Goal: Task Accomplishment & Management: Use online tool/utility

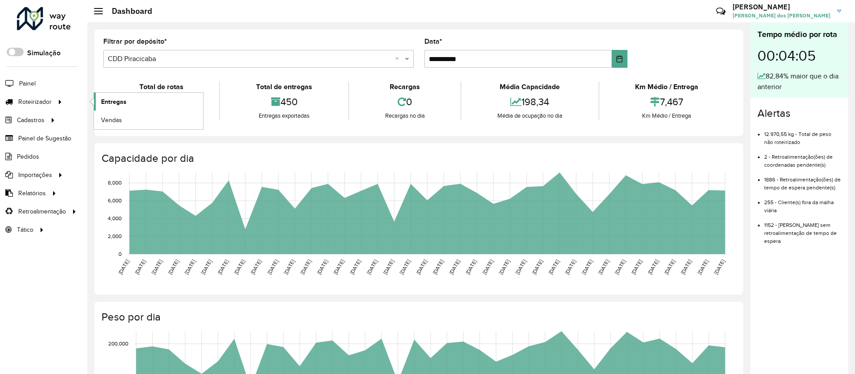
click at [117, 102] on span "Entregas" at bounding box center [113, 101] width 25 height 9
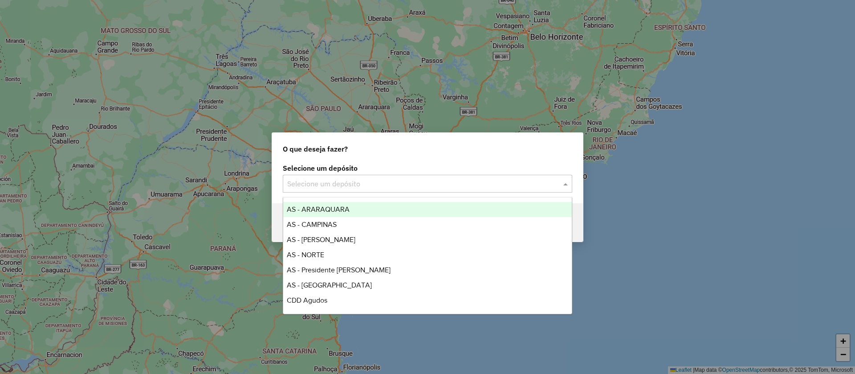
click at [323, 187] on input "text" at bounding box center [418, 184] width 263 height 11
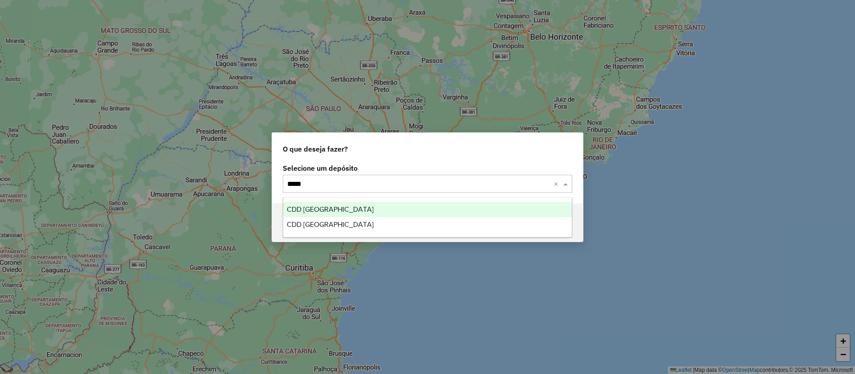
type input "******"
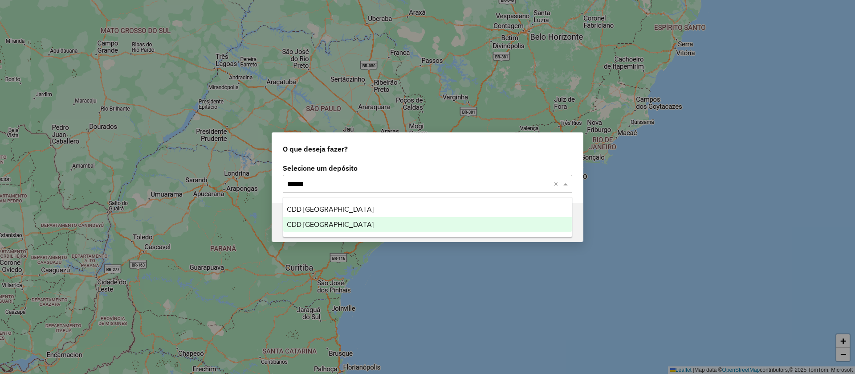
click at [318, 224] on span "CDD São Paulo" at bounding box center [330, 224] width 87 height 8
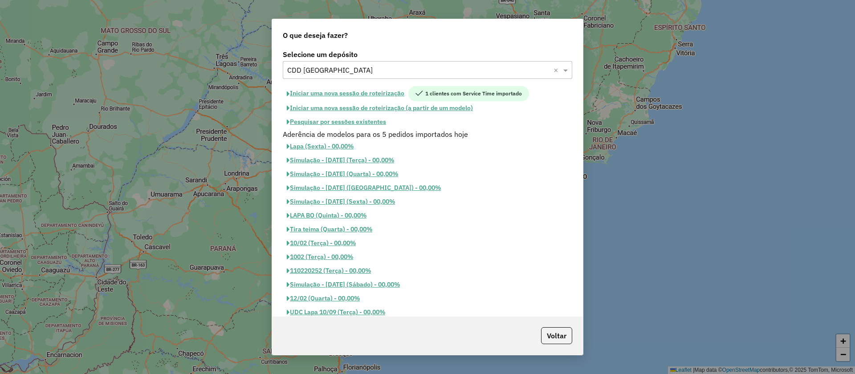
click at [356, 122] on button "Pesquisar por sessões existentes" at bounding box center [336, 122] width 107 height 14
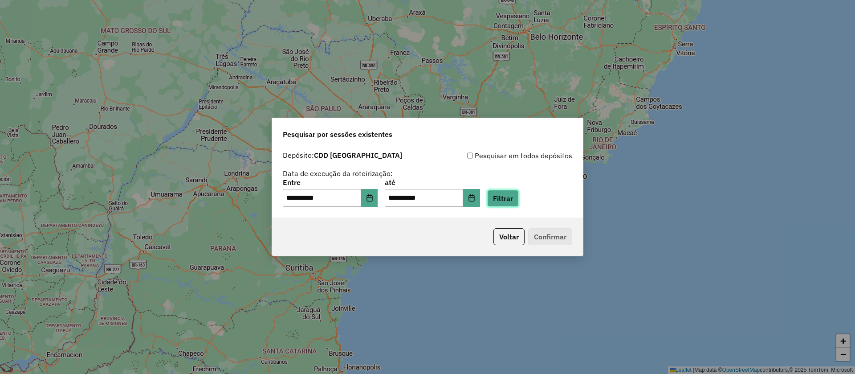
click at [519, 199] on button "Filtrar" at bounding box center [503, 198] width 32 height 17
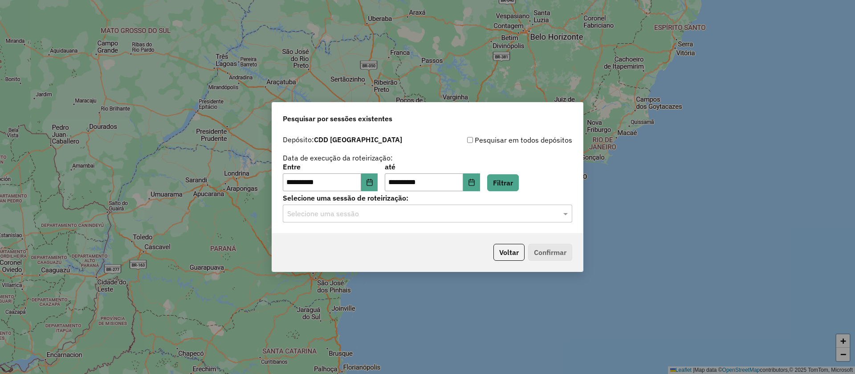
click at [316, 214] on input "text" at bounding box center [418, 213] width 263 height 11
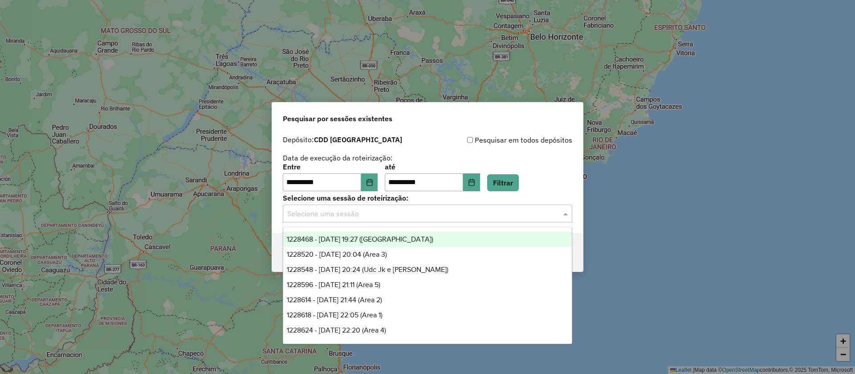
click at [324, 241] on span "1228468 - 12/08/2025 19:27 (Udc Bras)" at bounding box center [360, 239] width 147 height 8
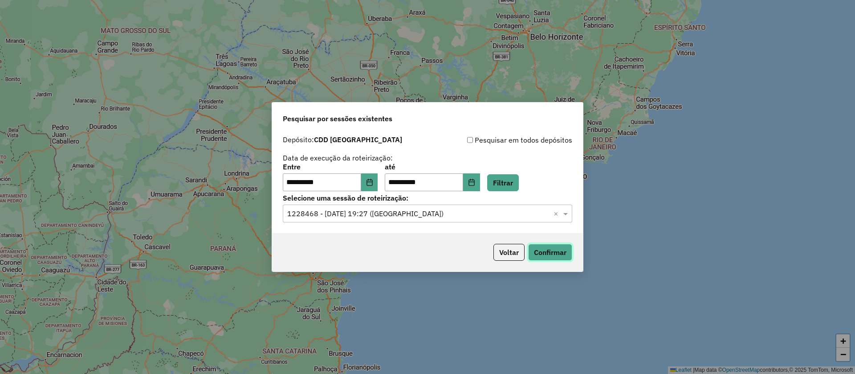
click at [546, 248] on button "Confirmar" at bounding box center [550, 252] width 44 height 17
click at [356, 211] on input "text" at bounding box center [418, 213] width 263 height 11
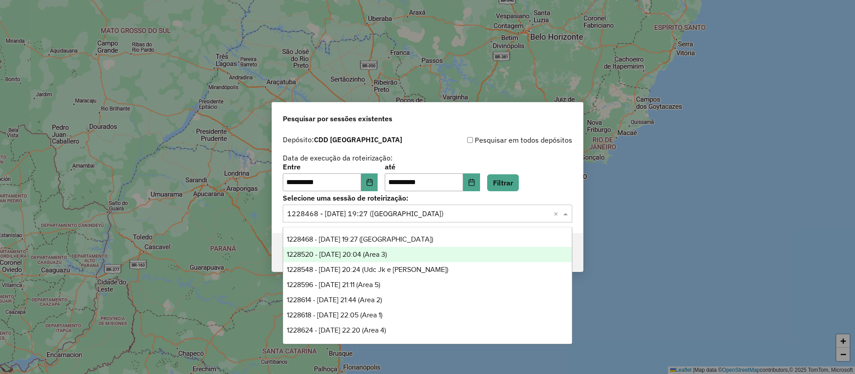
click at [354, 253] on span "1228520 - 12/08/2025 20:04 (Area 3)" at bounding box center [337, 254] width 100 height 8
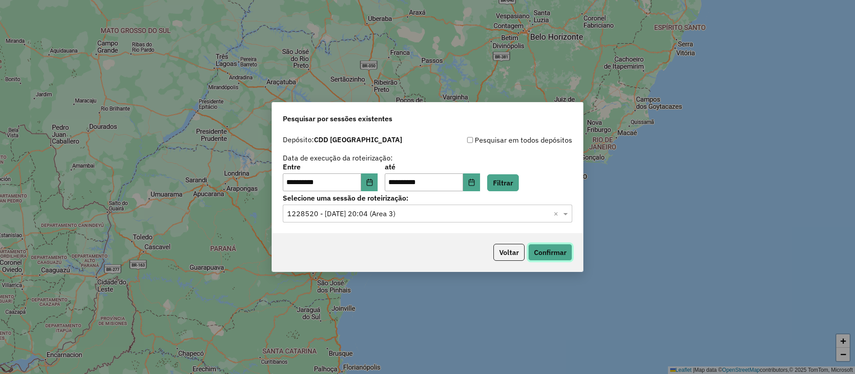
click at [546, 247] on button "Confirmar" at bounding box center [550, 252] width 44 height 17
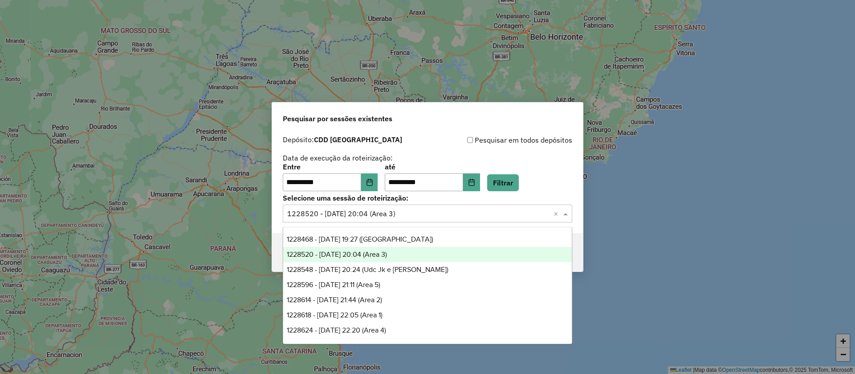
click at [350, 216] on input "text" at bounding box center [418, 213] width 263 height 11
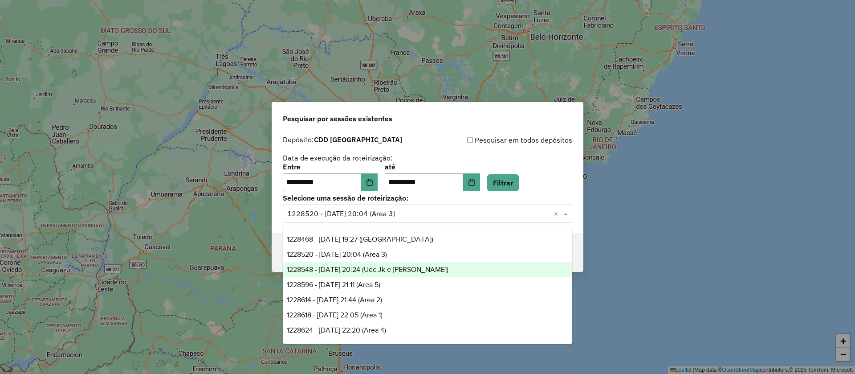
click at [355, 269] on span "1228548 - 12/08/2025 20:24 (Udc Jk e Santana)" at bounding box center [368, 269] width 162 height 8
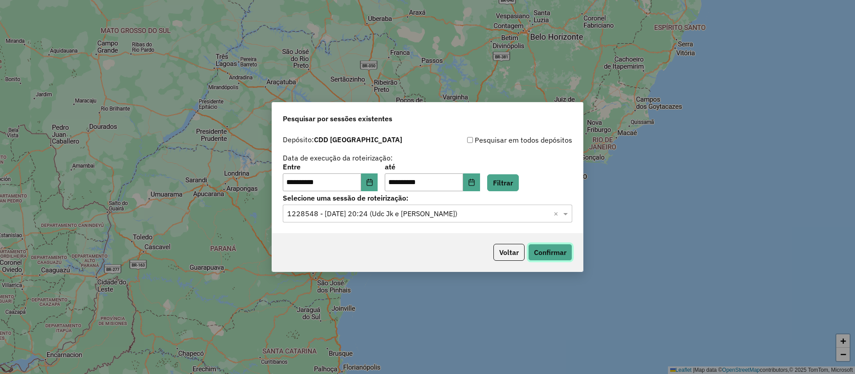
click at [553, 255] on button "Confirmar" at bounding box center [550, 252] width 44 height 17
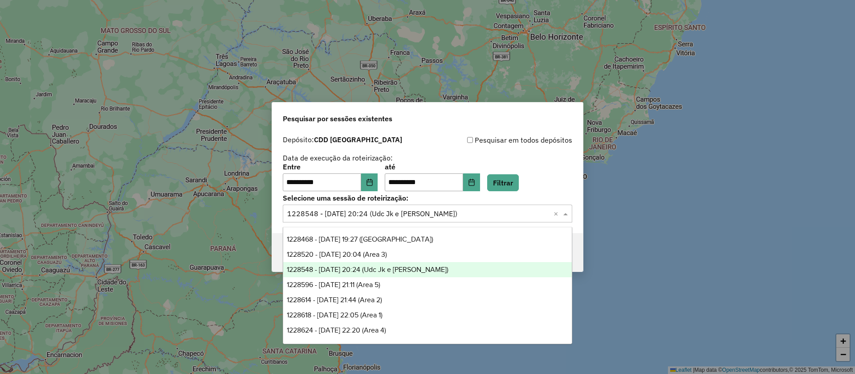
click at [339, 209] on input "text" at bounding box center [418, 213] width 263 height 11
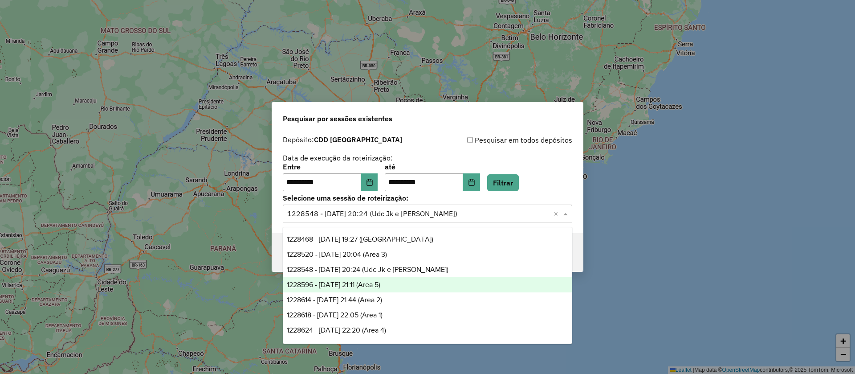
click at [351, 281] on span "1228596 - 12/08/2025 21:11 (Area 5)" at bounding box center [334, 285] width 94 height 8
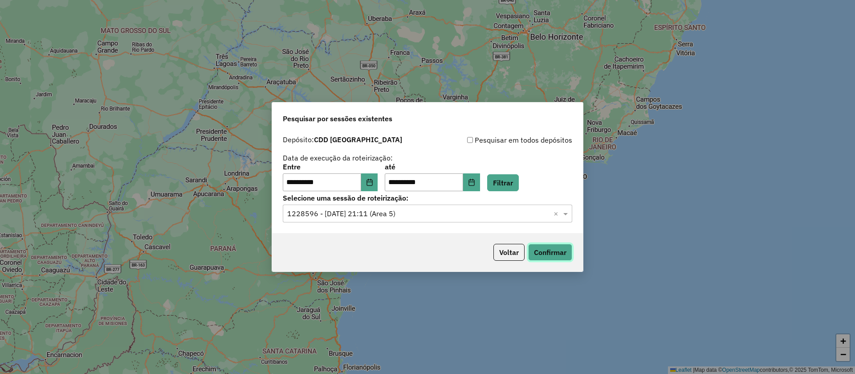
click at [547, 248] on button "Confirmar" at bounding box center [550, 252] width 44 height 17
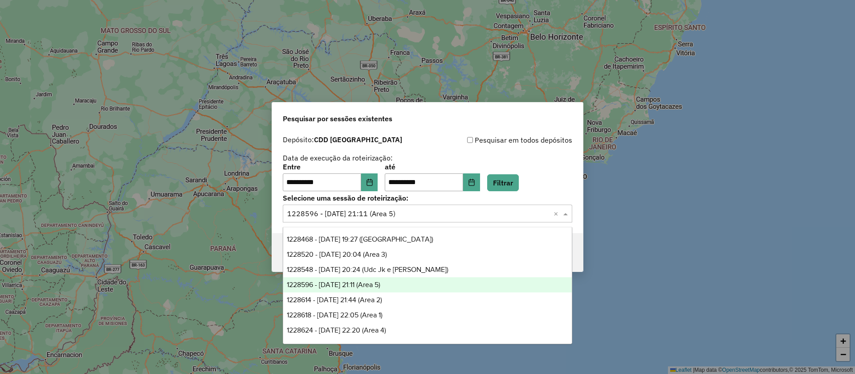
click at [330, 215] on input "text" at bounding box center [418, 213] width 263 height 11
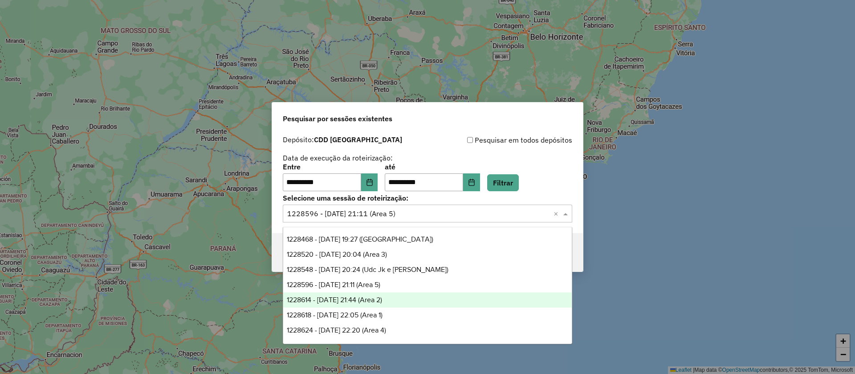
click at [334, 298] on span "1228614 - 12/08/2025 21:44 (Area 2)" at bounding box center [334, 300] width 95 height 8
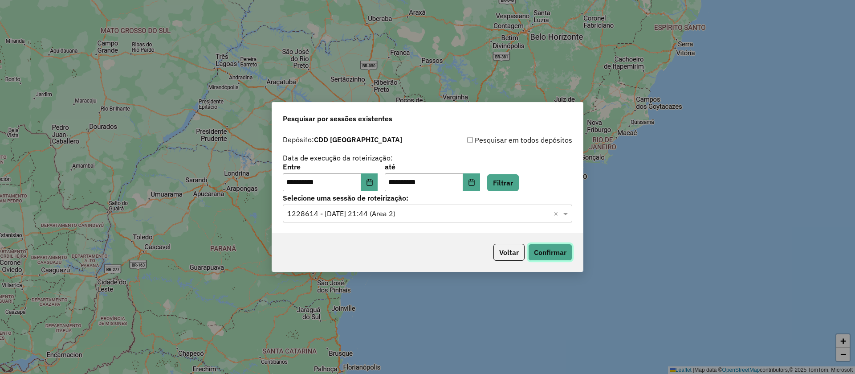
click at [542, 253] on button "Confirmar" at bounding box center [550, 252] width 44 height 17
click at [334, 210] on input "text" at bounding box center [418, 213] width 263 height 11
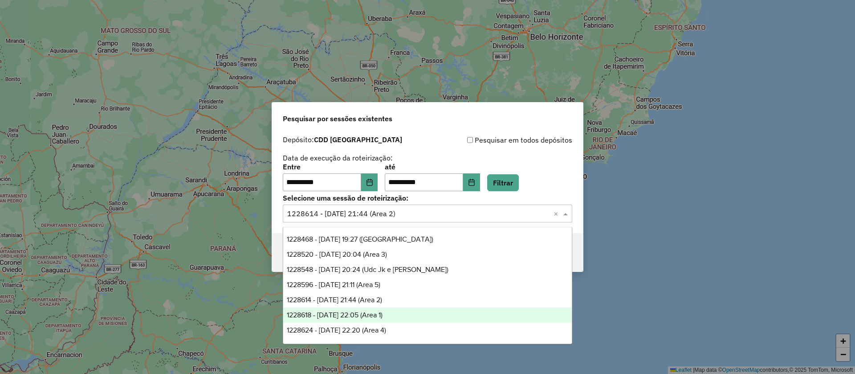
click at [355, 314] on span "1228618 - 12/08/2025 22:05 (Area 1)" at bounding box center [335, 315] width 96 height 8
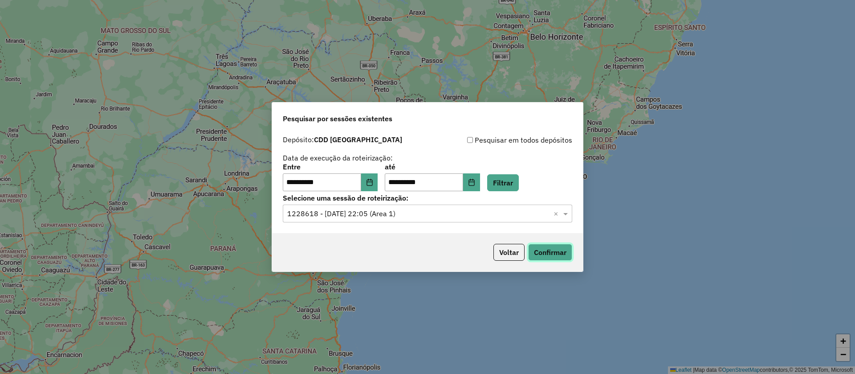
click at [546, 249] on button "Confirmar" at bounding box center [550, 252] width 44 height 17
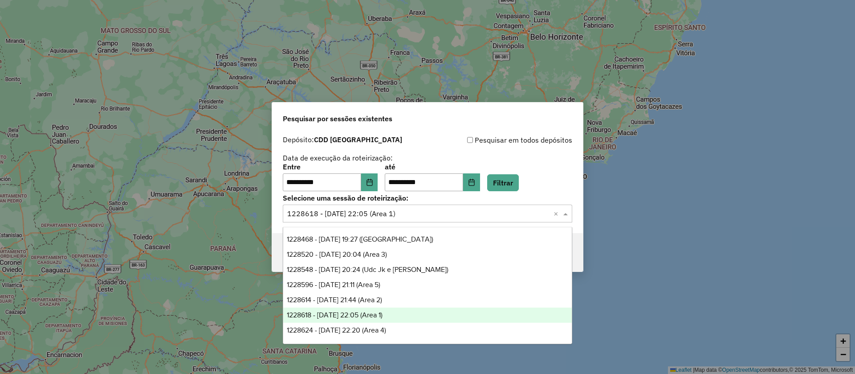
click at [317, 208] on input "text" at bounding box center [418, 213] width 263 height 11
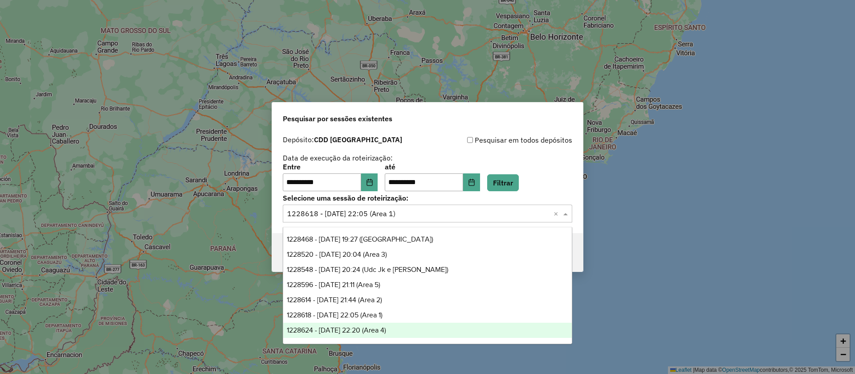
click at [347, 326] on span "1228624 - 12/08/2025 22:20 (Area 4)" at bounding box center [336, 330] width 99 height 8
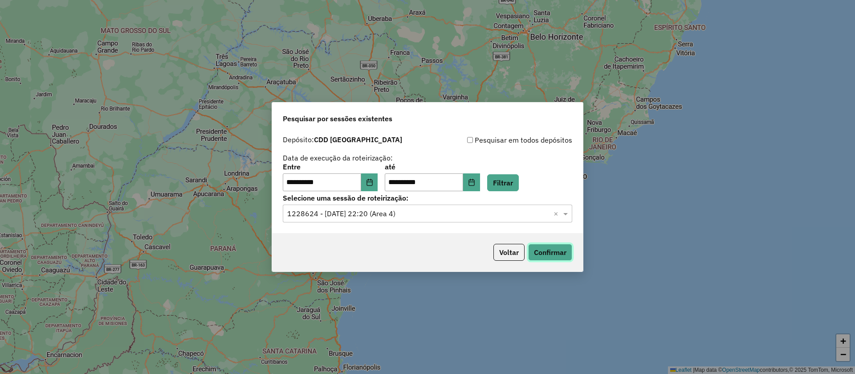
click at [549, 246] on button "Confirmar" at bounding box center [550, 252] width 44 height 17
click at [503, 253] on button "Voltar" at bounding box center [508, 252] width 31 height 17
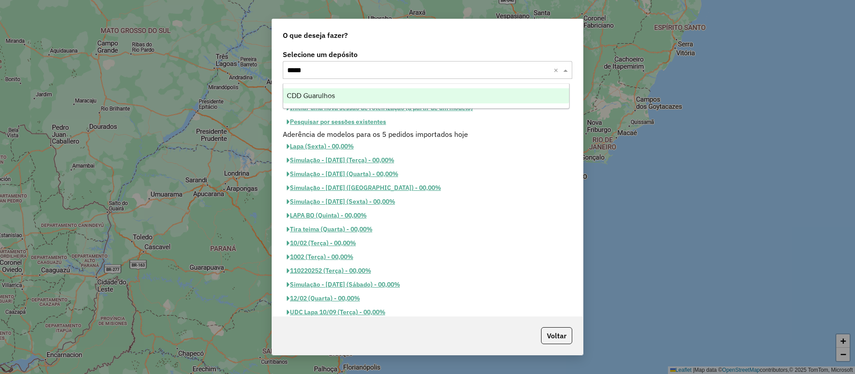
type input "******"
click at [323, 90] on div "CDD Guarulhos" at bounding box center [426, 95] width 286 height 15
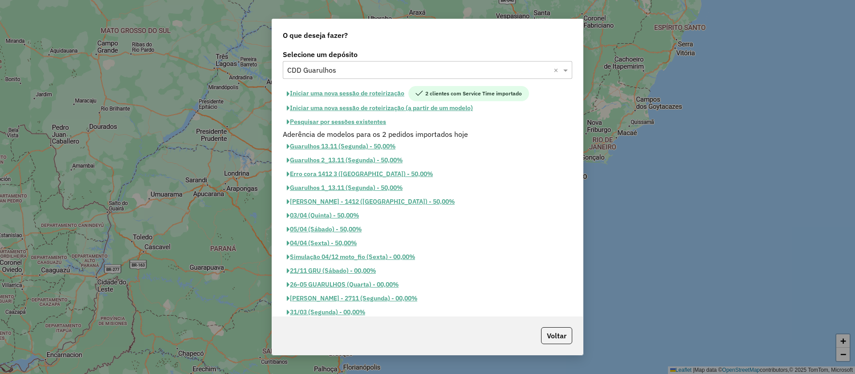
click at [324, 123] on button "Pesquisar por sessões existentes" at bounding box center [336, 122] width 107 height 14
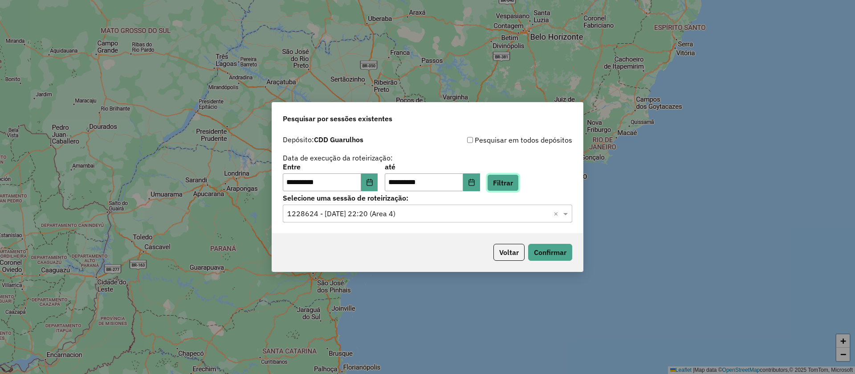
click at [515, 180] on button "Filtrar" at bounding box center [503, 182] width 32 height 17
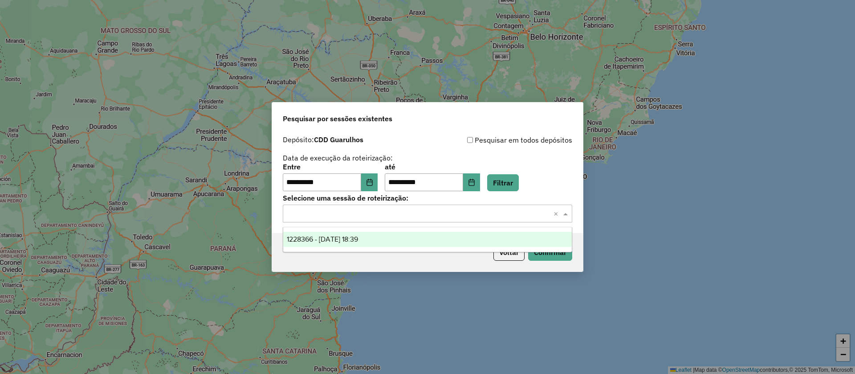
click at [354, 212] on input "text" at bounding box center [418, 213] width 263 height 11
click at [345, 237] on span "1228366 - 12/08/2025 18:39" at bounding box center [322, 239] width 71 height 8
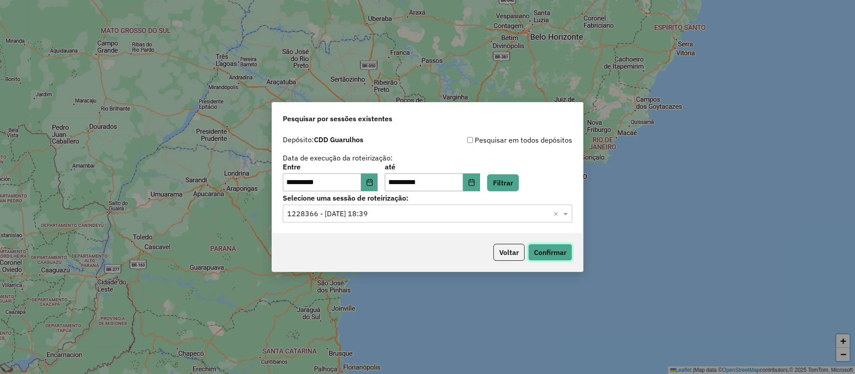
click at [550, 249] on button "Confirmar" at bounding box center [550, 252] width 44 height 17
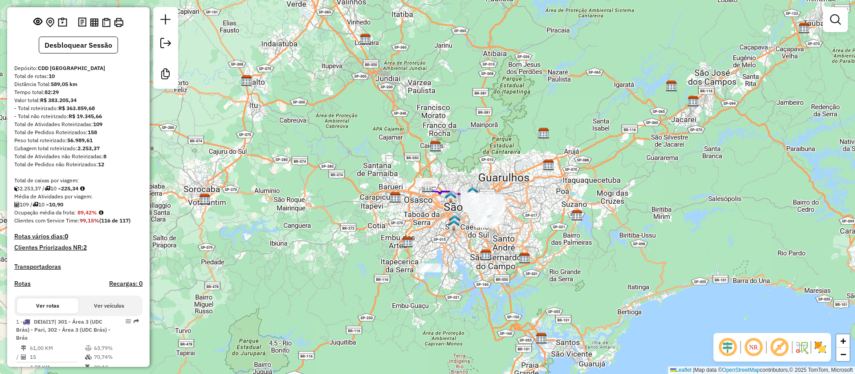
scroll to position [67, 0]
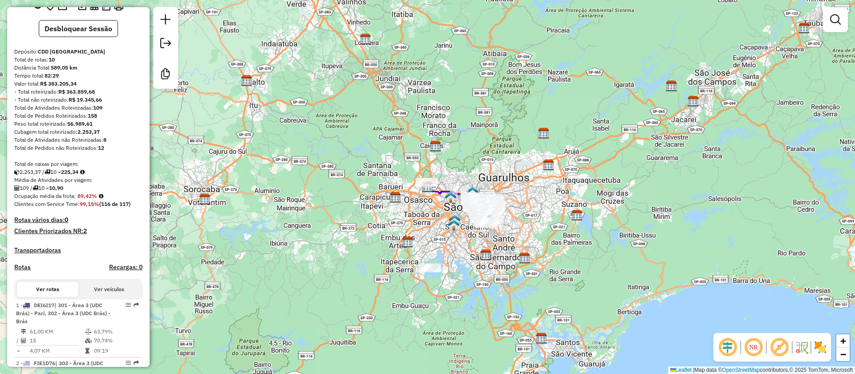
click at [556, 100] on div "Janela de atendimento Grade de atendimento Capacidade Transportadoras Veículos …" at bounding box center [427, 187] width 855 height 374
click at [528, 124] on div "Janela de atendimento Grade de atendimento Capacidade Transportadoras Veículos …" at bounding box center [427, 187] width 855 height 374
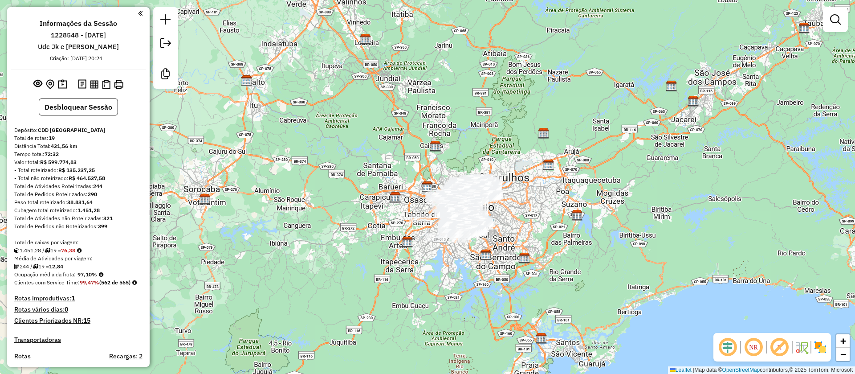
click at [55, 302] on h4 "Rotas improdutivas: 1" at bounding box center [78, 298] width 128 height 8
click at [316, 263] on div "Janela de atendimento Grade de atendimento Capacidade Transportadoras Veículos …" at bounding box center [427, 187] width 855 height 374
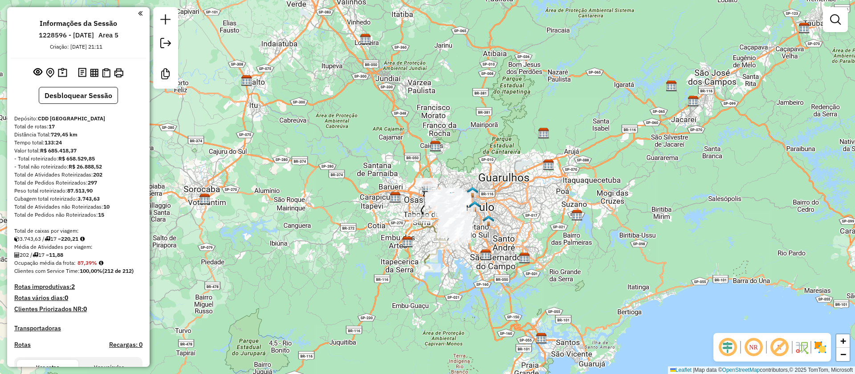
click at [50, 286] on h4 "Rotas improdutivas: 2" at bounding box center [78, 287] width 128 height 8
click at [273, 235] on div "Janela de atendimento Grade de atendimento Capacidade Transportadoras Veículos …" at bounding box center [427, 187] width 855 height 374
click at [60, 286] on h4 "Rotas improdutivas: 2" at bounding box center [78, 287] width 128 height 8
click at [271, 245] on div "Janela de atendimento Grade de atendimento Capacidade Transportadoras Veículos …" at bounding box center [427, 187] width 855 height 374
click at [65, 287] on h4 "Rotas improdutivas: 2" at bounding box center [78, 287] width 128 height 8
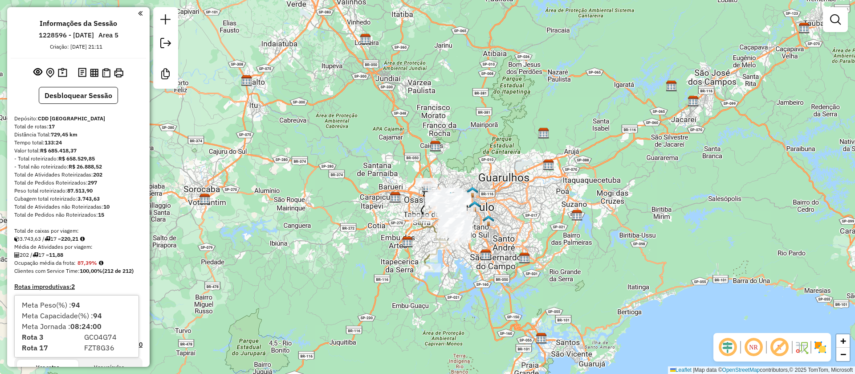
click at [341, 241] on div "Janela de atendimento Grade de atendimento Capacidade Transportadoras Veículos …" at bounding box center [427, 187] width 855 height 374
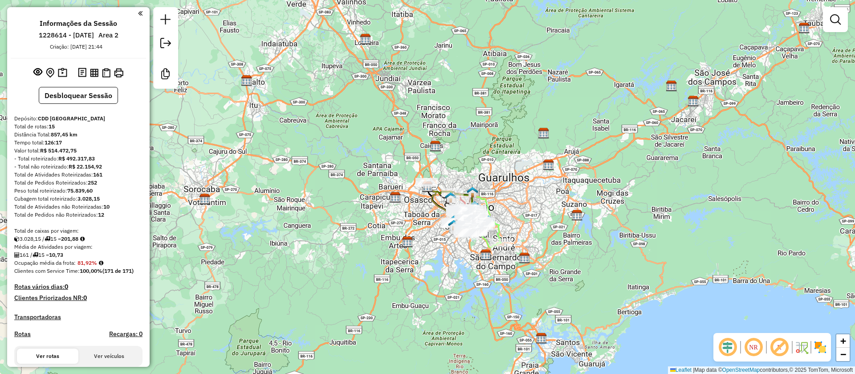
scroll to position [67, 0]
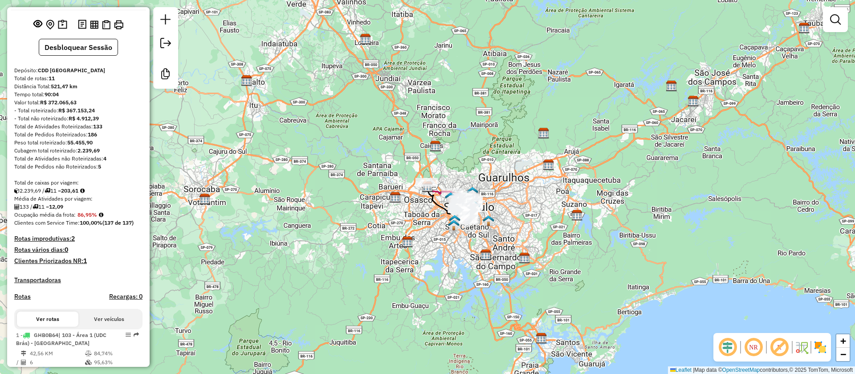
scroll to position [67, 0]
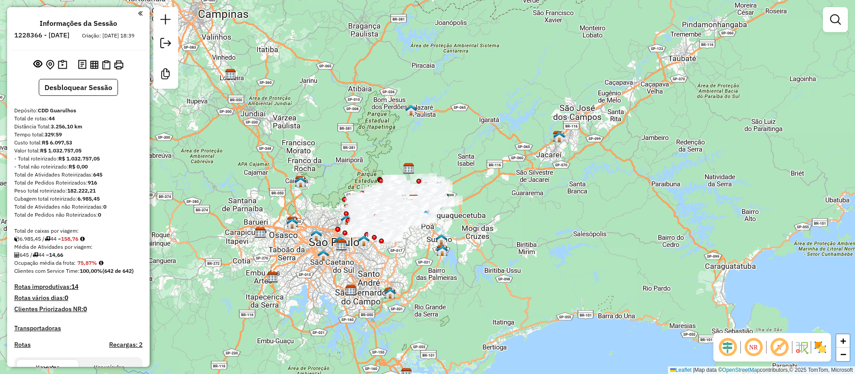
drag, startPoint x: 516, startPoint y: 226, endPoint x: 502, endPoint y: 239, distance: 19.2
click at [502, 239] on div "Janela de atendimento Grade de atendimento Capacidade Transportadoras Veículos …" at bounding box center [427, 187] width 855 height 374
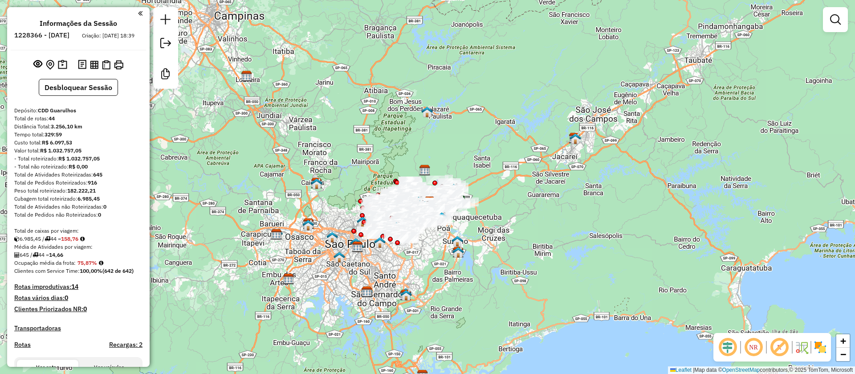
drag, startPoint x: 450, startPoint y: 236, endPoint x: 447, endPoint y: 145, distance: 91.4
click at [535, 238] on div "Janela de atendimento Grade de atendimento Capacidade Transportadoras Veículos …" at bounding box center [427, 187] width 855 height 374
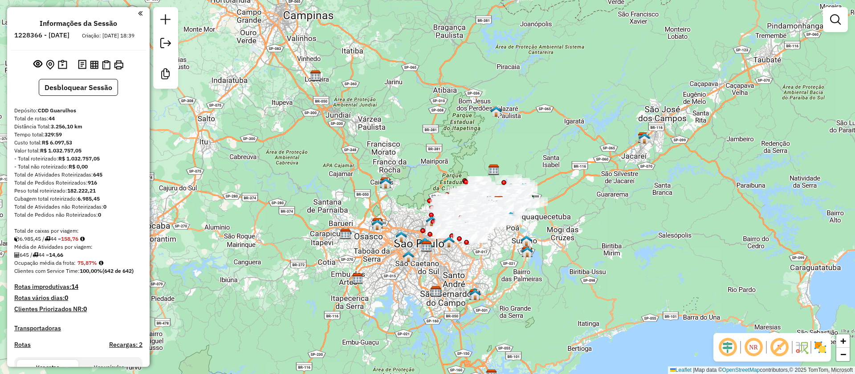
click at [780, 347] on em at bounding box center [779, 346] width 21 height 21
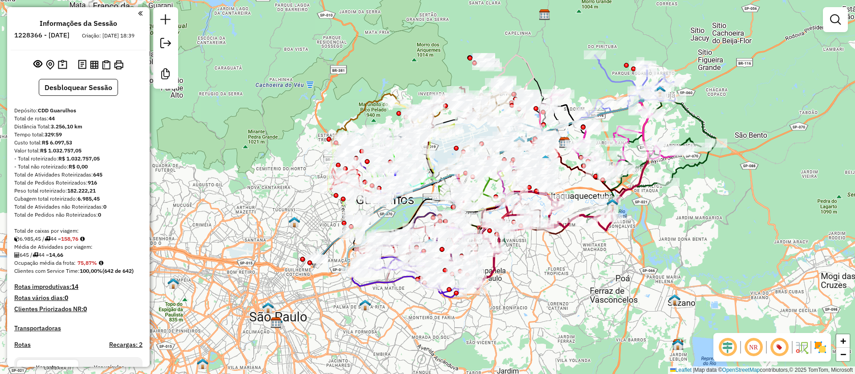
drag, startPoint x: 549, startPoint y: 281, endPoint x: 502, endPoint y: 267, distance: 49.4
click at [519, 273] on div "Janela de atendimento Grade de atendimento Capacidade Transportadoras Veículos …" at bounding box center [427, 187] width 855 height 374
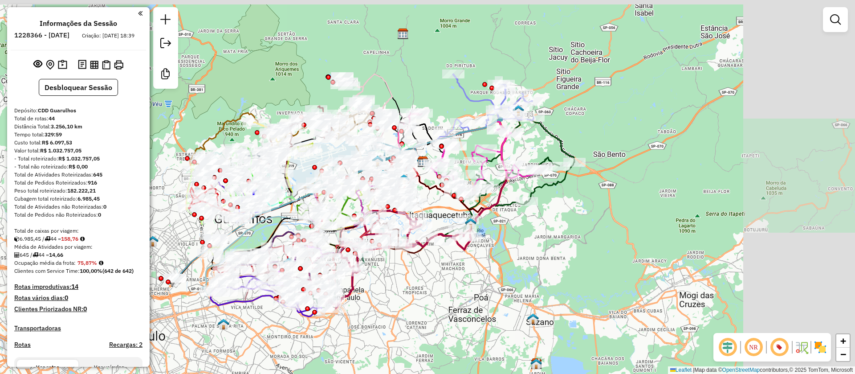
drag, startPoint x: 599, startPoint y: 252, endPoint x: 499, endPoint y: 277, distance: 103.1
click at [499, 277] on div "Janela de atendimento Grade de atendimento Capacidade Transportadoras Veículos …" at bounding box center [427, 187] width 855 height 374
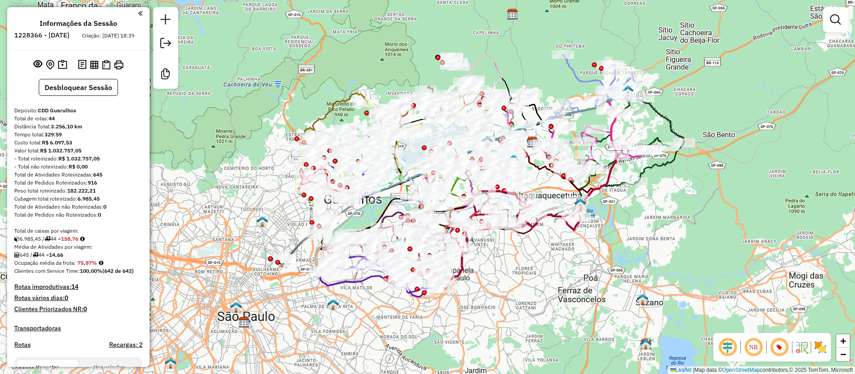
drag, startPoint x: 599, startPoint y: 241, endPoint x: 620, endPoint y: 237, distance: 20.9
click at [620, 237] on div "Janela de atendimento Grade de atendimento Capacidade Transportadoras Veículos …" at bounding box center [427, 187] width 855 height 374
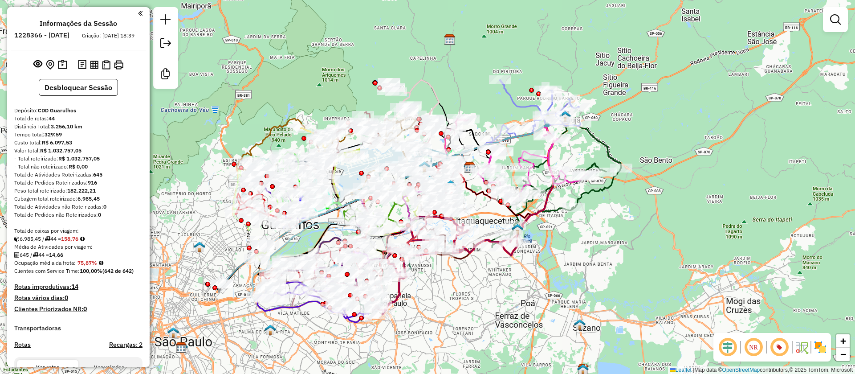
drag, startPoint x: 597, startPoint y: 249, endPoint x: 526, endPoint y: 276, distance: 76.4
click at [526, 276] on div "Janela de atendimento Grade de atendimento Capacidade Transportadoras Veículos …" at bounding box center [427, 187] width 855 height 374
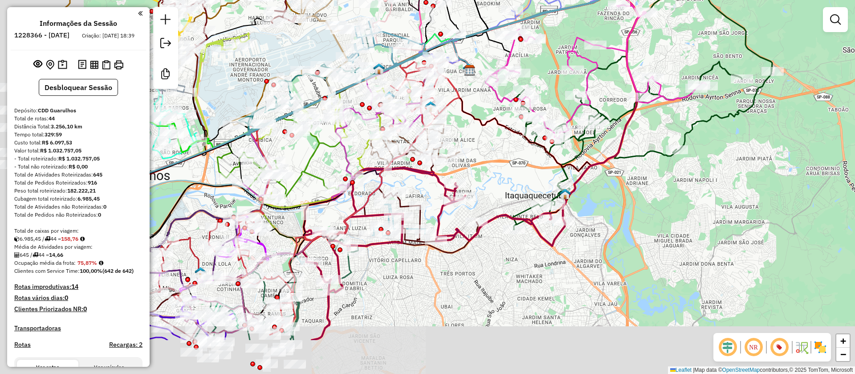
drag, startPoint x: 623, startPoint y: 223, endPoint x: 703, endPoint y: 359, distance: 158.1
click at [634, 206] on div "Janela de atendimento Grade de atendimento Capacidade Transportadoras Veículos …" at bounding box center [427, 187] width 855 height 374
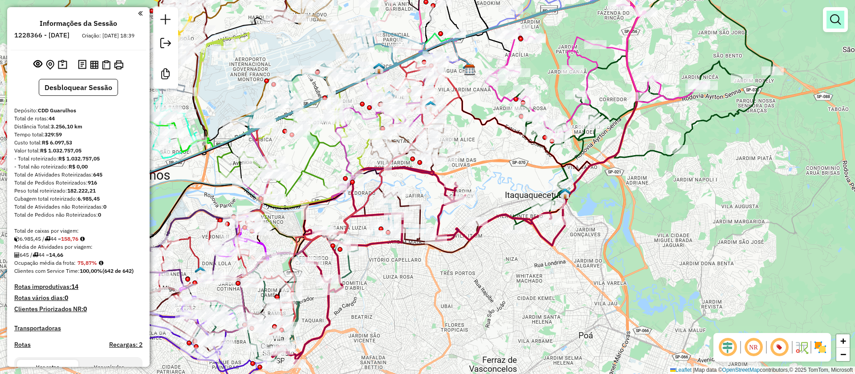
click at [835, 18] on em at bounding box center [835, 19] width 11 height 11
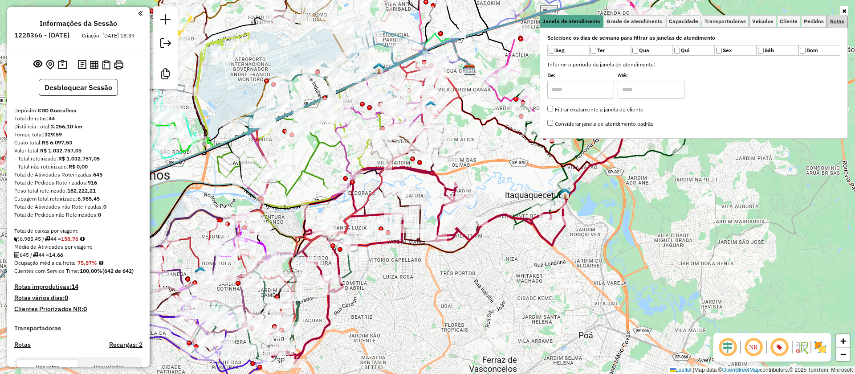
click at [838, 22] on span "Rotas" at bounding box center [837, 21] width 14 height 5
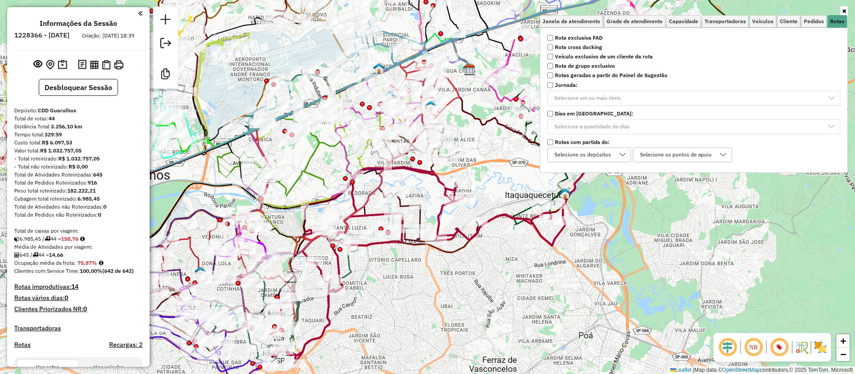
click at [676, 155] on div "Selecione os pontos de apoio" at bounding box center [676, 155] width 78 height 14
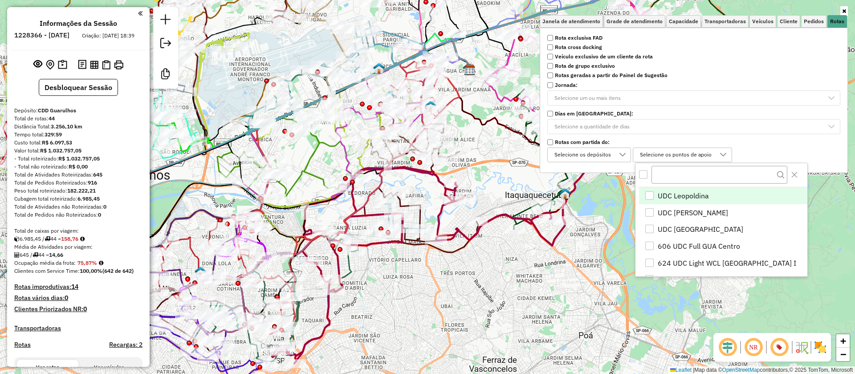
scroll to position [5, 31]
click at [685, 244] on span "606 UDC Full GUA Centro" at bounding box center [699, 246] width 82 height 11
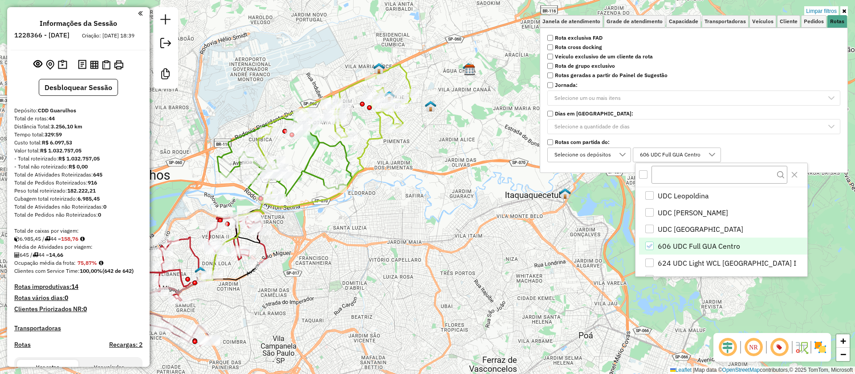
click at [368, 269] on div "Limpar filtros Janela de atendimento Grade de atendimento Capacidade Transporta…" at bounding box center [427, 187] width 855 height 374
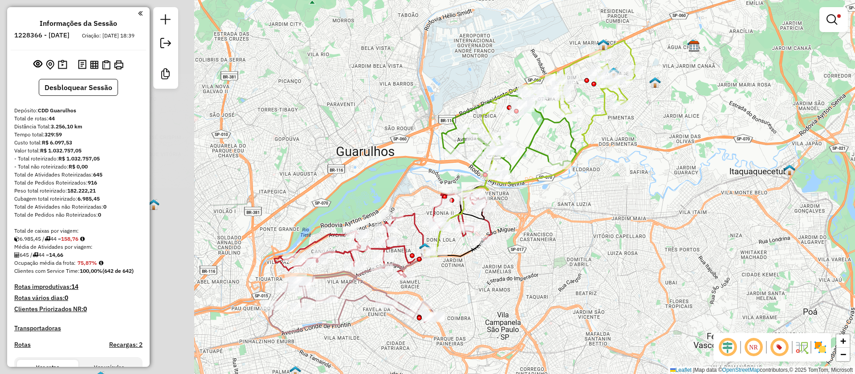
drag, startPoint x: 429, startPoint y: 230, endPoint x: 650, endPoint y: 200, distance: 222.9
click at [650, 200] on div "Limpar filtros Janela de atendimento Grade de atendimento Capacidade Transporta…" at bounding box center [427, 187] width 855 height 374
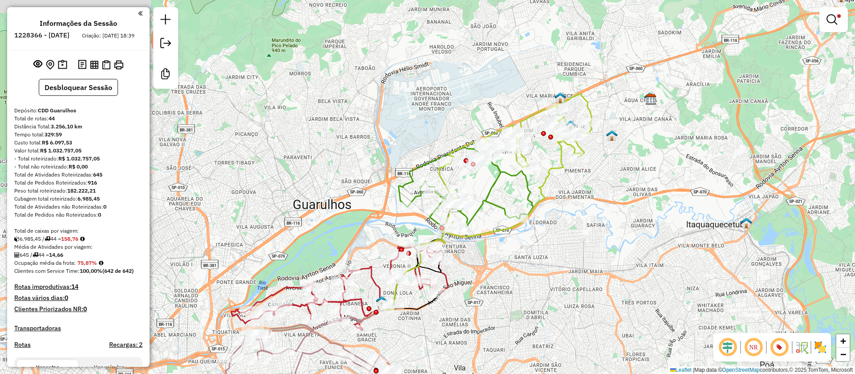
drag, startPoint x: 633, startPoint y: 203, endPoint x: 552, endPoint y: 249, distance: 93.4
click at [557, 253] on div "Limpar filtros Janela de atendimento Grade de atendimento Capacidade Transporta…" at bounding box center [427, 187] width 855 height 374
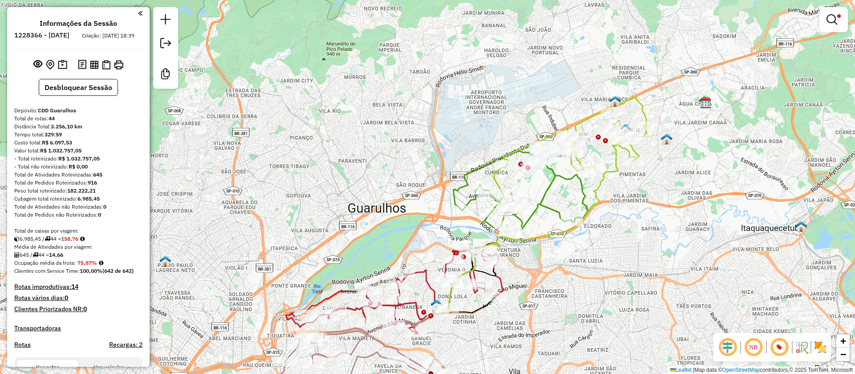
drag, startPoint x: 567, startPoint y: 202, endPoint x: 644, endPoint y: 200, distance: 77.5
click at [644, 200] on div "Limpar filtros Janela de atendimento Grade de atendimento Capacidade Transporta…" at bounding box center [427, 187] width 855 height 374
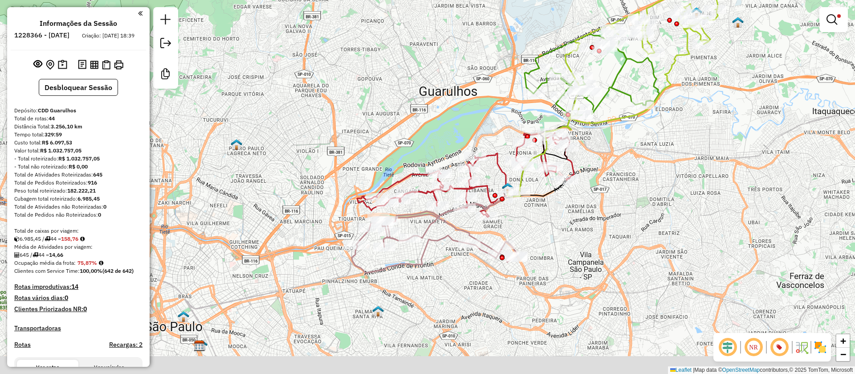
drag, startPoint x: 614, startPoint y: 255, endPoint x: 661, endPoint y: 142, distance: 122.0
click at [661, 143] on div "Limpar filtros Janela de atendimento Grade de atendimento Capacidade Transporta…" at bounding box center [427, 187] width 855 height 374
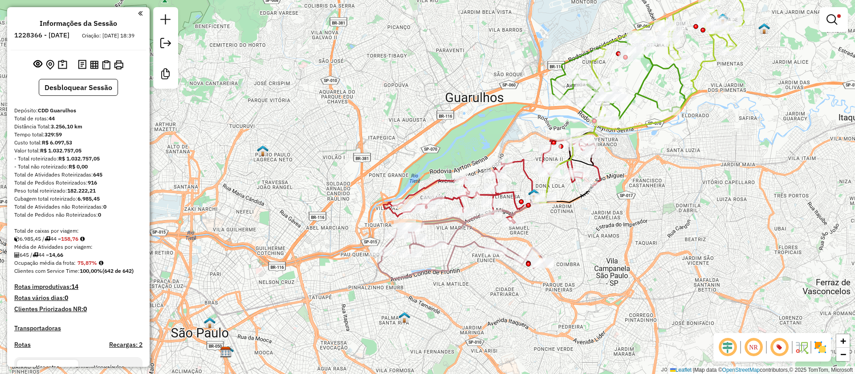
drag, startPoint x: 559, startPoint y: 224, endPoint x: 574, endPoint y: 242, distance: 23.4
click at [574, 242] on div "Limpar filtros Janela de atendimento Grade de atendimento Capacidade Transporta…" at bounding box center [427, 187] width 855 height 374
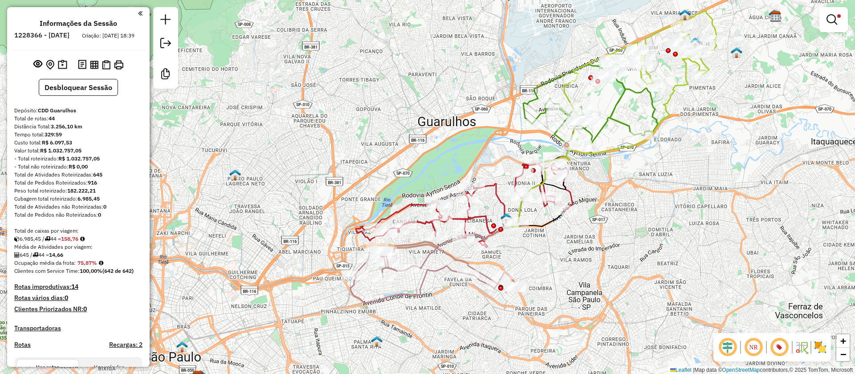
drag, startPoint x: 622, startPoint y: 235, endPoint x: 548, endPoint y: 289, distance: 91.8
click at [549, 296] on div "Limpar filtros Janela de atendimento Grade de atendimento Capacidade Transporta…" at bounding box center [427, 187] width 855 height 374
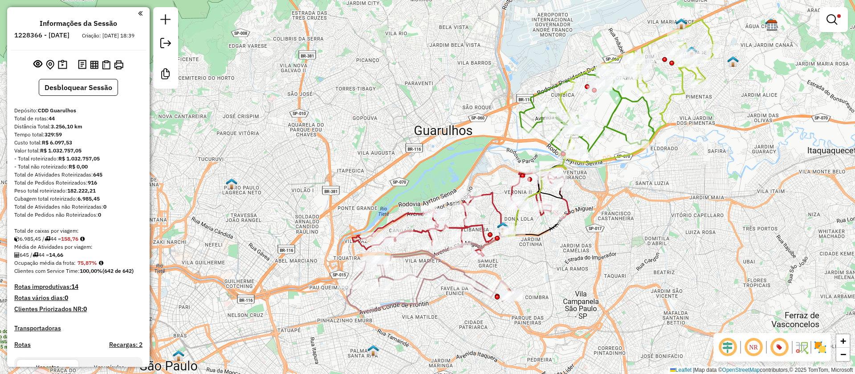
drag, startPoint x: 604, startPoint y: 210, endPoint x: 657, endPoint y: 155, distance: 76.2
click at [656, 162] on div "Limpar filtros Janela de atendimento Grade de atendimento Capacidade Transporta…" at bounding box center [427, 187] width 855 height 374
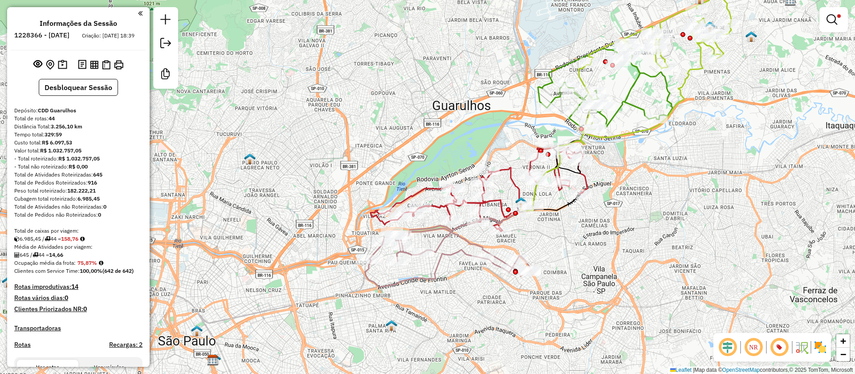
drag, startPoint x: 663, startPoint y: 167, endPoint x: 599, endPoint y: 206, distance: 74.2
click at [608, 221] on div "Limpar filtros Janela de atendimento Grade de atendimento Capacidade Transporta…" at bounding box center [427, 187] width 855 height 374
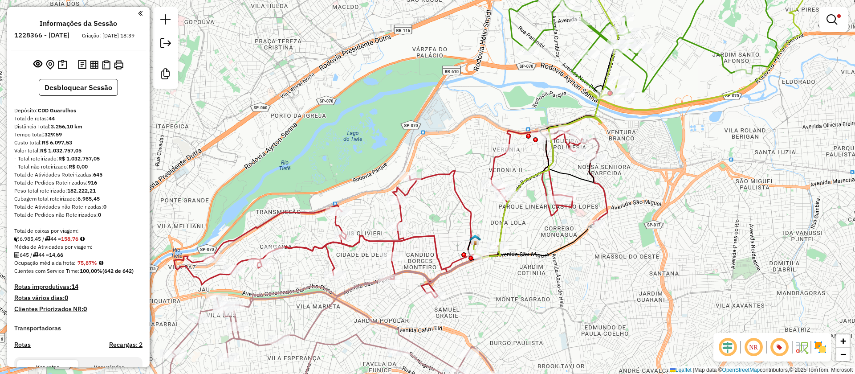
click at [477, 241] on img at bounding box center [475, 240] width 12 height 12
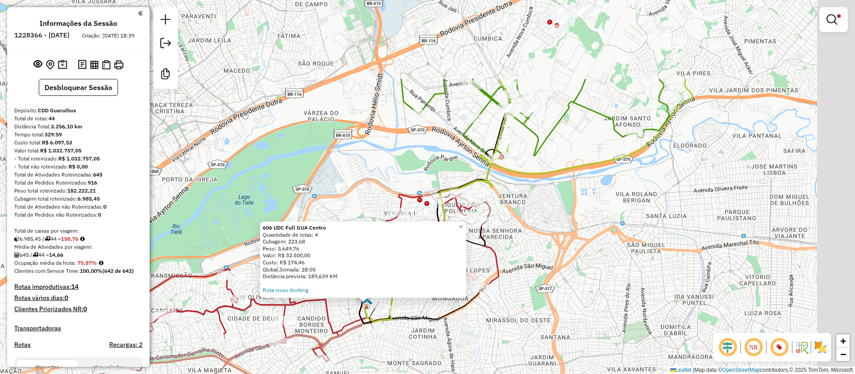
drag, startPoint x: 587, startPoint y: 175, endPoint x: 518, endPoint y: 300, distance: 143.5
click at [518, 300] on div "606 UDC Full GUA Centro Quantidade de rotas: 4 Cubagem: 223,68 Peso: 5.649,76 V…" at bounding box center [427, 187] width 855 height 374
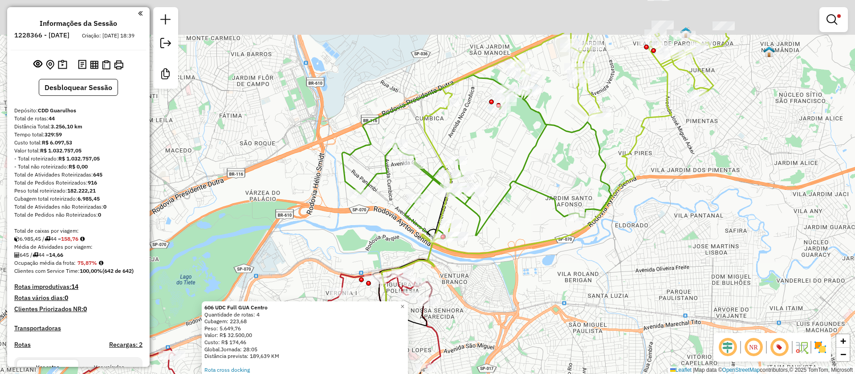
drag, startPoint x: 635, startPoint y: 113, endPoint x: 598, endPoint y: 164, distance: 63.4
click at [598, 164] on icon at bounding box center [476, 158] width 269 height 166
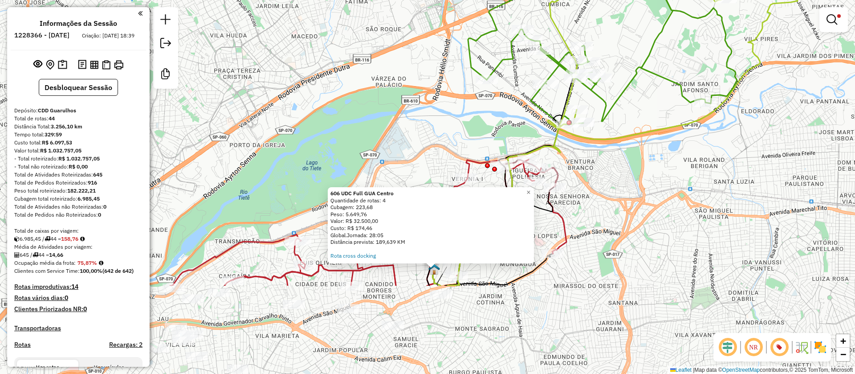
drag, startPoint x: 716, startPoint y: 170, endPoint x: 819, endPoint y: 51, distance: 157.2
click at [819, 54] on div "606 UDC Full GUA Centro Quantidade de rotas: 4 Cubagem: 223,68 Peso: 5.649,76 V…" at bounding box center [427, 187] width 855 height 374
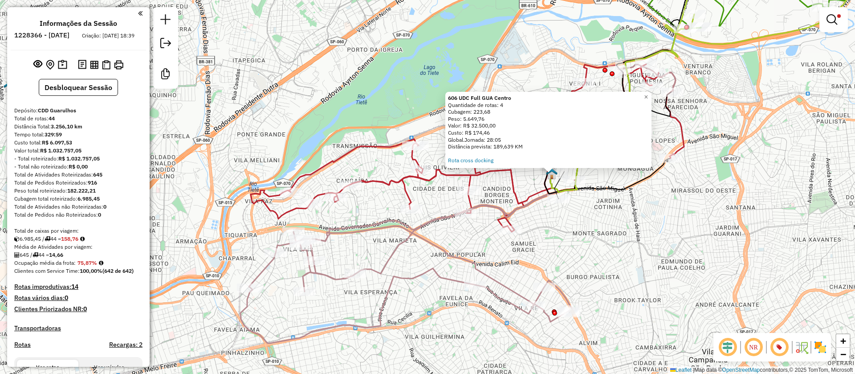
drag, startPoint x: 584, startPoint y: 257, endPoint x: 676, endPoint y: 164, distance: 130.1
click at [674, 171] on div "606 UDC Full GUA Centro Quantidade de rotas: 4 Cubagem: 223,68 Peso: 5.649,76 V…" at bounding box center [427, 187] width 855 height 374
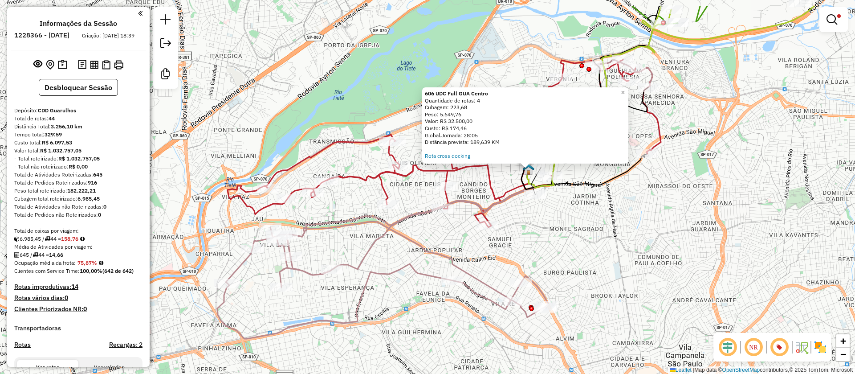
drag, startPoint x: 673, startPoint y: 172, endPoint x: 571, endPoint y: 233, distance: 118.5
click at [581, 233] on div "606 UDC Full GUA Centro Quantidade de rotas: 4 Cubagem: 223,68 Peso: 5.649,76 V…" at bounding box center [427, 187] width 855 height 374
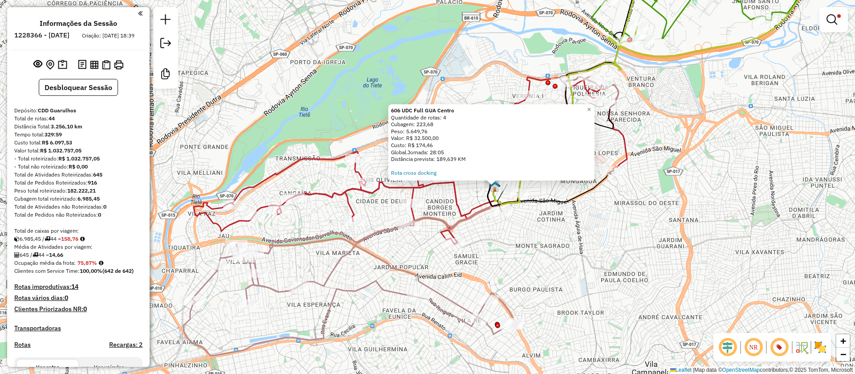
click at [574, 224] on div "606 UDC Full GUA Centro Quantidade de rotas: 4 Cubagem: 223,68 Peso: 5.649,76 V…" at bounding box center [427, 187] width 855 height 374
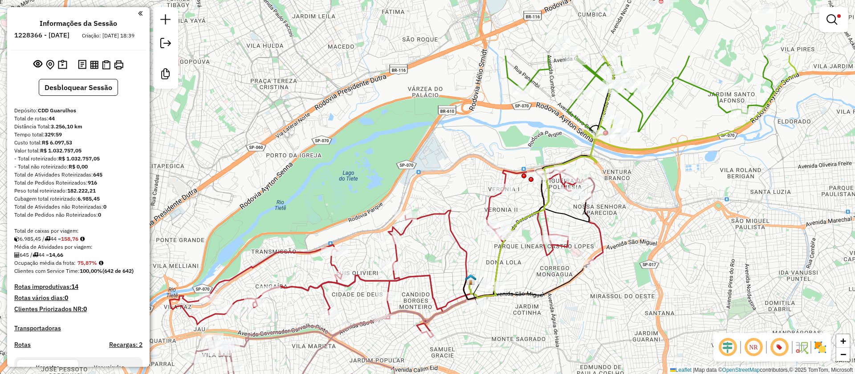
drag, startPoint x: 652, startPoint y: 188, endPoint x: 618, endPoint y: 298, distance: 115.0
click at [618, 298] on div "Limpar filtros Janela de atendimento Grade de atendimento Capacidade Transporta…" at bounding box center [427, 187] width 855 height 374
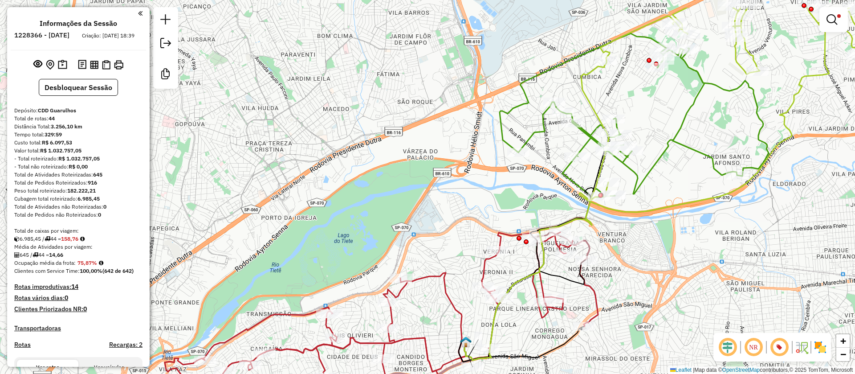
drag, startPoint x: 658, startPoint y: 166, endPoint x: 656, endPoint y: 209, distance: 43.3
click at [657, 209] on icon at bounding box center [725, 110] width 292 height 204
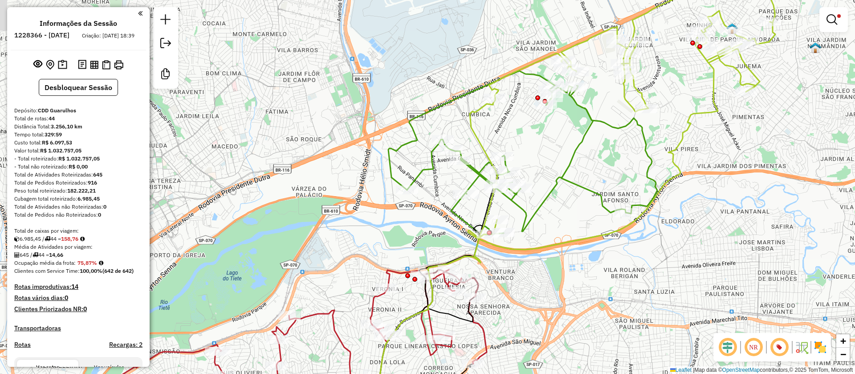
drag, startPoint x: 669, startPoint y: 188, endPoint x: 569, endPoint y: 211, distance: 102.4
click at [571, 215] on div "Limpar filtros Janela de atendimento Grade de atendimento Capacidade Transporta…" at bounding box center [427, 187] width 855 height 374
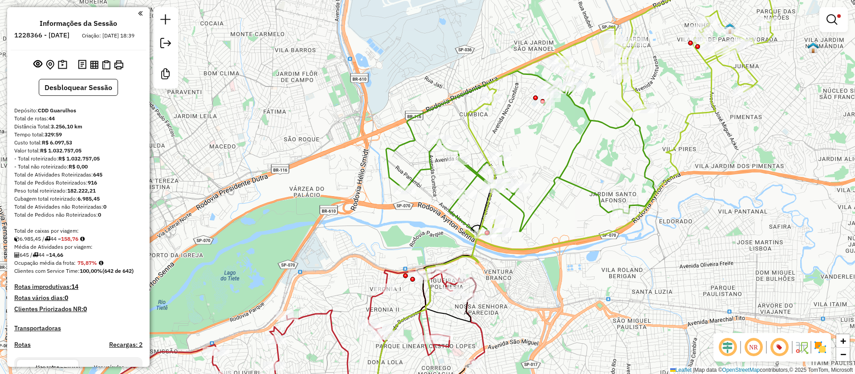
drag, startPoint x: 574, startPoint y: 182, endPoint x: 597, endPoint y: 241, distance: 63.4
click at [574, 181] on icon at bounding box center [520, 154] width 269 height 166
select select "**********"
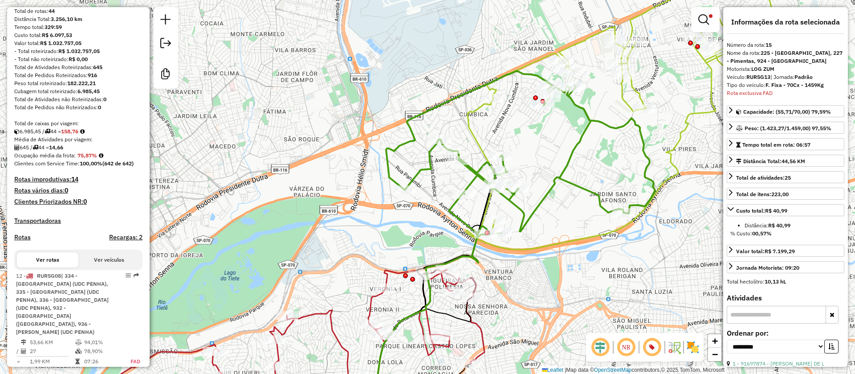
scroll to position [306, 0]
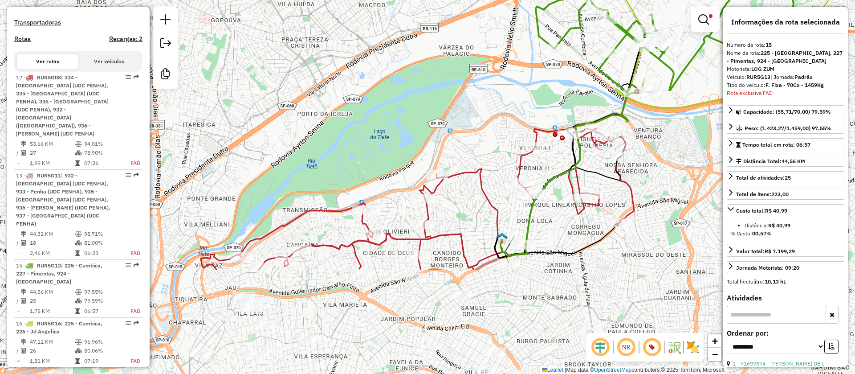
drag, startPoint x: 530, startPoint y: 283, endPoint x: 689, endPoint y: 114, distance: 232.8
click at [689, 114] on div "Limpar filtros Janela de atendimento Grade de atendimento Capacidade Transporta…" at bounding box center [427, 187] width 855 height 374
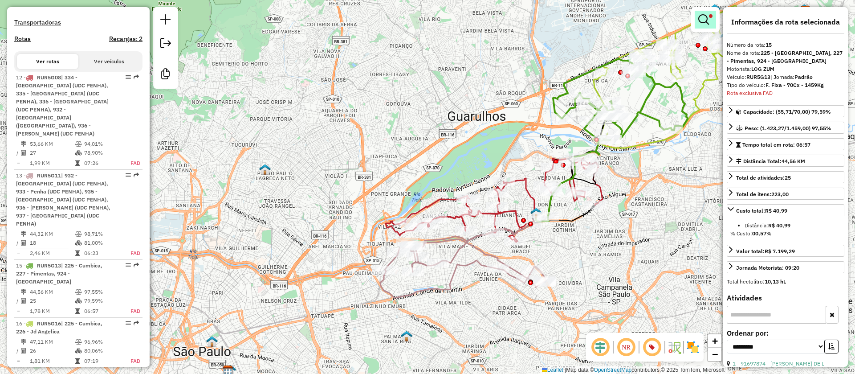
click at [703, 21] on em at bounding box center [703, 19] width 11 height 11
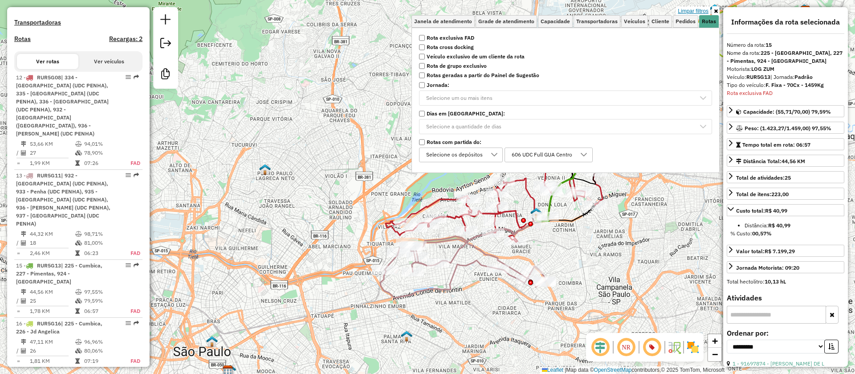
click at [692, 12] on link "Limpar filtros" at bounding box center [693, 11] width 34 height 10
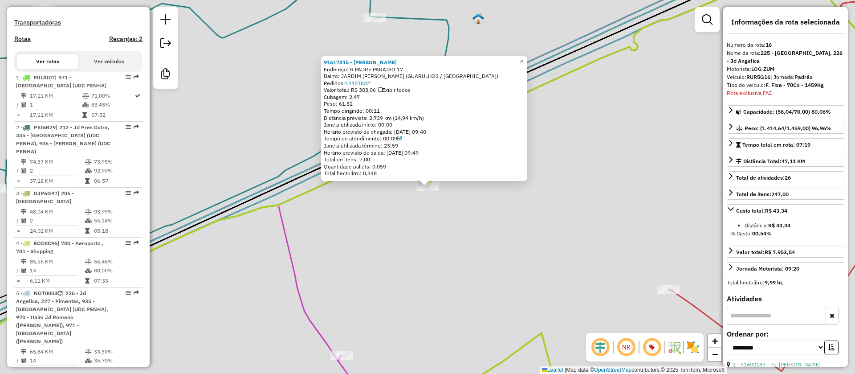
click at [834, 18] on h4 "Informações da rota selecionada" at bounding box center [786, 22] width 118 height 8
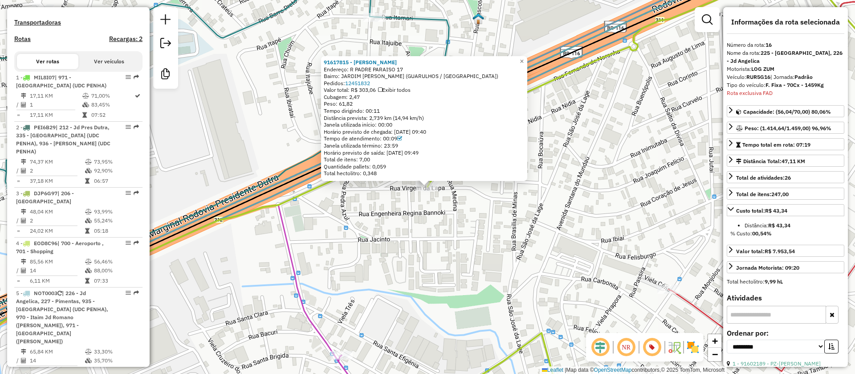
click at [622, 118] on div "91617815 - PAULO ADRIANO BATIST Endereço: R PADRE PARAISO 17 Bairro: JARDIM MAR…" at bounding box center [427, 187] width 855 height 374
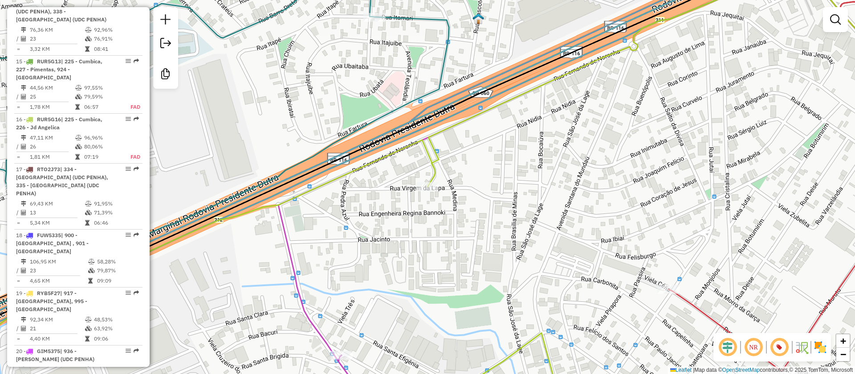
click at [706, 21] on div "Janela de atendimento Grade de atendimento Capacidade Transportadoras Veículos …" at bounding box center [427, 187] width 855 height 374
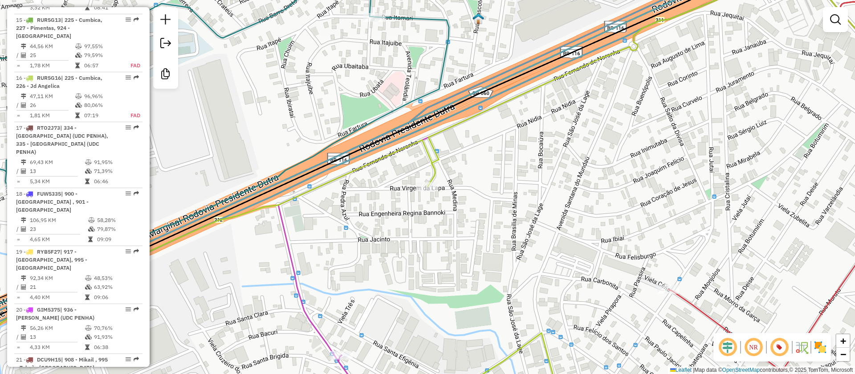
click at [831, 20] on em at bounding box center [835, 19] width 11 height 11
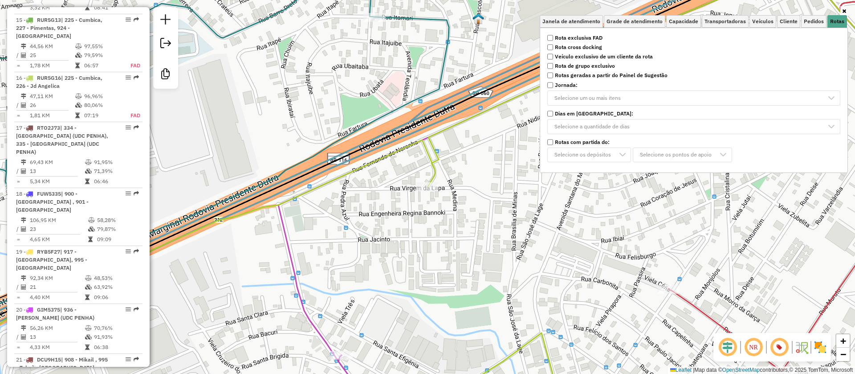
click at [587, 38] on strong "Rota exclusiva FAD" at bounding box center [579, 38] width 48 height 8
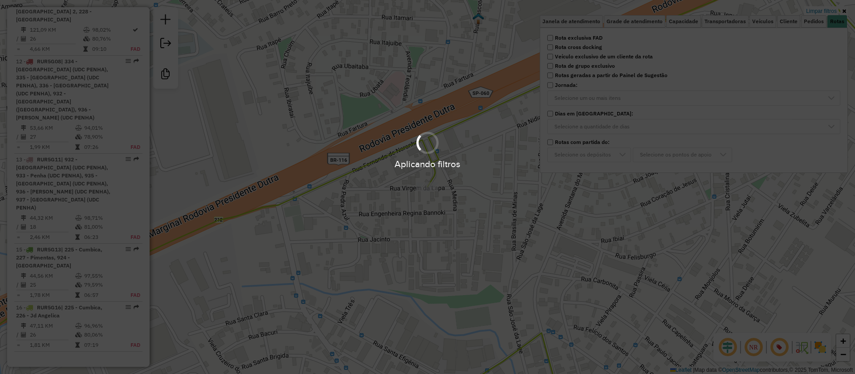
scroll to position [379, 0]
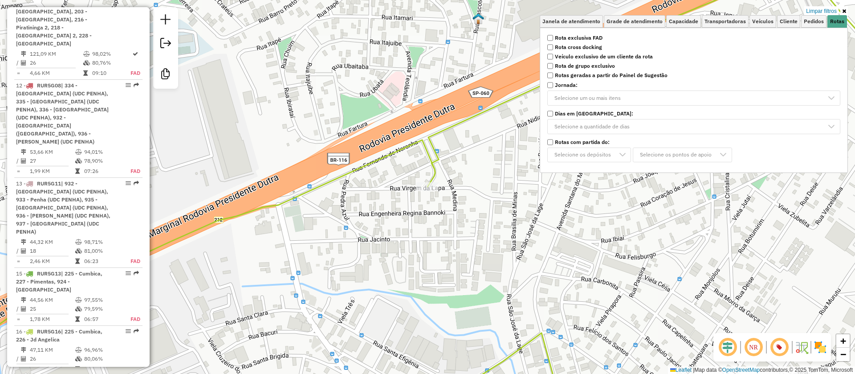
click at [467, 243] on div "Limpar filtros Janela de atendimento Grade de atendimento Capacidade Transporta…" at bounding box center [427, 187] width 855 height 374
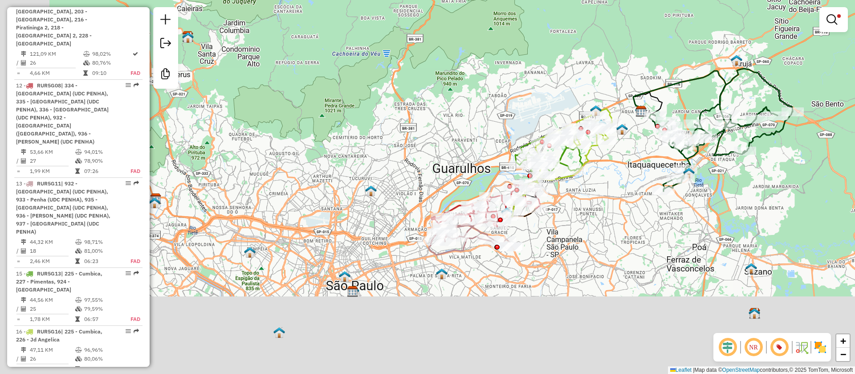
drag, startPoint x: 524, startPoint y: 264, endPoint x: 633, endPoint y: 164, distance: 147.6
click at [644, 147] on div "Limpar filtros Janela de atendimento Grade de atendimento Capacidade Transporta…" at bounding box center [427, 187] width 855 height 374
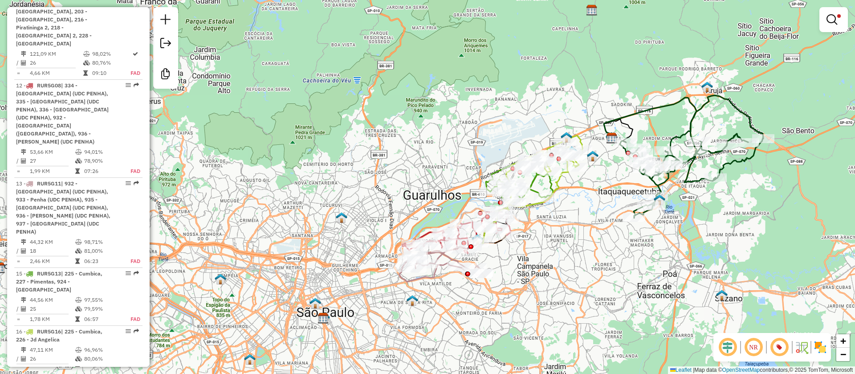
drag, startPoint x: 623, startPoint y: 200, endPoint x: 577, endPoint y: 238, distance: 59.4
click at [578, 238] on div "Limpar filtros Janela de atendimento Grade de atendimento Capacidade Transporta…" at bounding box center [427, 187] width 855 height 374
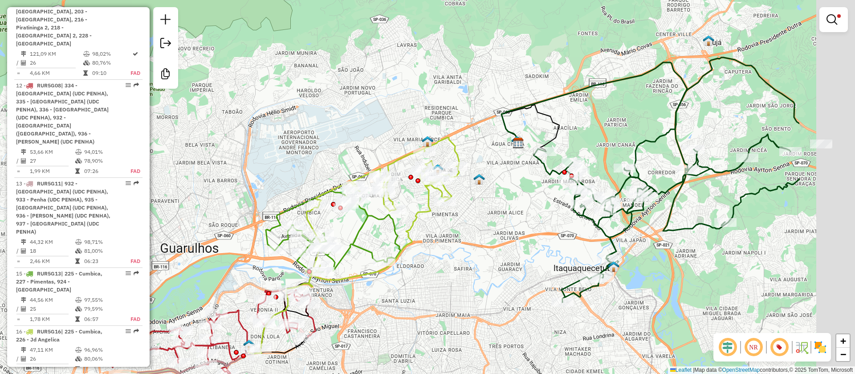
drag, startPoint x: 519, startPoint y: 204, endPoint x: 488, endPoint y: 204, distance: 31.2
click at [440, 210] on div "Limpar filtros Janela de atendimento Grade de atendimento Capacidade Transporta…" at bounding box center [427, 187] width 855 height 374
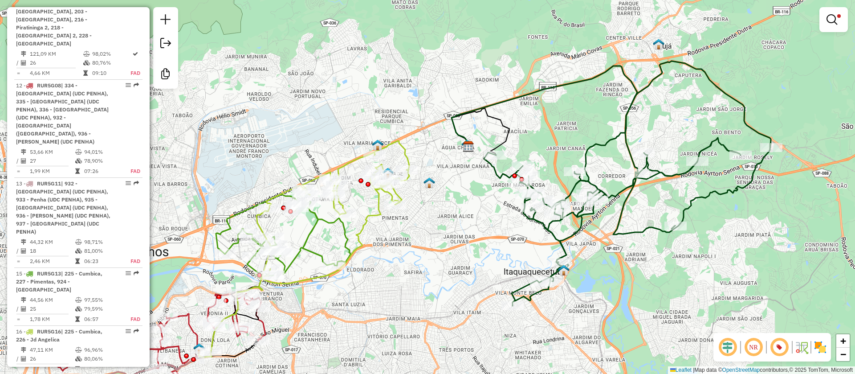
click at [590, 152] on icon at bounding box center [627, 183] width 287 height 245
select select "**********"
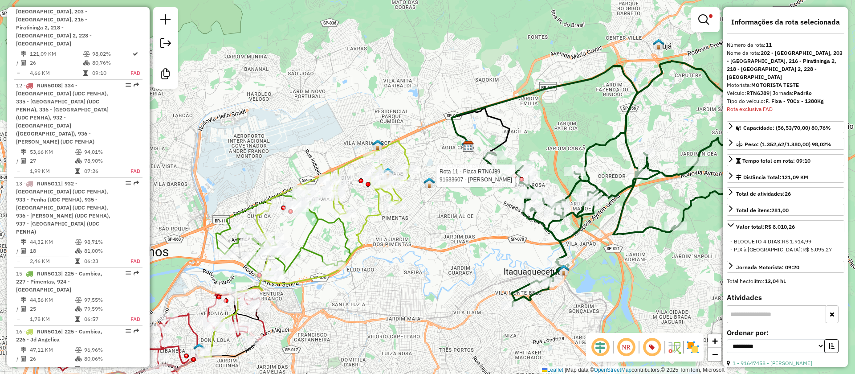
scroll to position [378, 0]
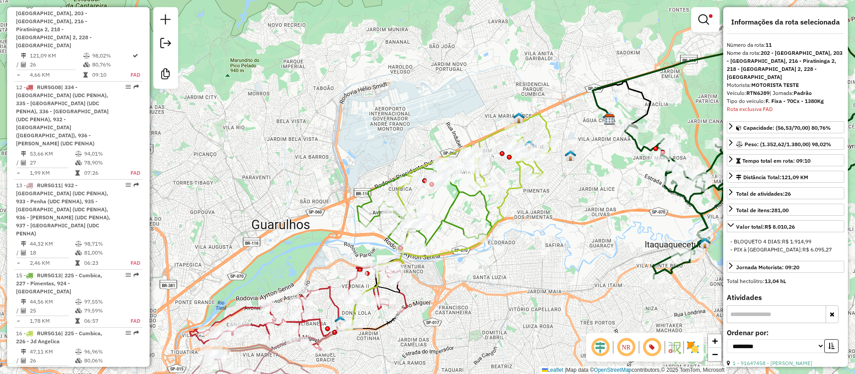
drag, startPoint x: 520, startPoint y: 245, endPoint x: 653, endPoint y: 196, distance: 142.3
click at [653, 197] on div "Limpar filtros Janela de atendimento Grade de atendimento Capacidade Transporta…" at bounding box center [427, 187] width 855 height 374
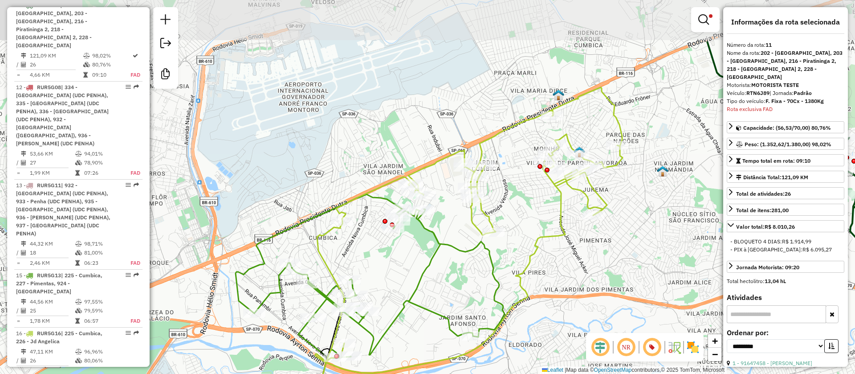
drag, startPoint x: 612, startPoint y: 199, endPoint x: 562, endPoint y: 277, distance: 93.3
click at [562, 277] on div "Limpar filtros Janela de atendimento Grade de atendimento Capacidade Transporta…" at bounding box center [427, 187] width 855 height 374
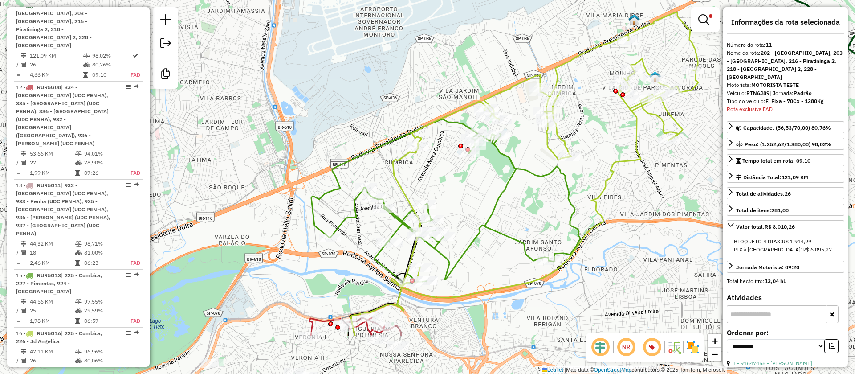
drag, startPoint x: 560, startPoint y: 253, endPoint x: 626, endPoint y: 167, distance: 108.3
click at [629, 171] on div "Limpar filtros Janela de atendimento Grade de atendimento Capacidade Transporta…" at bounding box center [427, 187] width 855 height 374
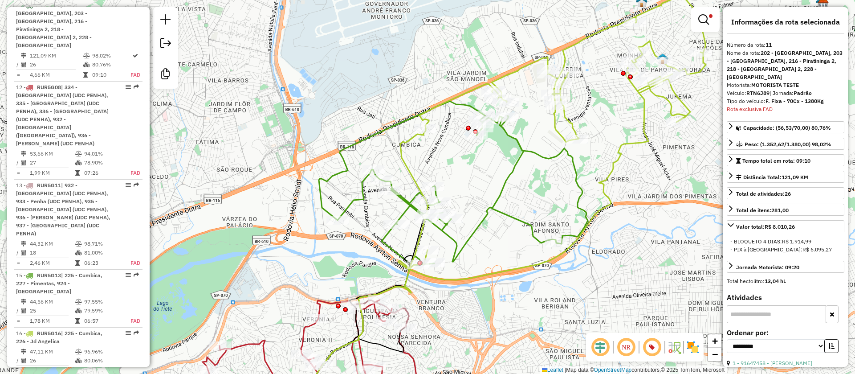
drag, startPoint x: 467, startPoint y: 316, endPoint x: 616, endPoint y: 188, distance: 196.5
click at [616, 191] on div "Limpar filtros Janela de atendimento Grade de atendimento Capacidade Transporta…" at bounding box center [427, 187] width 855 height 374
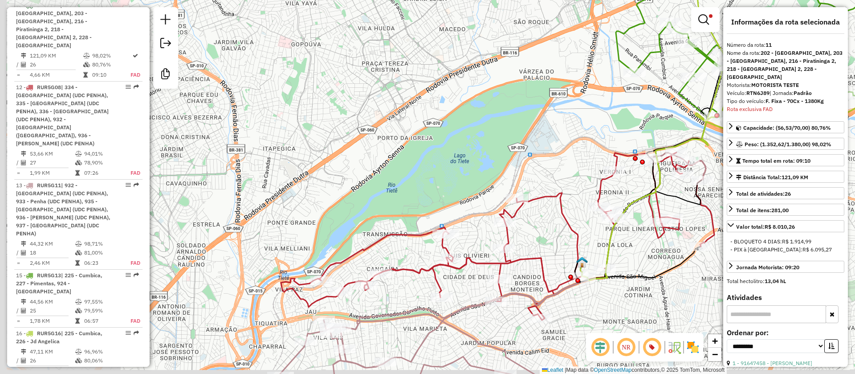
drag, startPoint x: 480, startPoint y: 125, endPoint x: 609, endPoint y: 100, distance: 131.5
click at [609, 100] on div "Limpar filtros Janela de atendimento Grade de atendimento Capacidade Transporta…" at bounding box center [427, 187] width 855 height 374
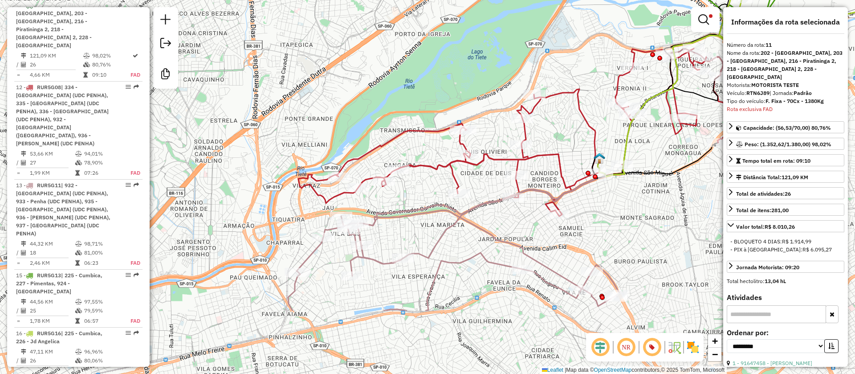
drag, startPoint x: 562, startPoint y: 222, endPoint x: 539, endPoint y: 185, distance: 43.2
click at [563, 139] on div "Limpar filtros Janela de atendimento Grade de atendimento Capacidade Transporta…" at bounding box center [427, 187] width 855 height 374
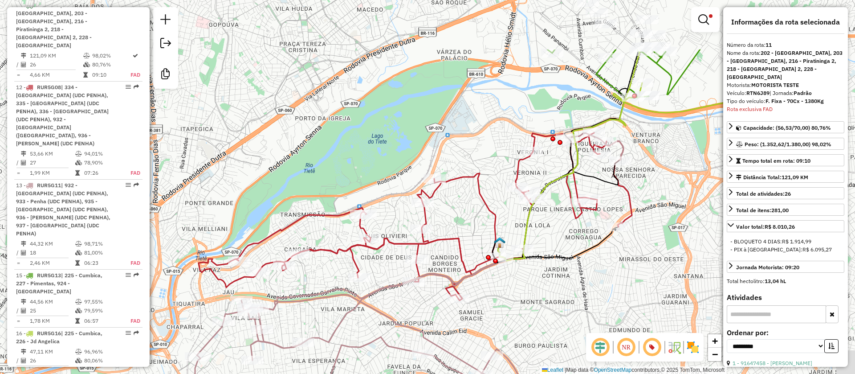
drag, startPoint x: 575, startPoint y: 257, endPoint x: 499, endPoint y: 310, distance: 92.7
click at [500, 317] on div "Limpar filtros Janela de atendimento Grade de atendimento Capacidade Transporta…" at bounding box center [427, 187] width 855 height 374
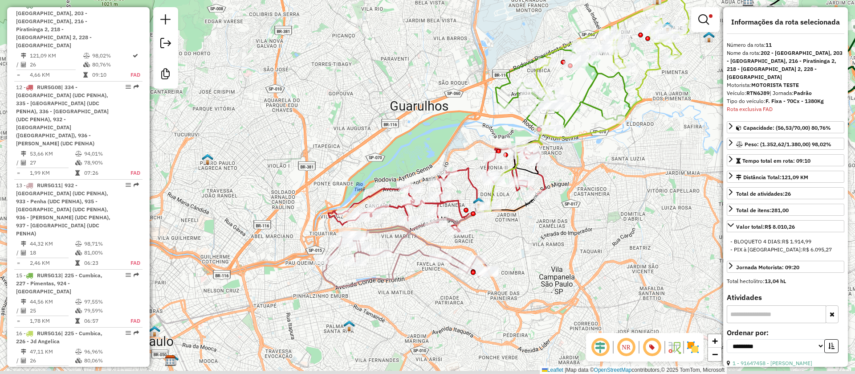
drag, startPoint x: 574, startPoint y: 208, endPoint x: 473, endPoint y: 219, distance: 100.9
click at [571, 204] on div "Limpar filtros Janela de atendimento Grade de atendimento Capacidade Transporta…" at bounding box center [427, 187] width 855 height 374
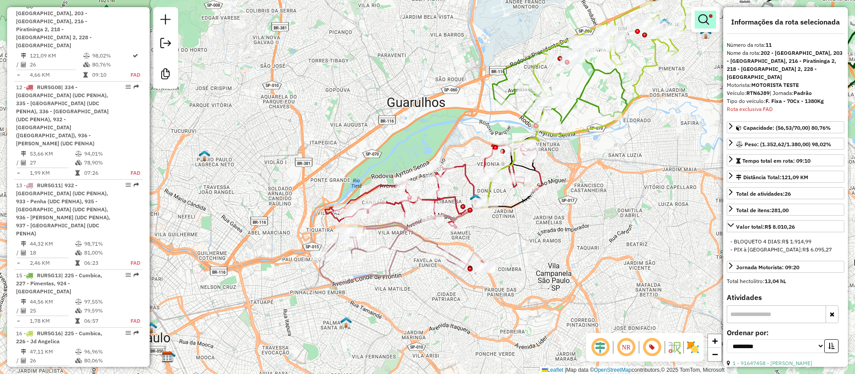
click at [702, 19] on em at bounding box center [703, 19] width 11 height 11
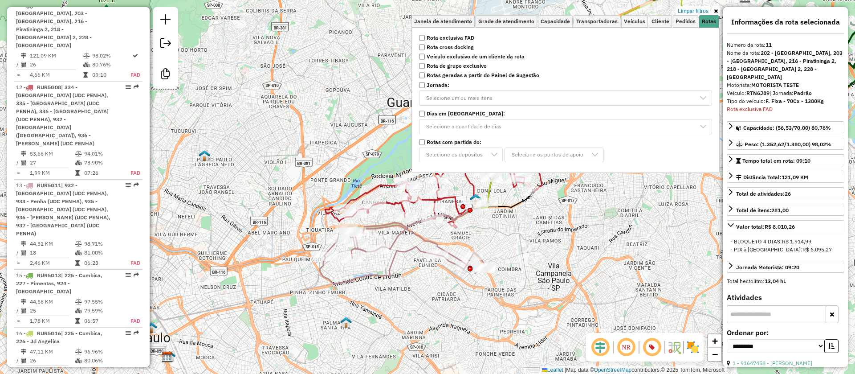
click at [455, 37] on strong "Rota exclusiva FAD" at bounding box center [451, 38] width 48 height 8
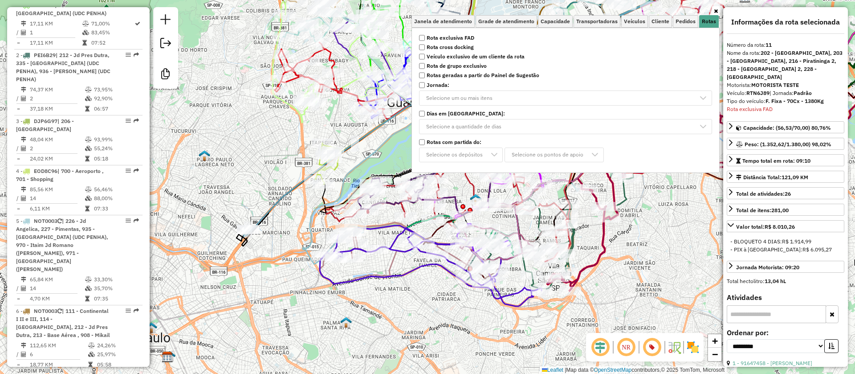
click at [454, 140] on strong "Rotas com partida do:" at bounding box center [454, 142] width 55 height 8
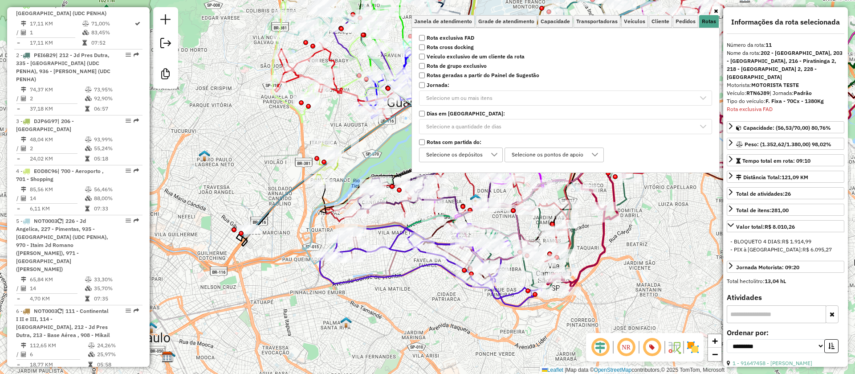
click at [548, 150] on div "Selecione os pontos de apoio" at bounding box center [548, 155] width 78 height 14
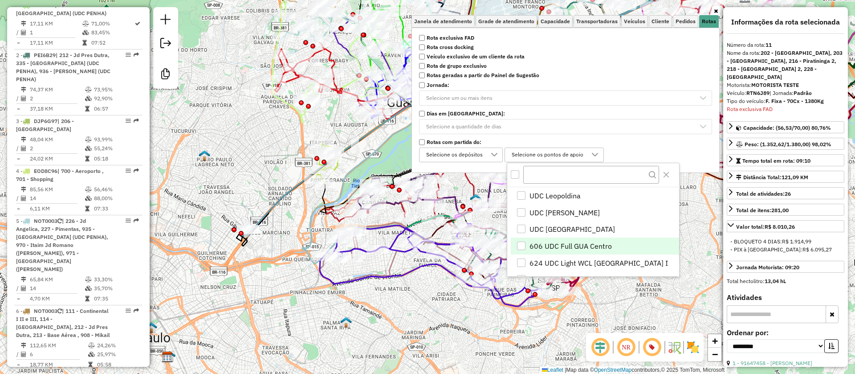
click at [546, 244] on span "606 UDC Full GUA Centro" at bounding box center [571, 246] width 82 height 11
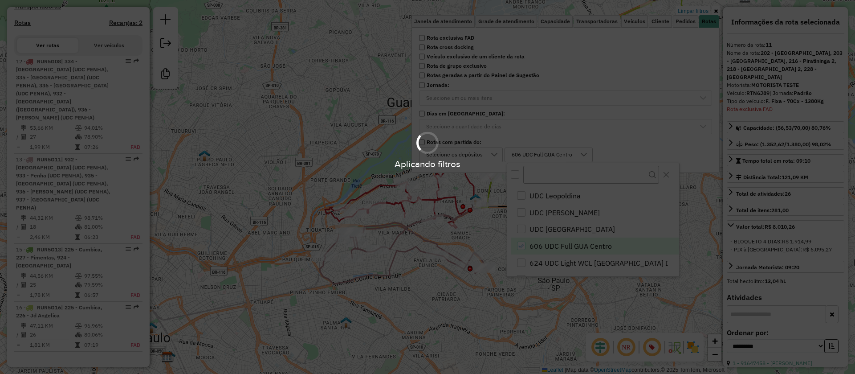
scroll to position [306, 0]
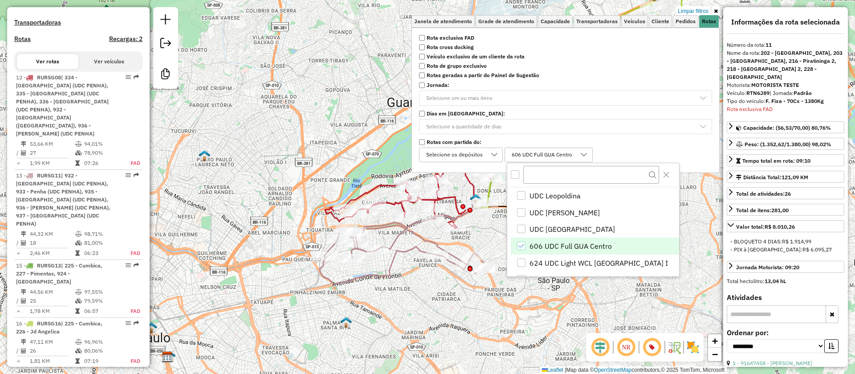
click at [345, 273] on div "Limpar filtros Janela de atendimento Grade de atendimento Capacidade Transporta…" at bounding box center [427, 187] width 855 height 374
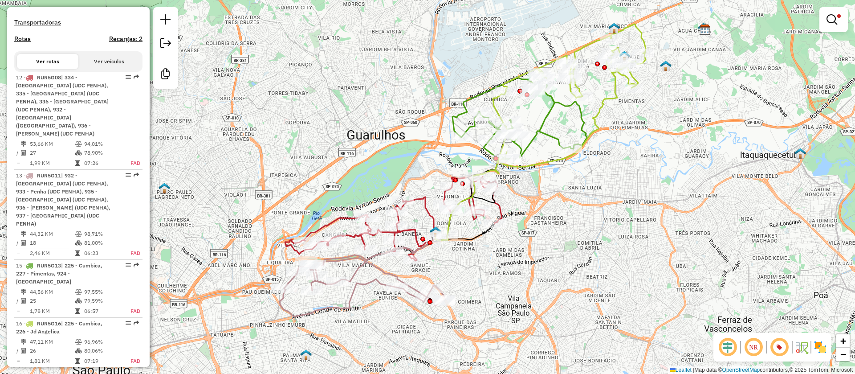
drag, startPoint x: 362, startPoint y: 288, endPoint x: 325, endPoint y: 315, distance: 45.5
click at [325, 315] on icon at bounding box center [389, 246] width 218 height 139
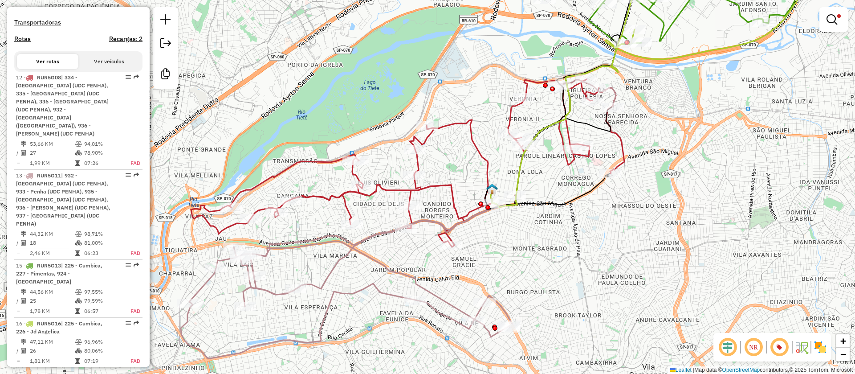
click at [379, 288] on icon at bounding box center [398, 219] width 435 height 278
select select "**********"
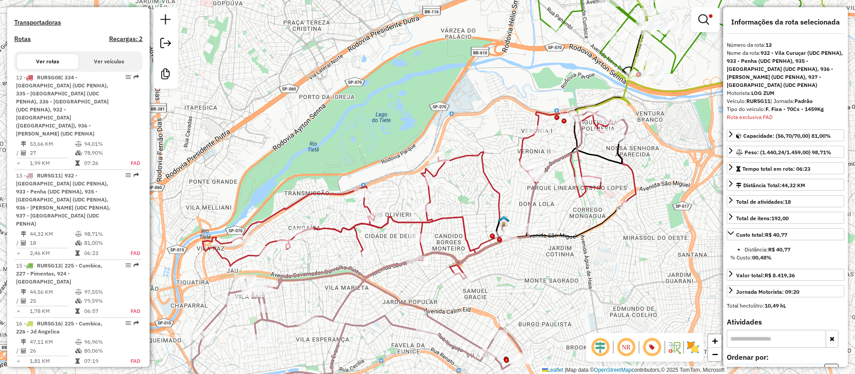
drag, startPoint x: 542, startPoint y: 245, endPoint x: 517, endPoint y: 271, distance: 36.2
click at [552, 285] on div "Limpar filtros Janela de atendimento Grade de atendimento Capacidade Transporta…" at bounding box center [427, 187] width 855 height 374
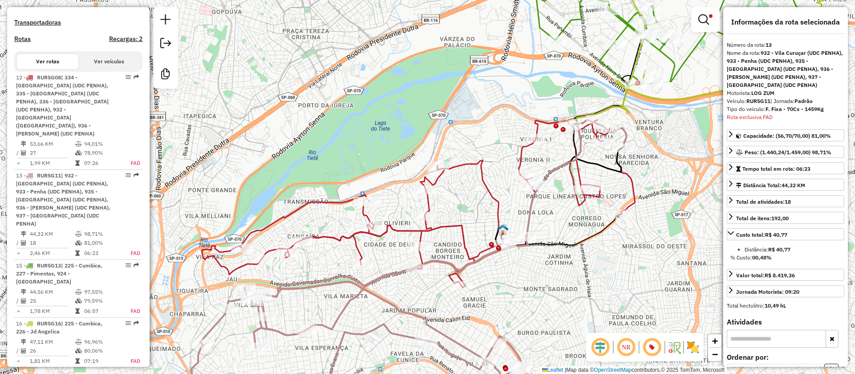
click at [455, 227] on icon at bounding box center [418, 203] width 433 height 167
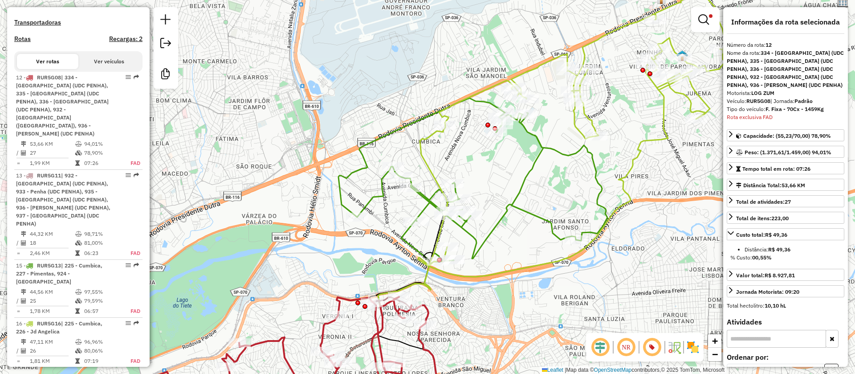
click at [372, 202] on icon at bounding box center [472, 181] width 269 height 166
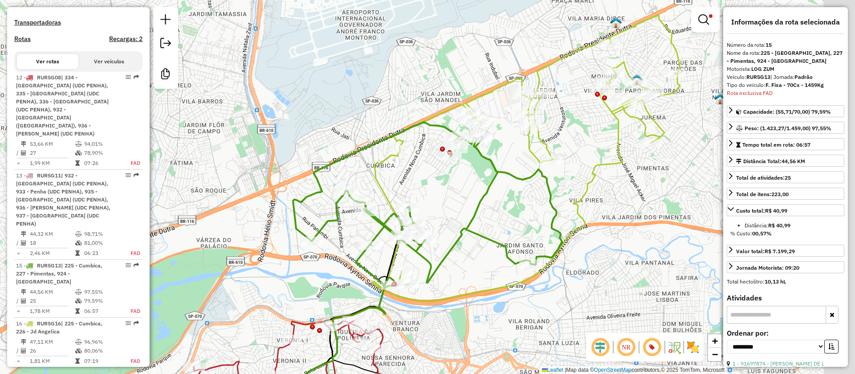
drag, startPoint x: 591, startPoint y: 205, endPoint x: 474, endPoint y: 283, distance: 141.1
click at [470, 287] on icon at bounding box center [427, 205] width 269 height 166
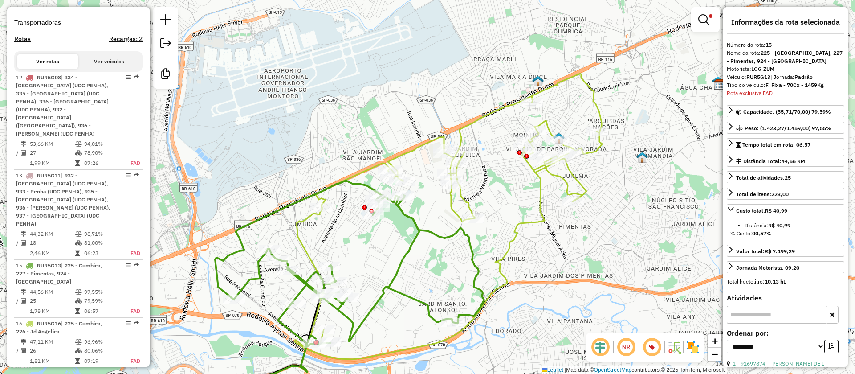
click at [533, 216] on icon at bounding box center [448, 215] width 307 height 285
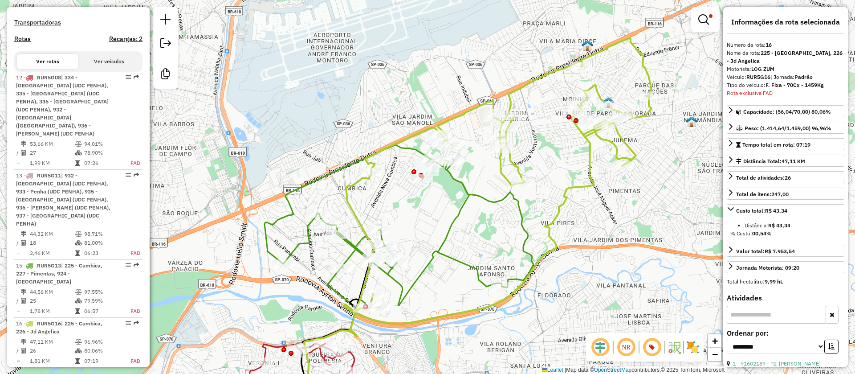
drag, startPoint x: 502, startPoint y: 225, endPoint x: 574, endPoint y: 161, distance: 96.2
click at [575, 163] on div "Limpar filtros Janela de atendimento Grade de atendimento Capacidade Transporta…" at bounding box center [427, 187] width 855 height 374
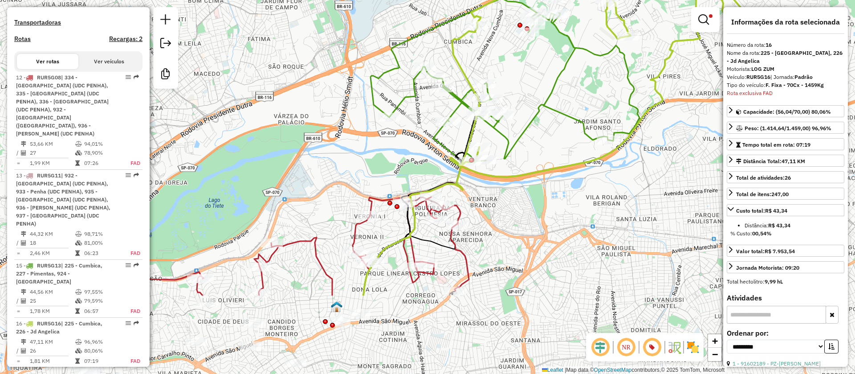
drag, startPoint x: 493, startPoint y: 263, endPoint x: 558, endPoint y: 151, distance: 129.3
click at [558, 151] on div "Limpar filtros Janela de atendimento Grade de atendimento Capacidade Transporta…" at bounding box center [427, 187] width 855 height 374
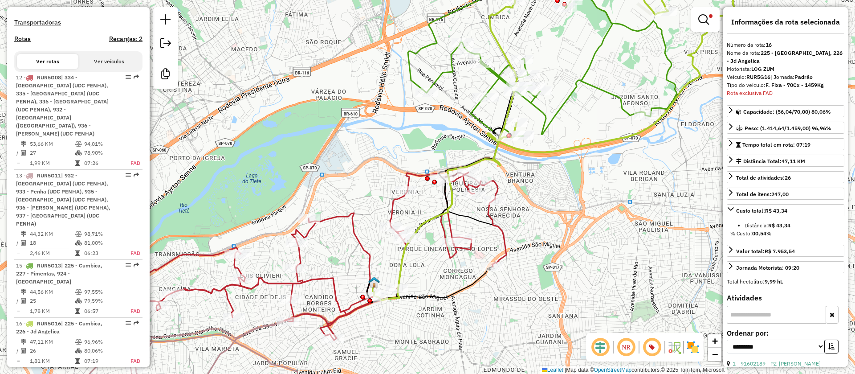
drag, startPoint x: 548, startPoint y: 224, endPoint x: 568, endPoint y: 204, distance: 28.4
click at [567, 204] on div "Limpar filtros Janela de atendimento Grade de atendimento Capacidade Transporta…" at bounding box center [427, 187] width 855 height 374
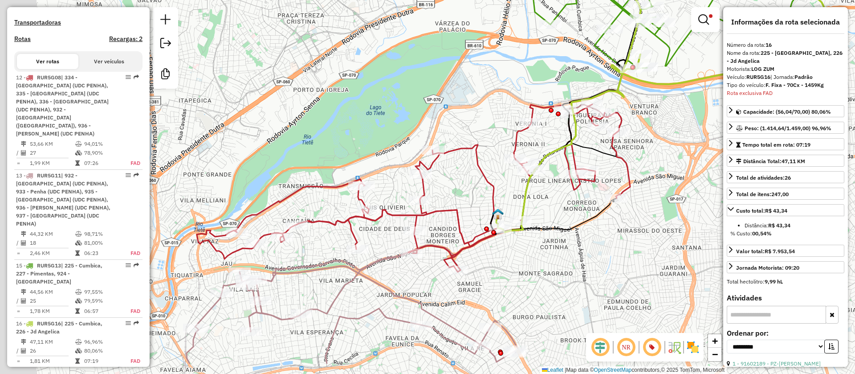
drag, startPoint x: 455, startPoint y: 245, endPoint x: 592, endPoint y: 161, distance: 161.3
click at [594, 167] on div "Limpar filtros Janela de atendimento Grade de atendimento Capacidade Transporta…" at bounding box center [427, 187] width 855 height 374
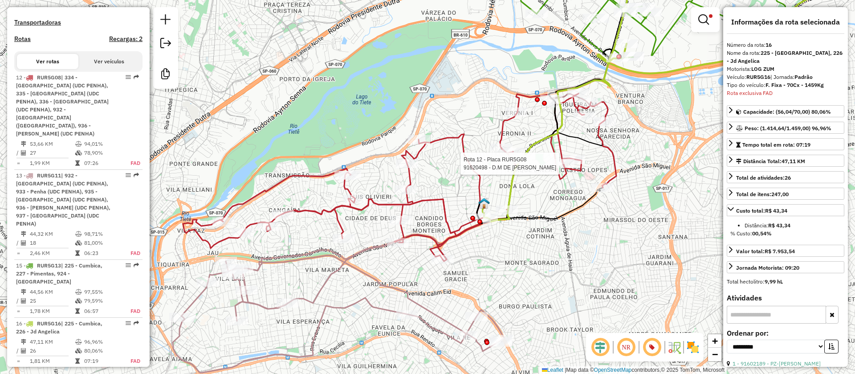
drag, startPoint x: 582, startPoint y: 220, endPoint x: 511, endPoint y: 246, distance: 75.1
click at [518, 251] on div "Rota 12 - Placa RUR5G08 91620498 - D.M DE MIRANDA MERCA Limpar filtros Janela d…" at bounding box center [427, 187] width 855 height 374
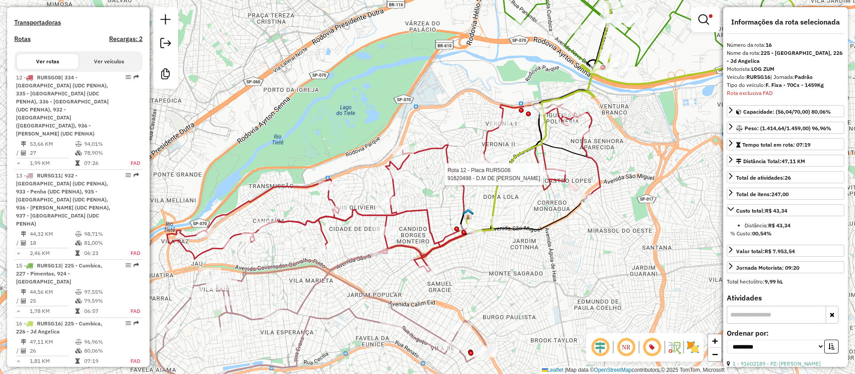
click at [464, 280] on div "Rota 12 - Placa RUR5G08 91620498 - D.M DE MIRANDA MERCA Limpar filtros Janela d…" at bounding box center [427, 187] width 855 height 374
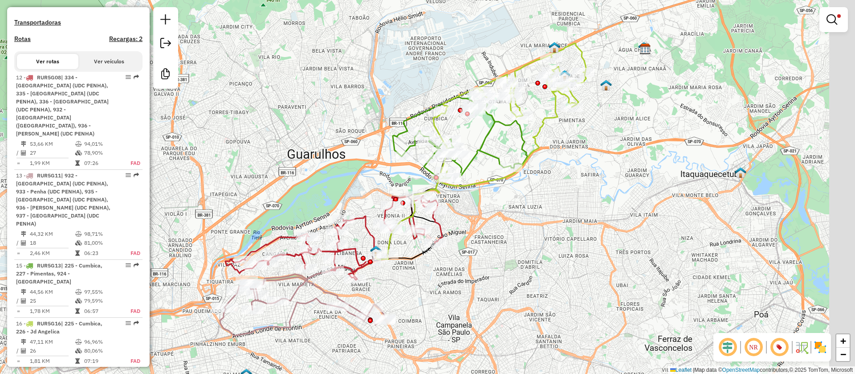
drag, startPoint x: 499, startPoint y: 286, endPoint x: 392, endPoint y: 267, distance: 108.6
click at [392, 290] on div "Limpar filtros Janela de atendimento Grade de atendimento Capacidade Transporta…" at bounding box center [427, 187] width 855 height 374
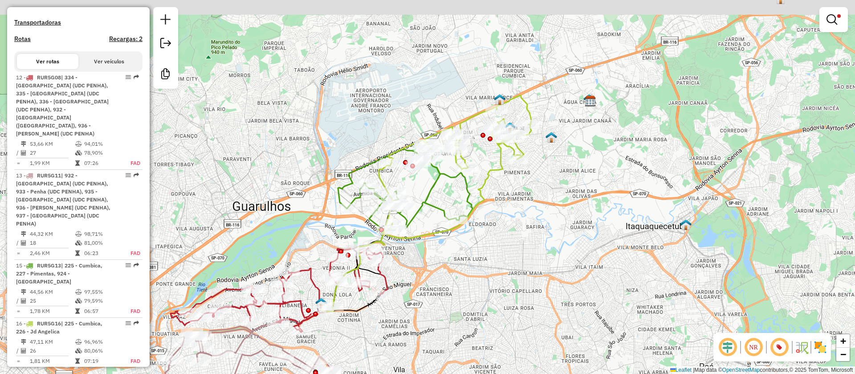
drag, startPoint x: 451, startPoint y: 214, endPoint x: 369, endPoint y: 319, distance: 133.0
click at [369, 319] on div "Limpar filtros Janela de atendimento Grade de atendimento Capacidade Transporta…" at bounding box center [427, 187] width 855 height 374
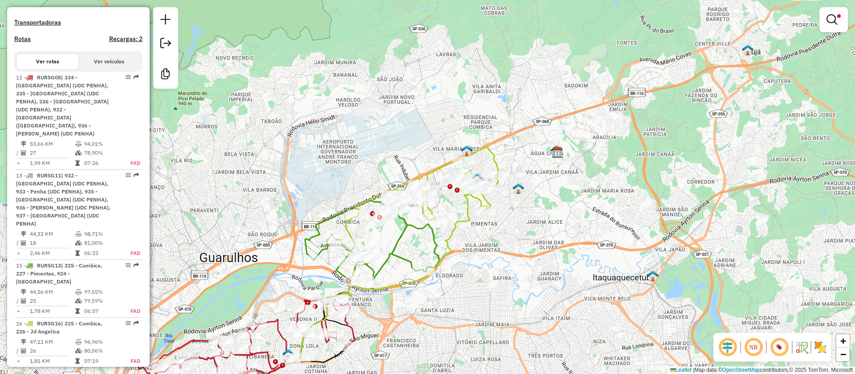
drag, startPoint x: 469, startPoint y: 249, endPoint x: 493, endPoint y: 192, distance: 62.5
click at [494, 196] on div "Limpar filtros Janela de atendimento Grade de atendimento Capacidade Transporta…" at bounding box center [427, 187] width 855 height 374
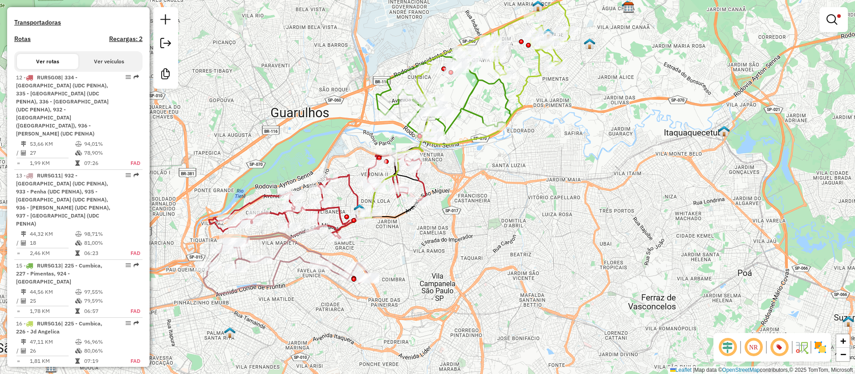
drag, startPoint x: 427, startPoint y: 265, endPoint x: 466, endPoint y: 164, distance: 108.0
click at [478, 156] on div "Limpar filtros Janela de atendimento Grade de atendimento Capacidade Transporta…" at bounding box center [427, 187] width 855 height 374
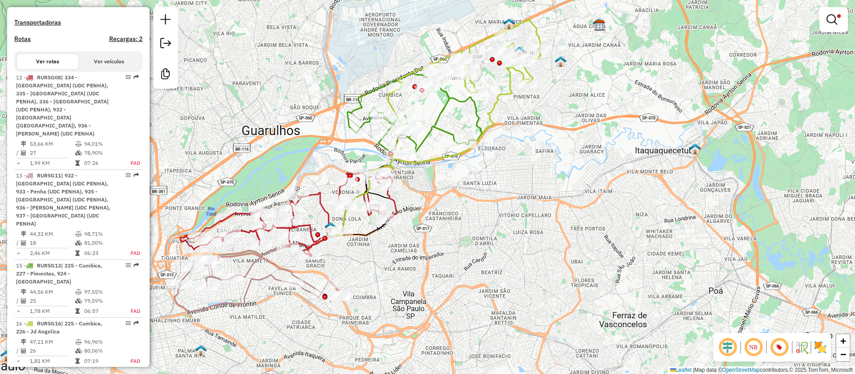
drag, startPoint x: 433, startPoint y: 223, endPoint x: 397, endPoint y: 272, distance: 60.8
click at [397, 272] on div "Limpar filtros Janela de atendimento Grade de atendimento Capacidade Transporta…" at bounding box center [427, 187] width 855 height 374
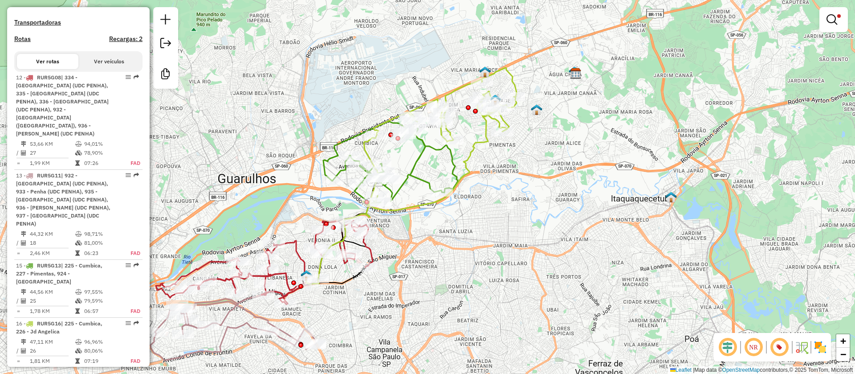
drag, startPoint x: 376, startPoint y: 269, endPoint x: 355, endPoint y: 301, distance: 38.3
click at [355, 301] on div "Limpar filtros Janela de atendimento Grade de atendimento Capacidade Transporta…" at bounding box center [427, 187] width 855 height 374
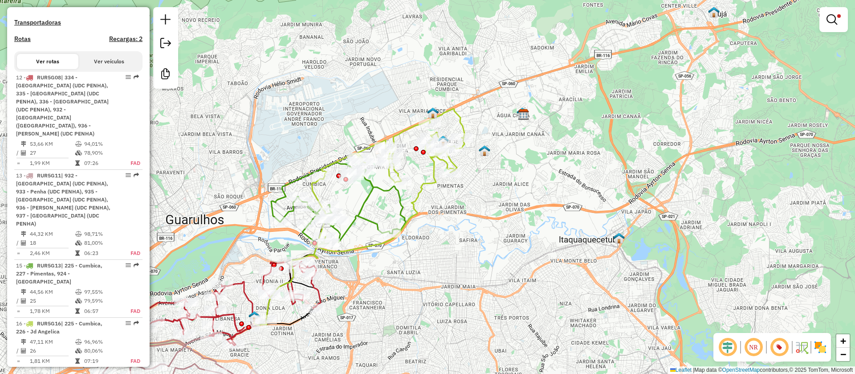
drag, startPoint x: 505, startPoint y: 150, endPoint x: 437, endPoint y: 188, distance: 78.0
click at [433, 202] on div "Limpar filtros Janela de atendimento Grade de atendimento Capacidade Transporta…" at bounding box center [427, 187] width 855 height 374
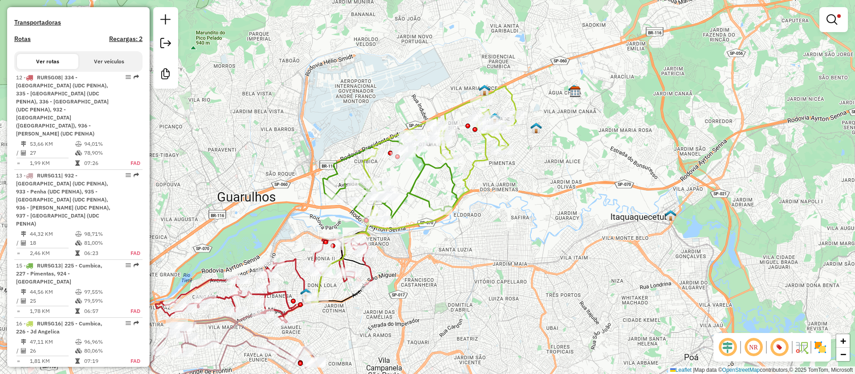
drag, startPoint x: 475, startPoint y: 248, endPoint x: 474, endPoint y: 171, distance: 76.6
click at [528, 189] on div "Limpar filtros Janela de atendimento Grade de atendimento Capacidade Transporta…" at bounding box center [427, 187] width 855 height 374
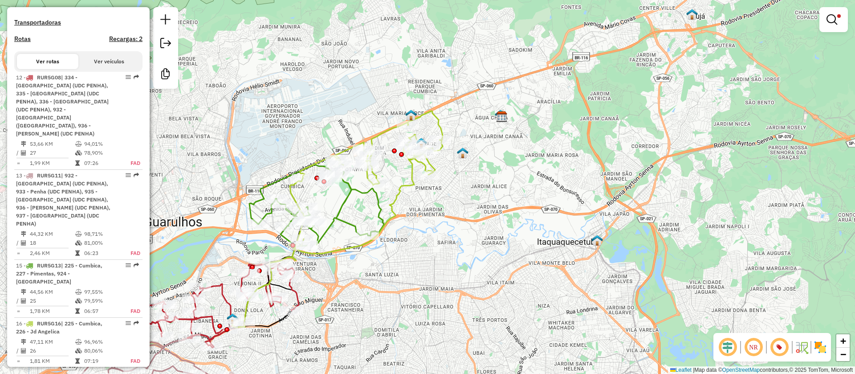
drag, startPoint x: 453, startPoint y: 227, endPoint x: 370, endPoint y: 293, distance: 106.2
click at [370, 293] on div "Limpar filtros Janela de atendimento Grade de atendimento Capacidade Transporta…" at bounding box center [427, 187] width 855 height 374
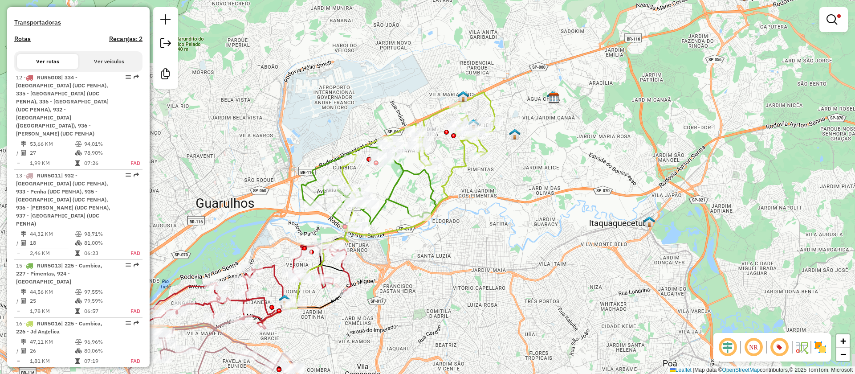
drag, startPoint x: 389, startPoint y: 259, endPoint x: 432, endPoint y: 209, distance: 65.8
click at [432, 220] on div "Limpar filtros Janela de atendimento Grade de atendimento Capacidade Transporta…" at bounding box center [427, 187] width 855 height 374
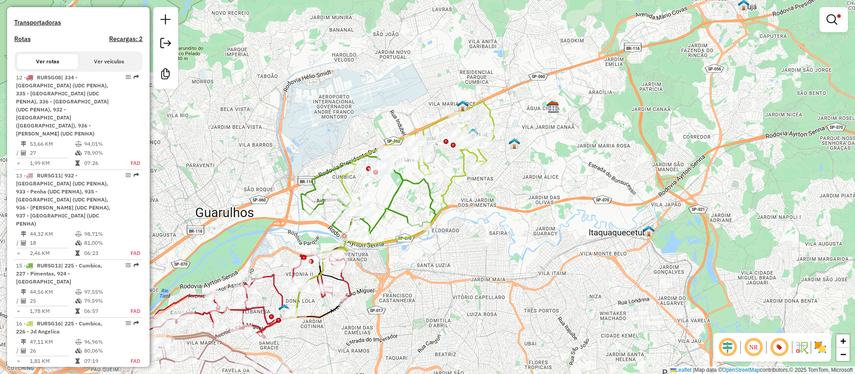
drag, startPoint x: 403, startPoint y: 241, endPoint x: 396, endPoint y: 259, distance: 19.3
click at [396, 259] on div "Limpar filtros Janela de atendimento Grade de atendimento Capacidade Transporta…" at bounding box center [427, 187] width 855 height 374
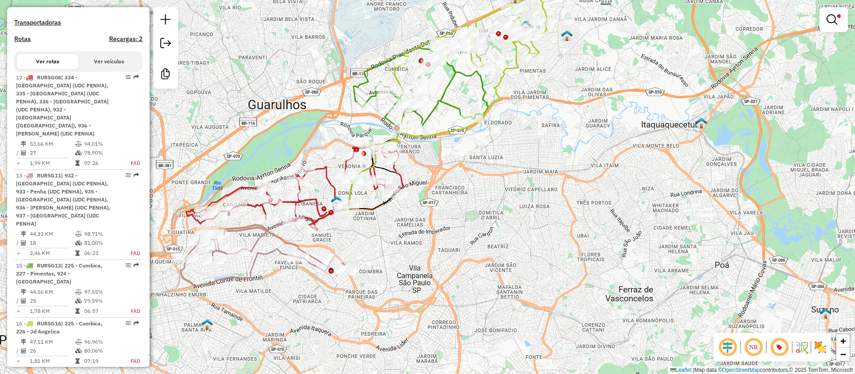
drag, startPoint x: 453, startPoint y: 272, endPoint x: 472, endPoint y: 172, distance: 101.9
click at [505, 142] on div "Limpar filtros Janela de atendimento Grade de atendimento Capacidade Transporta…" at bounding box center [427, 187] width 855 height 374
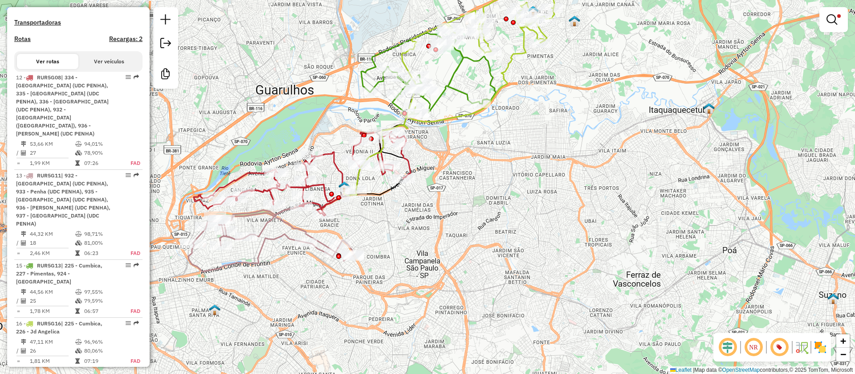
drag, startPoint x: 438, startPoint y: 209, endPoint x: 498, endPoint y: 205, distance: 59.8
click at [498, 209] on div "Limpar filtros Janela de atendimento Grade de atendimento Capacidade Transporta…" at bounding box center [427, 187] width 855 height 374
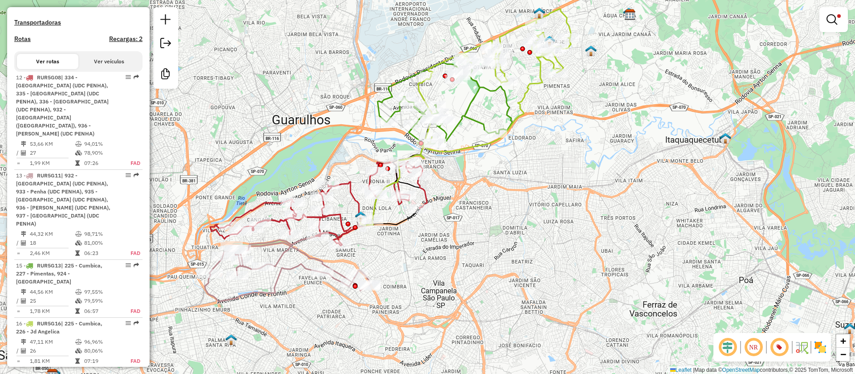
drag, startPoint x: 455, startPoint y: 213, endPoint x: 406, endPoint y: 245, distance: 58.6
click at [406, 245] on div "Limpar filtros Janela de atendimento Grade de atendimento Capacidade Transporta…" at bounding box center [427, 187] width 855 height 374
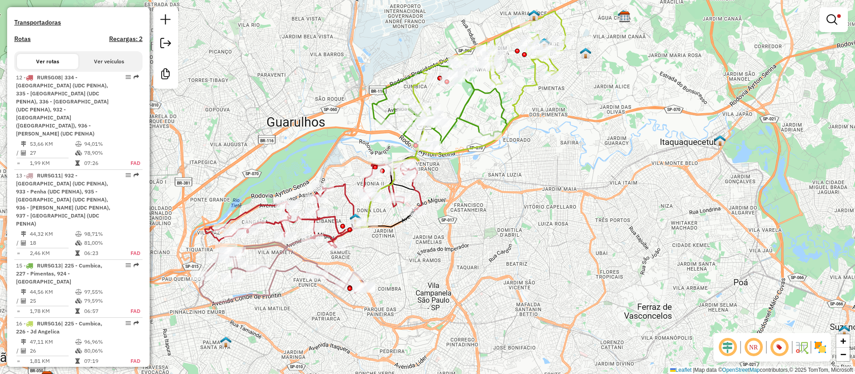
click at [532, 199] on div "Limpar filtros Janela de atendimento Grade de atendimento Capacidade Transporta…" at bounding box center [427, 187] width 855 height 374
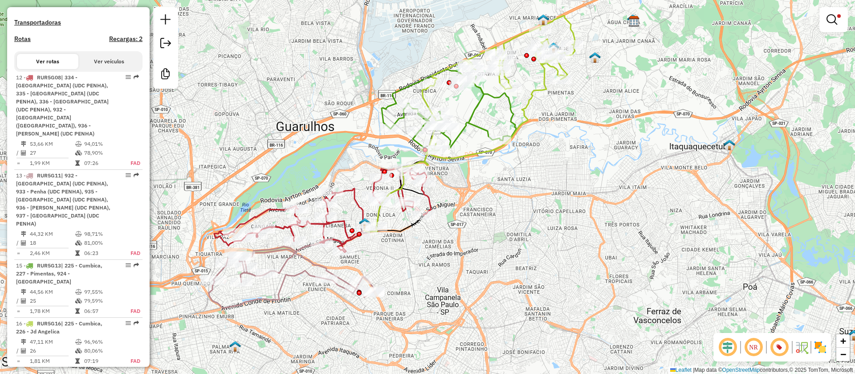
drag, startPoint x: 450, startPoint y: 191, endPoint x: 463, endPoint y: 196, distance: 13.7
click at [463, 196] on div "Limpar filtros Janela de atendimento Grade de atendimento Capacidade Transporta…" at bounding box center [427, 187] width 855 height 374
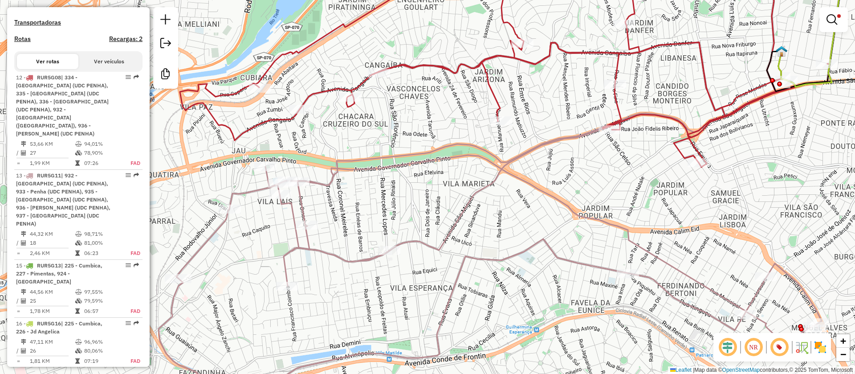
drag, startPoint x: 331, startPoint y: 236, endPoint x: 334, endPoint y: 146, distance: 89.5
click at [391, 220] on div "Limpar filtros Janela de atendimento Grade de atendimento Capacidade Transporta…" at bounding box center [427, 187] width 855 height 374
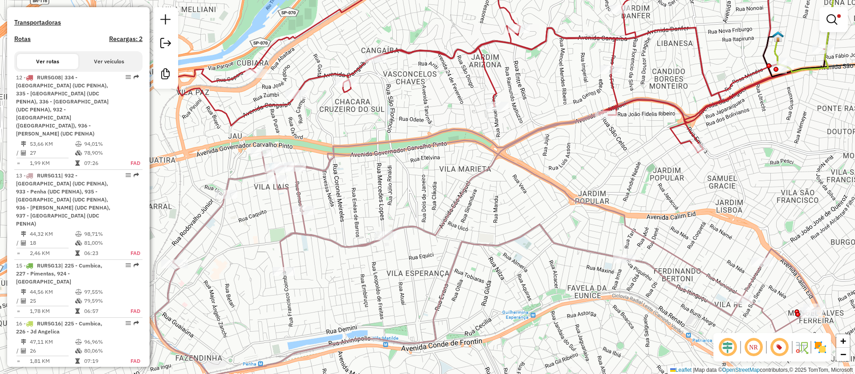
drag, startPoint x: 369, startPoint y: 211, endPoint x: 339, endPoint y: 207, distance: 30.1
click at [339, 207] on div "Limpar filtros Janela de atendimento Grade de atendimento Capacidade Transporta…" at bounding box center [427, 187] width 855 height 374
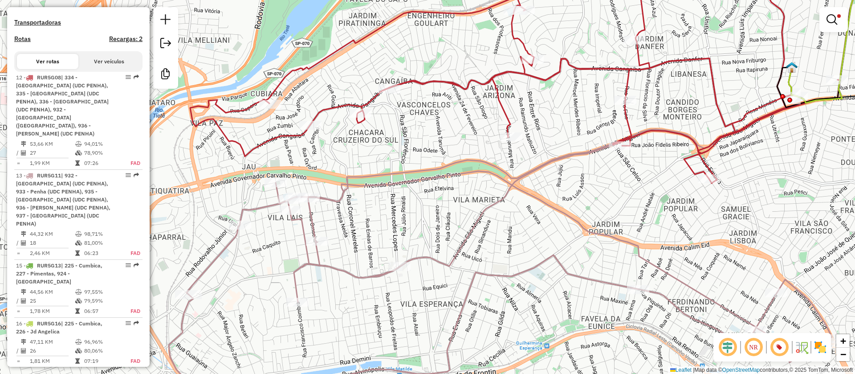
drag, startPoint x: 395, startPoint y: 207, endPoint x: 476, endPoint y: 190, distance: 82.8
click at [460, 199] on div "Limpar filtros Janela de atendimento Grade de atendimento Capacidade Transporta…" at bounding box center [427, 187] width 855 height 374
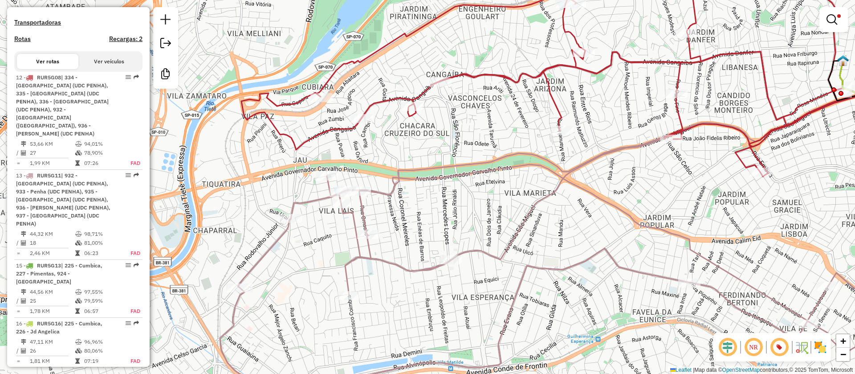
drag, startPoint x: 500, startPoint y: 183, endPoint x: 492, endPoint y: 151, distance: 33.9
click at [507, 169] on div "Limpar filtros Janela de atendimento Grade de atendimento Capacidade Transporta…" at bounding box center [427, 187] width 855 height 374
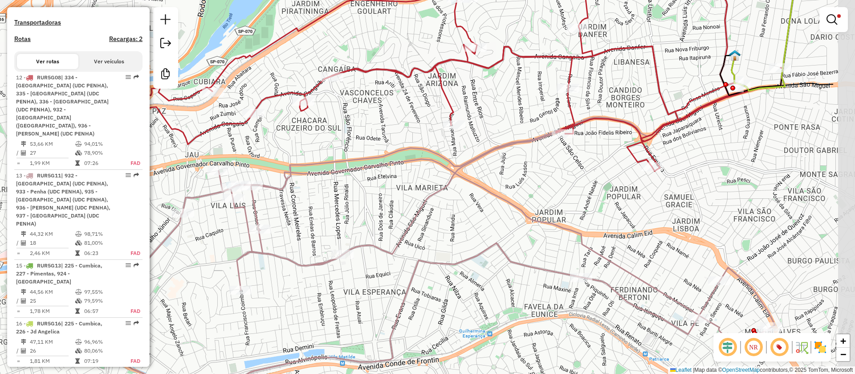
drag, startPoint x: 426, startPoint y: 197, endPoint x: 347, endPoint y: 205, distance: 79.7
click at [345, 208] on div "Limpar filtros Janela de atendimento Grade de atendimento Capacidade Transporta…" at bounding box center [427, 187] width 855 height 374
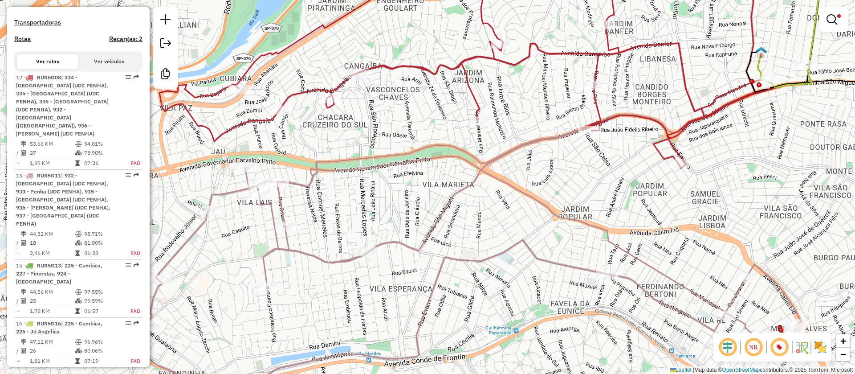
drag, startPoint x: 368, startPoint y: 197, endPoint x: 387, endPoint y: 175, distance: 29.0
click at [381, 193] on div "Limpar filtros Janela de atendimento Grade de atendimento Capacidade Transporta…" at bounding box center [427, 187] width 855 height 374
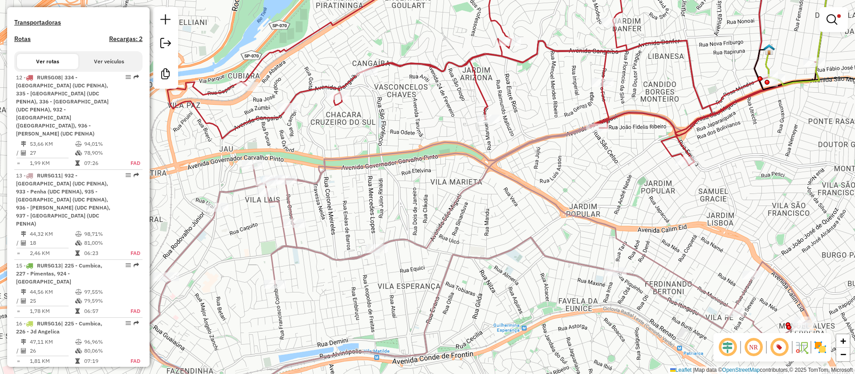
select select "**********"
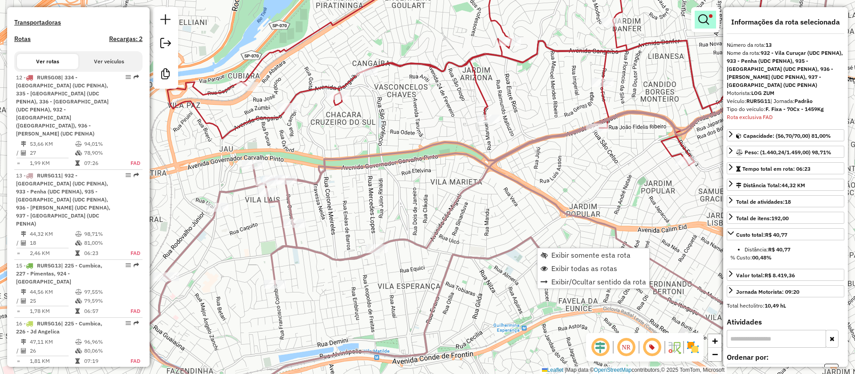
click at [710, 22] on link at bounding box center [705, 20] width 21 height 18
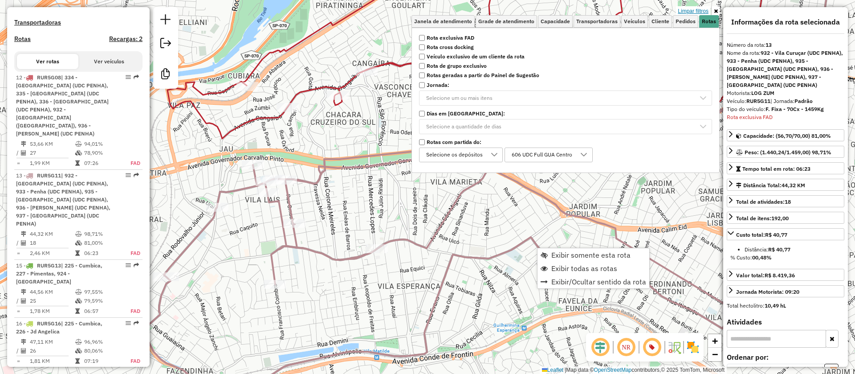
click at [696, 9] on link "Limpar filtros" at bounding box center [693, 11] width 34 height 10
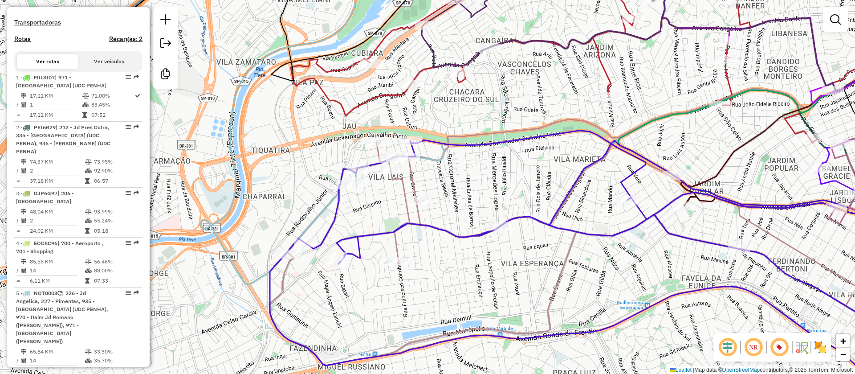
drag, startPoint x: 448, startPoint y: 191, endPoint x: 444, endPoint y: 240, distance: 49.2
click at [496, 178] on div "Janela de atendimento Grade de atendimento Capacidade Transportadoras Veículos …" at bounding box center [427, 187] width 855 height 374
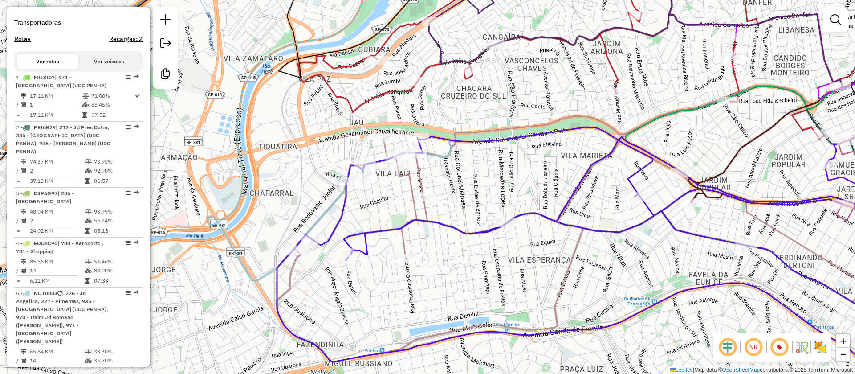
scroll to position [378, 0]
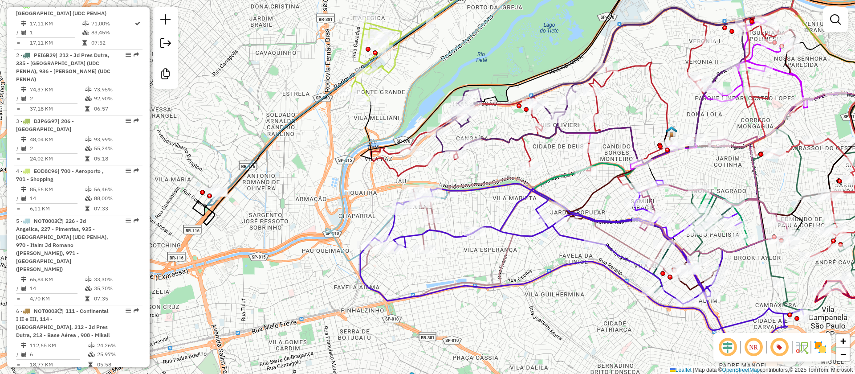
click at [731, 347] on em at bounding box center [727, 346] width 21 height 21
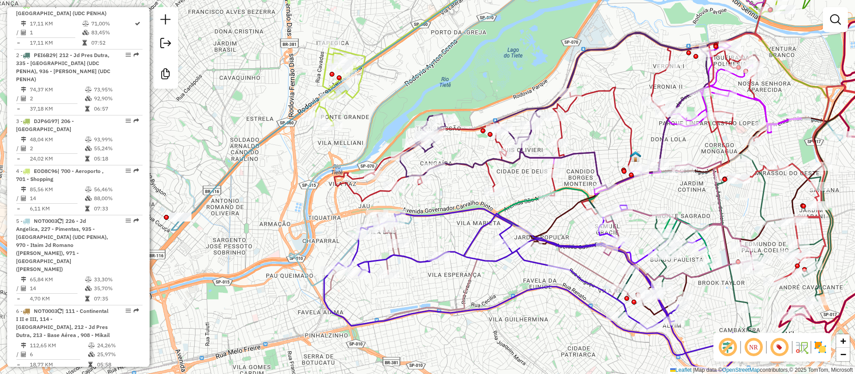
drag, startPoint x: 467, startPoint y: 257, endPoint x: 406, endPoint y: 254, distance: 61.5
click at [430, 282] on div "Janela de atendimento Grade de atendimento Capacidade Transportadoras Veículos …" at bounding box center [427, 187] width 855 height 374
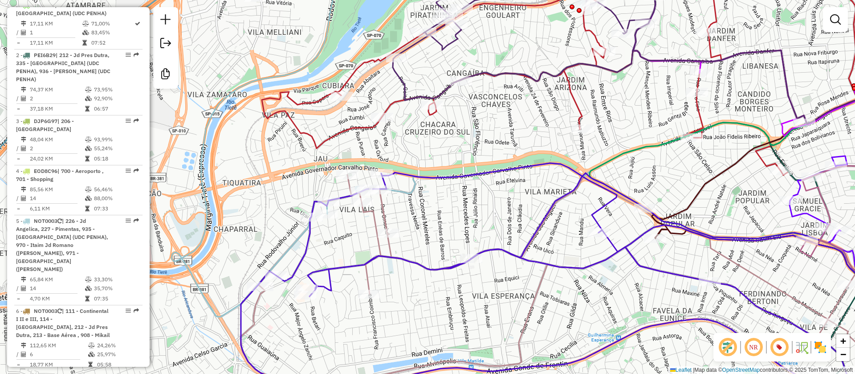
click at [420, 265] on icon at bounding box center [591, 287] width 700 height 248
select select "**********"
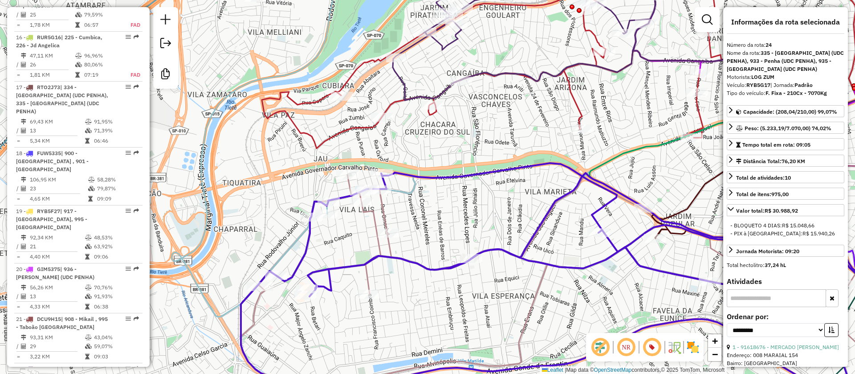
scroll to position [1734, 0]
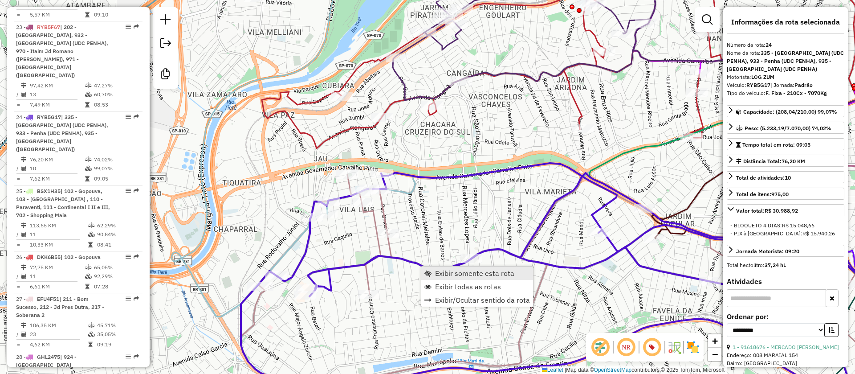
click at [474, 275] on span "Exibir somente esta rota" at bounding box center [474, 272] width 79 height 7
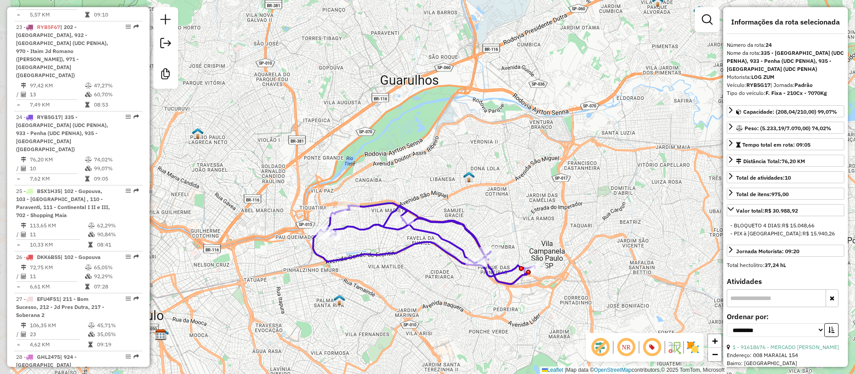
drag, startPoint x: 417, startPoint y: 267, endPoint x: 433, endPoint y: 270, distance: 16.3
click at [433, 270] on div "Janela de atendimento Grade de atendimento Capacidade Transportadoras Veículos …" at bounding box center [427, 187] width 855 height 374
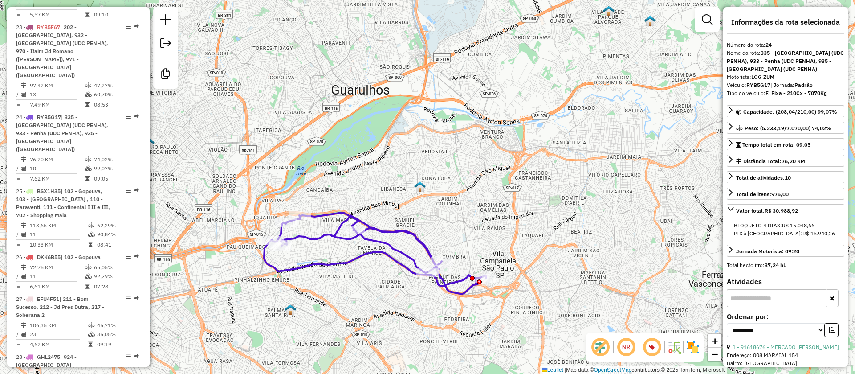
drag, startPoint x: 423, startPoint y: 275, endPoint x: 388, endPoint y: 284, distance: 36.3
click at [388, 284] on div "Janela de atendimento Grade de atendimento Capacidade Transportadoras Veículos …" at bounding box center [427, 187] width 855 height 374
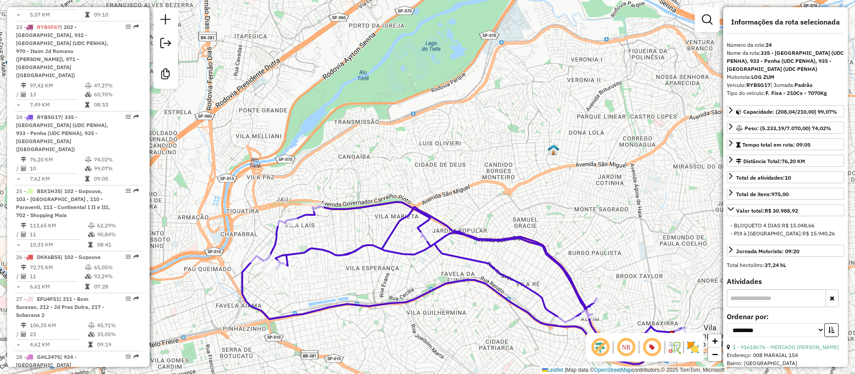
drag, startPoint x: 402, startPoint y: 263, endPoint x: 470, endPoint y: 282, distance: 71.2
click at [470, 282] on icon at bounding box center [463, 283] width 443 height 162
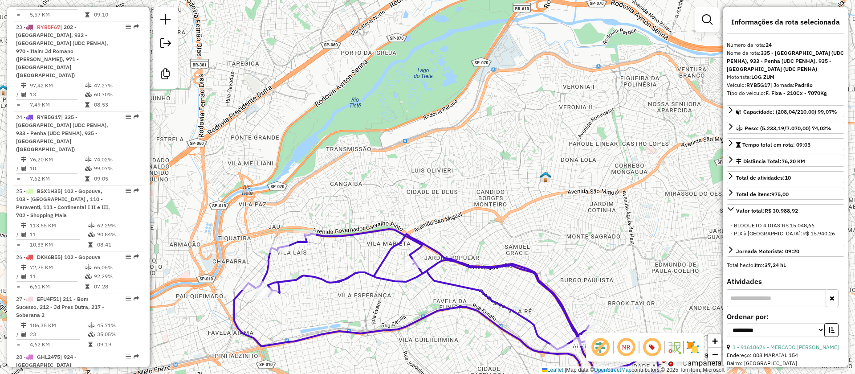
drag, startPoint x: 347, startPoint y: 232, endPoint x: 340, endPoint y: 258, distance: 27.3
click at [340, 258] on div "Janela de atendimento Grade de atendimento Capacidade Transportadoras Veículos …" at bounding box center [427, 187] width 855 height 374
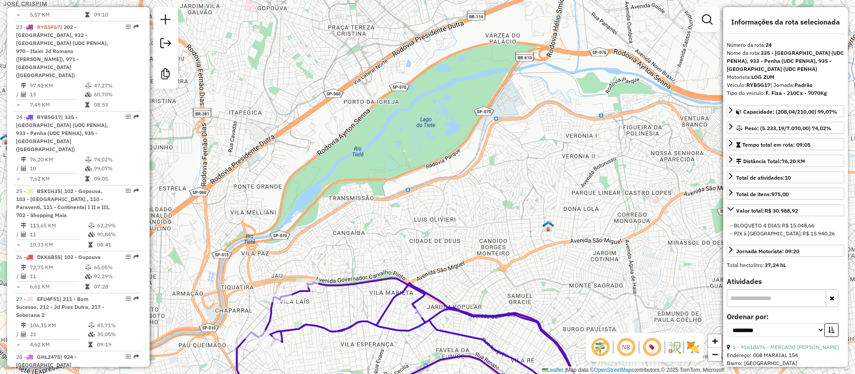
drag, startPoint x: 418, startPoint y: 199, endPoint x: 373, endPoint y: 247, distance: 65.2
click at [373, 247] on div "Janela de atendimento Grade de atendimento Capacidade Transportadoras Veículos …" at bounding box center [427, 187] width 855 height 374
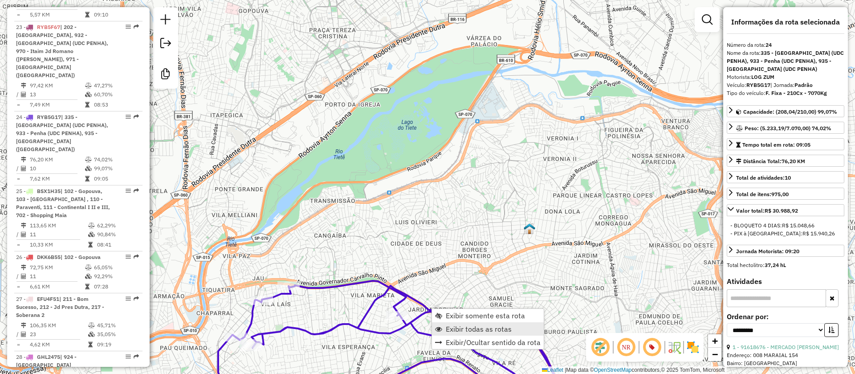
click at [473, 327] on span "Exibir todas as rotas" at bounding box center [479, 328] width 66 height 7
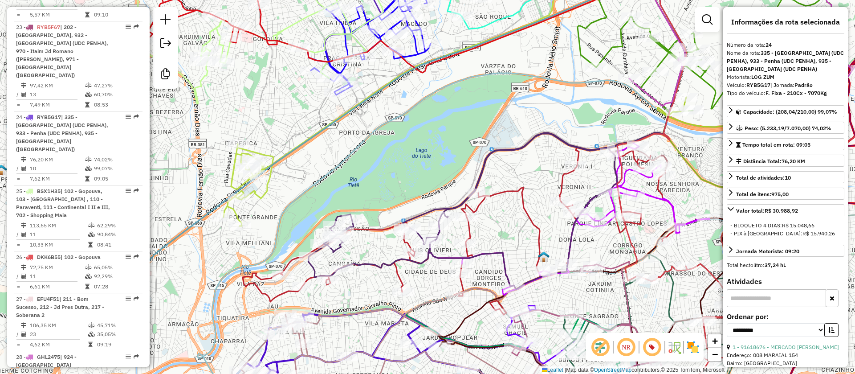
drag, startPoint x: 349, startPoint y: 254, endPoint x: 363, endPoint y: 282, distance: 31.5
click at [363, 282] on div "Janela de atendimento Grade de atendimento Capacidade Transportadoras Veículos …" at bounding box center [427, 187] width 855 height 374
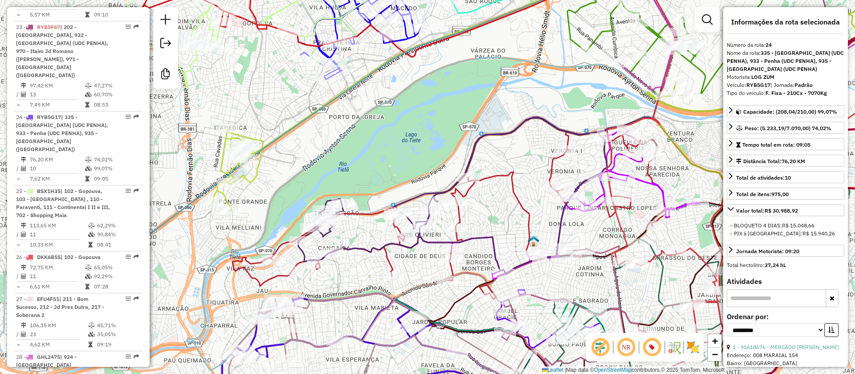
drag, startPoint x: 372, startPoint y: 276, endPoint x: 355, endPoint y: 268, distance: 18.9
click at [355, 268] on div "Janela de atendimento Grade de atendimento Capacidade Transportadoras Veículos …" at bounding box center [427, 187] width 855 height 374
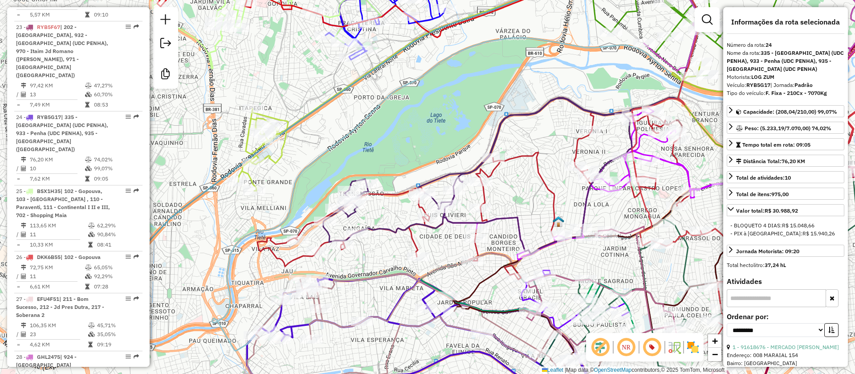
drag, startPoint x: 364, startPoint y: 279, endPoint x: 393, endPoint y: 268, distance: 30.6
click at [393, 268] on div "Janela de atendimento Grade de atendimento Capacidade Transportadoras Veículos …" at bounding box center [427, 187] width 855 height 374
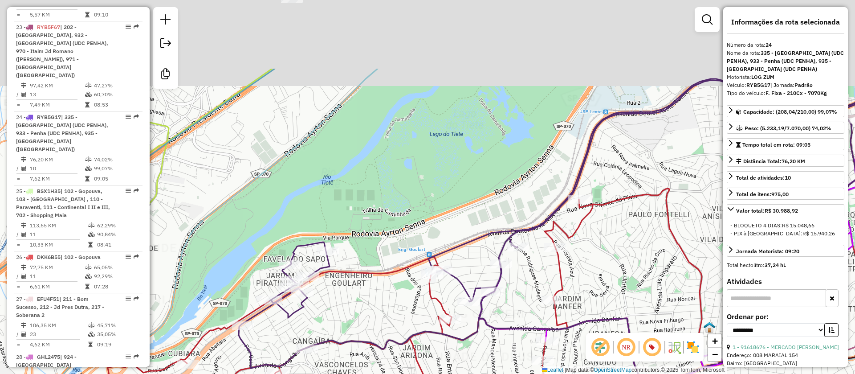
drag, startPoint x: 392, startPoint y: 216, endPoint x: 364, endPoint y: 303, distance: 91.8
click at [364, 303] on div "Janela de atendimento Grade de atendimento Capacidade Transportadoras Veículos …" at bounding box center [427, 187] width 855 height 374
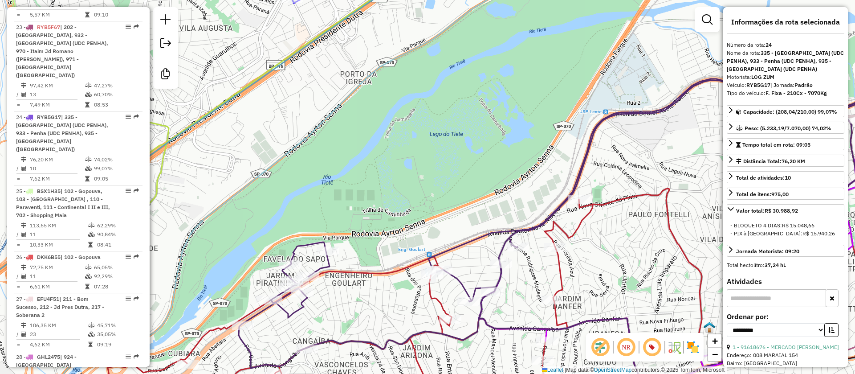
click at [307, 242] on icon at bounding box center [590, 235] width 702 height 313
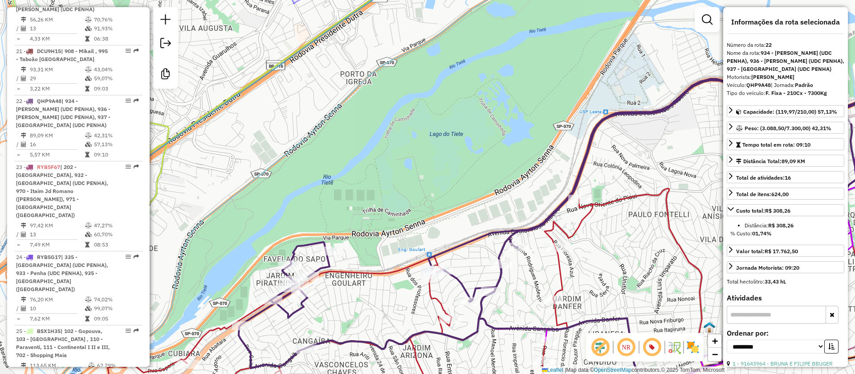
scroll to position [1594, 0]
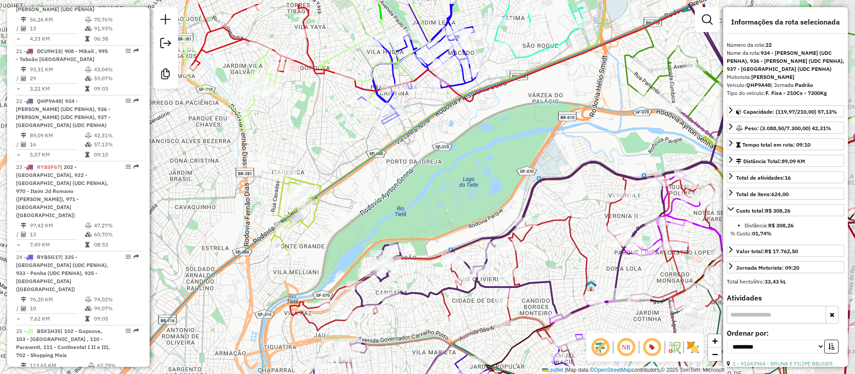
drag, startPoint x: 592, startPoint y: 203, endPoint x: 576, endPoint y: 182, distance: 26.5
click at [571, 222] on div "Janela de atendimento Grade de atendimento Capacidade Transportadoras Veículos …" at bounding box center [427, 187] width 855 height 374
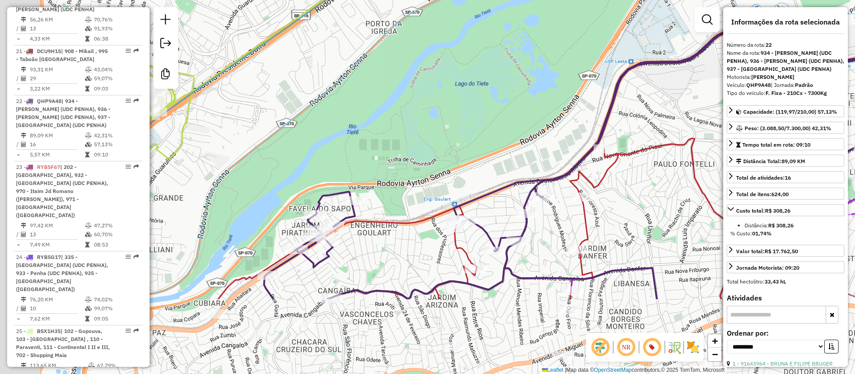
drag, startPoint x: 598, startPoint y: 206, endPoint x: 662, endPoint y: 118, distance: 108.4
click at [661, 121] on div "Janela de atendimento Grade de atendimento Capacidade Transportadoras Veículos …" at bounding box center [427, 187] width 855 height 374
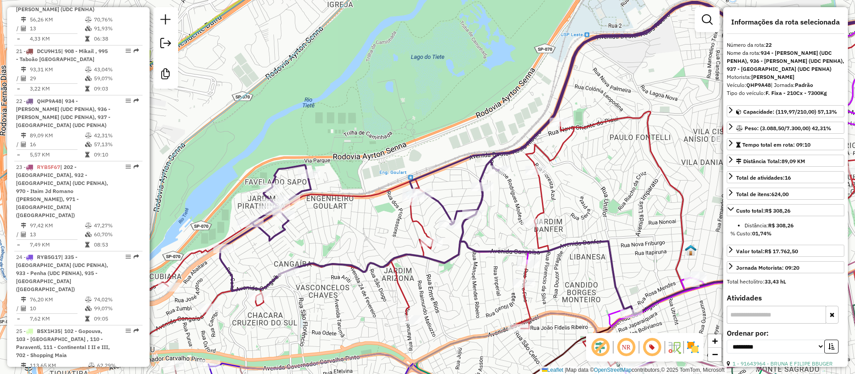
drag, startPoint x: 400, startPoint y: 240, endPoint x: 356, endPoint y: 222, distance: 47.1
click at [336, 199] on div "Janela de atendimento Grade de atendimento Capacidade Transportadoras Veículos …" at bounding box center [427, 187] width 855 height 374
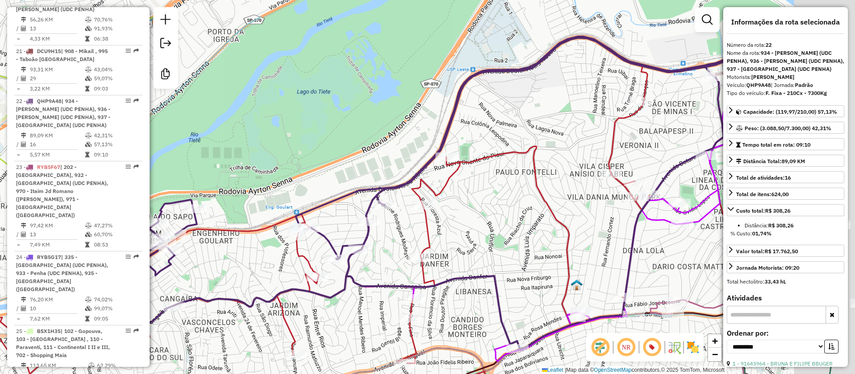
drag, startPoint x: 572, startPoint y: 185, endPoint x: 467, endPoint y: 243, distance: 120.0
click at [467, 246] on div "Janela de atendimento Grade de atendimento Capacidade Transportadoras Veículos …" at bounding box center [427, 187] width 855 height 374
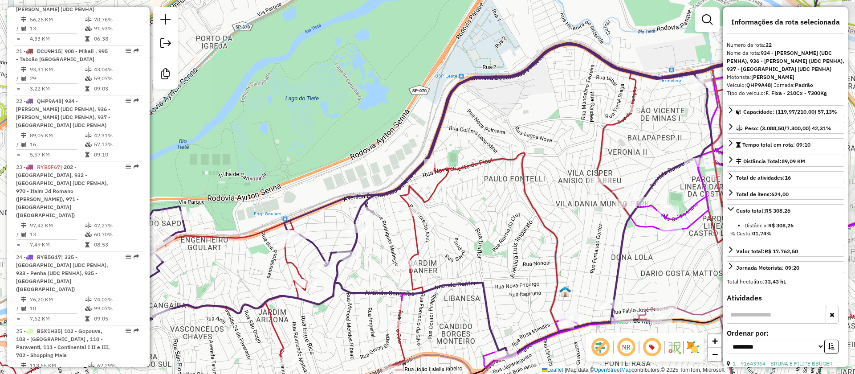
click at [416, 232] on icon at bounding box center [396, 239] width 866 height 336
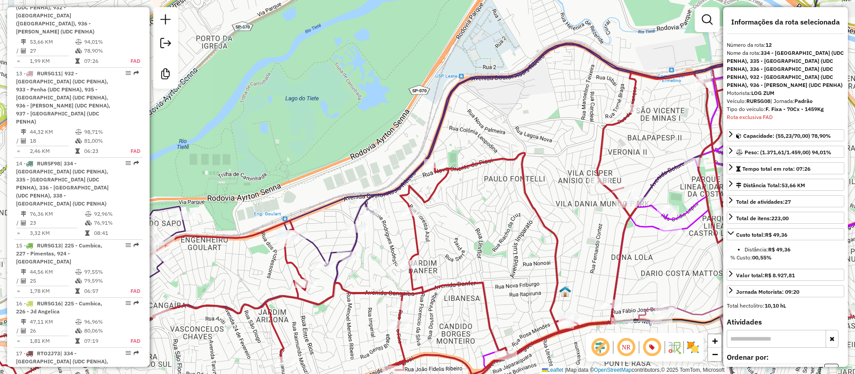
scroll to position [991, 0]
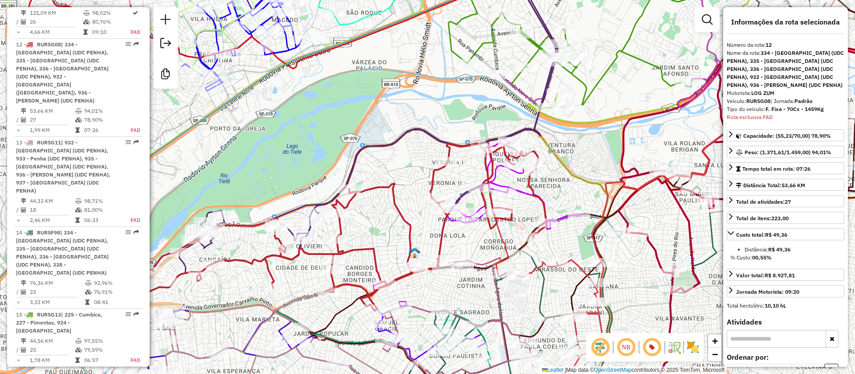
drag, startPoint x: 602, startPoint y: 197, endPoint x: 573, endPoint y: 183, distance: 31.7
click at [550, 188] on div "Janela de atendimento Grade de atendimento Capacidade Transportadoras Veículos …" at bounding box center [427, 187] width 855 height 374
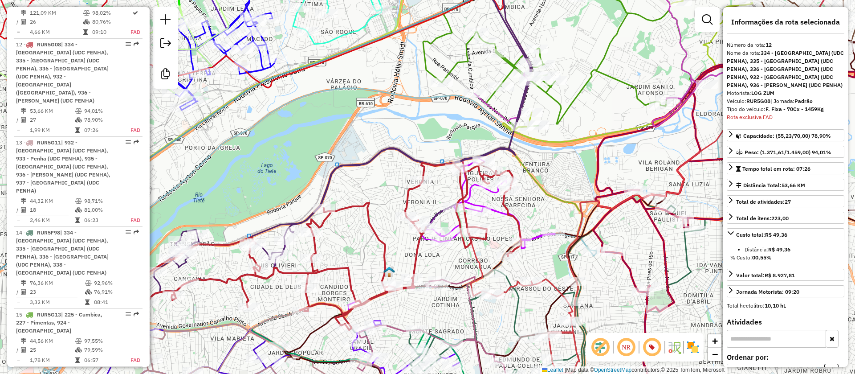
drag, startPoint x: 551, startPoint y: 189, endPoint x: 554, endPoint y: 196, distance: 7.2
click at [554, 200] on div "Janela de atendimento Grade de atendimento Capacidade Transportadoras Veículos …" at bounding box center [427, 187] width 855 height 374
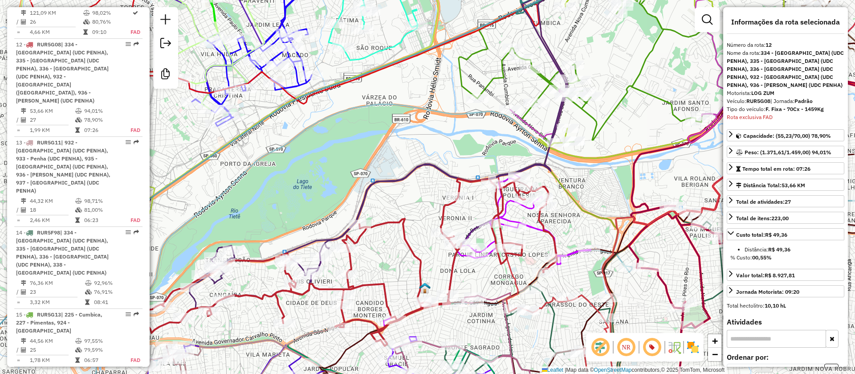
drag, startPoint x: 501, startPoint y: 249, endPoint x: 530, endPoint y: 266, distance: 33.2
click at [530, 266] on div "Janela de atendimento Grade de atendimento Capacidade Transportadoras Veículos …" at bounding box center [427, 187] width 855 height 374
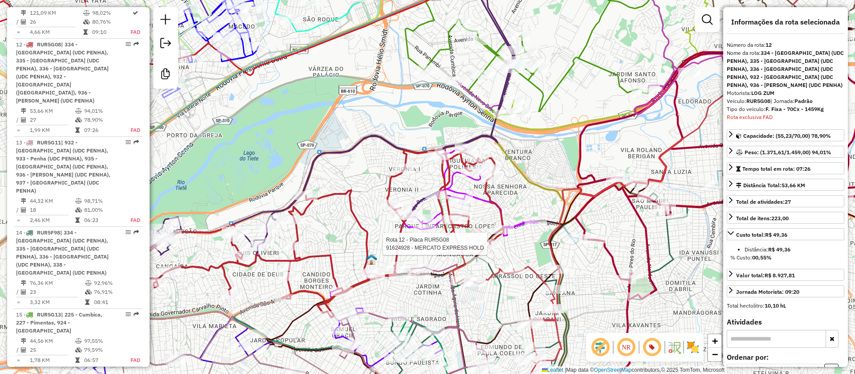
drag, startPoint x: 579, startPoint y: 218, endPoint x: 526, endPoint y: 190, distance: 60.0
click at [526, 190] on div "Rota 12 - Placa RUR5G08 91624928 - MERCATO EXPRESS HOLD Janela de atendimento G…" at bounding box center [427, 187] width 855 height 374
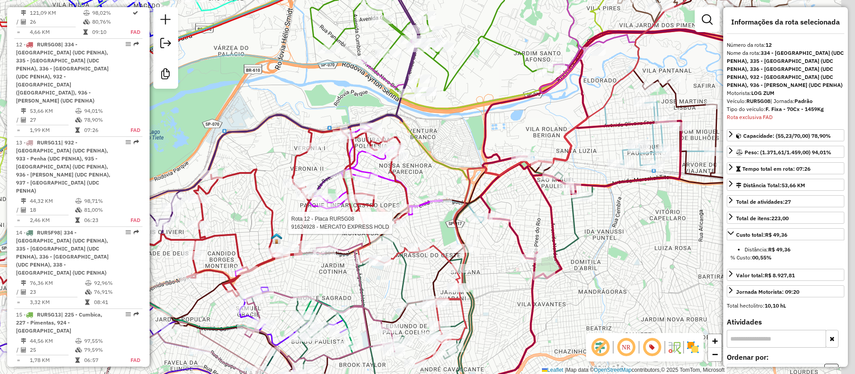
drag, startPoint x: 571, startPoint y: 269, endPoint x: 606, endPoint y: 268, distance: 34.7
click at [387, 359] on div "Rota 12 - Placa RUR5G08 91624928 - MERCATO EXPRESS HOLD Janela de atendimento G…" at bounding box center [427, 187] width 855 height 374
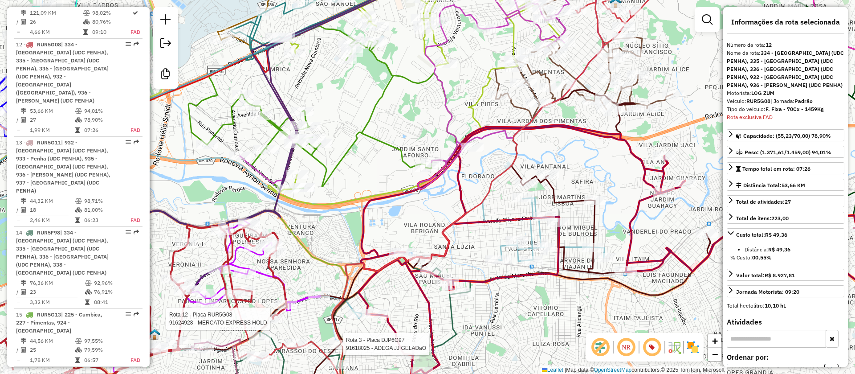
drag, startPoint x: 629, startPoint y: 291, endPoint x: 624, endPoint y: 290, distance: 5.5
click at [624, 290] on icon at bounding box center [388, 249] width 644 height 319
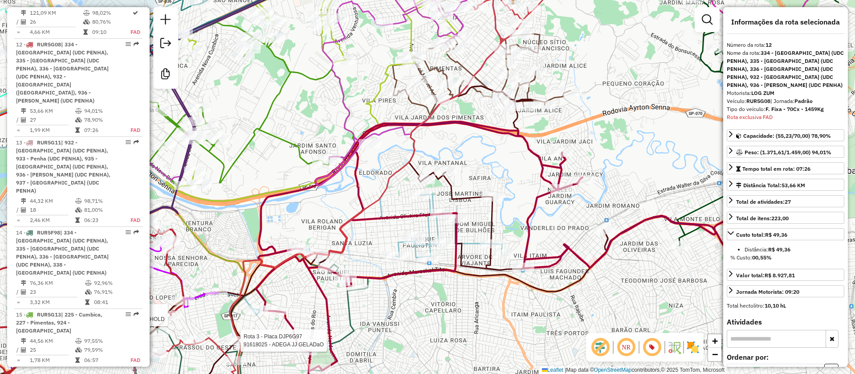
drag, startPoint x: 647, startPoint y: 222, endPoint x: 556, endPoint y: 219, distance: 90.9
click at [553, 219] on div "Rota 12 - Placa RUR5G08 91624928 - MERCATO EXPRESS HOLD Rota 3 - Placa DJP6G97 …" at bounding box center [427, 187] width 855 height 374
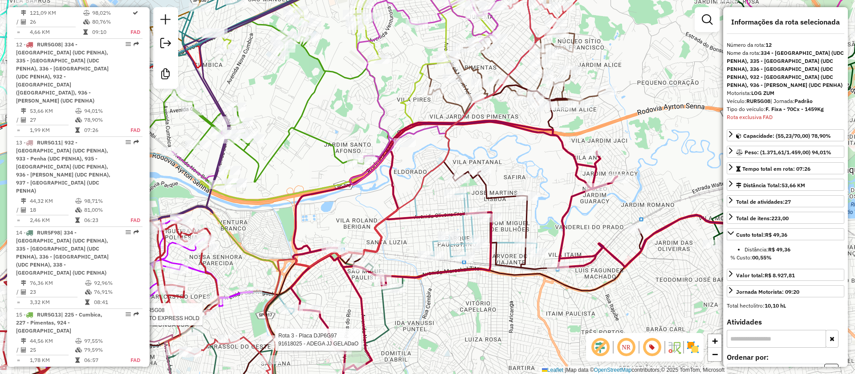
drag, startPoint x: 618, startPoint y: 276, endPoint x: 628, endPoint y: 260, distance: 18.7
click at [662, 279] on div "Rota 12 - Placa RUR5G08 91624928 - MERCATO EXPRESS HOLD Rota 3 - Placa DJP6G97 …" at bounding box center [427, 187] width 855 height 374
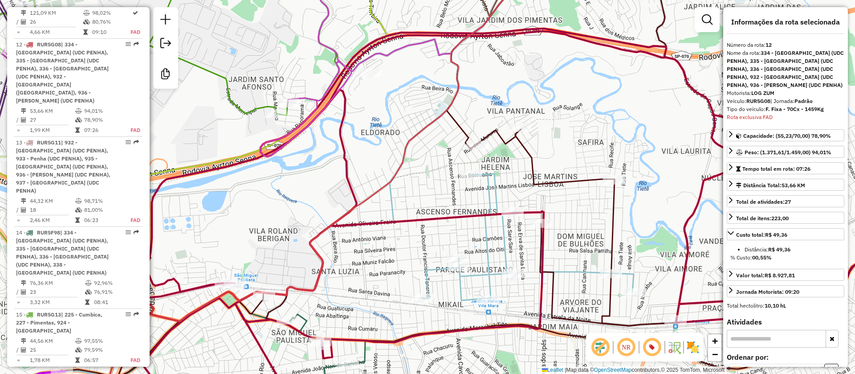
click at [580, 271] on icon at bounding box center [273, 187] width 719 height 449
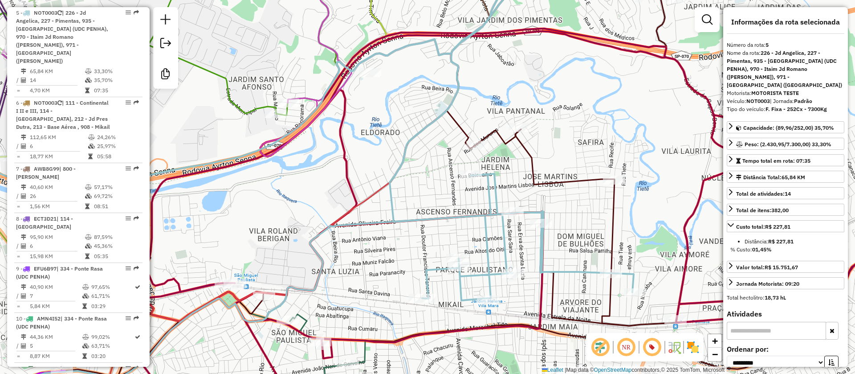
click at [572, 178] on icon at bounding box center [405, 187] width 881 height 449
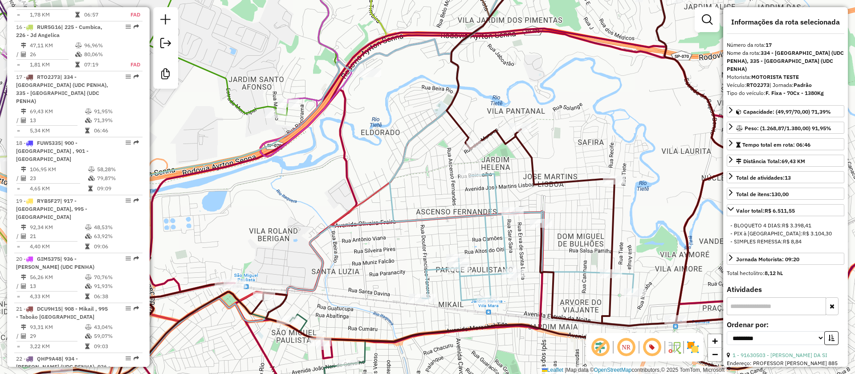
scroll to position [1337, 0]
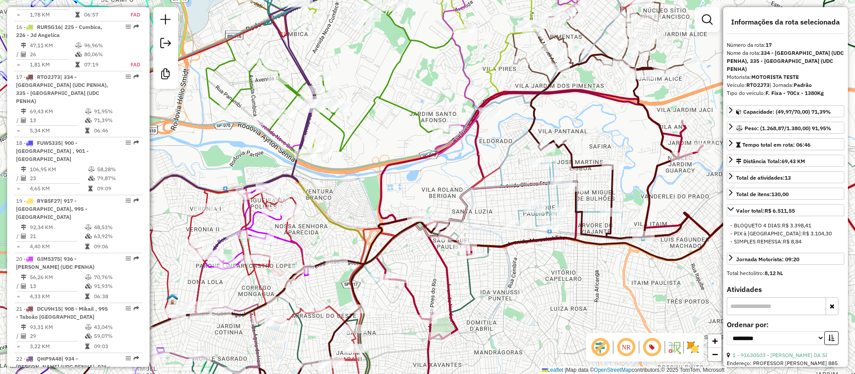
drag, startPoint x: 563, startPoint y: 285, endPoint x: 638, endPoint y: 138, distance: 164.3
click at [639, 139] on div "Janela de atendimento Grade de atendimento Capacidade Transportadoras Veículos …" at bounding box center [427, 187] width 855 height 374
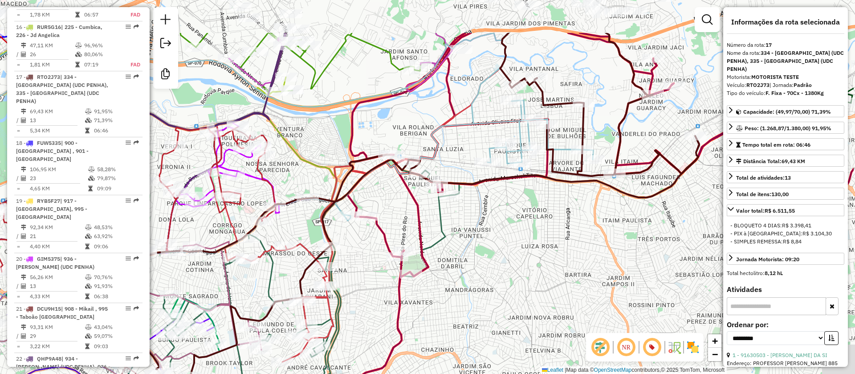
drag, startPoint x: 608, startPoint y: 236, endPoint x: 514, endPoint y: 304, distance: 115.9
click at [516, 308] on div "Janela de atendimento Grade de atendimento Capacidade Transportadoras Veículos …" at bounding box center [427, 187] width 855 height 374
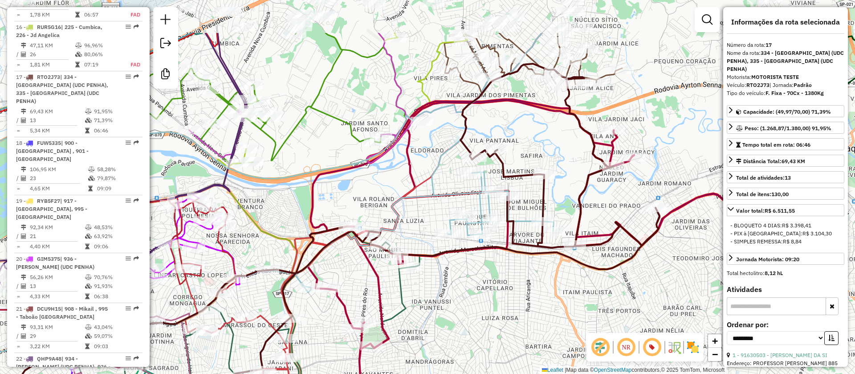
drag, startPoint x: 517, startPoint y: 318, endPoint x: 532, endPoint y: 302, distance: 22.1
click at [502, 350] on div "Janela de atendimento Grade de atendimento Capacidade Transportadoras Veículos …" at bounding box center [427, 187] width 855 height 374
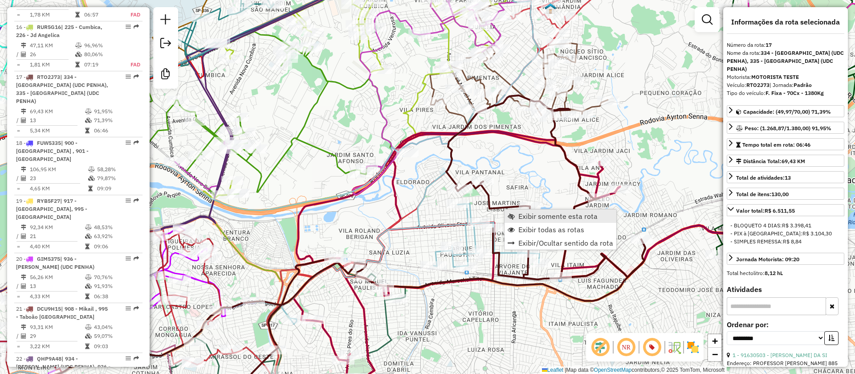
click at [550, 216] on span "Exibir somente esta rota" at bounding box center [557, 215] width 79 height 7
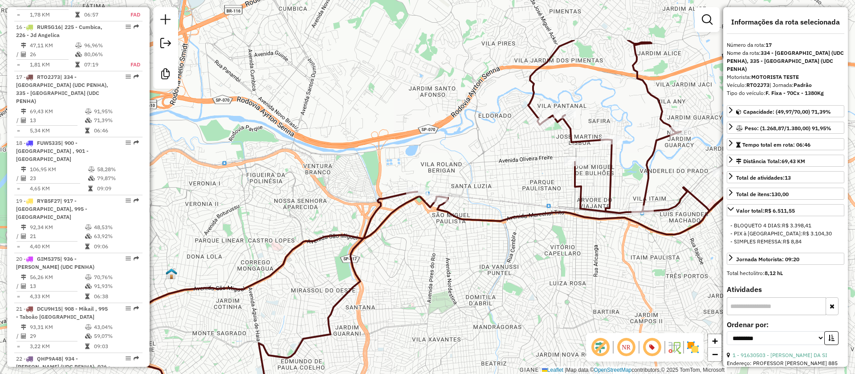
drag, startPoint x: 500, startPoint y: 236, endPoint x: 502, endPoint y: 280, distance: 44.1
click at [459, 330] on div "Janela de atendimento Grade de atendimento Capacidade Transportadoras Veículos …" at bounding box center [427, 187] width 855 height 374
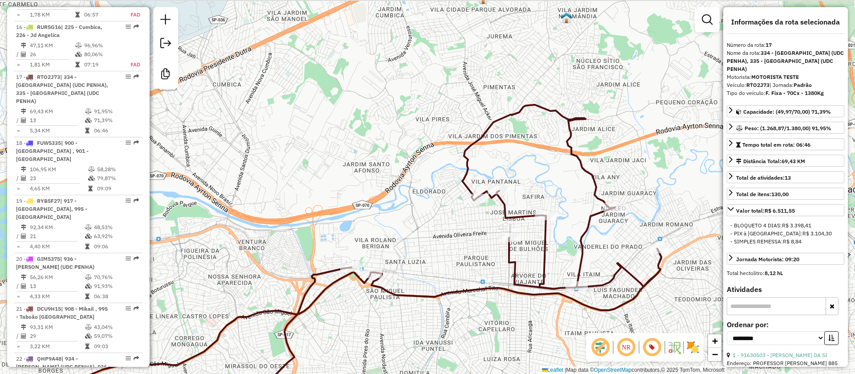
drag, startPoint x: 474, startPoint y: 258, endPoint x: 467, endPoint y: 265, distance: 10.4
click at [467, 265] on div "Janela de atendimento Grade de atendimento Capacidade Transportadoras Veículos …" at bounding box center [427, 187] width 855 height 374
drag, startPoint x: 461, startPoint y: 236, endPoint x: 487, endPoint y: 201, distance: 44.3
click at [487, 204] on div "Janela de atendimento Grade de atendimento Capacidade Transportadoras Veículos …" at bounding box center [427, 187] width 855 height 374
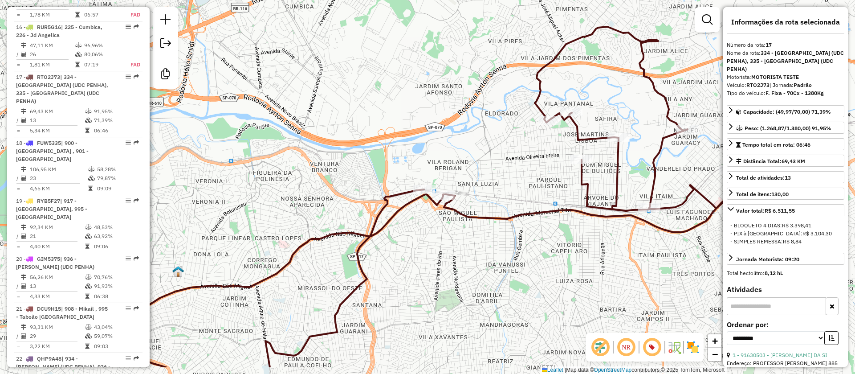
drag, startPoint x: 482, startPoint y: 274, endPoint x: 571, endPoint y: 152, distance: 150.8
click at [570, 155] on div "Janela de atendimento Grade de atendimento Capacidade Transportadoras Veículos …" at bounding box center [427, 187] width 855 height 374
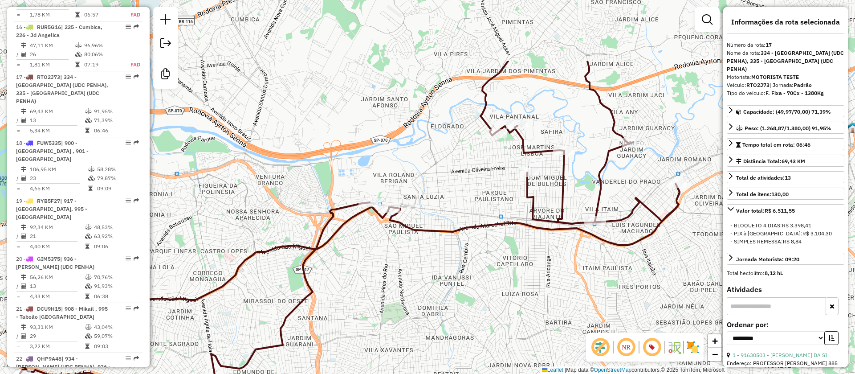
drag, startPoint x: 403, startPoint y: 262, endPoint x: 338, endPoint y: 329, distance: 92.6
click at [338, 329] on div "Janela de atendimento Grade de atendimento Capacidade Transportadoras Veículos …" at bounding box center [427, 187] width 855 height 374
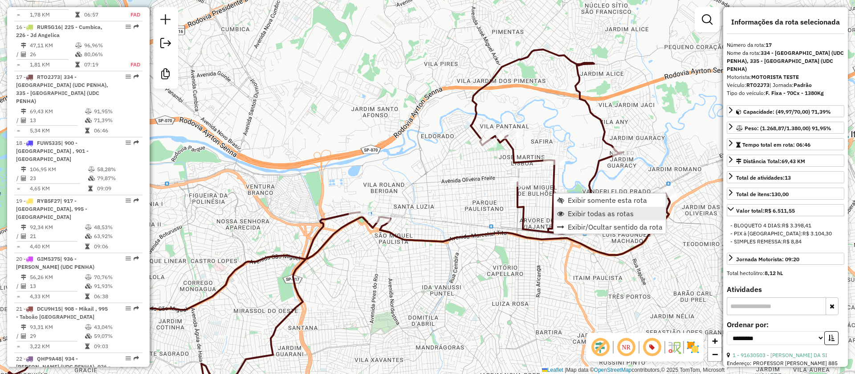
click at [594, 211] on span "Exibir todas as rotas" at bounding box center [601, 213] width 66 height 7
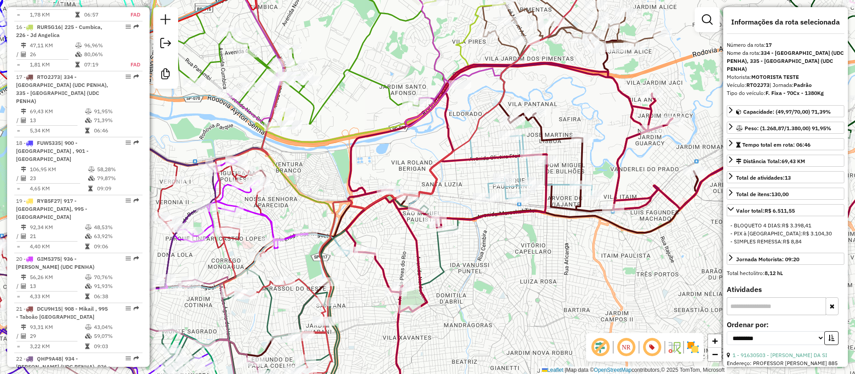
drag, startPoint x: 507, startPoint y: 270, endPoint x: 488, endPoint y: 246, distance: 30.7
click at [512, 264] on div "Janela de atendimento Grade de atendimento Capacidade Transportadoras Veículos …" at bounding box center [427, 187] width 855 height 374
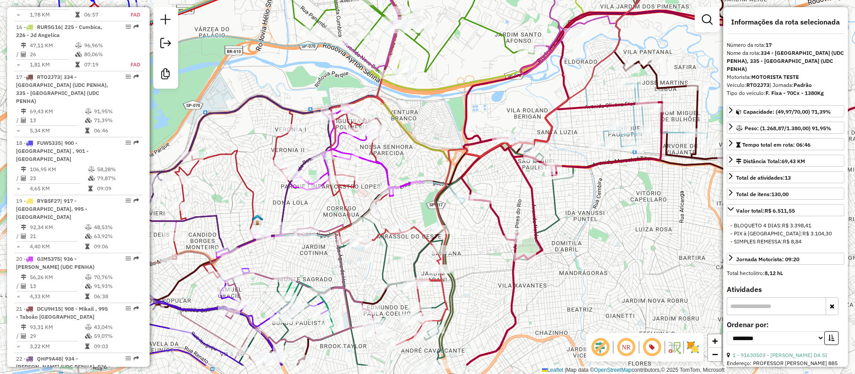
drag, startPoint x: 547, startPoint y: 223, endPoint x: 531, endPoint y: 224, distance: 16.1
click at [582, 200] on div "Janela de atendimento Grade de atendimento Capacidade Transportadoras Veículos …" at bounding box center [427, 187] width 855 height 374
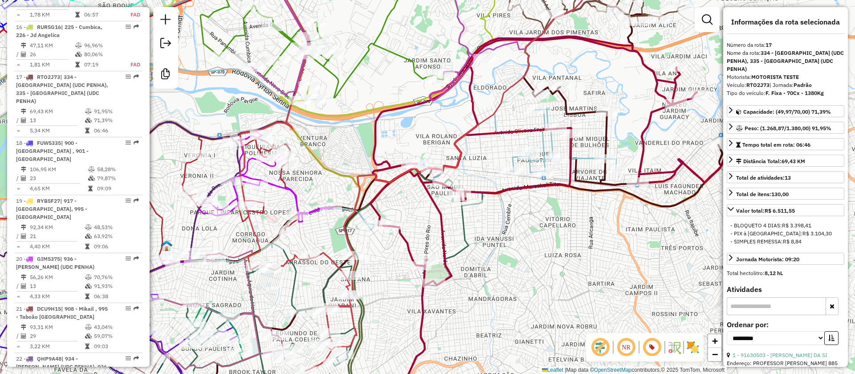
drag, startPoint x: 562, startPoint y: 246, endPoint x: 393, endPoint y: 322, distance: 185.0
click at [393, 322] on div "Janela de atendimento Grade de atendimento Capacidade Transportadoras Veículos …" at bounding box center [427, 187] width 855 height 374
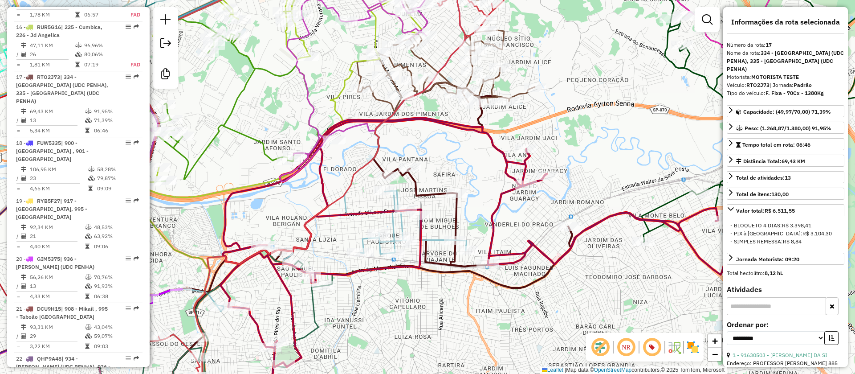
drag, startPoint x: 543, startPoint y: 195, endPoint x: 508, endPoint y: 228, distance: 48.5
click at [508, 228] on div "Janela de atendimento Grade de atendimento Capacidade Transportadoras Veículos …" at bounding box center [427, 187] width 855 height 374
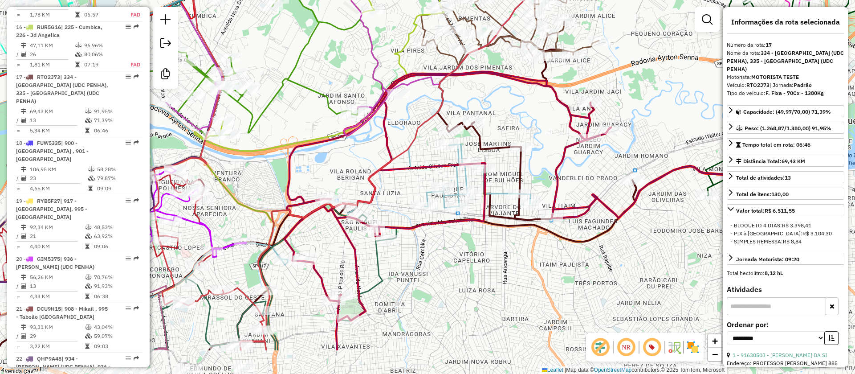
drag, startPoint x: 597, startPoint y: 181, endPoint x: 721, endPoint y: 61, distance: 171.7
click at [721, 61] on div "Janela de atendimento Grade de atendimento Capacidade Transportadoras Veículos …" at bounding box center [427, 187] width 855 height 374
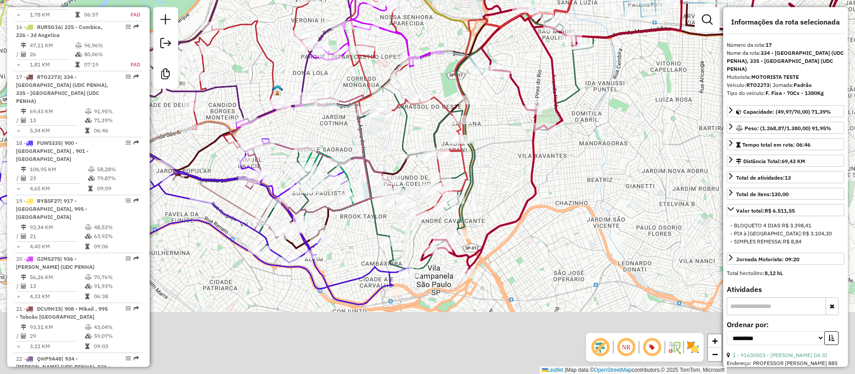
drag, startPoint x: 291, startPoint y: 294, endPoint x: 366, endPoint y: 200, distance: 120.8
click at [365, 203] on div "Janela de atendimento Grade de atendimento Capacidade Transportadoras Veículos …" at bounding box center [427, 187] width 855 height 374
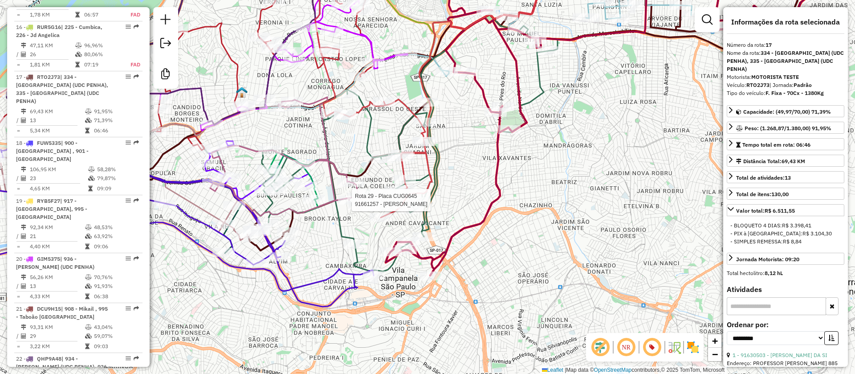
drag, startPoint x: 423, startPoint y: 299, endPoint x: 392, endPoint y: 304, distance: 31.1
click at [400, 319] on div "Rota 29 - Placa CUG0645 91661257 - FLAVIO GIACOMO LEBER Janela de atendimento G…" at bounding box center [427, 187] width 855 height 374
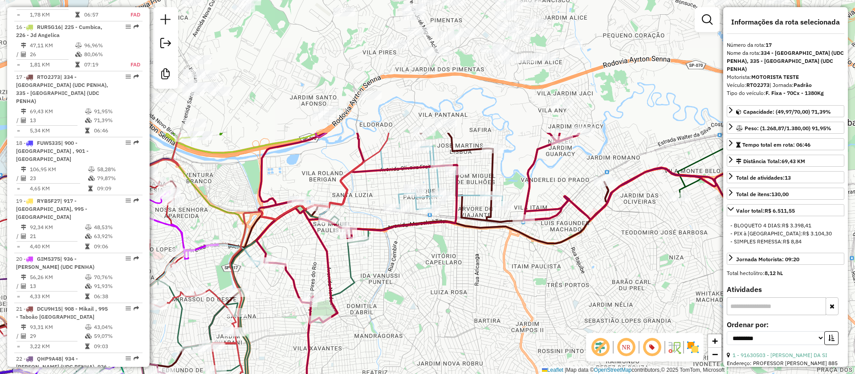
drag, startPoint x: 447, startPoint y: 317, endPoint x: 388, endPoint y: 326, distance: 59.4
click at [366, 373] on html "Aplicando filtros Pop-up bloqueado! Seu navegador bloqueou automáticamente a ab…" at bounding box center [427, 187] width 855 height 374
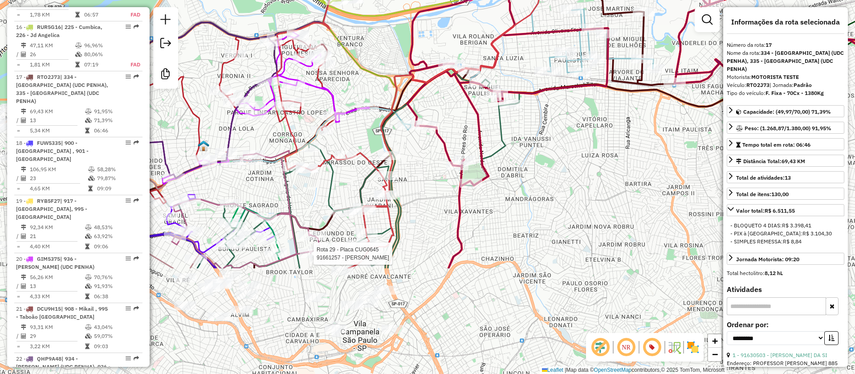
drag, startPoint x: 383, startPoint y: 277, endPoint x: 387, endPoint y: 288, distance: 11.4
click at [563, 98] on div "Rota 29 - Placa CUG0645 91661257 - FLAVIO GIACOMO LEBER Janela de atendimento G…" at bounding box center [427, 187] width 855 height 374
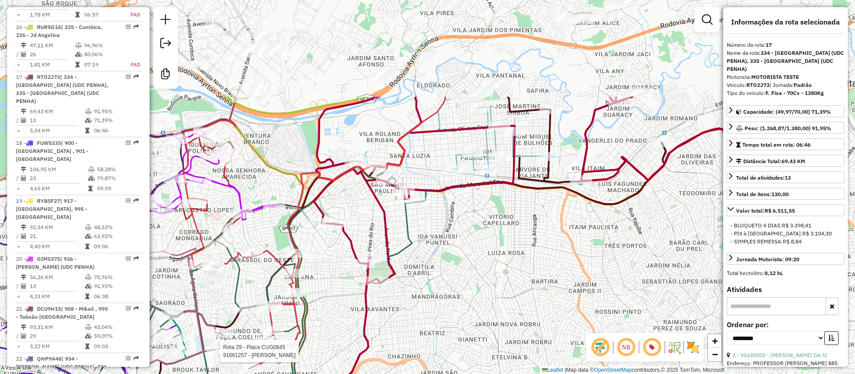
drag, startPoint x: 552, startPoint y: 217, endPoint x: 424, endPoint y: 321, distance: 164.3
click at [439, 350] on div "Rota 29 - Placa CUG0645 91661257 - FLAVIO GIACOMO LEBER Janela de atendimento G…" at bounding box center [427, 187] width 855 height 374
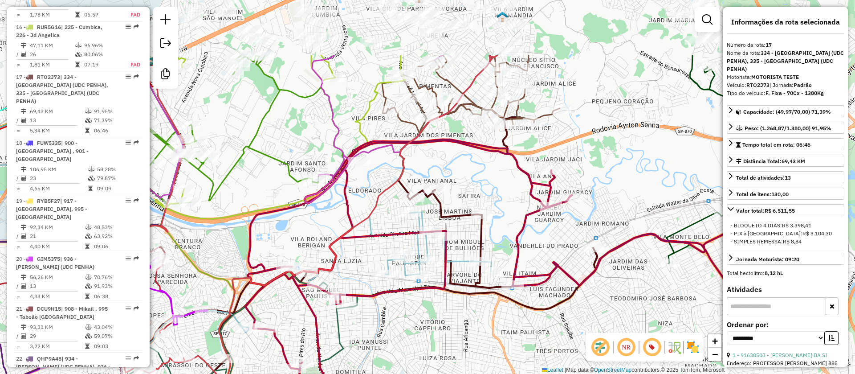
drag, startPoint x: 461, startPoint y: 295, endPoint x: 424, endPoint y: 298, distance: 37.0
click at [433, 342] on div "Rota 29 - Placa CUG0645 91661257 - FLAVIO GIACOMO LEBER Janela de atendimento G…" at bounding box center [427, 187] width 855 height 374
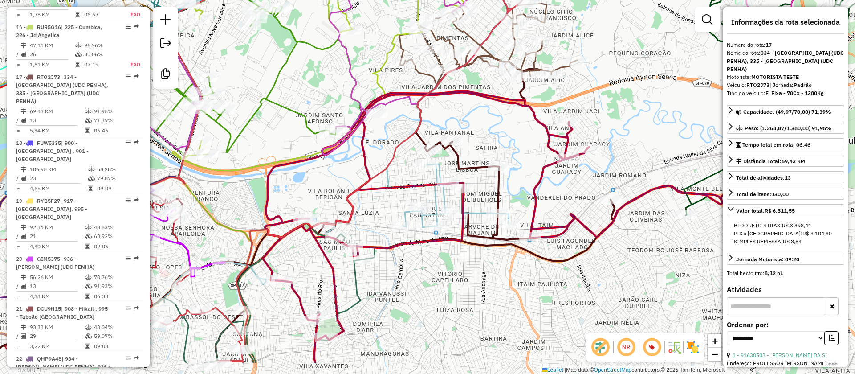
drag, startPoint x: 468, startPoint y: 260, endPoint x: 432, endPoint y: 224, distance: 51.3
click at [474, 213] on div "Rota 29 - Placa CUG0645 91661257 - FLAVIO GIACOMO LEBER Janela de atendimento G…" at bounding box center [427, 187] width 855 height 374
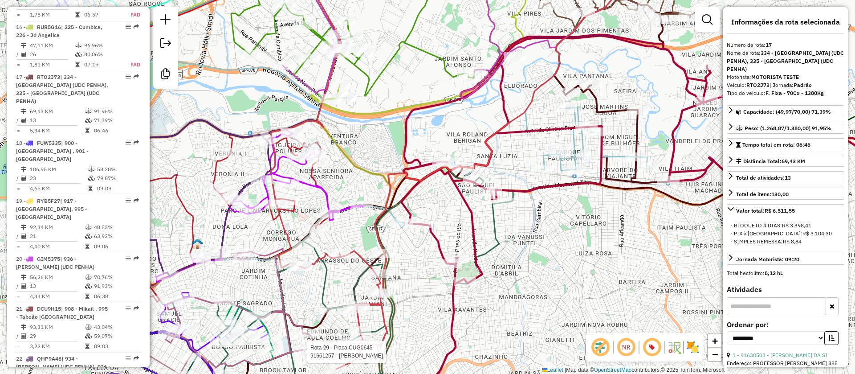
drag, startPoint x: 458, startPoint y: 272, endPoint x: 494, endPoint y: 259, distance: 38.3
click at [559, 263] on div "Rota 29 - Placa CUG0645 91661257 - FLAVIO GIACOMO LEBER Janela de atendimento G…" at bounding box center [427, 187] width 855 height 374
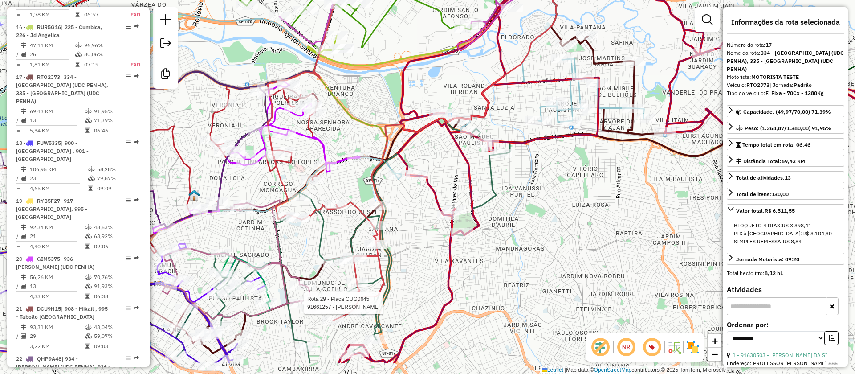
drag, startPoint x: 414, startPoint y: 275, endPoint x: 375, endPoint y: 226, distance: 62.2
click at [402, 195] on div "Rota 29 - Placa CUG0645 91661257 - FLAVIO GIACOMO LEBER Janela de atendimento G…" at bounding box center [427, 187] width 855 height 374
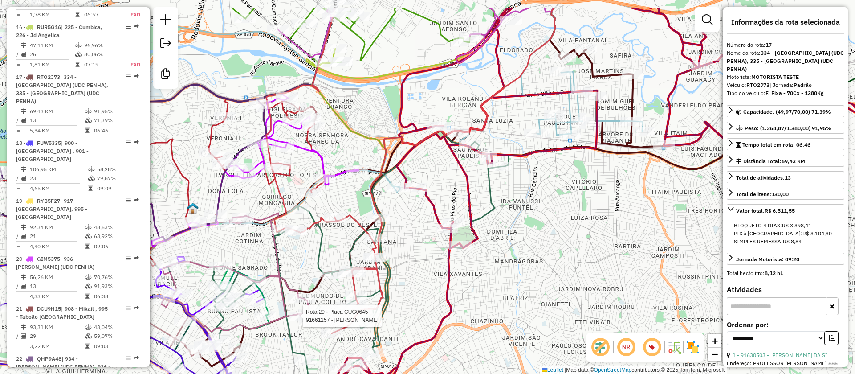
drag, startPoint x: 408, startPoint y: 200, endPoint x: 415, endPoint y: 245, distance: 45.5
click at [414, 245] on div "Rota 29 - Placa CUG0645 91661257 - FLAVIO GIACOMO LEBER Janela de atendimento G…" at bounding box center [427, 187] width 855 height 374
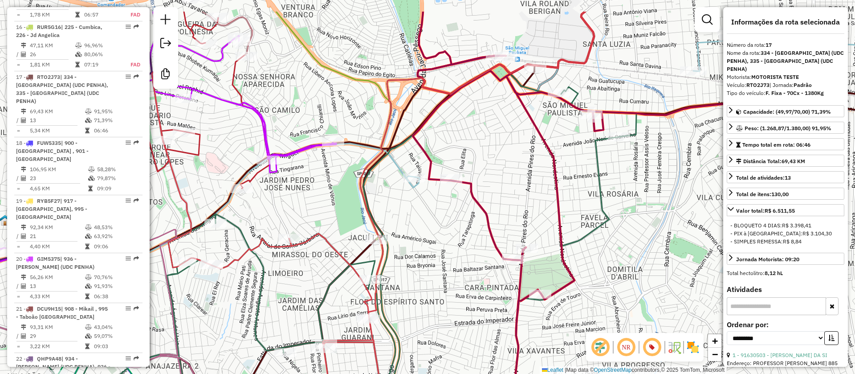
drag, startPoint x: 404, startPoint y: 213, endPoint x: 416, endPoint y: 267, distance: 55.0
click at [416, 267] on div "Rota 29 - Placa CUG0645 91661257 - FLAVIO GIACOMO LEBER Janela de atendimento G…" at bounding box center [427, 187] width 855 height 374
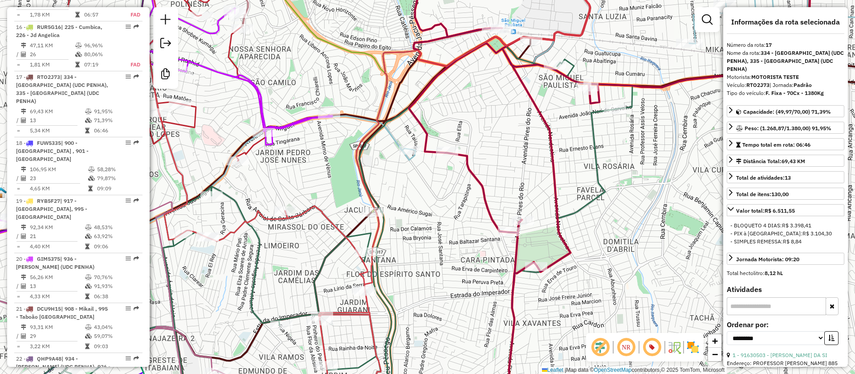
drag, startPoint x: 458, startPoint y: 214, endPoint x: 409, endPoint y: 172, distance: 64.8
click at [437, 148] on div "Rota 29 - Placa CUG0645 91661257 - FLAVIO GIACOMO LEBER Janela de atendimento G…" at bounding box center [427, 187] width 855 height 374
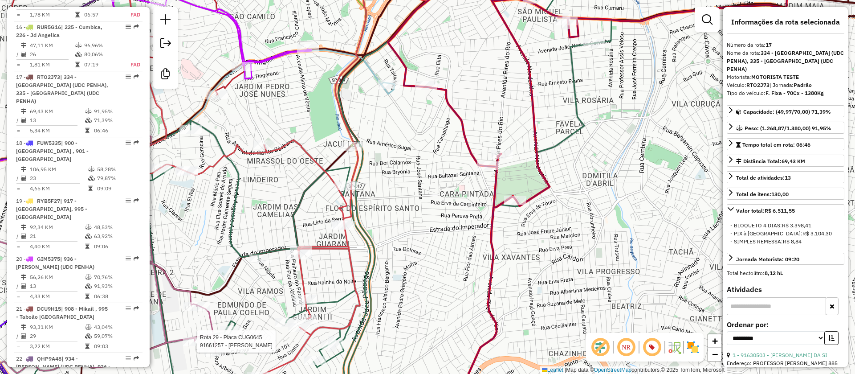
drag, startPoint x: 400, startPoint y: 201, endPoint x: 387, endPoint y: 258, distance: 58.4
click at [387, 258] on div "Rota 29 - Placa CUG0645 91661257 - FLAVIO GIACOMO LEBER Janela de atendimento G…" at bounding box center [427, 187] width 855 height 374
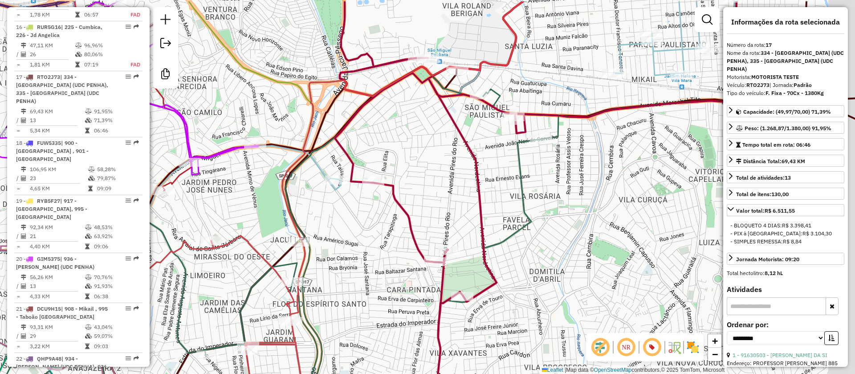
drag, startPoint x: 598, startPoint y: 213, endPoint x: 556, endPoint y: 255, distance: 58.9
click at [557, 255] on div "Rota 29 - Placa CUG0645 91661257 - FLAVIO GIACOMO LEBER Janela de atendimento G…" at bounding box center [427, 187] width 855 height 374
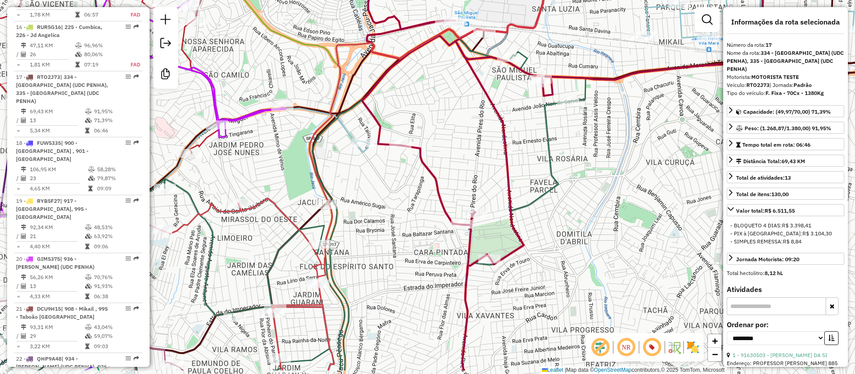
drag, startPoint x: 586, startPoint y: 198, endPoint x: 572, endPoint y: 184, distance: 19.2
click at [600, 166] on div "Rota 29 - Placa CUG0645 91661257 - FLAVIO GIACOMO LEBER Janela de atendimento G…" at bounding box center [427, 187] width 855 height 374
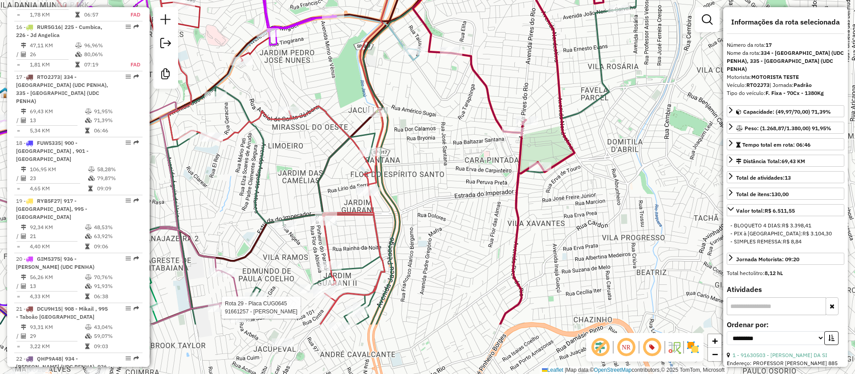
drag, startPoint x: 312, startPoint y: 253, endPoint x: 371, endPoint y: 221, distance: 67.4
click at [359, 166] on div "Rota 29 - Placa CUG0645 91661257 - FLAVIO GIACOMO LEBER Janela de atendimento G…" at bounding box center [427, 187] width 855 height 374
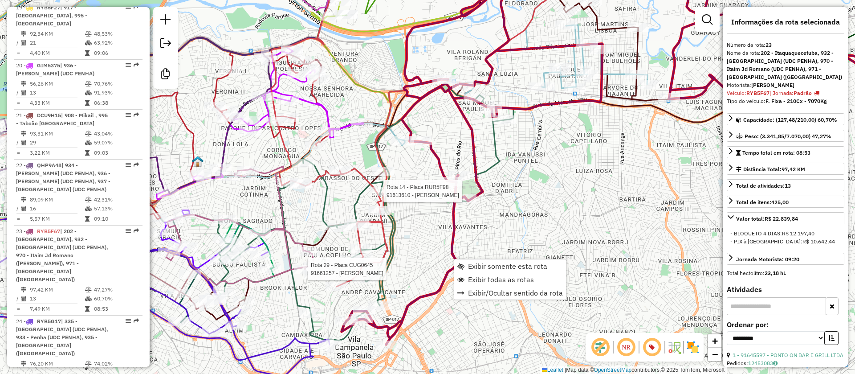
scroll to position [1660, 0]
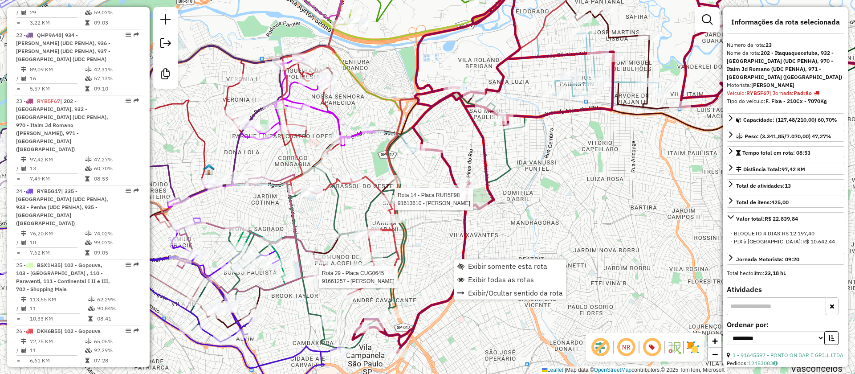
drag, startPoint x: 434, startPoint y: 227, endPoint x: 433, endPoint y: 237, distance: 9.8
click at [434, 237] on div "Rota 29 - Placa CUG0645 91661257 - FLAVIO GIACOMO LEBER Rota 14 - Placa RUR5F98…" at bounding box center [427, 187] width 855 height 374
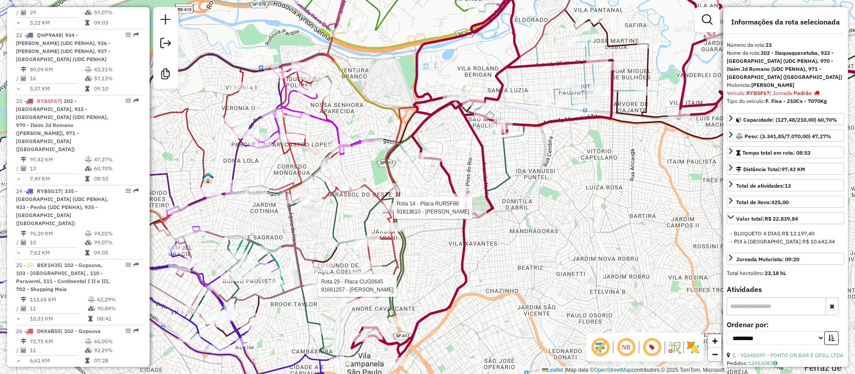
click at [524, 213] on div "Rota 29 - Placa CUG0645 91661257 - FLAVIO GIACOMO LEBER Rota 14 - Placa RUR5F98…" at bounding box center [427, 187] width 855 height 374
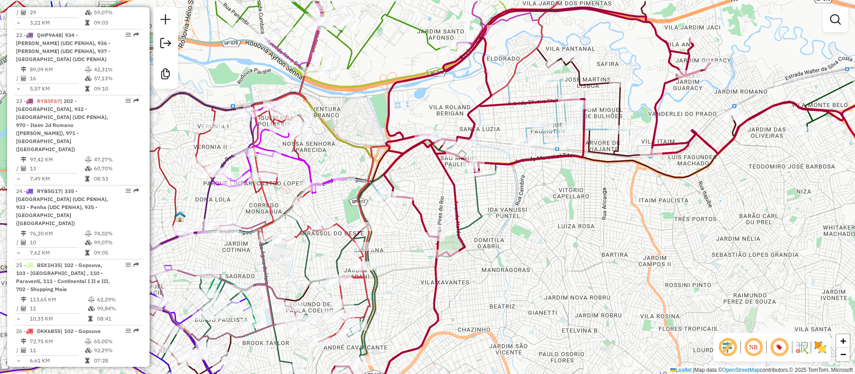
drag, startPoint x: 519, startPoint y: 245, endPoint x: 475, endPoint y: 266, distance: 49.0
click at [489, 283] on div "Janela de atendimento Grade de atendimento Capacidade Transportadoras Veículos …" at bounding box center [427, 187] width 855 height 374
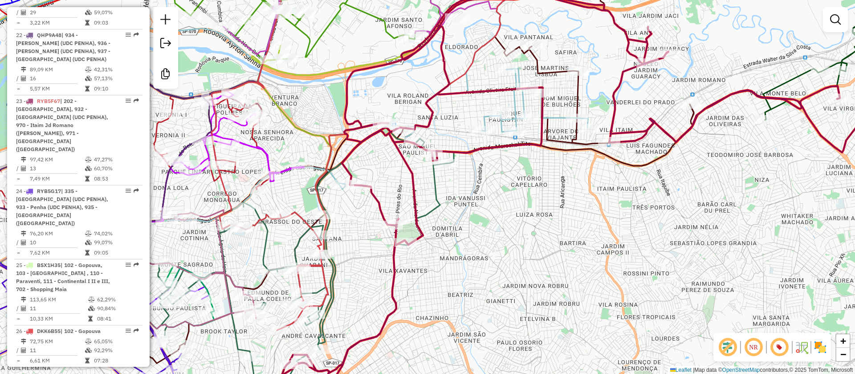
drag, startPoint x: 380, startPoint y: 249, endPoint x: 384, endPoint y: 236, distance: 13.9
click at [356, 215] on div "Janela de atendimento Grade de atendimento Capacidade Transportadoras Veículos …" at bounding box center [427, 187] width 855 height 374
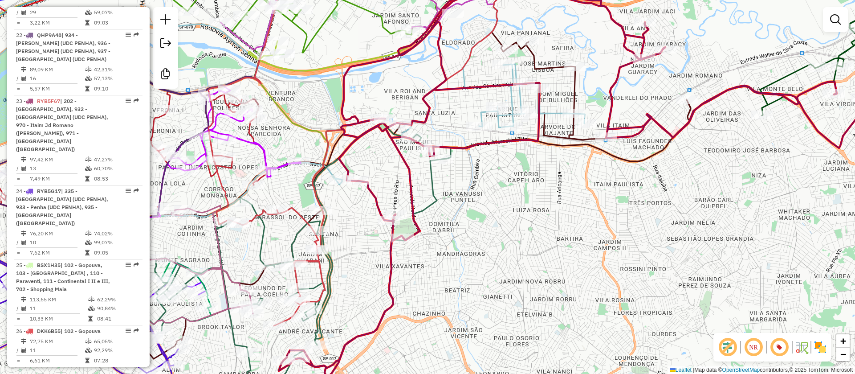
select select "**********"
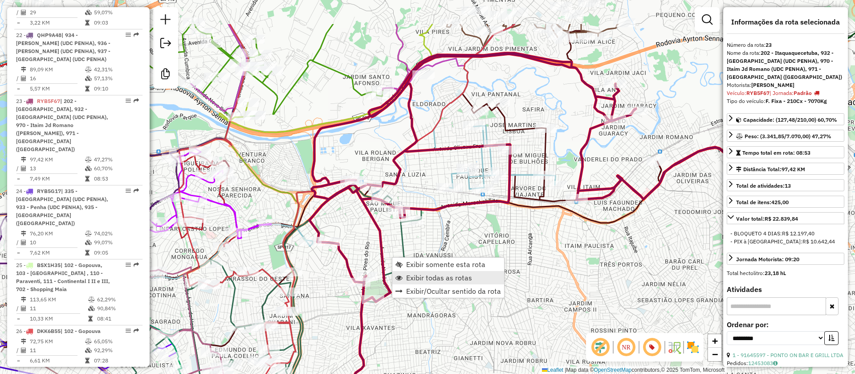
drag, startPoint x: 504, startPoint y: 213, endPoint x: 471, endPoint y: 273, distance: 67.8
click at [471, 284] on hb-router-mapa "Exibir somente esta rota Exibir todas as rotas Exibir/Ocultar sentido da rota I…" at bounding box center [427, 187] width 855 height 374
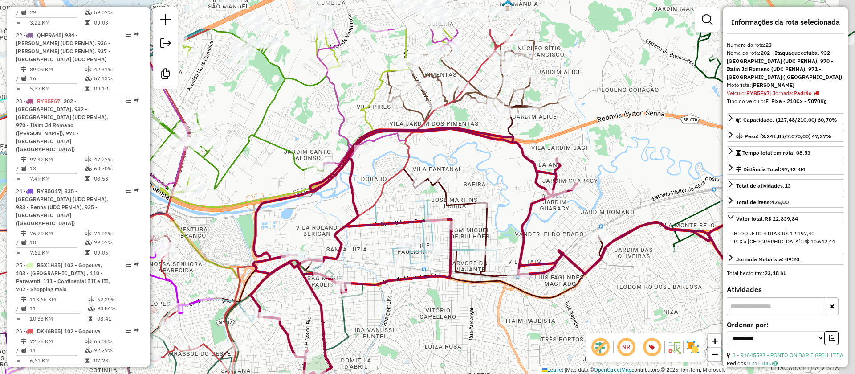
drag, startPoint x: 461, startPoint y: 286, endPoint x: 465, endPoint y: 271, distance: 15.9
click at [444, 306] on div "Janela de atendimento Grade de atendimento Capacidade Transportadoras Veículos …" at bounding box center [427, 187] width 855 height 374
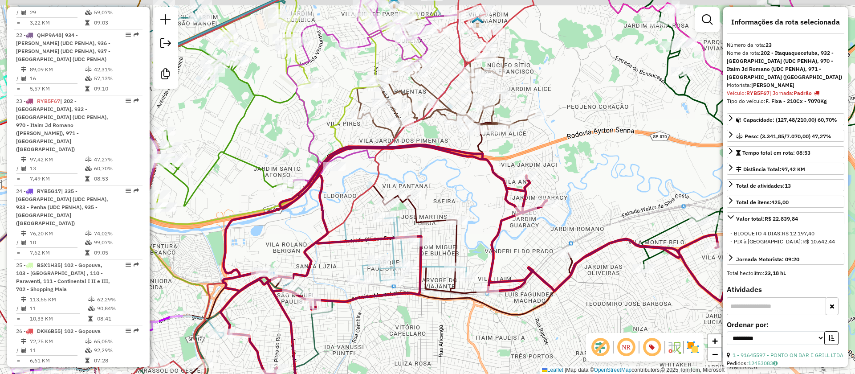
drag, startPoint x: 538, startPoint y: 226, endPoint x: 509, endPoint y: 241, distance: 33.3
click at [509, 241] on div "Janela de atendimento Grade de atendimento Capacidade Transportadoras Veículos …" at bounding box center [427, 187] width 855 height 374
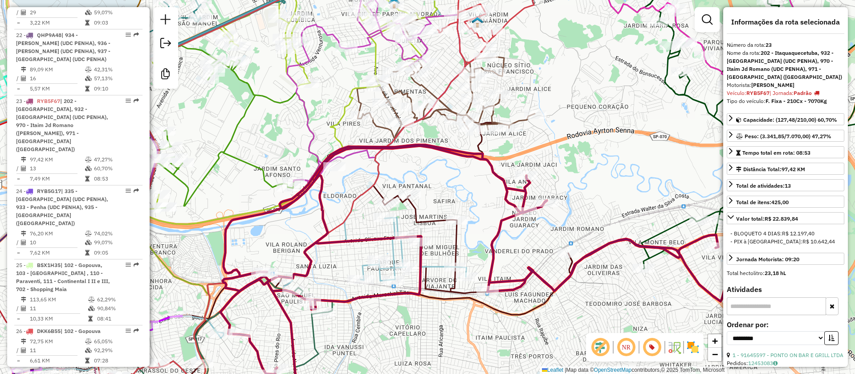
click at [438, 220] on icon at bounding box center [259, 260] width 628 height 302
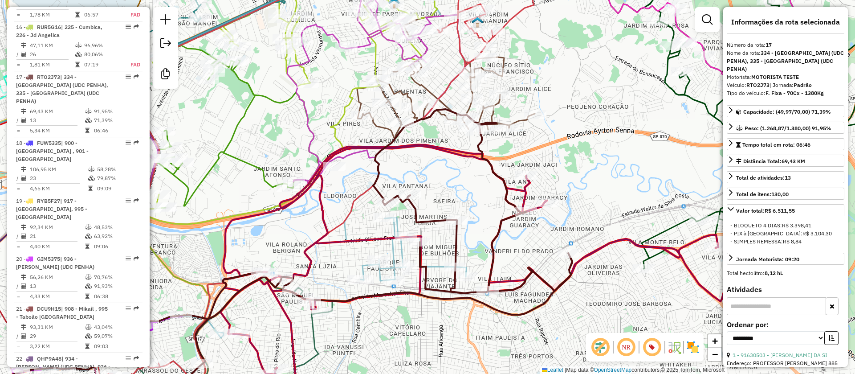
scroll to position [1337, 0]
click at [434, 217] on icon at bounding box center [259, 260] width 628 height 302
click at [522, 194] on icon at bounding box center [483, 278] width 526 height 266
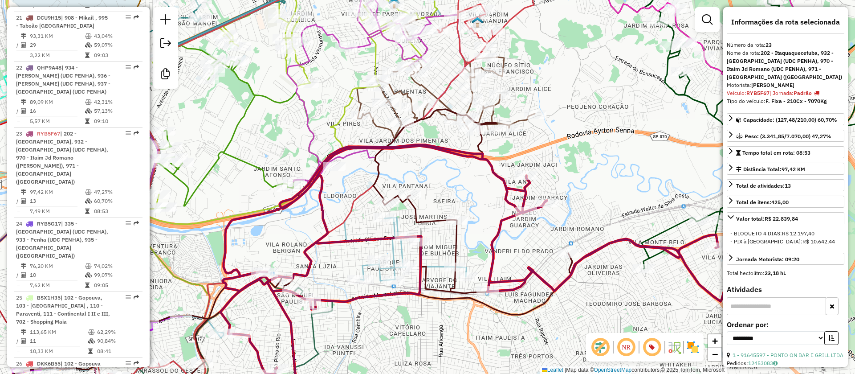
scroll to position [1660, 0]
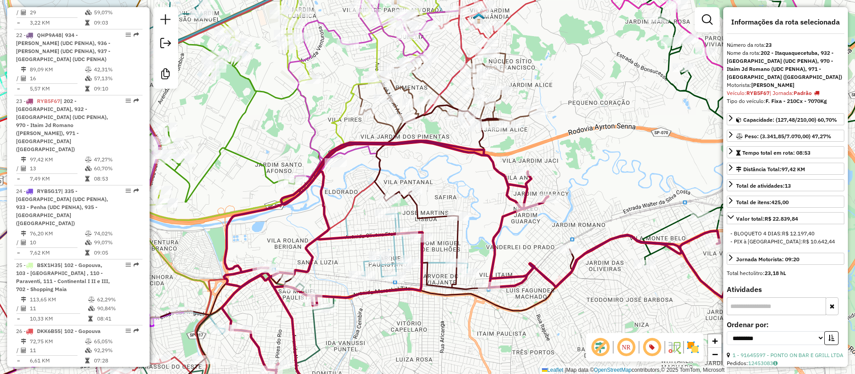
drag, startPoint x: 557, startPoint y: 244, endPoint x: 555, endPoint y: 216, distance: 28.1
click at [556, 220] on div "Janela de atendimento Grade de atendimento Capacidade Transportadoras Veículos …" at bounding box center [427, 187] width 855 height 374
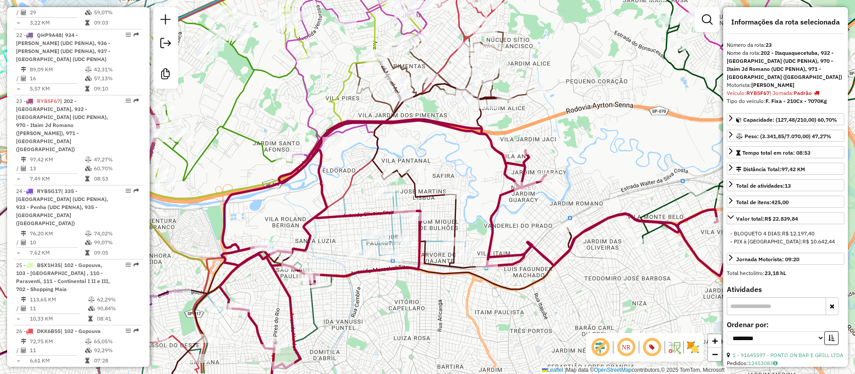
click at [576, 222] on div "Janela de atendimento Grade de atendimento Capacidade Transportadoras Veículos …" at bounding box center [427, 187] width 855 height 374
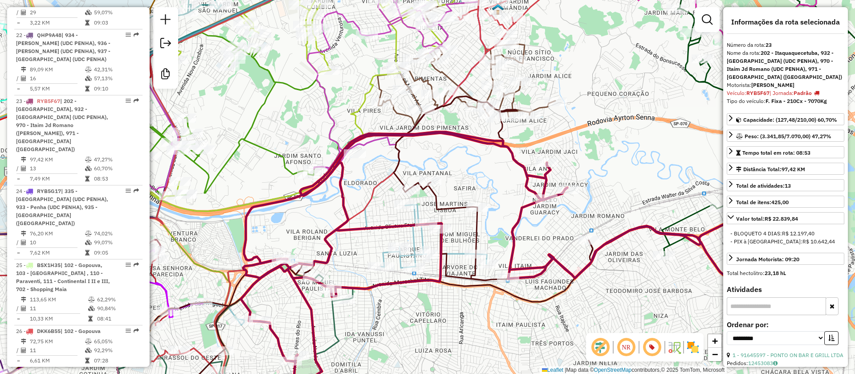
drag, startPoint x: 599, startPoint y: 210, endPoint x: 594, endPoint y: 202, distance: 9.2
click at [599, 206] on div "Janela de atendimento Grade de atendimento Capacidade Transportadoras Veículos …" at bounding box center [427, 187] width 855 height 374
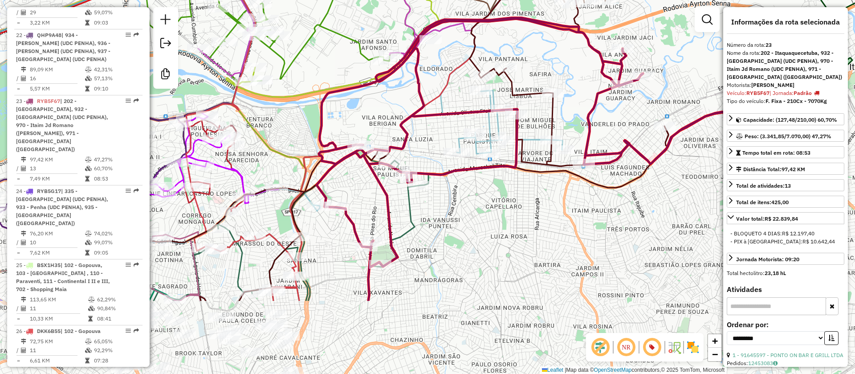
drag, startPoint x: 576, startPoint y: 245, endPoint x: 476, endPoint y: 234, distance: 101.3
click at [600, 183] on div "Janela de atendimento Grade de atendimento Capacidade Transportadoras Veículos …" at bounding box center [427, 187] width 855 height 374
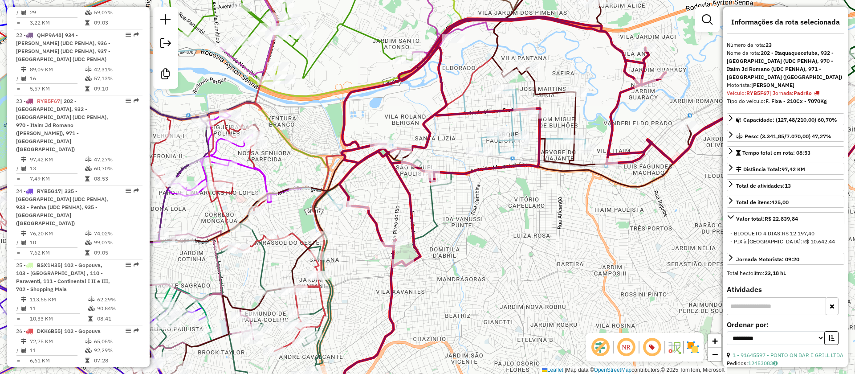
drag, startPoint x: 459, startPoint y: 285, endPoint x: 469, endPoint y: 296, distance: 13.9
click at [469, 296] on div "Janela de atendimento Grade de atendimento Capacidade Transportadoras Veículos …" at bounding box center [427, 187] width 855 height 374
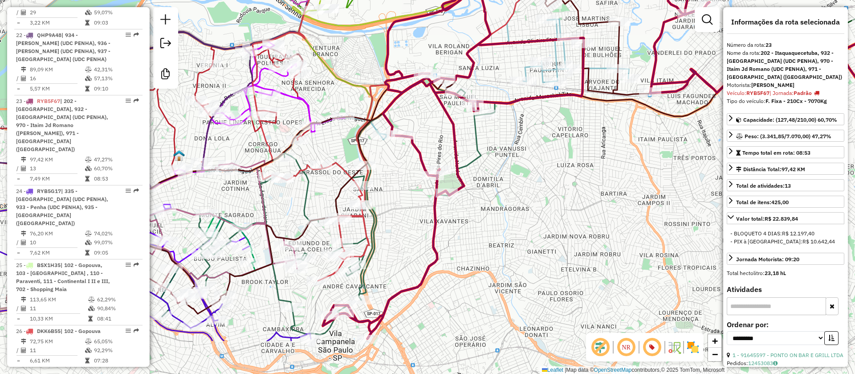
drag, startPoint x: 409, startPoint y: 240, endPoint x: 401, endPoint y: 226, distance: 15.8
click at [425, 200] on div "Janela de atendimento Grade de atendimento Capacidade Transportadoras Veículos …" at bounding box center [427, 187] width 855 height 374
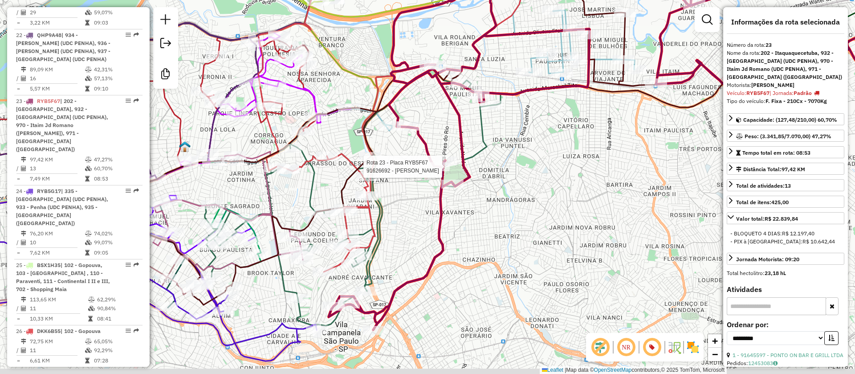
drag, startPoint x: 399, startPoint y: 248, endPoint x: 403, endPoint y: 228, distance: 20.4
click at [405, 231] on div "Rota 23 - Placa RYB5F67 91626692 - sergio Henrique Janela de atendimento Grade …" at bounding box center [427, 187] width 855 height 374
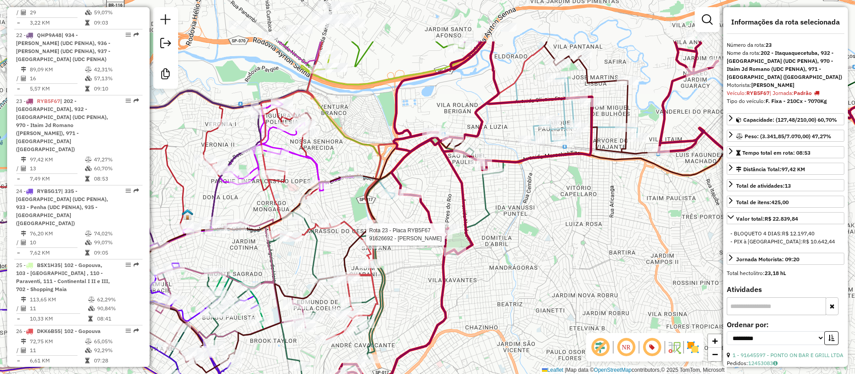
drag, startPoint x: 498, startPoint y: 210, endPoint x: 472, endPoint y: 284, distance: 78.5
click at [495, 292] on div "Rota 23 - Placa RYB5F67 91626692 - sergio Henrique Janela de atendimento Grade …" at bounding box center [427, 187] width 855 height 374
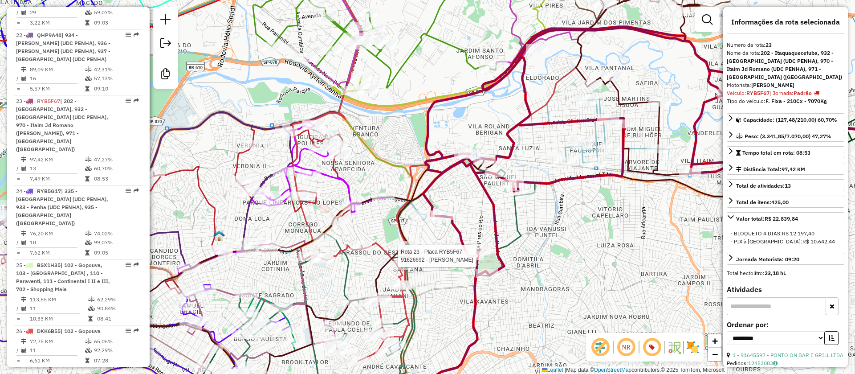
drag, startPoint x: 402, startPoint y: 255, endPoint x: 444, endPoint y: 266, distance: 42.9
click at [444, 266] on div "Rota 23 - Placa RYB5F67 91626692 - sergio Henrique Janela de atendimento Grade …" at bounding box center [427, 187] width 855 height 374
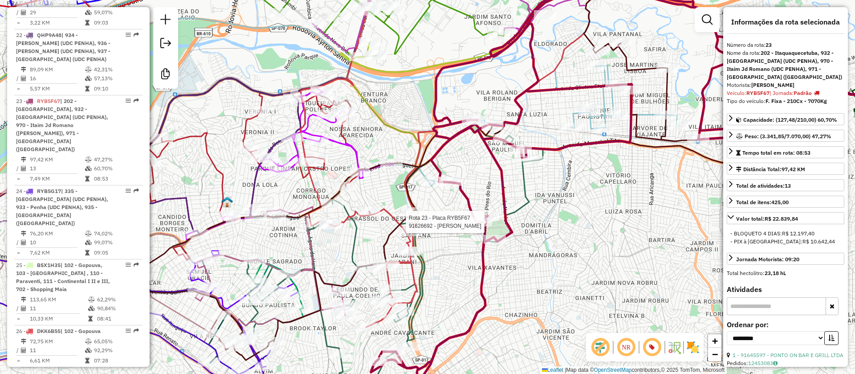
drag, startPoint x: 461, startPoint y: 294, endPoint x: 462, endPoint y: 152, distance: 141.6
click at [463, 221] on div "Rota 23 - Placa RYB5F67 91626692 - sergio Henrique Janela de atendimento Grade …" at bounding box center [427, 187] width 855 height 374
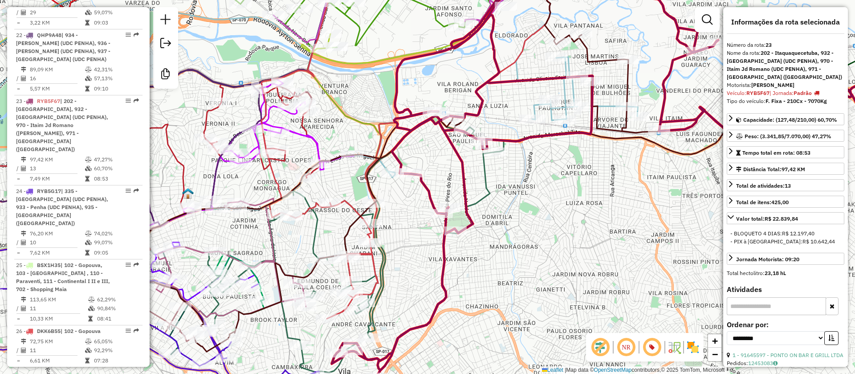
drag, startPoint x: 441, startPoint y: 232, endPoint x: 405, endPoint y: 258, distance: 44.0
click at [407, 259] on div "Janela de atendimento Grade de atendimento Capacidade Transportadoras Veículos …" at bounding box center [427, 187] width 855 height 374
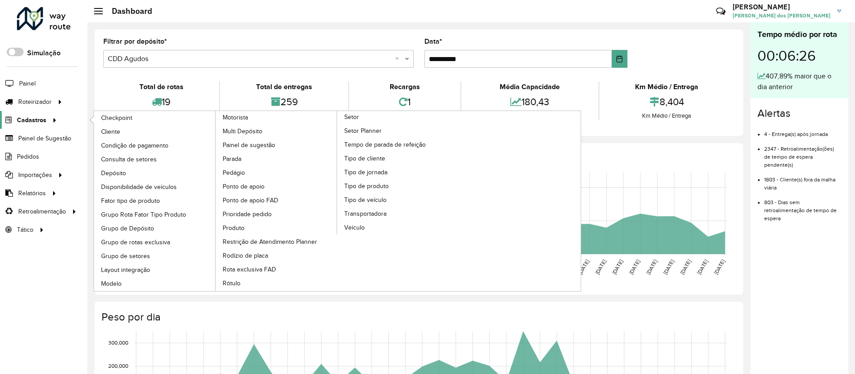
click at [35, 122] on span "Cadastros" at bounding box center [31, 119] width 29 height 9
click at [23, 120] on span "Cadastros" at bounding box center [31, 119] width 29 height 9
click at [249, 269] on span "Rota exclusiva FAD" at bounding box center [251, 269] width 56 height 9
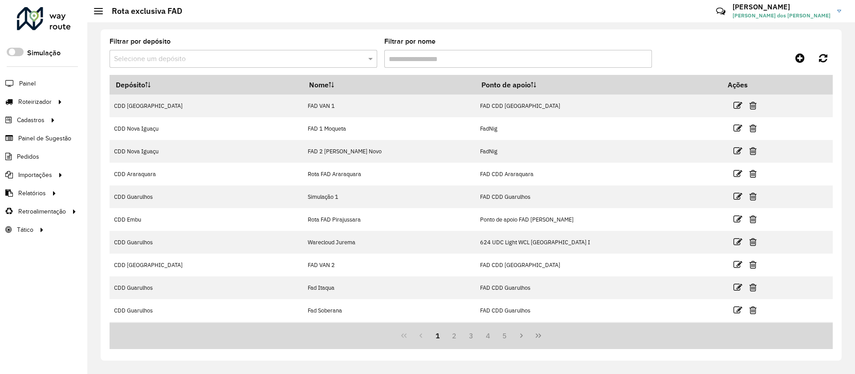
click at [178, 62] on input "text" at bounding box center [234, 59] width 241 height 11
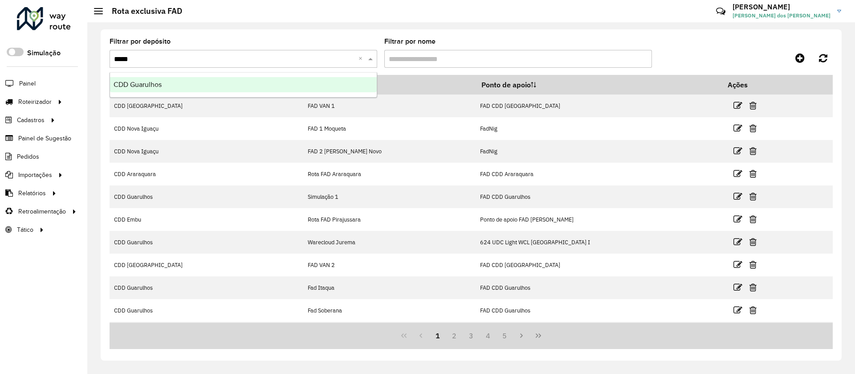
type input "******"
click at [140, 82] on span "CDD Guarulhos" at bounding box center [138, 85] width 48 height 8
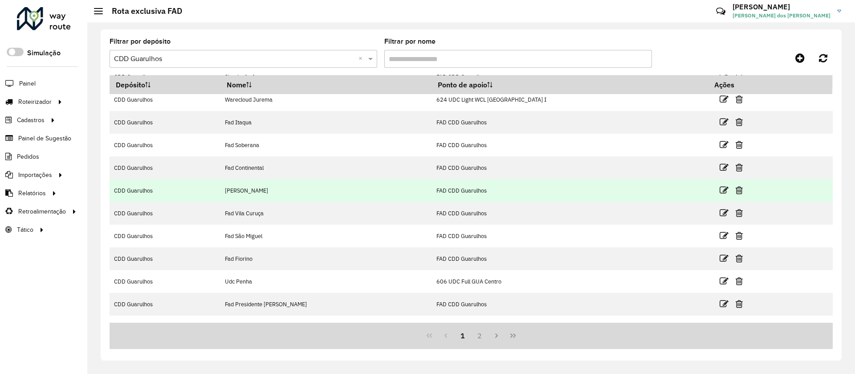
scroll to position [45, 0]
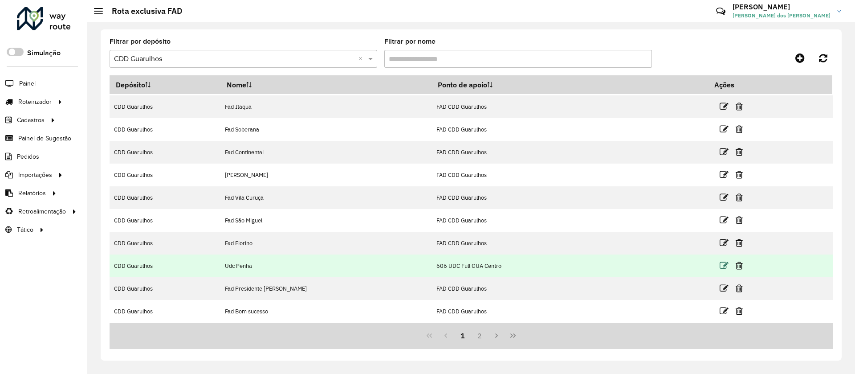
click at [720, 262] on icon at bounding box center [724, 265] width 9 height 9
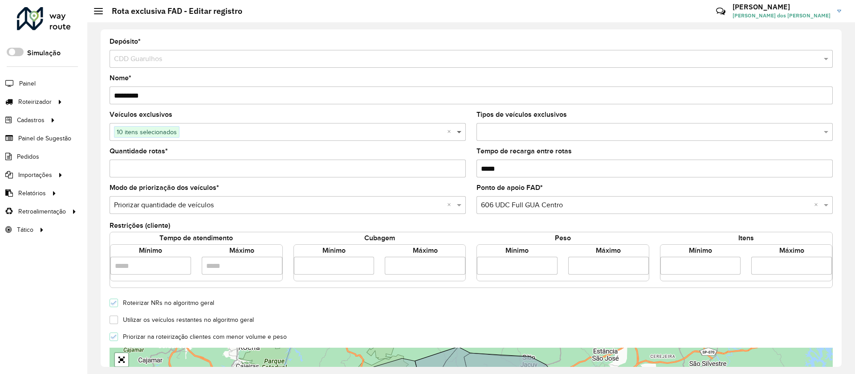
click at [460, 134] on span at bounding box center [460, 131] width 11 height 11
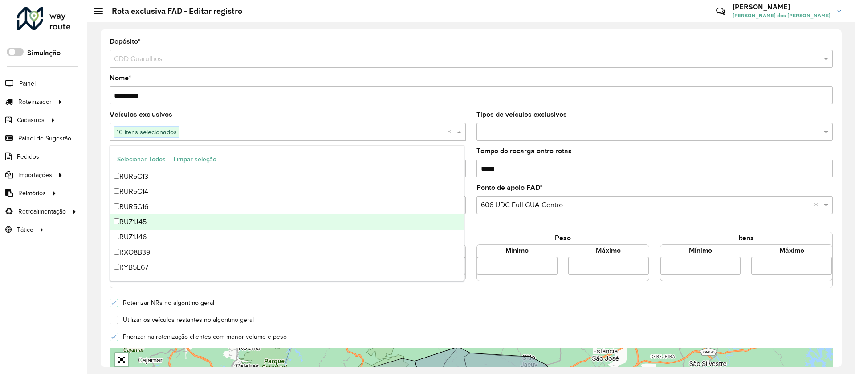
scroll to position [8353, 0]
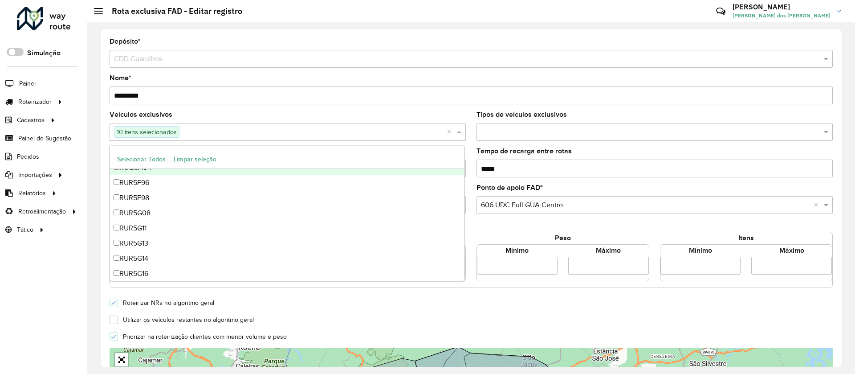
click at [64, 82] on li "Painel" at bounding box center [43, 83] width 87 height 19
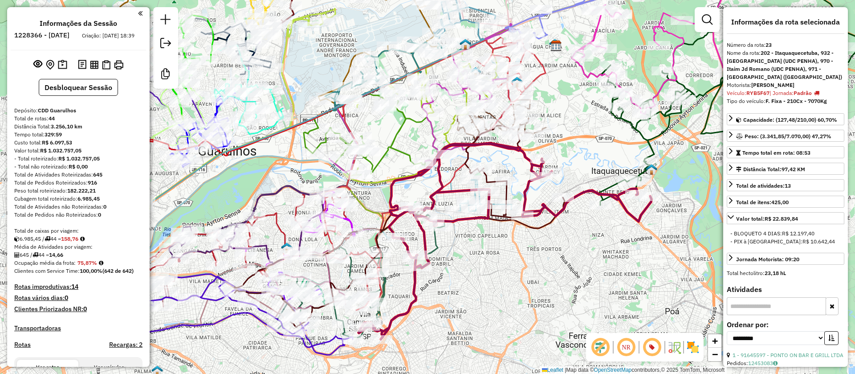
select select "**********"
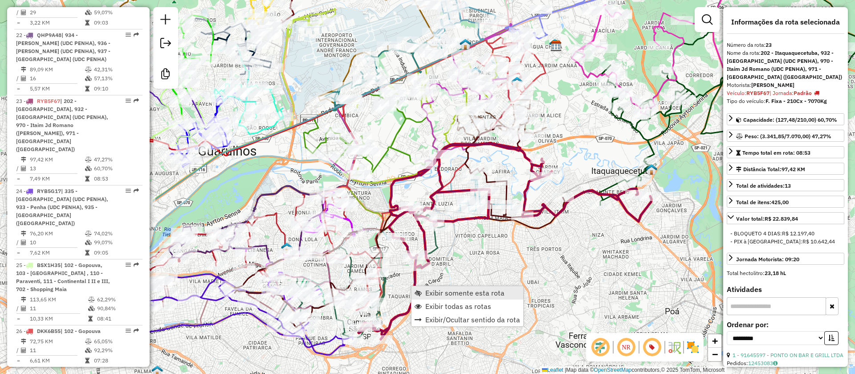
click at [448, 291] on span "Exibir somente esta rota" at bounding box center [464, 292] width 79 height 7
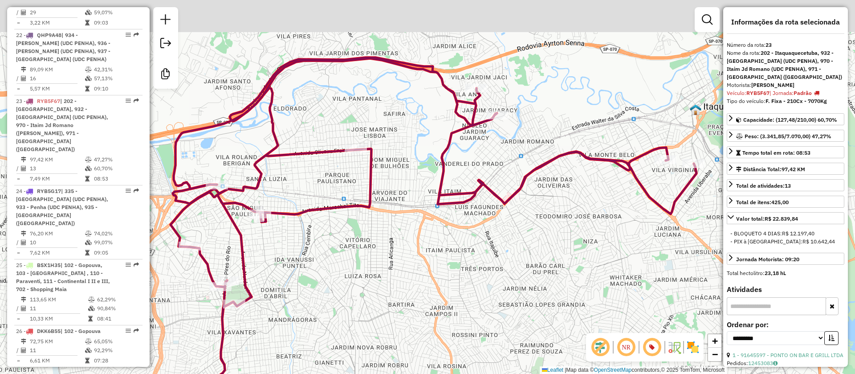
drag, startPoint x: 453, startPoint y: 275, endPoint x: 470, endPoint y: 245, distance: 34.9
click at [445, 294] on div "Janela de atendimento Grade de atendimento Capacidade Transportadoras Veículos …" at bounding box center [427, 187] width 855 height 374
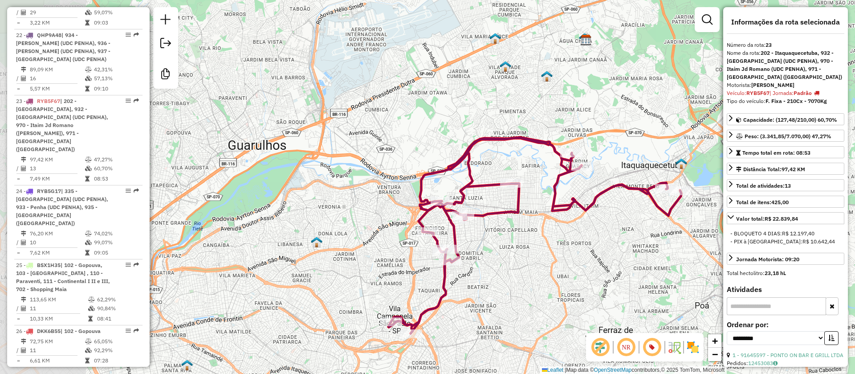
drag, startPoint x: 483, startPoint y: 268, endPoint x: 514, endPoint y: 260, distance: 32.2
click at [599, 230] on div "Janela de atendimento Grade de atendimento Capacidade Transportadoras Veículos …" at bounding box center [427, 187] width 855 height 374
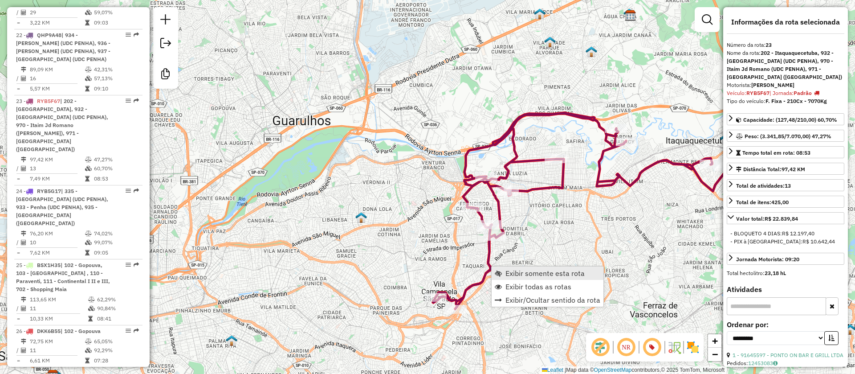
click at [528, 275] on span "Exibir somente esta rota" at bounding box center [545, 272] width 79 height 7
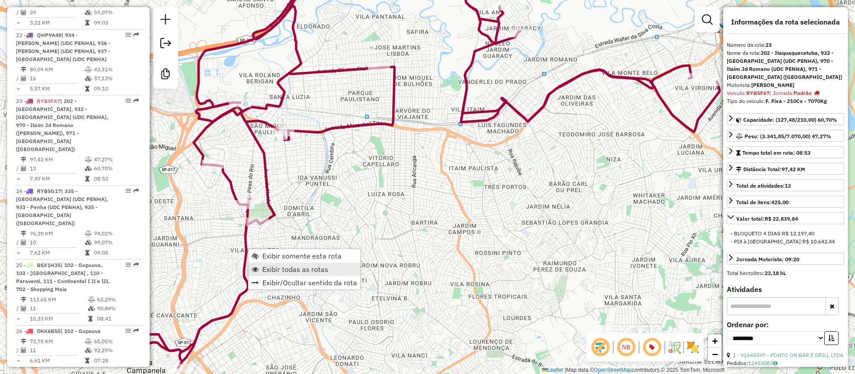
click at [294, 268] on span "Exibir todas as rotas" at bounding box center [295, 268] width 66 height 7
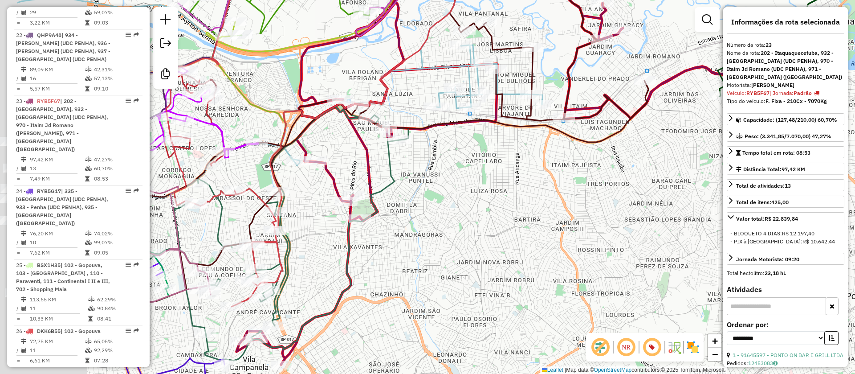
drag, startPoint x: 336, startPoint y: 258, endPoint x: 740, endPoint y: 173, distance: 412.3
click at [760, 171] on hb-router-mapa "Informações da Sessão 1228366 - 12/08/2025 Criação: 11/08/2025 18:39 Desbloquea…" at bounding box center [427, 187] width 855 height 374
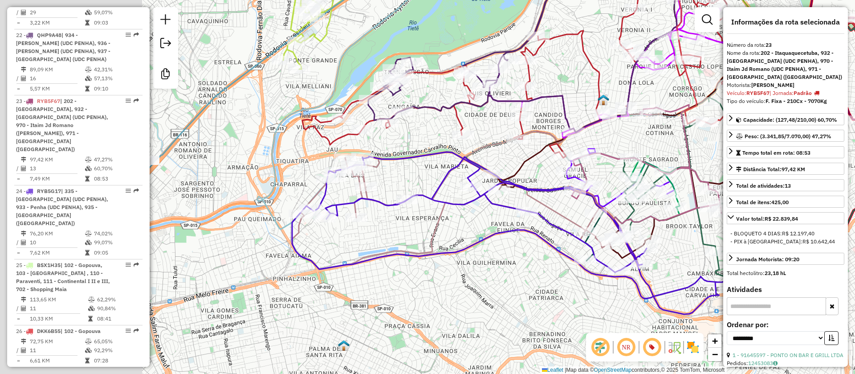
drag, startPoint x: 309, startPoint y: 260, endPoint x: 523, endPoint y: 256, distance: 214.3
click at [516, 262] on div "Janela de atendimento Grade de atendimento Capacidade Transportadoras Veículos …" at bounding box center [427, 187] width 855 height 374
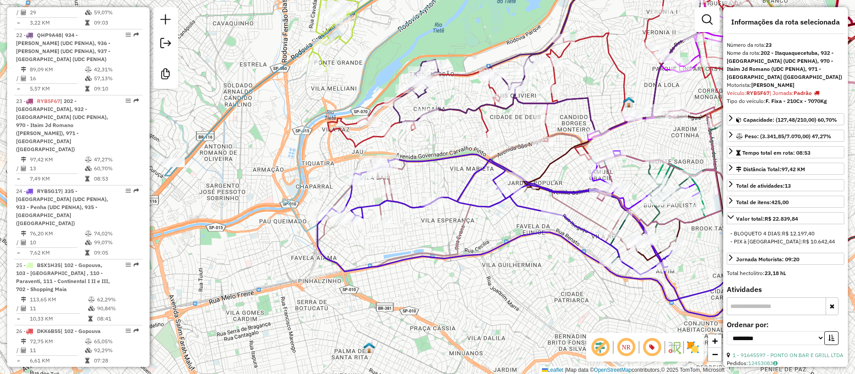
drag, startPoint x: 435, startPoint y: 219, endPoint x: 355, endPoint y: 267, distance: 92.7
click at [355, 266] on div "Janela de atendimento Grade de atendimento Capacidade Transportadoras Veículos …" at bounding box center [427, 187] width 855 height 374
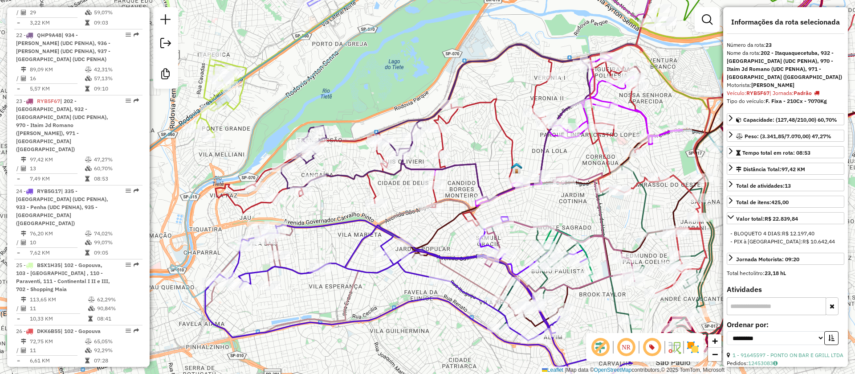
drag, startPoint x: 341, startPoint y: 280, endPoint x: 309, endPoint y: 297, distance: 35.9
click at [310, 301] on div "Janela de atendimento Grade de atendimento Capacidade Transportadoras Veículos …" at bounding box center [427, 187] width 855 height 374
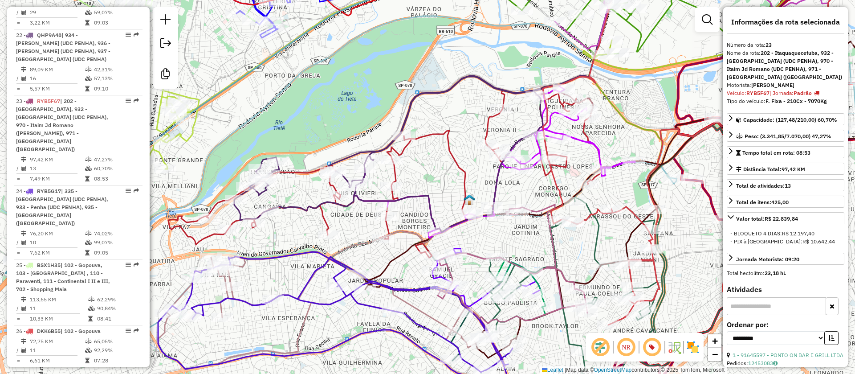
drag, startPoint x: 386, startPoint y: 212, endPoint x: 346, endPoint y: 236, distance: 47.1
click at [354, 238] on div "Janela de atendimento Grade de atendimento Capacidade Transportadoras Veículos …" at bounding box center [427, 187] width 855 height 374
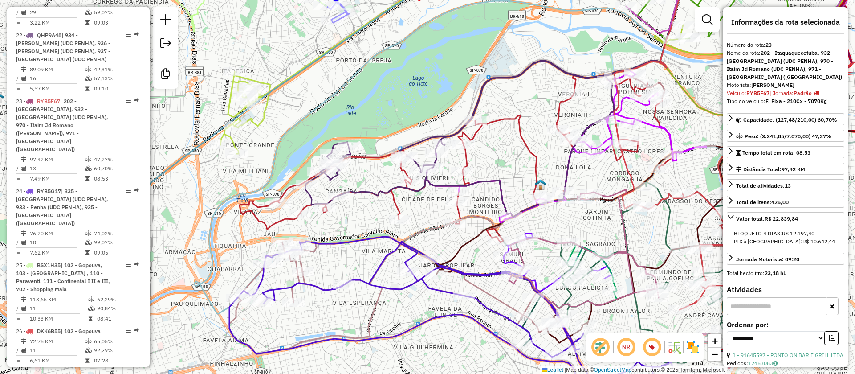
drag, startPoint x: 375, startPoint y: 246, endPoint x: 391, endPoint y: 239, distance: 16.7
click at [435, 224] on icon at bounding box center [446, 214] width 435 height 278
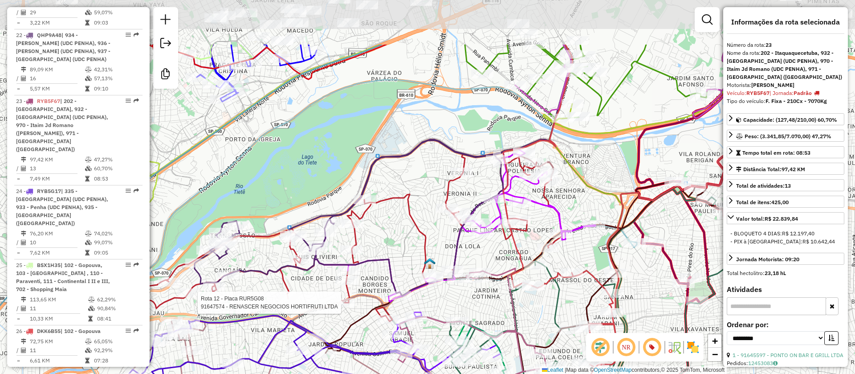
drag, startPoint x: 361, startPoint y: 222, endPoint x: 315, endPoint y: 284, distance: 77.0
click at [236, 311] on div "Rota 12 - Placa RUR5G08 91647574 - RENASCER NEGOCIOS HORTIFRUTI LTDA Janela de …" at bounding box center [427, 187] width 855 height 374
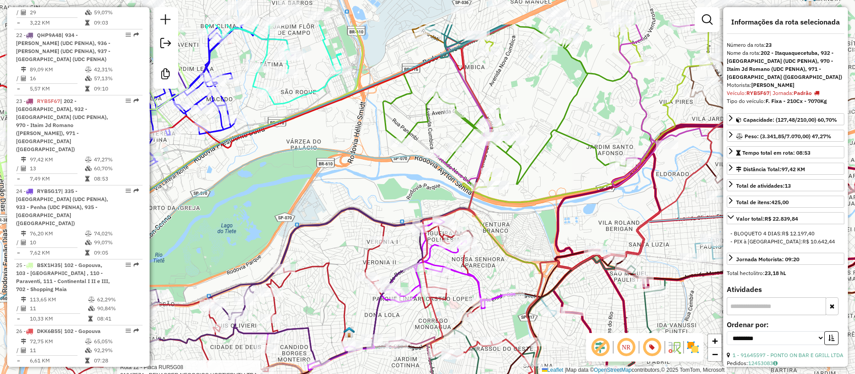
drag, startPoint x: 598, startPoint y: 164, endPoint x: 539, endPoint y: 206, distance: 72.8
click at [530, 223] on div "Rota 12 - Placa RUR5G08 91647574 - RENASCER NEGOCIOS HORTIFRUTI LTDA Janela de …" at bounding box center [427, 187] width 855 height 374
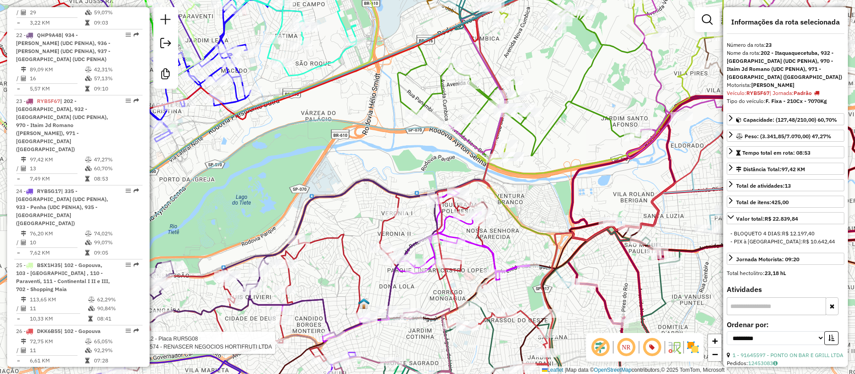
drag, startPoint x: 288, startPoint y: 171, endPoint x: 396, endPoint y: 235, distance: 125.2
click at [294, 139] on div "Rota 12 - Placa RUR5G08 91647574 - RENASCER NEGOCIOS HORTIFRUTI LTDA Janela de …" at bounding box center [427, 187] width 855 height 374
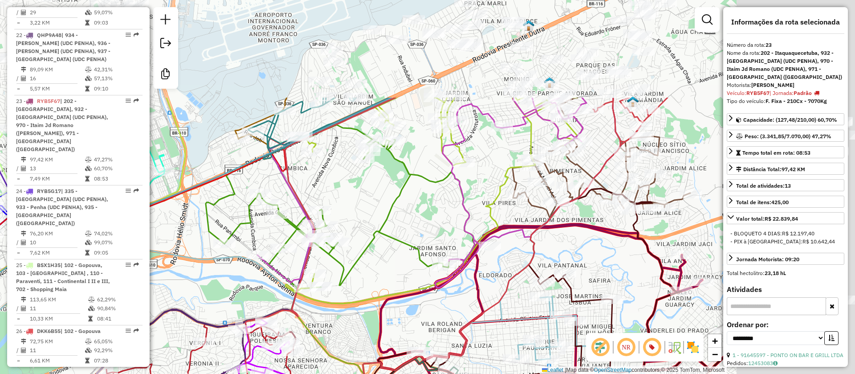
drag, startPoint x: 544, startPoint y: 199, endPoint x: 397, endPoint y: 312, distance: 185.2
click at [358, 344] on div "Rota 12 - Placa RUR5G08 91647574 - RENASCER NEGOCIOS HORTIFRUTI LTDA Janela de …" at bounding box center [427, 187] width 855 height 374
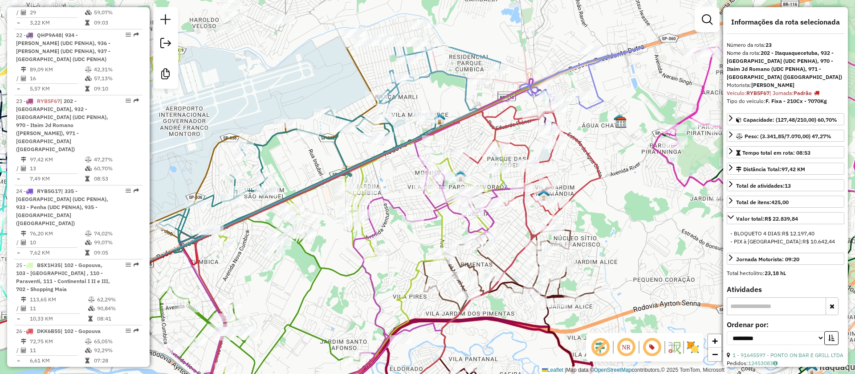
drag, startPoint x: 419, startPoint y: 301, endPoint x: 367, endPoint y: 314, distance: 52.8
click at [367, 314] on div "Rota 12 - Placa RUR5G08 91647574 - RENASCER NEGOCIOS HORTIFRUTI LTDA Janela de …" at bounding box center [427, 187] width 855 height 374
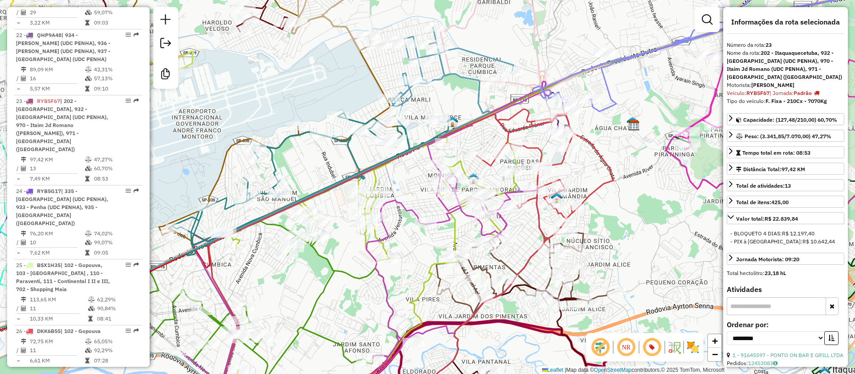
drag, startPoint x: 633, startPoint y: 202, endPoint x: 663, endPoint y: 211, distance: 31.6
click at [653, 212] on div "Rota 12 - Placa RUR5G08 91647574 - RENASCER NEGOCIOS HORTIFRUTI LTDA Janela de …" at bounding box center [427, 187] width 855 height 374
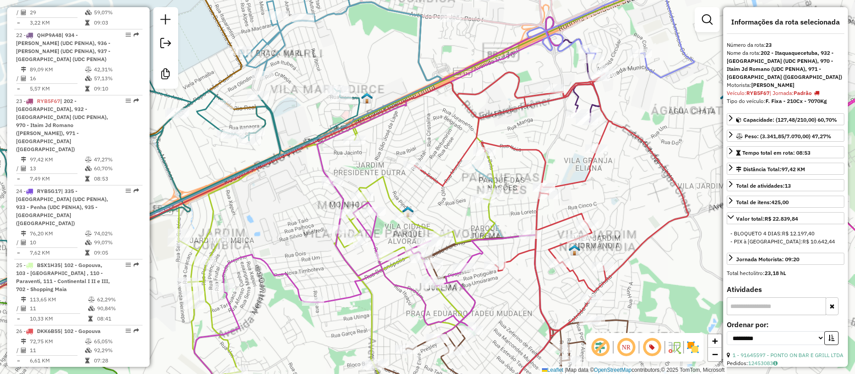
click at [569, 183] on icon at bounding box center [301, 241] width 774 height 339
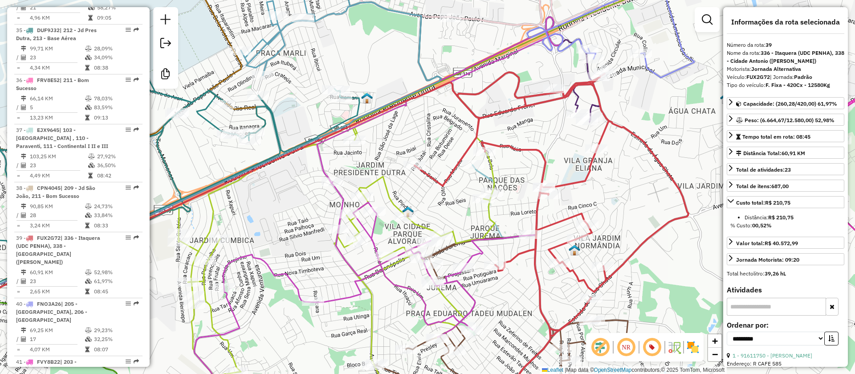
scroll to position [2493, 0]
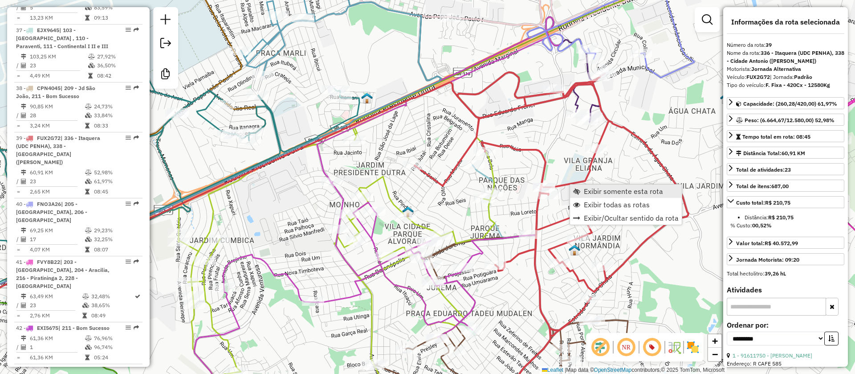
click at [616, 191] on span "Exibir somente esta rota" at bounding box center [623, 191] width 79 height 7
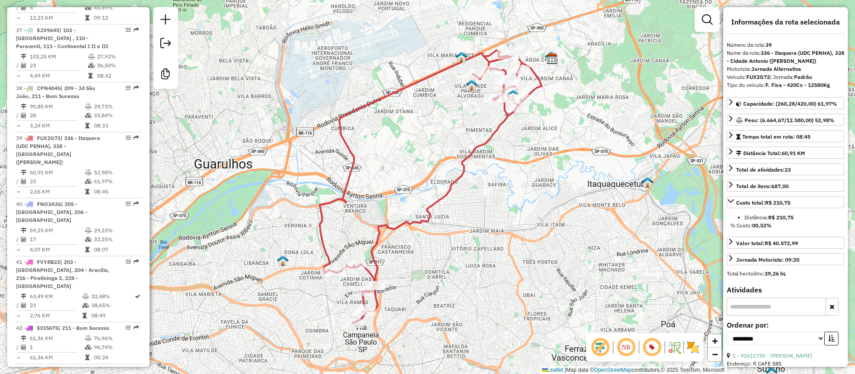
drag, startPoint x: 506, startPoint y: 247, endPoint x: 508, endPoint y: 241, distance: 6.6
click at [506, 245] on div "Janela de atendimento Grade de atendimento Capacidade Transportadoras Veículos …" at bounding box center [427, 187] width 855 height 374
click at [465, 223] on div "Janela de atendimento Grade de atendimento Capacidade Transportadoras Veículos …" at bounding box center [427, 187] width 855 height 374
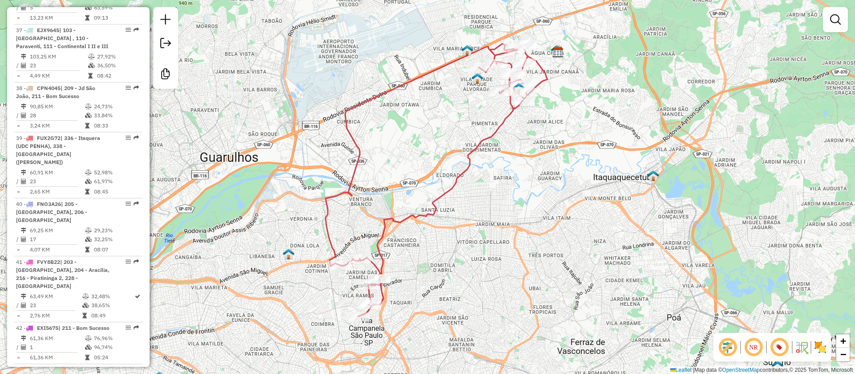
drag, startPoint x: 479, startPoint y: 209, endPoint x: 455, endPoint y: 265, distance: 61.2
click at [456, 266] on div "Janela de atendimento Grade de atendimento Capacidade Transportadoras Veículos …" at bounding box center [427, 187] width 855 height 374
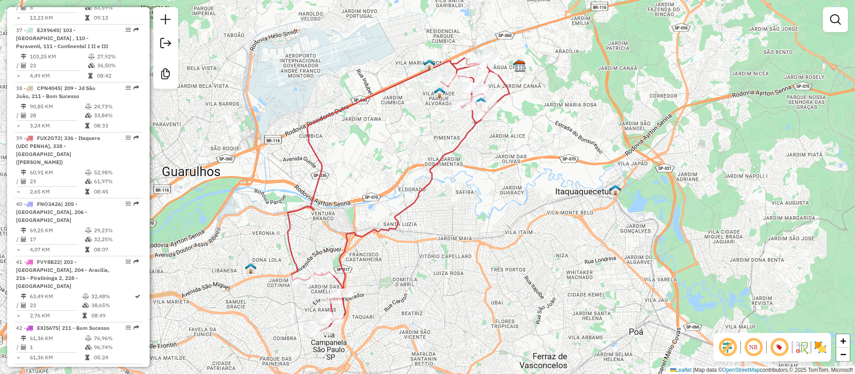
drag, startPoint x: 390, startPoint y: 234, endPoint x: 359, endPoint y: 197, distance: 47.4
click at [378, 187] on div "Janela de atendimento Grade de atendimento Capacidade Transportadoras Veículos …" at bounding box center [427, 187] width 855 height 374
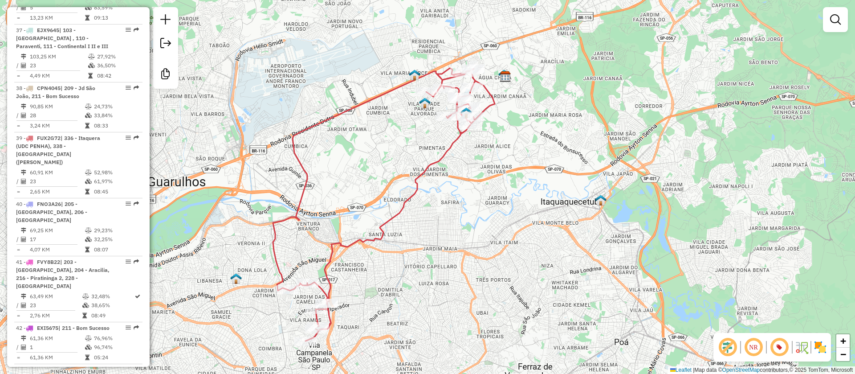
drag, startPoint x: 398, startPoint y: 258, endPoint x: 340, endPoint y: 341, distance: 101.3
click at [340, 341] on div "Janela de atendimento Grade de atendimento Capacidade Transportadoras Veículos …" at bounding box center [427, 187] width 855 height 374
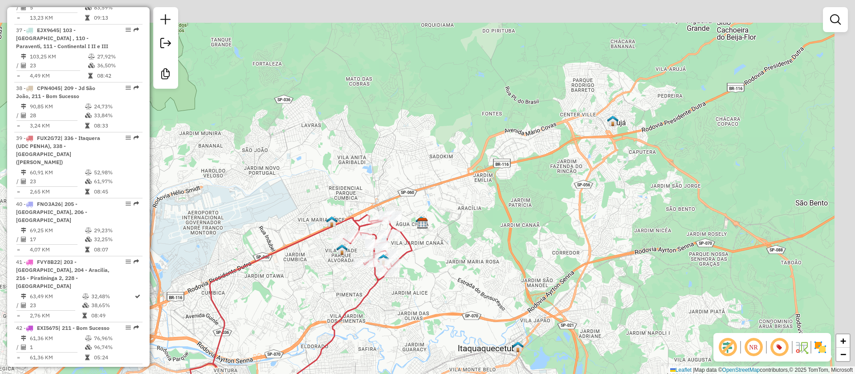
drag, startPoint x: 457, startPoint y: 213, endPoint x: 433, endPoint y: 277, distance: 68.1
click at [433, 277] on div "Janela de atendimento Grade de atendimento Capacidade Transportadoras Veículos …" at bounding box center [427, 187] width 855 height 374
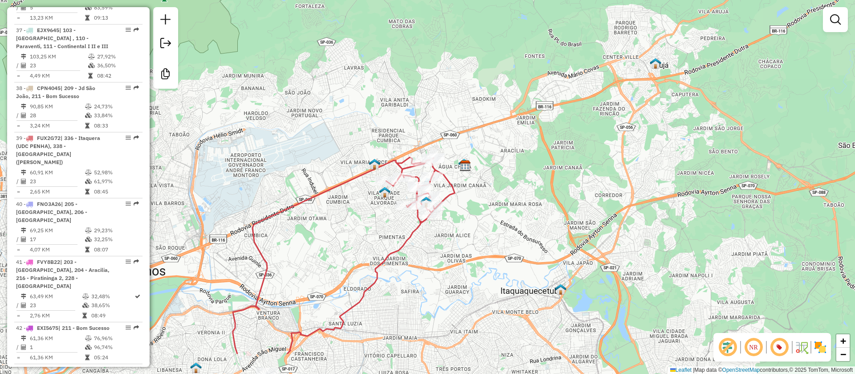
drag, startPoint x: 472, startPoint y: 258, endPoint x: 491, endPoint y: 226, distance: 37.6
click at [491, 226] on div "Janela de atendimento Grade de atendimento Capacidade Transportadoras Veículos …" at bounding box center [427, 187] width 855 height 374
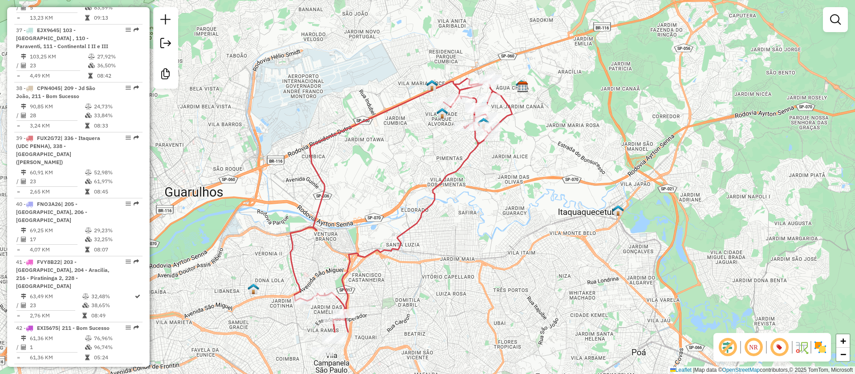
drag, startPoint x: 448, startPoint y: 273, endPoint x: 482, endPoint y: 179, distance: 99.8
click at [505, 167] on div "Janela de atendimento Grade de atendimento Capacidade Transportadoras Veículos …" at bounding box center [427, 187] width 855 height 374
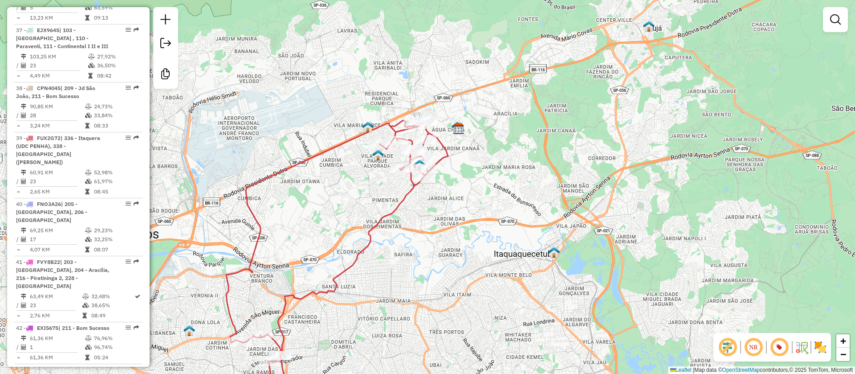
drag, startPoint x: 442, startPoint y: 243, endPoint x: 353, endPoint y: 331, distance: 125.7
click at [353, 331] on div "Janela de atendimento Grade de atendimento Capacidade Transportadoras Veículos …" at bounding box center [427, 187] width 855 height 374
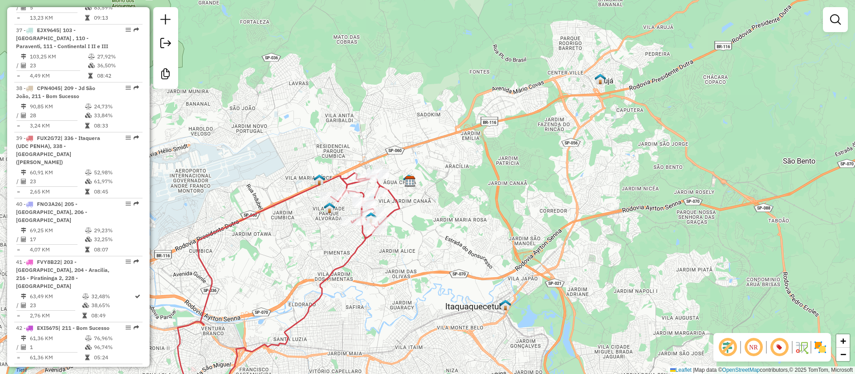
drag, startPoint x: 396, startPoint y: 253, endPoint x: 367, endPoint y: 291, distance: 47.4
click at [367, 291] on div "Janela de atendimento Grade de atendimento Capacidade Transportadoras Veículos …" at bounding box center [427, 187] width 855 height 374
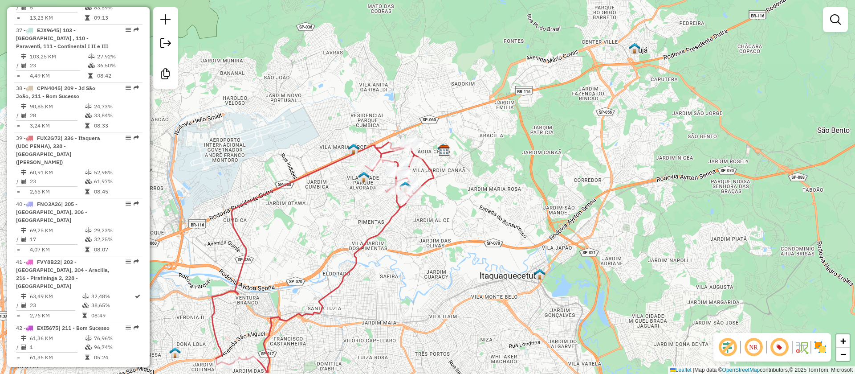
drag, startPoint x: 405, startPoint y: 252, endPoint x: 423, endPoint y: 205, distance: 49.6
click at [449, 194] on div "Janela de atendimento Grade de atendimento Capacidade Transportadoras Veículos …" at bounding box center [427, 187] width 855 height 374
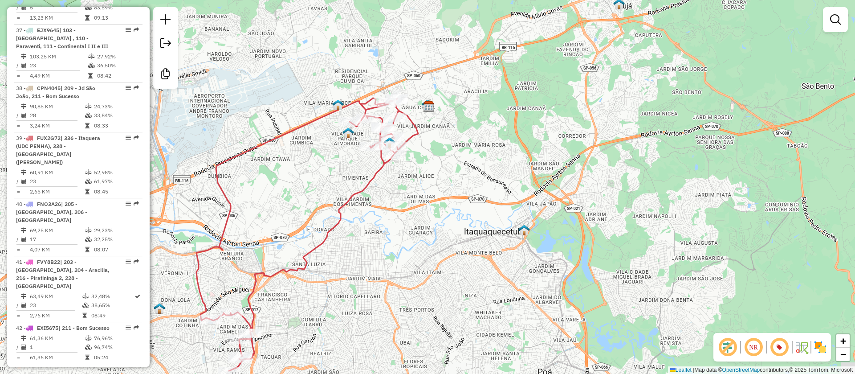
drag, startPoint x: 382, startPoint y: 254, endPoint x: 330, endPoint y: 245, distance: 52.5
click at [339, 248] on div "Janela de atendimento Grade de atendimento Capacidade Transportadoras Veículos …" at bounding box center [427, 187] width 855 height 374
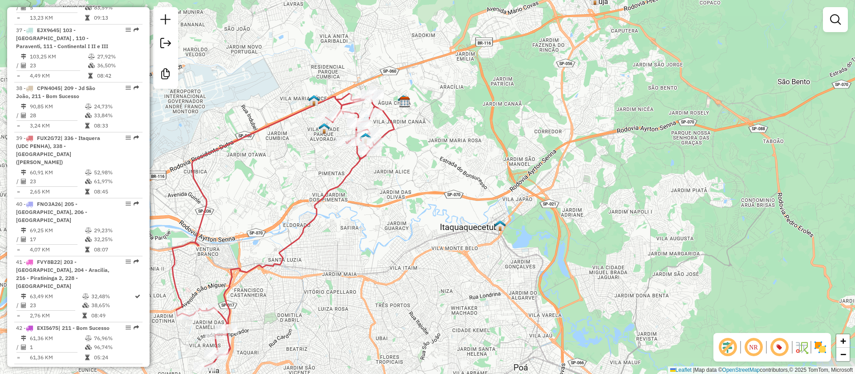
drag, startPoint x: 381, startPoint y: 217, endPoint x: 375, endPoint y: 225, distance: 10.1
click at [375, 224] on div "Janela de atendimento Grade de atendimento Capacidade Transportadoras Veículos …" at bounding box center [427, 187] width 855 height 374
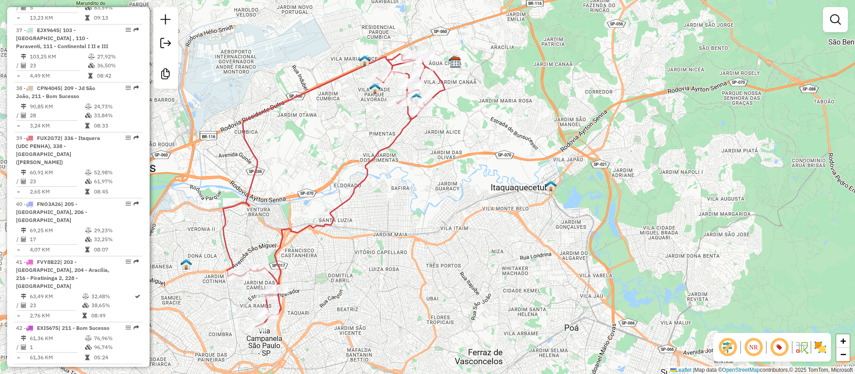
drag, startPoint x: 337, startPoint y: 290, endPoint x: 358, endPoint y: 230, distance: 63.4
click at [395, 222] on div "Janela de atendimento Grade de atendimento Capacidade Transportadoras Veículos …" at bounding box center [427, 187] width 855 height 374
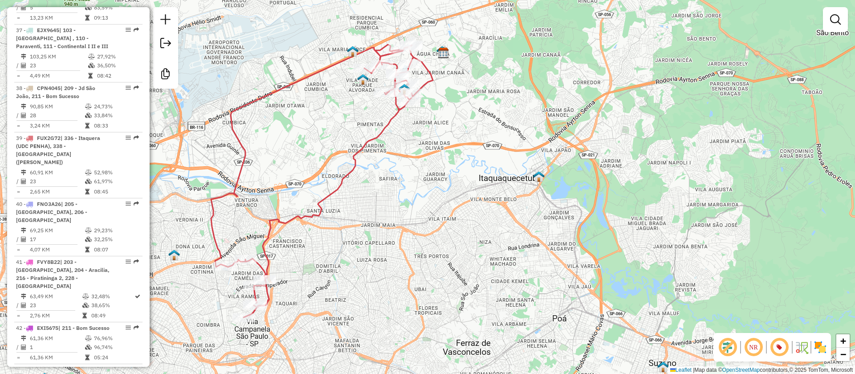
drag, startPoint x: 346, startPoint y: 256, endPoint x: 331, endPoint y: 269, distance: 19.5
click at [331, 269] on div "Janela de atendimento Grade de atendimento Capacidade Transportadoras Veículos …" at bounding box center [427, 187] width 855 height 374
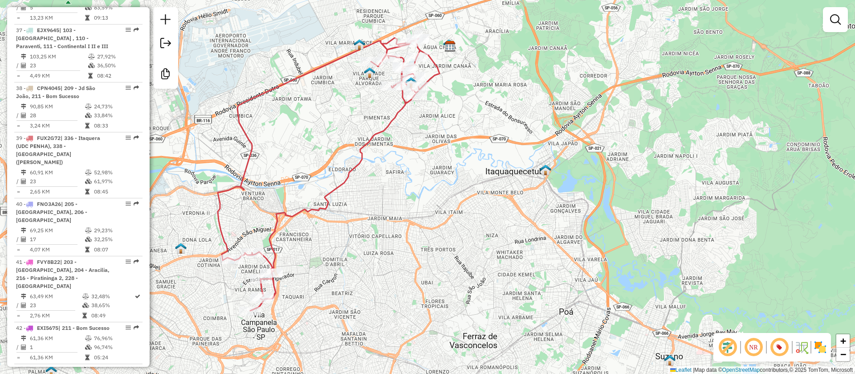
drag, startPoint x: 312, startPoint y: 250, endPoint x: 324, endPoint y: 233, distance: 21.0
click at [324, 234] on div "Janela de atendimento Grade de atendimento Capacidade Transportadoras Veículos …" at bounding box center [427, 187] width 855 height 374
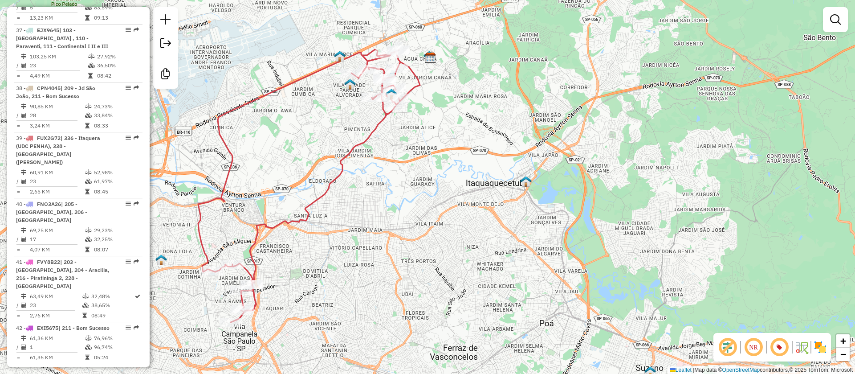
drag, startPoint x: 335, startPoint y: 238, endPoint x: 273, endPoint y: 293, distance: 83.0
click at [272, 307] on div "Janela de atendimento Grade de atendimento Capacidade Transportadoras Veículos …" at bounding box center [427, 187] width 855 height 374
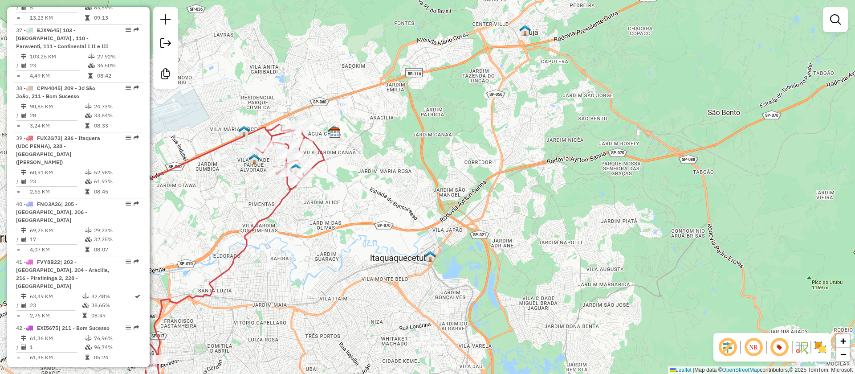
drag, startPoint x: 220, startPoint y: 234, endPoint x: 182, endPoint y: 268, distance: 51.7
click at [182, 268] on div "Janela de atendimento Grade de atendimento Capacidade Transportadoras Veículos …" at bounding box center [427, 187] width 855 height 374
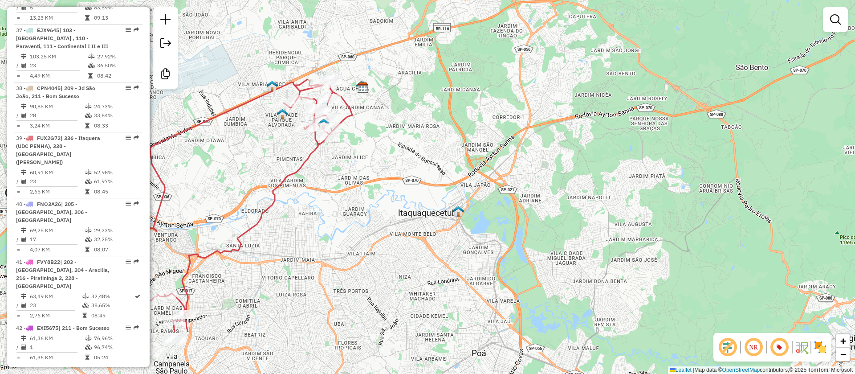
drag, startPoint x: 285, startPoint y: 233, endPoint x: 371, endPoint y: 118, distance: 142.9
click at [371, 118] on div "Janela de atendimento Grade de atendimento Capacidade Transportadoras Veículos …" at bounding box center [427, 187] width 855 height 374
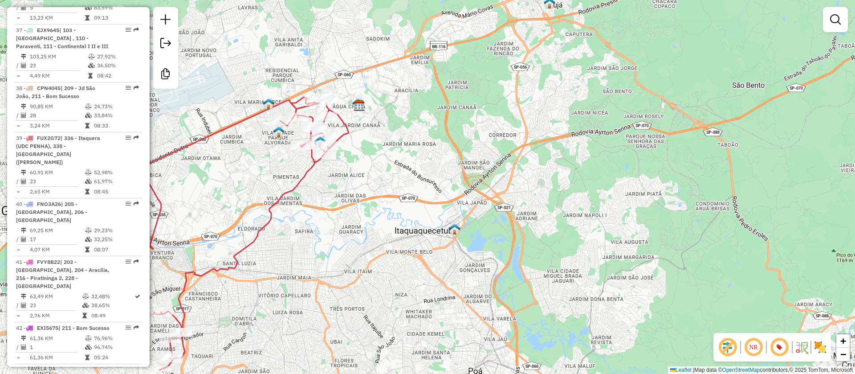
drag, startPoint x: 254, startPoint y: 241, endPoint x: 242, endPoint y: 273, distance: 33.7
click at [218, 312] on div "Janela de atendimento Grade de atendimento Capacidade Transportadoras Veículos …" at bounding box center [427, 187] width 855 height 374
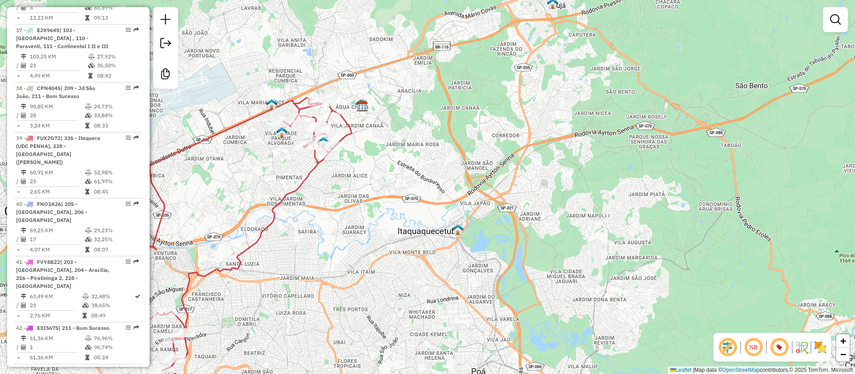
drag, startPoint x: 297, startPoint y: 228, endPoint x: 330, endPoint y: 177, distance: 60.4
click at [323, 188] on div "Janela de atendimento Grade de atendimento Capacidade Transportadoras Veículos …" at bounding box center [427, 187] width 855 height 374
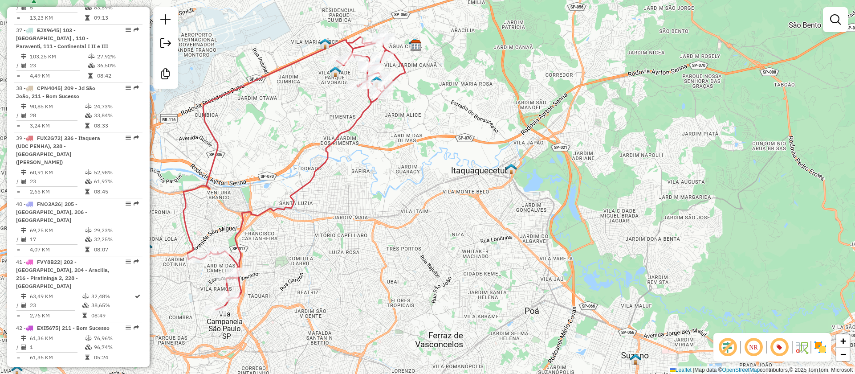
drag, startPoint x: 307, startPoint y: 242, endPoint x: 344, endPoint y: 200, distance: 55.9
click at [344, 201] on div "Janela de atendimento Grade de atendimento Capacidade Transportadoras Veículos …" at bounding box center [427, 187] width 855 height 374
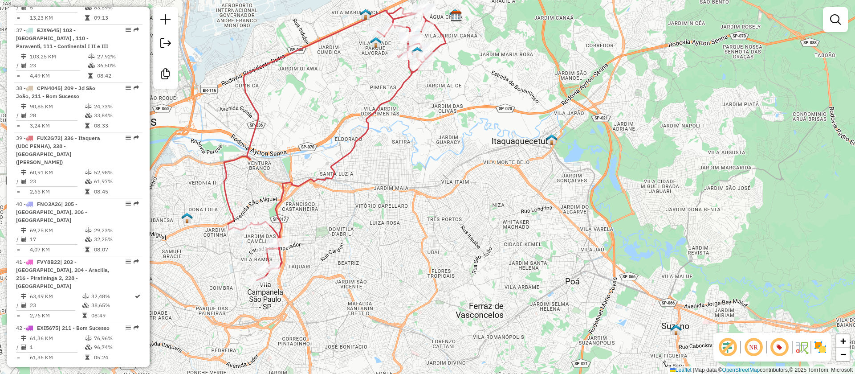
drag, startPoint x: 302, startPoint y: 259, endPoint x: 329, endPoint y: 250, distance: 28.7
click at [328, 250] on div "Janela de atendimento Grade de atendimento Capacidade Transportadoras Veículos …" at bounding box center [427, 187] width 855 height 374
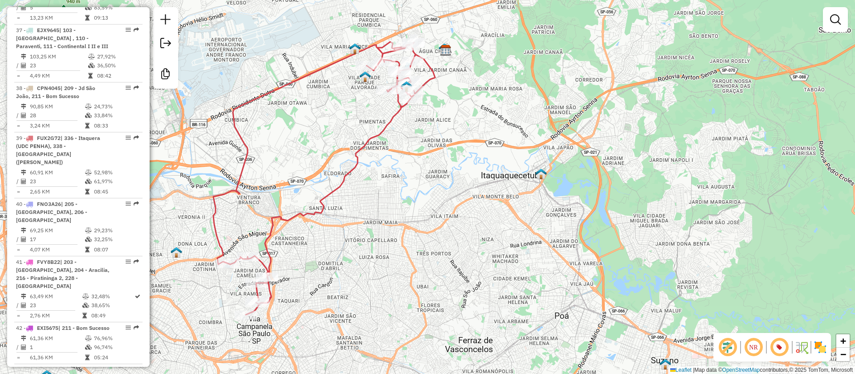
drag, startPoint x: 270, startPoint y: 188, endPoint x: 257, endPoint y: 227, distance: 41.1
click at [257, 227] on div "Janela de atendimento Grade de atendimento Capacidade Transportadoras Veículos …" at bounding box center [427, 187] width 855 height 374
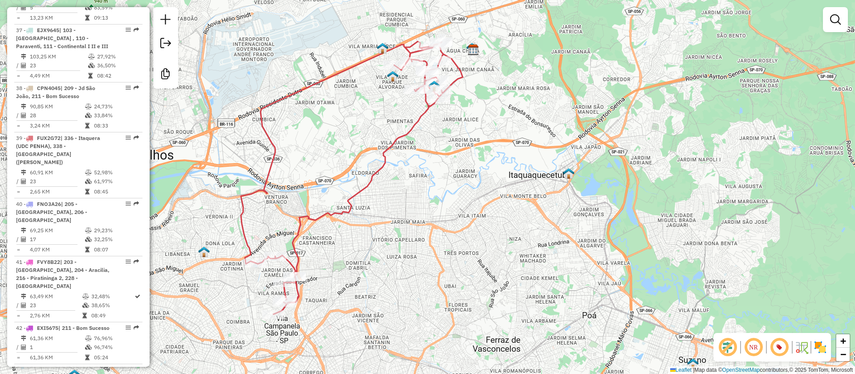
drag, startPoint x: 312, startPoint y: 305, endPoint x: 387, endPoint y: 240, distance: 99.2
click at [387, 240] on div "Janela de atendimento Grade de atendimento Capacidade Transportadoras Veículos …" at bounding box center [427, 187] width 855 height 374
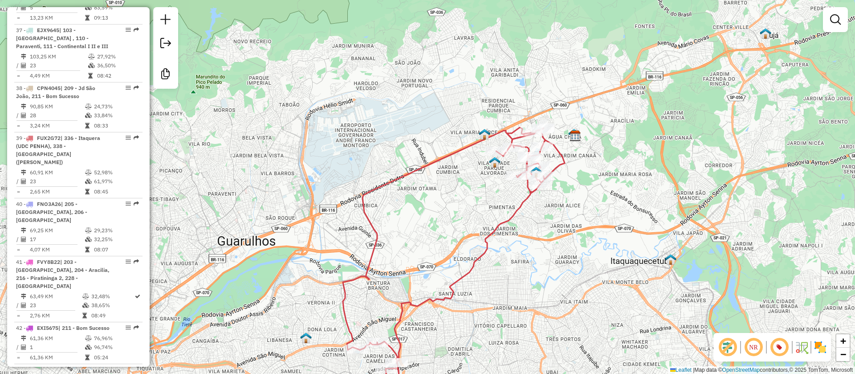
drag, startPoint x: 244, startPoint y: 202, endPoint x: 302, endPoint y: 314, distance: 126.5
click at [302, 314] on div "Janela de atendimento Grade de atendimento Capacidade Transportadoras Veículos …" at bounding box center [427, 187] width 855 height 374
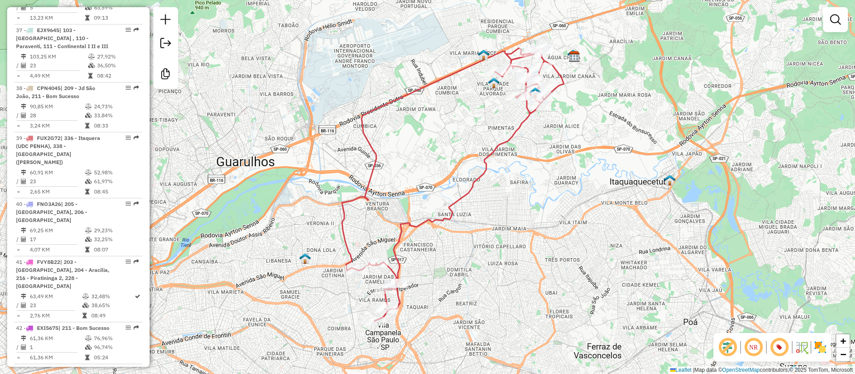
drag, startPoint x: 293, startPoint y: 245, endPoint x: 278, endPoint y: 183, distance: 63.5
click at [278, 183] on div "Janela de atendimento Grade de atendimento Capacidade Transportadoras Veículos …" at bounding box center [427, 187] width 855 height 374
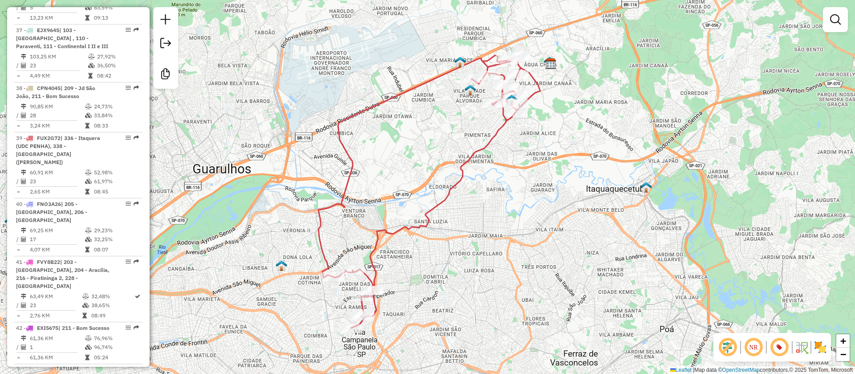
drag, startPoint x: 445, startPoint y: 254, endPoint x: 387, endPoint y: 291, distance: 69.1
click at [390, 292] on div "Janela de atendimento Grade de atendimento Capacidade Transportadoras Veículos …" at bounding box center [427, 187] width 855 height 374
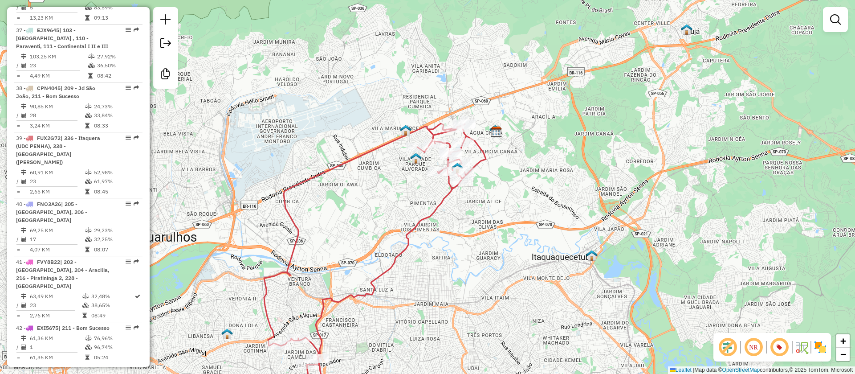
drag, startPoint x: 355, startPoint y: 197, endPoint x: 337, endPoint y: 238, distance: 44.1
click at [337, 238] on div "Janela de atendimento Grade de atendimento Capacidade Transportadoras Veículos …" at bounding box center [427, 187] width 855 height 374
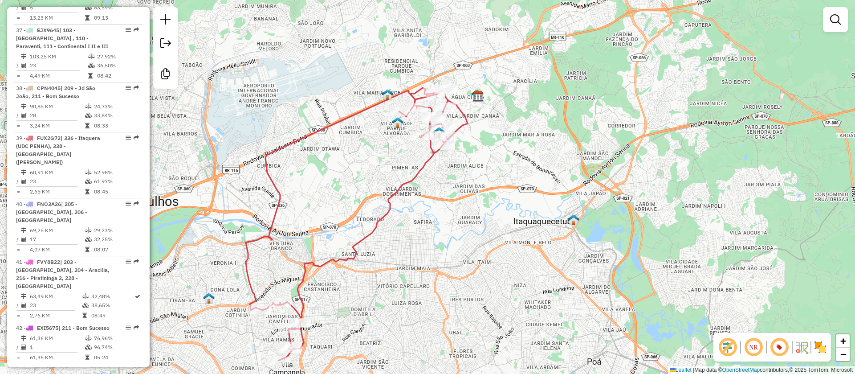
drag, startPoint x: 339, startPoint y: 230, endPoint x: 306, endPoint y: 193, distance: 49.2
click at [315, 191] on div "Janela de atendimento Grade de atendimento Capacidade Transportadoras Veículos …" at bounding box center [427, 187] width 855 height 374
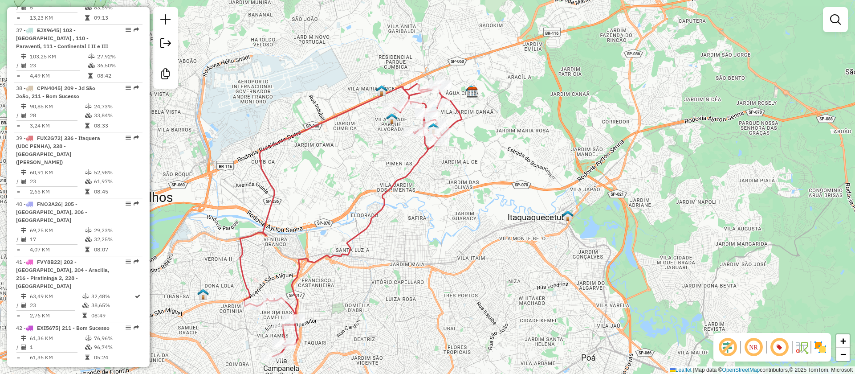
select select "**********"
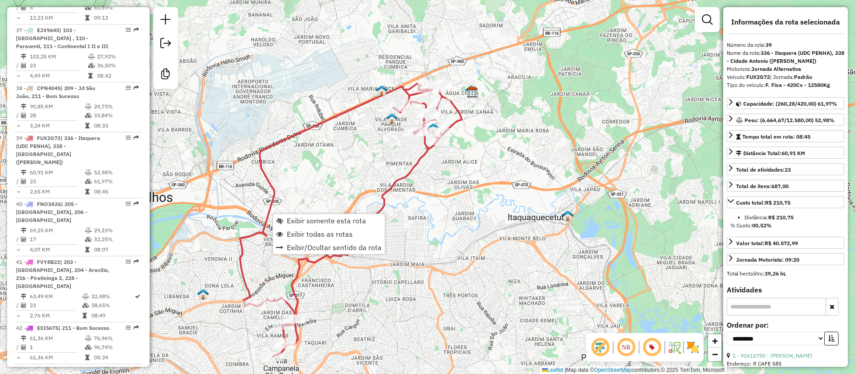
click at [308, 189] on div "Janela de atendimento Grade de atendimento Capacidade Transportadoras Veículos …" at bounding box center [427, 187] width 855 height 374
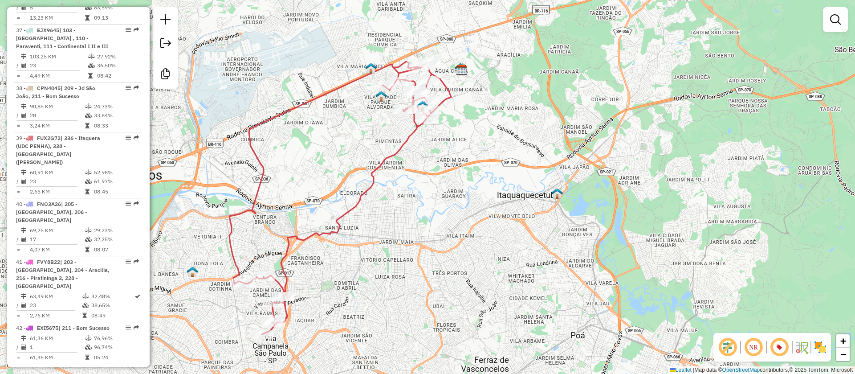
drag, startPoint x: 317, startPoint y: 211, endPoint x: 294, endPoint y: 174, distance: 43.4
click at [300, 179] on div "Janela de atendimento Grade de atendimento Capacidade Transportadoras Veículos …" at bounding box center [427, 187] width 855 height 374
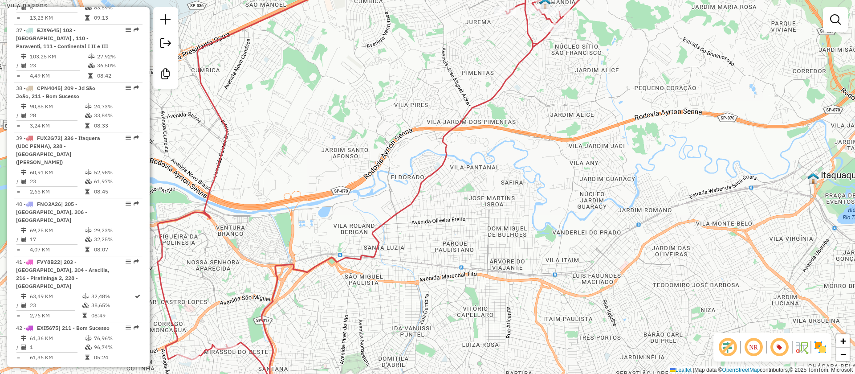
drag, startPoint x: 271, startPoint y: 160, endPoint x: 307, endPoint y: 197, distance: 51.7
click at [305, 204] on div "Janela de atendimento Grade de atendimento Capacidade Transportadoras Veículos …" at bounding box center [427, 187] width 855 height 374
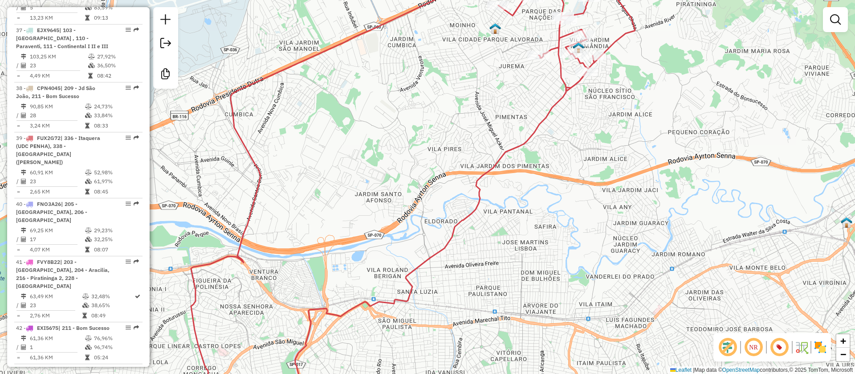
click at [279, 158] on div "Janela de atendimento Grade de atendimento Capacidade Transportadoras Veículos …" at bounding box center [427, 187] width 855 height 374
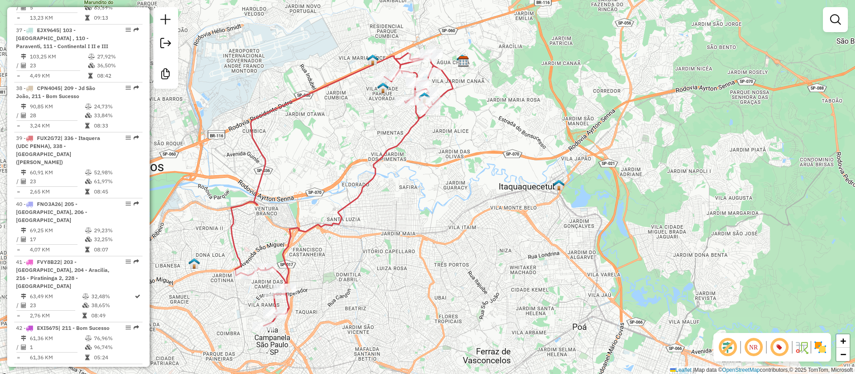
drag, startPoint x: 388, startPoint y: 230, endPoint x: 364, endPoint y: 216, distance: 27.7
click at [369, 219] on div "Janela de atendimento Grade de atendimento Capacidade Transportadoras Veículos …" at bounding box center [427, 187] width 855 height 374
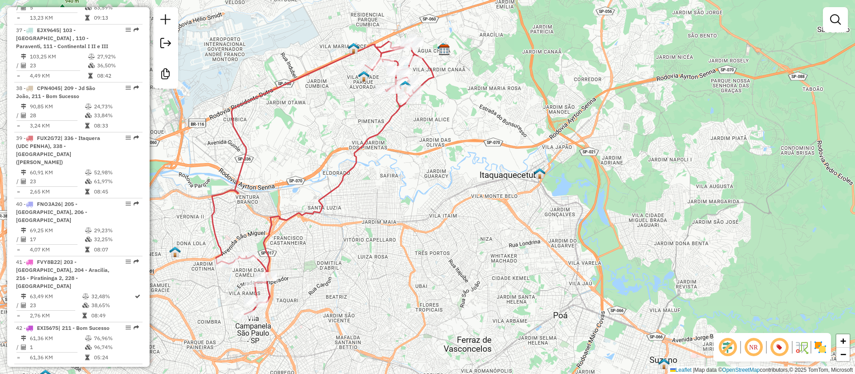
click at [300, 212] on icon at bounding box center [323, 177] width 222 height 273
select select "**********"
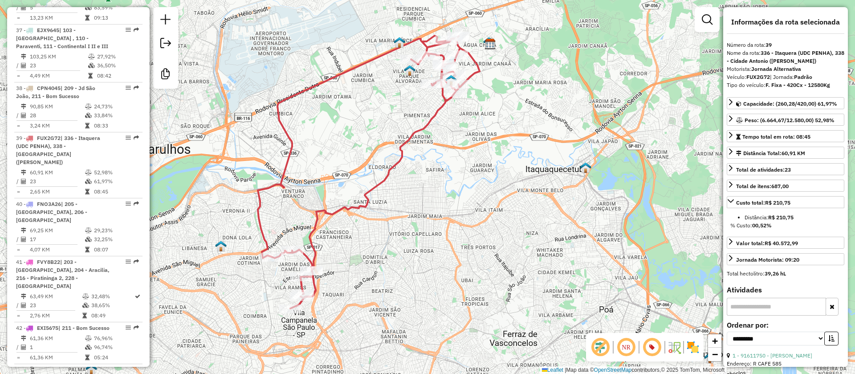
drag, startPoint x: 379, startPoint y: 262, endPoint x: 416, endPoint y: 247, distance: 40.1
click at [411, 252] on div "Janela de atendimento Grade de atendimento Capacidade Transportadoras Veículos …" at bounding box center [427, 187] width 855 height 374
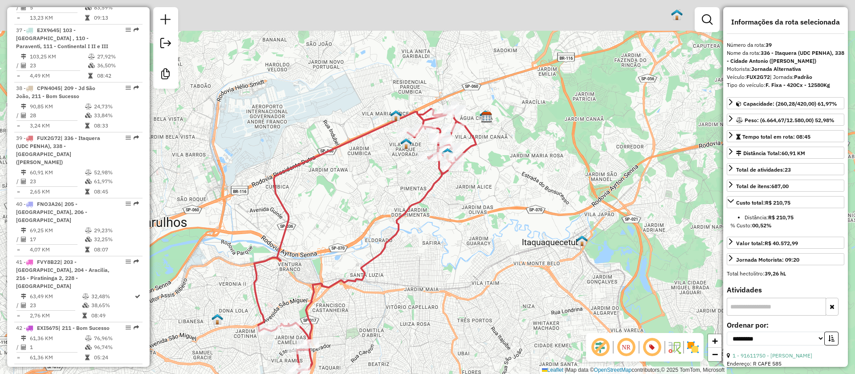
drag, startPoint x: 327, startPoint y: 190, endPoint x: 288, endPoint y: 281, distance: 99.0
click at [288, 281] on div "Janela de atendimento Grade de atendimento Capacidade Transportadoras Veículos …" at bounding box center [427, 187] width 855 height 374
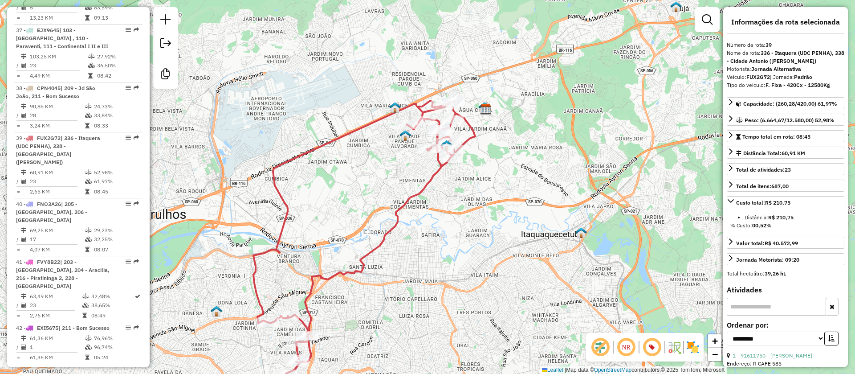
drag, startPoint x: 312, startPoint y: 247, endPoint x: 311, endPoint y: 214, distance: 32.5
click at [313, 222] on div "Janela de atendimento Grade de atendimento Capacidade Transportadoras Veículos …" at bounding box center [427, 187] width 855 height 374
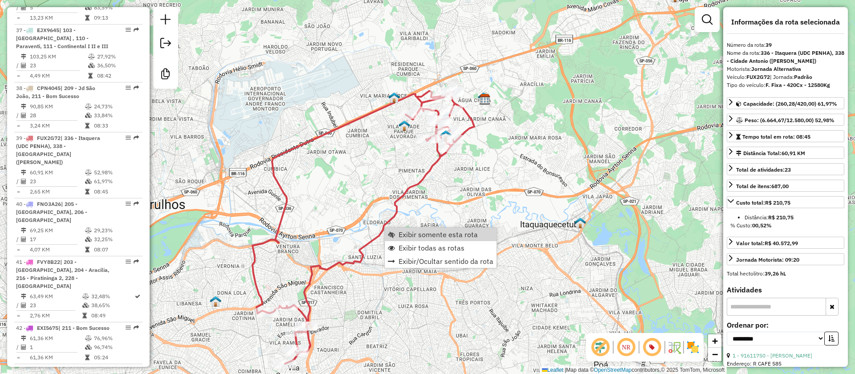
click at [342, 210] on div "Janela de atendimento Grade de atendimento Capacidade Transportadoras Veículos …" at bounding box center [427, 187] width 855 height 374
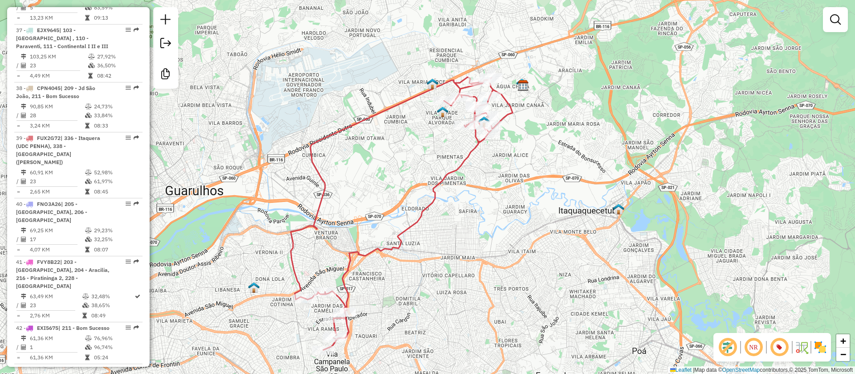
drag, startPoint x: 369, startPoint y: 285, endPoint x: 396, endPoint y: 245, distance: 48.2
click at [428, 246] on div "Janela de atendimento Grade de atendimento Capacidade Transportadoras Veículos …" at bounding box center [427, 187] width 855 height 374
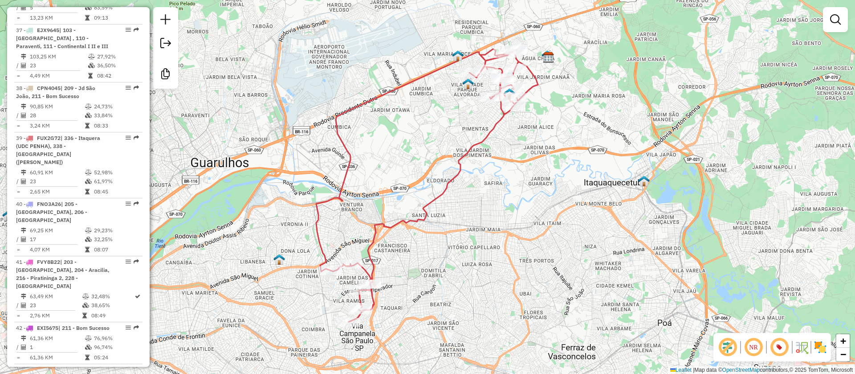
select select "**********"
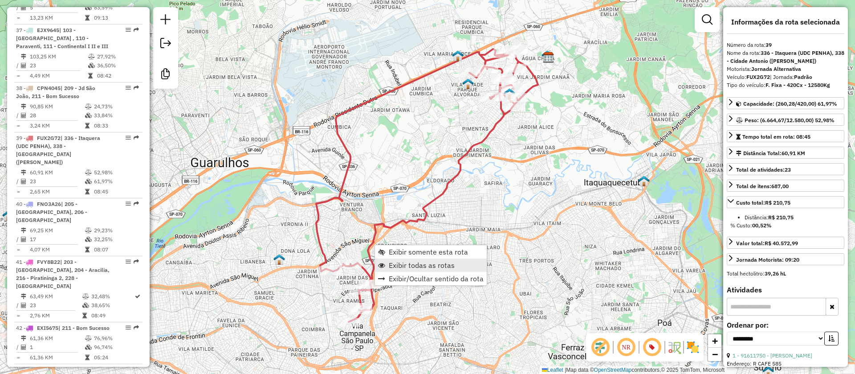
click at [413, 265] on span "Exibir todas as rotas" at bounding box center [422, 264] width 66 height 7
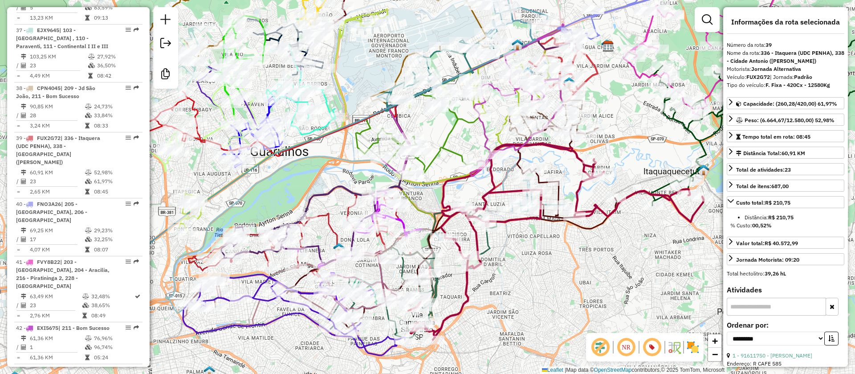
drag, startPoint x: 468, startPoint y: 268, endPoint x: 516, endPoint y: 260, distance: 48.8
click at [581, 214] on div "Janela de atendimento Grade de atendimento Capacidade Transportadoras Veículos …" at bounding box center [427, 187] width 855 height 374
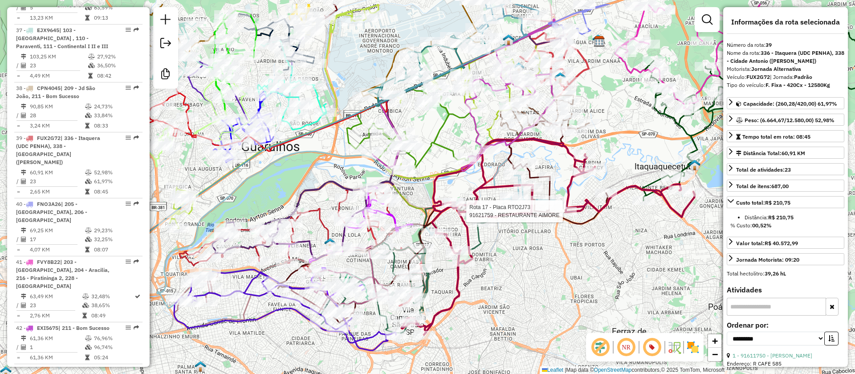
drag, startPoint x: 577, startPoint y: 272, endPoint x: 485, endPoint y: 295, distance: 95.1
click at [503, 314] on div "Rota 17 - Placa RTO2J73 91621759 - RESTAURANTE AIMORE Janela de atendimento Gra…" at bounding box center [427, 187] width 855 height 374
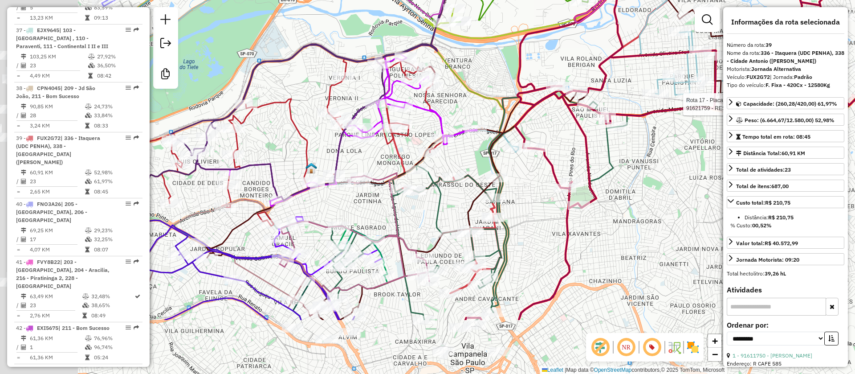
drag, startPoint x: 468, startPoint y: 247, endPoint x: 525, endPoint y: 205, distance: 70.7
click at [548, 183] on div "Rota 17 - Placa RTO2J73 91621759 - RESTAURANTE AIMORE Janela de atendimento Gra…" at bounding box center [427, 187] width 855 height 374
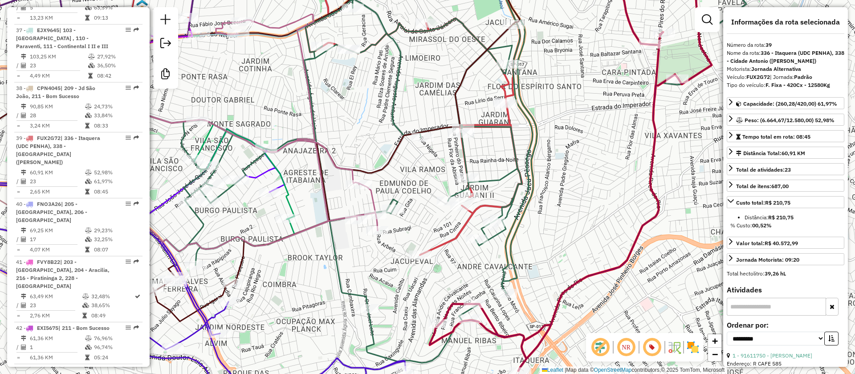
click at [492, 232] on icon at bounding box center [464, 163] width 565 height 400
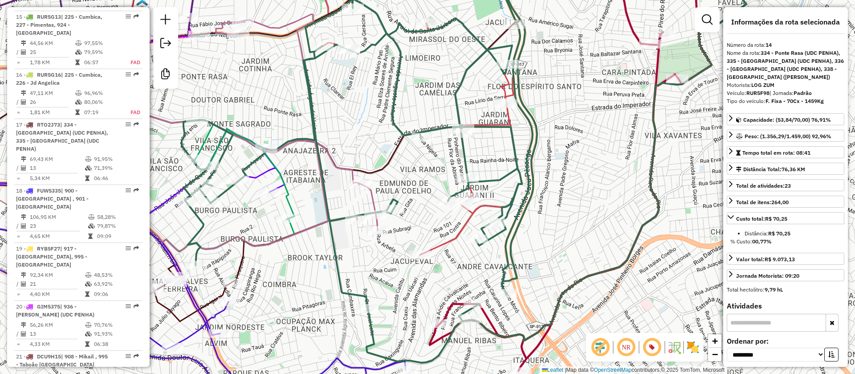
scroll to position [1155, 0]
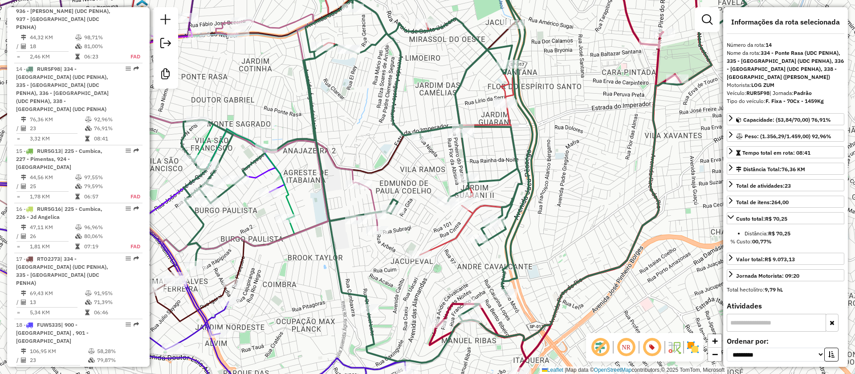
click at [493, 236] on icon at bounding box center [464, 163] width 565 height 400
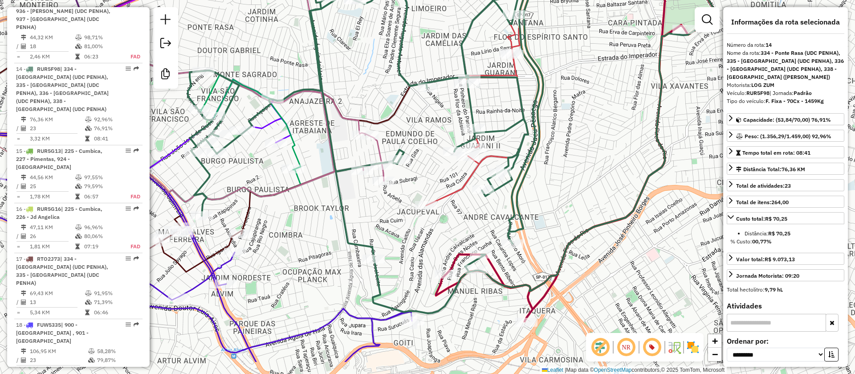
drag, startPoint x: 480, startPoint y: 246, endPoint x: 491, endPoint y: 167, distance: 79.6
click at [493, 159] on icon at bounding box center [470, 113] width 565 height 400
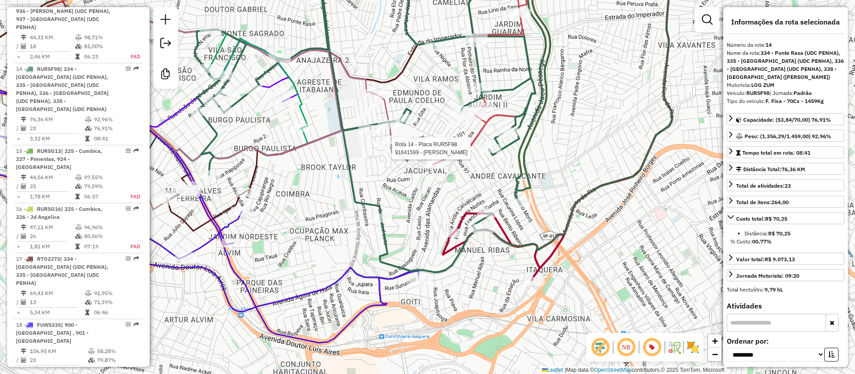
click at [369, 274] on icon at bounding box center [166, 196] width 505 height 293
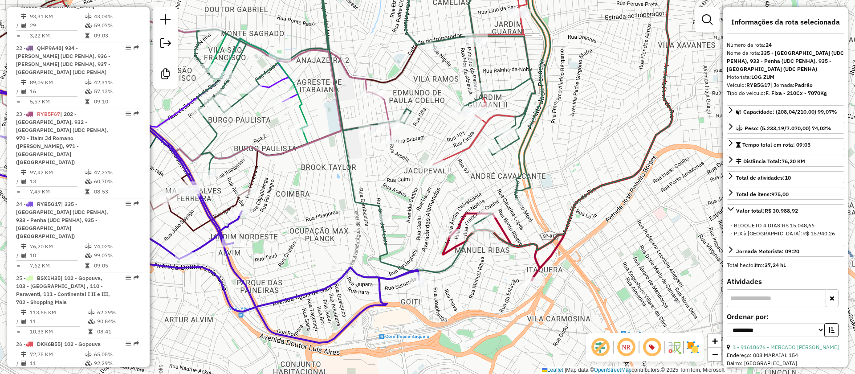
scroll to position [1734, 0]
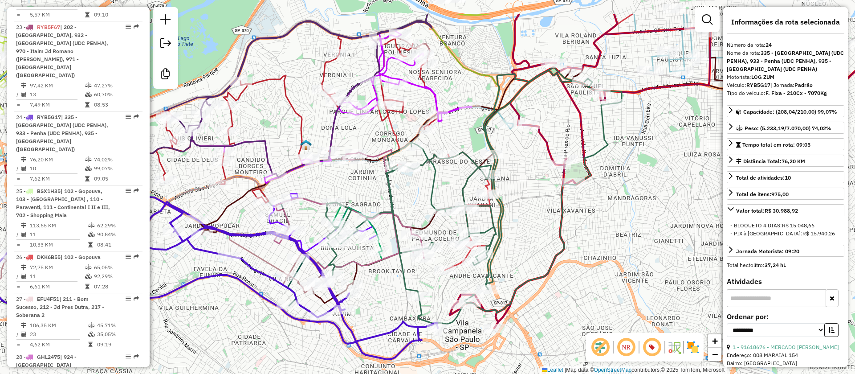
drag, startPoint x: 367, startPoint y: 281, endPoint x: 381, endPoint y: 273, distance: 17.0
click at [390, 302] on div "Janela de atendimento Grade de atendimento Capacidade Transportadoras Veículos …" at bounding box center [427, 187] width 855 height 374
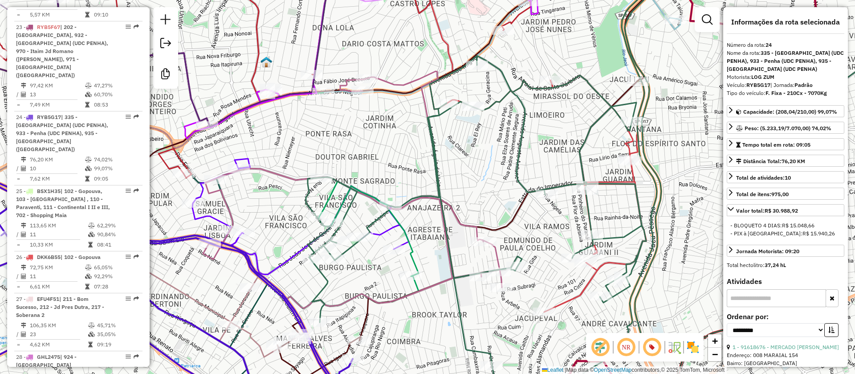
click at [387, 228] on icon at bounding box center [300, 217] width 216 height 116
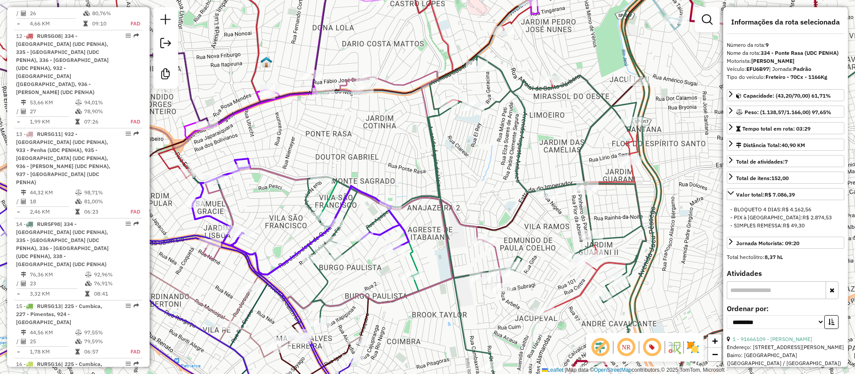
scroll to position [817, 0]
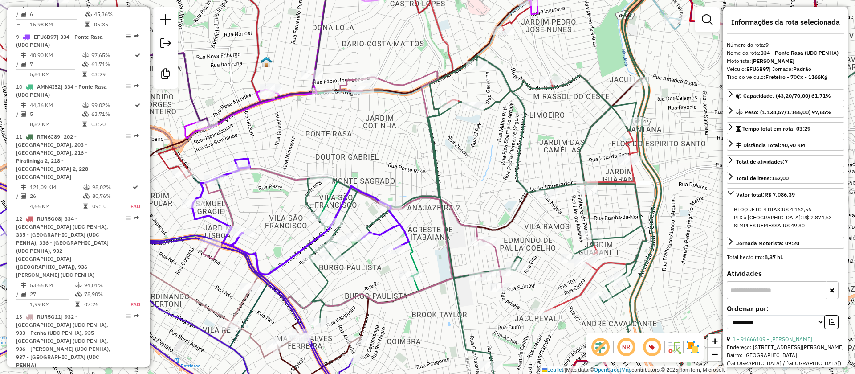
click at [324, 193] on div "Janela de atendimento Grade de atendimento Capacidade Transportadoras Veículos …" at bounding box center [427, 187] width 855 height 374
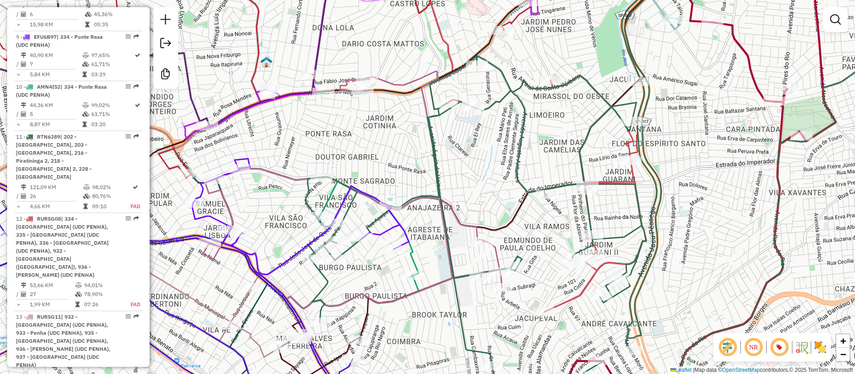
click at [329, 195] on icon at bounding box center [205, 201] width 426 height 216
select select "**********"
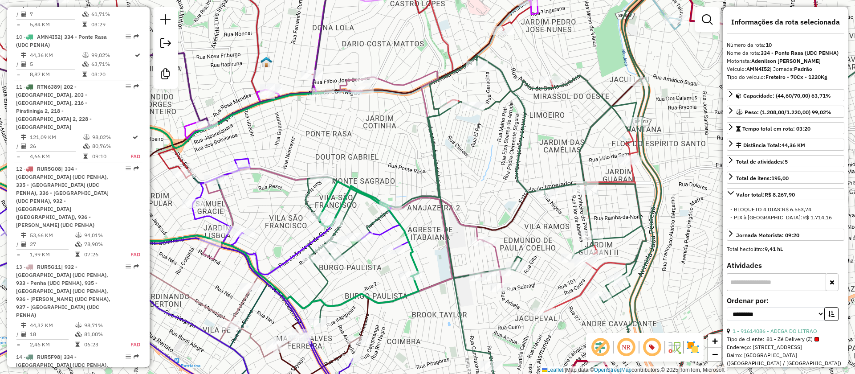
scroll to position [867, 0]
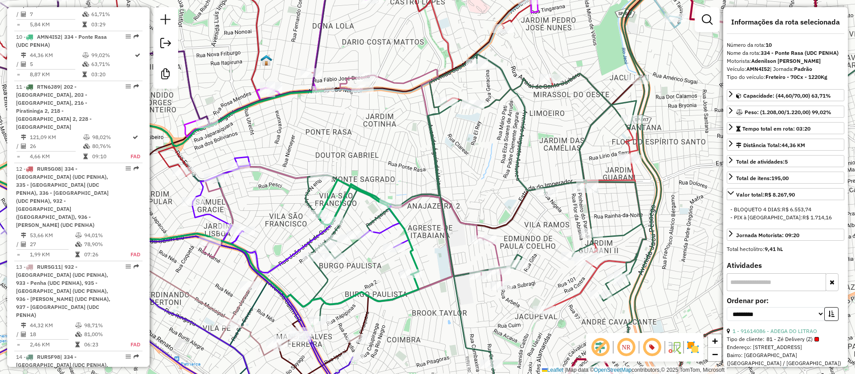
click at [327, 195] on icon at bounding box center [205, 199] width 426 height 216
click at [378, 201] on span "Exibir somente esta rota" at bounding box center [381, 202] width 79 height 7
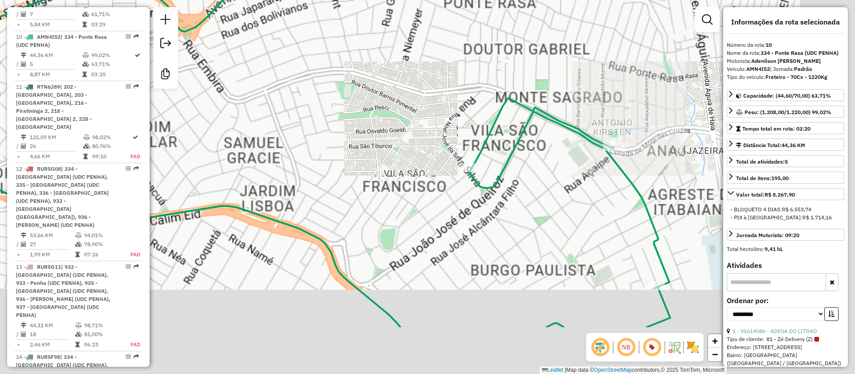
drag, startPoint x: 493, startPoint y: 279, endPoint x: 301, endPoint y: 182, distance: 214.5
click at [298, 160] on div "Janela de atendimento Grade de atendimento Capacidade Transportadoras Veículos …" at bounding box center [427, 187] width 855 height 374
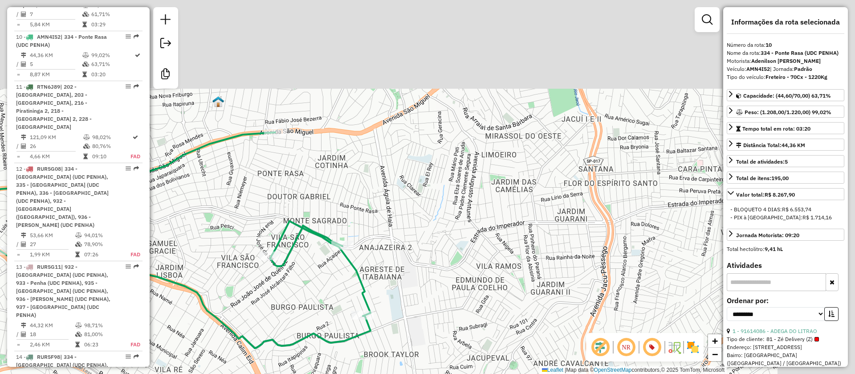
drag, startPoint x: 285, startPoint y: 293, endPoint x: 274, endPoint y: 315, distance: 25.3
click at [274, 315] on div "Janela de atendimento Grade de atendimento Capacidade Transportadoras Veículos …" at bounding box center [427, 187] width 855 height 374
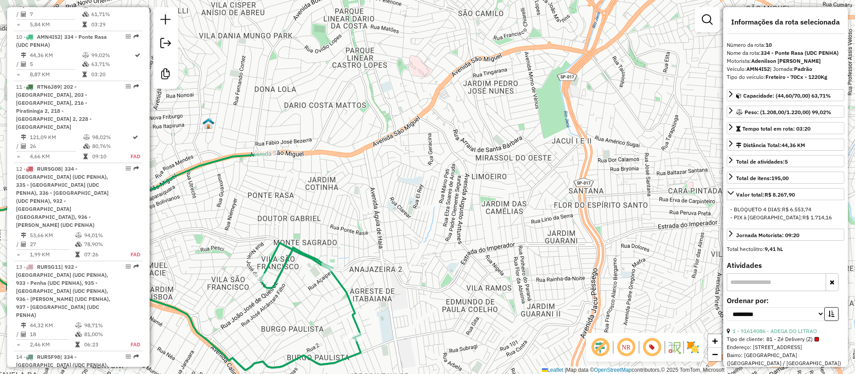
drag, startPoint x: 299, startPoint y: 209, endPoint x: 300, endPoint y: 189, distance: 19.6
click at [301, 190] on div "Janela de atendimento Grade de atendimento Capacidade Transportadoras Veículos …" at bounding box center [427, 187] width 855 height 374
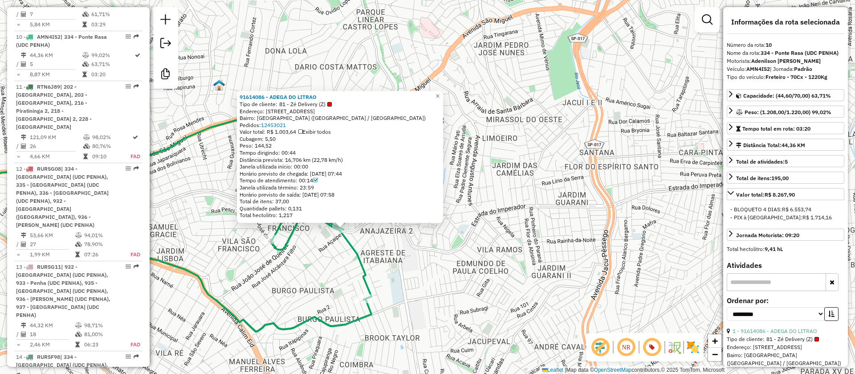
drag, startPoint x: 300, startPoint y: 283, endPoint x: 282, endPoint y: 293, distance: 20.3
click at [282, 293] on div "91614086 - ADEGA DO LITRAO Tipo de cliente: 81 - Zé Delivery (Z) Endereço: ESTR…" at bounding box center [427, 187] width 855 height 374
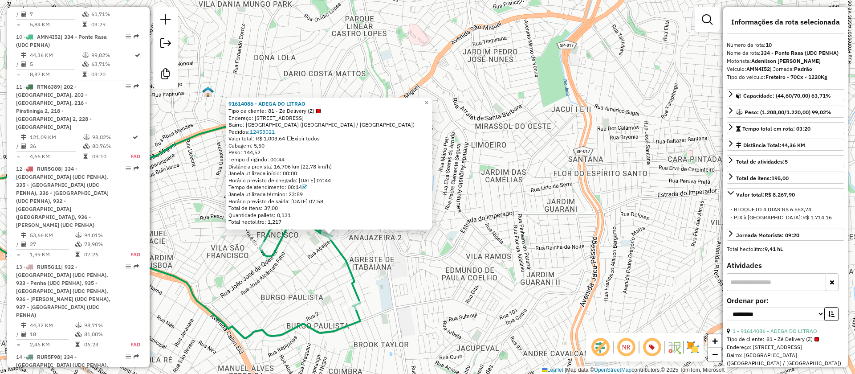
click at [302, 274] on div "91614086 - ADEGA DO LITRAO Tipo de cliente: 81 - Zé Delivery (Z) Endereço: ESTR…" at bounding box center [427, 187] width 855 height 374
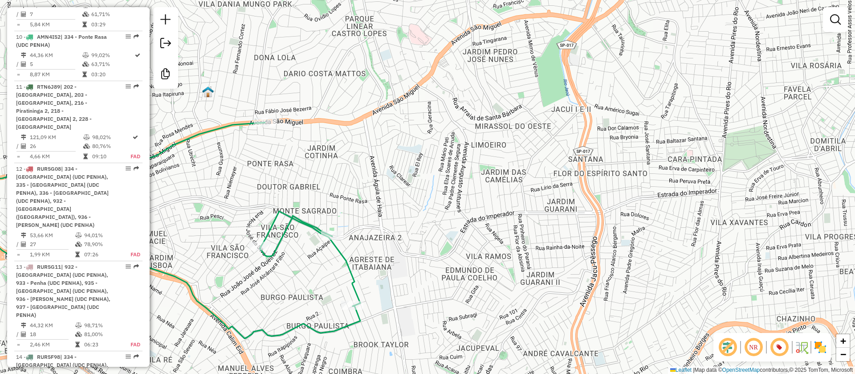
click at [308, 222] on icon at bounding box center [147, 230] width 426 height 216
select select "**********"
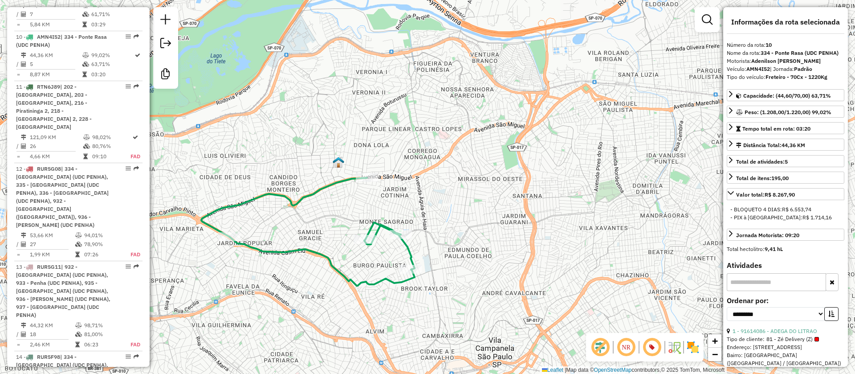
drag, startPoint x: 444, startPoint y: 255, endPoint x: 475, endPoint y: 263, distance: 31.9
click at [511, 249] on div "Janela de atendimento Grade de atendimento Capacidade Transportadoras Veículos …" at bounding box center [427, 187] width 855 height 374
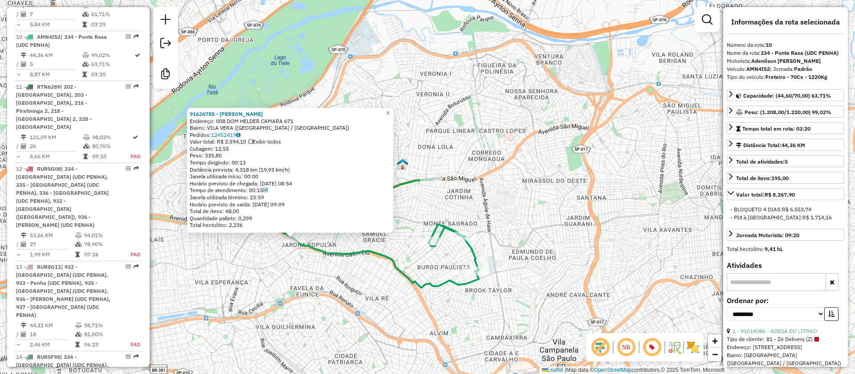
drag, startPoint x: 339, startPoint y: 225, endPoint x: 204, endPoint y: 282, distance: 146.9
click at [204, 282] on div "91626785 - VANDERLEY DE CARVALH Endereço: 008 DOM HELDER CAMARA 671 Bairro: VIL…" at bounding box center [427, 187] width 855 height 374
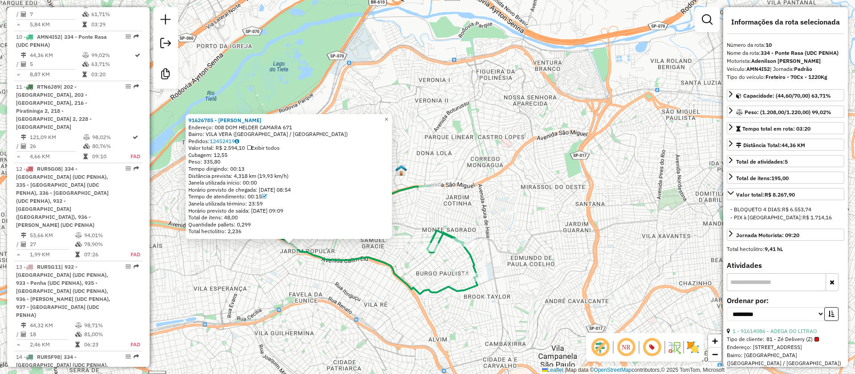
drag, startPoint x: 318, startPoint y: 238, endPoint x: 283, endPoint y: 273, distance: 49.1
click at [283, 273] on div "91626785 - VANDERLEY DE CARVALH Endereço: 008 DOM HELDER CAMARA 671 Bairro: VIL…" at bounding box center [427, 187] width 855 height 374
click at [520, 270] on div "91626785 - VANDERLEY DE CARVALH Endereço: 008 DOM HELDER CAMARA 671 Bairro: VIL…" at bounding box center [427, 187] width 855 height 374
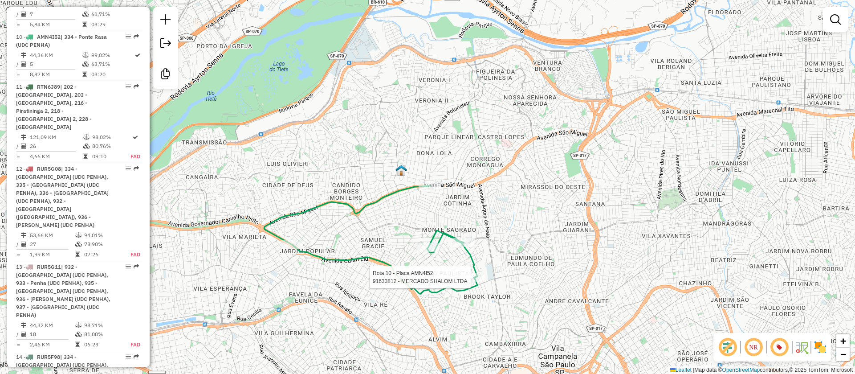
select select "**********"
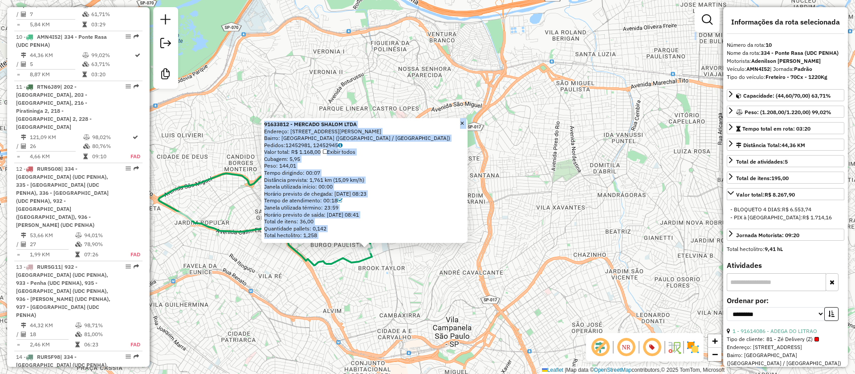
drag, startPoint x: 415, startPoint y: 247, endPoint x: 377, endPoint y: 295, distance: 60.6
click at [352, 314] on div "91633812 - MERCADO SHALOM LTDA Endereço: R JOSE FERREIRA DE ANDRADE 47 Bairro: …" at bounding box center [427, 187] width 855 height 374
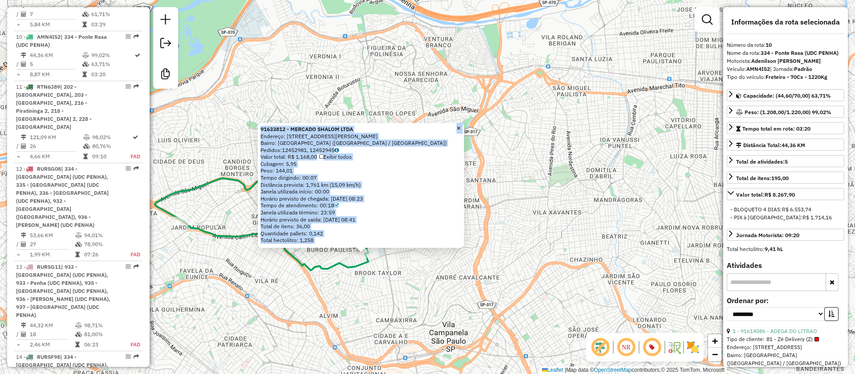
click at [443, 244] on div "91633812 - MERCADO SHALOM LTDA Endereço: R JOSE FERREIRA DE ANDRADE 47 Bairro: …" at bounding box center [361, 185] width 206 height 125
click at [432, 280] on div "91633812 - MERCADO SHALOM LTDA Endereço: R JOSE FERREIRA DE ANDRADE 47 Bairro: …" at bounding box center [427, 187] width 855 height 374
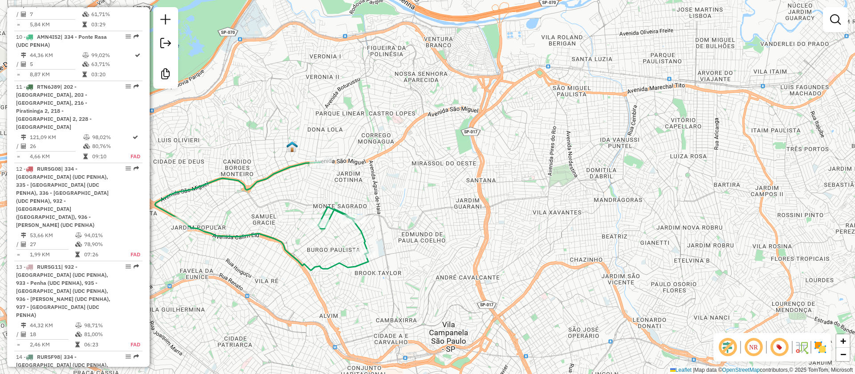
click at [420, 285] on div "Janela de atendimento Grade de atendimento Capacidade Transportadoras Veículos …" at bounding box center [427, 187] width 855 height 374
select select "**********"
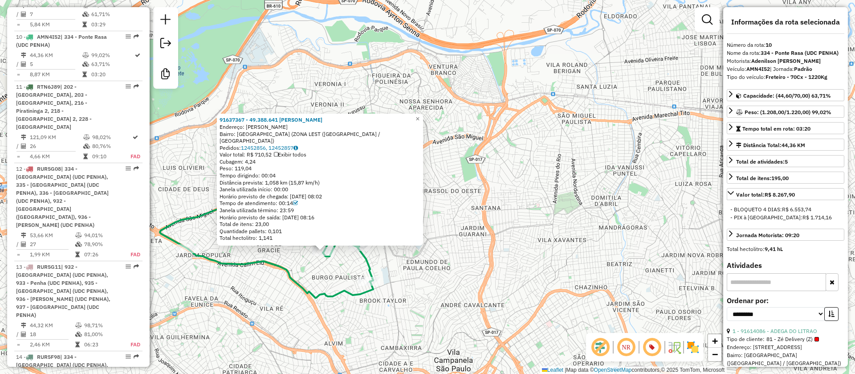
drag, startPoint x: 367, startPoint y: 310, endPoint x: 304, endPoint y: 355, distance: 78.0
click at [304, 355] on div "91637367 - 49.388.641 JOSE CLOV Endereço: JOAQUIM ALVES DINIS SN Bairro: VILA S…" at bounding box center [427, 187] width 855 height 374
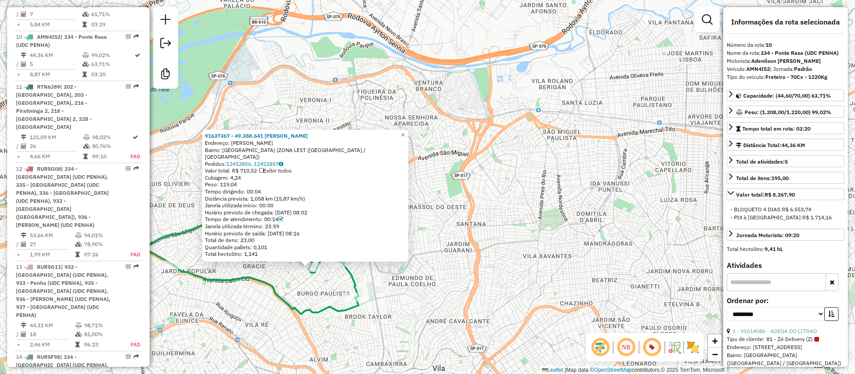
click at [404, 294] on div "91637367 - 49.388.641 JOSE CLOV Endereço: JOAQUIM ALVES DINIS SN Bairro: VILA S…" at bounding box center [427, 187] width 855 height 374
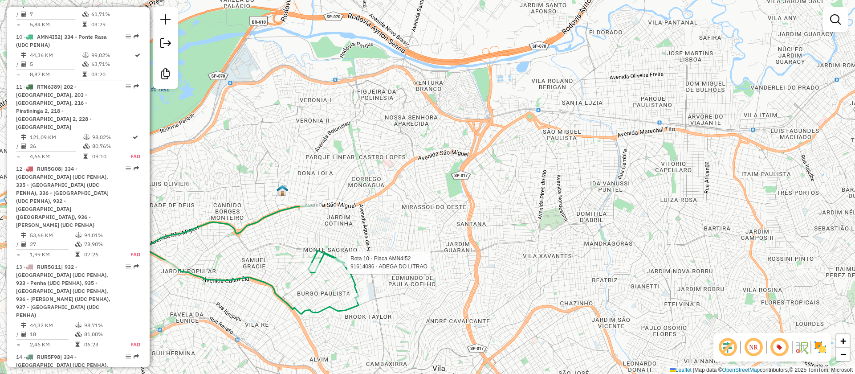
select select "**********"
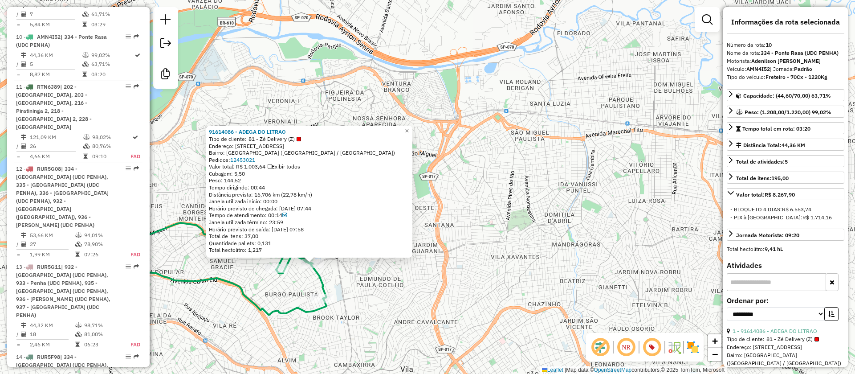
drag, startPoint x: 398, startPoint y: 276, endPoint x: 283, endPoint y: 352, distance: 138.1
click at [283, 352] on div "91614086 - ADEGA DO LITRAO Tipo de cliente: 81 - Zé Delivery (Z) Endereço: ESTR…" at bounding box center [427, 187] width 855 height 374
drag, startPoint x: 394, startPoint y: 288, endPoint x: 387, endPoint y: 285, distance: 7.5
click at [394, 287] on div "91614086 - ADEGA DO LITRAO Tipo de cliente: 81 - Zé Delivery (Z) Endereço: ESTR…" at bounding box center [427, 187] width 855 height 374
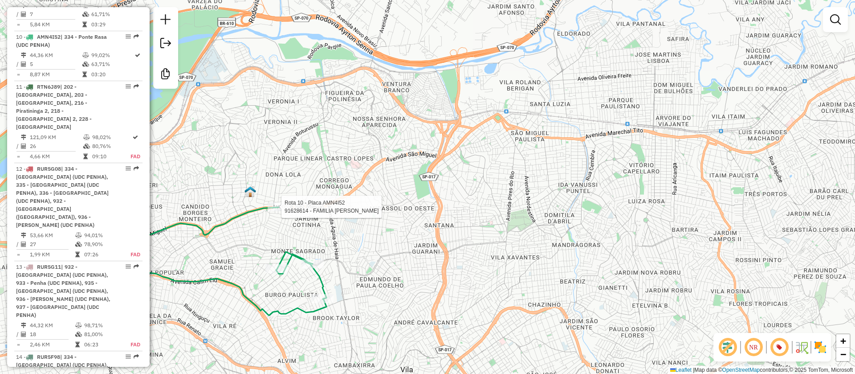
select select "**********"
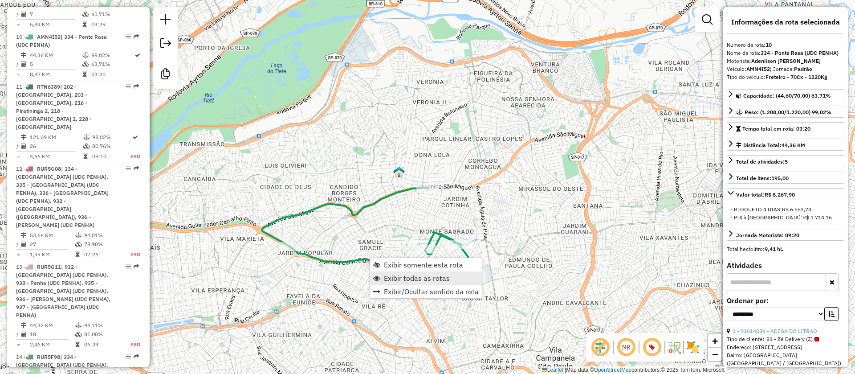
click at [415, 278] on span "Exibir todas as rotas" at bounding box center [417, 277] width 66 height 7
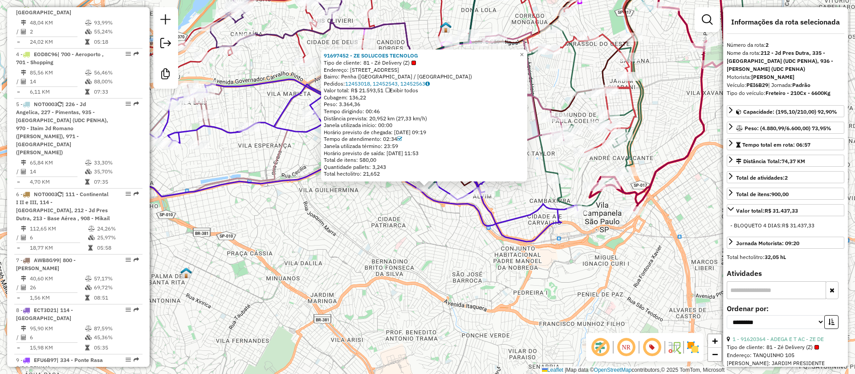
scroll to position [428, 0]
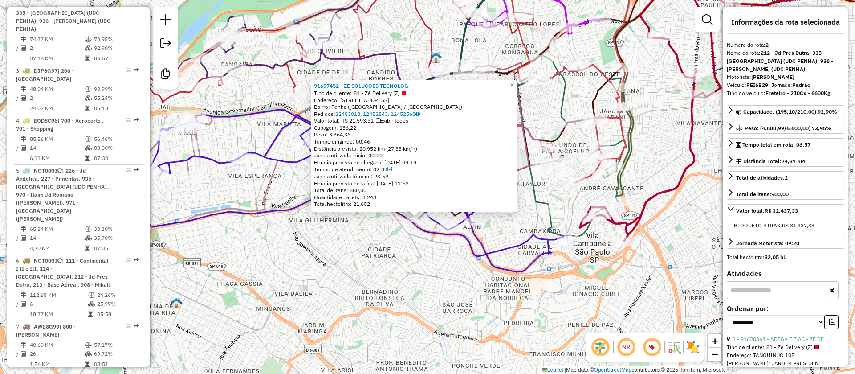
drag, startPoint x: 441, startPoint y: 277, endPoint x: 431, endPoint y: 299, distance: 23.9
click at [431, 314] on div "91697452 - ZE SOLUCOES TECNOLOG Tipo de cliente: 81 - Zé Delivery (Z) Endereço:…" at bounding box center [427, 187] width 855 height 374
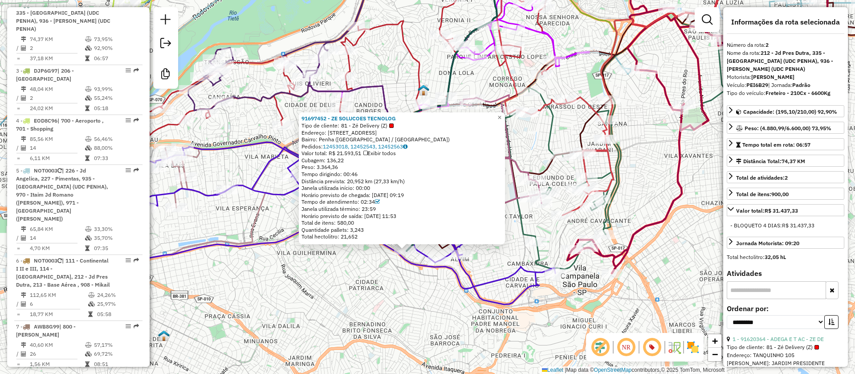
drag, startPoint x: 431, startPoint y: 277, endPoint x: 385, endPoint y: 322, distance: 64.2
click at [388, 343] on div "91697452 - ZE SOLUCOES TECNOLOG Tipo de cliente: 81 - Zé Delivery (Z) Endereço:…" at bounding box center [427, 187] width 855 height 374
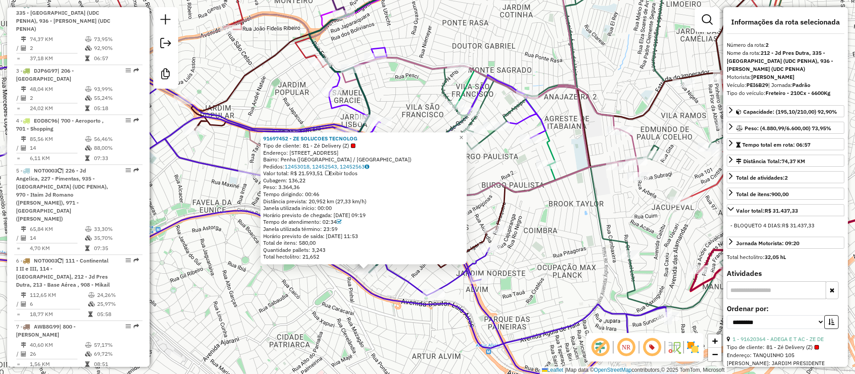
click at [371, 327] on div "91697452 - ZE SOLUCOES TECNOLOG Tipo de cliente: 81 - Zé Delivery (Z) Endereço:…" at bounding box center [427, 187] width 855 height 374
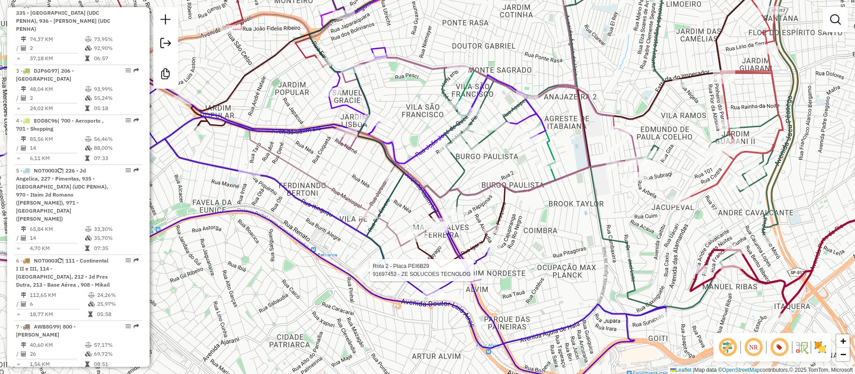
select select "**********"
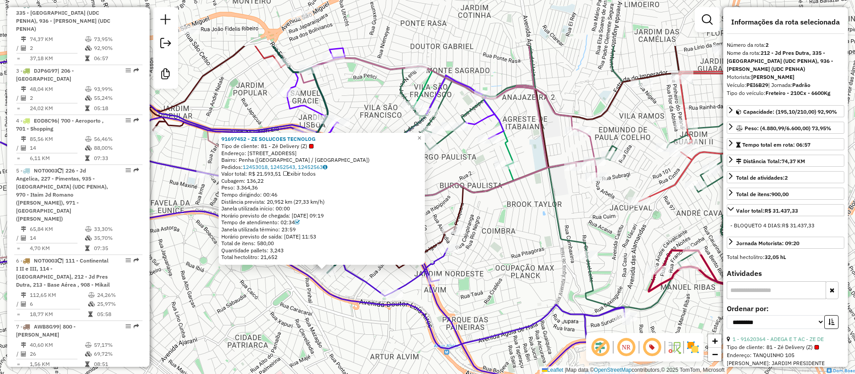
drag, startPoint x: 372, startPoint y: 277, endPoint x: 308, endPoint y: 334, distance: 86.4
click at [308, 334] on div "91697452 - ZE SOLUCOES TECNOLOG Tipo de cliente: 81 - Zé Delivery (Z) Endereço:…" at bounding box center [427, 187] width 855 height 374
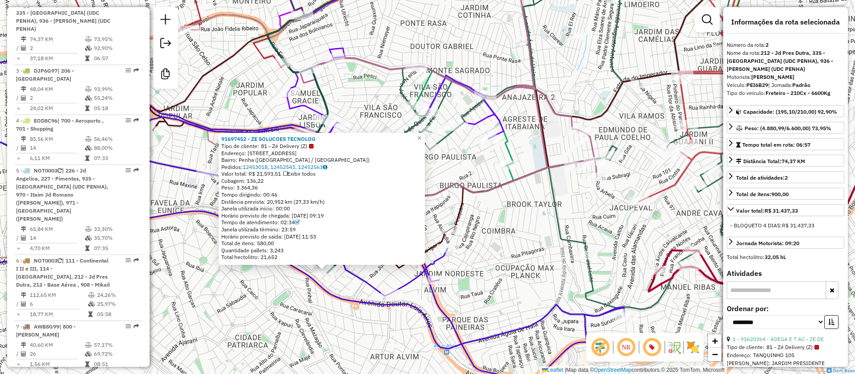
click at [339, 280] on div "Rota 2 - Placa PEI6B29 91697452 - ZE SOLUCOES TECNOLOG 91697452 - ZE SOLUCOES T…" at bounding box center [427, 187] width 855 height 374
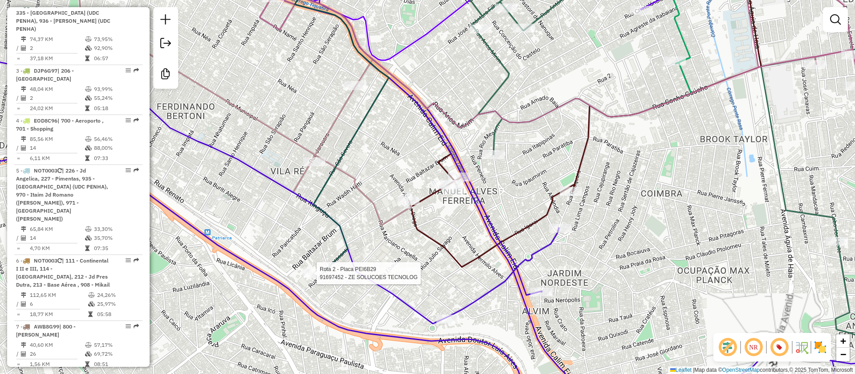
select select "**********"
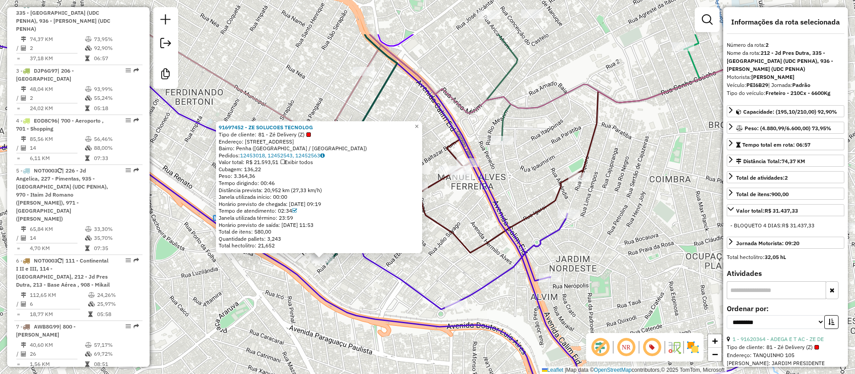
drag, startPoint x: 356, startPoint y: 269, endPoint x: 315, endPoint y: 301, distance: 51.8
click at [302, 309] on icon at bounding box center [322, 255] width 1026 height 442
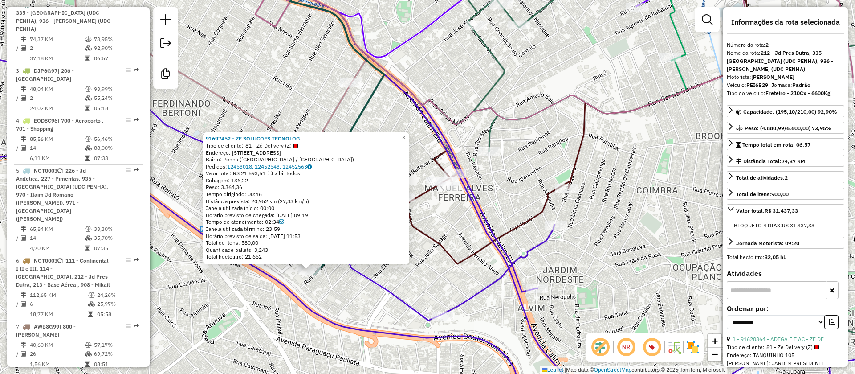
click at [360, 301] on div "91697452 - ZE SOLUCOES TECNOLOG Tipo de cliente: 81 - Zé Delivery (Z) Endereço:…" at bounding box center [427, 187] width 855 height 374
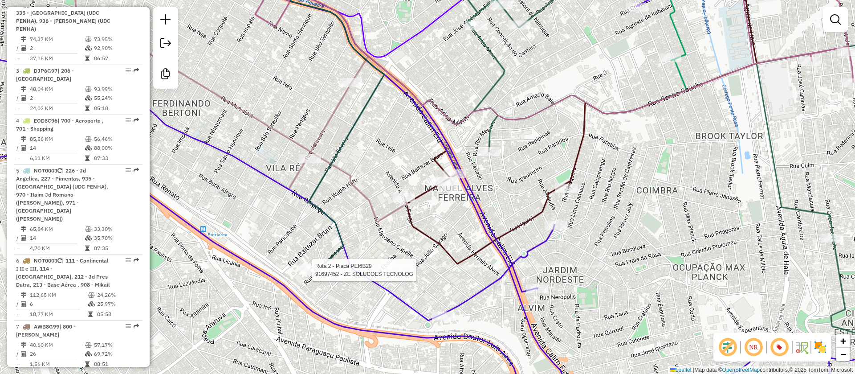
select select "**********"
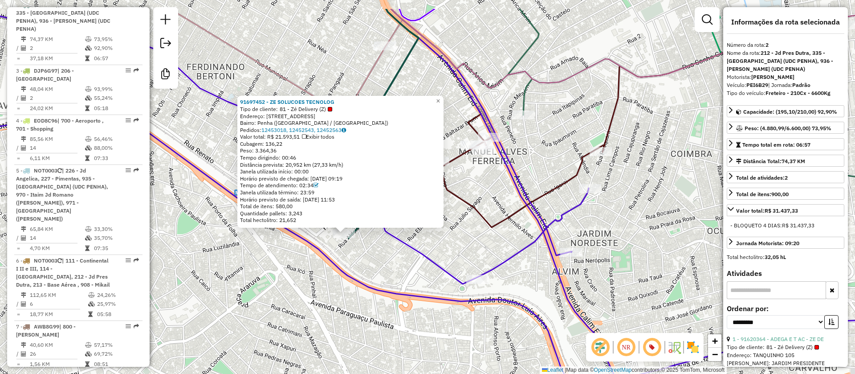
drag, startPoint x: 410, startPoint y: 240, endPoint x: 321, endPoint y: 291, distance: 102.5
click at [318, 292] on div "91697452 - ZE SOLUCOES TECNOLOG Tipo de cliente: 81 - Zé Delivery (Z) Endereço:…" at bounding box center [427, 187] width 855 height 374
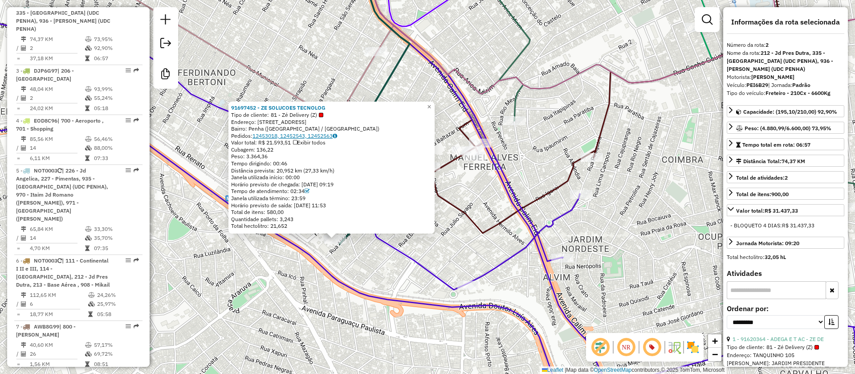
click at [362, 257] on div "91697452 - ZE SOLUCOES TECNOLOG Tipo de cliente: 81 - Zé Delivery (Z) Endereço:…" at bounding box center [427, 187] width 855 height 374
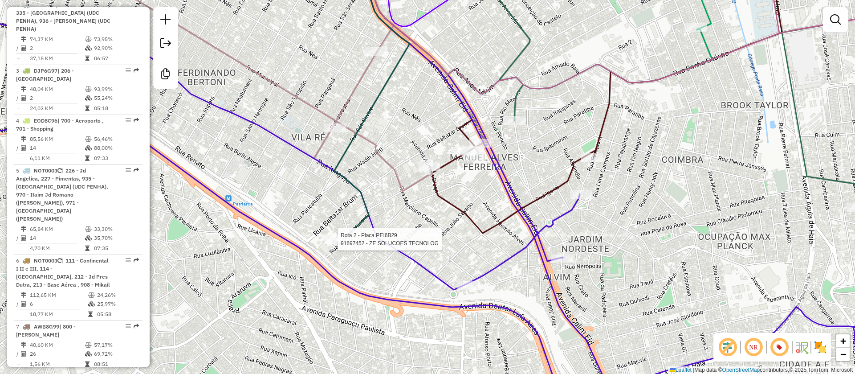
select select "**********"
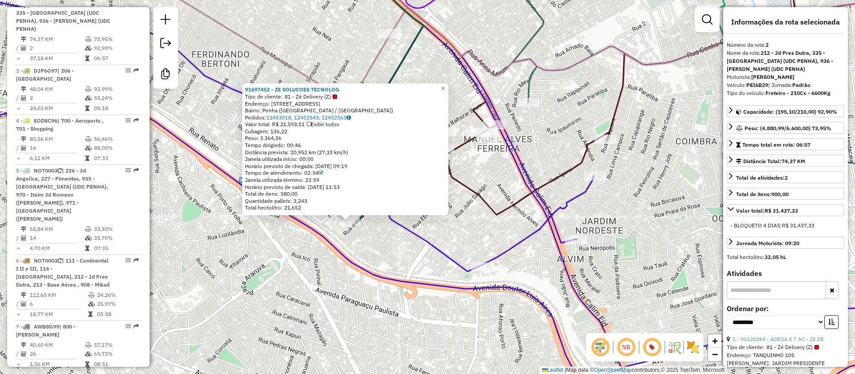
drag, startPoint x: 381, startPoint y: 247, endPoint x: 293, endPoint y: 289, distance: 97.6
click at [293, 289] on div "91697452 - ZE SOLUCOES TECNOLOG Tipo de cliente: 81 - Zé Delivery (Z) Endereço:…" at bounding box center [427, 187] width 855 height 374
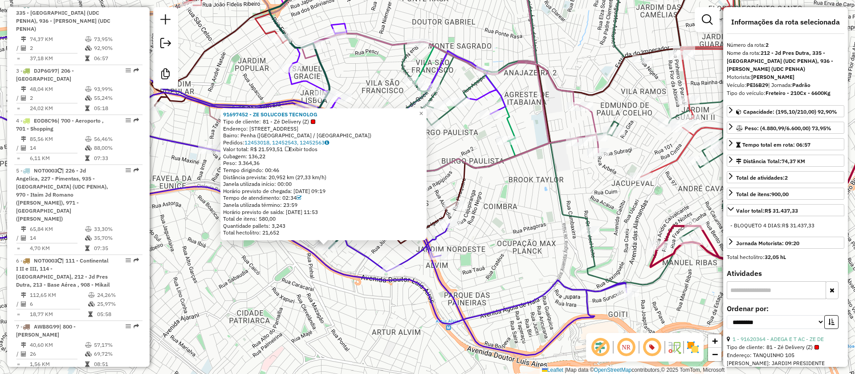
click at [336, 294] on div "91697452 - ZE SOLUCOES TECNOLOG Tipo de cliente: 81 - Zé Delivery (Z) Endereço:…" at bounding box center [427, 187] width 855 height 374
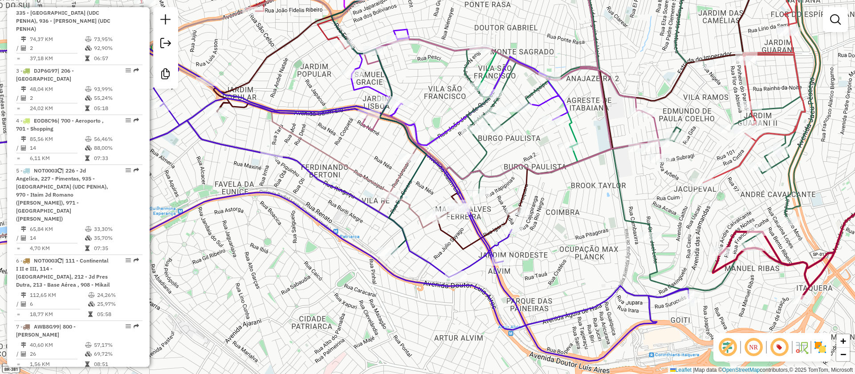
drag, startPoint x: 282, startPoint y: 253, endPoint x: 360, endPoint y: 261, distance: 78.4
click at [358, 263] on div "Janela de atendimento Grade de atendimento Capacidade Transportadoras Veículos …" at bounding box center [427, 187] width 855 height 374
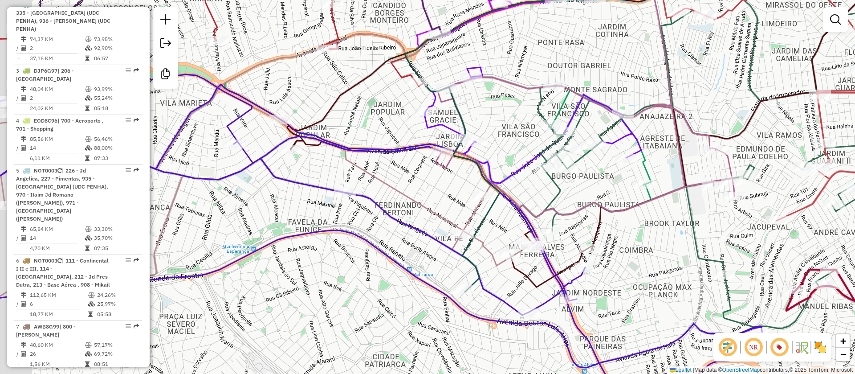
drag, startPoint x: 308, startPoint y: 218, endPoint x: 361, endPoint y: 237, distance: 56.5
click at [461, 321] on div "Janela de atendimento Grade de atendimento Capacidade Transportadoras Veículos …" at bounding box center [427, 187] width 855 height 374
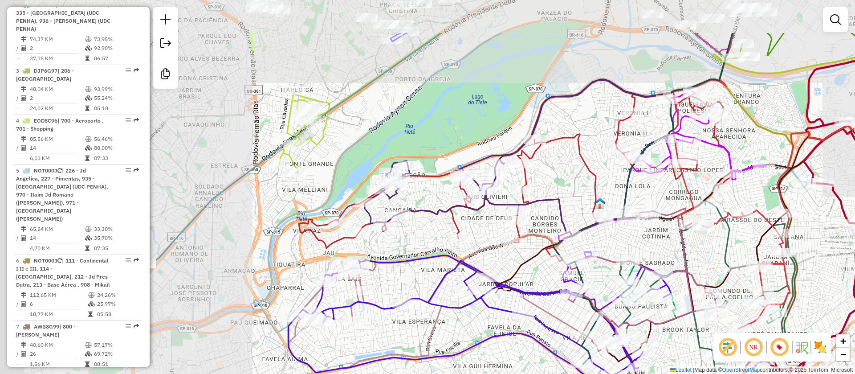
drag, startPoint x: 317, startPoint y: 187, endPoint x: 411, endPoint y: 277, distance: 129.8
click at [444, 261] on icon at bounding box center [515, 177] width 433 height 167
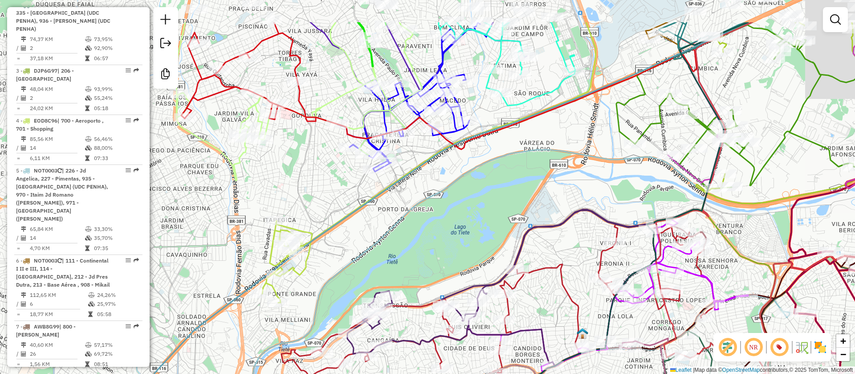
drag, startPoint x: 261, startPoint y: 188, endPoint x: 234, endPoint y: 248, distance: 65.4
click at [189, 254] on div "Janela de atendimento Grade de atendimento Capacidade Transportadoras Veículos …" at bounding box center [427, 187] width 855 height 374
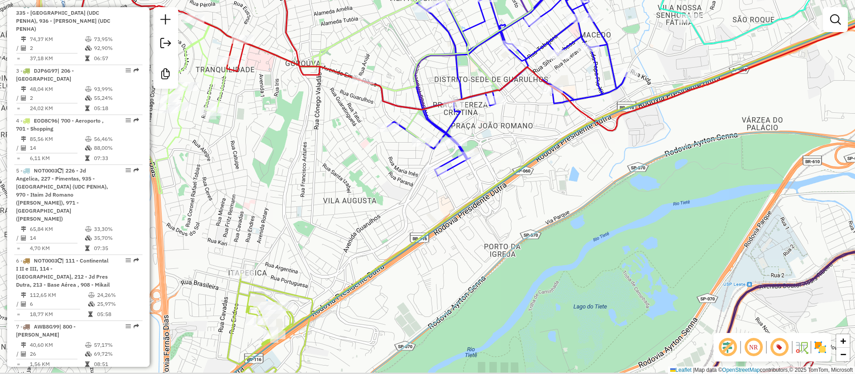
drag, startPoint x: 277, startPoint y: 211, endPoint x: 284, endPoint y: 238, distance: 28.6
click at [273, 187] on div "Janela de atendimento Grade de atendimento Capacidade Transportadoras Veículos …" at bounding box center [427, 187] width 855 height 374
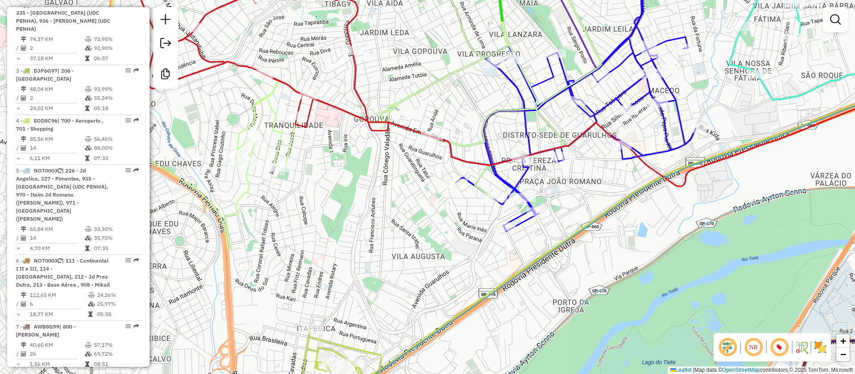
drag, startPoint x: 320, startPoint y: 213, endPoint x: 372, endPoint y: 236, distance: 57.0
click at [372, 238] on div "Janela de atendimento Grade de atendimento Capacidade Transportadoras Veículos …" at bounding box center [427, 187] width 855 height 374
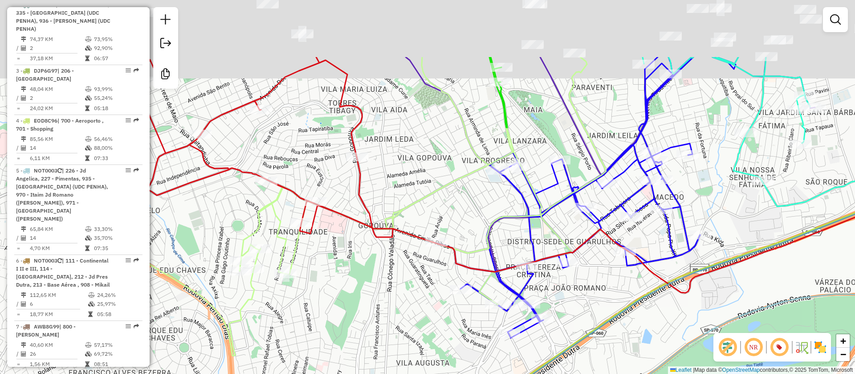
drag, startPoint x: 359, startPoint y: 249, endPoint x: 333, endPoint y: 287, distance: 46.5
click at [343, 326] on div "Janela de atendimento Grade de atendimento Capacidade Transportadoras Veículos …" at bounding box center [427, 187] width 855 height 374
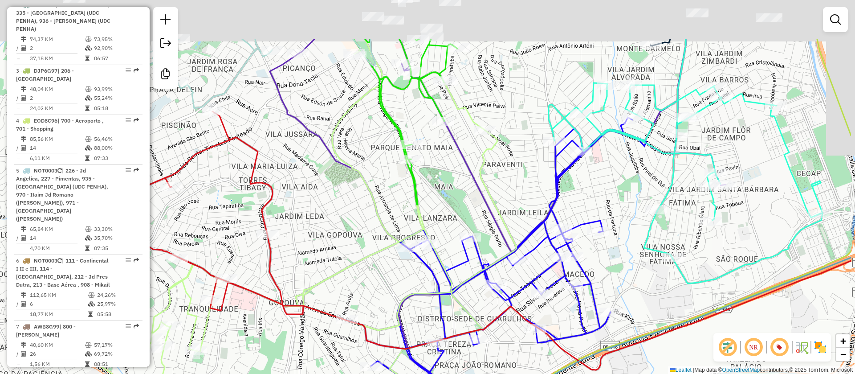
drag, startPoint x: 316, startPoint y: 284, endPoint x: 249, endPoint y: 354, distance: 97.0
click at [249, 354] on div "Janela de atendimento Grade de atendimento Capacidade Transportadoras Veículos …" at bounding box center [427, 187] width 855 height 374
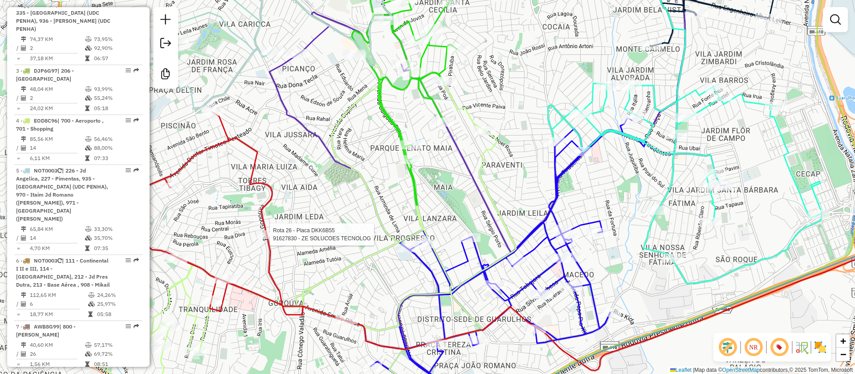
select select "**********"
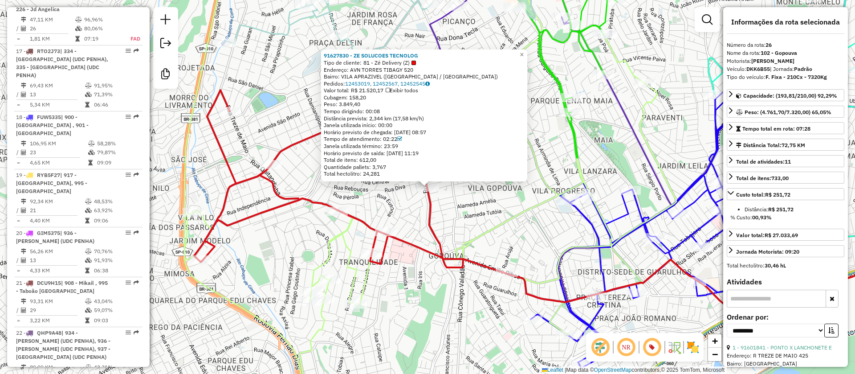
scroll to position [1866, 0]
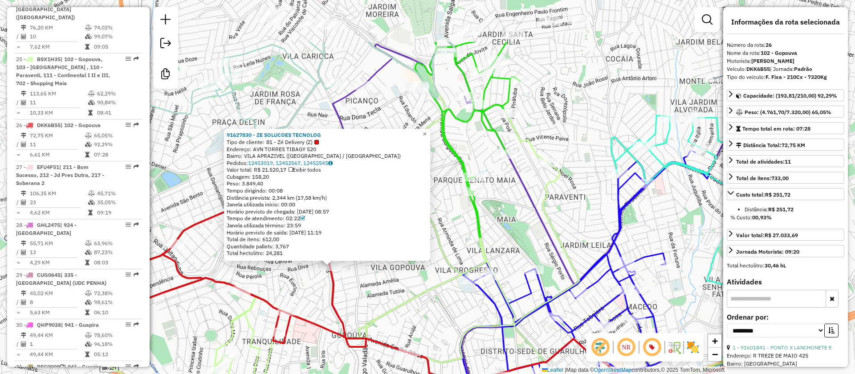
drag, startPoint x: 285, startPoint y: 260, endPoint x: 188, endPoint y: 339, distance: 125.0
click at [188, 339] on div "91627830 - ZE SOLUCOES TECNOLOG Tipo de cliente: 81 - Zé Delivery (Z) Endereço:…" at bounding box center [427, 187] width 855 height 374
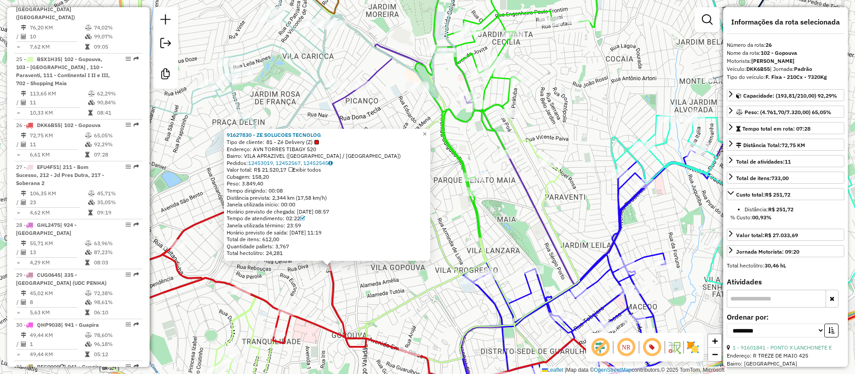
click at [358, 291] on div "91627830 - ZE SOLUCOES TECNOLOG Tipo de cliente: 81 - Zé Delivery (Z) Endereço:…" at bounding box center [427, 187] width 855 height 374
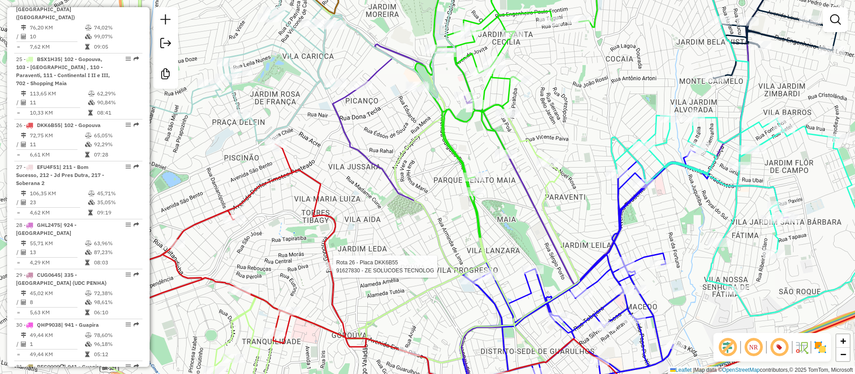
select select "**********"
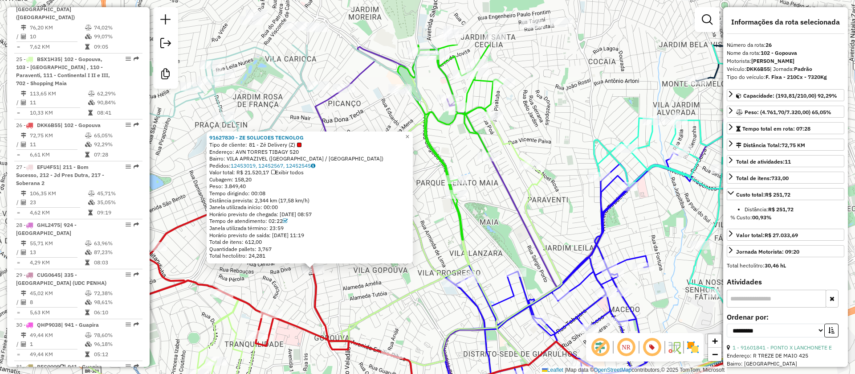
drag, startPoint x: 310, startPoint y: 265, endPoint x: 196, endPoint y: 347, distance: 141.1
click at [196, 347] on div "91627830 - ZE SOLUCOES TECNOLOG Tipo de cliente: 81 - Zé Delivery (Z) Endereço:…" at bounding box center [427, 187] width 855 height 374
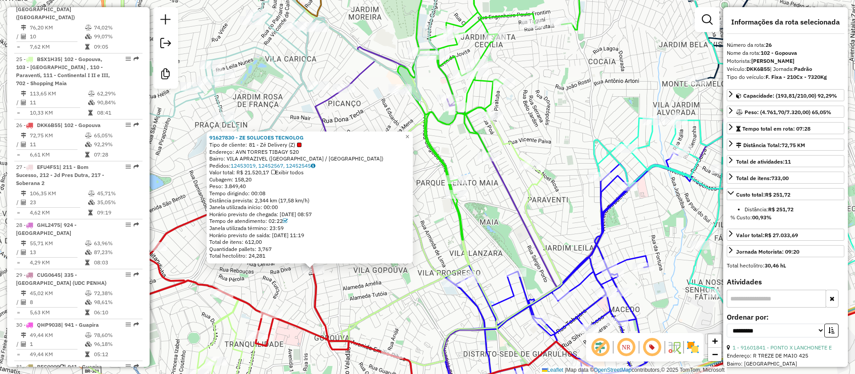
click at [339, 308] on div "91627830 - ZE SOLUCOES TECNOLOG Tipo de cliente: 81 - Zé Delivery (Z) Endereço:…" at bounding box center [427, 187] width 855 height 374
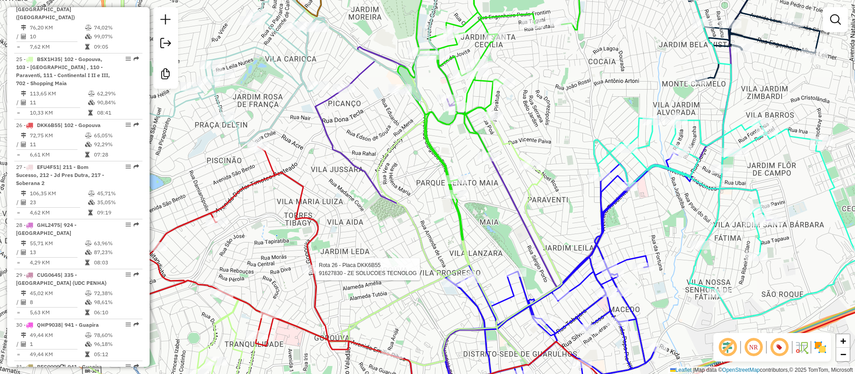
select select "**********"
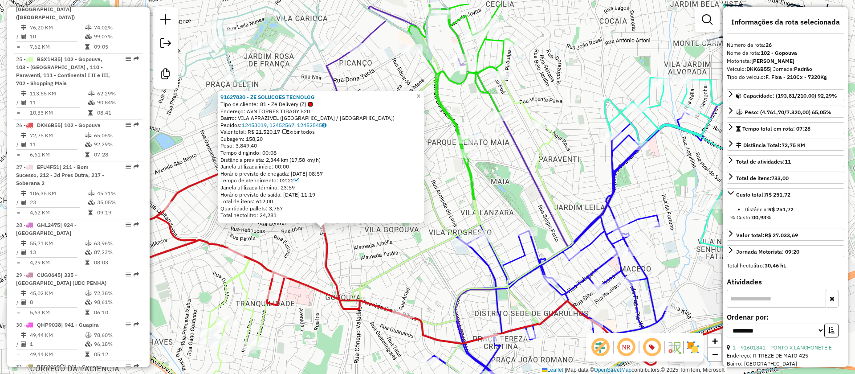
drag, startPoint x: 208, startPoint y: 289, endPoint x: 200, endPoint y: 292, distance: 9.2
click at [196, 298] on div "91627830 - ZE SOLUCOES TECNOLOG Tipo de cliente: 81 - Zé Delivery (Z) Endereço:…" at bounding box center [427, 187] width 855 height 374
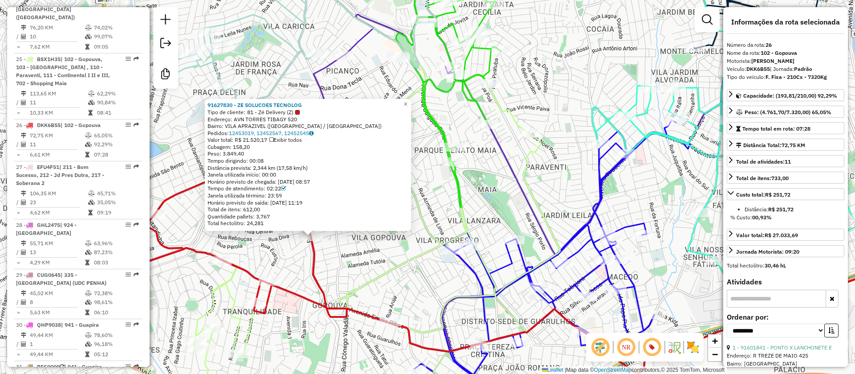
click at [353, 270] on div "91627830 - ZE SOLUCOES TECNOLOG Tipo de cliente: 81 - Zé Delivery (Z) Endereço:…" at bounding box center [427, 187] width 855 height 374
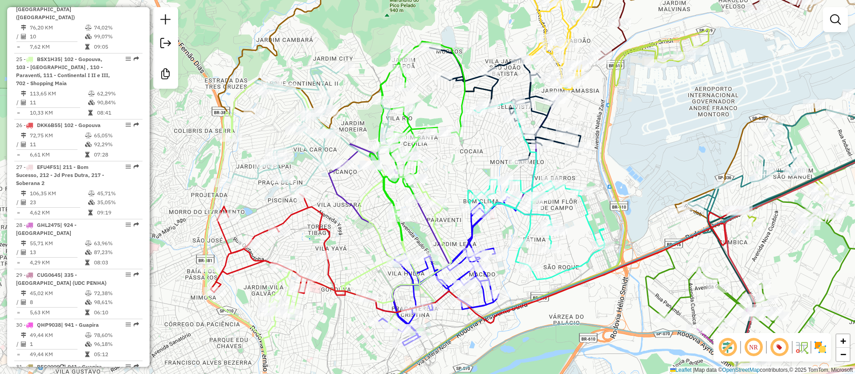
select select "**********"
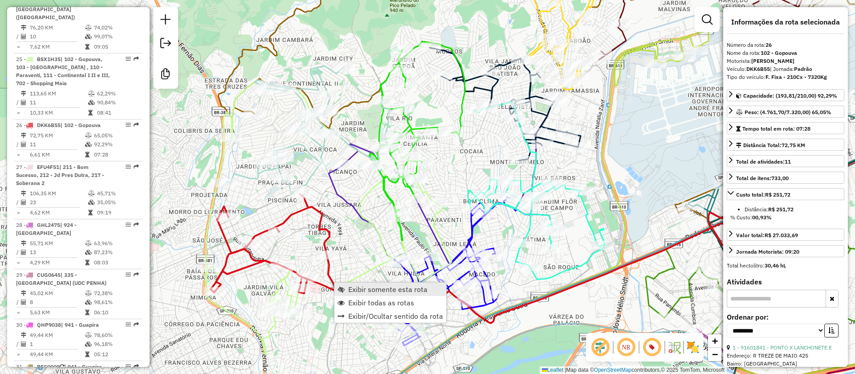
click at [388, 288] on span "Exibir somente esta rota" at bounding box center [387, 288] width 79 height 7
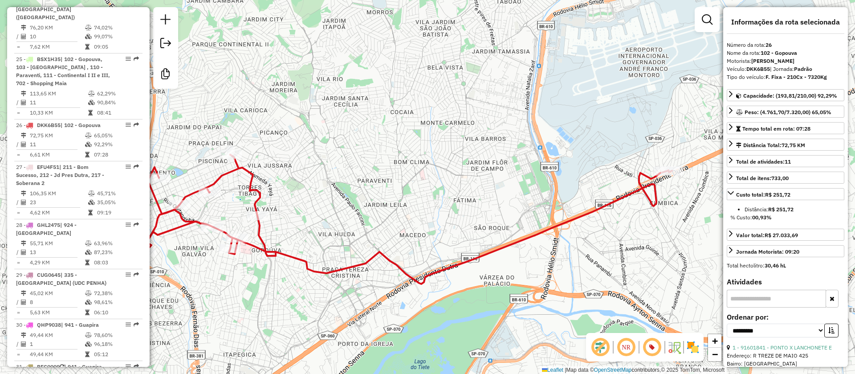
drag, startPoint x: 544, startPoint y: 275, endPoint x: 545, endPoint y: 282, distance: 7.2
click at [545, 282] on div "Janela de atendimento Grade de atendimento Capacidade Transportadoras Veículos …" at bounding box center [427, 187] width 855 height 374
drag, startPoint x: 597, startPoint y: 224, endPoint x: 570, endPoint y: 240, distance: 31.9
click at [571, 240] on div "Janela de atendimento Grade de atendimento Capacidade Transportadoras Veículos …" at bounding box center [427, 187] width 855 height 374
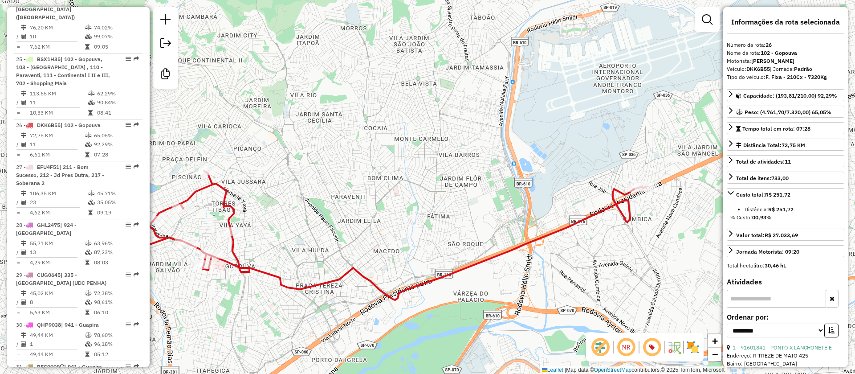
click at [547, 231] on icon at bounding box center [380, 235] width 531 height 129
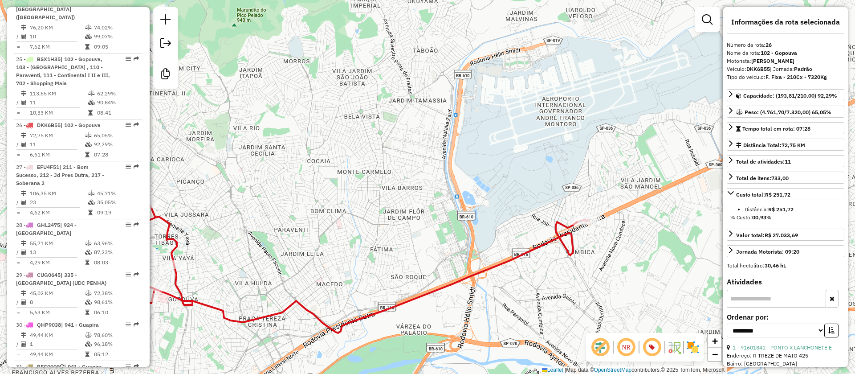
drag, startPoint x: 579, startPoint y: 238, endPoint x: 522, endPoint y: 271, distance: 66.1
click at [522, 271] on div "Janela de atendimento Grade de atendimento Capacidade Transportadoras Veículos …" at bounding box center [427, 187] width 855 height 374
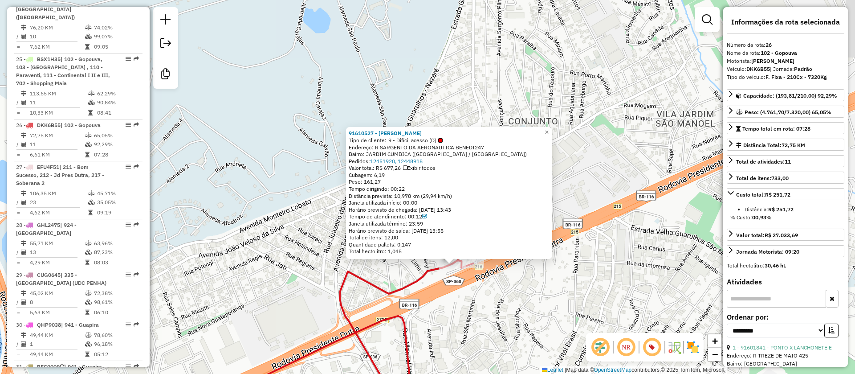
drag, startPoint x: 462, startPoint y: 267, endPoint x: 475, endPoint y: 313, distance: 47.8
click at [475, 313] on div "91610527 - JOSE ALFREDO ALVES P Tipo de cliente: 9 - Difícil acesso (D) Endereç…" at bounding box center [427, 187] width 855 height 374
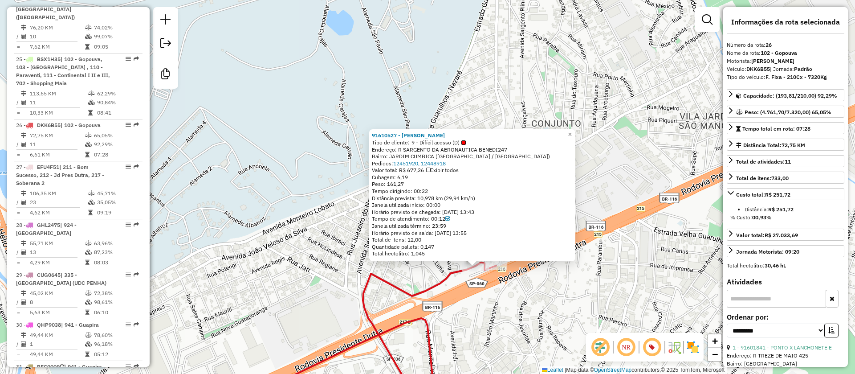
drag, startPoint x: 498, startPoint y: 297, endPoint x: 509, endPoint y: 293, distance: 11.6
click at [516, 297] on div "91610527 - JOSE ALFREDO ALVES P Tipo de cliente: 9 - Difícil acesso (D) Endereç…" at bounding box center [427, 187] width 855 height 374
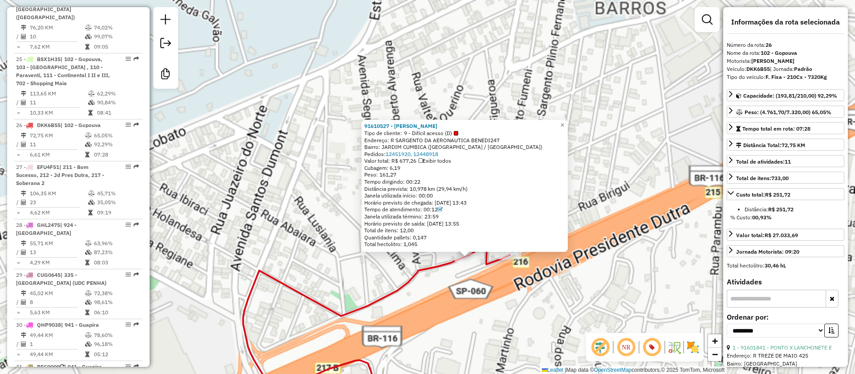
click at [473, 301] on div "91610527 - JOSE ALFREDO ALVES P Tipo de cliente: 9 - Difícil acesso (D) Endereç…" at bounding box center [427, 187] width 855 height 374
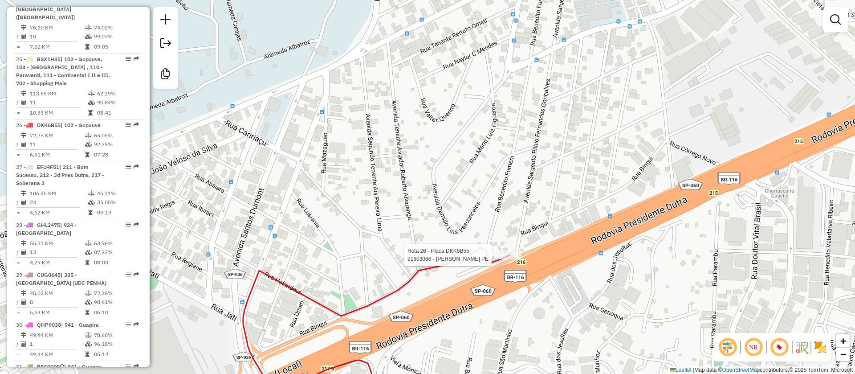
select select "**********"
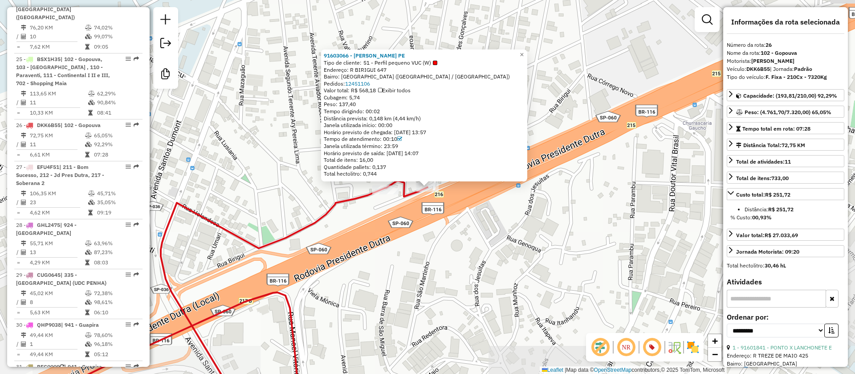
click at [405, 245] on div "91603066 - DOMINGOS SALDANHA PE Tipo de cliente: 51 - Perfil pequeno VUC (W) En…" at bounding box center [427, 187] width 855 height 374
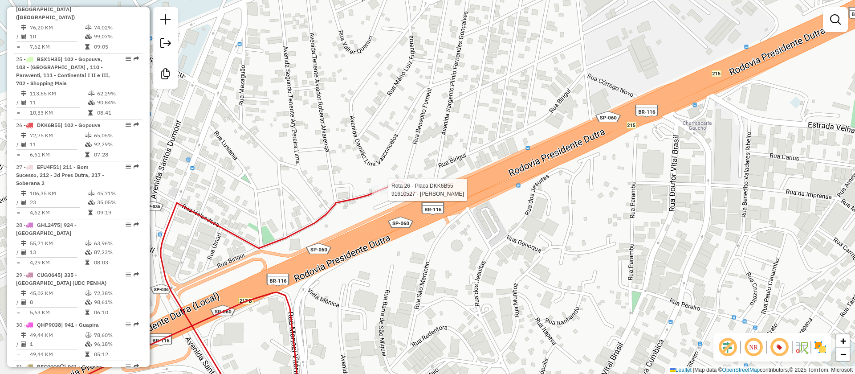
select select "**********"
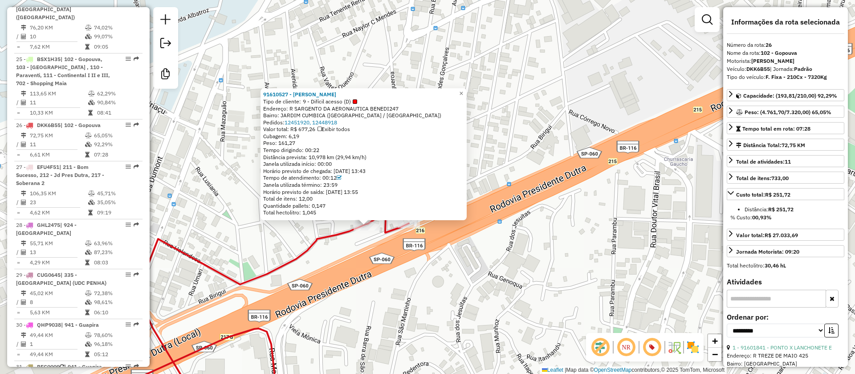
drag, startPoint x: 409, startPoint y: 240, endPoint x: 348, endPoint y: 279, distance: 71.9
click at [348, 279] on div "91610527 - JOSE ALFREDO ALVES P Tipo de cliente: 9 - Difícil acesso (D) Endereç…" at bounding box center [427, 187] width 855 height 374
click at [367, 276] on div "91610527 - JOSE ALFREDO ALVES P Tipo de cliente: 9 - Difícil acesso (D) Endereç…" at bounding box center [427, 187] width 855 height 374
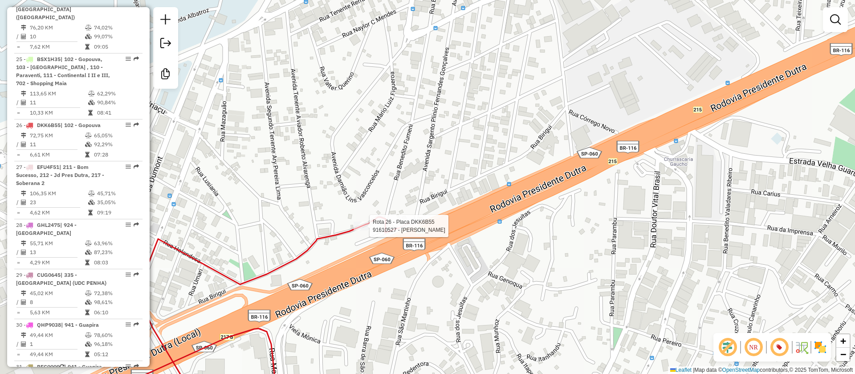
select select "**********"
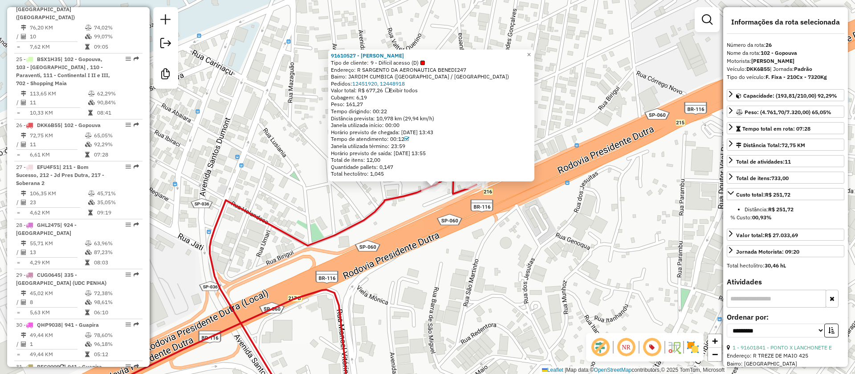
drag, startPoint x: 379, startPoint y: 235, endPoint x: 441, endPoint y: 231, distance: 61.6
click at [463, 225] on div "91610527 - JOSE ALFREDO ALVES P Tipo de cliente: 9 - Difícil acesso (D) Endereç…" at bounding box center [427, 187] width 855 height 374
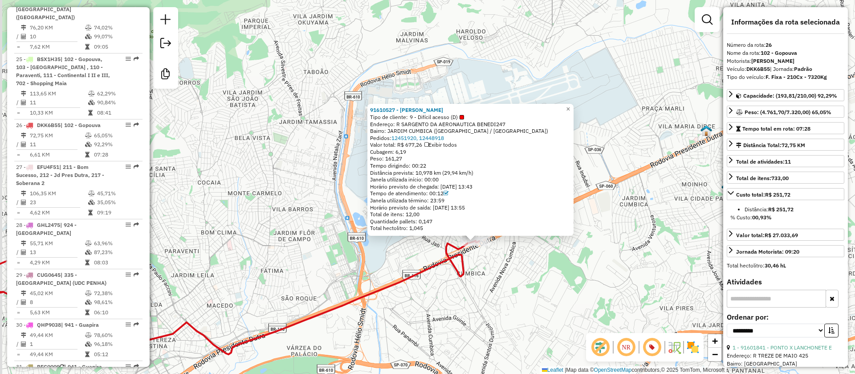
drag, startPoint x: 436, startPoint y: 297, endPoint x: 502, endPoint y: 283, distance: 67.4
click at [502, 284] on div "91610527 - JOSE ALFREDO ALVES P Tipo de cliente: 9 - Difícil acesso (D) Endereç…" at bounding box center [427, 187] width 855 height 374
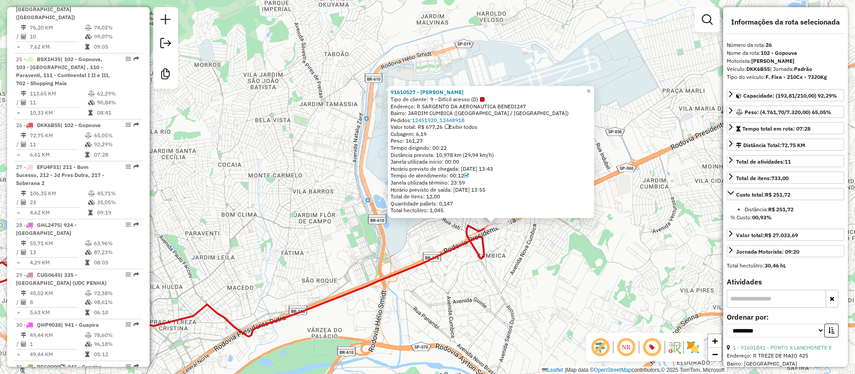
drag, startPoint x: 460, startPoint y: 285, endPoint x: 434, endPoint y: 284, distance: 26.3
click at [432, 284] on div "91610527 - JOSE ALFREDO ALVES P Tipo de cliente: 9 - Difícil acesso (D) Endereç…" at bounding box center [427, 187] width 855 height 374
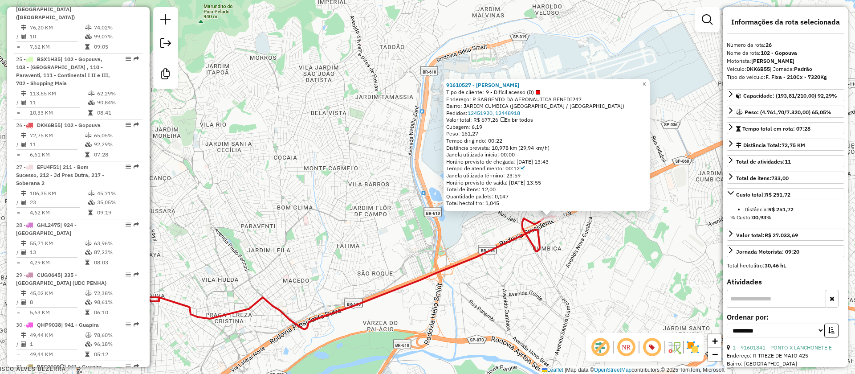
drag, startPoint x: 402, startPoint y: 286, endPoint x: 602, endPoint y: 257, distance: 202.1
click at [601, 258] on div "91610527 - JOSE ALFREDO ALVES P Tipo de cliente: 9 - Difícil acesso (D) Endereç…" at bounding box center [427, 187] width 855 height 374
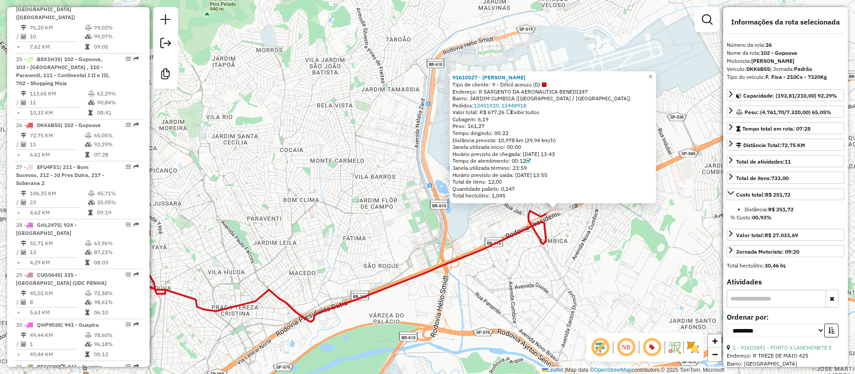
drag, startPoint x: 452, startPoint y: 288, endPoint x: 528, endPoint y: 255, distance: 82.6
click at [434, 289] on div "91610527 - JOSE ALFREDO ALVES P Tipo de cliente: 9 - Difícil acesso (D) Endereç…" at bounding box center [427, 187] width 855 height 374
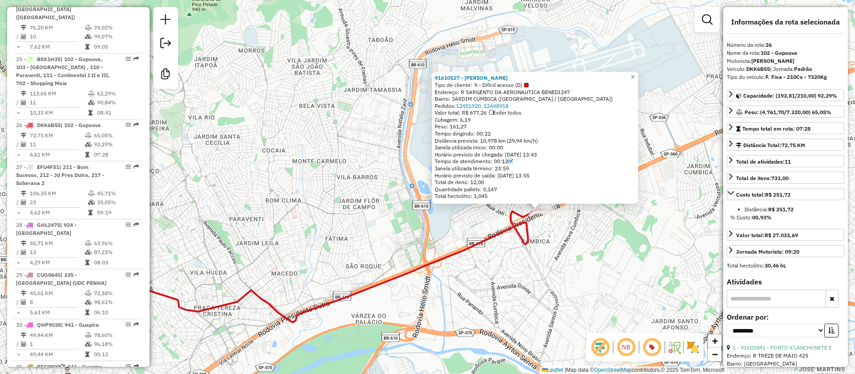
drag, startPoint x: 583, startPoint y: 269, endPoint x: 584, endPoint y: 261, distance: 8.9
click at [584, 265] on div "91610527 - JOSE ALFREDO ALVES P Tipo de cliente: 9 - Difícil acesso (D) Endereç…" at bounding box center [427, 187] width 855 height 374
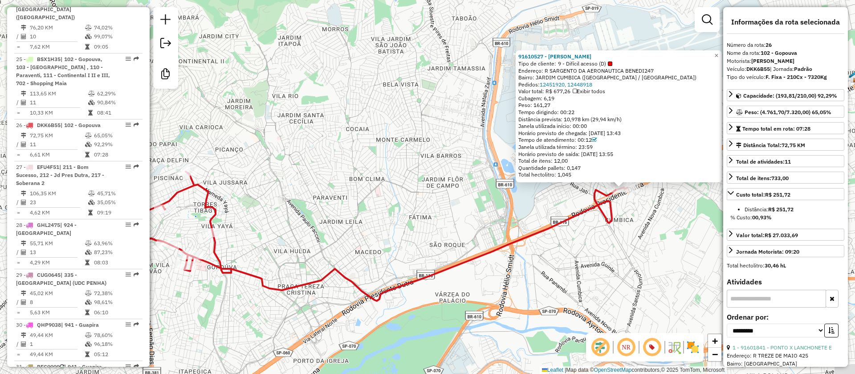
drag, startPoint x: 533, startPoint y: 267, endPoint x: 595, endPoint y: 258, distance: 63.5
click at [608, 252] on div "91610527 - JOSE ALFREDO ALVES P Tipo de cliente: 9 - Difícil acesso (D) Endereç…" at bounding box center [427, 187] width 855 height 374
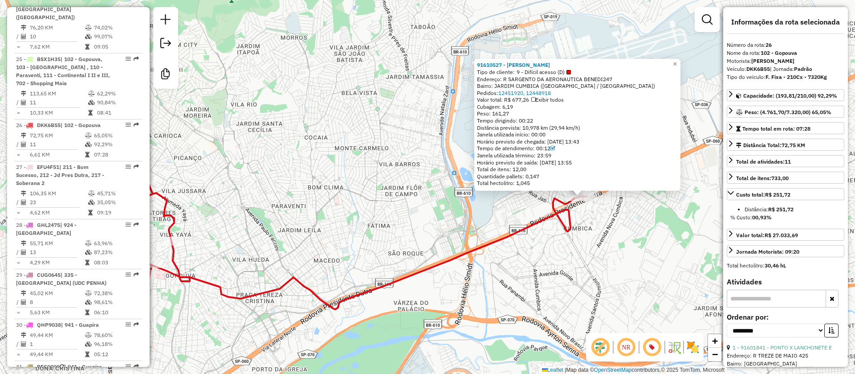
drag, startPoint x: 568, startPoint y: 259, endPoint x: 512, endPoint y: 274, distance: 58.1
click at [512, 274] on div "91610527 - JOSE ALFREDO ALVES P Tipo de cliente: 9 - Difícil acesso (D) Endereç…" at bounding box center [427, 187] width 855 height 374
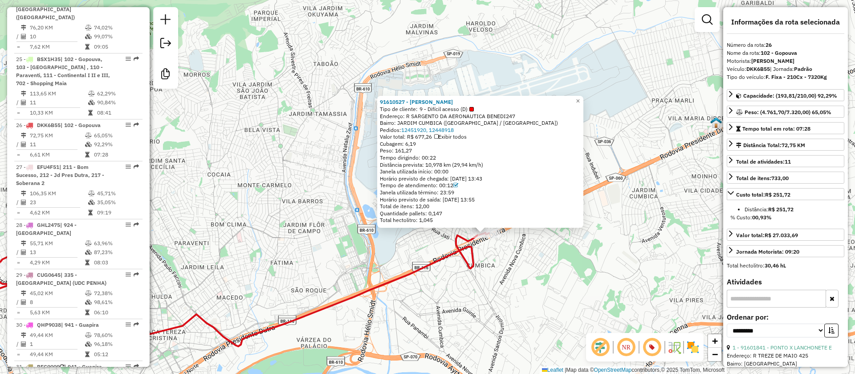
drag, startPoint x: 517, startPoint y: 256, endPoint x: 493, endPoint y: 272, distance: 28.8
click at [493, 272] on div "91610527 - JOSE ALFREDO ALVES P Tipo de cliente: 9 - Difícil acesso (D) Endereç…" at bounding box center [427, 187] width 855 height 374
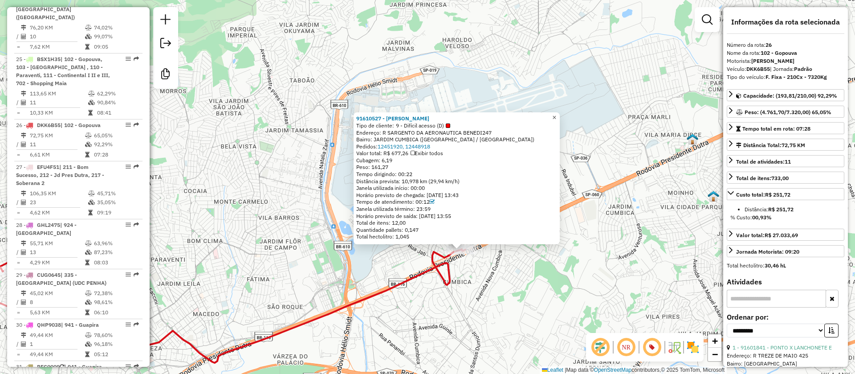
click at [556, 114] on span "×" at bounding box center [554, 118] width 4 height 8
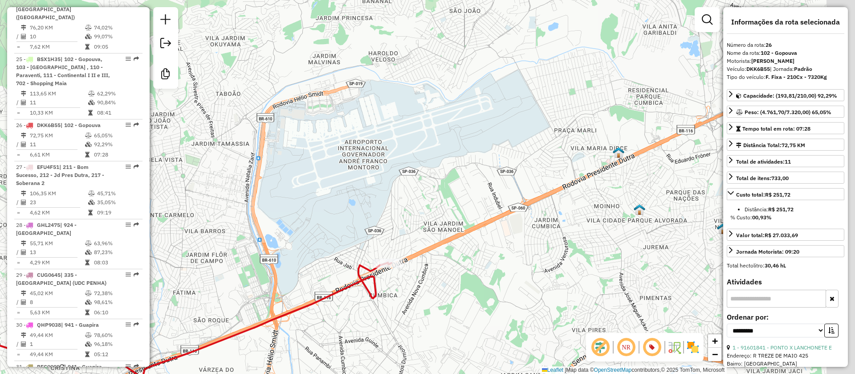
drag, startPoint x: 583, startPoint y: 246, endPoint x: 576, endPoint y: 247, distance: 7.1
click at [576, 249] on div "Janela de atendimento Grade de atendimento Capacidade Transportadoras Veículos …" at bounding box center [427, 187] width 855 height 374
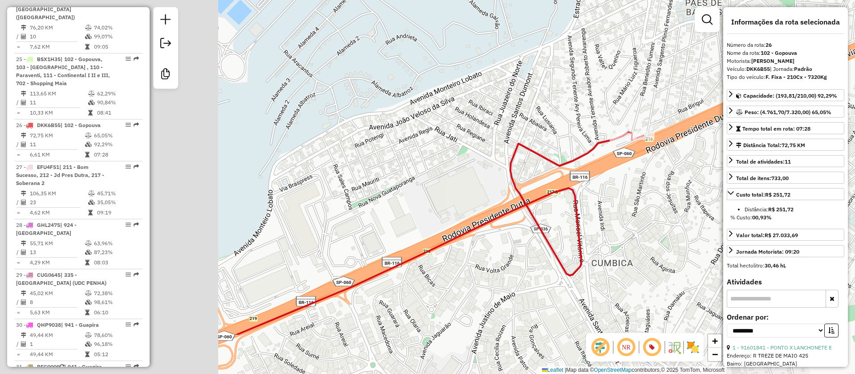
drag, startPoint x: 425, startPoint y: 281, endPoint x: 638, endPoint y: 180, distance: 235.7
click at [672, 195] on div "Janela de atendimento Grade de atendimento Capacidade Transportadoras Veículos …" at bounding box center [427, 187] width 855 height 374
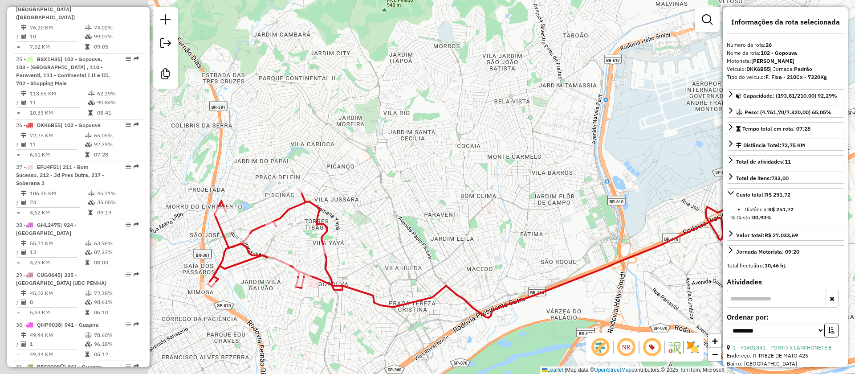
drag, startPoint x: 520, startPoint y: 234, endPoint x: 540, endPoint y: 217, distance: 25.6
click at [552, 220] on div "Janela de atendimento Grade de atendimento Capacidade Transportadoras Veículos …" at bounding box center [427, 187] width 855 height 374
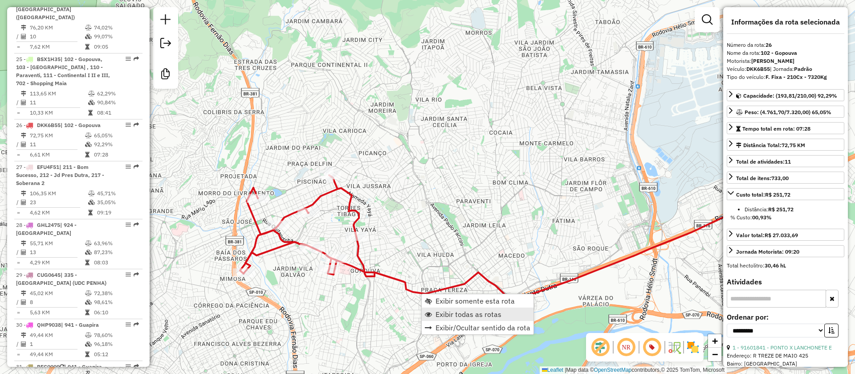
click at [457, 314] on span "Exibir todas as rotas" at bounding box center [469, 313] width 66 height 7
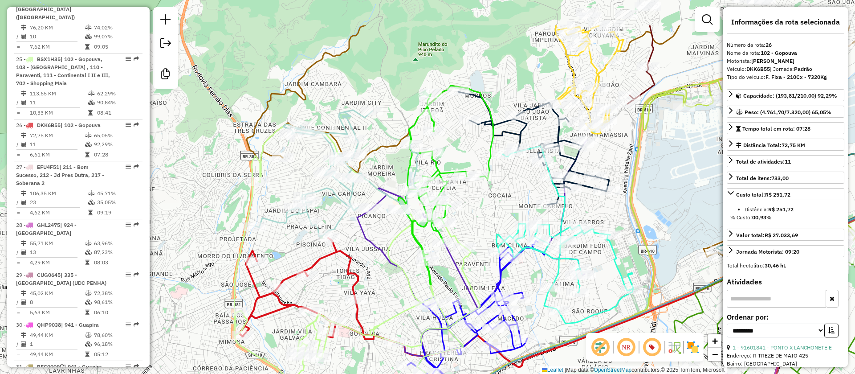
drag, startPoint x: 391, startPoint y: 245, endPoint x: 387, endPoint y: 294, distance: 49.1
click at [387, 294] on div "Janela de atendimento Grade de atendimento Capacidade Transportadoras Veículos …" at bounding box center [427, 187] width 855 height 374
click at [258, 163] on icon at bounding box center [357, 261] width 246 height 274
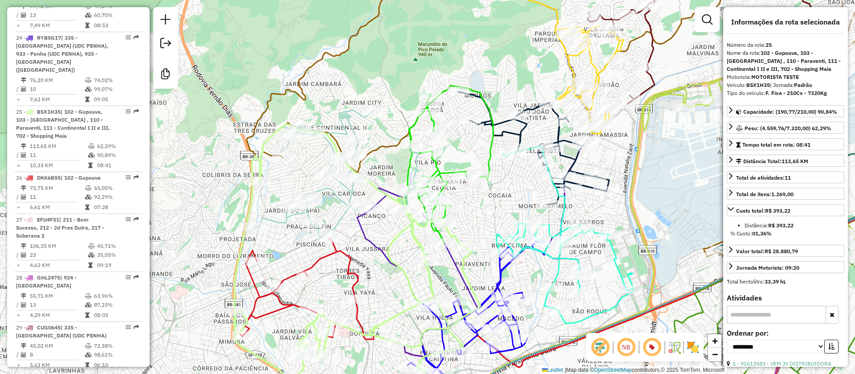
scroll to position [1800, 0]
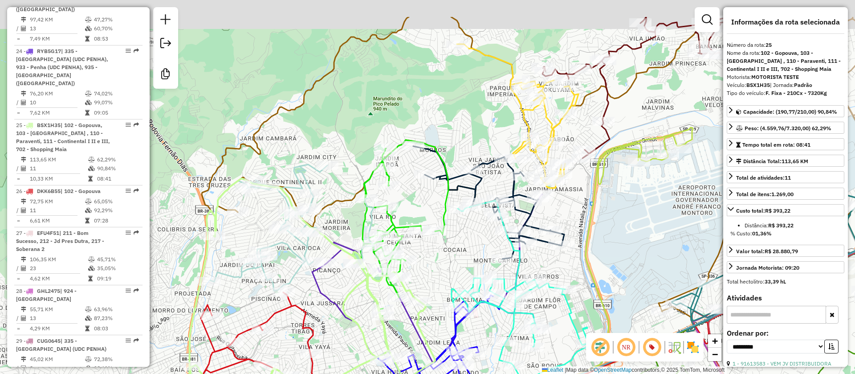
drag, startPoint x: 411, startPoint y: 269, endPoint x: 370, endPoint y: 284, distance: 43.7
click at [366, 324] on div "Janela de atendimento Grade de atendimento Capacidade Transportadoras Veículos …" at bounding box center [427, 187] width 855 height 374
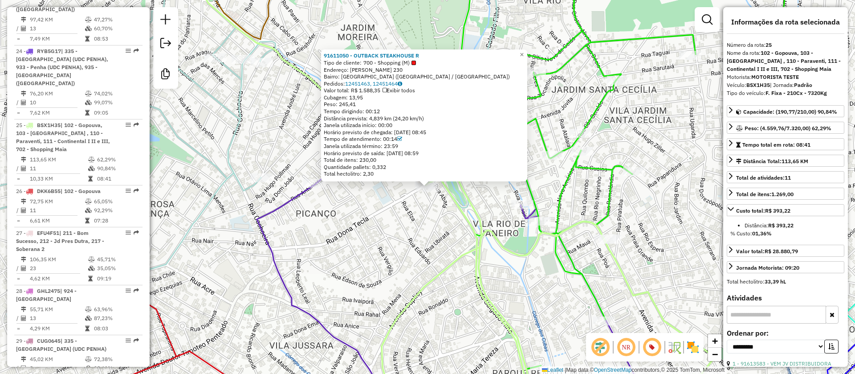
drag, startPoint x: 386, startPoint y: 265, endPoint x: 469, endPoint y: 228, distance: 91.3
click at [385, 264] on div "91611050 - OUTBACK STEAKHOUSE R Tipo de cliente: 700 - Shopping (M) Endereço: A…" at bounding box center [427, 187] width 855 height 374
click at [465, 211] on icon at bounding box center [446, 187] width 531 height 449
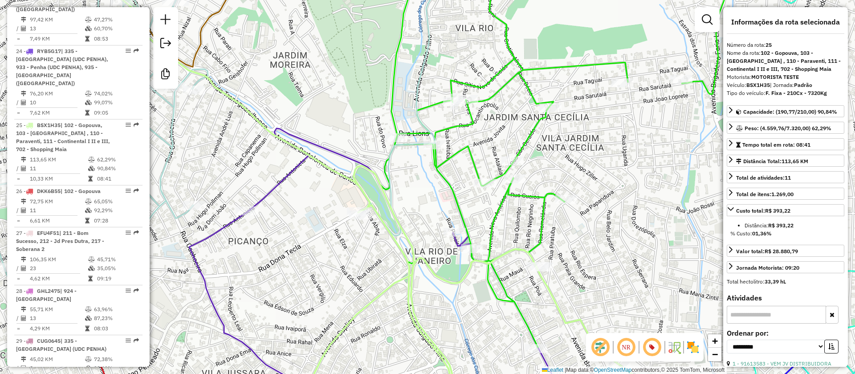
drag, startPoint x: 437, startPoint y: 241, endPoint x: 358, endPoint y: 273, distance: 85.5
click at [360, 276] on div "Janela de atendimento Grade de atendimento Capacidade Transportadoras Veículos …" at bounding box center [427, 187] width 855 height 374
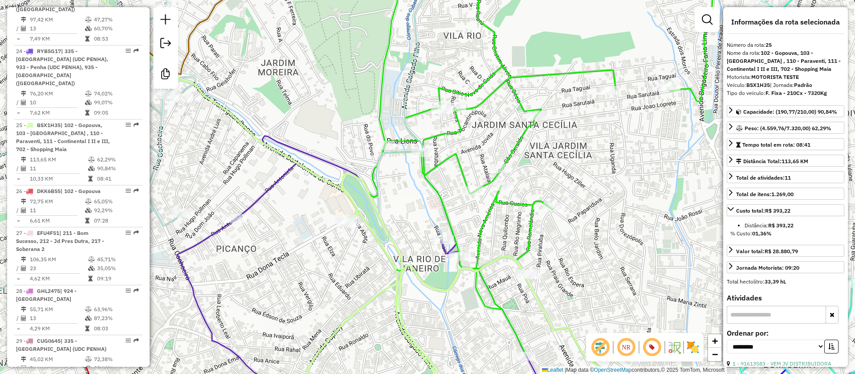
click at [394, 259] on icon at bounding box center [359, 187] width 546 height 449
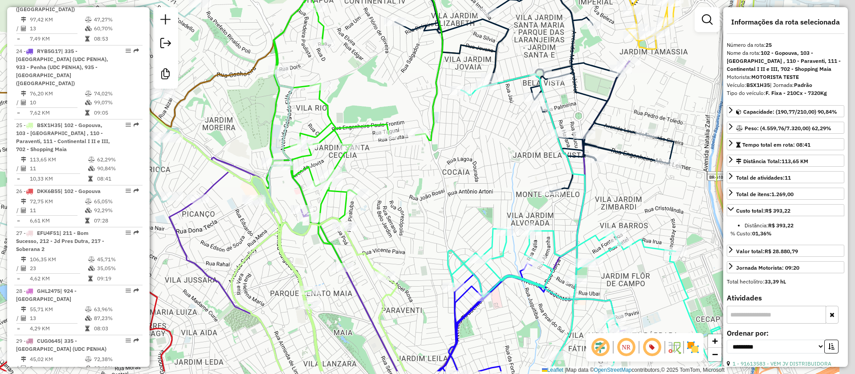
drag, startPoint x: 577, startPoint y: 246, endPoint x: 459, endPoint y: 252, distance: 118.2
click at [417, 208] on div "Janela de atendimento Grade de atendimento Capacidade Transportadoras Veículos …" at bounding box center [427, 187] width 855 height 374
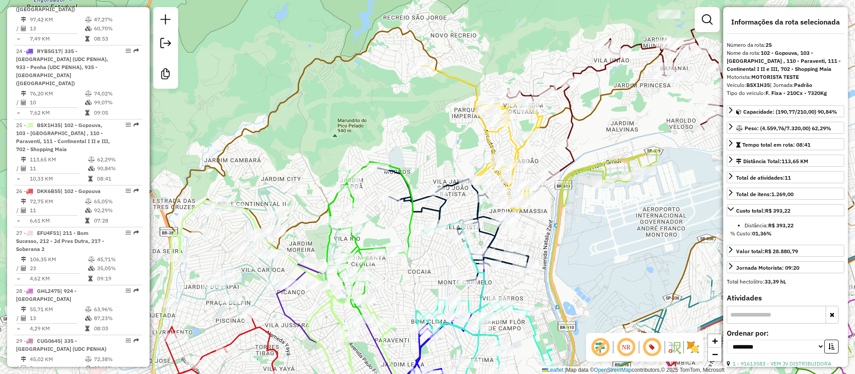
drag, startPoint x: 579, startPoint y: 243, endPoint x: 560, endPoint y: 287, distance: 47.3
click at [560, 287] on div "Janela de atendimento Grade de atendimento Capacidade Transportadoras Veículos …" at bounding box center [427, 187] width 855 height 374
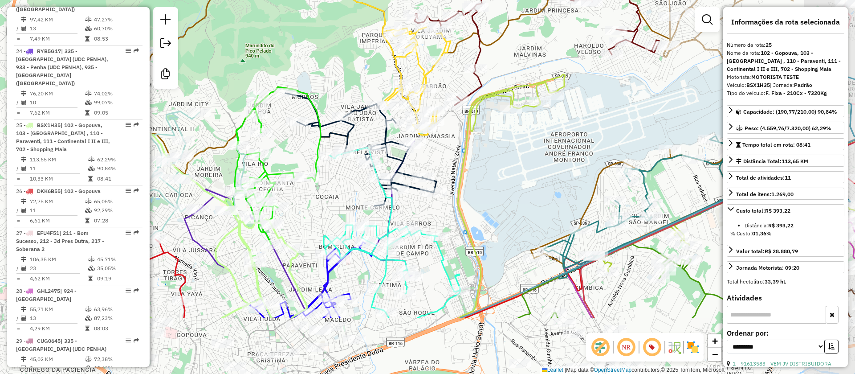
drag, startPoint x: 591, startPoint y: 262, endPoint x: 514, endPoint y: 221, distance: 87.1
click at [501, 162] on div "Janela de atendimento Grade de atendimento Capacidade Transportadoras Veículos …" at bounding box center [427, 187] width 855 height 374
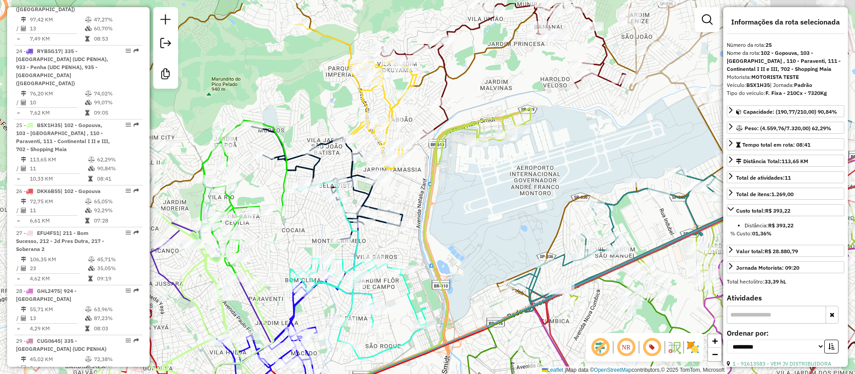
drag, startPoint x: 509, startPoint y: 202, endPoint x: 457, endPoint y: 231, distance: 59.6
click at [458, 232] on div "Janela de atendimento Grade de atendimento Capacidade Transportadoras Veículos …" at bounding box center [427, 187] width 855 height 374
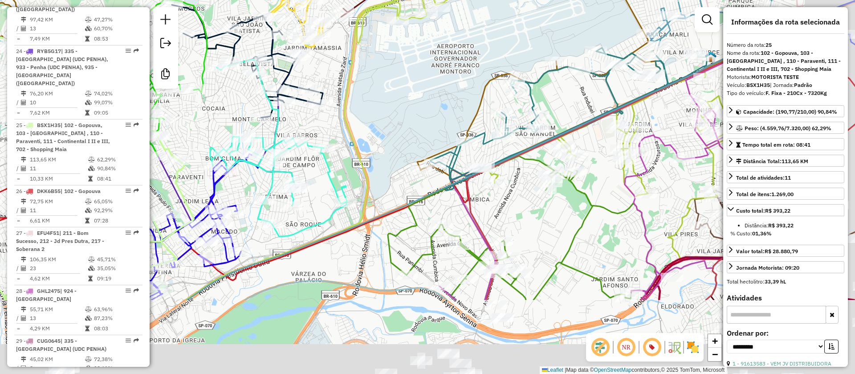
drag, startPoint x: 428, startPoint y: 269, endPoint x: 348, endPoint y: 126, distance: 164.7
click at [346, 127] on div "Janela de atendimento Grade de atendimento Capacidade Transportadoras Veículos …" at bounding box center [427, 187] width 855 height 374
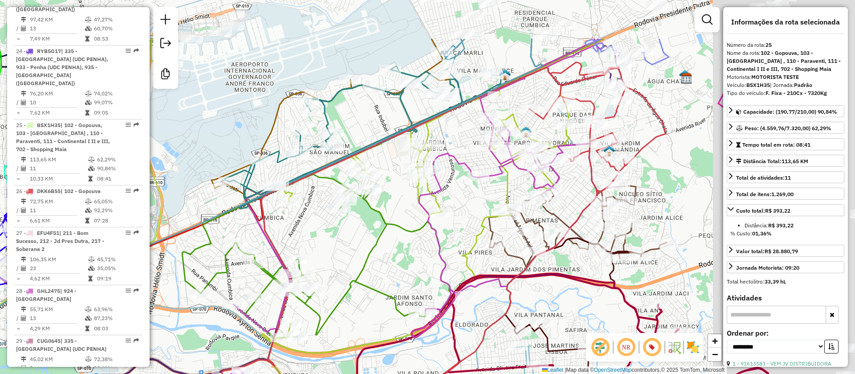
drag, startPoint x: 561, startPoint y: 186, endPoint x: 407, endPoint y: 257, distance: 169.6
click at [408, 257] on div "Janela de atendimento Grade de atendimento Capacidade Transportadoras Veículos …" at bounding box center [427, 187] width 855 height 374
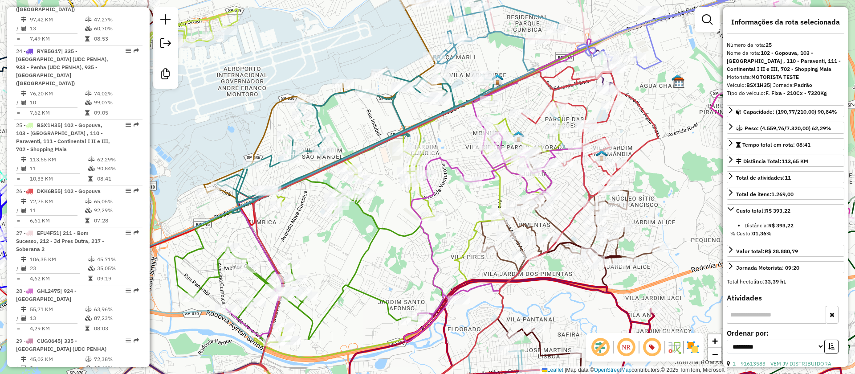
click at [604, 117] on icon at bounding box center [436, 239] width 444 height 344
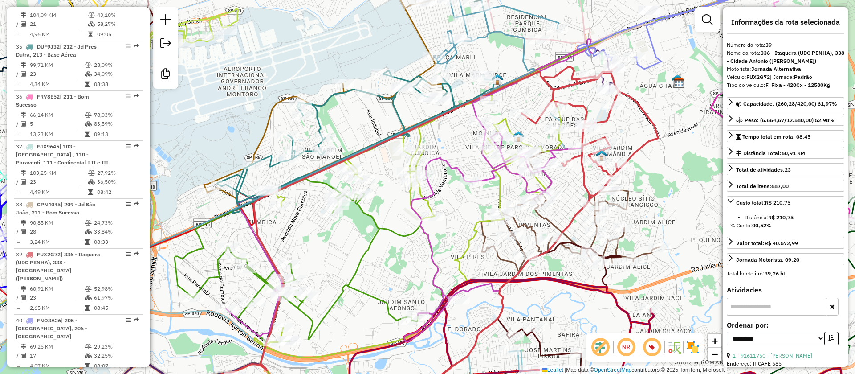
scroll to position [2493, 0]
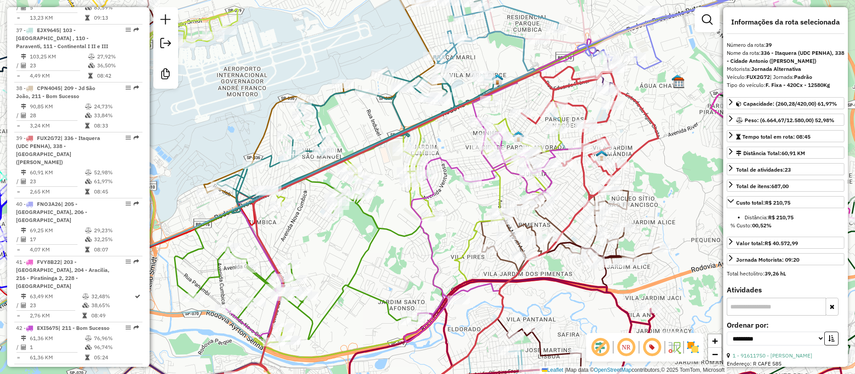
click at [607, 120] on icon at bounding box center [436, 239] width 444 height 344
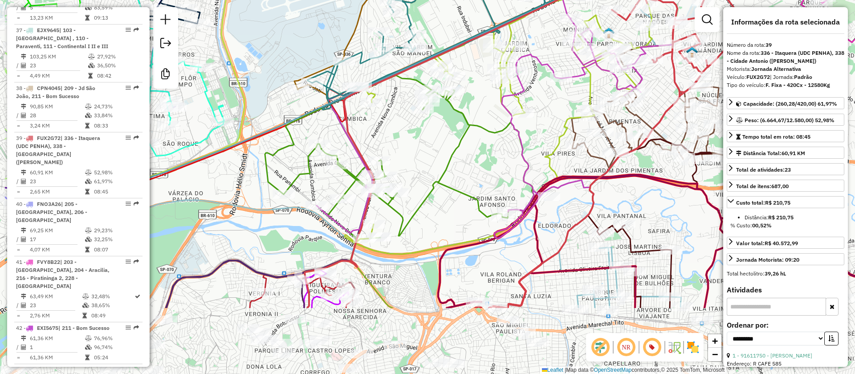
drag, startPoint x: 487, startPoint y: 323, endPoint x: 587, endPoint y: 188, distance: 168.8
click at [612, 168] on icon at bounding box center [527, 135] width 444 height 344
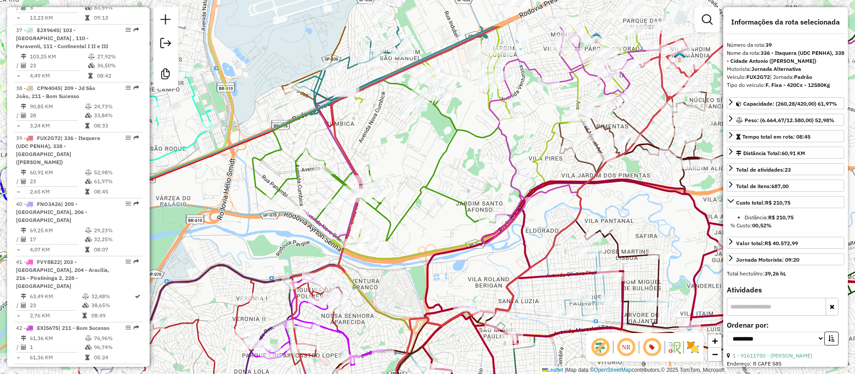
drag, startPoint x: 612, startPoint y: 197, endPoint x: 563, endPoint y: 259, distance: 79.5
click at [563, 259] on div "Janela de atendimento Grade de atendimento Capacidade Transportadoras Veículos …" at bounding box center [427, 187] width 855 height 374
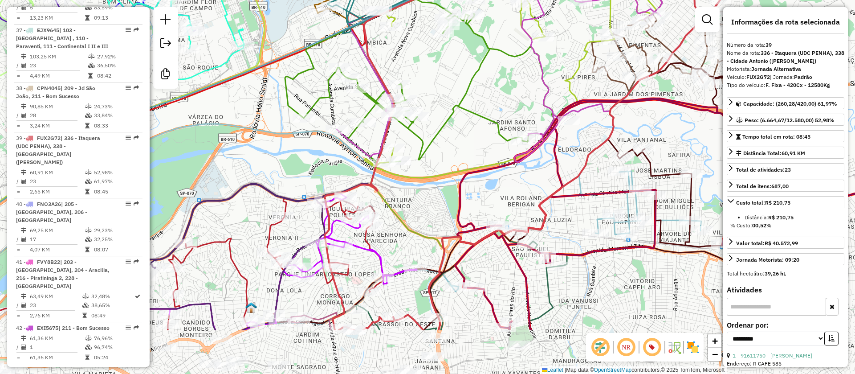
drag, startPoint x: 428, startPoint y: 255, endPoint x: 440, endPoint y: 214, distance: 42.5
click at [441, 163] on icon at bounding box center [518, 34] width 307 height 285
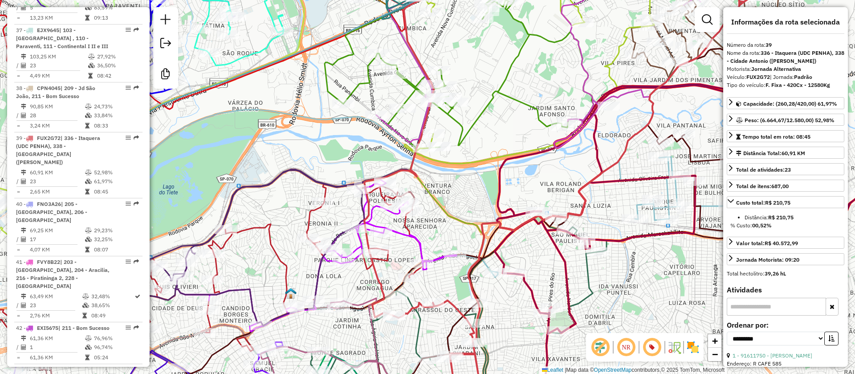
drag, startPoint x: 411, startPoint y: 226, endPoint x: 462, endPoint y: 193, distance: 60.7
click at [489, 182] on div "Janela de atendimento Grade de atendimento Capacidade Transportadoras Veículos …" at bounding box center [427, 187] width 855 height 374
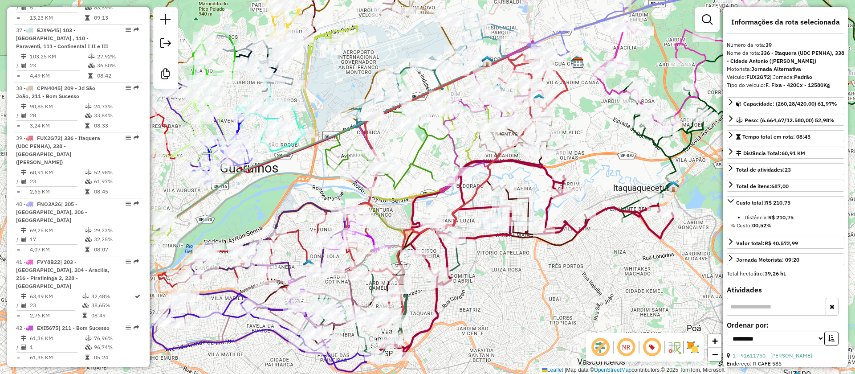
drag, startPoint x: 530, startPoint y: 241, endPoint x: 506, endPoint y: 203, distance: 45.7
click at [495, 282] on div "Janela de atendimento Grade de atendimento Capacidade Transportadoras Veículos …" at bounding box center [427, 187] width 855 height 374
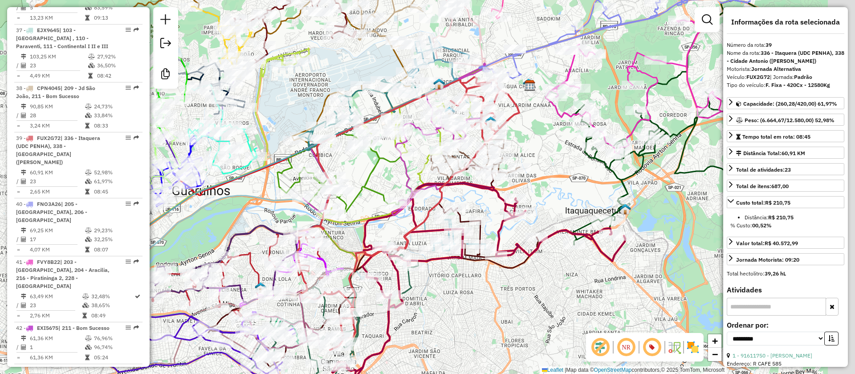
drag, startPoint x: 590, startPoint y: 273, endPoint x: 593, endPoint y: 261, distance: 13.0
click at [587, 273] on div "Janela de atendimento Grade de atendimento Capacidade Transportadoras Veículos …" at bounding box center [427, 187] width 855 height 374
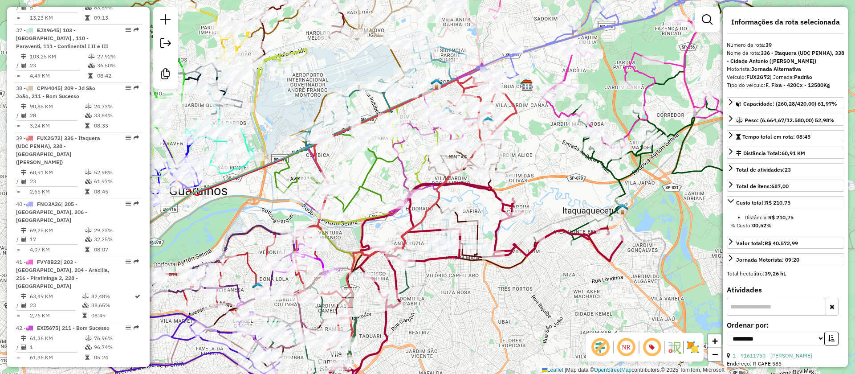
click at [603, 251] on icon at bounding box center [476, 281] width 293 height 196
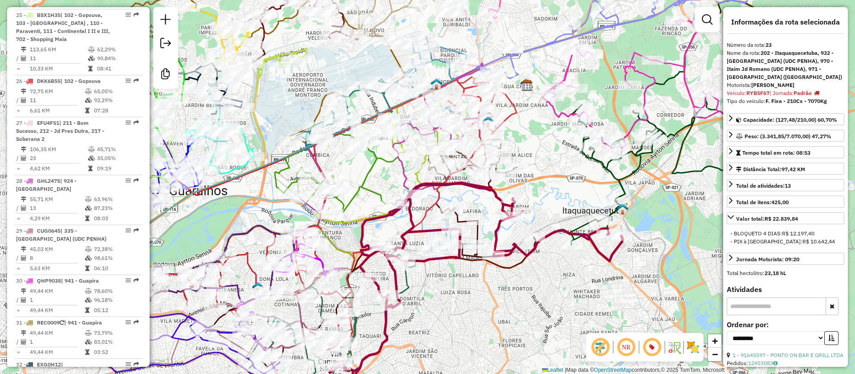
scroll to position [1660, 0]
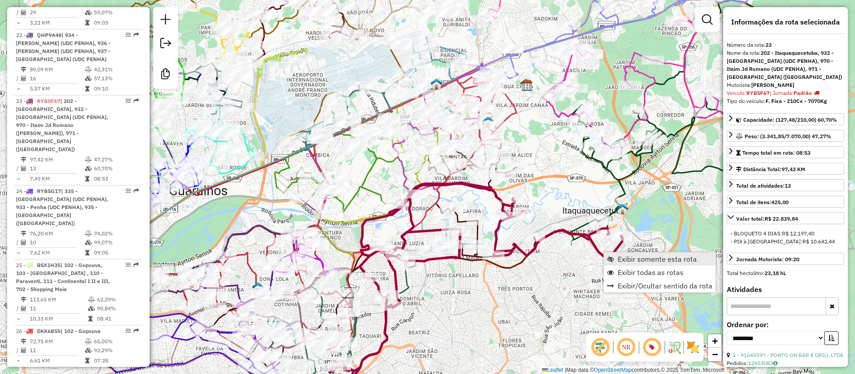
click at [650, 259] on span "Exibir somente esta rota" at bounding box center [657, 258] width 79 height 7
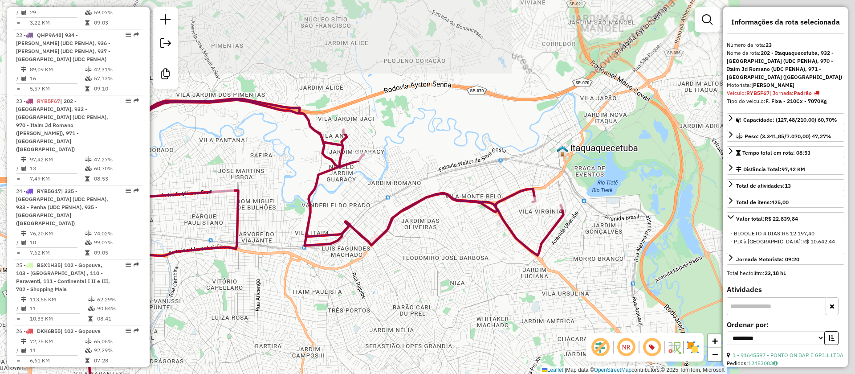
drag, startPoint x: 476, startPoint y: 314, endPoint x: 513, endPoint y: 269, distance: 58.6
click at [459, 329] on div "Janela de atendimento Grade de atendimento Capacidade Transportadoras Veículos …" at bounding box center [427, 187] width 855 height 374
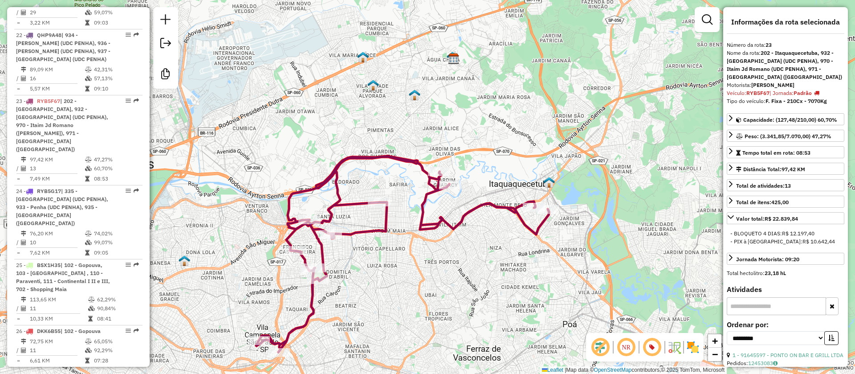
drag, startPoint x: 481, startPoint y: 274, endPoint x: 481, endPoint y: 269, distance: 4.5
click at [482, 273] on div "Janela de atendimento Grade de atendimento Capacidade Transportadoras Veículos …" at bounding box center [427, 187] width 855 height 374
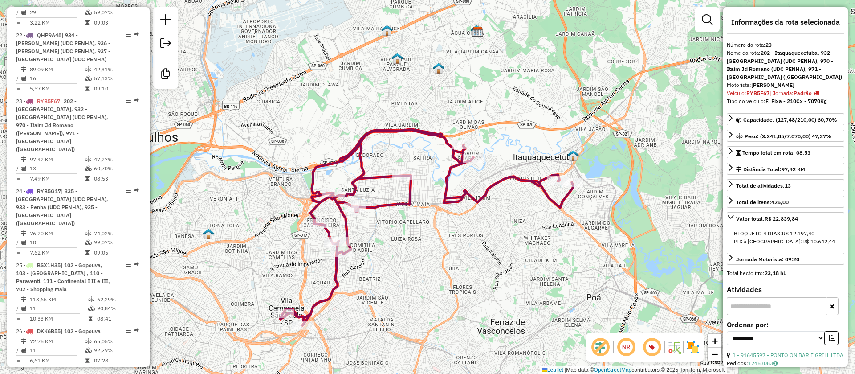
drag, startPoint x: 427, startPoint y: 259, endPoint x: 449, endPoint y: 196, distance: 66.4
click at [452, 204] on div "Janela de atendimento Grade de atendimento Capacidade Transportadoras Veículos …" at bounding box center [427, 187] width 855 height 374
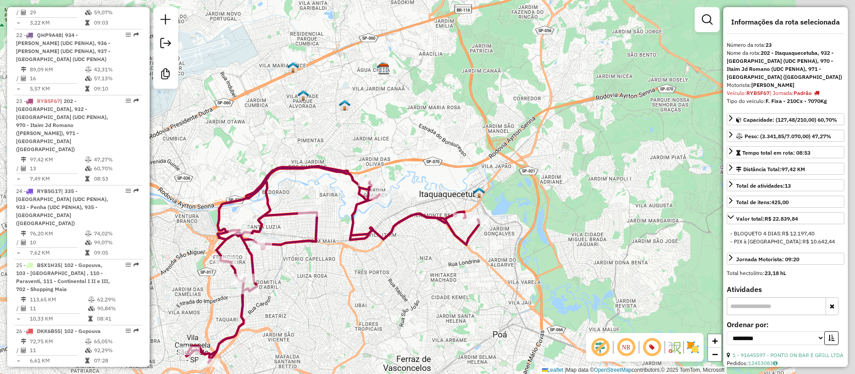
drag, startPoint x: 486, startPoint y: 242, endPoint x: 435, endPoint y: 279, distance: 62.8
click at [379, 327] on div "Janela de atendimento Grade de atendimento Capacidade Transportadoras Veículos …" at bounding box center [427, 187] width 855 height 374
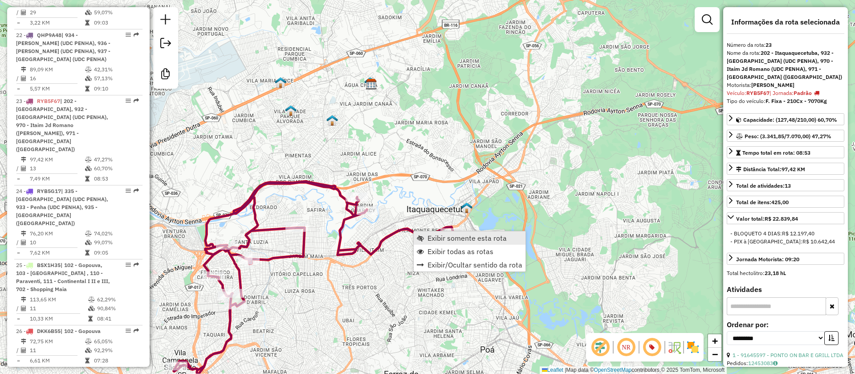
click at [458, 239] on span "Exibir somente esta rota" at bounding box center [467, 237] width 79 height 7
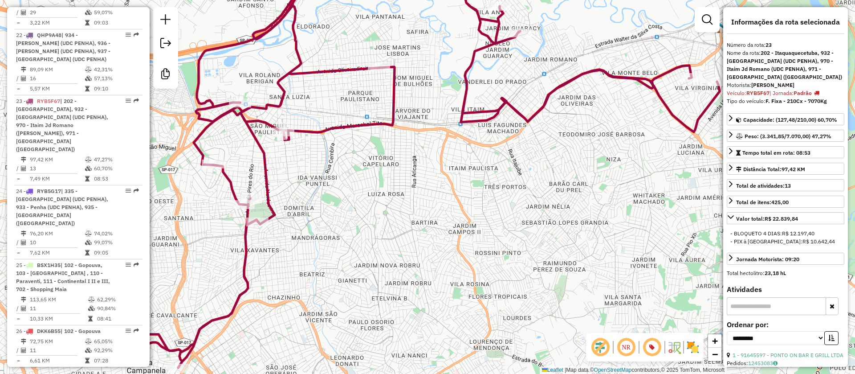
drag, startPoint x: 502, startPoint y: 228, endPoint x: 408, endPoint y: 354, distance: 157.8
click at [406, 369] on div "Janela de atendimento Grade de atendimento Capacidade Transportadoras Veículos …" at bounding box center [427, 187] width 855 height 374
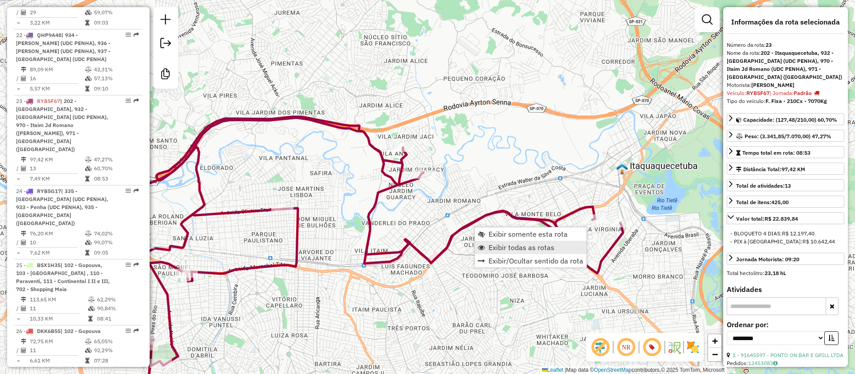
click at [518, 247] on span "Exibir todas as rotas" at bounding box center [522, 247] width 66 height 7
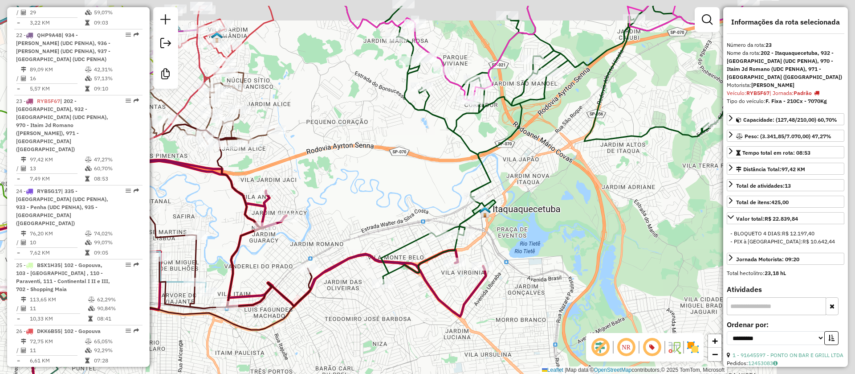
drag, startPoint x: 595, startPoint y: 273, endPoint x: 532, endPoint y: 220, distance: 81.5
click at [457, 316] on icon at bounding box center [223, 307] width 526 height 294
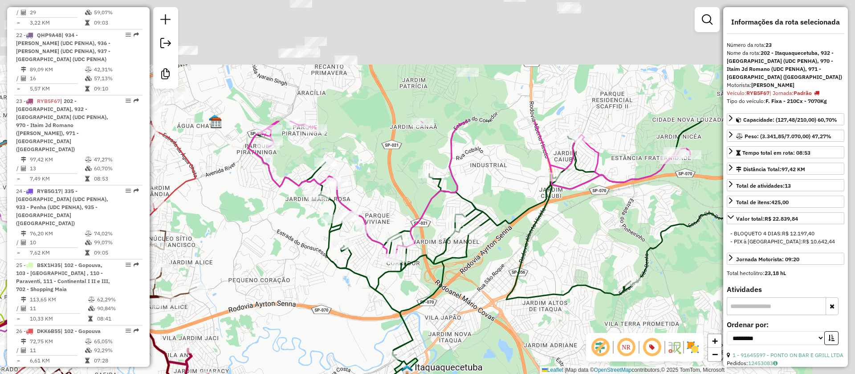
click at [467, 373] on html "Aplicando filtros Pop-up bloqueado! Seu navegador bloqueou automáticamente a ab…" at bounding box center [427, 187] width 855 height 374
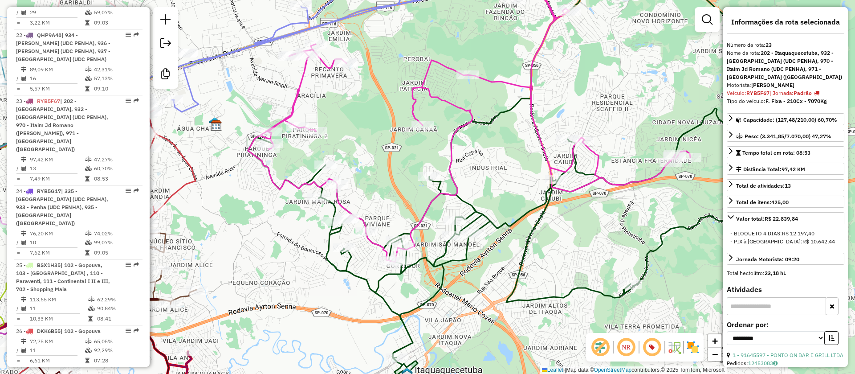
click at [522, 229] on div "Janela de atendimento Grade de atendimento Capacidade Transportadoras Veículos …" at bounding box center [427, 187] width 855 height 374
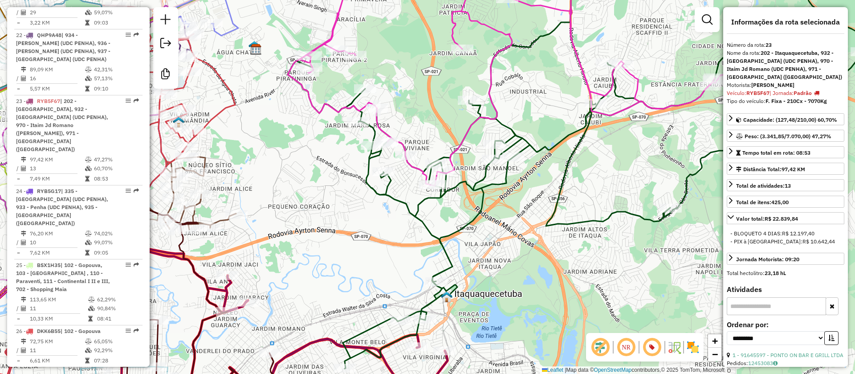
drag, startPoint x: 397, startPoint y: 249, endPoint x: 403, endPoint y: 202, distance: 47.6
click at [404, 202] on div "Janela de atendimento Grade de atendimento Capacidade Transportadoras Veículos …" at bounding box center [427, 187] width 855 height 374
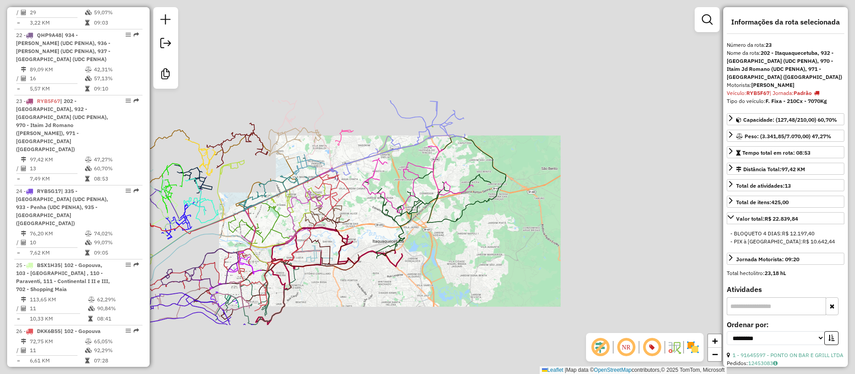
drag, startPoint x: 459, startPoint y: 258, endPoint x: 416, endPoint y: 276, distance: 46.3
click at [410, 332] on div "Janela de atendimento Grade de atendimento Capacidade Transportadoras Veículos …" at bounding box center [427, 187] width 855 height 374
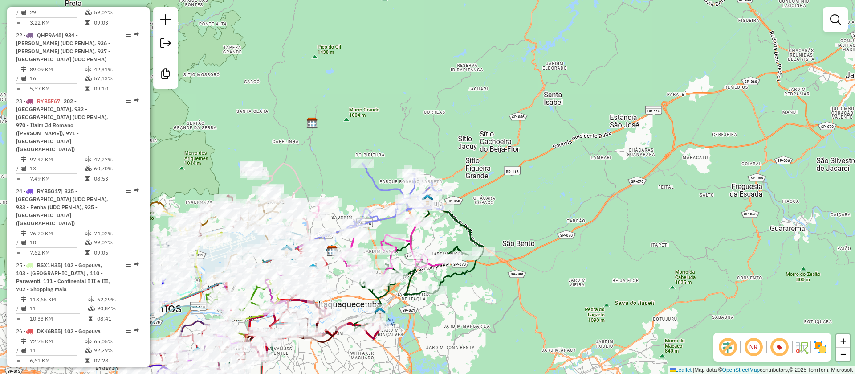
drag, startPoint x: 502, startPoint y: 225, endPoint x: 480, endPoint y: 297, distance: 75.5
click at [480, 297] on div "Janela de atendimento Grade de atendimento Capacidade Transportadoras Veículos …" at bounding box center [427, 187] width 855 height 374
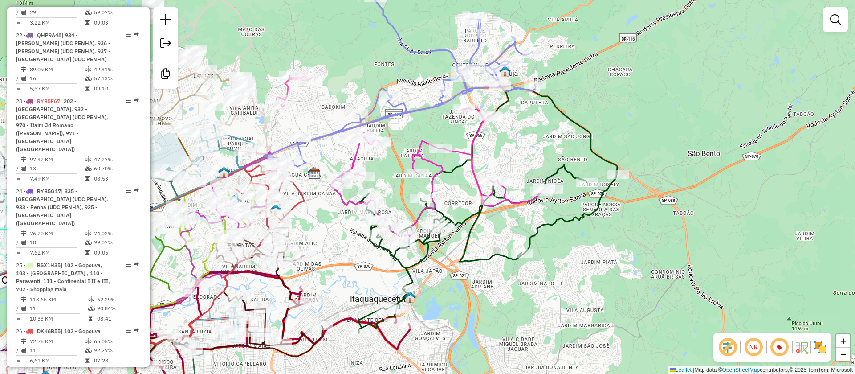
drag, startPoint x: 323, startPoint y: 300, endPoint x: 393, endPoint y: 242, distance: 91.4
click at [391, 246] on div "Janela de atendimento Grade de atendimento Capacidade Transportadoras Veículos …" at bounding box center [427, 187] width 855 height 374
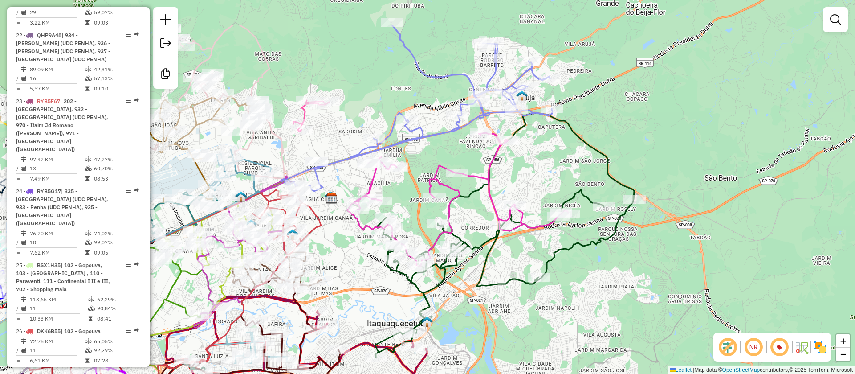
drag, startPoint x: 369, startPoint y: 222, endPoint x: 343, endPoint y: 285, distance: 67.9
click at [343, 285] on div "Janela de atendimento Grade de atendimento Capacidade Transportadoras Veículos …" at bounding box center [427, 187] width 855 height 374
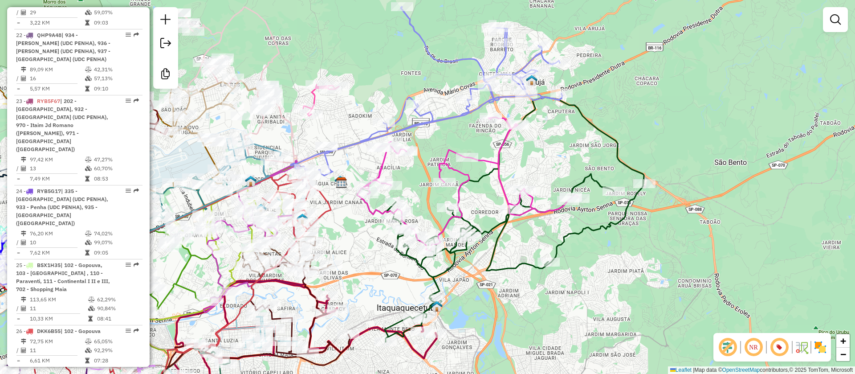
drag, startPoint x: 357, startPoint y: 285, endPoint x: 360, endPoint y: 217, distance: 67.8
click at [360, 217] on div "Rota 23 - Placa RYB5F67 91624390 - NATALIA ALVES CARDOS Janela de atendimento G…" at bounding box center [427, 187] width 855 height 374
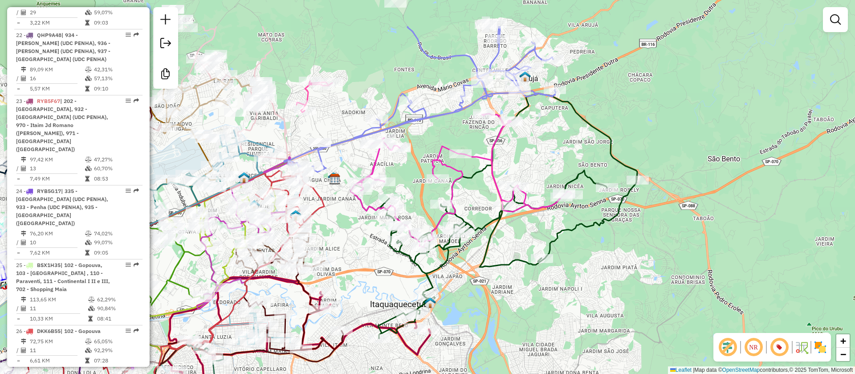
drag, startPoint x: 471, startPoint y: 266, endPoint x: 464, endPoint y: 318, distance: 52.2
click at [464, 318] on div "Janela de atendimento Grade de atendimento Capacidade Transportadoras Veículos …" at bounding box center [427, 187] width 855 height 374
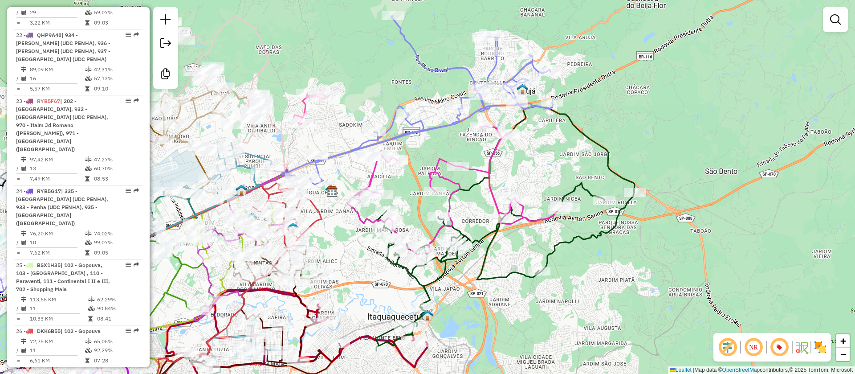
click at [373, 175] on icon at bounding box center [458, 193] width 221 height 134
select select "**********"
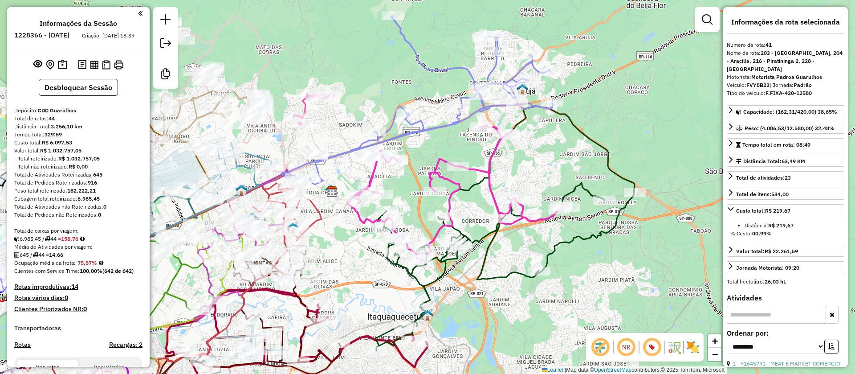
select select "**********"
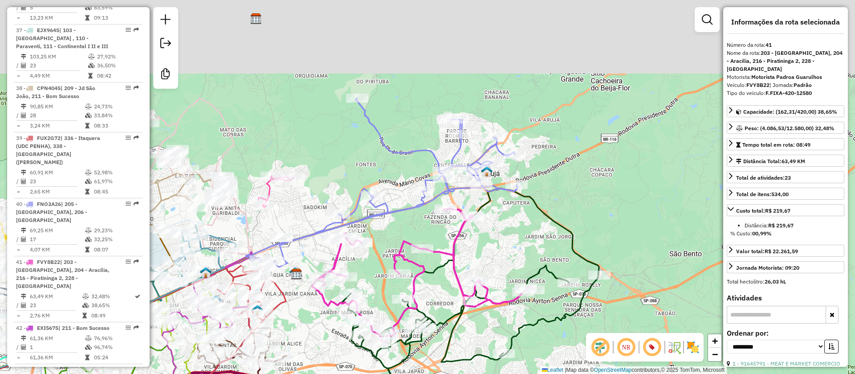
drag, startPoint x: 545, startPoint y: 167, endPoint x: 491, endPoint y: 257, distance: 105.9
click at [509, 250] on div "Janela de atendimento Grade de atendimento Capacidade Transportadoras Veículos …" at bounding box center [427, 187] width 855 height 374
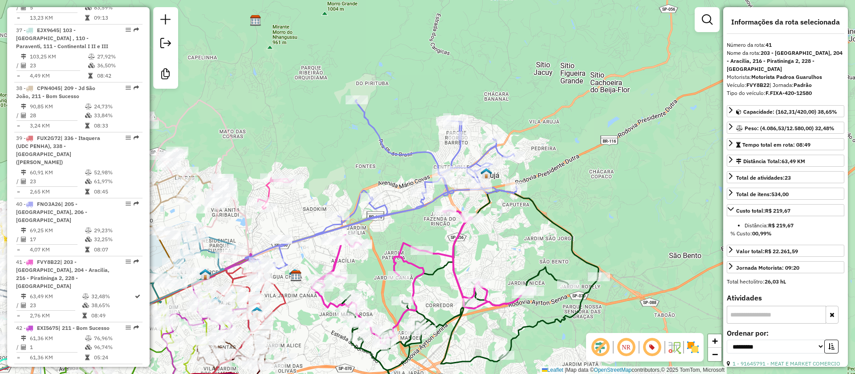
drag, startPoint x: 512, startPoint y: 232, endPoint x: 485, endPoint y: 295, distance: 67.8
click at [508, 330] on div "Janela de atendimento Grade de atendimento Capacidade Transportadoras Veículos …" at bounding box center [427, 187] width 855 height 374
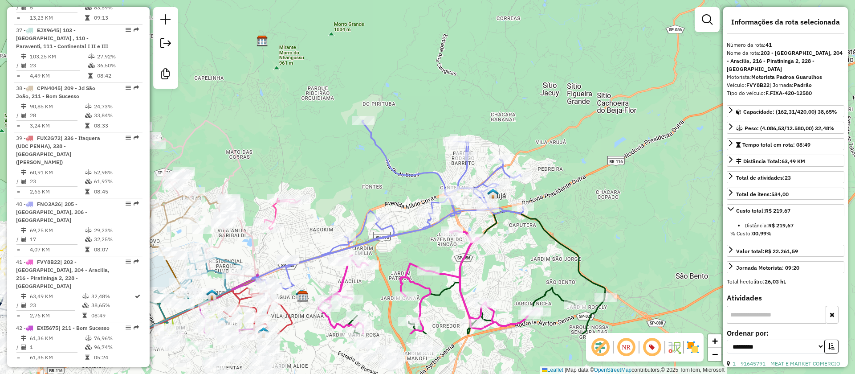
drag, startPoint x: 415, startPoint y: 300, endPoint x: 420, endPoint y: 231, distance: 68.7
click at [419, 236] on div "Janela de atendimento Grade de atendimento Capacidade Transportadoras Veículos …" at bounding box center [427, 187] width 855 height 374
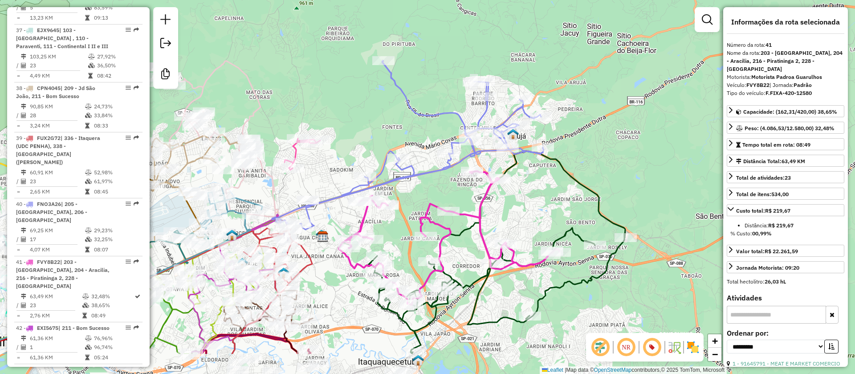
drag, startPoint x: 513, startPoint y: 257, endPoint x: 534, endPoint y: 200, distance: 61.0
click at [534, 200] on div "Janela de atendimento Grade de atendimento Capacidade Transportadoras Veículos …" at bounding box center [427, 187] width 855 height 374
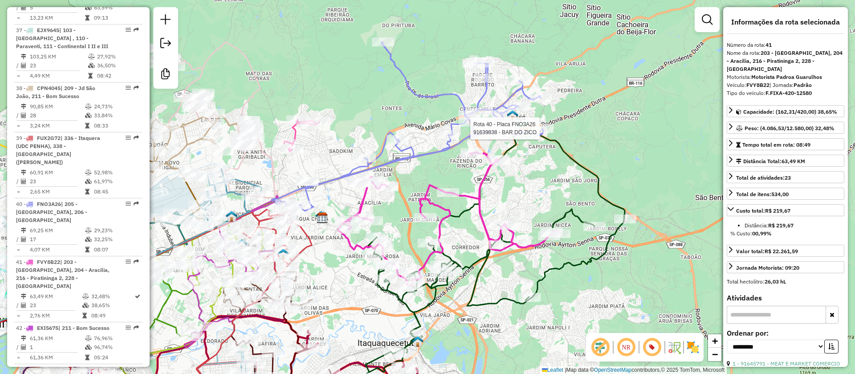
drag, startPoint x: 359, startPoint y: 277, endPoint x: 355, endPoint y: 274, distance: 5.4
click at [350, 240] on div "Rota 40 - Placa FNO3A26 91639838 - BAR DO ZICO Janela de atendimento Grade de a…" at bounding box center [427, 187] width 855 height 374
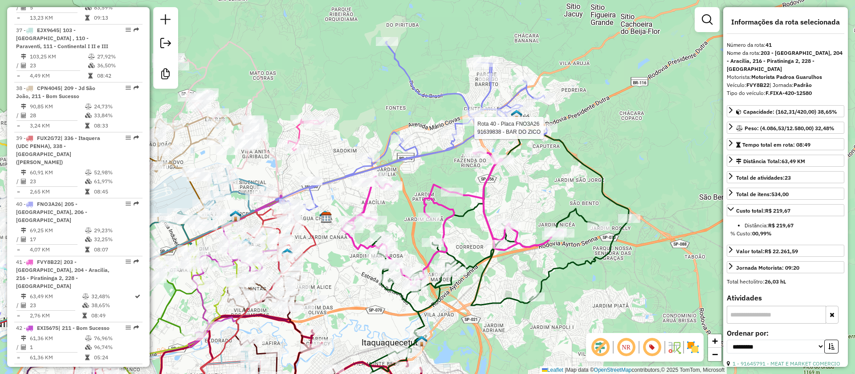
drag, startPoint x: 368, startPoint y: 289, endPoint x: 371, endPoint y: 285, distance: 5.4
click at [378, 318] on div "Rota 40 - Placa FNO3A26 91639838 - BAR DO ZICO Janela de atendimento Grade de a…" at bounding box center [427, 187] width 855 height 374
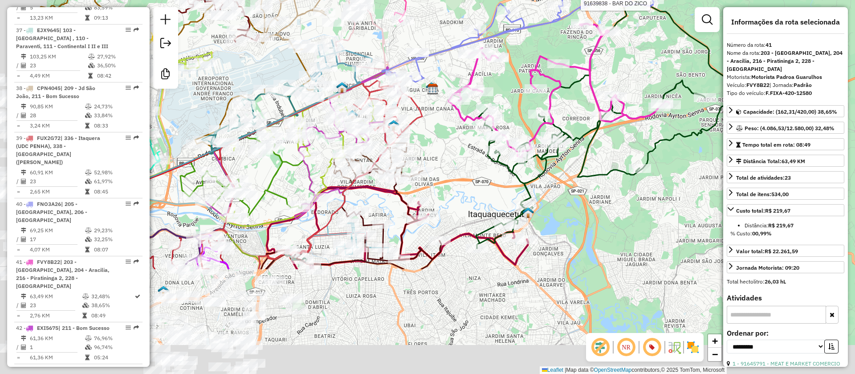
drag, startPoint x: 617, startPoint y: 237, endPoint x: 603, endPoint y: 179, distance: 59.1
click at [679, 157] on div "Rota 40 - Placa FNO3A26 91639838 - BAR DO ZICO Janela de atendimento Grade de a…" at bounding box center [427, 187] width 855 height 374
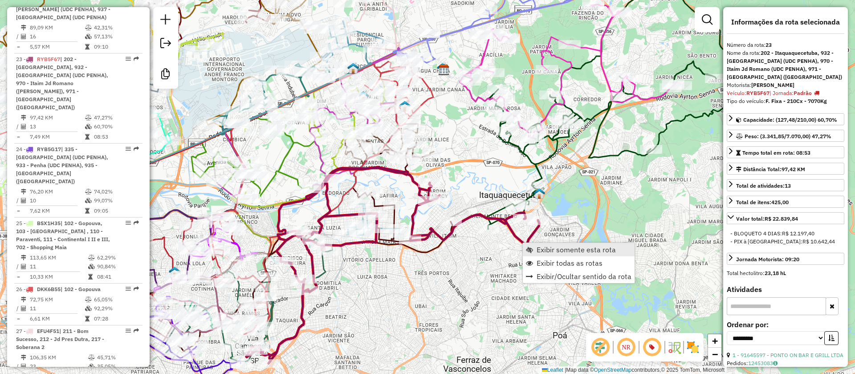
scroll to position [1660, 0]
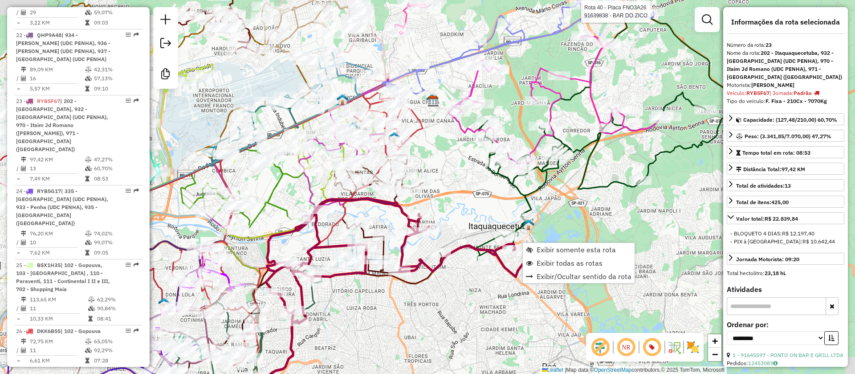
drag, startPoint x: 485, startPoint y: 271, endPoint x: 469, endPoint y: 316, distance: 48.2
click at [469, 316] on div "Rota 40 - Placa FNO3A26 91639838 - BAR DO ZICO Janela de atendimento Grade de a…" at bounding box center [427, 187] width 855 height 374
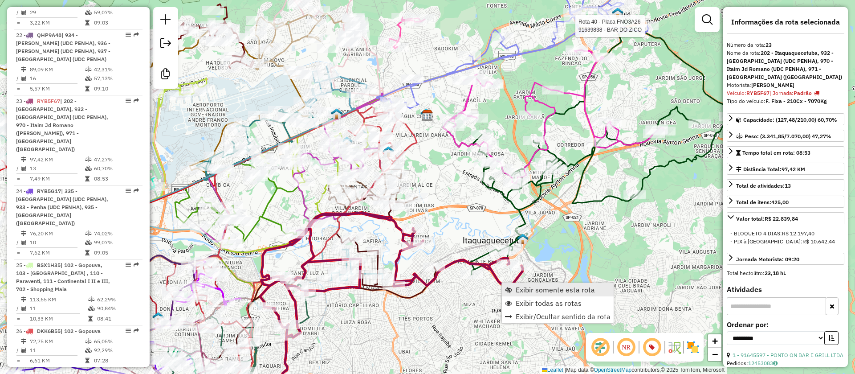
click at [548, 289] on span "Exibir somente esta rota" at bounding box center [555, 289] width 79 height 7
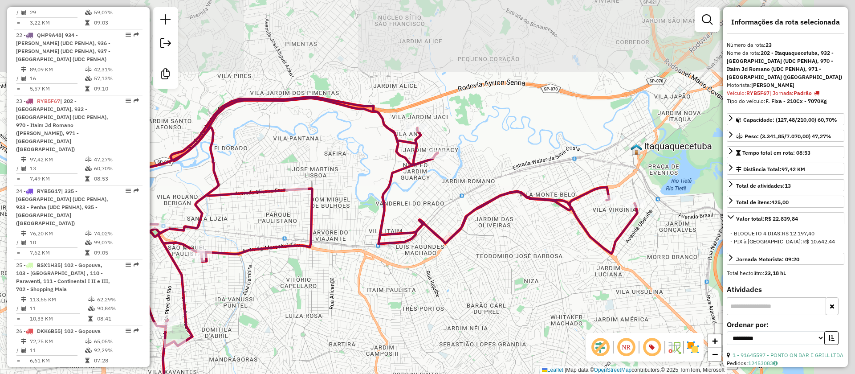
click at [452, 338] on div "Janela de atendimento Grade de atendimento Capacidade Transportadoras Veículos …" at bounding box center [427, 187] width 855 height 374
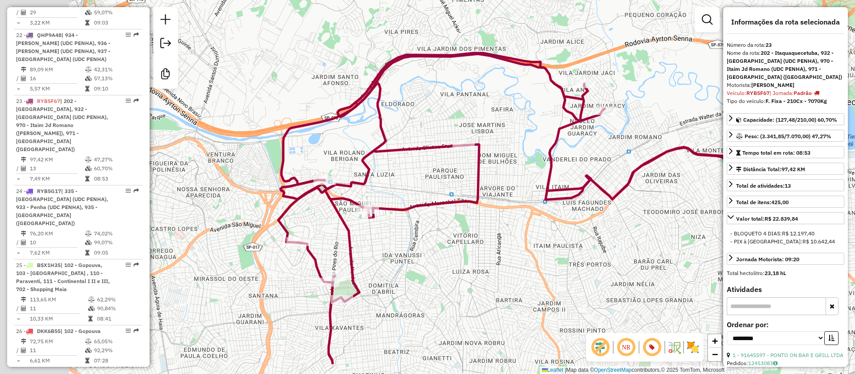
drag, startPoint x: 448, startPoint y: 219, endPoint x: 404, endPoint y: 236, distance: 46.4
click at [605, 168] on div "Janela de atendimento Grade de atendimento Capacidade Transportadoras Veículos …" at bounding box center [427, 187] width 855 height 374
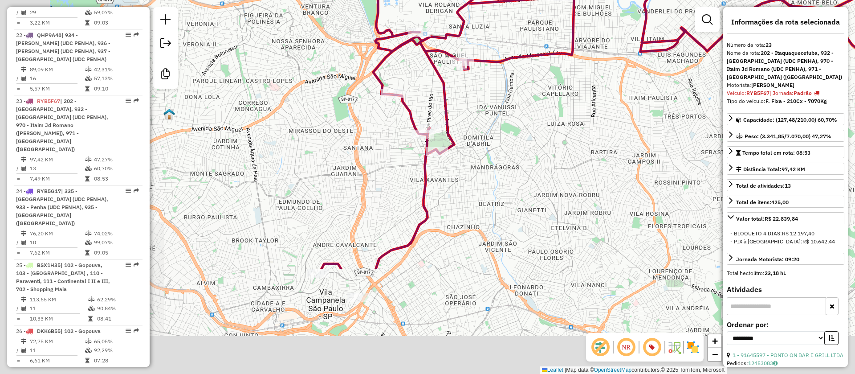
drag, startPoint x: 454, startPoint y: 198, endPoint x: 413, endPoint y: 260, distance: 74.4
click at [473, 137] on div "Janela de atendimento Grade de atendimento Capacidade Transportadoras Veículos …" at bounding box center [427, 187] width 855 height 374
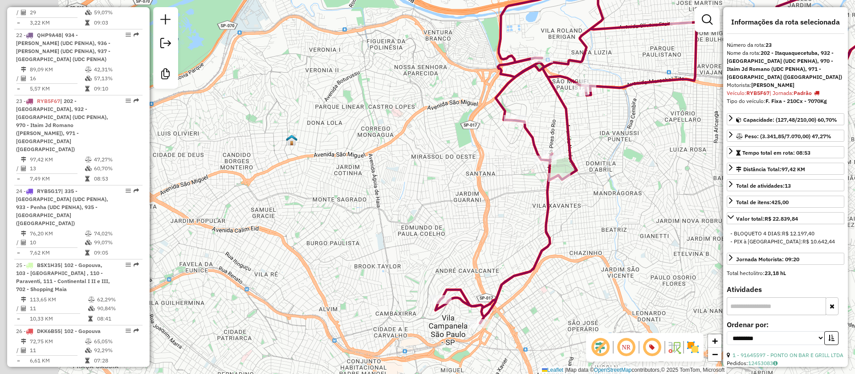
drag, startPoint x: 240, startPoint y: 181, endPoint x: 286, endPoint y: 192, distance: 47.5
click at [376, 232] on div "Janela de atendimento Grade de atendimento Capacidade Transportadoras Veículos …" at bounding box center [427, 187] width 855 height 374
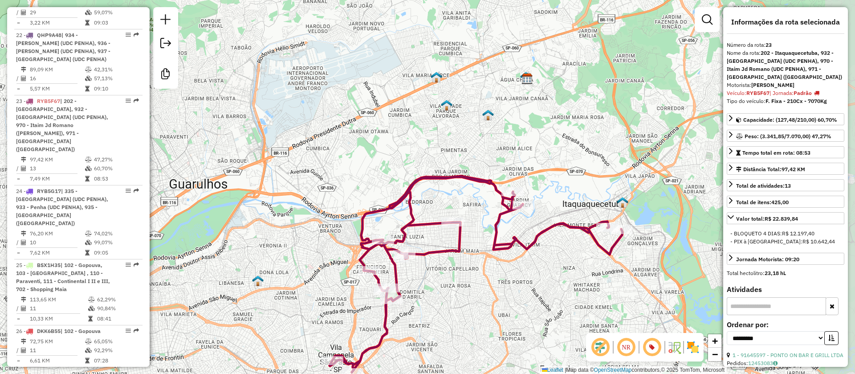
drag, startPoint x: 528, startPoint y: 268, endPoint x: 397, endPoint y: 345, distance: 152.3
click at [405, 344] on div "Janela de atendimento Grade de atendimento Capacidade Transportadoras Veículos …" at bounding box center [427, 187] width 855 height 374
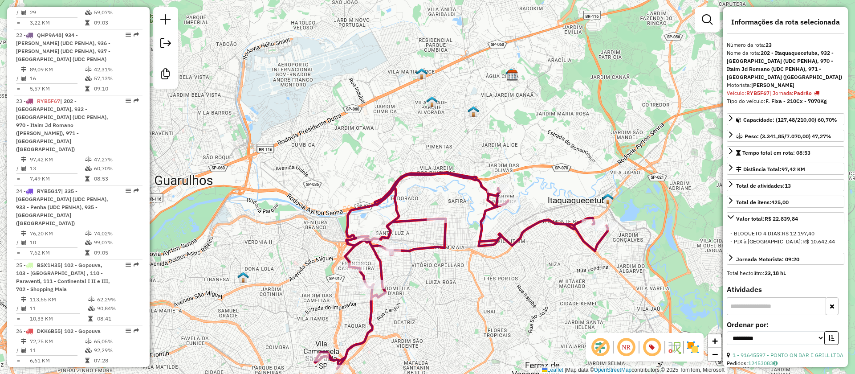
drag, startPoint x: 501, startPoint y: 288, endPoint x: 565, endPoint y: 156, distance: 146.6
click at [591, 159] on div "Janela de atendimento Grade de atendimento Capacidade Transportadoras Veículos …" at bounding box center [427, 187] width 855 height 374
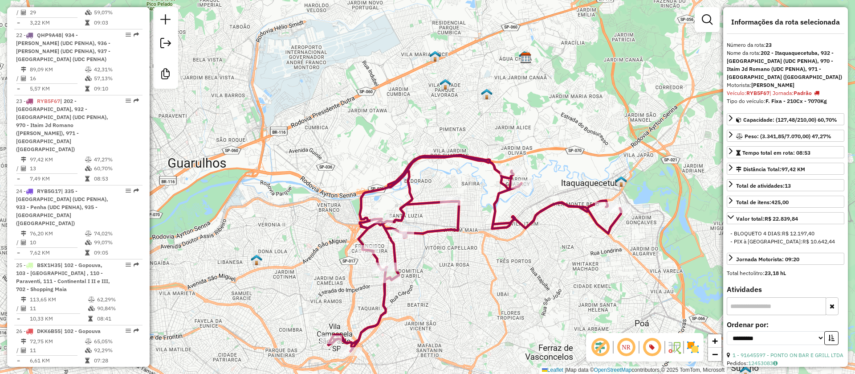
drag, startPoint x: 491, startPoint y: 238, endPoint x: 409, endPoint y: 355, distance: 143.0
click at [409, 355] on div "Janela de atendimento Grade de atendimento Capacidade Transportadoras Veículos …" at bounding box center [427, 187] width 855 height 374
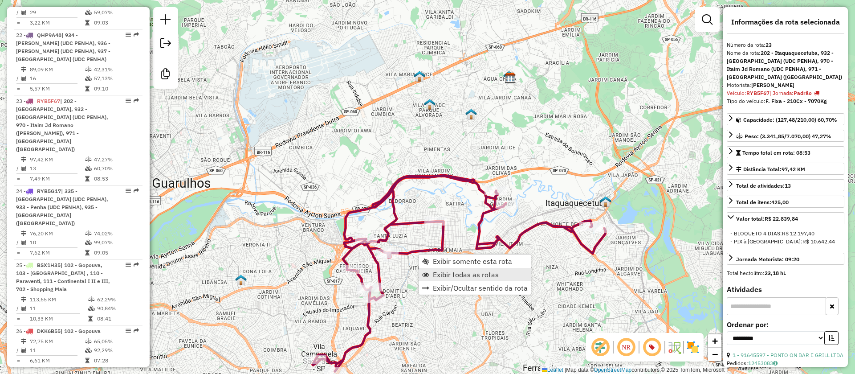
click at [465, 272] on span "Exibir todas as rotas" at bounding box center [466, 274] width 66 height 7
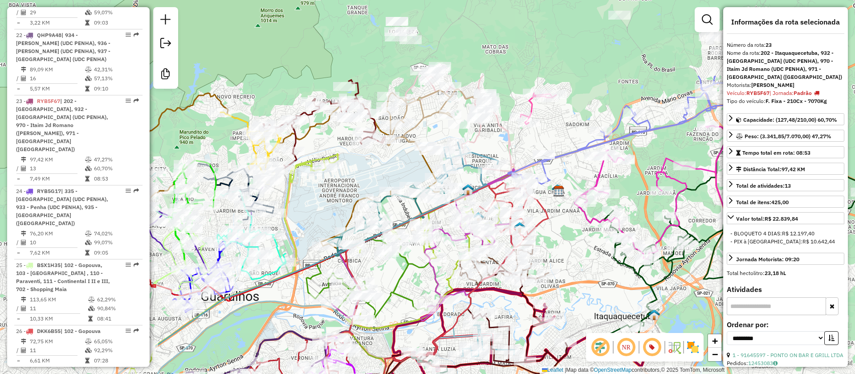
drag, startPoint x: 551, startPoint y: 217, endPoint x: 579, endPoint y: 302, distance: 89.4
click at [582, 300] on div "Janela de atendimento Grade de atendimento Capacidade Transportadoras Veículos …" at bounding box center [427, 187] width 855 height 374
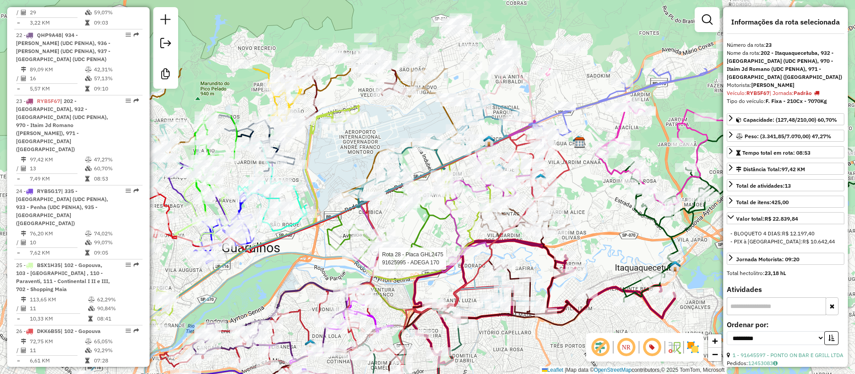
drag, startPoint x: 527, startPoint y: 286, endPoint x: 480, endPoint y: 376, distance: 101.6
click at [480, 373] on html "Aplicando filtros Pop-up bloqueado! Seu navegador bloqueou automáticamente a ab…" at bounding box center [427, 187] width 855 height 374
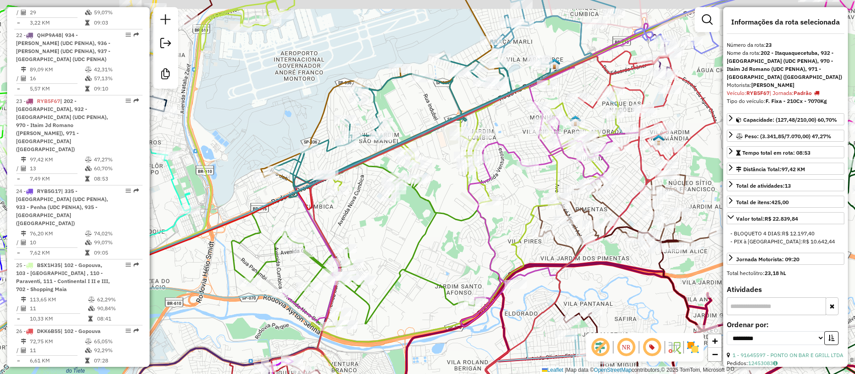
drag, startPoint x: 298, startPoint y: 199, endPoint x: 415, endPoint y: 272, distance: 137.9
click at [415, 273] on div "Janela de atendimento Grade de atendimento Capacidade Transportadoras Veículos …" at bounding box center [427, 187] width 855 height 374
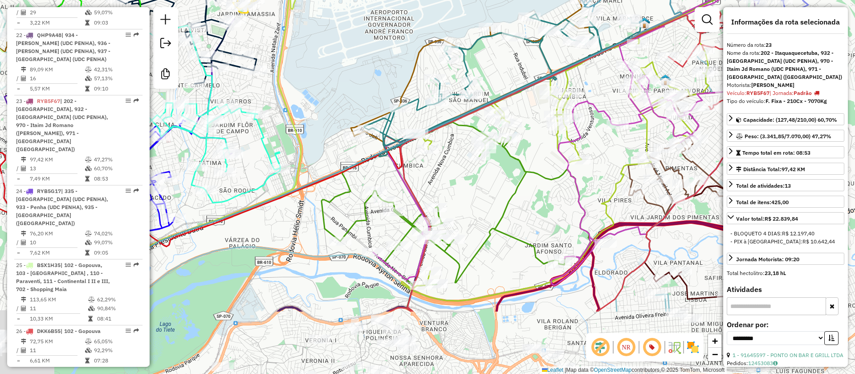
drag, startPoint x: 467, startPoint y: 286, endPoint x: 486, endPoint y: 178, distance: 110.3
click at [511, 166] on div "Janela de atendimento Grade de atendimento Capacidade Transportadoras Veículos …" at bounding box center [427, 187] width 855 height 374
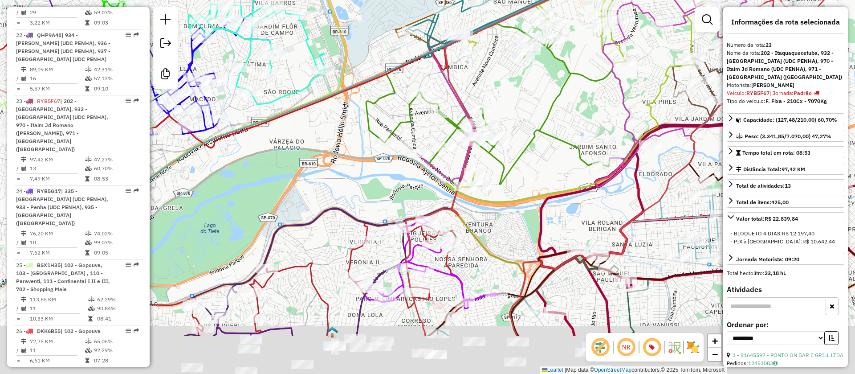
drag, startPoint x: 353, startPoint y: 286, endPoint x: 374, endPoint y: 155, distance: 133.4
click at [409, 127] on icon at bounding box center [451, 111] width 709 height 449
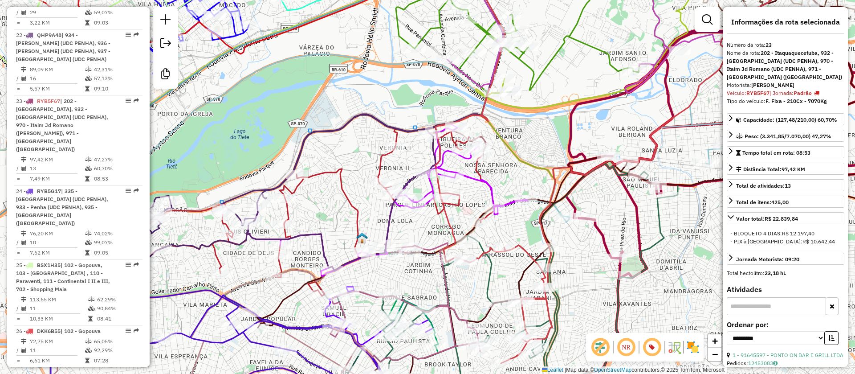
click at [361, 235] on img at bounding box center [362, 238] width 12 height 12
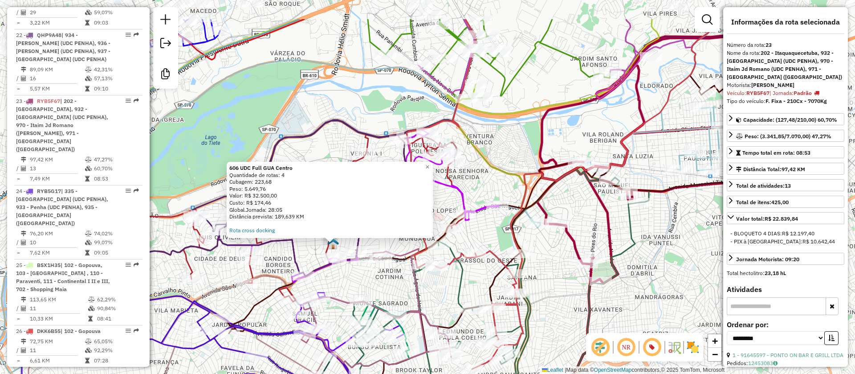
drag, startPoint x: 297, startPoint y: 202, endPoint x: 211, endPoint y: 261, distance: 104.4
click at [200, 262] on div "606 UDC Full GUA Centro Quantidade de rotas: 4 Cubagem: 223,68 Peso: 5.649,76 V…" at bounding box center [427, 187] width 855 height 374
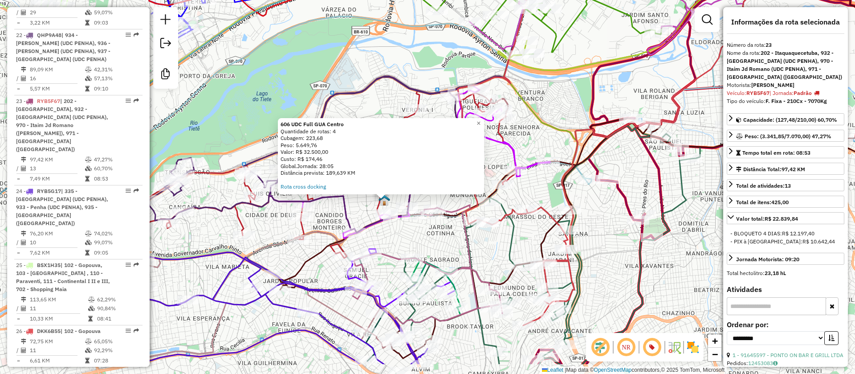
drag, startPoint x: 384, startPoint y: 286, endPoint x: 449, endPoint y: 242, distance: 78.2
click at [439, 239] on div "606 UDC Full GUA Centro Quantidade de rotas: 4 Cubagem: 223,68 Peso: 5.649,76 V…" at bounding box center [427, 187] width 855 height 374
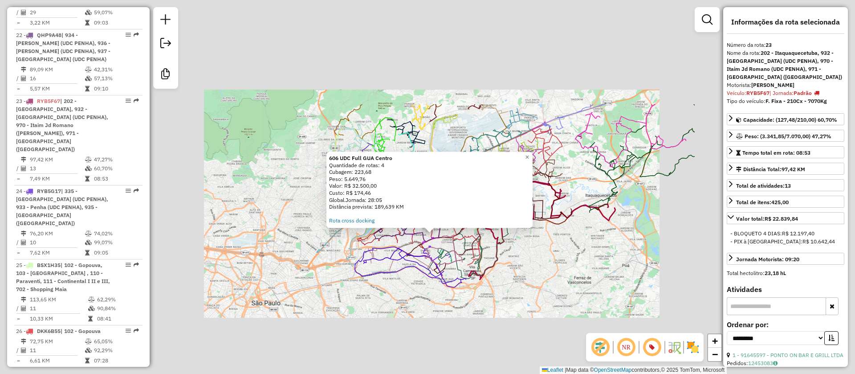
click at [573, 292] on div "Rota 14 - Placa RUR5F98 91646002 - JOaO PAULO LOPES DA SILVA 606 UDC Full GUA C…" at bounding box center [427, 187] width 855 height 374
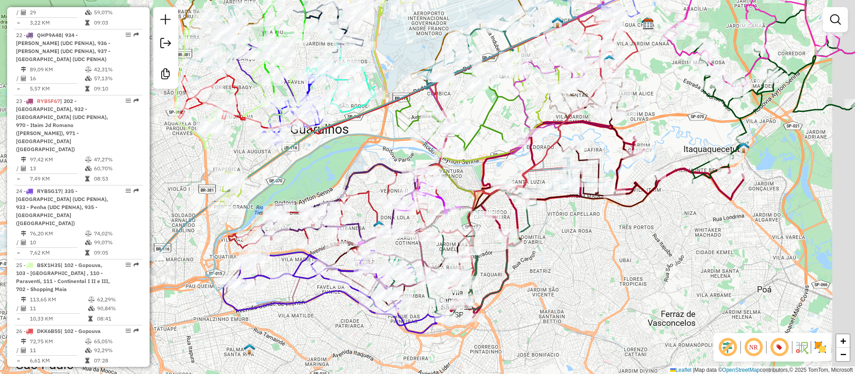
drag, startPoint x: 383, startPoint y: 290, endPoint x: 337, endPoint y: 308, distance: 49.6
click at [337, 308] on div "Janela de atendimento Grade de atendimento Capacidade Transportadoras Veículos …" at bounding box center [427, 187] width 855 height 374
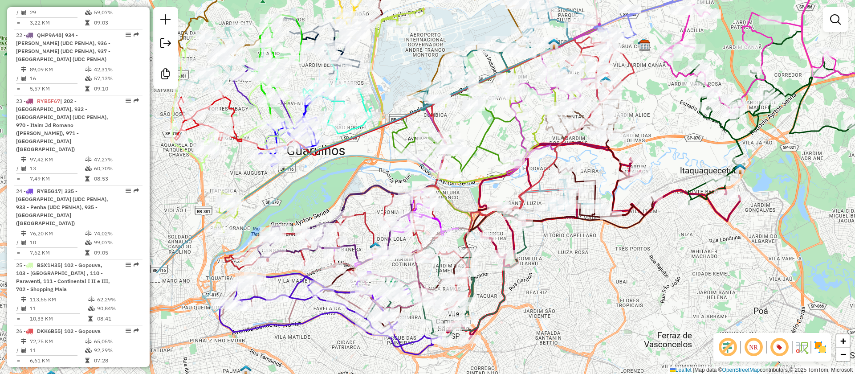
drag, startPoint x: 224, startPoint y: 272, endPoint x: 248, endPoint y: 301, distance: 37.1
click at [240, 295] on div "Janela de atendimento Grade de atendimento Capacidade Transportadoras Veículos …" at bounding box center [427, 187] width 855 height 374
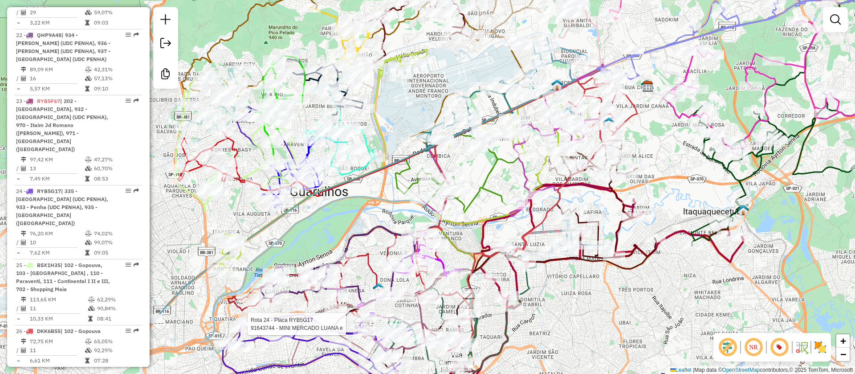
drag, startPoint x: 323, startPoint y: 228, endPoint x: 294, endPoint y: 290, distance: 68.6
click at [294, 290] on div "Rota 24 - Placa RYB5G17 91643744 - MINI MERCADO LUANA e Janela de atendimento G…" at bounding box center [427, 187] width 855 height 374
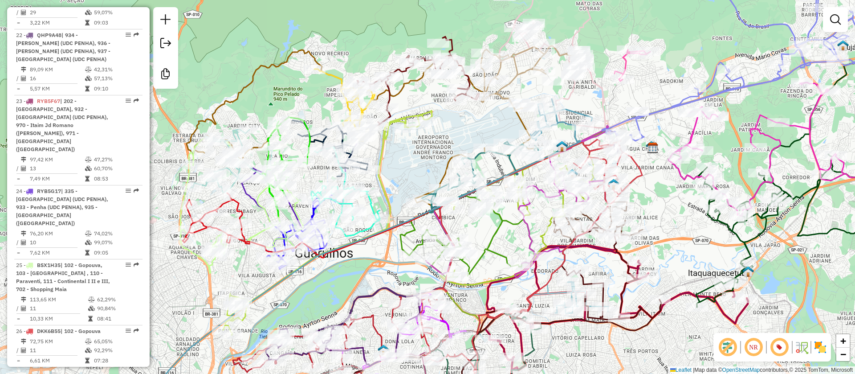
drag, startPoint x: 400, startPoint y: 156, endPoint x: 423, endPoint y: 153, distance: 22.9
click at [423, 153] on div "Rota 24 - Placa RYB5G17 91643744 - MINI MERCADO LUANA e Janela de atendimento G…" at bounding box center [427, 187] width 855 height 374
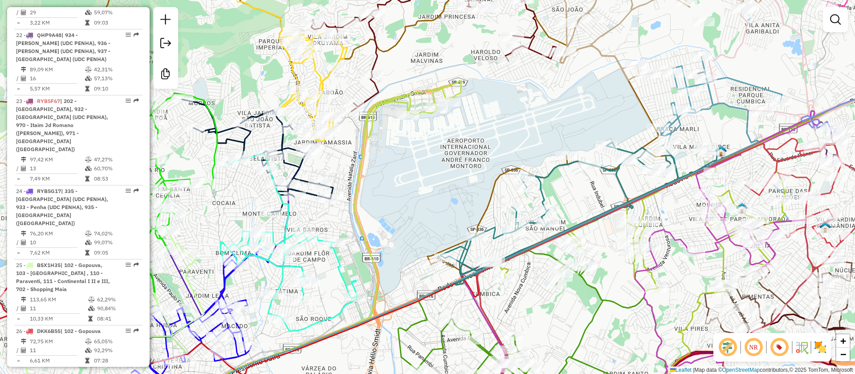
click at [363, 158] on icon at bounding box center [317, 246] width 290 height 330
select select "**********"
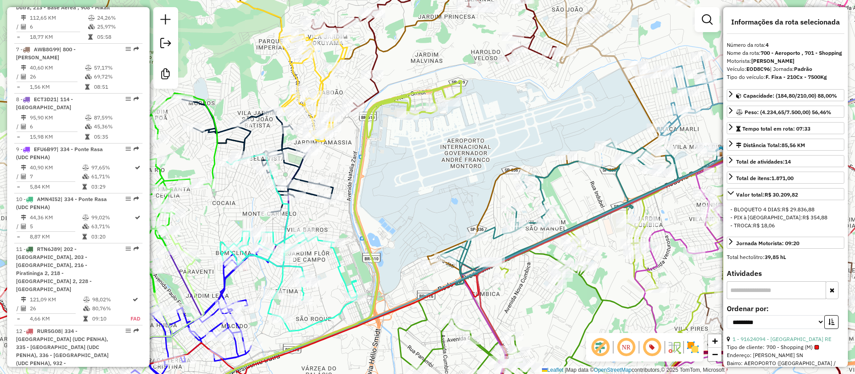
scroll to position [536, 0]
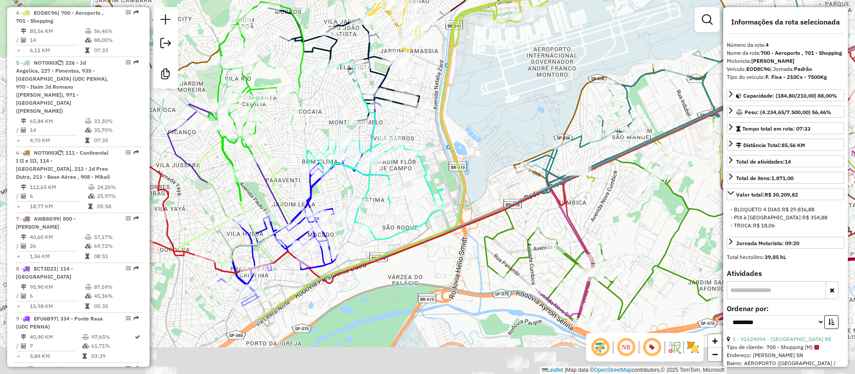
drag, startPoint x: 408, startPoint y: 174, endPoint x: 439, endPoint y: 90, distance: 90.2
click at [505, 48] on div "Janela de atendimento Grade de atendimento Capacidade Transportadoras Veículos …" at bounding box center [427, 187] width 855 height 374
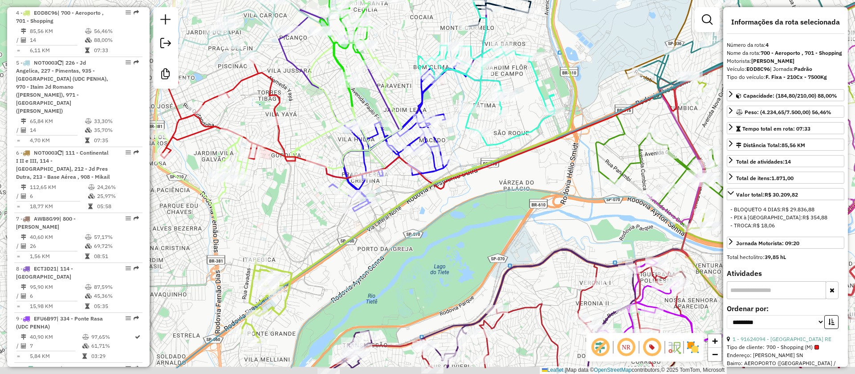
drag, startPoint x: 342, startPoint y: 251, endPoint x: 455, endPoint y: 163, distance: 142.5
click at [462, 160] on div "Janela de atendimento Grade de atendimento Capacidade Transportadoras Veículos …" at bounding box center [427, 187] width 855 height 374
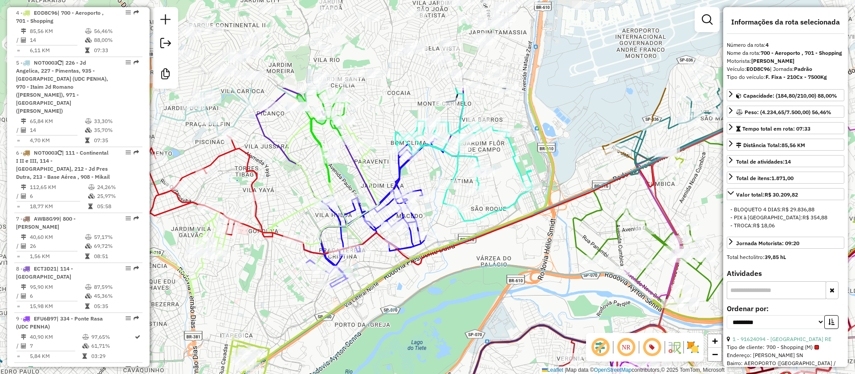
drag, startPoint x: 420, startPoint y: 216, endPoint x: 255, endPoint y: 265, distance: 171.9
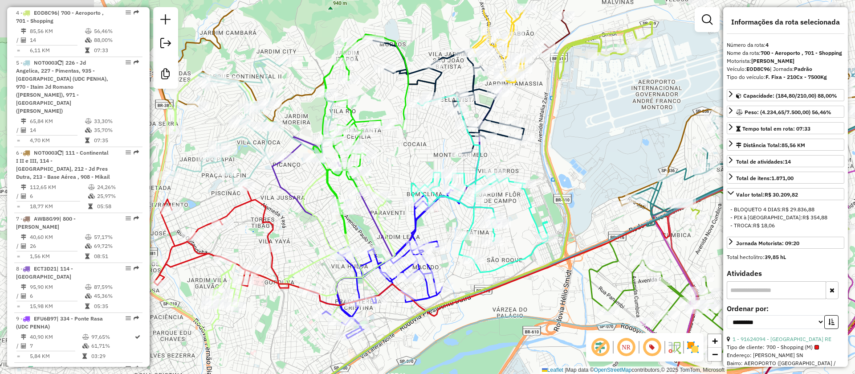
drag, startPoint x: 255, startPoint y: 270, endPoint x: 262, endPoint y: 322, distance: 53.0
click at [262, 322] on div "Janela de atendimento Grade de atendimento Capacidade Transportadoras Veículos …" at bounding box center [427, 187] width 855 height 374
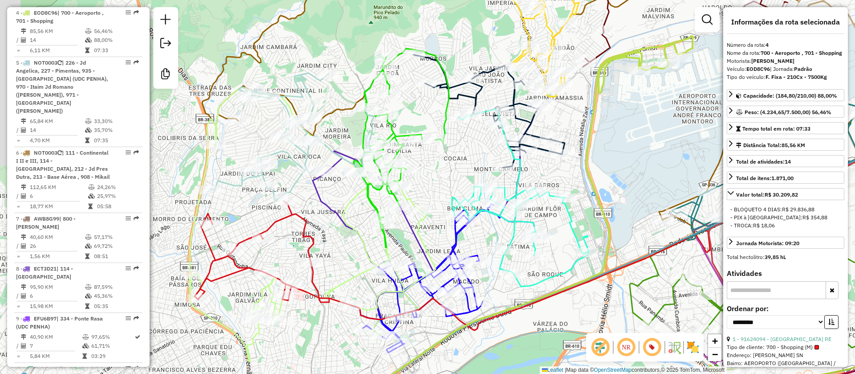
drag, startPoint x: 283, startPoint y: 245, endPoint x: 326, endPoint y: 253, distance: 43.7
click at [326, 253] on div "Janela de atendimento Grade de atendimento Capacidade Transportadoras Veículos …" at bounding box center [427, 187] width 855 height 374
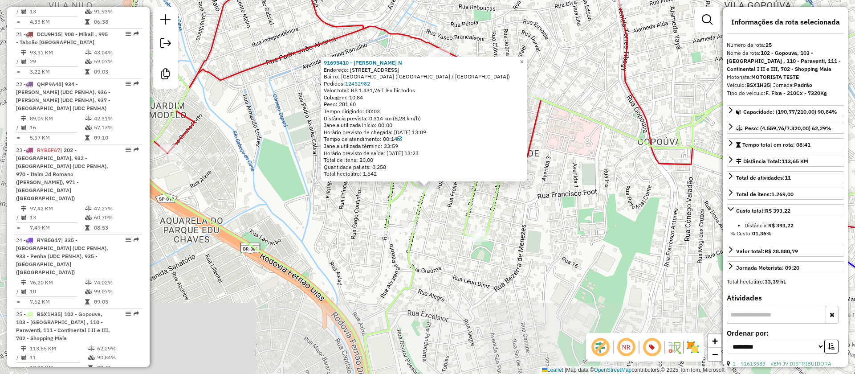
scroll to position [1800, 0]
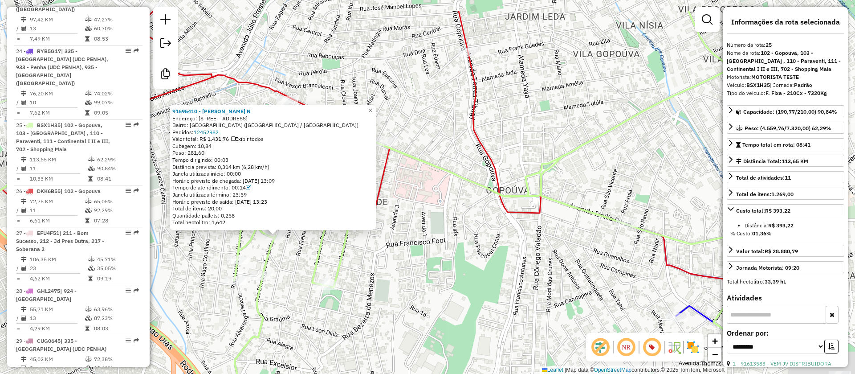
drag, startPoint x: 541, startPoint y: 228, endPoint x: 360, endPoint y: 191, distance: 184.5
click at [332, 316] on div "91695410 - GEREMIAS CAMARENA N Endereço: R Domingos de Abreu 86 Bairro: JARDIM …" at bounding box center [427, 187] width 855 height 374
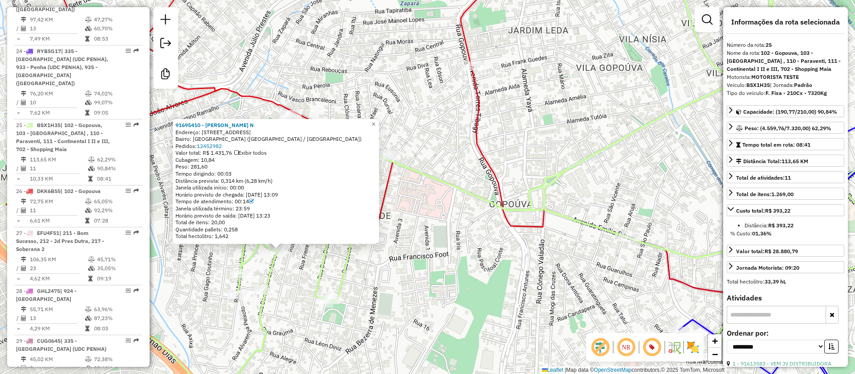
drag, startPoint x: 265, startPoint y: 287, endPoint x: 332, endPoint y: 249, distance: 76.8
click at [330, 251] on div "91695410 - GEREMIAS CAMARENA N Endereço: R Domingos de Abreu 86 Bairro: JARDIM …" at bounding box center [427, 187] width 855 height 374
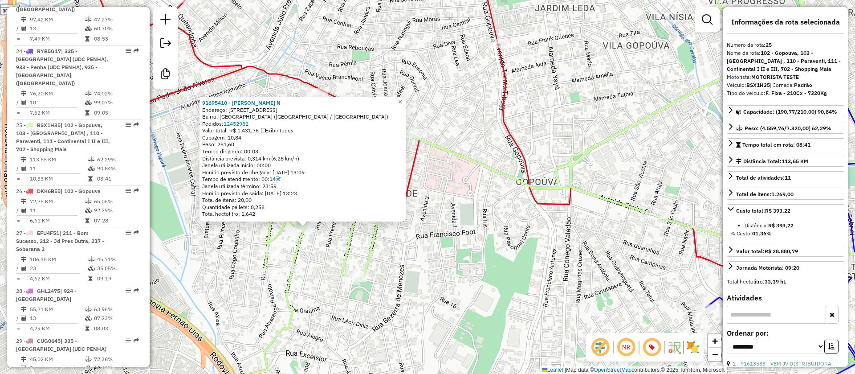
click at [324, 254] on div "91695410 - GEREMIAS CAMARENA N Endereço: R Domingos de Abreu 86 Bairro: JARDIM …" at bounding box center [427, 187] width 855 height 374
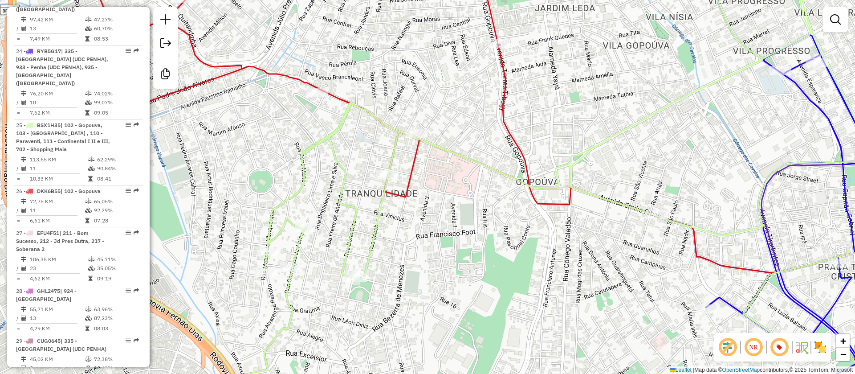
click at [305, 222] on icon at bounding box center [476, 187] width 928 height 449
select select "**********"
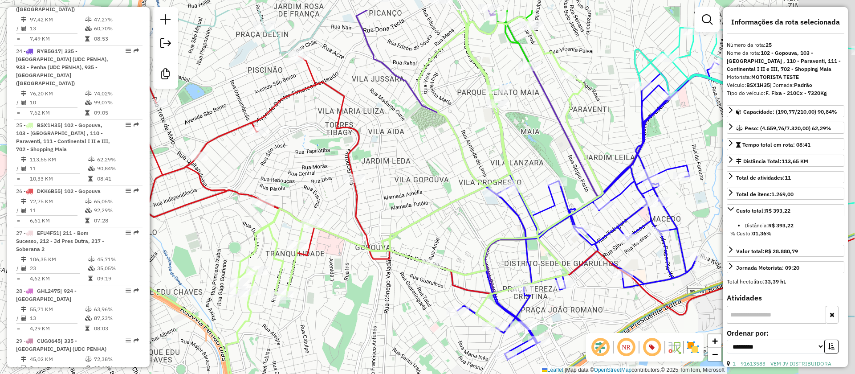
drag, startPoint x: 412, startPoint y: 241, endPoint x: 321, endPoint y: 286, distance: 102.4
click at [316, 295] on div "Janela de atendimento Grade de atendimento Capacidade Transportadoras Veículos …" at bounding box center [427, 187] width 855 height 374
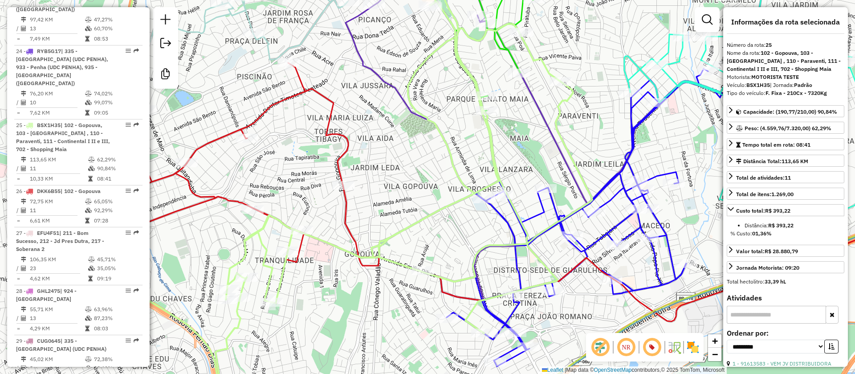
click at [338, 281] on div "Janela de atendimento Grade de atendimento Capacidade Transportadoras Veículos …" at bounding box center [427, 187] width 855 height 374
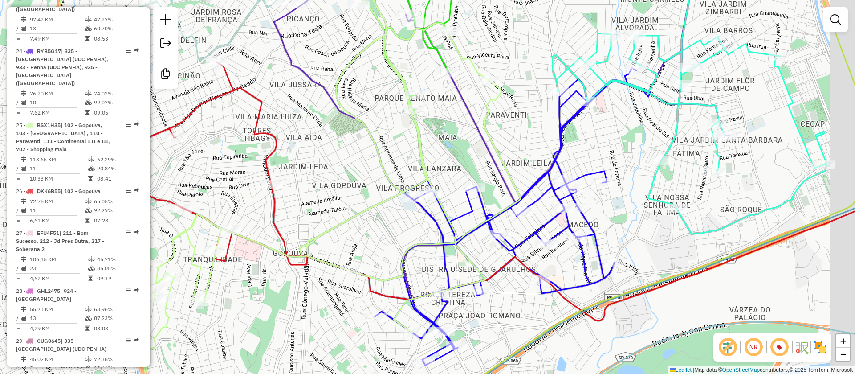
drag, startPoint x: 425, startPoint y: 224, endPoint x: 323, endPoint y: 228, distance: 101.6
click at [323, 228] on icon at bounding box center [275, 172] width 492 height 421
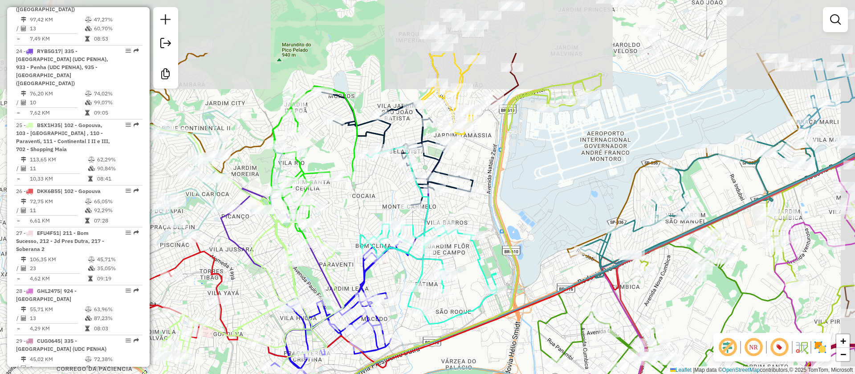
drag, startPoint x: 546, startPoint y: 228, endPoint x: 447, endPoint y: 309, distance: 128.0
click at [470, 328] on icon at bounding box center [394, 287] width 415 height 428
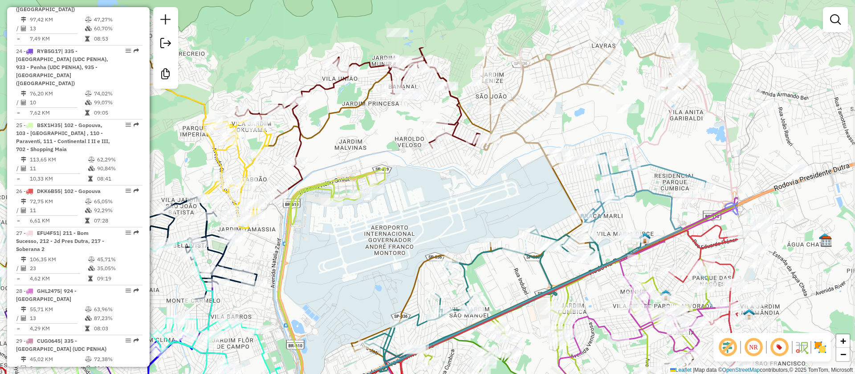
drag, startPoint x: 579, startPoint y: 183, endPoint x: 391, endPoint y: 263, distance: 204.3
click at [391, 263] on div "Janela de atendimento Grade de atendimento Capacidade Transportadoras Veículos …" at bounding box center [427, 187] width 855 height 374
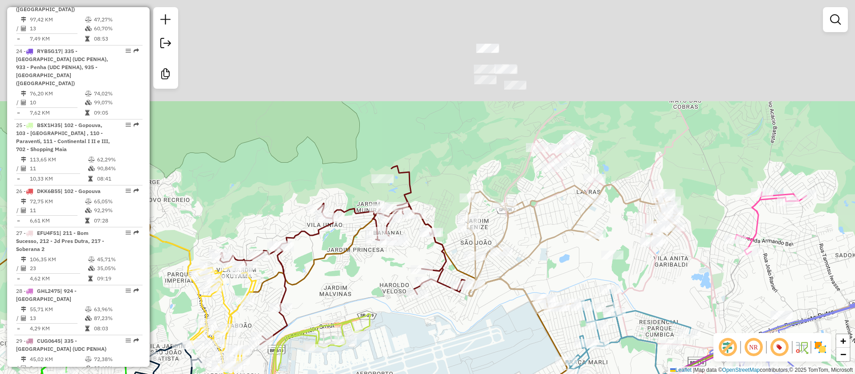
drag, startPoint x: 715, startPoint y: 221, endPoint x: 701, endPoint y: 356, distance: 135.7
click at [701, 356] on icon at bounding box center [715, 235] width 421 height 252
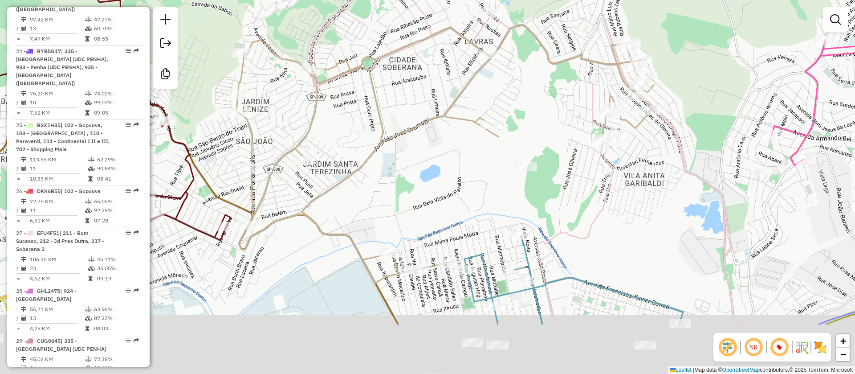
drag, startPoint x: 417, startPoint y: 267, endPoint x: 408, endPoint y: 205, distance: 62.7
click at [455, 156] on div "Janela de atendimento Grade de atendimento Capacidade Transportadoras Veículos …" at bounding box center [427, 187] width 855 height 374
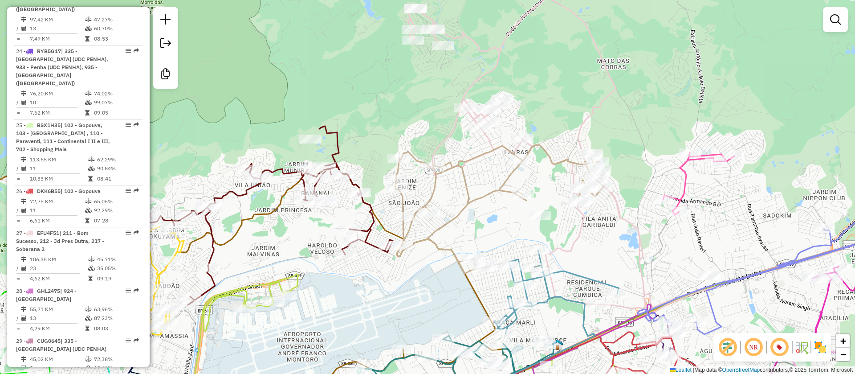
drag, startPoint x: 383, startPoint y: 157, endPoint x: 464, endPoint y: 110, distance: 93.2
click at [464, 110] on div "Janela de atendimento Grade de atendimento Capacidade Transportadoras Veículos …" at bounding box center [427, 187] width 855 height 374
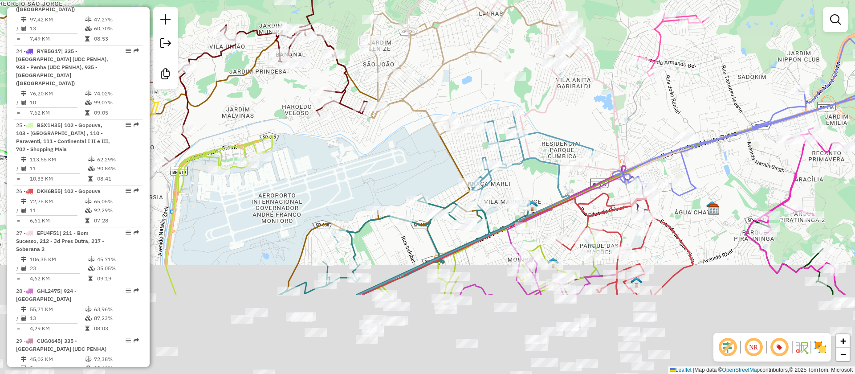
drag, startPoint x: 480, startPoint y: 293, endPoint x: 409, endPoint y: 130, distance: 177.1
click at [405, 119] on div "Rota 27 - Placa EFU4F51 91626968 - HONORATO ALVES OLIVE Janela de atendimento G…" at bounding box center [427, 187] width 855 height 374
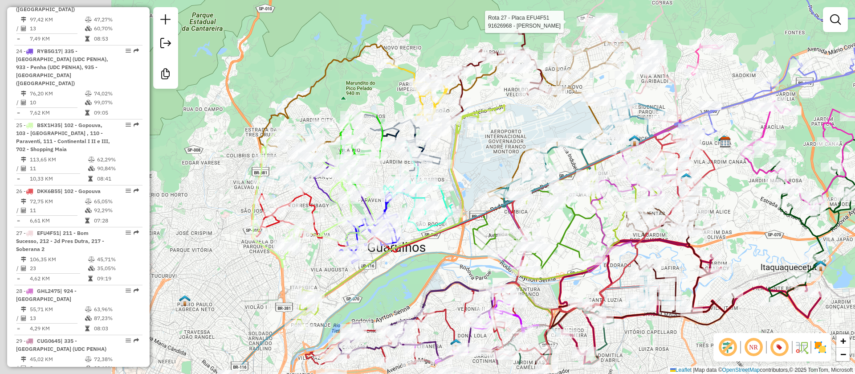
drag, startPoint x: 341, startPoint y: 304, endPoint x: 415, endPoint y: 252, distance: 90.5
click at [462, 261] on div "Rota 27 - Placa EFU4F51 91626968 - HONORATO ALVES OLIVE Janela de atendimento G…" at bounding box center [427, 187] width 855 height 374
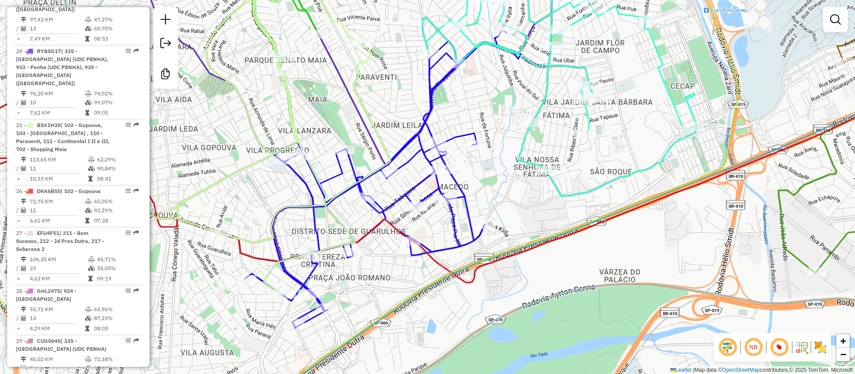
click at [423, 183] on icon at bounding box center [382, 179] width 275 height 298
select select "**********"
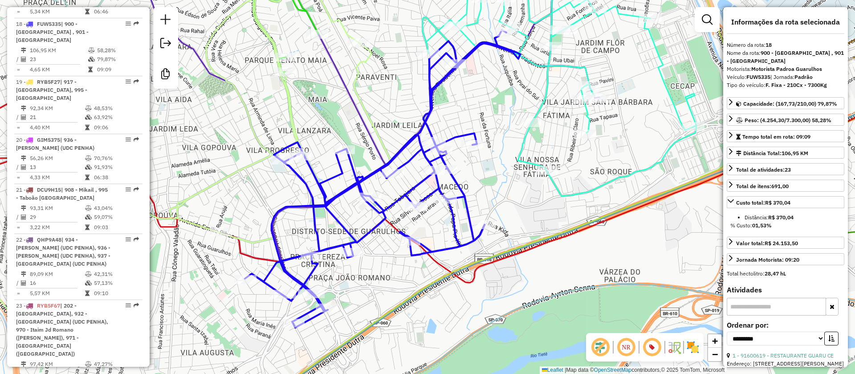
scroll to position [1394, 0]
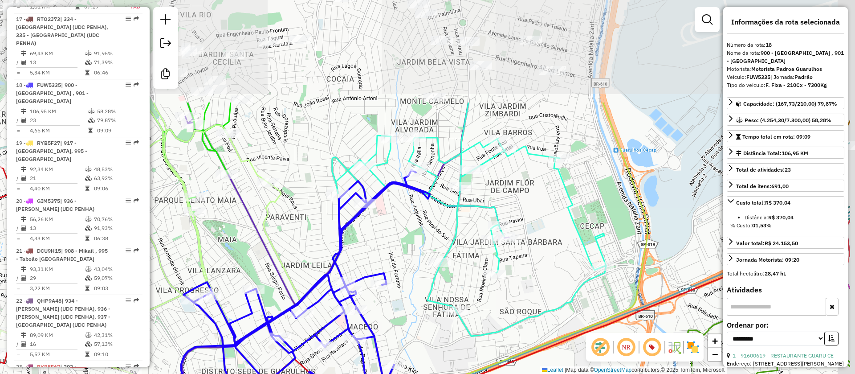
drag, startPoint x: 413, startPoint y: 334, endPoint x: 428, endPoint y: 326, distance: 17.0
click at [378, 373] on html "Aplicando filtros Pop-up bloqueado! Seu navegador bloqueou automáticamente a ab…" at bounding box center [427, 187] width 855 height 374
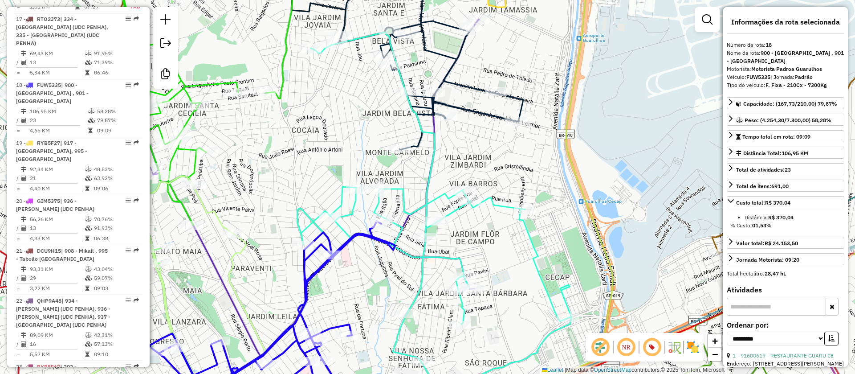
click at [458, 261] on icon at bounding box center [435, 209] width 274 height 355
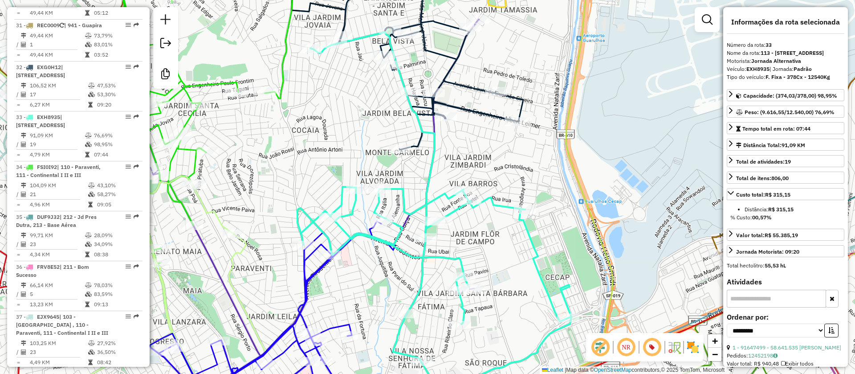
scroll to position [2207, 0]
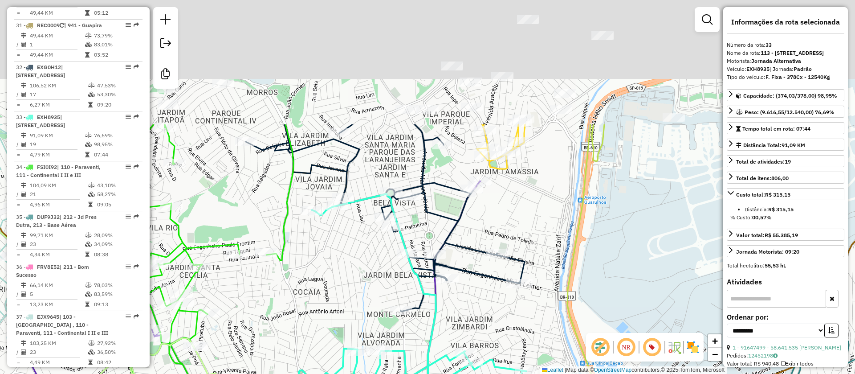
drag, startPoint x: 428, startPoint y: 254, endPoint x: 439, endPoint y: 311, distance: 57.6
click at [428, 344] on div "Janela de atendimento Grade de atendimento Capacidade Transportadoras Veículos …" at bounding box center [427, 187] width 855 height 374
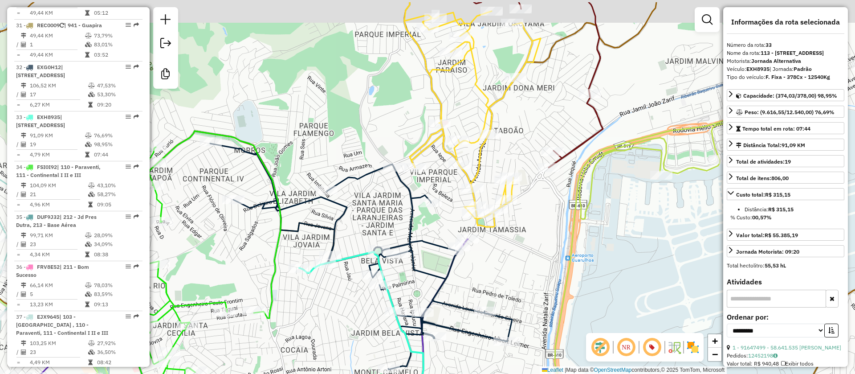
drag, startPoint x: 536, startPoint y: 246, endPoint x: 447, endPoint y: 266, distance: 91.4
click at [484, 373] on div "Janela de atendimento Grade de atendimento Capacidade Transportadoras Veículos …" at bounding box center [427, 187] width 855 height 374
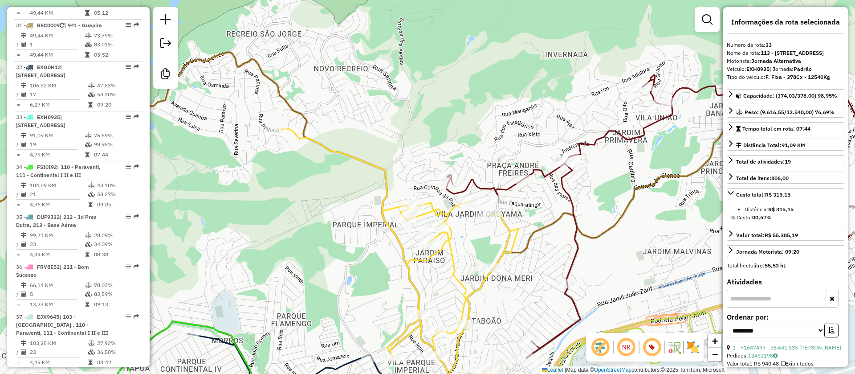
drag, startPoint x: 304, startPoint y: 167, endPoint x: 355, endPoint y: 255, distance: 102.0
click at [360, 290] on div "Janela de atendimento Grade de atendimento Capacidade Transportadoras Veículos …" at bounding box center [427, 187] width 855 height 374
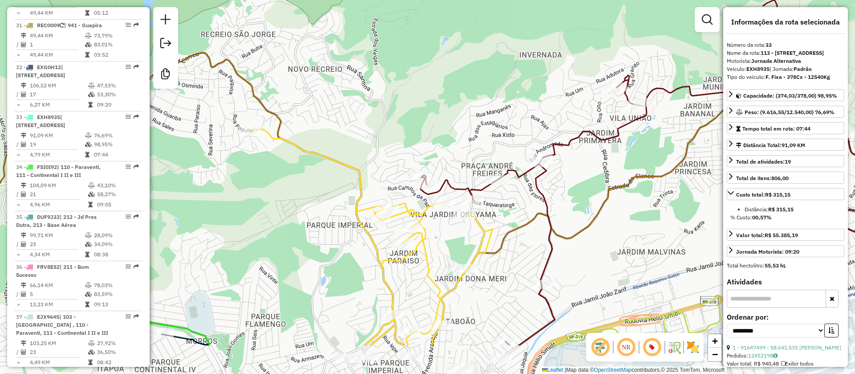
drag, startPoint x: 372, startPoint y: 263, endPoint x: 305, endPoint y: 167, distance: 116.8
click at [314, 197] on div "Janela de atendimento Grade de atendimento Capacidade Transportadoras Veículos …" at bounding box center [427, 187] width 855 height 374
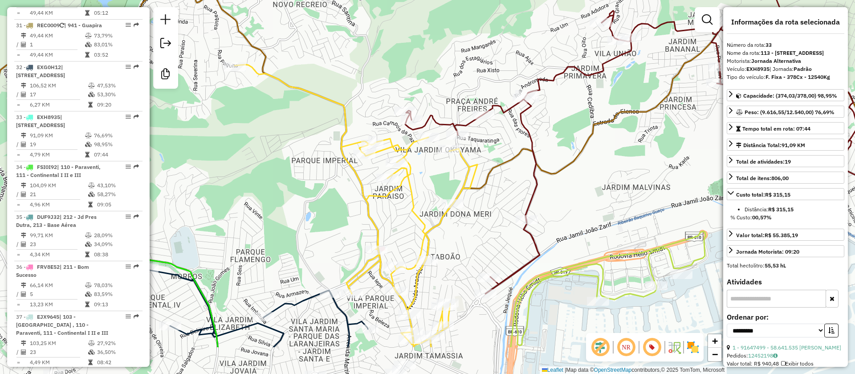
drag, startPoint x: 264, startPoint y: 160, endPoint x: 285, endPoint y: 175, distance: 25.7
click at [224, 88] on div "Janela de atendimento Grade de atendimento Capacidade Transportadoras Veículos …" at bounding box center [427, 187] width 855 height 374
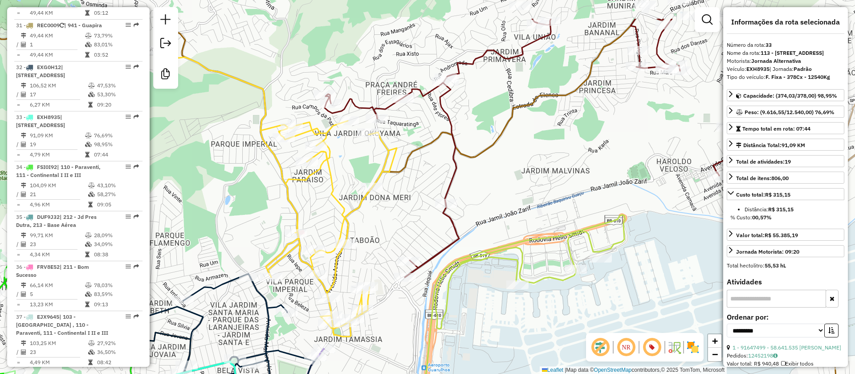
drag, startPoint x: 374, startPoint y: 236, endPoint x: 321, endPoint y: 274, distance: 65.5
click at [277, 334] on div "Janela de atendimento Grade de atendimento Capacidade Transportadoras Veículos …" at bounding box center [427, 187] width 855 height 374
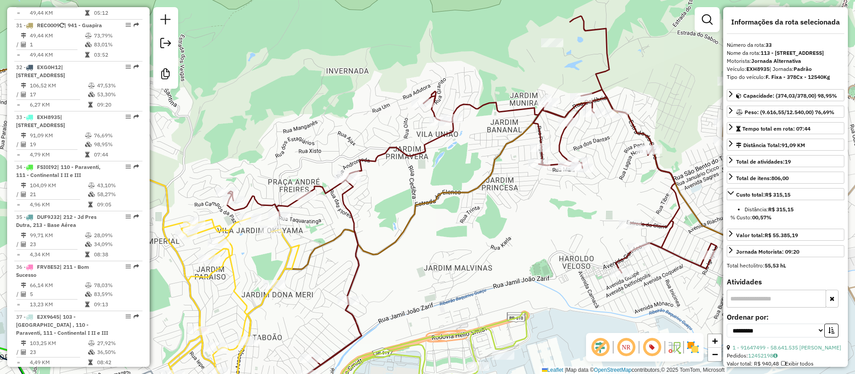
click at [333, 183] on icon at bounding box center [471, 195] width 489 height 358
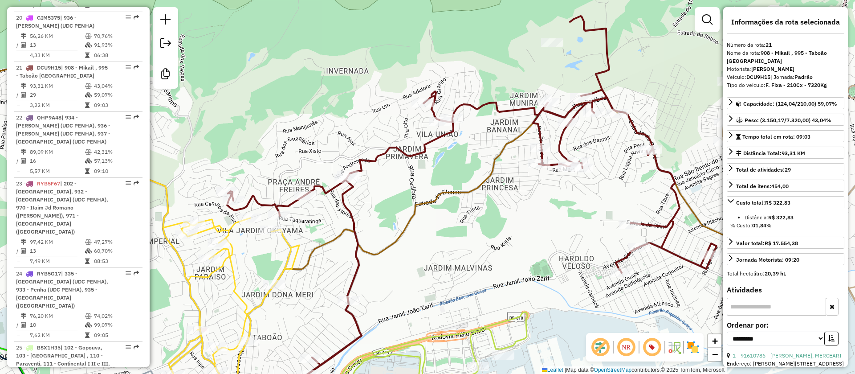
scroll to position [1544, 0]
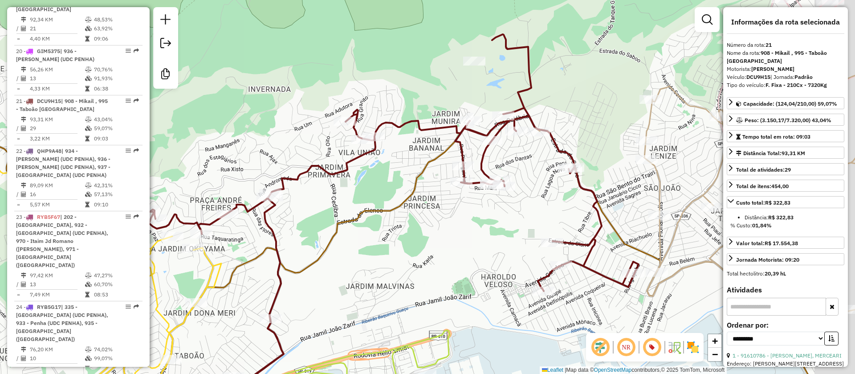
drag, startPoint x: 485, startPoint y: 208, endPoint x: 482, endPoint y: 213, distance: 6.0
click at [459, 212] on div "Janela de atendimento Grade de atendimento Capacidade Transportadoras Veículos …" at bounding box center [427, 187] width 855 height 374
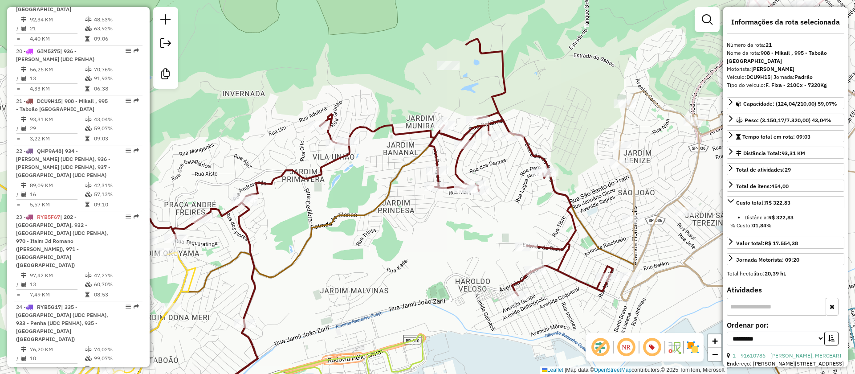
click at [569, 228] on div "Janela de atendimento Grade de atendimento Capacidade Transportadoras Veículos …" at bounding box center [427, 187] width 855 height 374
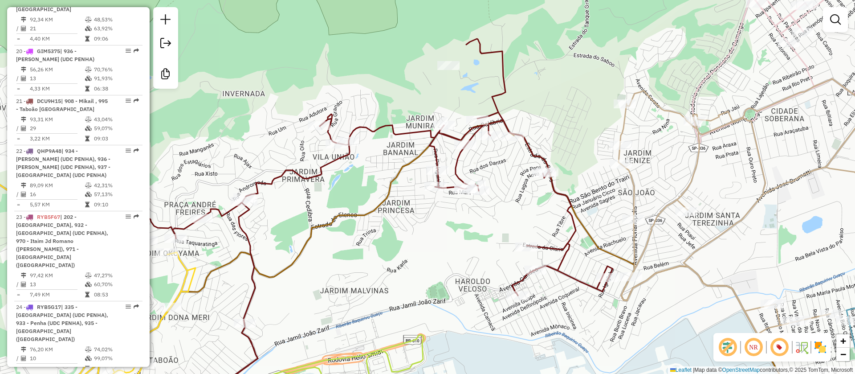
click at [571, 236] on icon at bounding box center [367, 218] width 489 height 358
select select "**********"
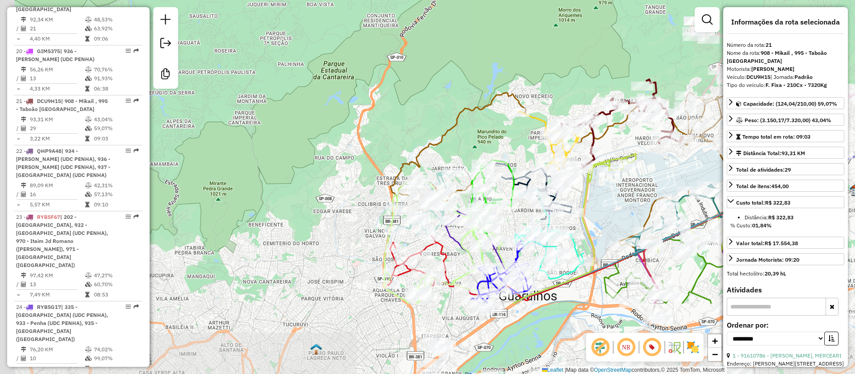
drag, startPoint x: 518, startPoint y: 303, endPoint x: 509, endPoint y: 214, distance: 89.6
click at [617, 197] on div "Janela de atendimento Grade de atendimento Capacidade Transportadoras Veículos …" at bounding box center [427, 187] width 855 height 374
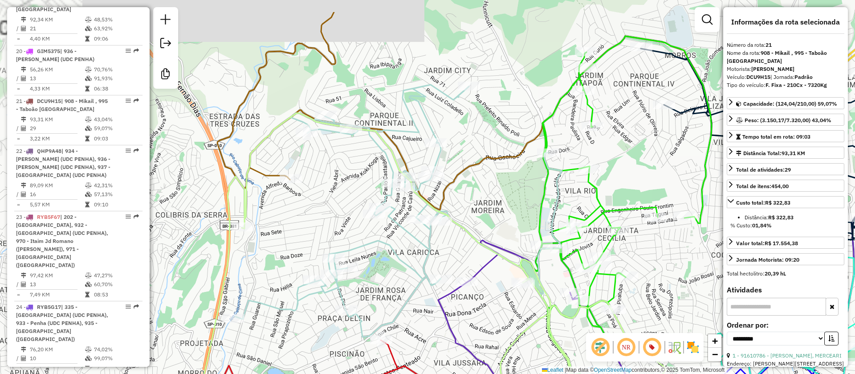
click at [443, 279] on div "Rota 21 - Placa DCU9H15 91614650 - RUDSON PETRAVICIUS 3 Janela de atendimento G…" at bounding box center [427, 187] width 855 height 374
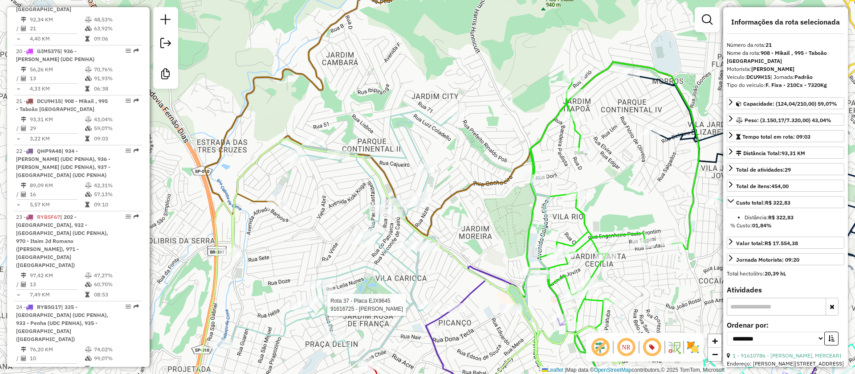
drag, startPoint x: 482, startPoint y: 226, endPoint x: 485, endPoint y: 211, distance: 15.3
click at [417, 206] on div "Rota 21 - Placa DCU9H15 91614650 - RUDSON PETRAVICIUS 3 Rota 37 - Placa EJX9645…" at bounding box center [427, 187] width 855 height 374
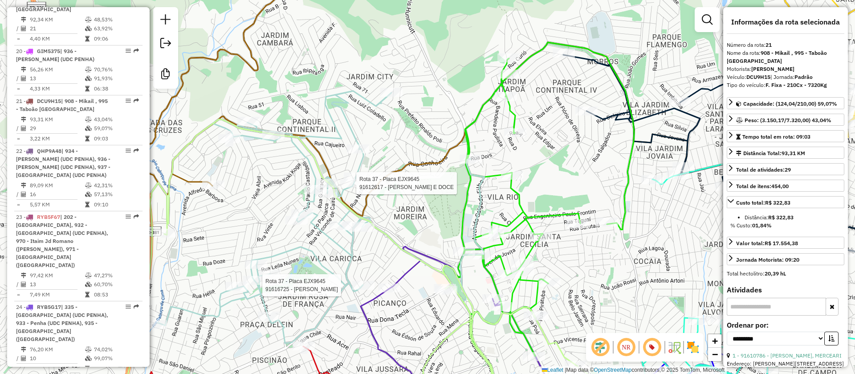
click at [516, 195] on icon at bounding box center [538, 226] width 191 height 369
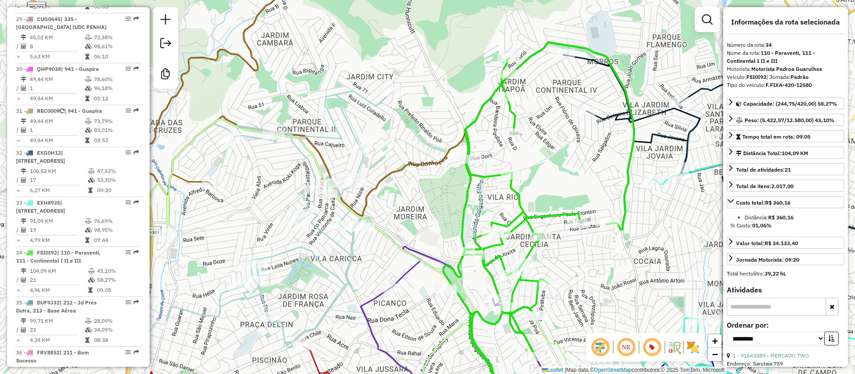
scroll to position [2265, 0]
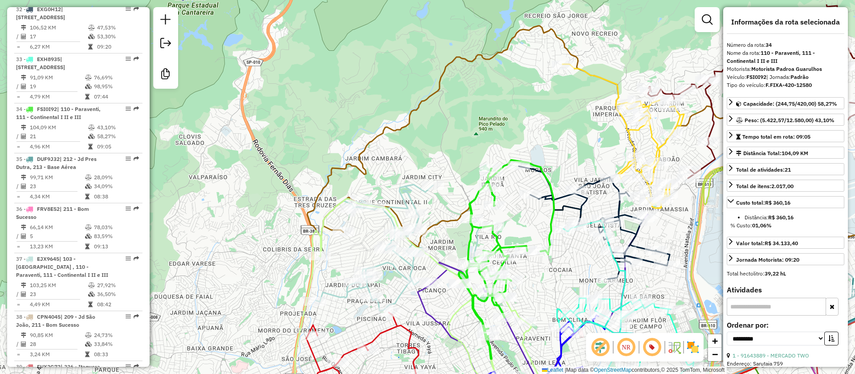
drag, startPoint x: 568, startPoint y: 226, endPoint x: 521, endPoint y: 213, distance: 48.4
click at [542, 278] on div "Janela de atendimento Grade de atendimento Capacidade Transportadoras Veículos …" at bounding box center [427, 187] width 855 height 374
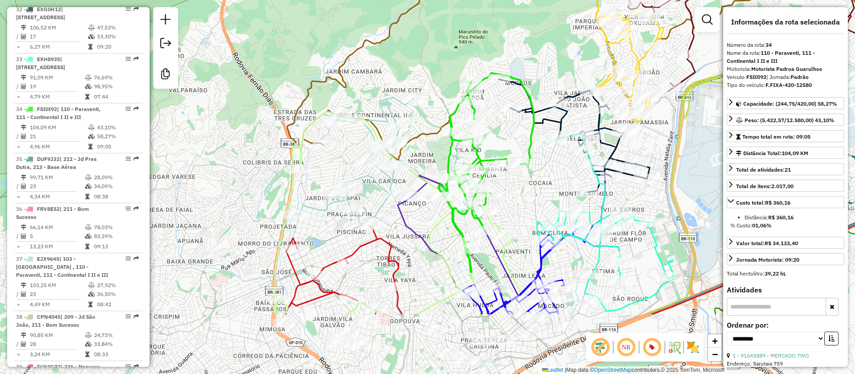
drag, startPoint x: 532, startPoint y: 288, endPoint x: 516, endPoint y: 153, distance: 136.3
click at [516, 153] on div "Rota 34 - Placa FSI0I92 91630342 - Atacarejo Satutaia Janela de atendimento Gra…" at bounding box center [427, 187] width 855 height 374
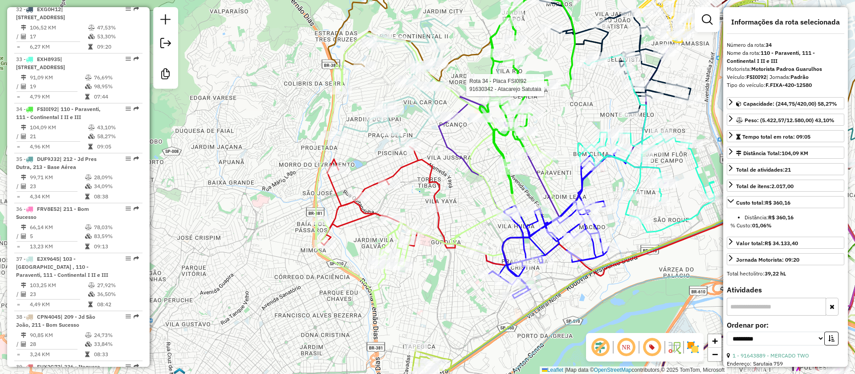
drag, startPoint x: 446, startPoint y: 262, endPoint x: 457, endPoint y: 243, distance: 21.5
click at [487, 221] on icon at bounding box center [439, 170] width 246 height 274
click at [440, 224] on icon at bounding box center [586, 210] width 531 height 129
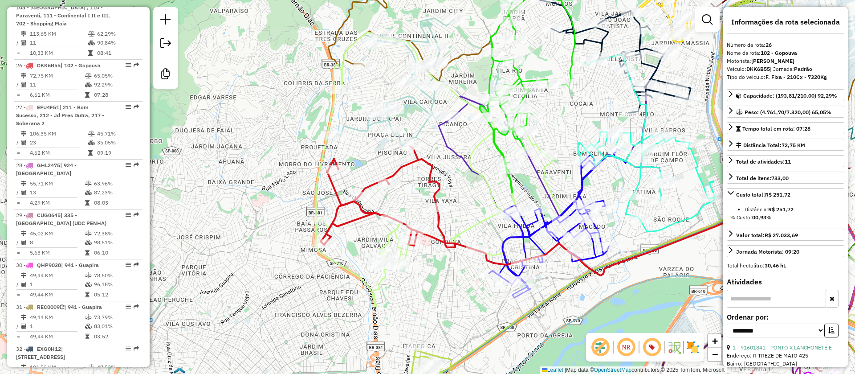
scroll to position [1866, 0]
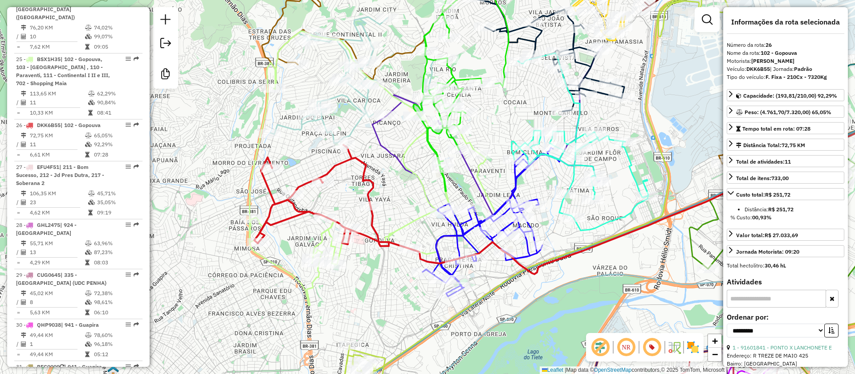
drag, startPoint x: 393, startPoint y: 272, endPoint x: 352, endPoint y: 269, distance: 41.5
click at [300, 287] on div "Janela de atendimento Grade de atendimento Capacidade Transportadoras Veículos …" at bounding box center [427, 187] width 855 height 374
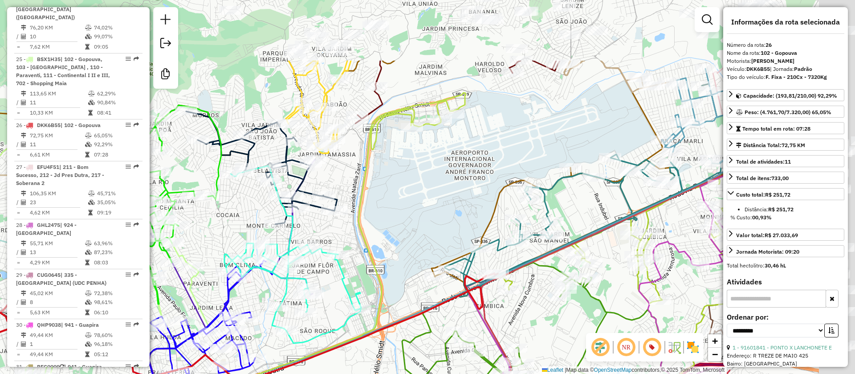
drag, startPoint x: 543, startPoint y: 216, endPoint x: 412, endPoint y: 286, distance: 148.6
click at [412, 286] on div "Janela de atendimento Grade de atendimento Capacidade Transportadoras Veículos …" at bounding box center [427, 187] width 855 height 374
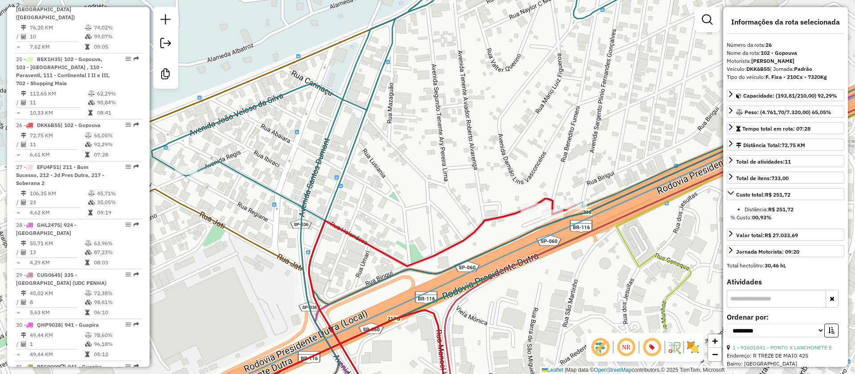
drag, startPoint x: 594, startPoint y: 270, endPoint x: 447, endPoint y: 295, distance: 149.1
click at [442, 310] on div "Rota 33 - Placa EXH8935 91699445 - TRAILLER DO GOES Janela de atendimento Grade…" at bounding box center [427, 187] width 855 height 374
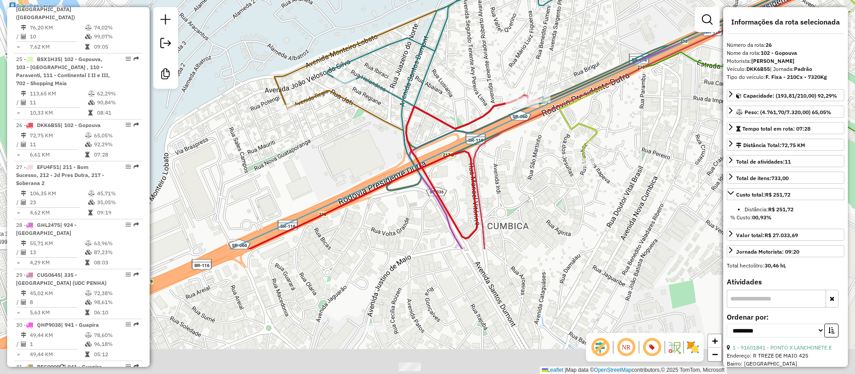
drag, startPoint x: 440, startPoint y: 315, endPoint x: 447, endPoint y: 258, distance: 57.8
click at [538, 146] on div "Rota 33 - Placa EXH8935 91699445 - TRAILLER DO GOES Janela de atendimento Grade…" at bounding box center [427, 187] width 855 height 374
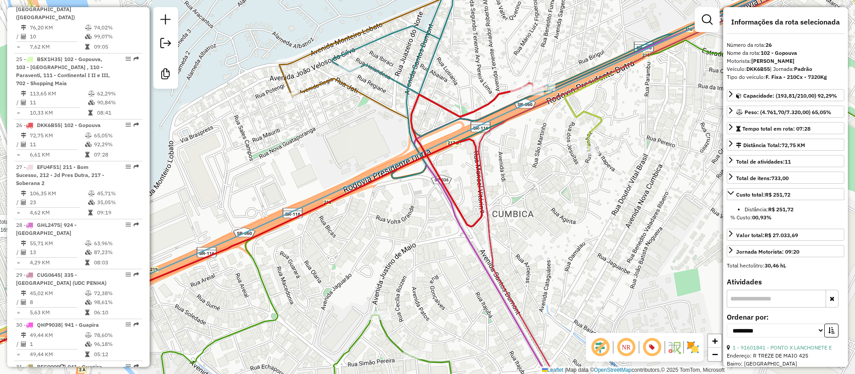
click at [385, 332] on icon at bounding box center [551, 225] width 779 height 371
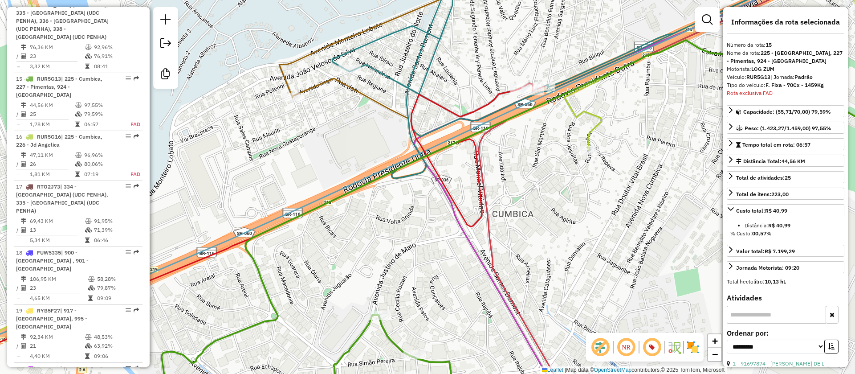
scroll to position [1229, 0]
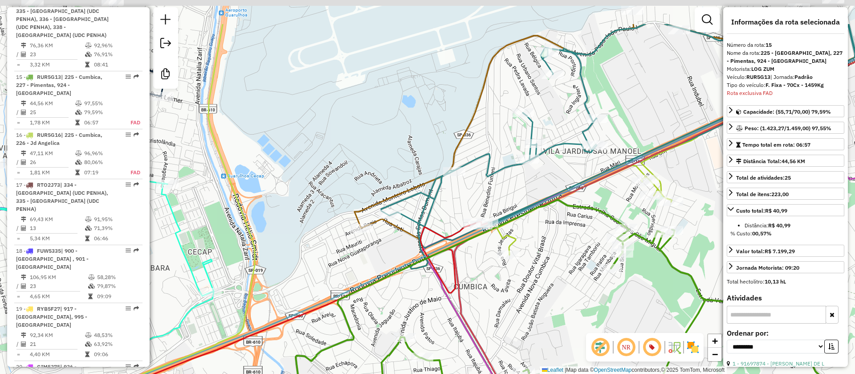
drag, startPoint x: 567, startPoint y: 243, endPoint x: 555, endPoint y: 219, distance: 26.3
click at [514, 311] on div "Janela de atendimento Grade de atendimento Capacidade Transportadoras Veículos …" at bounding box center [427, 187] width 855 height 374
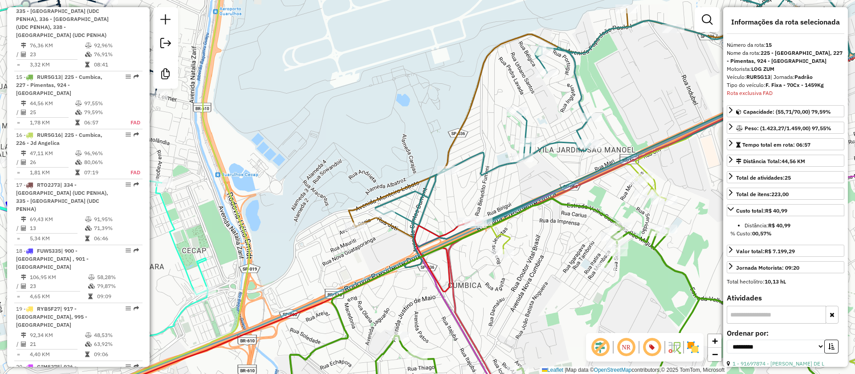
drag, startPoint x: 499, startPoint y: 296, endPoint x: 483, endPoint y: 188, distance: 109.0
click at [484, 192] on div "Janela de atendimento Grade de atendimento Capacidade Transportadoras Veículos …" at bounding box center [427, 187] width 855 height 374
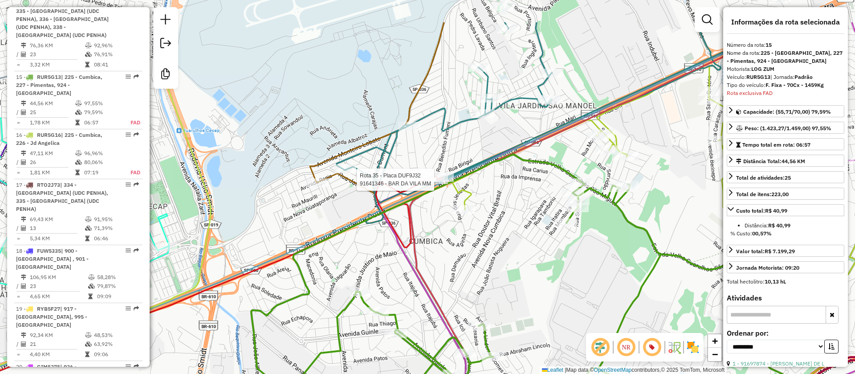
drag, startPoint x: 495, startPoint y: 224, endPoint x: 455, endPoint y: 322, distance: 106.0
click at [455, 322] on div "Rota 35 - Placa DUF9J32 91641346 - BAR DA VILA MM Janela de atendimento Grade d…" at bounding box center [427, 187] width 855 height 374
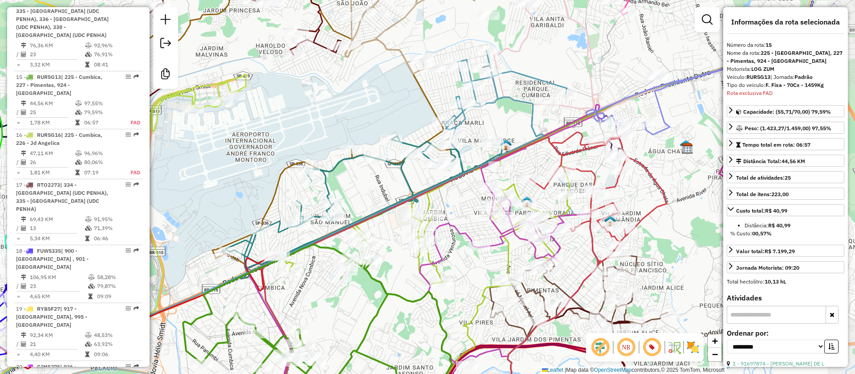
drag, startPoint x: 361, startPoint y: 273, endPoint x: 289, endPoint y: 269, distance: 72.2
click at [294, 291] on div "Janela de atendimento Grade de atendimento Capacidade Transportadoras Veículos …" at bounding box center [427, 187] width 855 height 374
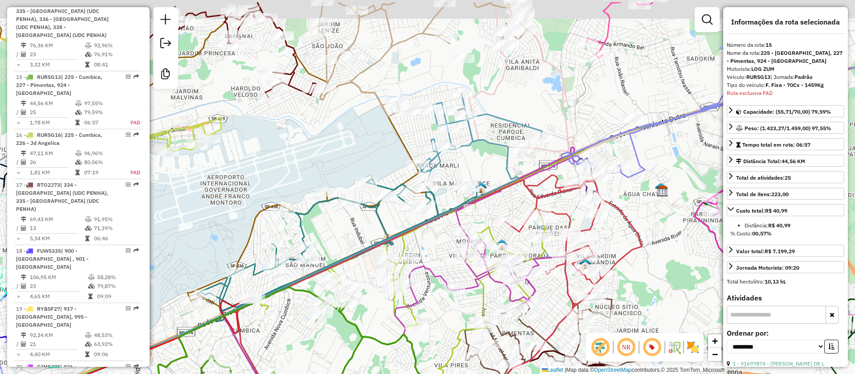
drag, startPoint x: 370, startPoint y: 200, endPoint x: 342, endPoint y: 251, distance: 57.4
click at [341, 266] on div "Janela de atendimento Grade de atendimento Capacidade Transportadoras Veículos …" at bounding box center [427, 187] width 855 height 374
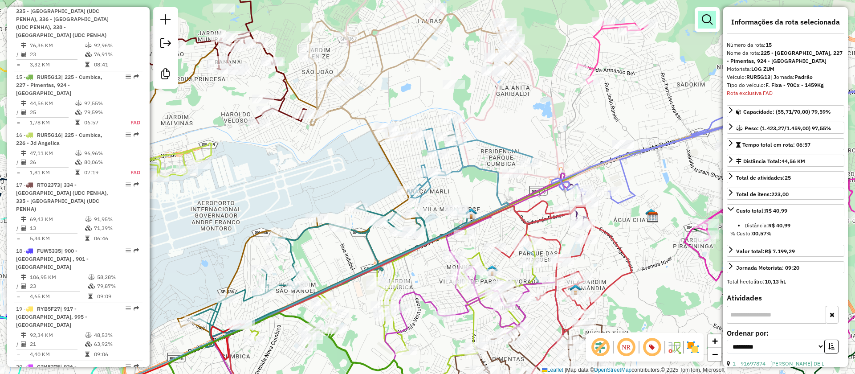
click at [702, 21] on link at bounding box center [707, 20] width 18 height 18
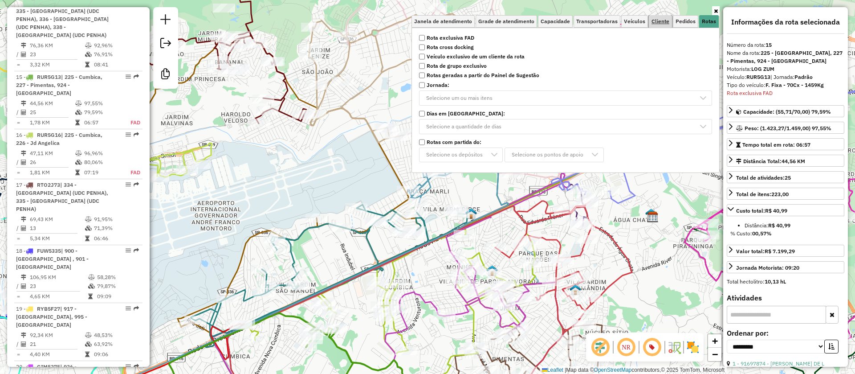
click at [662, 22] on span "Cliente" at bounding box center [661, 21] width 18 height 5
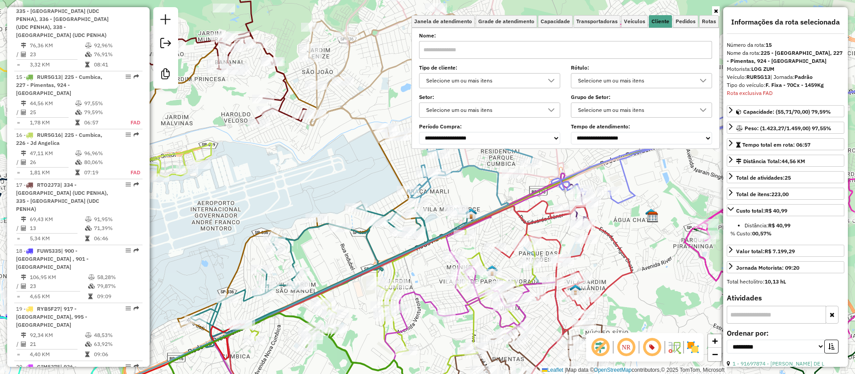
click at [452, 85] on div "Selecione um ou mais itens" at bounding box center [483, 80] width 120 height 14
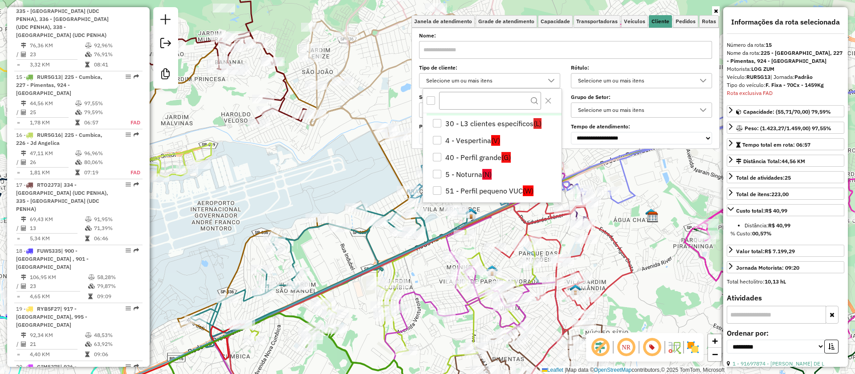
scroll to position [134, 0]
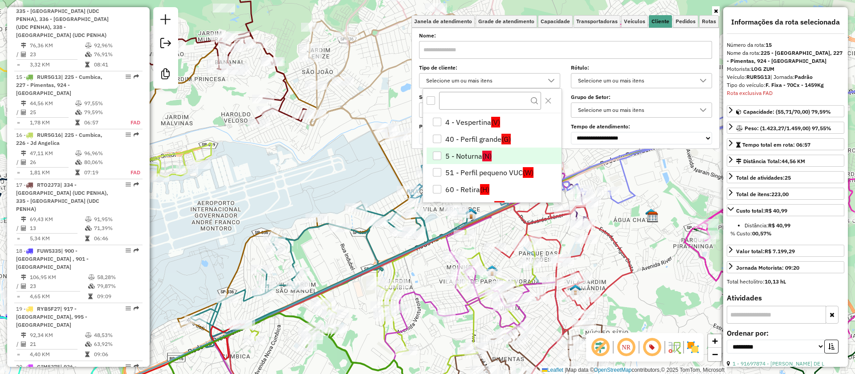
click at [466, 157] on li "5 - Noturna (N)" at bounding box center [494, 155] width 135 height 17
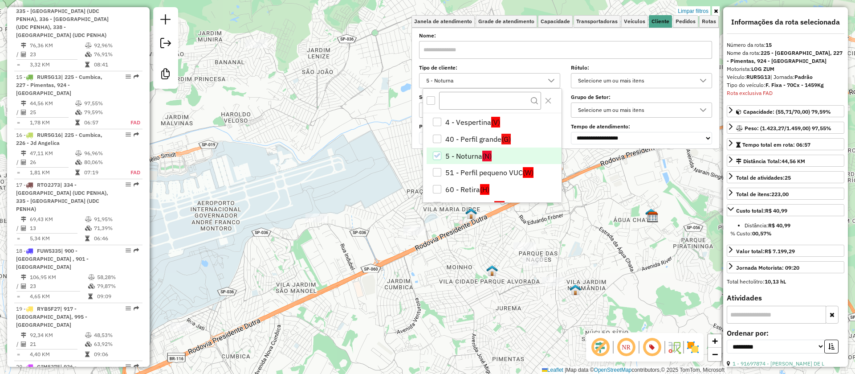
click at [354, 265] on div "Limpar filtros Janela de atendimento Grade de atendimento Capacidade Transporta…" at bounding box center [427, 187] width 855 height 374
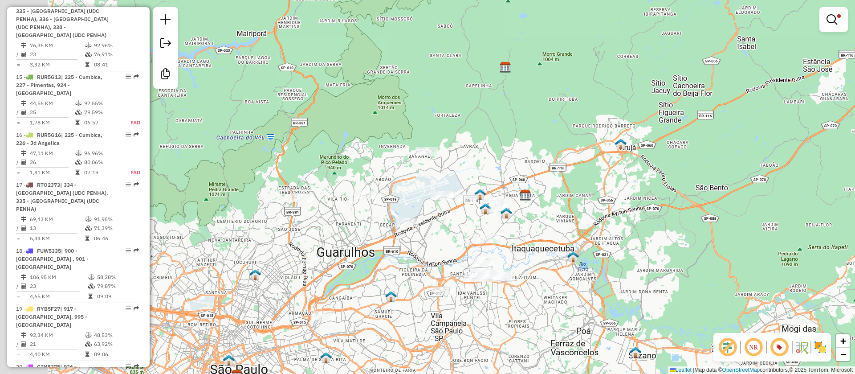
drag, startPoint x: 545, startPoint y: 244, endPoint x: 582, endPoint y: 205, distance: 53.2
click at [580, 208] on div "Limpar filtros Janela de atendimento Grade de atendimento Capacidade Transporta…" at bounding box center [427, 187] width 855 height 374
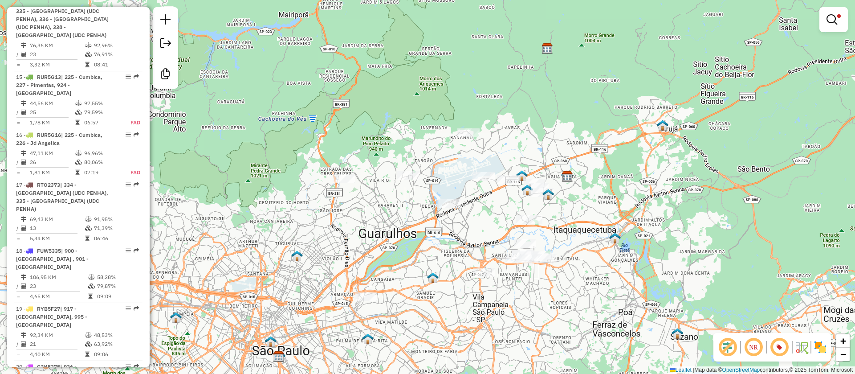
drag, startPoint x: 454, startPoint y: 230, endPoint x: 512, endPoint y: 226, distance: 58.0
click at [506, 229] on div "Limpar filtros Janela de atendimento Grade de atendimento Capacidade Transporta…" at bounding box center [427, 187] width 855 height 374
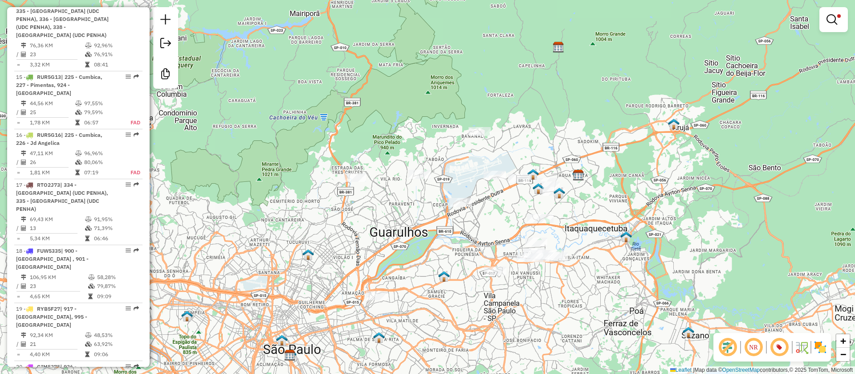
click at [461, 210] on div "Limpar filtros Janela de atendimento Grade de atendimento Capacidade Transporta…" at bounding box center [427, 187] width 855 height 374
select select "**********"
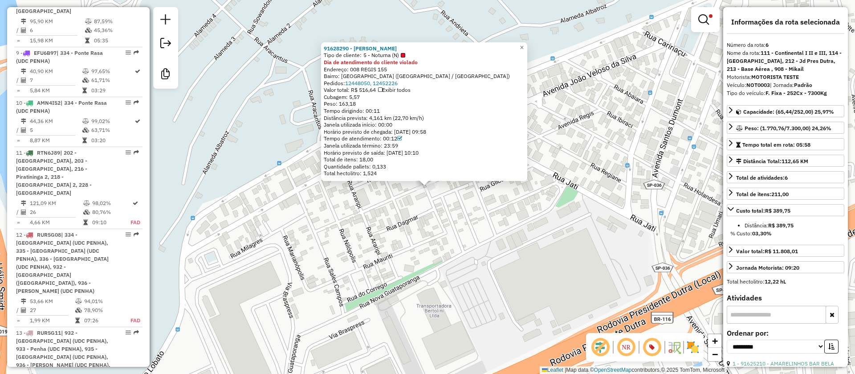
scroll to position [660, 0]
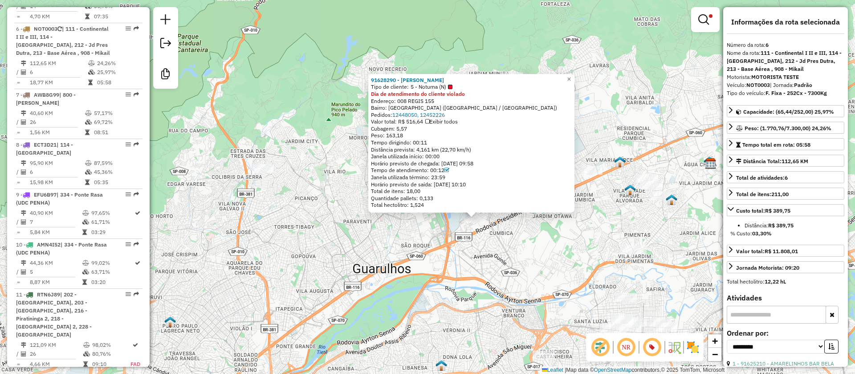
click at [507, 250] on div "Rota 6 - Placa NOT0003 91628290 - SANDRA MARIA RIBEIRO 91628290 - SANDRA MARIA …" at bounding box center [427, 187] width 855 height 374
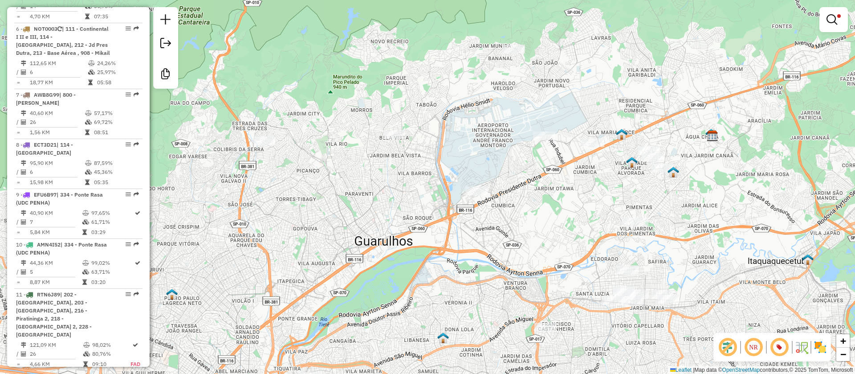
drag, startPoint x: 518, startPoint y: 258, endPoint x: 517, endPoint y: 215, distance: 43.7
click at [517, 216] on div "Limpar filtros Janela de atendimento Grade de atendimento Capacidade Transporta…" at bounding box center [427, 187] width 855 height 374
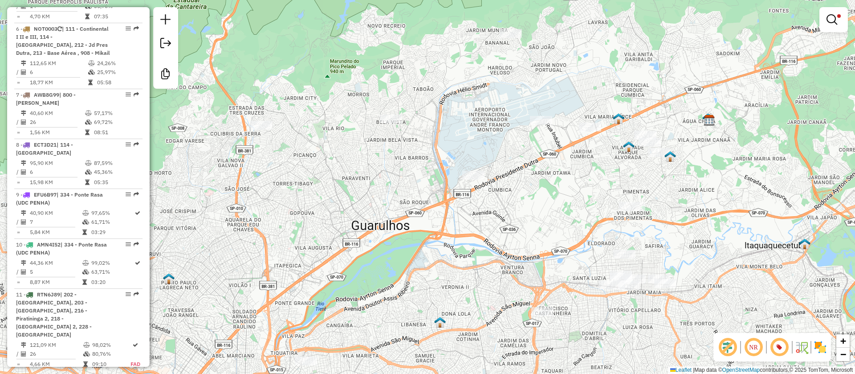
click at [513, 228] on div "Limpar filtros Janela de atendimento Grade de atendimento Capacidade Transporta…" at bounding box center [427, 187] width 855 height 374
click at [831, 20] on em at bounding box center [832, 19] width 11 height 11
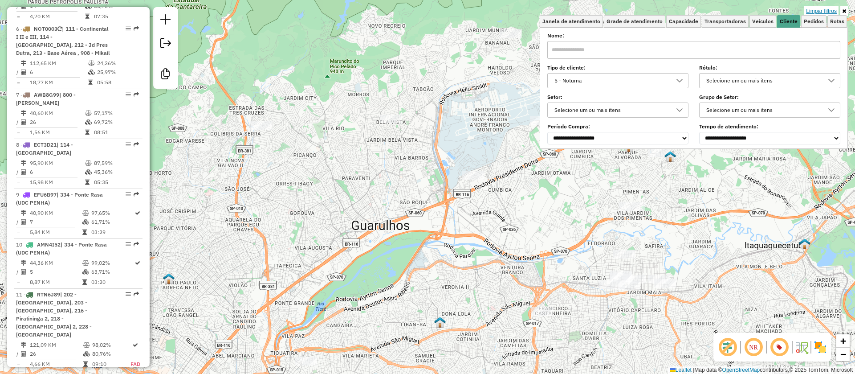
click at [820, 10] on link "Limpar filtros" at bounding box center [821, 11] width 34 height 10
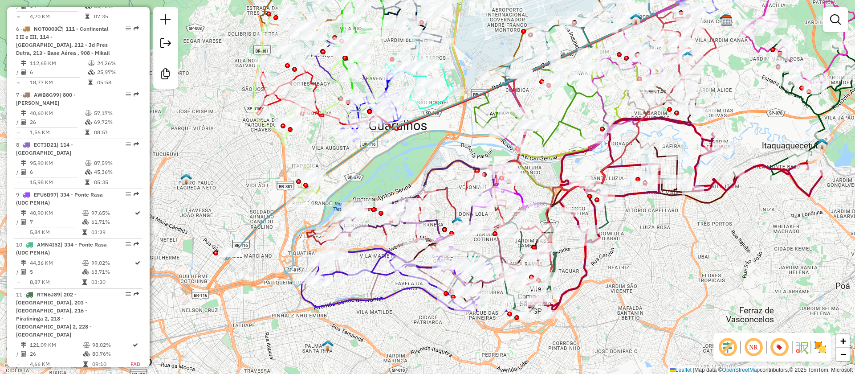
drag, startPoint x: 423, startPoint y: 241, endPoint x: 440, endPoint y: 142, distance: 100.8
click at [440, 142] on div "Janela de atendimento Grade de atendimento Capacidade Transportadoras Veículos …" at bounding box center [427, 187] width 855 height 374
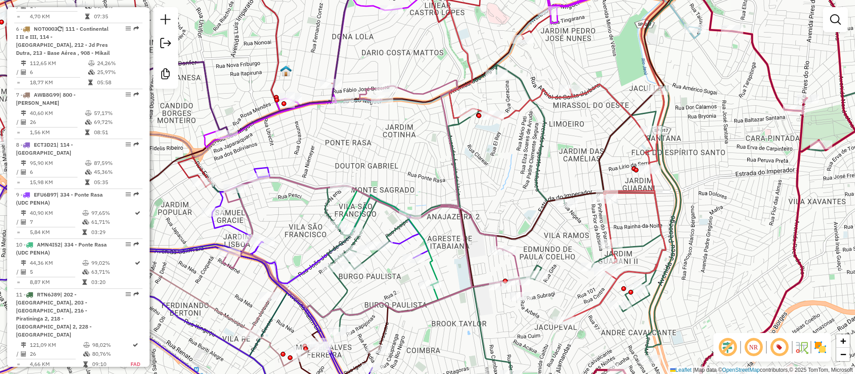
select select "**********"
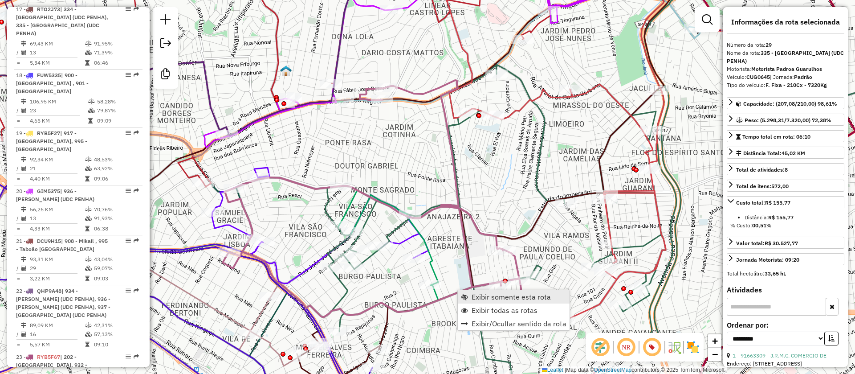
scroll to position [2015, 0]
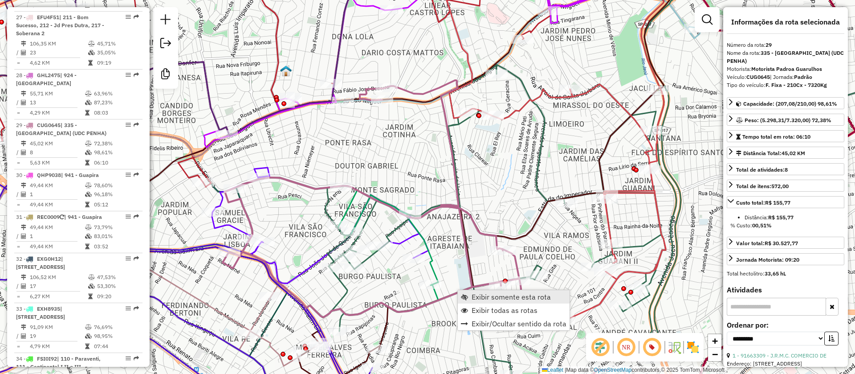
click at [495, 298] on span "Exibir somente esta rota" at bounding box center [511, 296] width 79 height 7
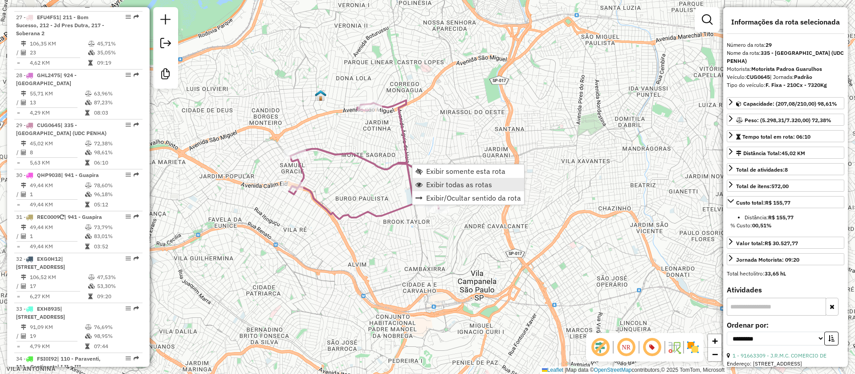
click at [453, 184] on span "Exibir todas as rotas" at bounding box center [459, 184] width 66 height 7
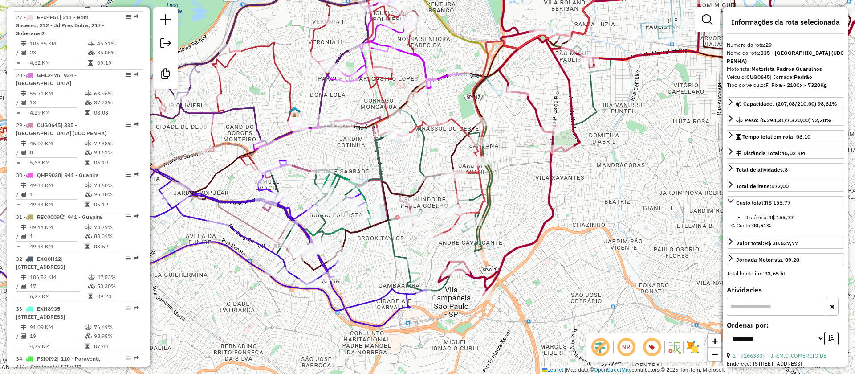
drag, startPoint x: 561, startPoint y: 196, endPoint x: 518, endPoint y: 219, distance: 49.2
click at [533, 216] on div "Janela de atendimento Grade de atendimento Capacidade Transportadoras Veículos …" at bounding box center [427, 187] width 855 height 374
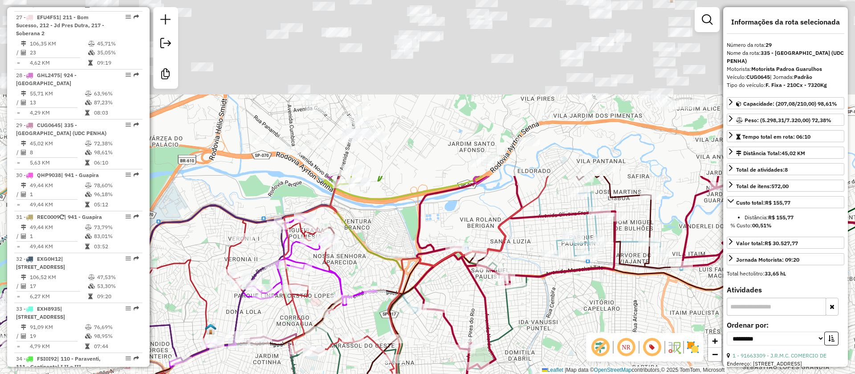
drag, startPoint x: 534, startPoint y: 232, endPoint x: 463, endPoint y: 359, distance: 144.7
click at [454, 373] on html "Aplicando filtros Pop-up bloqueado! Seu navegador bloqueou automáticamente a ab…" at bounding box center [427, 187] width 855 height 374
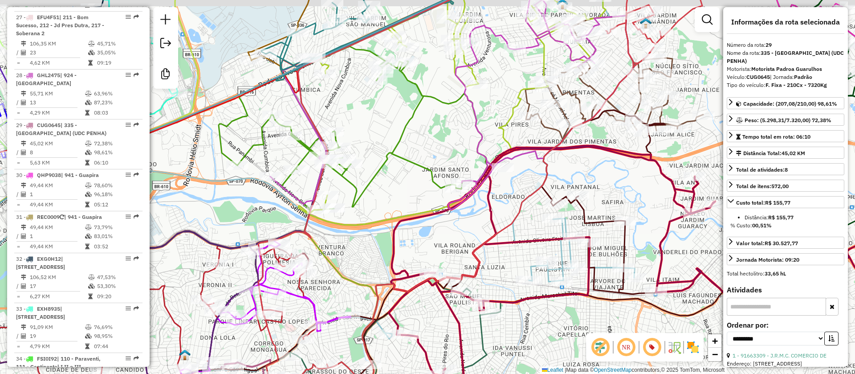
drag, startPoint x: 533, startPoint y: 173, endPoint x: 498, endPoint y: 208, distance: 49.4
click at [499, 215] on div "Janela de atendimento Grade de atendimento Capacidade Transportadoras Veículos …" at bounding box center [427, 187] width 855 height 374
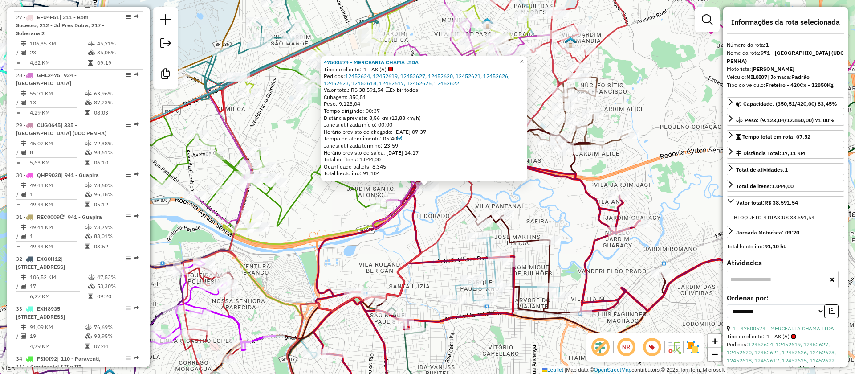
scroll to position [378, 0]
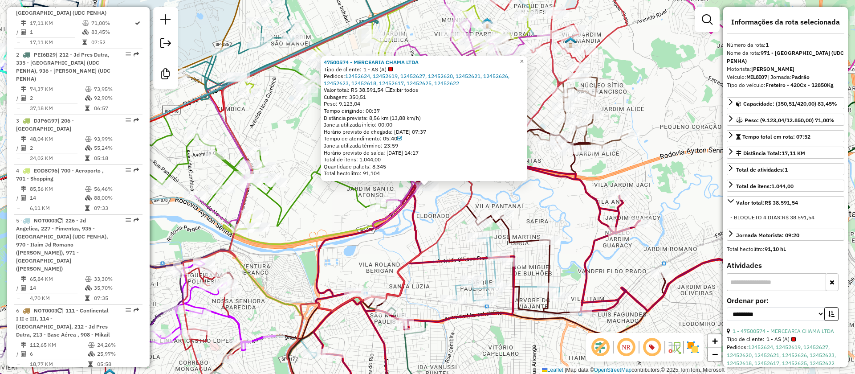
click at [297, 134] on div "47500574 - MERCEARIA CHAMA LTDA Tipo de cliente: 1 - AS (A) Pedidos: 12452624, …" at bounding box center [427, 187] width 855 height 374
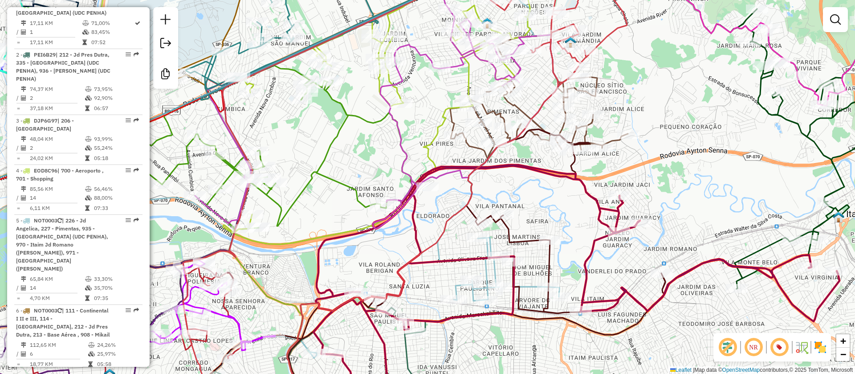
click at [427, 261] on icon at bounding box center [577, 288] width 526 height 246
select select "**********"
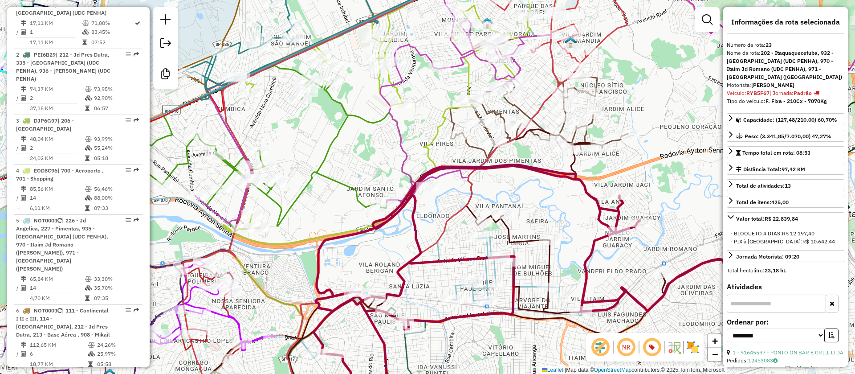
scroll to position [1660, 0]
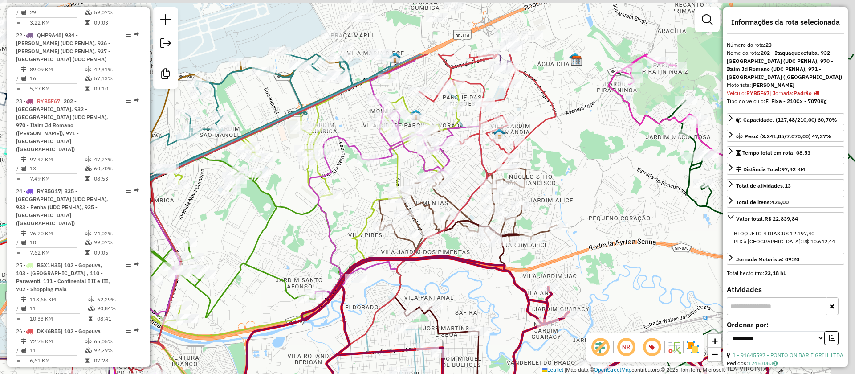
drag, startPoint x: 361, startPoint y: 204, endPoint x: 359, endPoint y: 211, distance: 7.6
click at [359, 211] on div "Janela de atendimento Grade de atendimento Capacidade Transportadoras Veículos …" at bounding box center [427, 187] width 855 height 374
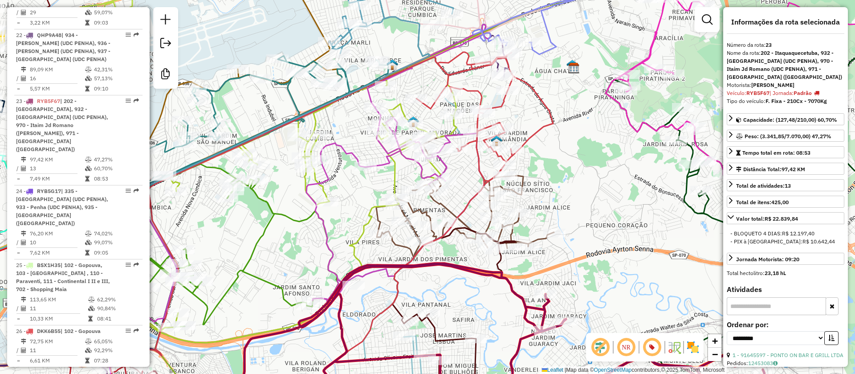
click at [501, 106] on icon at bounding box center [331, 231] width 444 height 359
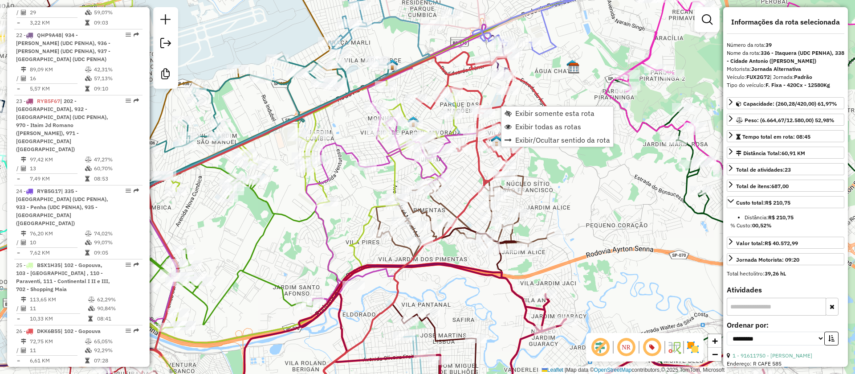
scroll to position [2493, 0]
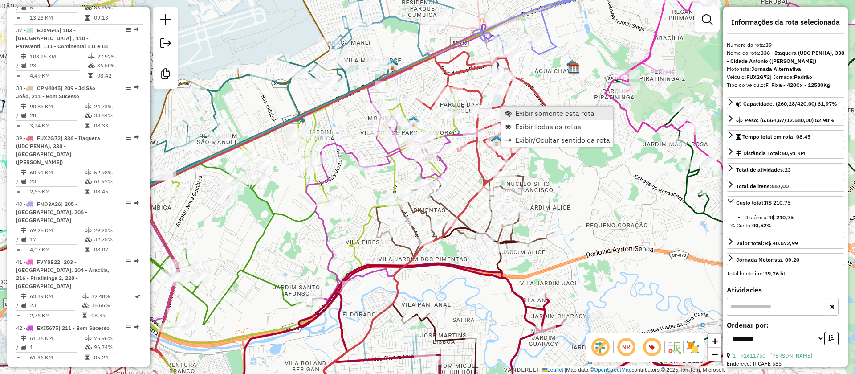
click at [542, 113] on span "Exibir somente esta rota" at bounding box center [554, 113] width 79 height 7
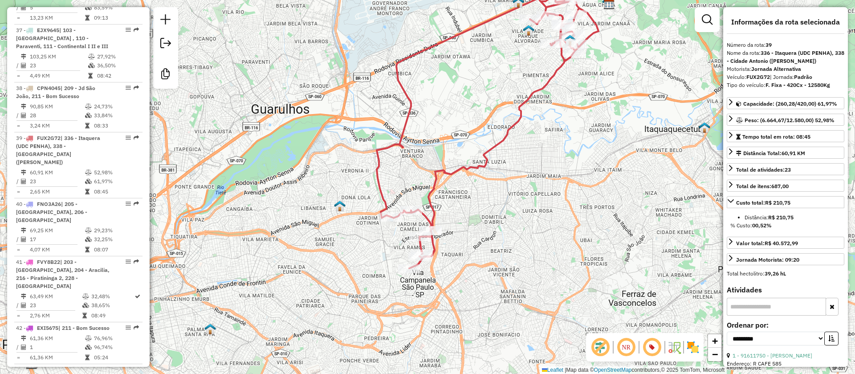
drag, startPoint x: 468, startPoint y: 246, endPoint x: 453, endPoint y: 228, distance: 23.5
click at [516, 198] on div "Janela de atendimento Grade de atendimento Capacidade Transportadoras Veículos …" at bounding box center [427, 187] width 855 height 374
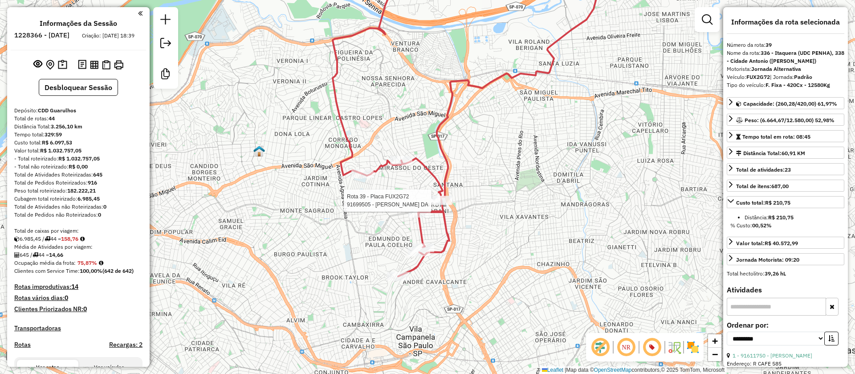
select select "**********"
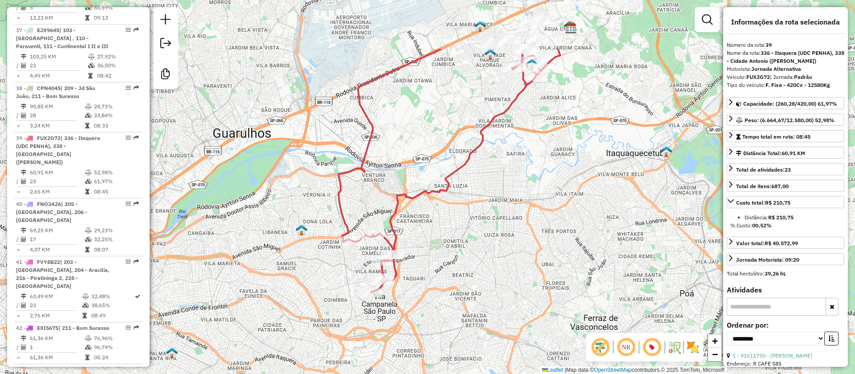
drag, startPoint x: 509, startPoint y: 158, endPoint x: 518, endPoint y: 202, distance: 45.5
click at [470, 235] on div "Janela de atendimento Grade de atendimento Capacidade Transportadoras Veículos …" at bounding box center [427, 187] width 855 height 374
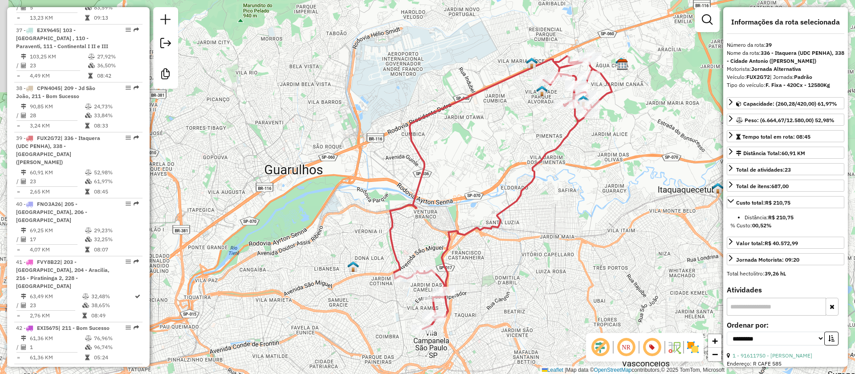
drag, startPoint x: 514, startPoint y: 133, endPoint x: 577, endPoint y: 125, distance: 63.3
click at [569, 137] on div "Janela de atendimento Grade de atendimento Capacidade Transportadoras Veículos …" at bounding box center [427, 187] width 855 height 374
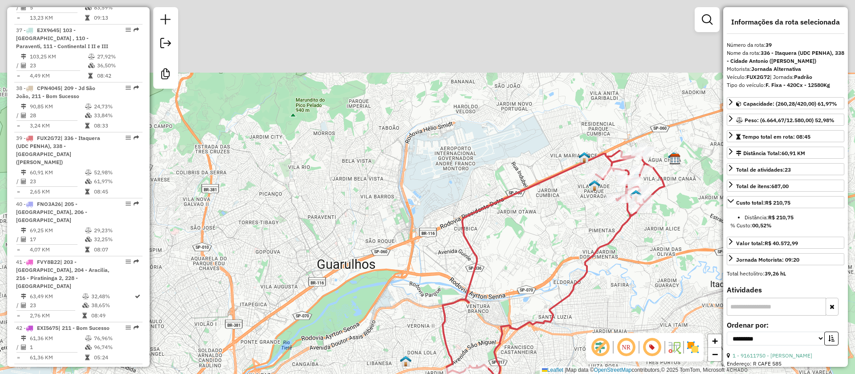
drag, startPoint x: 411, startPoint y: 132, endPoint x: 404, endPoint y: 224, distance: 92.0
click at [404, 224] on div "Janela de atendimento Grade de atendimento Capacidade Transportadoras Veículos …" at bounding box center [427, 187] width 855 height 374
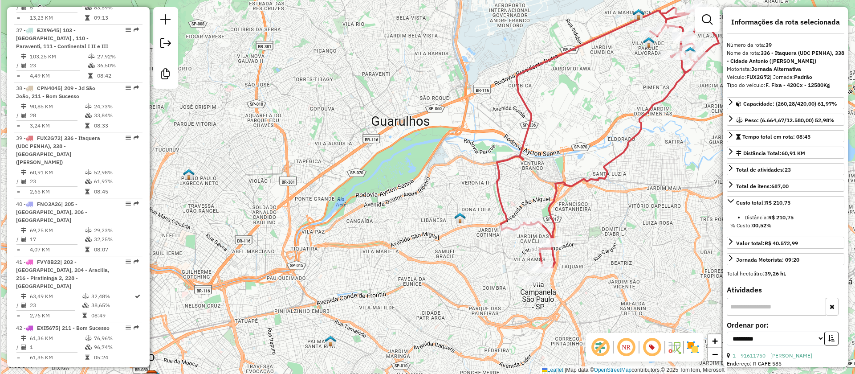
drag, startPoint x: 553, startPoint y: 230, endPoint x: 553, endPoint y: 116, distance: 114.0
click at [608, 69] on div "Janela de atendimento Grade de atendimento Capacidade Transportadoras Veículos …" at bounding box center [427, 187] width 855 height 374
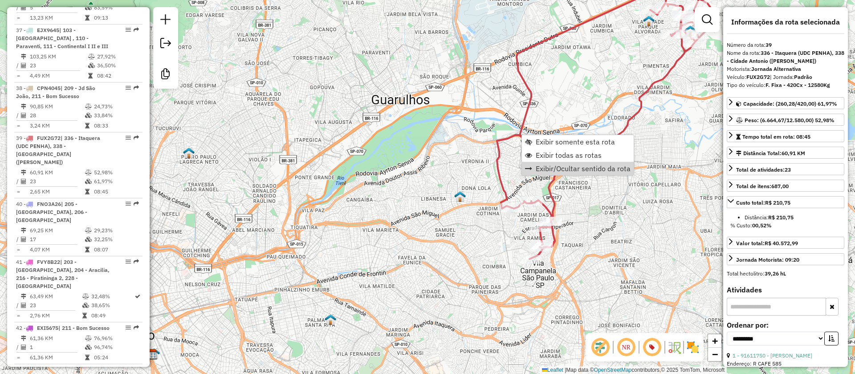
click at [596, 229] on div "Janela de atendimento Grade de atendimento Capacidade Transportadoras Veículos …" at bounding box center [427, 187] width 855 height 374
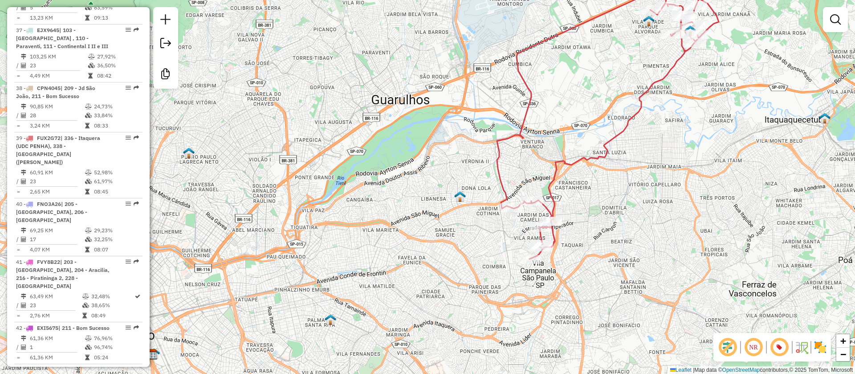
select select "**********"
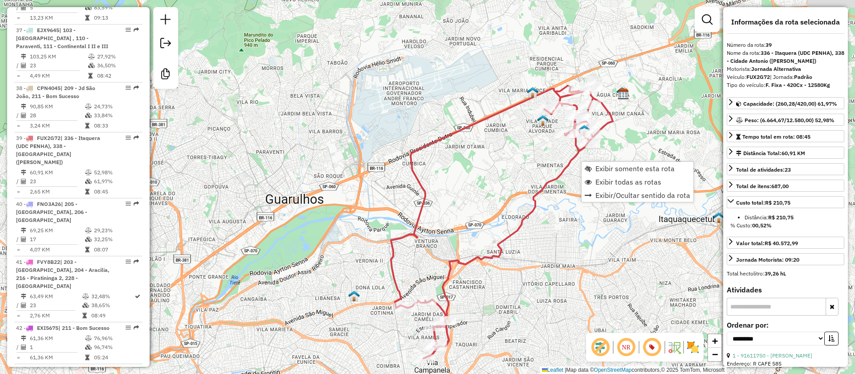
drag, startPoint x: 645, startPoint y: 173, endPoint x: 538, endPoint y: 253, distance: 133.0
click at [538, 253] on div "Janela de atendimento Grade de atendimento Capacidade Transportadoras Veículos …" at bounding box center [427, 187] width 855 height 374
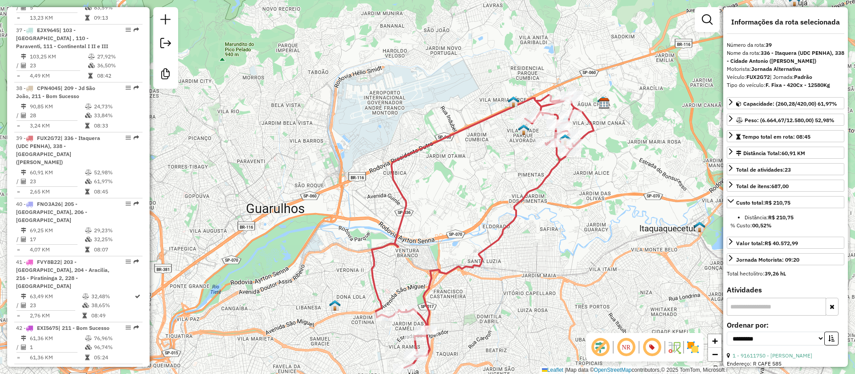
click at [541, 183] on icon at bounding box center [483, 231] width 222 height 273
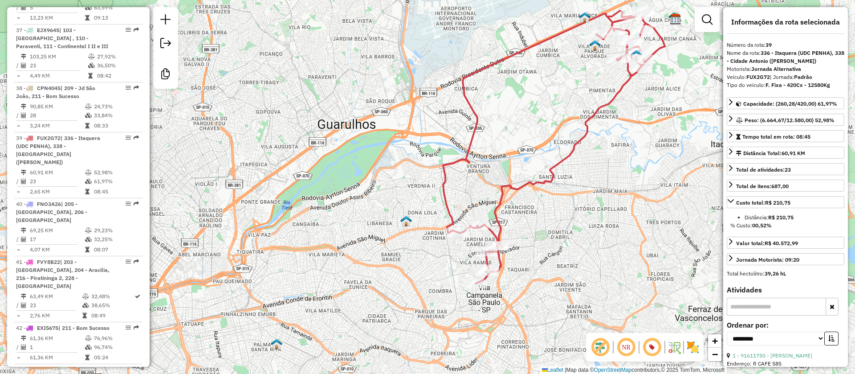
drag, startPoint x: 446, startPoint y: 199, endPoint x: 528, endPoint y: 98, distance: 129.7
click at [528, 99] on div "Janela de atendimento Grade de atendimento Capacidade Transportadoras Veículos …" at bounding box center [427, 187] width 855 height 374
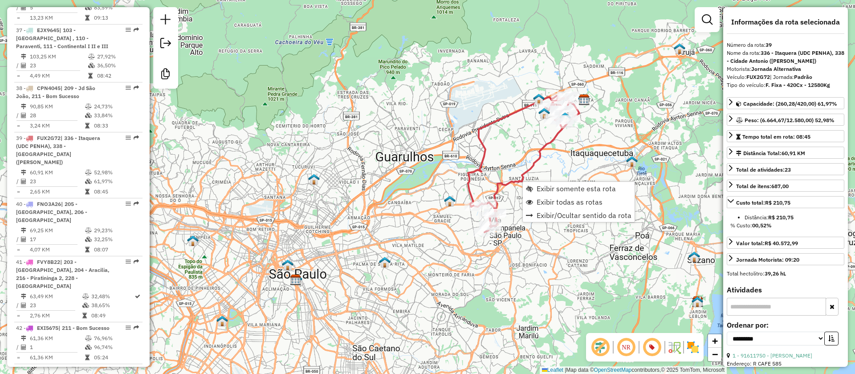
click at [538, 256] on div "Janela de atendimento Grade de atendimento Capacidade Transportadoras Veículos …" at bounding box center [427, 187] width 855 height 374
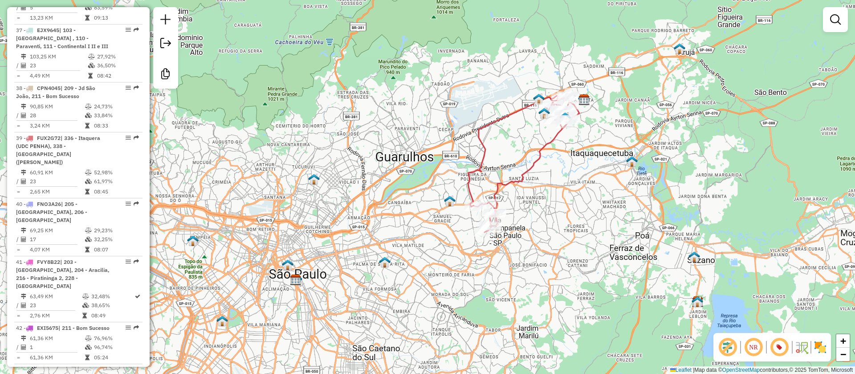
select select "**********"
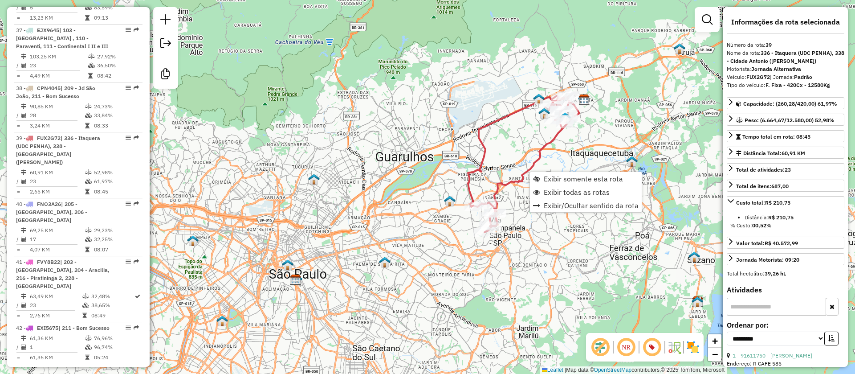
click at [527, 149] on div "Janela de atendimento Grade de atendimento Capacidade Transportadoras Veículos …" at bounding box center [427, 187] width 855 height 374
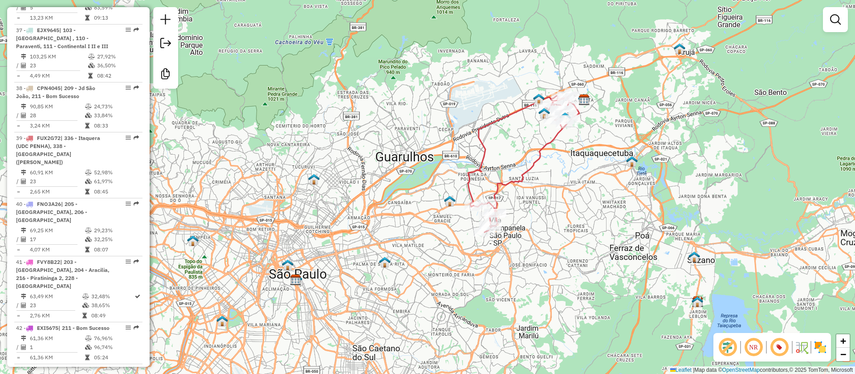
click at [502, 122] on icon at bounding box center [523, 164] width 111 height 136
select select "**********"
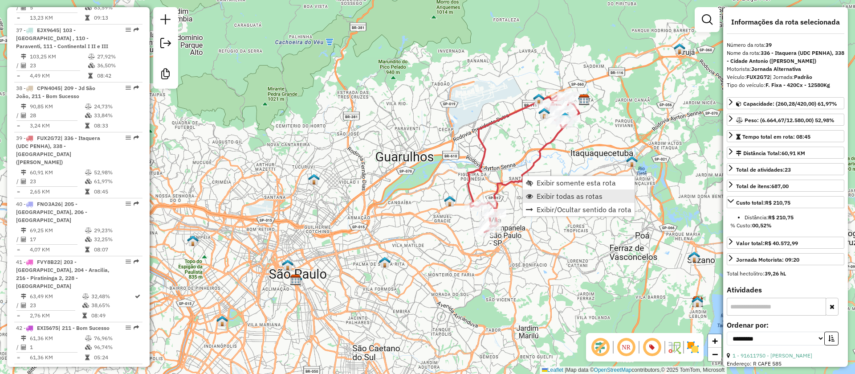
click at [563, 200] on span "Exibir todas as rotas" at bounding box center [570, 195] width 66 height 7
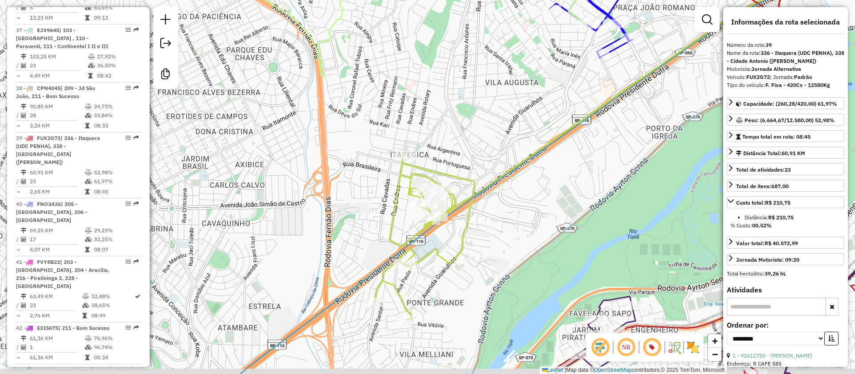
drag, startPoint x: 497, startPoint y: 238, endPoint x: 535, endPoint y: 170, distance: 77.3
click at [535, 174] on div "Janela de atendimento Grade de atendimento Capacidade Transportadoras Veículos …" at bounding box center [427, 187] width 855 height 374
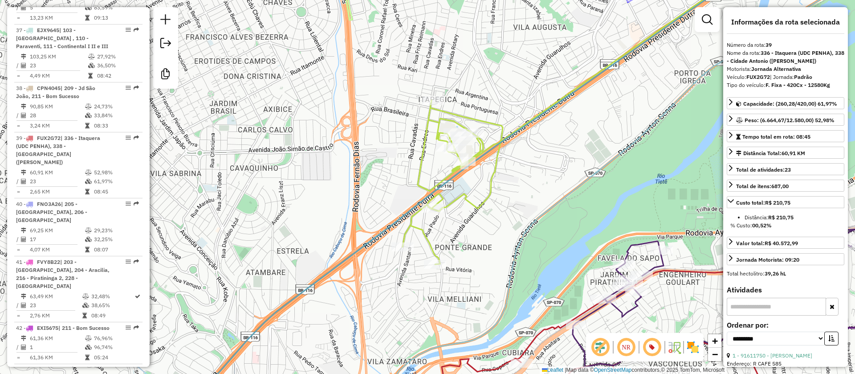
click at [420, 171] on icon at bounding box center [580, 114] width 355 height 302
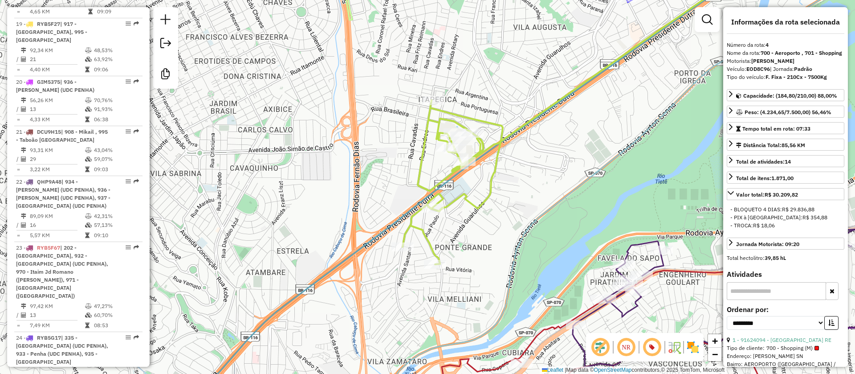
scroll to position [536, 0]
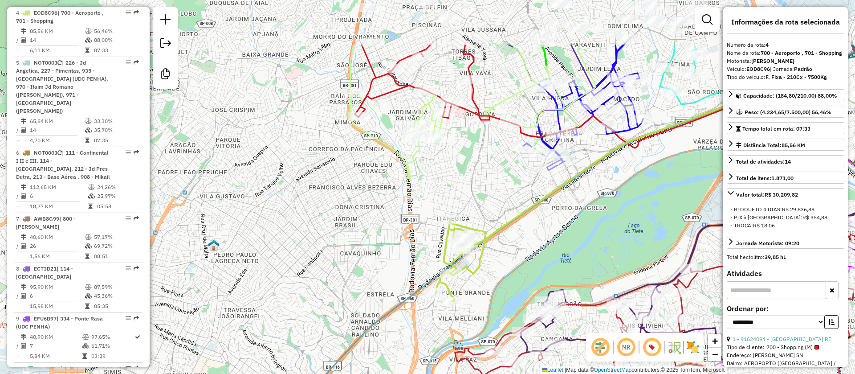
drag, startPoint x: 524, startPoint y: 153, endPoint x: 511, endPoint y: 235, distance: 83.0
click at [511, 235] on div "Janela de atendimento Grade de atendimento Capacidade Transportadoras Veículos …" at bounding box center [427, 187] width 855 height 374
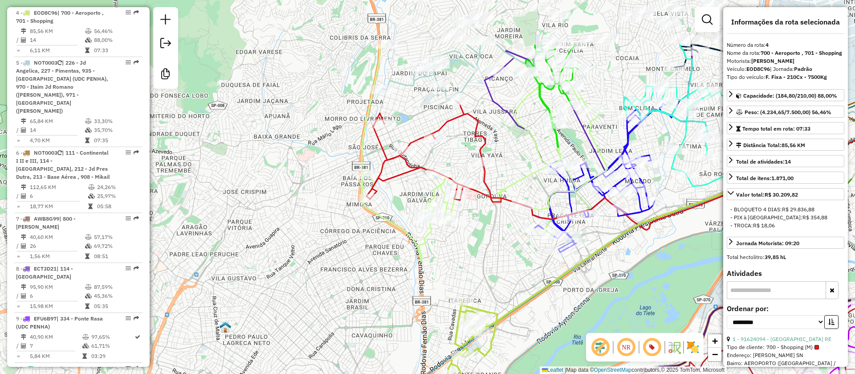
drag, startPoint x: 472, startPoint y: 164, endPoint x: 485, endPoint y: 260, distance: 97.1
click at [485, 260] on div "Janela de atendimento Grade de atendimento Capacidade Transportadoras Veículos …" at bounding box center [427, 187] width 855 height 374
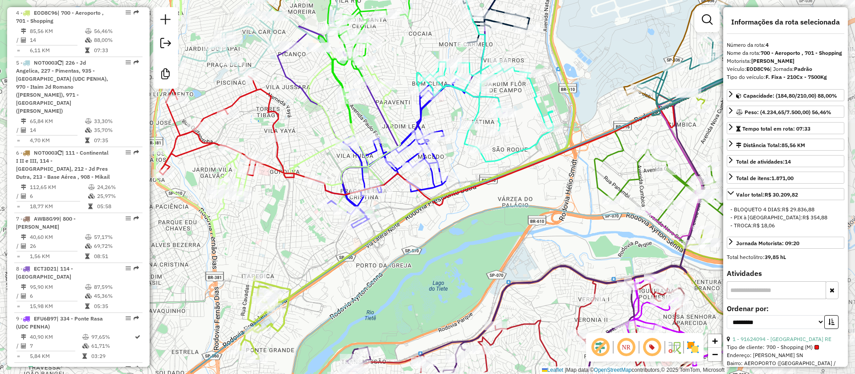
drag, startPoint x: 503, startPoint y: 257, endPoint x: 291, endPoint y: 211, distance: 216.8
click at [294, 217] on div "Janela de atendimento Grade de atendimento Capacidade Transportadoras Veículos …" at bounding box center [427, 187] width 855 height 374
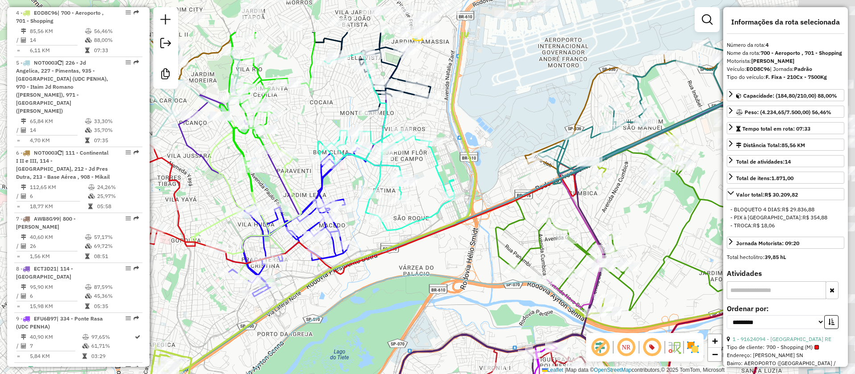
drag, startPoint x: 533, startPoint y: 188, endPoint x: 404, endPoint y: 269, distance: 152.0
click at [395, 280] on div "Janela de atendimento Grade de atendimento Capacidade Transportadoras Veículos …" at bounding box center [427, 187] width 855 height 374
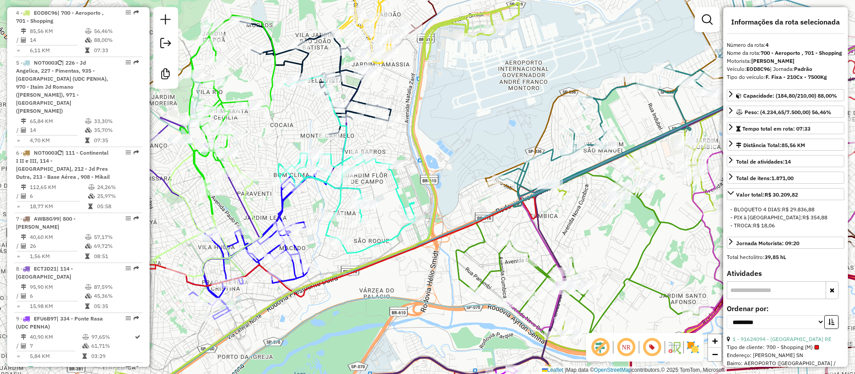
click at [597, 114] on icon at bounding box center [637, 135] width 277 height 143
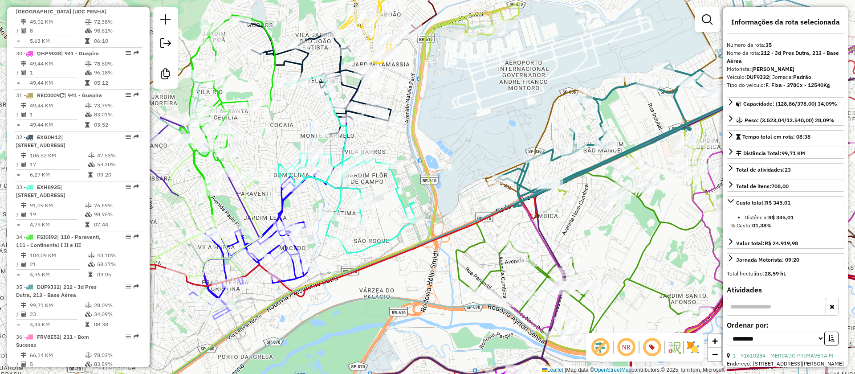
scroll to position [2315, 0]
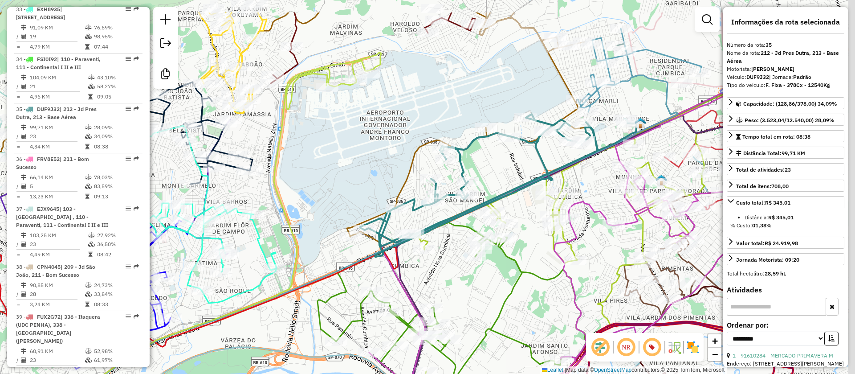
drag, startPoint x: 628, startPoint y: 117, endPoint x: 466, endPoint y: 170, distance: 169.9
click at [479, 169] on div "Janela de atendimento Grade de atendimento Capacidade Transportadoras Veículos …" at bounding box center [427, 187] width 855 height 374
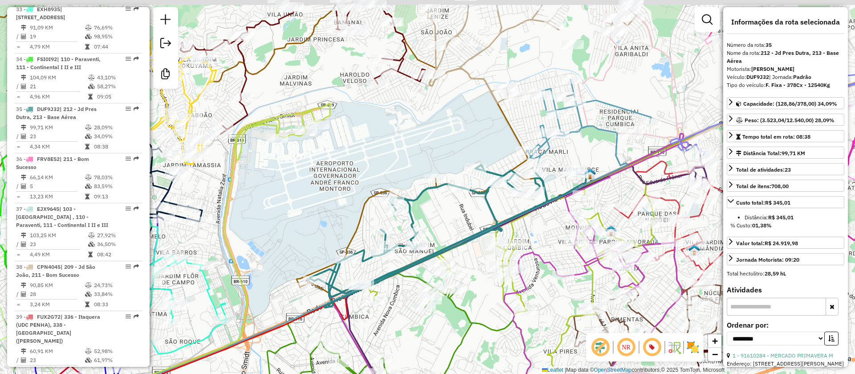
drag, startPoint x: 542, startPoint y: 84, endPoint x: 498, endPoint y: 139, distance: 70.7
click at [498, 139] on div "Janela de atendimento Grade de atendimento Capacidade Transportadoras Veículos …" at bounding box center [427, 187] width 855 height 374
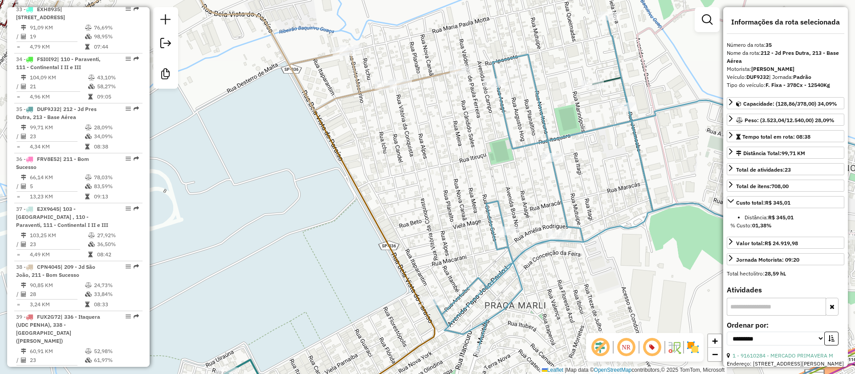
click at [428, 77] on icon at bounding box center [251, 37] width 419 height 148
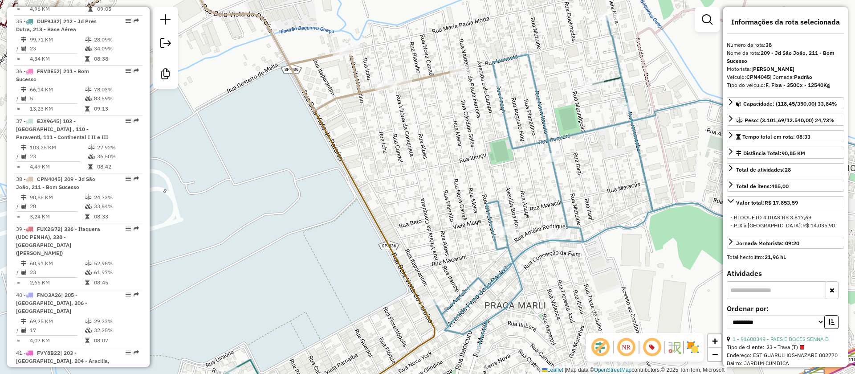
scroll to position [2472, 0]
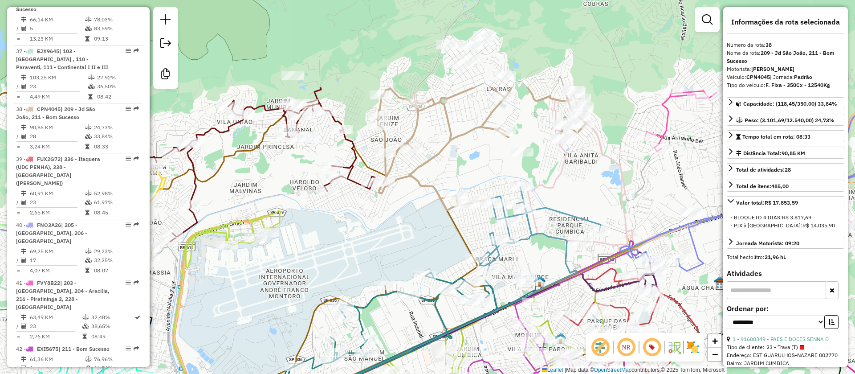
drag, startPoint x: 379, startPoint y: 121, endPoint x: 427, endPoint y: 245, distance: 133.7
click at [427, 245] on div "Janela de atendimento Grade de atendimento Capacidade Transportadoras Veículos …" at bounding box center [427, 187] width 855 height 374
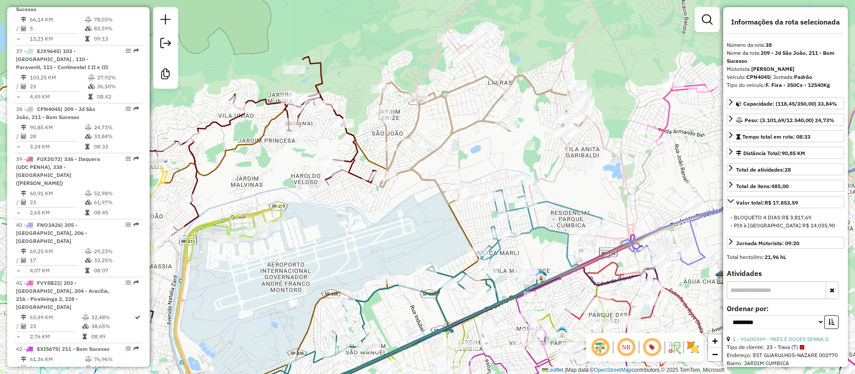
drag, startPoint x: 458, startPoint y: 175, endPoint x: 473, endPoint y: 147, distance: 31.7
click at [471, 151] on div "Janela de atendimento Grade de atendimento Capacidade Transportadoras Veículos …" at bounding box center [427, 187] width 855 height 374
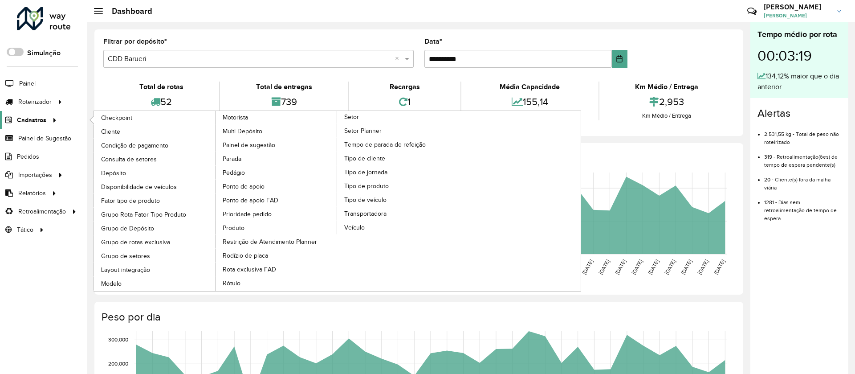
click at [27, 118] on span "Cadastros" at bounding box center [31, 119] width 29 height 9
click at [351, 117] on span "Setor" at bounding box center [351, 116] width 15 height 9
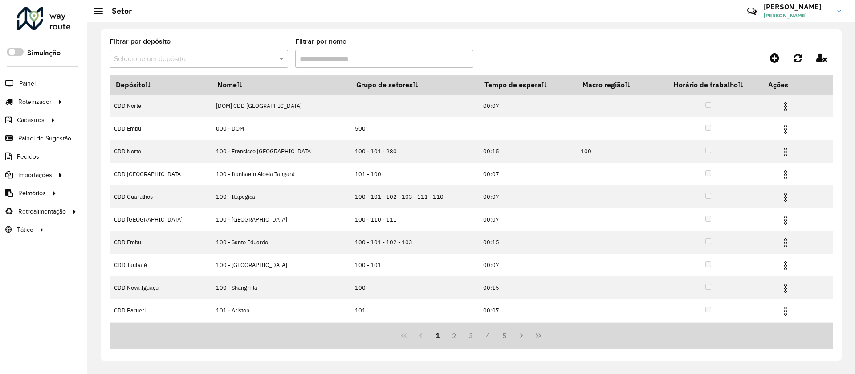
click at [163, 62] on input "text" at bounding box center [190, 59] width 152 height 11
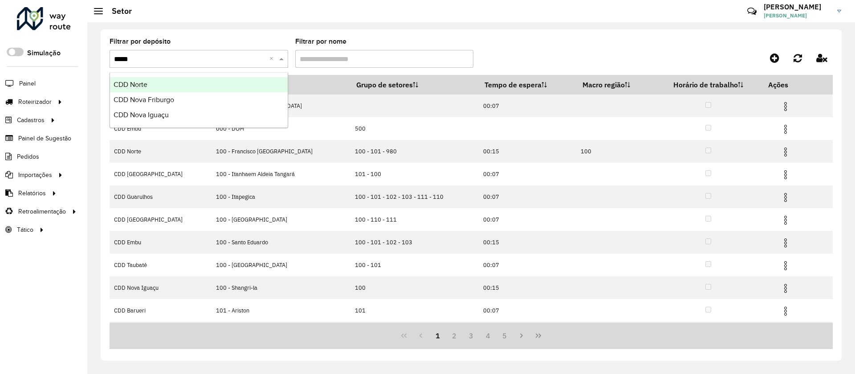
type input "******"
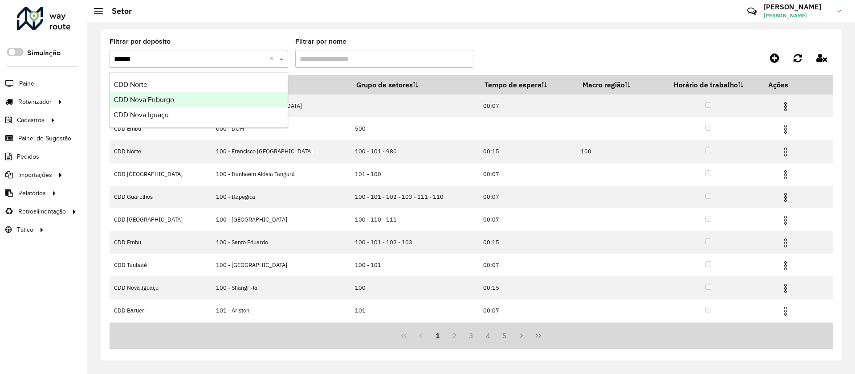
click at [147, 98] on span "CDD Nova Friburgo" at bounding box center [144, 100] width 61 height 8
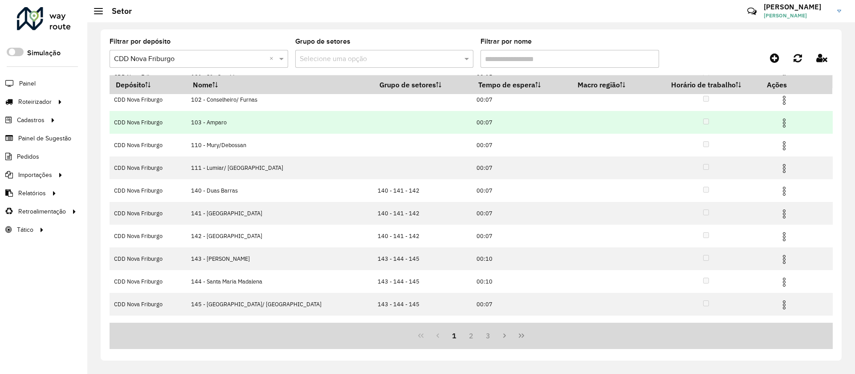
scroll to position [45, 0]
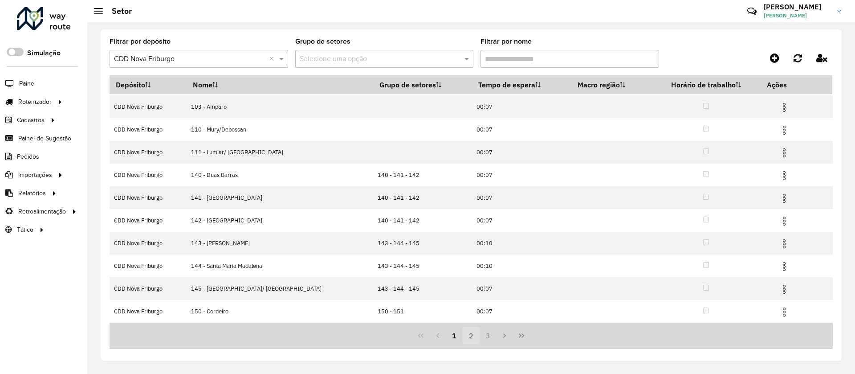
click at [470, 331] on button "2" at bounding box center [471, 335] width 17 height 17
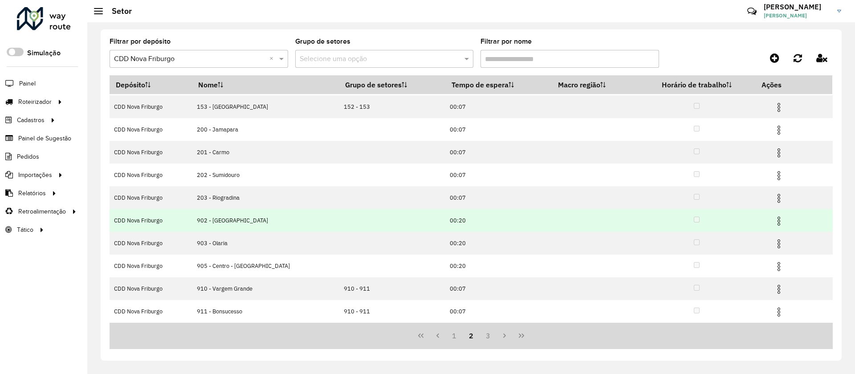
scroll to position [0, 0]
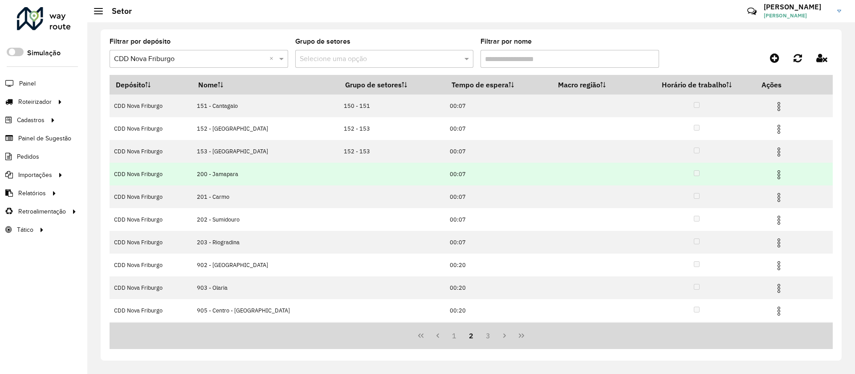
click at [774, 174] on img at bounding box center [779, 174] width 11 height 11
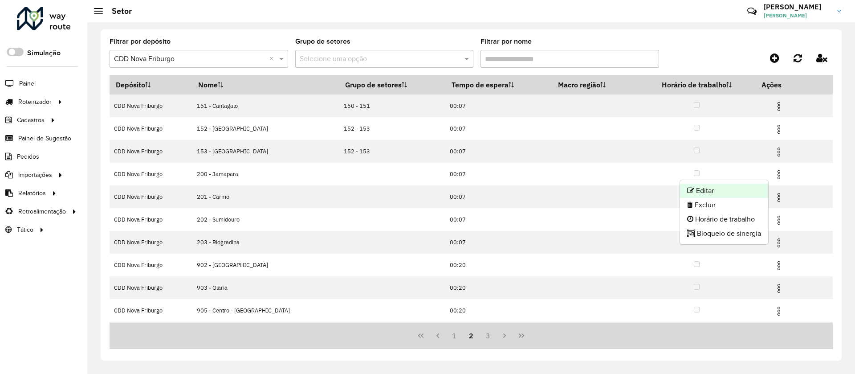
click at [708, 190] on li "Editar" at bounding box center [724, 190] width 88 height 14
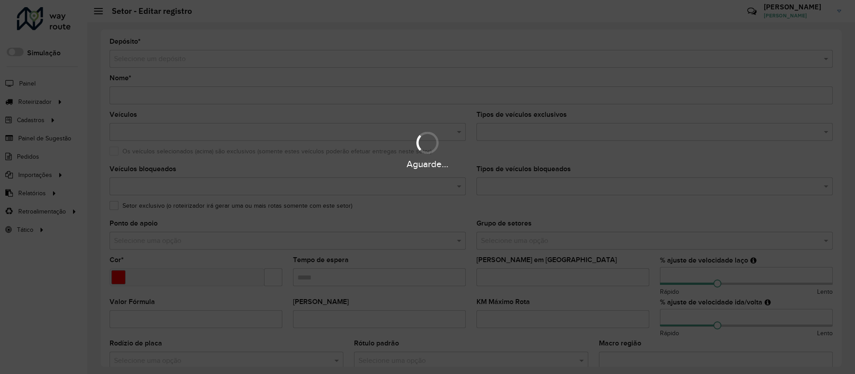
type input "**********"
type input "*******"
type input "*****"
type input "**"
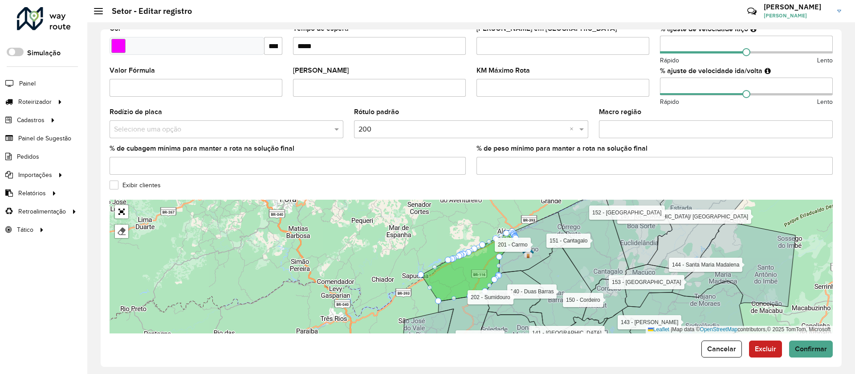
scroll to position [238, 0]
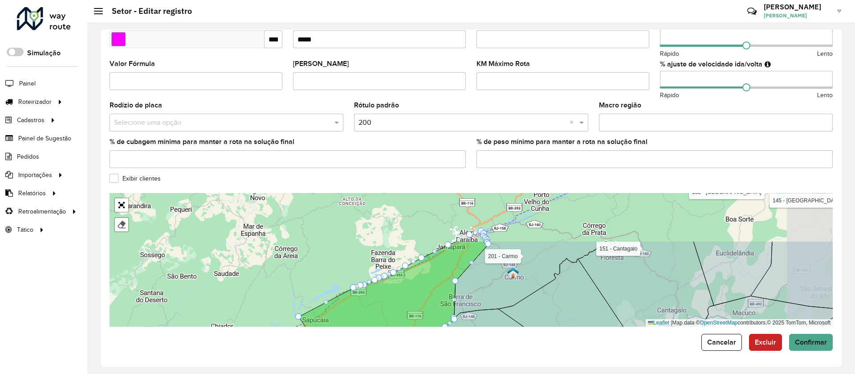
drag, startPoint x: 445, startPoint y: 241, endPoint x: 373, endPoint y: 315, distance: 102.7
click at [375, 343] on form "**********" at bounding box center [471, 75] width 723 height 550
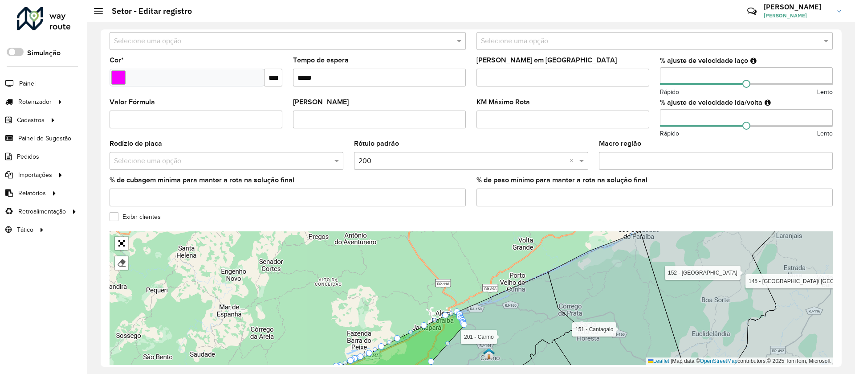
scroll to position [171, 0]
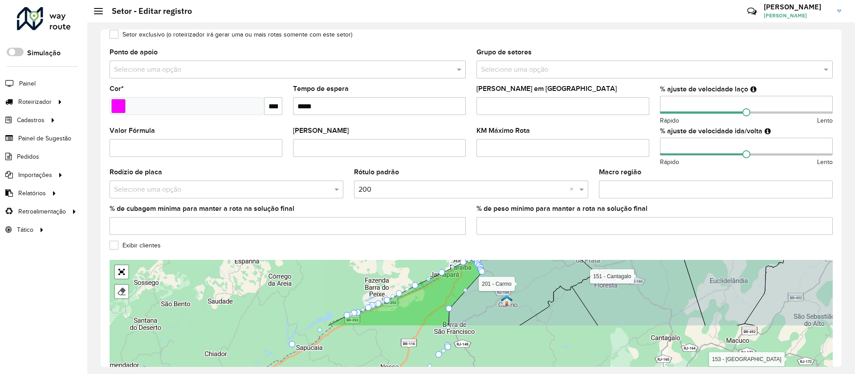
drag, startPoint x: 415, startPoint y: 302, endPoint x: 433, endPoint y: 220, distance: 83.4
click at [433, 220] on formly-group "**********" at bounding box center [471, 130] width 723 height 526
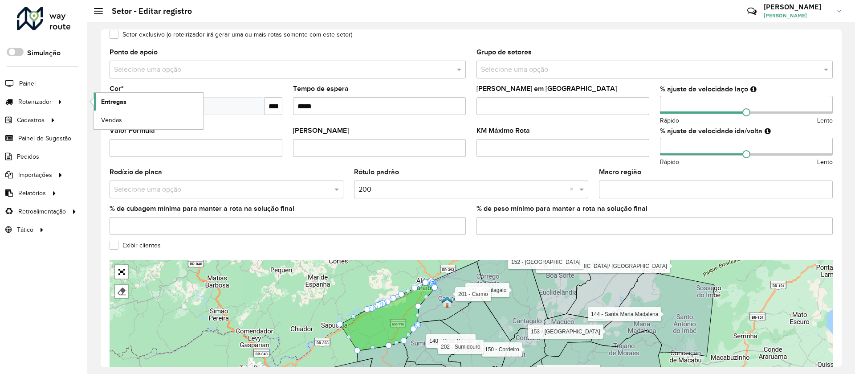
click at [112, 102] on span "Entregas" at bounding box center [113, 101] width 25 height 9
type input "**"
drag, startPoint x: 747, startPoint y: 156, endPoint x: 756, endPoint y: 156, distance: 8.9
click at [756, 156] on span at bounding box center [758, 154] width 8 height 8
click at [586, 294] on g at bounding box center [385, 326] width 658 height 161
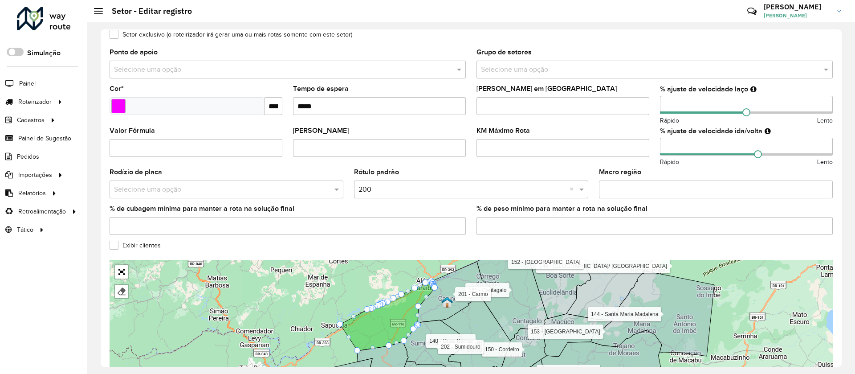
scroll to position [198, 0]
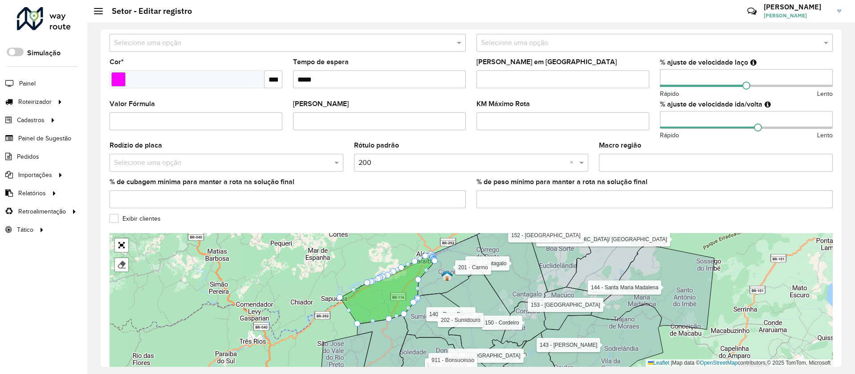
click at [450, 270] on img at bounding box center [447, 275] width 12 height 12
click at [838, 351] on div "**********" at bounding box center [471, 197] width 741 height 337
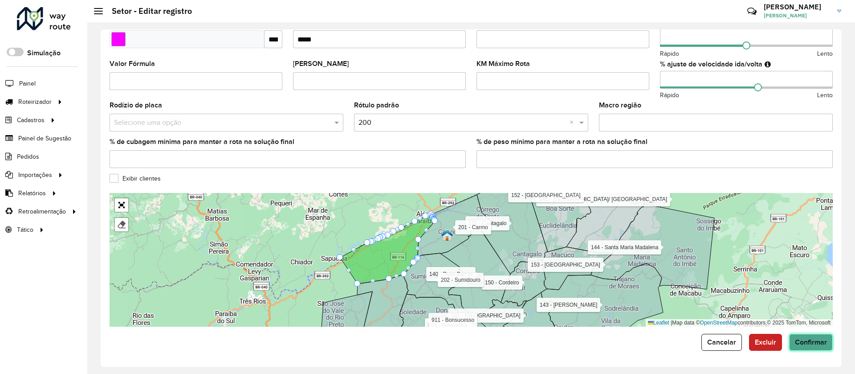
click at [810, 344] on span "Confirmar" at bounding box center [811, 342] width 32 height 8
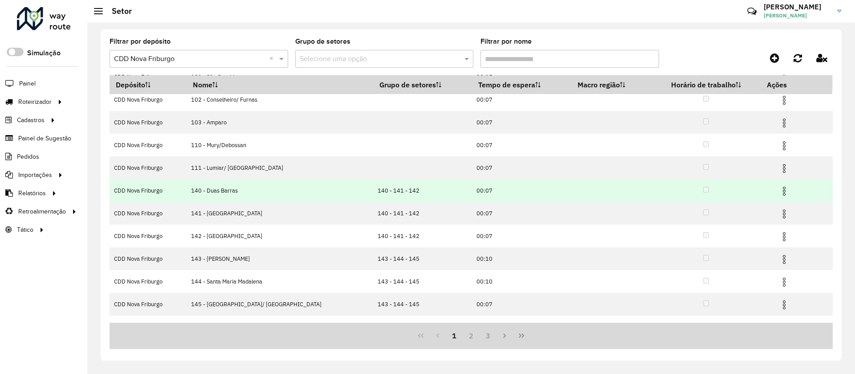
scroll to position [45, 0]
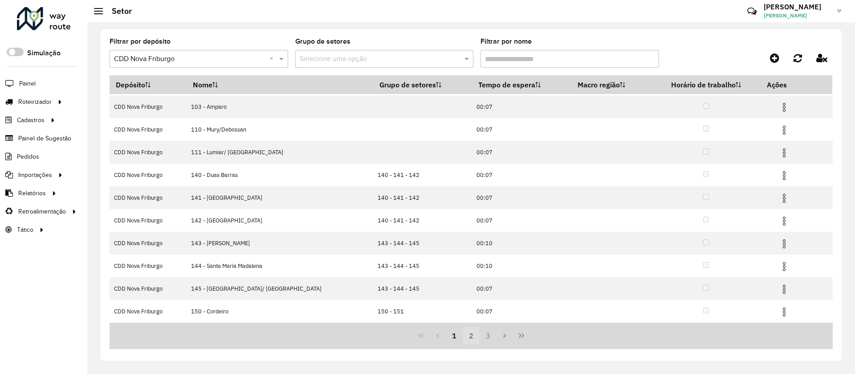
click at [474, 334] on button "2" at bounding box center [471, 335] width 17 height 17
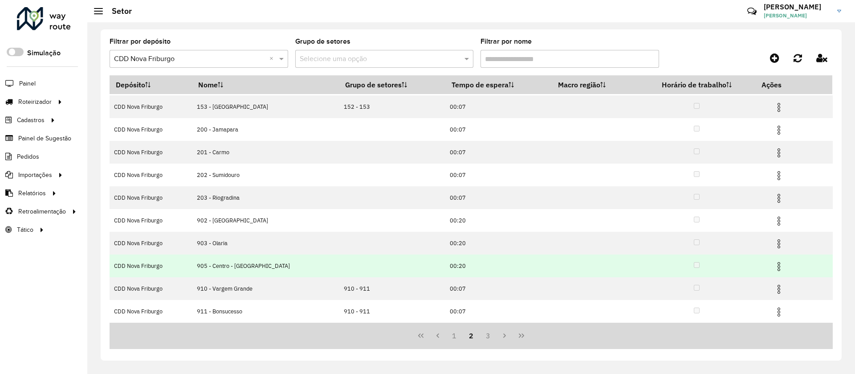
click at [774, 262] on img at bounding box center [779, 266] width 11 height 11
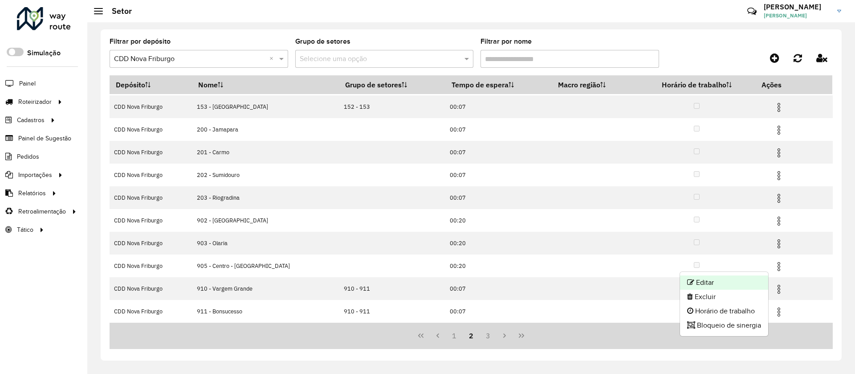
click at [706, 280] on li "Editar" at bounding box center [724, 282] width 88 height 14
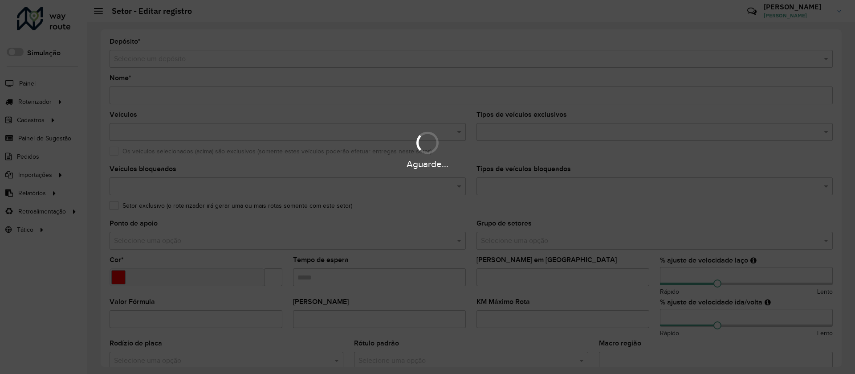
type input "**********"
type input "*******"
type input "*****"
type input "***"
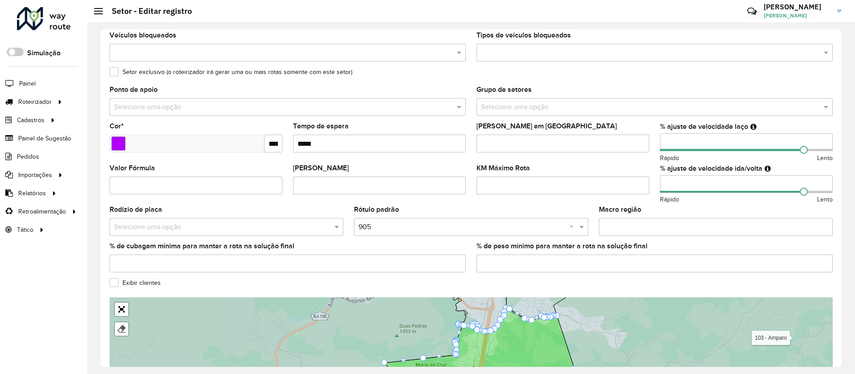
scroll to position [200, 0]
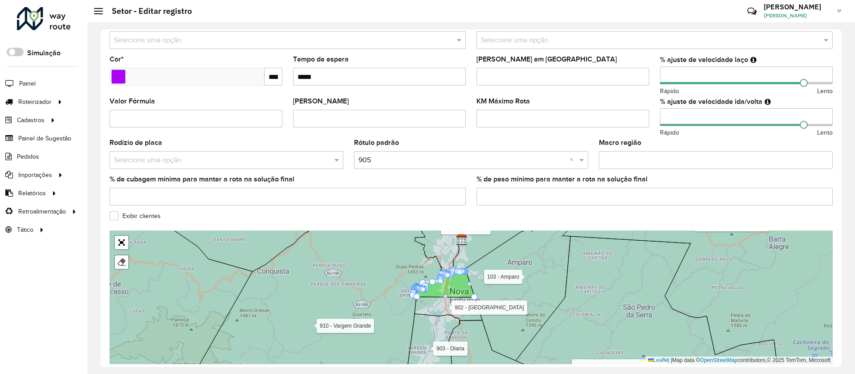
drag, startPoint x: 518, startPoint y: 272, endPoint x: 518, endPoint y: 287, distance: 15.1
click at [518, 287] on icon at bounding box center [517, 295] width 105 height 130
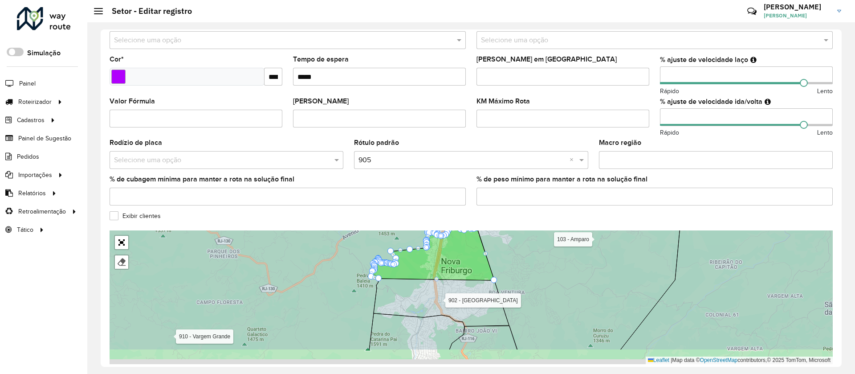
drag, startPoint x: 565, startPoint y: 279, endPoint x: 542, endPoint y: 258, distance: 30.9
click at [570, 254] on icon at bounding box center [580, 268] width 208 height 161
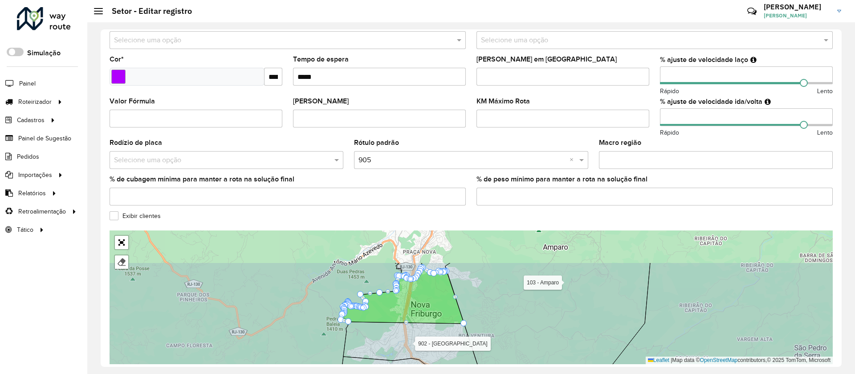
drag, startPoint x: 453, startPoint y: 287, endPoint x: 419, endPoint y: 335, distance: 58.8
click at [421, 337] on icon at bounding box center [410, 346] width 135 height 48
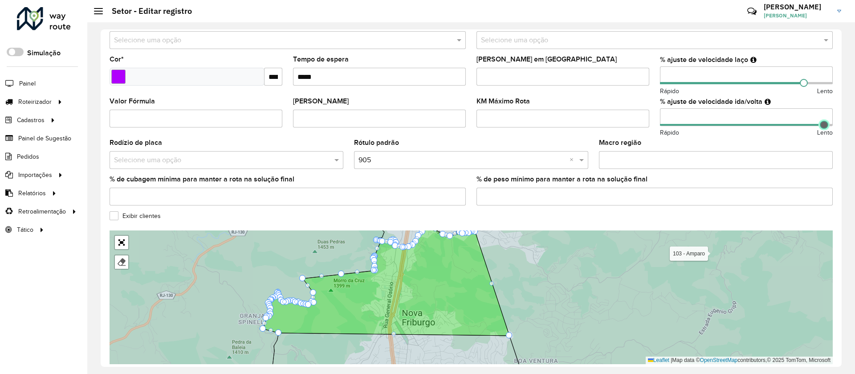
type input "***"
drag, startPoint x: 803, startPoint y: 127, endPoint x: 824, endPoint y: 127, distance: 20.9
click at [824, 127] on span at bounding box center [825, 125] width 8 height 8
click at [842, 353] on div "**********" at bounding box center [471, 197] width 768 height 351
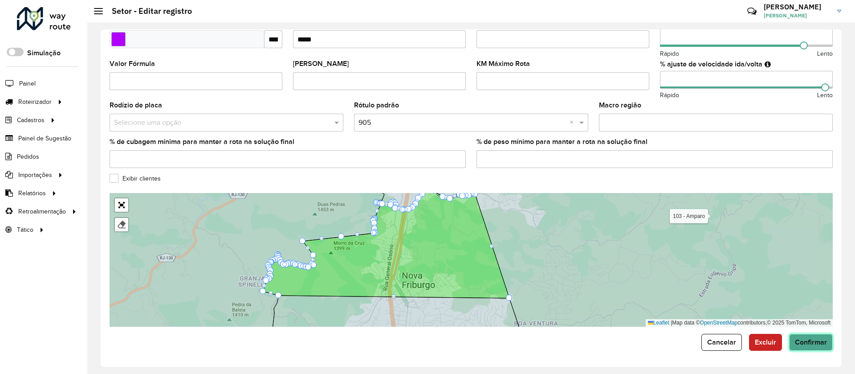
click at [817, 339] on span "Confirmar" at bounding box center [811, 342] width 32 height 8
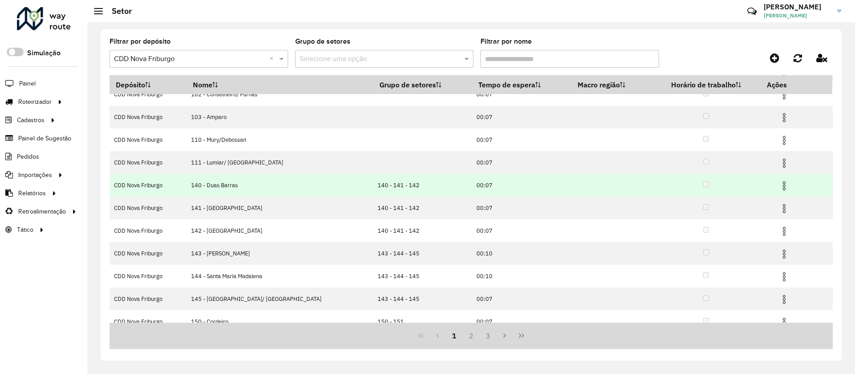
scroll to position [45, 0]
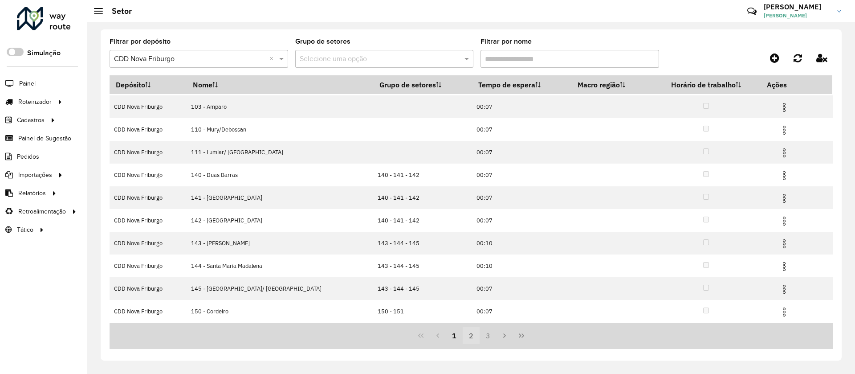
click at [468, 334] on button "2" at bounding box center [471, 335] width 17 height 17
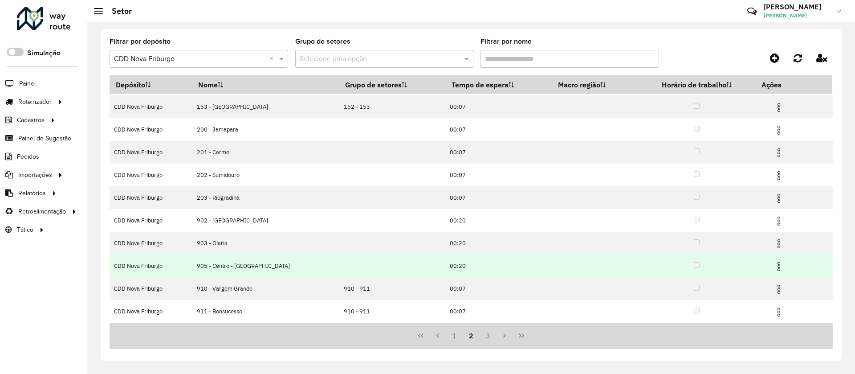
click at [774, 261] on img at bounding box center [779, 266] width 11 height 11
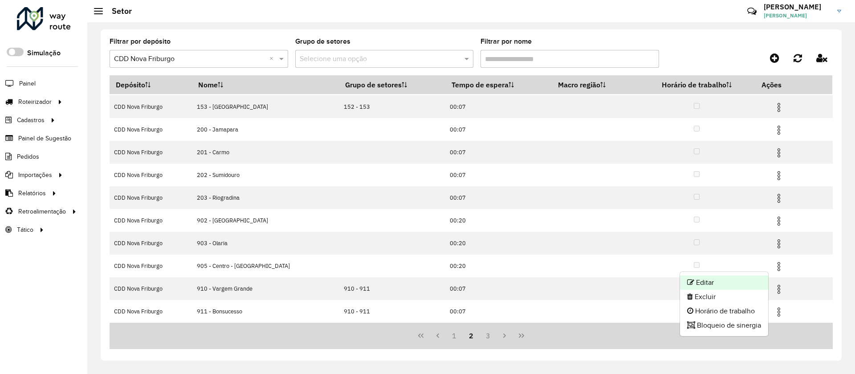
click at [704, 282] on li "Editar" at bounding box center [724, 282] width 88 height 14
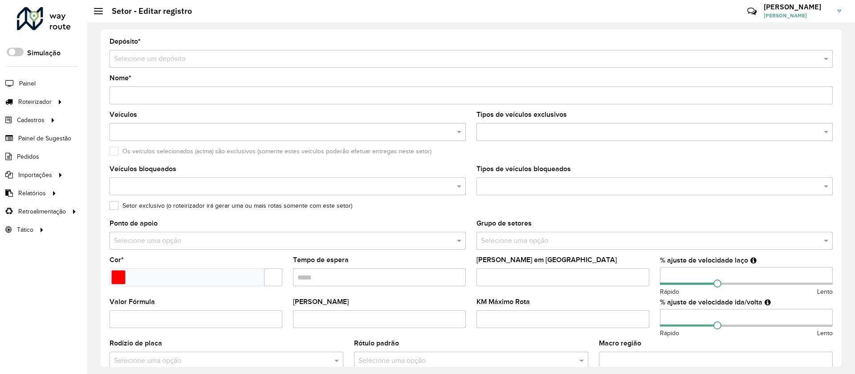
type input "**********"
type input "*******"
type input "*****"
type input "***"
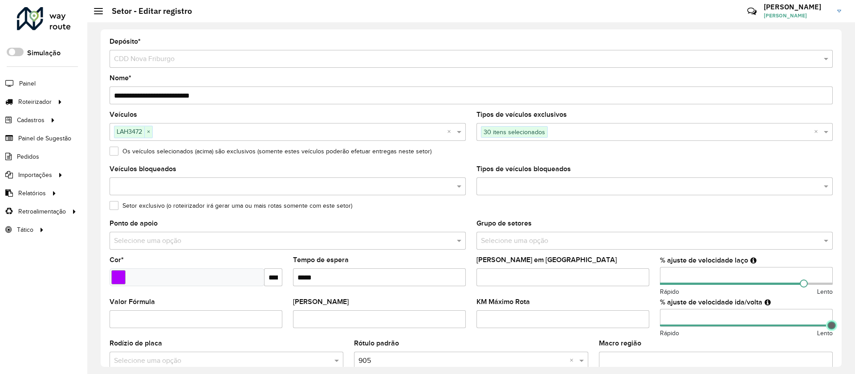
type input "***"
drag, startPoint x: 824, startPoint y: 327, endPoint x: 831, endPoint y: 327, distance: 6.2
click at [831, 327] on span at bounding box center [833, 325] width 8 height 8
click at [844, 349] on div "**********" at bounding box center [471, 197] width 768 height 351
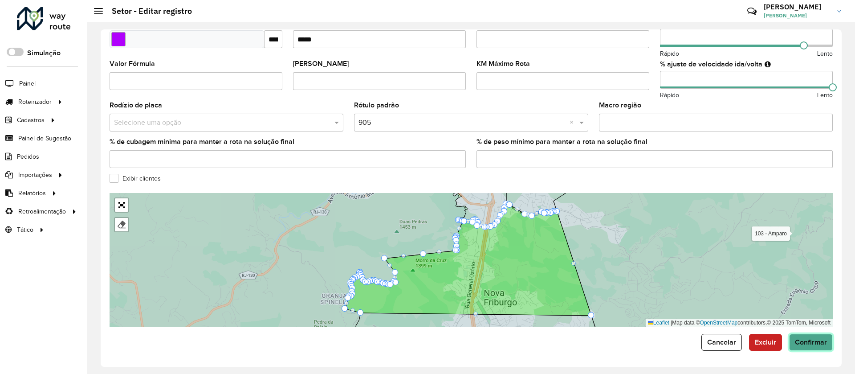
click at [807, 341] on span "Confirmar" at bounding box center [811, 342] width 32 height 8
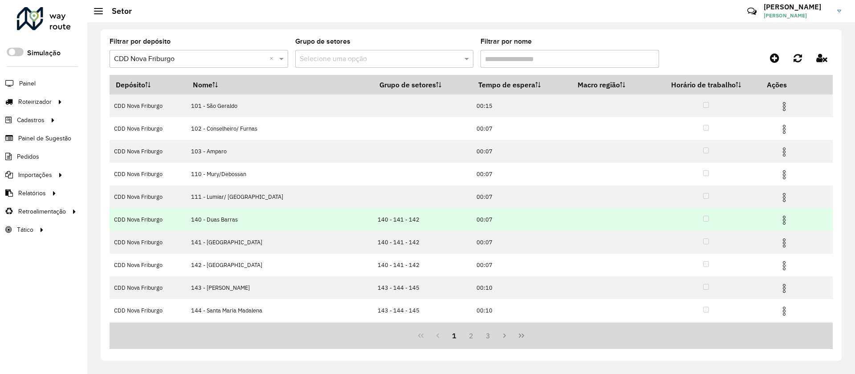
scroll to position [45, 0]
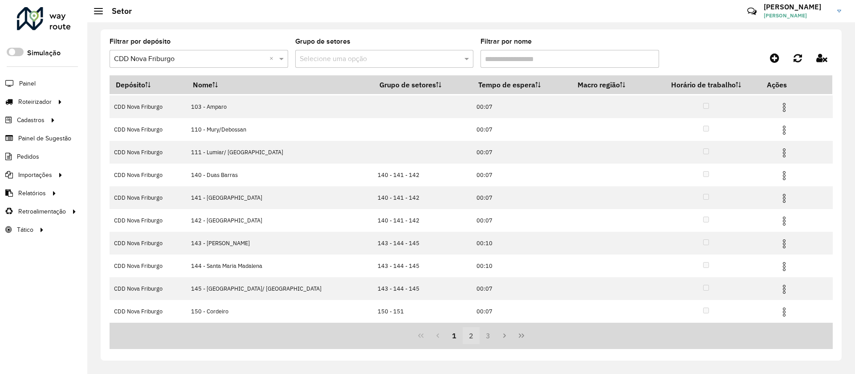
click at [468, 334] on button "2" at bounding box center [471, 335] width 17 height 17
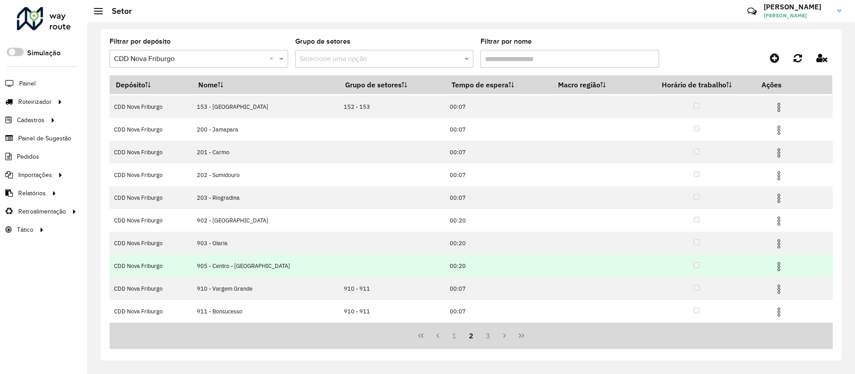
click at [774, 266] on img at bounding box center [779, 266] width 11 height 11
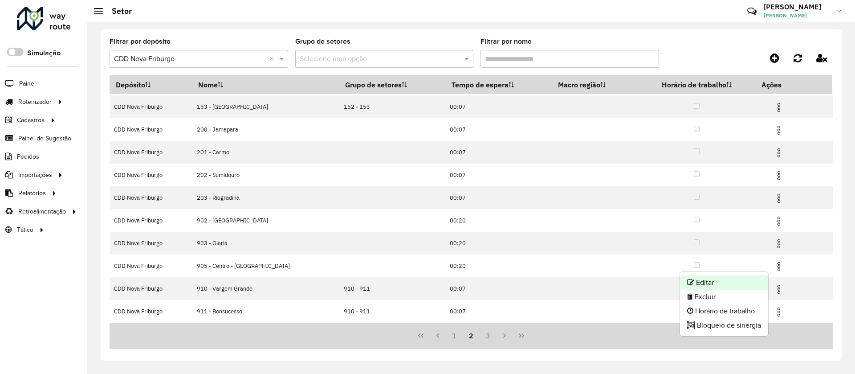
click at [710, 283] on li "Editar" at bounding box center [724, 282] width 88 height 14
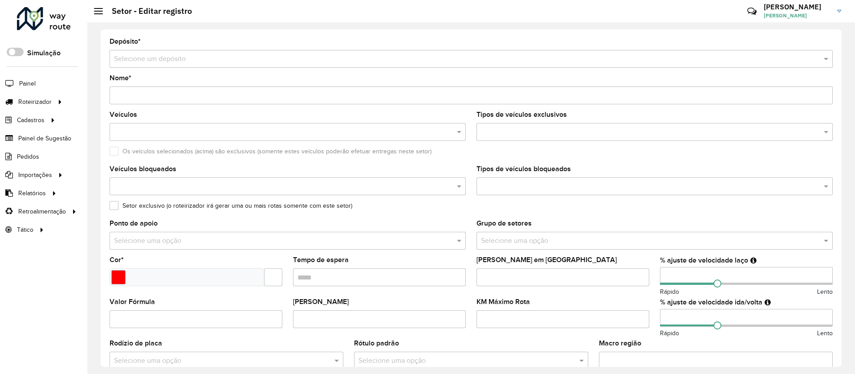
type input "**********"
type input "*******"
type input "*****"
type input "***"
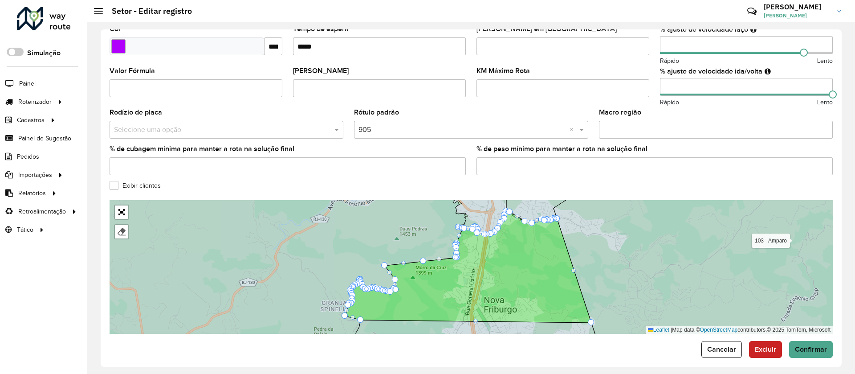
scroll to position [238, 0]
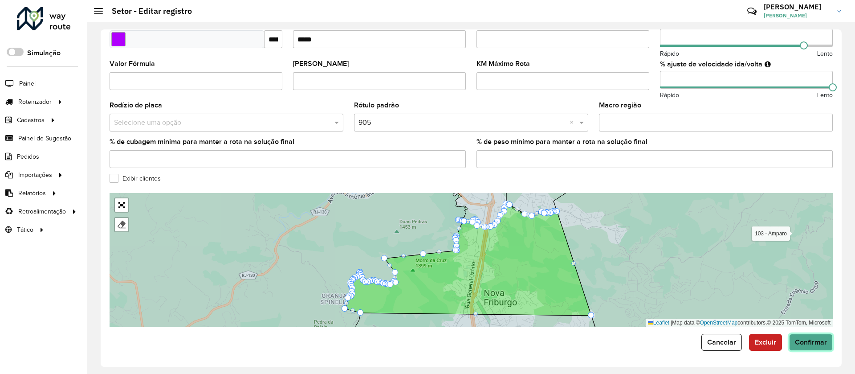
click at [805, 343] on span "Confirmar" at bounding box center [811, 342] width 32 height 8
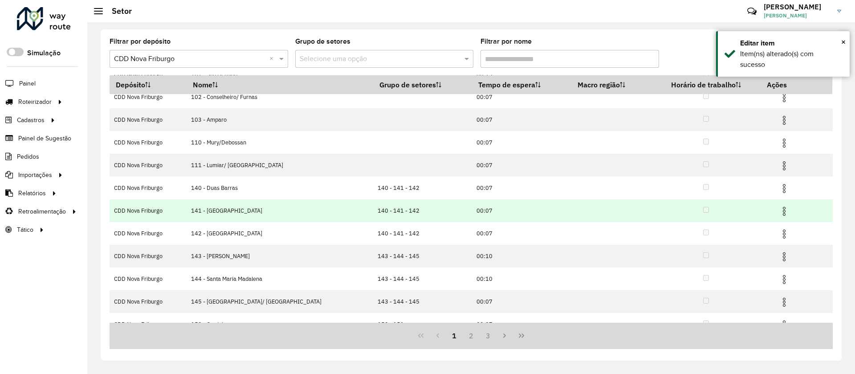
scroll to position [45, 0]
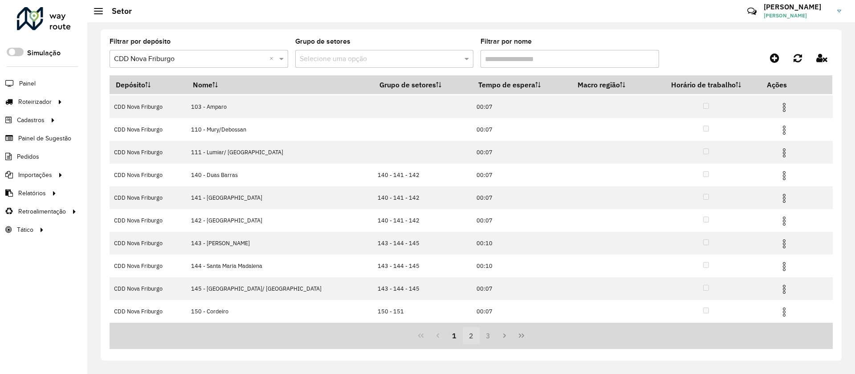
click at [469, 337] on button "2" at bounding box center [471, 335] width 17 height 17
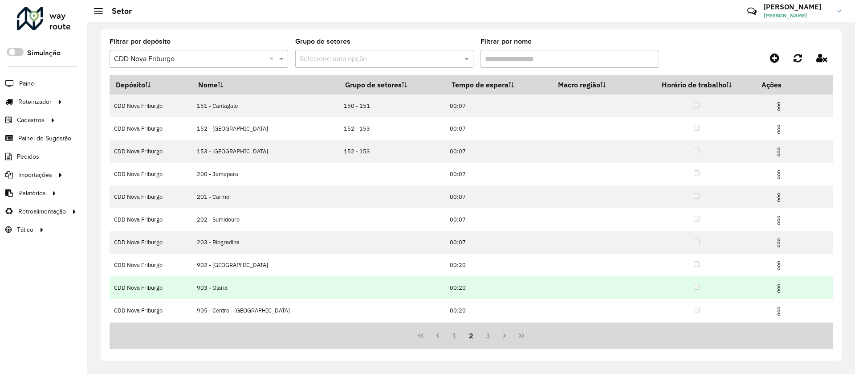
click at [775, 285] on img at bounding box center [779, 288] width 11 height 11
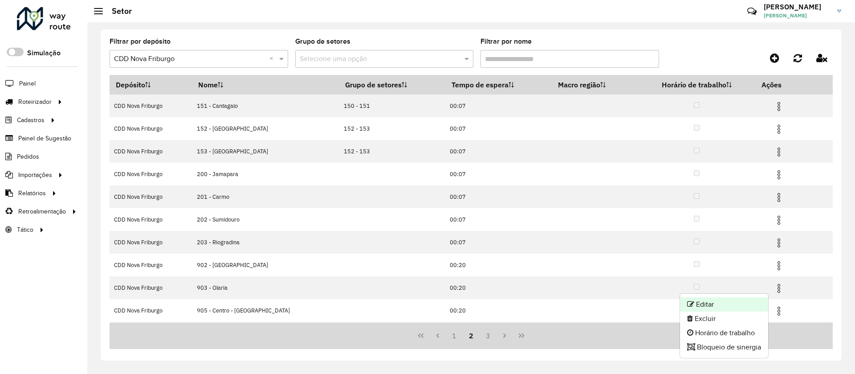
click at [706, 305] on li "Editar" at bounding box center [724, 304] width 88 height 14
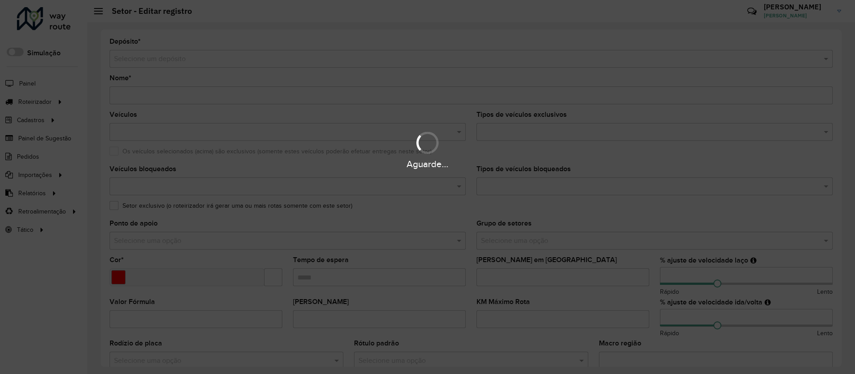
type input "**********"
type input "*******"
type input "*****"
type input "***"
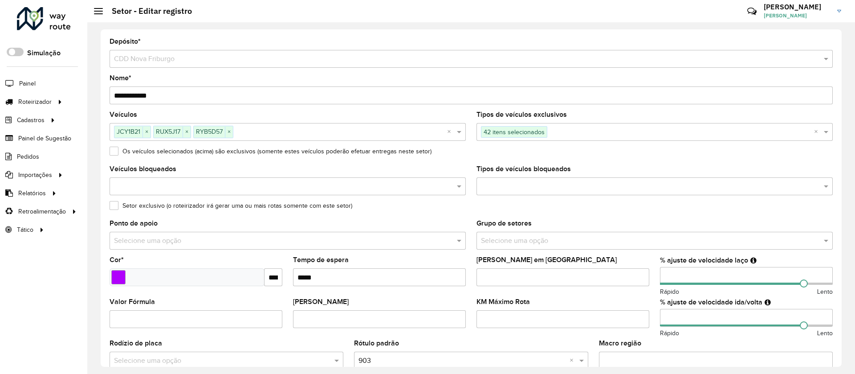
scroll to position [67, 0]
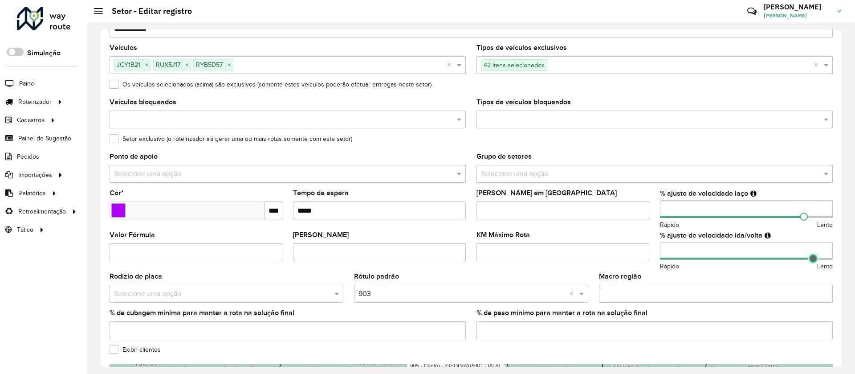
drag, startPoint x: 800, startPoint y: 259, endPoint x: 811, endPoint y: 259, distance: 10.7
click at [811, 259] on span at bounding box center [813, 258] width 8 height 8
type input "***"
click at [814, 258] on span at bounding box center [815, 258] width 8 height 8
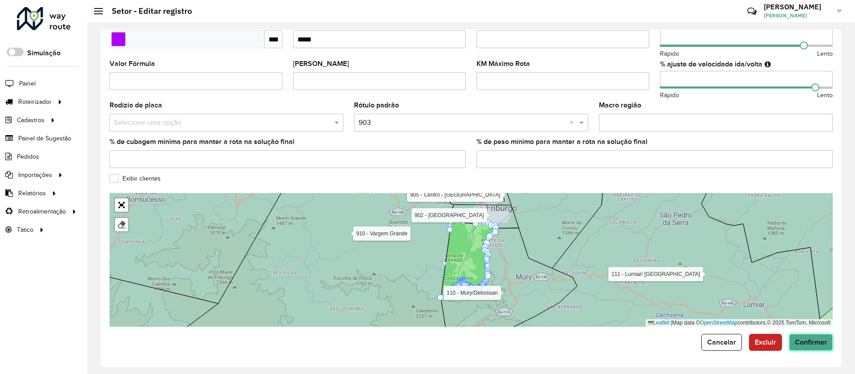
click at [816, 339] on span "Confirmar" at bounding box center [811, 342] width 32 height 8
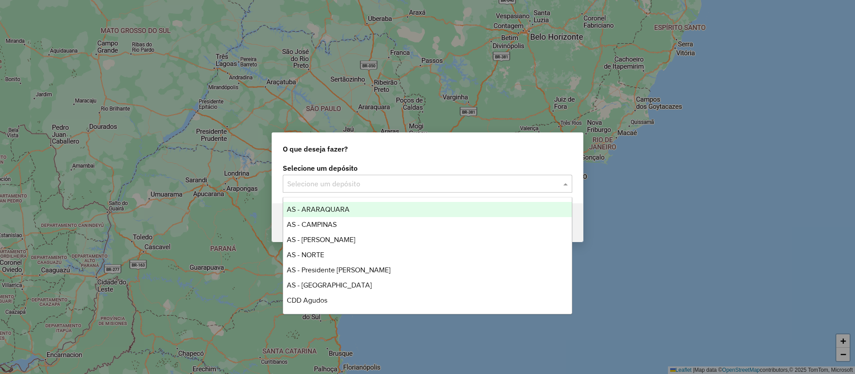
click at [352, 183] on input "text" at bounding box center [418, 184] width 263 height 11
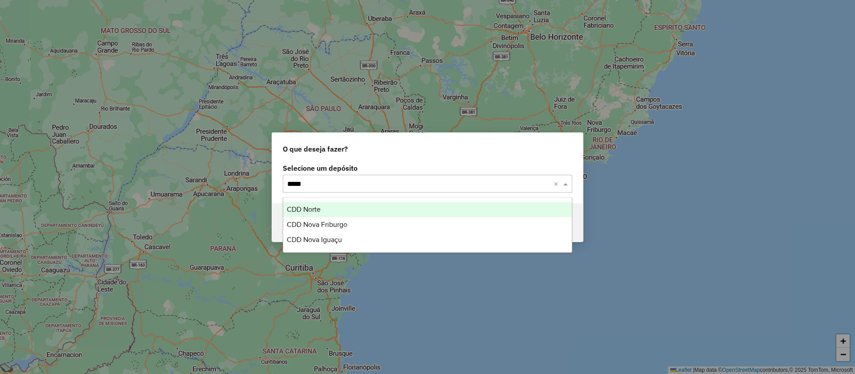
type input "******"
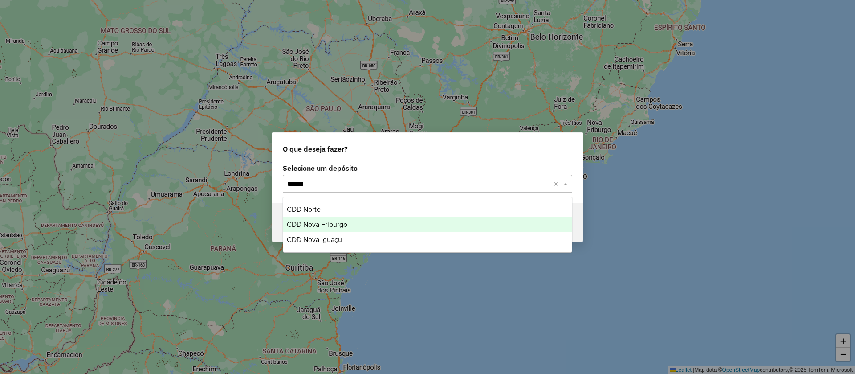
click at [327, 224] on span "CDD Nova Friburgo" at bounding box center [317, 224] width 61 height 8
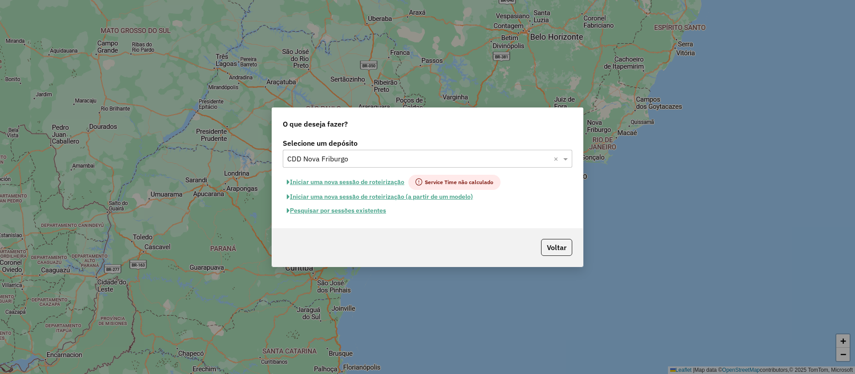
click at [351, 212] on button "Pesquisar por sessões existentes" at bounding box center [336, 211] width 107 height 14
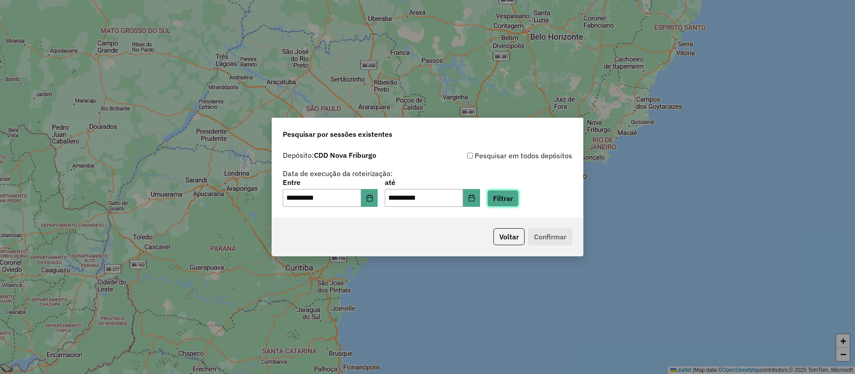
click at [519, 197] on button "Filtrar" at bounding box center [503, 198] width 32 height 17
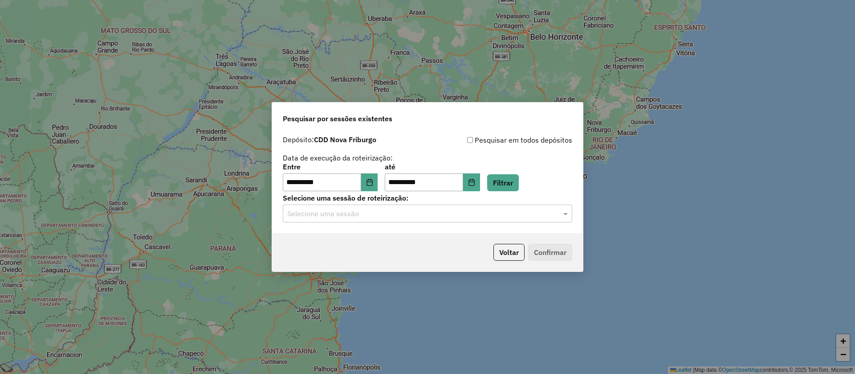
click at [345, 215] on input "text" at bounding box center [418, 213] width 263 height 11
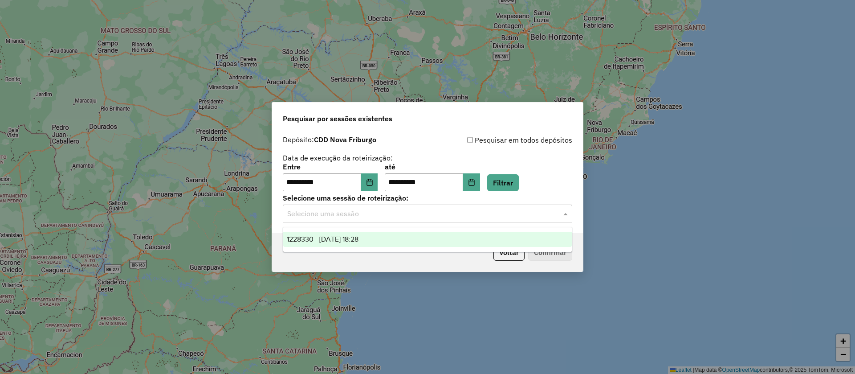
click at [339, 239] on span "1228330 - [DATE] 18:28" at bounding box center [323, 239] width 72 height 8
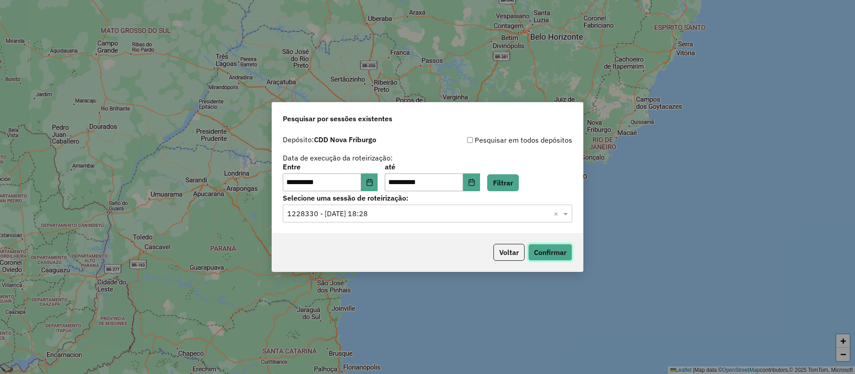
click at [564, 252] on button "Confirmar" at bounding box center [550, 252] width 44 height 17
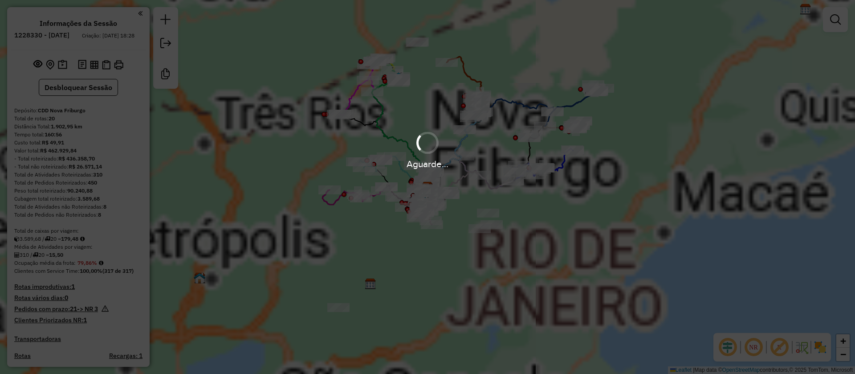
drag, startPoint x: 415, startPoint y: 110, endPoint x: 426, endPoint y: 149, distance: 41.3
click at [428, 154] on hb-app "Aguarde... Pop-up bloqueado! Seu navegador bloqueou automáticamente a abertura …" at bounding box center [427, 187] width 855 height 374
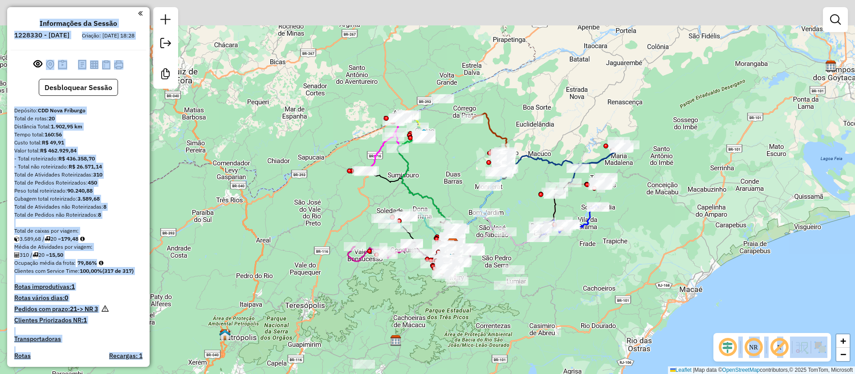
drag, startPoint x: 417, startPoint y: 126, endPoint x: 427, endPoint y: 181, distance: 56.5
click at [455, 208] on div "Janela de atendimento Grade de atendimento Capacidade Transportadoras Veículos …" at bounding box center [427, 187] width 855 height 374
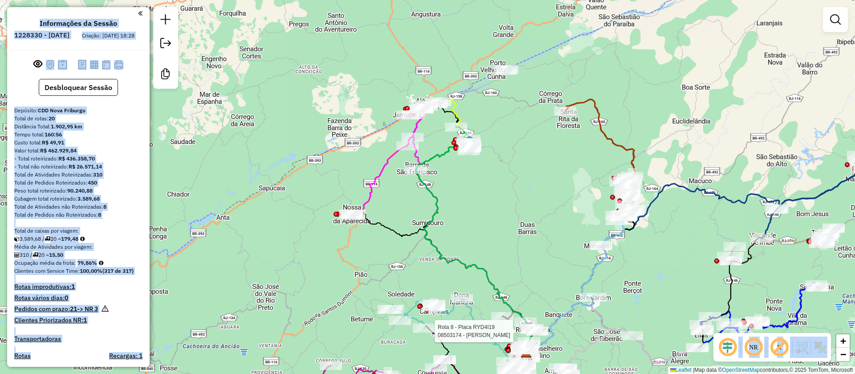
select select "**********"
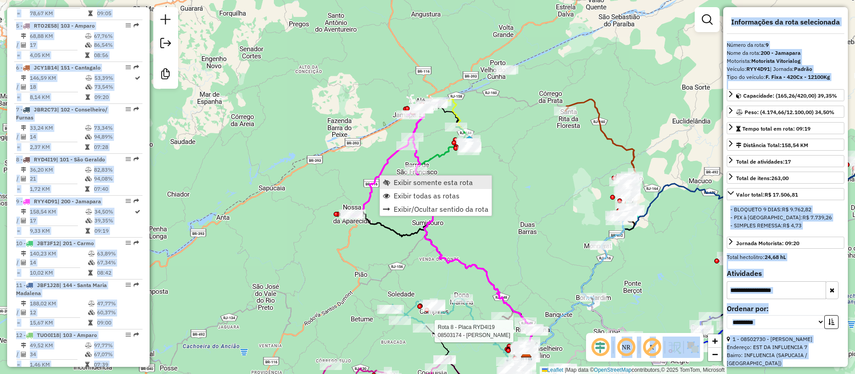
scroll to position [756, 0]
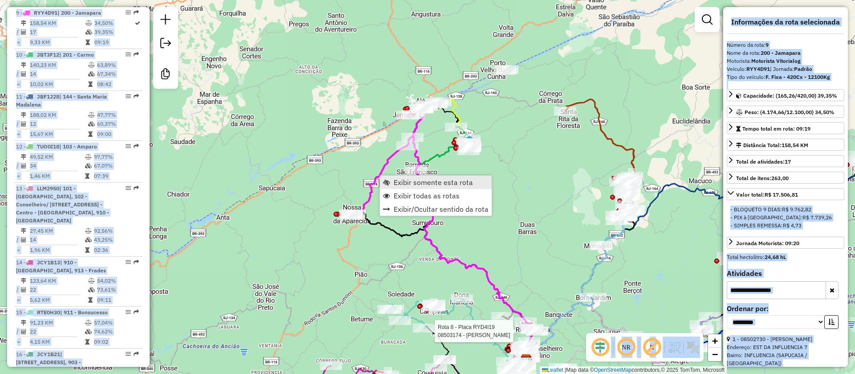
click at [429, 180] on span "Exibir somente esta rota" at bounding box center [433, 182] width 79 height 7
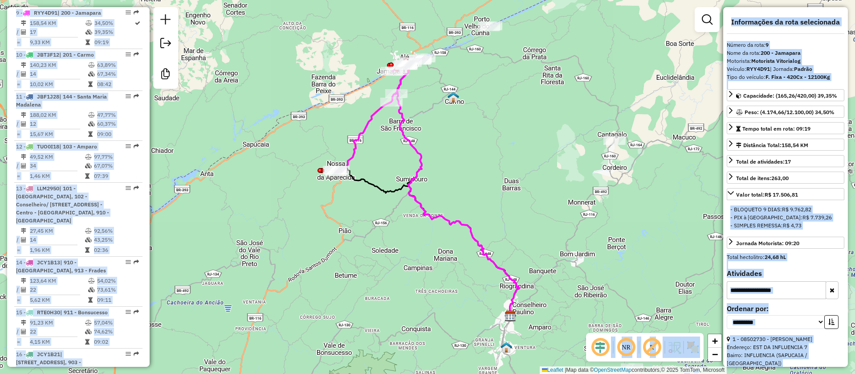
click at [595, 228] on div "Janela de atendimento Grade de atendimento Capacidade Transportadoras Veículos …" at bounding box center [427, 187] width 855 height 374
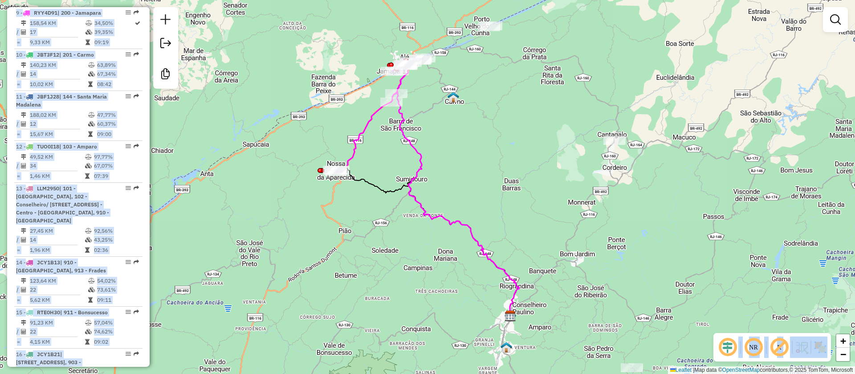
click at [781, 347] on em at bounding box center [779, 346] width 21 height 21
click at [779, 348] on em at bounding box center [779, 346] width 21 height 21
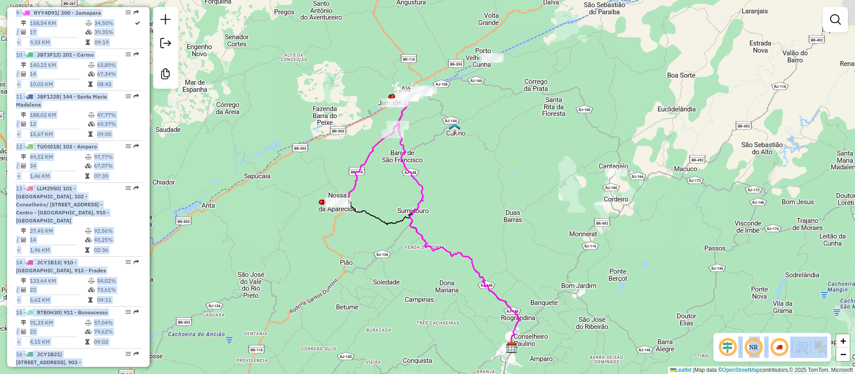
click at [439, 172] on div "Janela de atendimento Grade de atendimento Capacidade Transportadoras Veículos …" at bounding box center [427, 187] width 855 height 374
click at [784, 347] on em at bounding box center [779, 346] width 21 height 21
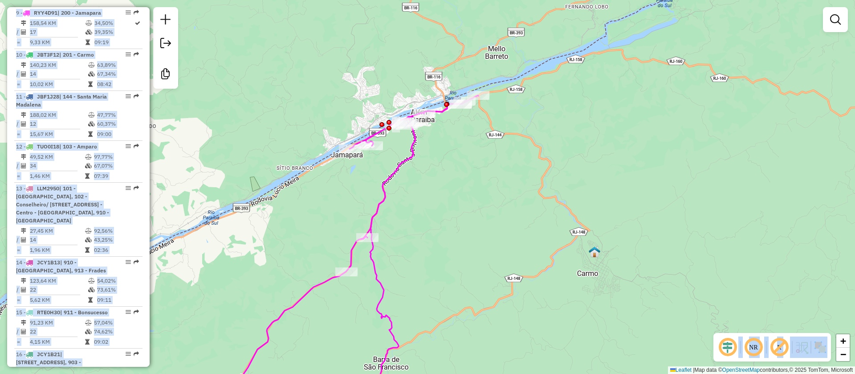
click at [403, 208] on div "Janela de atendimento Grade de atendimento Capacidade Transportadoras Veículos …" at bounding box center [427, 187] width 855 height 374
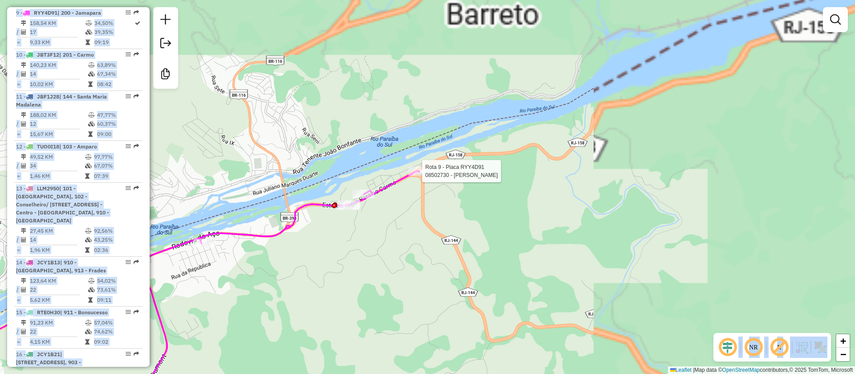
select select "**********"
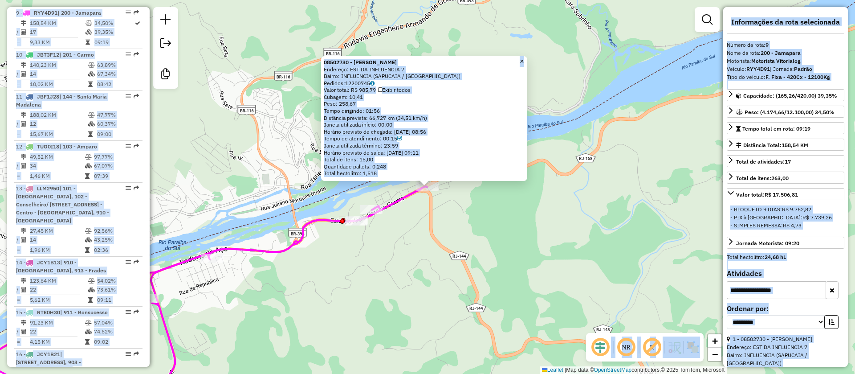
click at [501, 240] on div "08502730 - [PERSON_NAME]: EST DA INFLUENCIA 7 Bairro: INFLUENCIA (SAPUCAIA / [G…" at bounding box center [427, 187] width 855 height 374
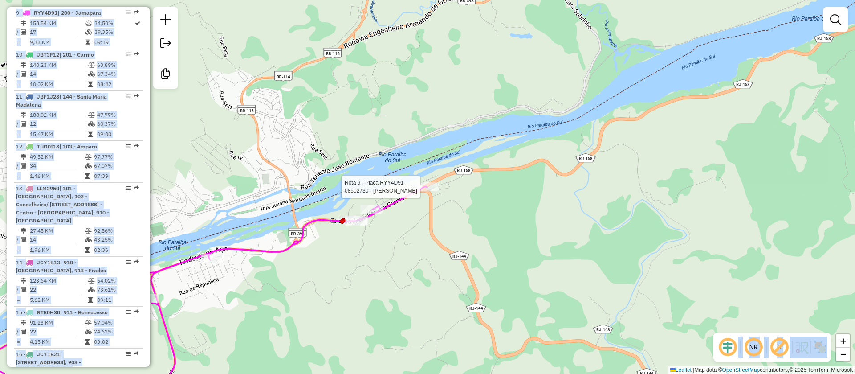
select select "**********"
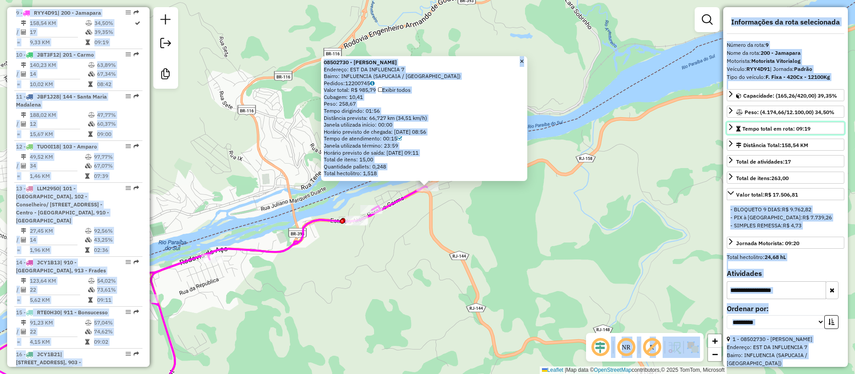
click at [728, 129] on icon at bounding box center [730, 126] width 7 height 7
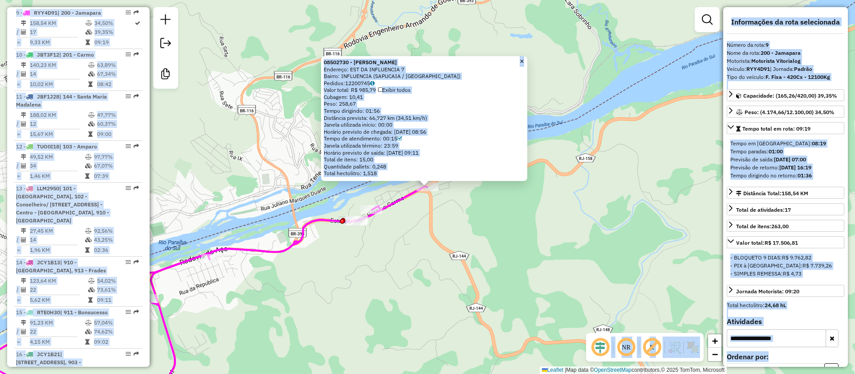
click at [456, 235] on div "08502730 - [PERSON_NAME]: EST DA INFLUENCIA 7 Bairro: INFLUENCIA (SAPUCAIA / [G…" at bounding box center [427, 187] width 855 height 374
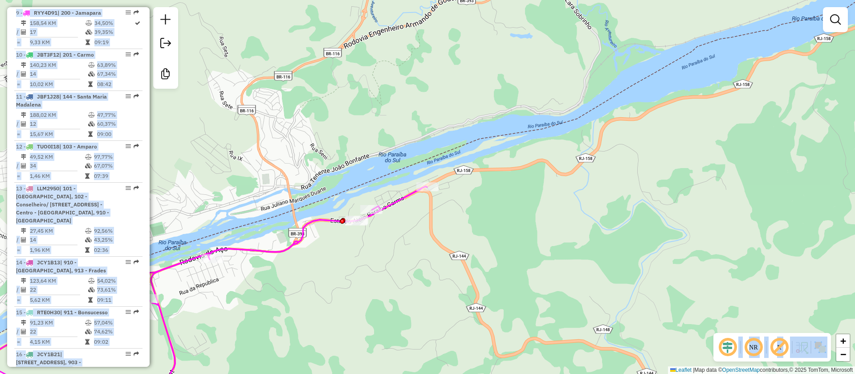
click at [465, 222] on div "Janela de atendimento Grade de atendimento Capacidade Transportadoras Veículos …" at bounding box center [427, 187] width 855 height 374
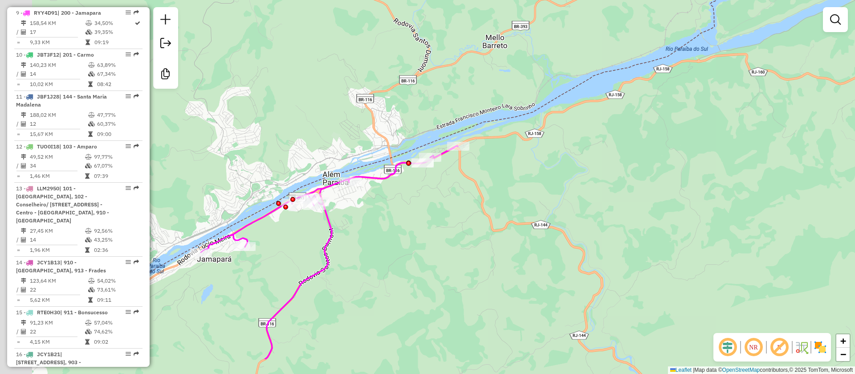
drag, startPoint x: 465, startPoint y: 235, endPoint x: 502, endPoint y: 165, distance: 78.9
click at [502, 169] on div "Janela de atendimento Grade de atendimento Capacidade Transportadoras Veículos …" at bounding box center [427, 187] width 855 height 374
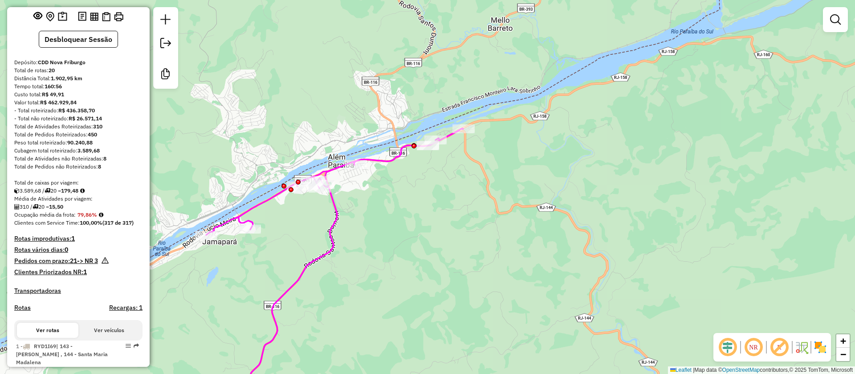
scroll to position [0, 0]
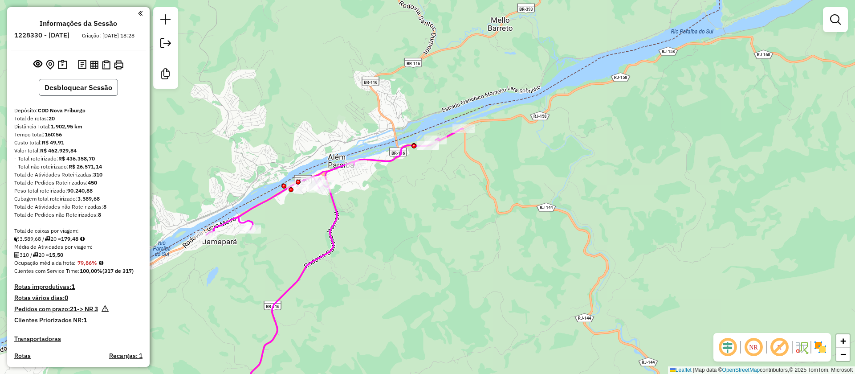
click at [73, 93] on button "Desbloquear Sessão" at bounding box center [78, 87] width 79 height 17
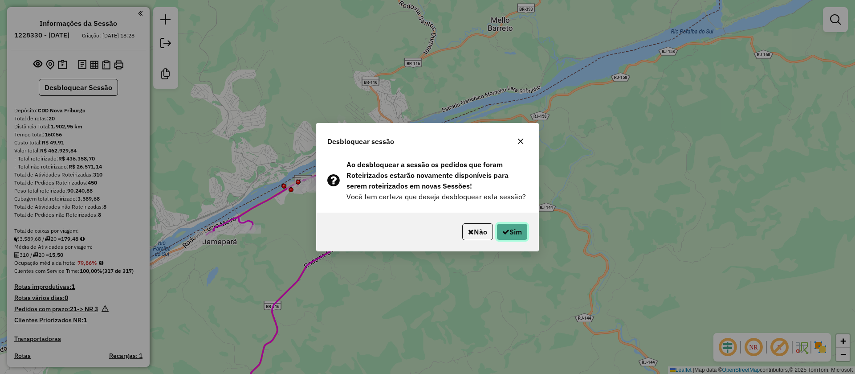
click at [514, 229] on button "Sim" at bounding box center [512, 231] width 31 height 17
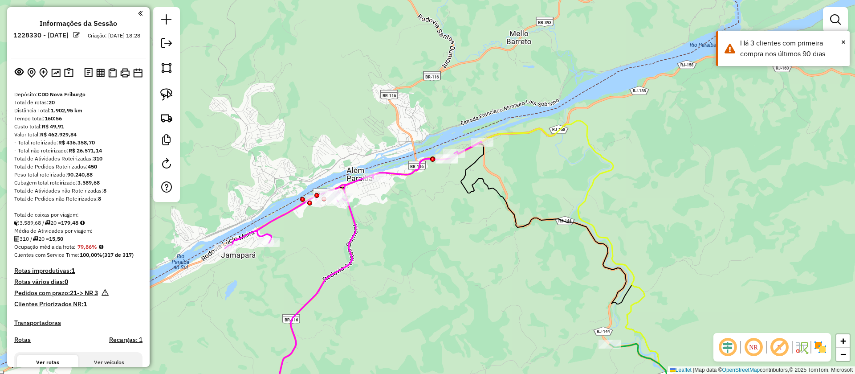
drag, startPoint x: 502, startPoint y: 160, endPoint x: 526, endPoint y: 182, distance: 32.1
click at [526, 182] on div "Janela de atendimento Grade de atendimento Capacidade Transportadoras Veículos …" at bounding box center [427, 187] width 855 height 374
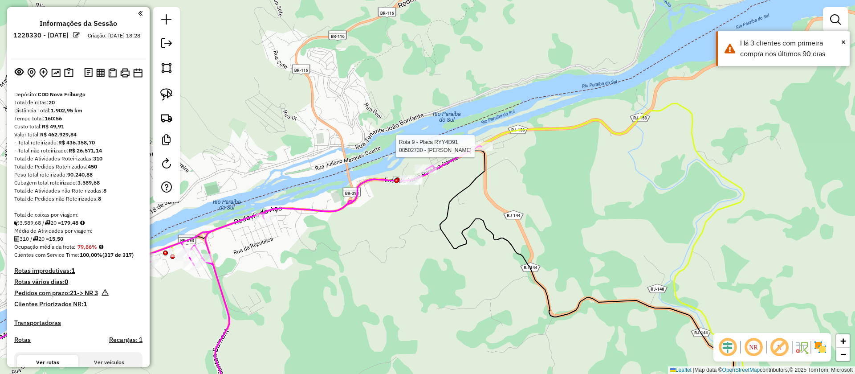
select select "**********"
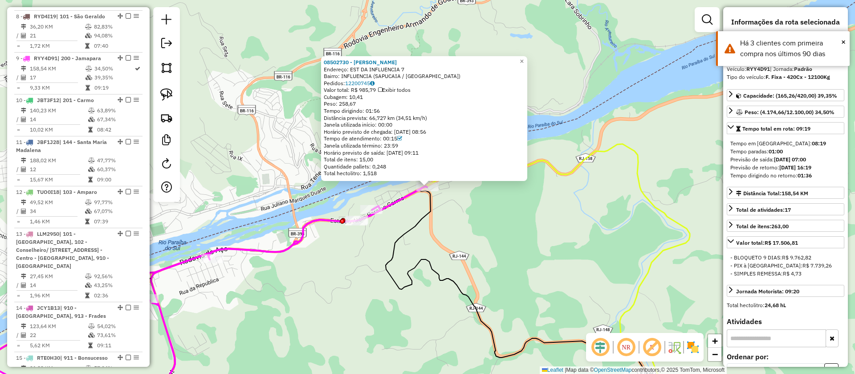
scroll to position [750, 0]
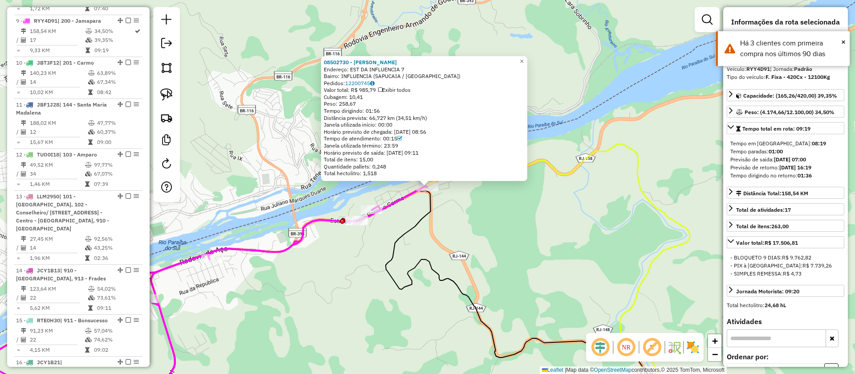
drag, startPoint x: 498, startPoint y: 245, endPoint x: 315, endPoint y: 146, distance: 207.9
click at [498, 245] on div "08502730 - [PERSON_NAME]: EST DA INFLUENCIA 7 Bairro: INFLUENCIA (SAPUCAIA / [G…" at bounding box center [427, 187] width 855 height 374
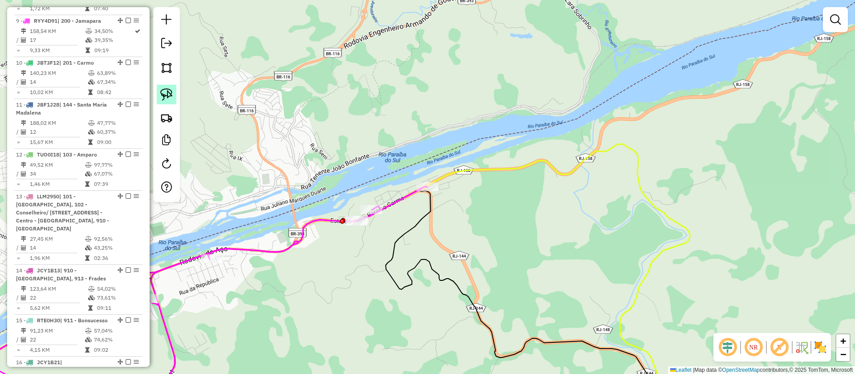
click at [167, 98] on img at bounding box center [166, 94] width 12 height 12
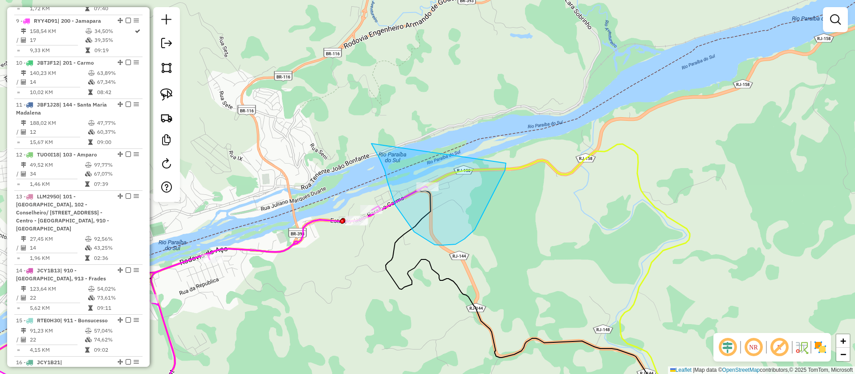
drag, startPoint x: 377, startPoint y: 154, endPoint x: 506, endPoint y: 163, distance: 129.0
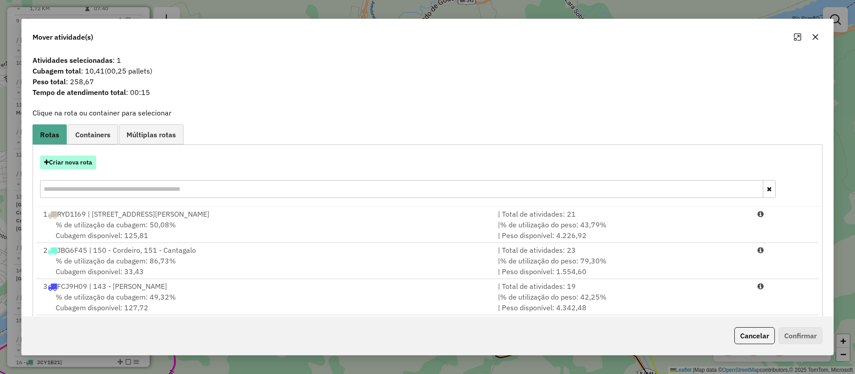
click at [73, 161] on button "Criar nova rota" at bounding box center [68, 162] width 56 height 14
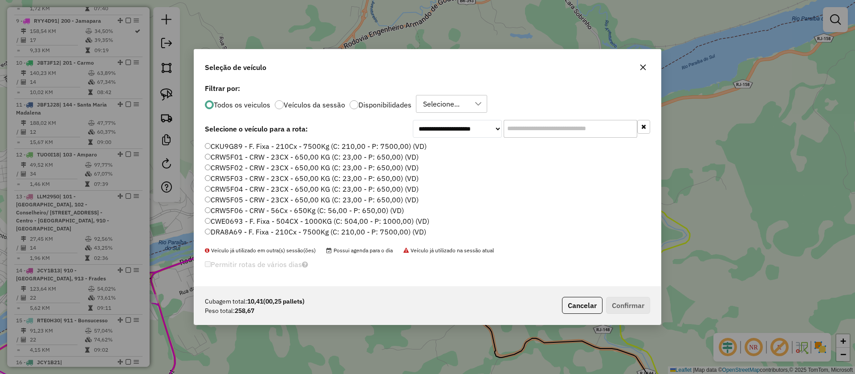
click at [531, 128] on input "text" at bounding box center [571, 129] width 134 height 18
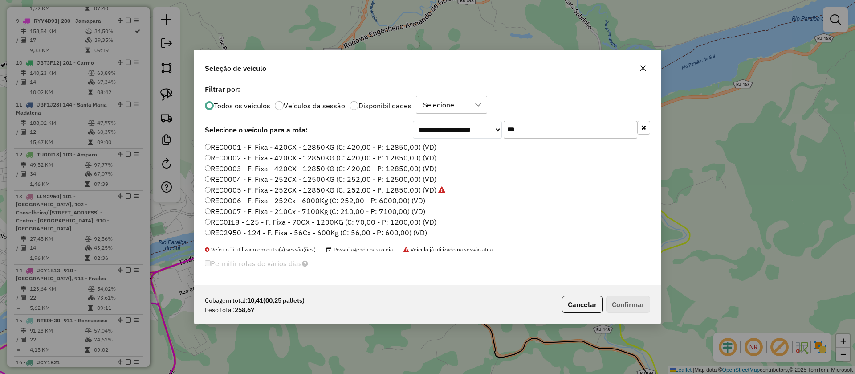
type input "***"
click at [298, 146] on label "REC0001 - F. Fixa - 420CX - 12850KG (C: 420,00 - P: 12850,00) (VD)" at bounding box center [321, 147] width 232 height 11
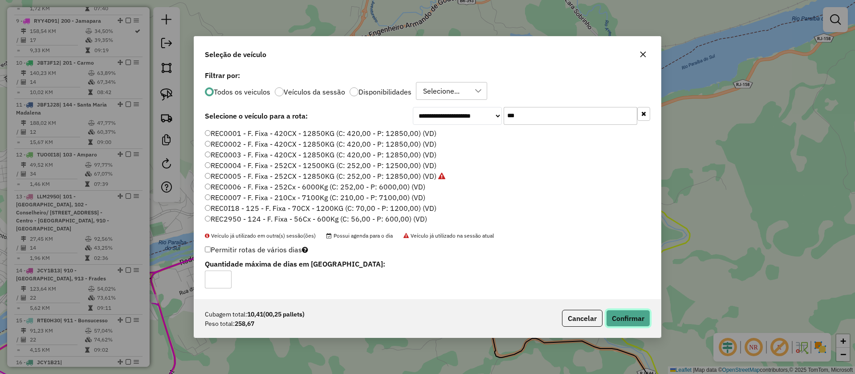
click at [628, 322] on button "Confirmar" at bounding box center [628, 318] width 44 height 17
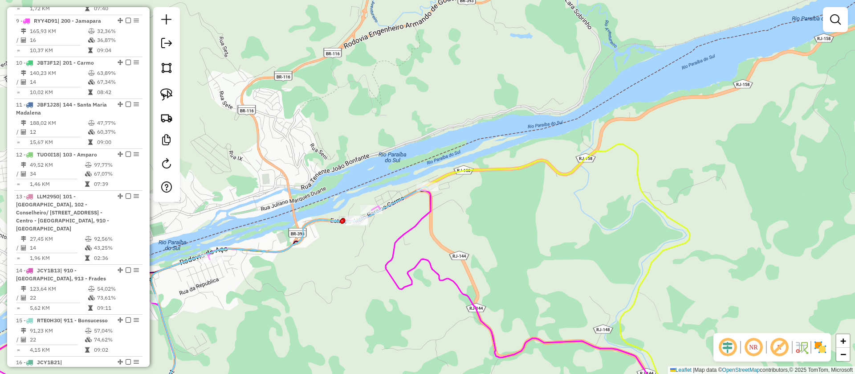
scroll to position [708, 0]
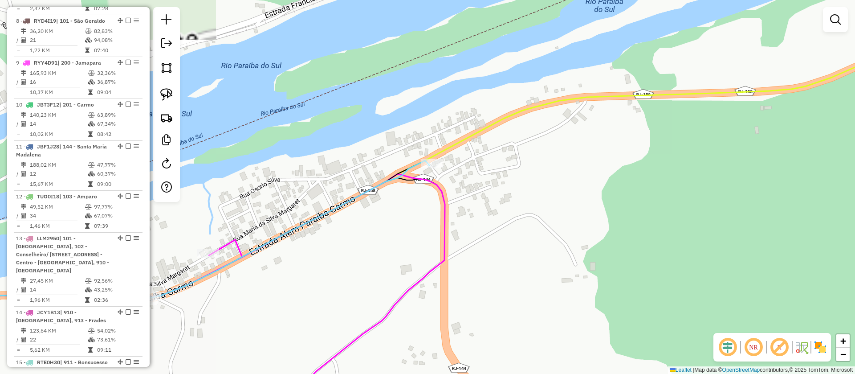
click at [411, 165] on icon at bounding box center [171, 272] width 515 height 224
select select "**********"
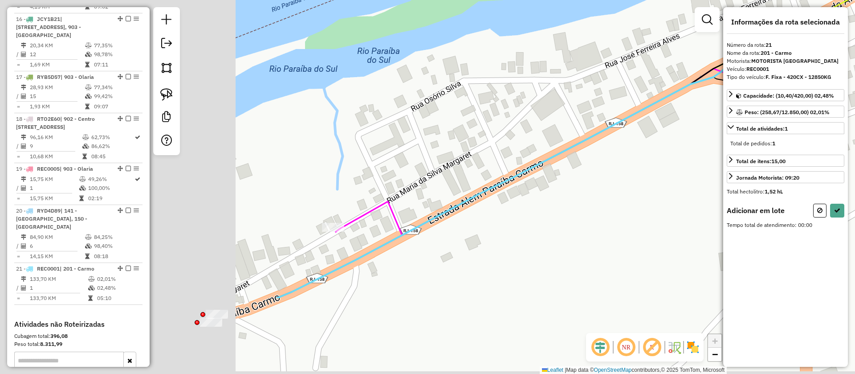
drag, startPoint x: 404, startPoint y: 253, endPoint x: 672, endPoint y: 132, distance: 294.0
click at [746, 113] on hb-router-mapa "Informações da Sessão 1228330 - [DATE] Criação: [DATE] 18:28 Depósito: CDD Nova…" at bounding box center [427, 187] width 855 height 374
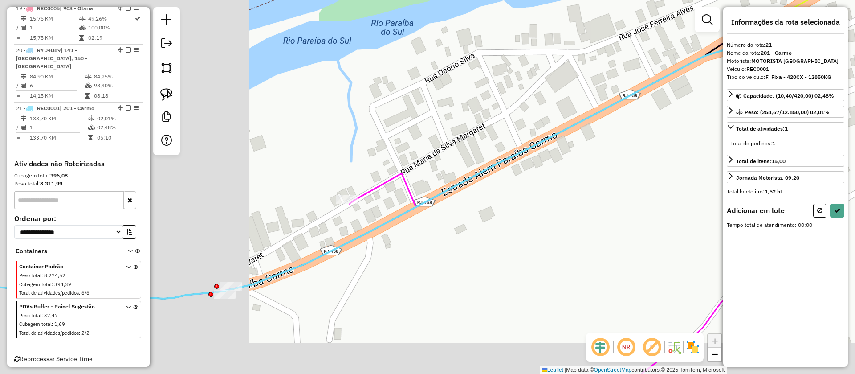
scroll to position [1270, 0]
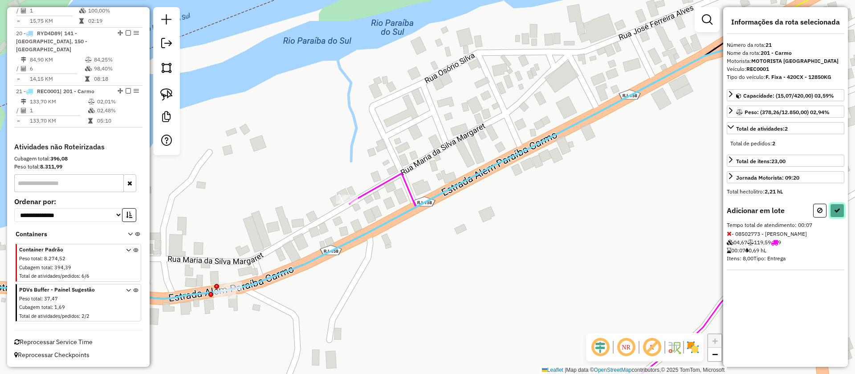
click at [836, 207] on icon at bounding box center [837, 210] width 6 height 6
select select "**********"
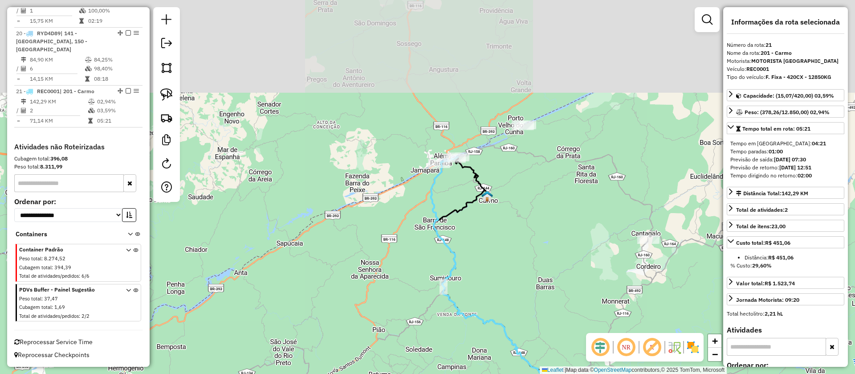
drag, startPoint x: 485, startPoint y: 200, endPoint x: 550, endPoint y: 299, distance: 117.9
click at [550, 299] on div "Janela de atendimento Grade de atendimento Capacidade Transportadoras Veículos …" at bounding box center [427, 187] width 855 height 374
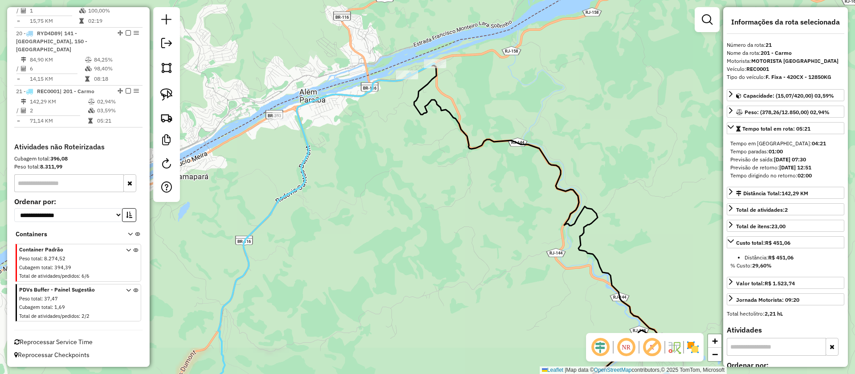
drag, startPoint x: 484, startPoint y: 92, endPoint x: 440, endPoint y: 125, distance: 55.4
click at [478, 133] on div "Janela de atendimento Grade de atendimento Capacidade Transportadoras Veículos …" at bounding box center [427, 187] width 855 height 374
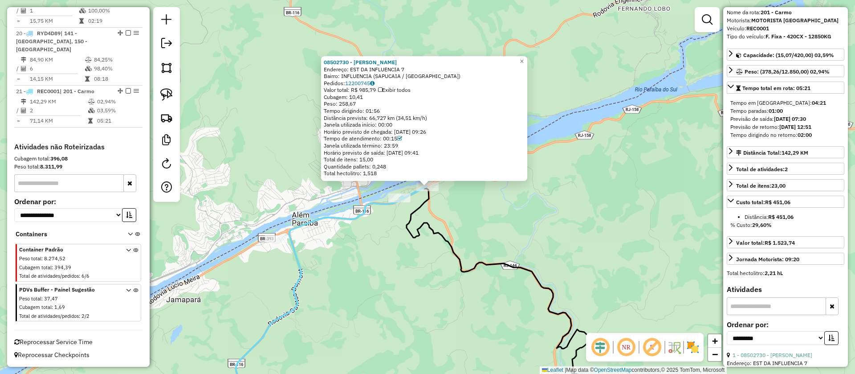
scroll to position [67, 0]
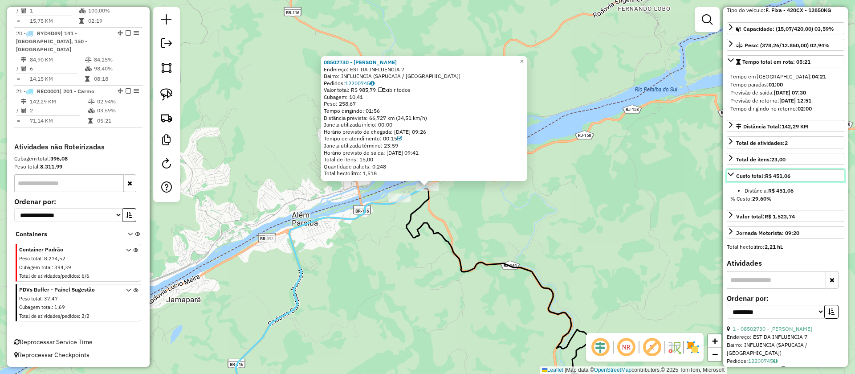
click at [730, 175] on icon at bounding box center [730, 174] width 7 height 7
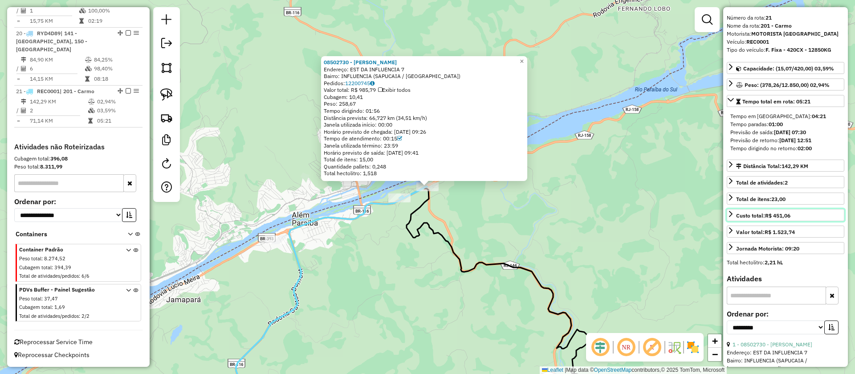
scroll to position [0, 0]
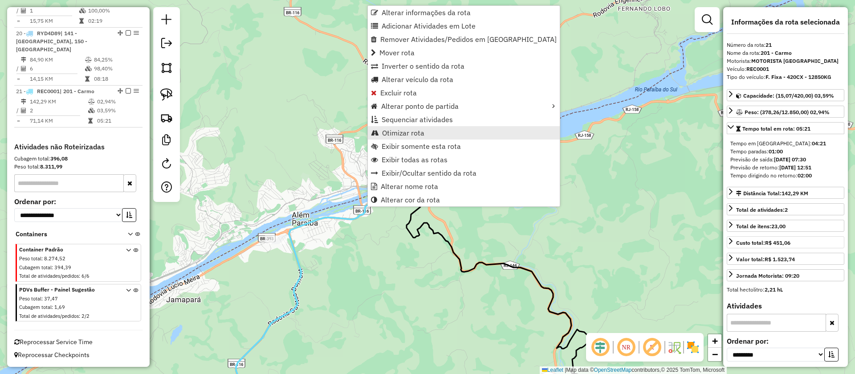
click at [409, 134] on span "Otimizar rota" at bounding box center [403, 132] width 42 height 7
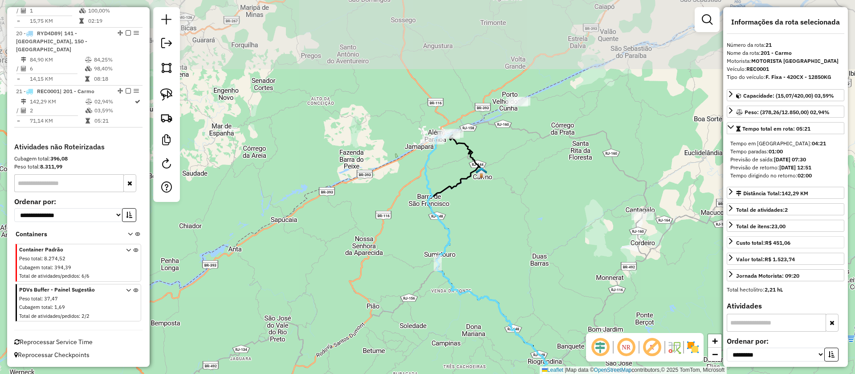
drag, startPoint x: 473, startPoint y: 170, endPoint x: 513, endPoint y: 225, distance: 68.0
click at [513, 225] on div "Janela de atendimento Grade de atendimento Capacidade Transportadoras Veículos …" at bounding box center [427, 187] width 855 height 374
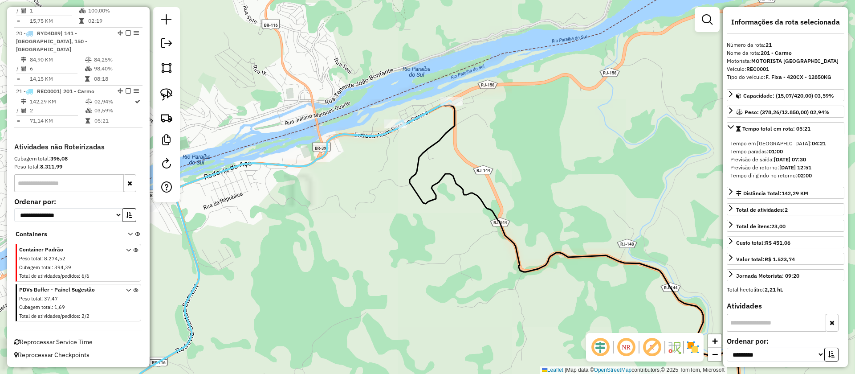
click at [496, 133] on div "Janela de atendimento Grade de atendimento Capacidade Transportadoras Veículos …" at bounding box center [427, 187] width 855 height 374
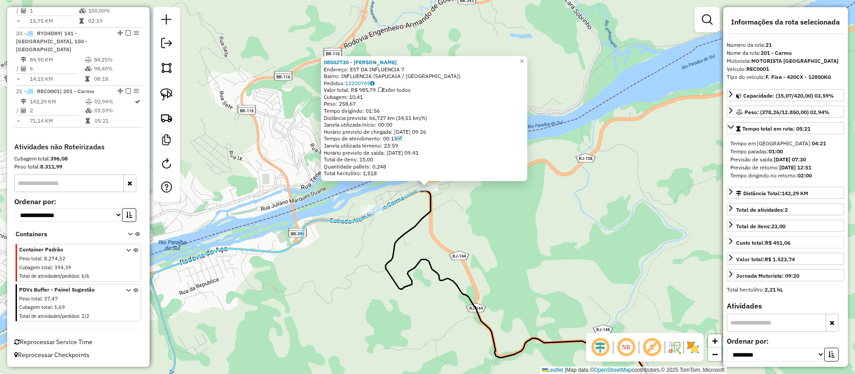
click at [505, 232] on div "08502730 - [PERSON_NAME]: EST DA INFLUENCIA 7 Bairro: INFLUENCIA (SAPUCAIA / [G…" at bounding box center [427, 187] width 855 height 374
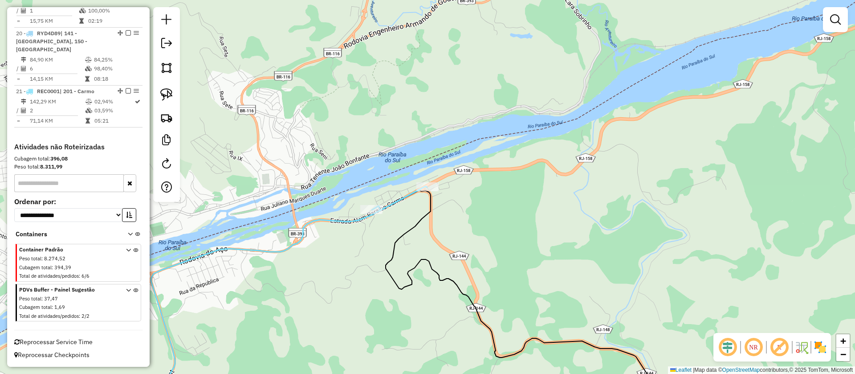
click at [510, 226] on div "Janela de atendimento Grade de atendimento Capacidade Transportadoras Veículos …" at bounding box center [427, 187] width 855 height 374
select select "**********"
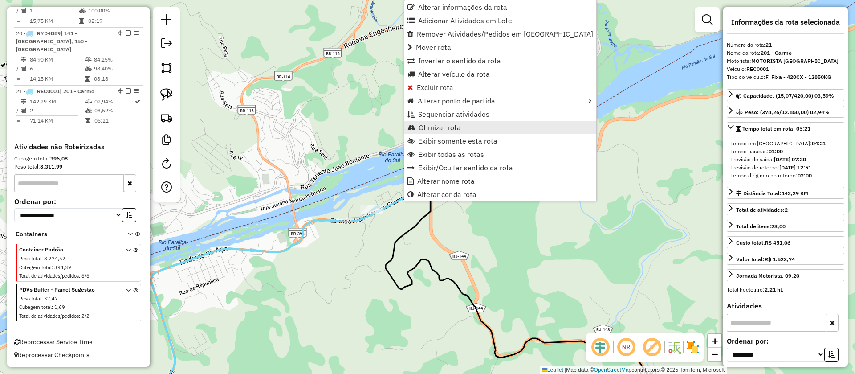
click at [429, 126] on span "Otimizar rota" at bounding box center [440, 127] width 42 height 7
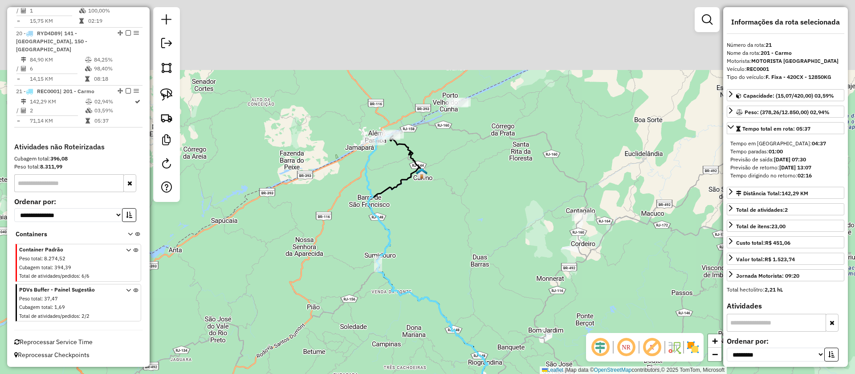
drag, startPoint x: 477, startPoint y: 121, endPoint x: 465, endPoint y: 198, distance: 77.7
click at [466, 197] on div "Janela de atendimento Grade de atendimento Capacidade Transportadoras Veículos …" at bounding box center [427, 187] width 855 height 374
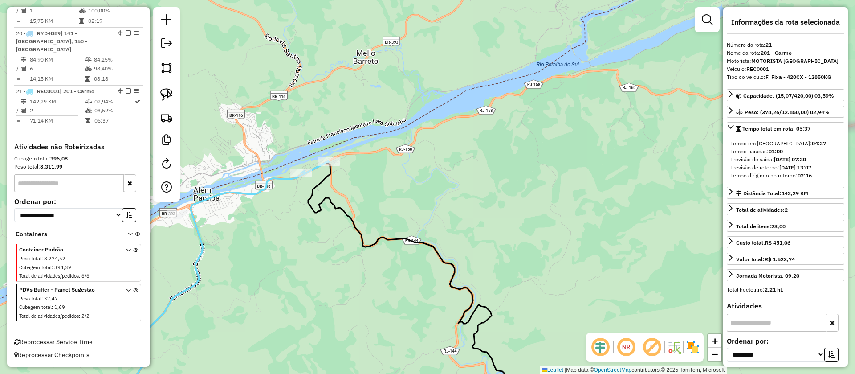
drag, startPoint x: 536, startPoint y: 192, endPoint x: 500, endPoint y: 192, distance: 36.5
click at [505, 194] on div "Janela de atendimento Grade de atendimento Capacidade Transportadoras Veículos …" at bounding box center [427, 187] width 855 height 374
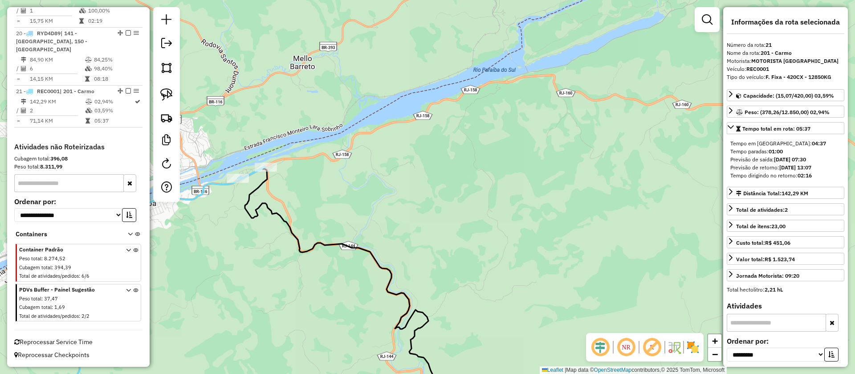
drag, startPoint x: 482, startPoint y: 200, endPoint x: 629, endPoint y: 167, distance: 150.2
click at [644, 179] on div "Janela de atendimento Grade de atendimento Capacidade Transportadoras Veículos …" at bounding box center [427, 187] width 855 height 374
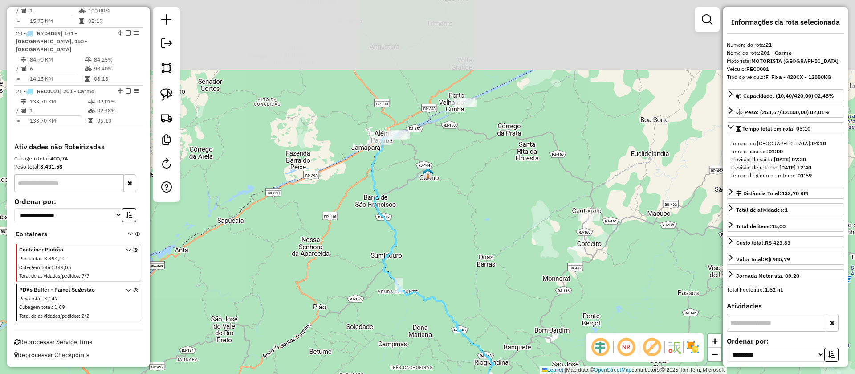
drag, startPoint x: 450, startPoint y: 138, endPoint x: 452, endPoint y: 208, distance: 69.9
click at [456, 214] on div "Janela de atendimento Grade de atendimento Capacidade Transportadoras Veículos …" at bounding box center [427, 187] width 855 height 374
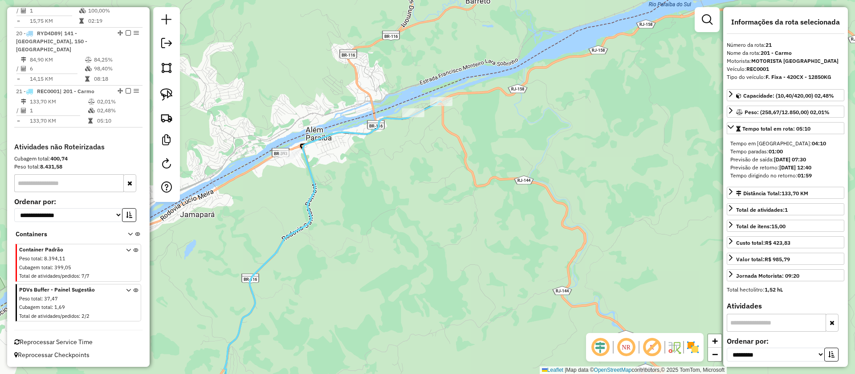
drag, startPoint x: 729, startPoint y: 174, endPoint x: 816, endPoint y: 174, distance: 87.7
click at [816, 174] on div "Tempo em [GEOGRAPHIC_DATA]: 04:10 Tempo paradas: 01:00 Previsão de saída: [DATE…" at bounding box center [786, 159] width 118 height 47
click at [454, 178] on div "Janela de atendimento Grade de atendimento Capacidade Transportadoras Veículos …" at bounding box center [427, 187] width 855 height 374
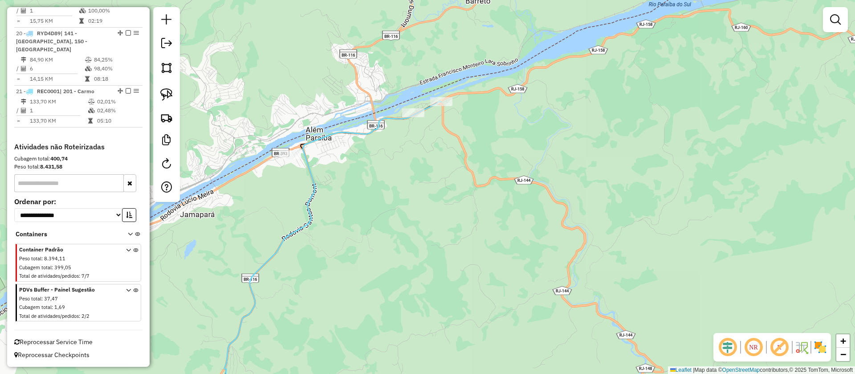
click at [446, 150] on div "Janela de atendimento Grade de atendimento Capacidade Transportadoras Veículos …" at bounding box center [427, 187] width 855 height 374
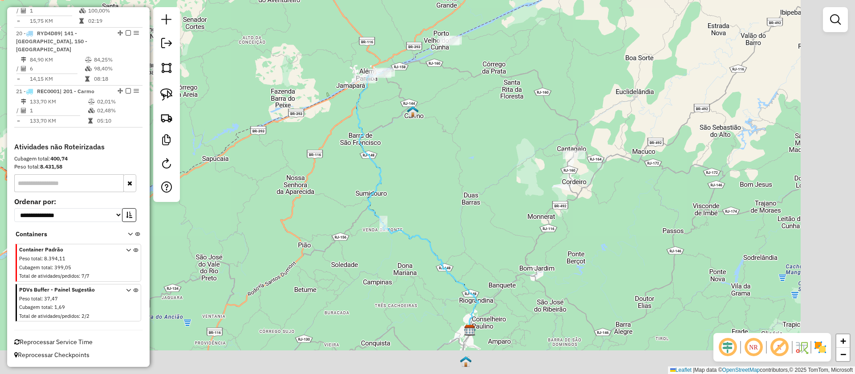
drag, startPoint x: 515, startPoint y: 235, endPoint x: 370, endPoint y: 56, distance: 230.5
click at [371, 63] on div "Janela de atendimento Grade de atendimento Capacidade Transportadoras Veículos …" at bounding box center [427, 187] width 855 height 374
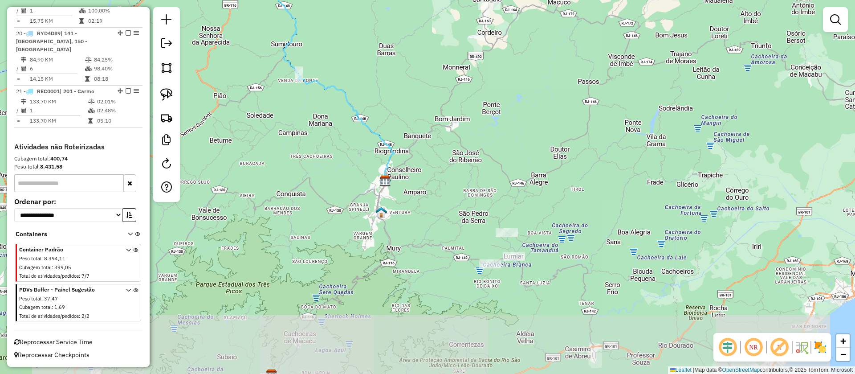
drag, startPoint x: 549, startPoint y: 225, endPoint x: 534, endPoint y: 148, distance: 78.4
click at [534, 152] on div "Janela de atendimento Grade de atendimento Capacidade Transportadoras Veículos …" at bounding box center [427, 187] width 855 height 374
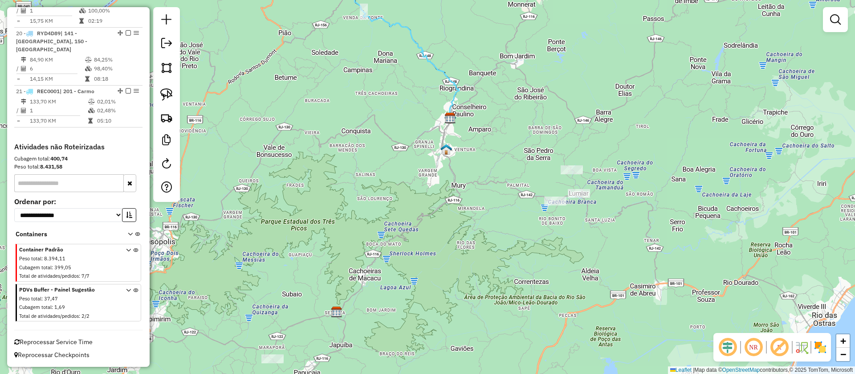
drag, startPoint x: 636, startPoint y: 221, endPoint x: 653, endPoint y: 219, distance: 17.1
click at [652, 220] on div "Janela de atendimento Grade de atendimento Capacidade Transportadoras Veículos …" at bounding box center [427, 187] width 855 height 374
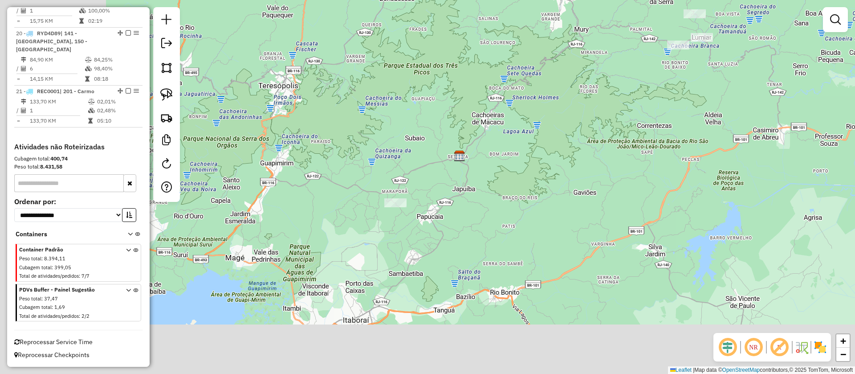
drag, startPoint x: 597, startPoint y: 114, endPoint x: 619, endPoint y: 71, distance: 48.6
click at [627, 61] on div "Janela de atendimento Grade de atendimento Capacidade Transportadoras Veículos …" at bounding box center [427, 187] width 855 height 374
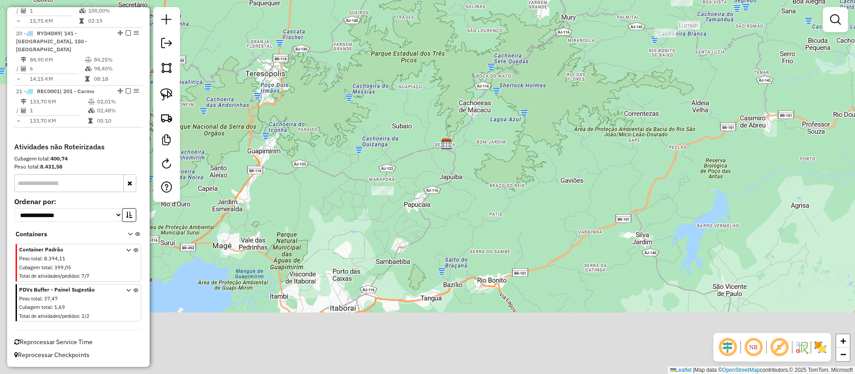
drag, startPoint x: 499, startPoint y: 239, endPoint x: 427, endPoint y: 276, distance: 81.3
click at [442, 277] on div "Janela de atendimento Grade de atendimento Capacidade Transportadoras Veículos …" at bounding box center [427, 187] width 855 height 374
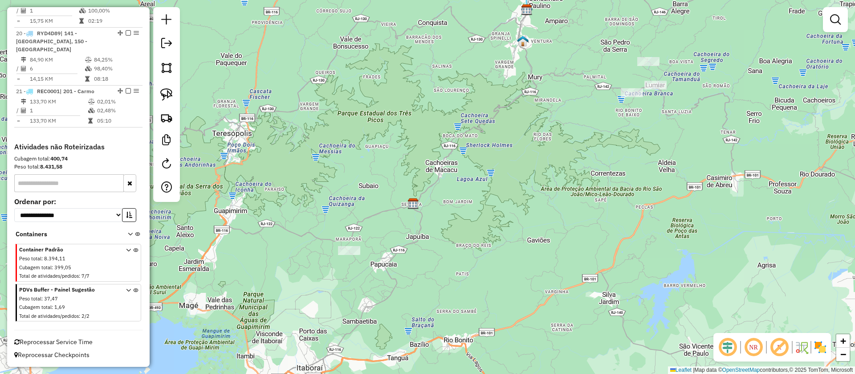
drag, startPoint x: 265, startPoint y: 178, endPoint x: 304, endPoint y: 273, distance: 102.7
click at [309, 273] on div "Janela de atendimento Grade de atendimento Capacidade Transportadoras Veículos …" at bounding box center [427, 187] width 855 height 374
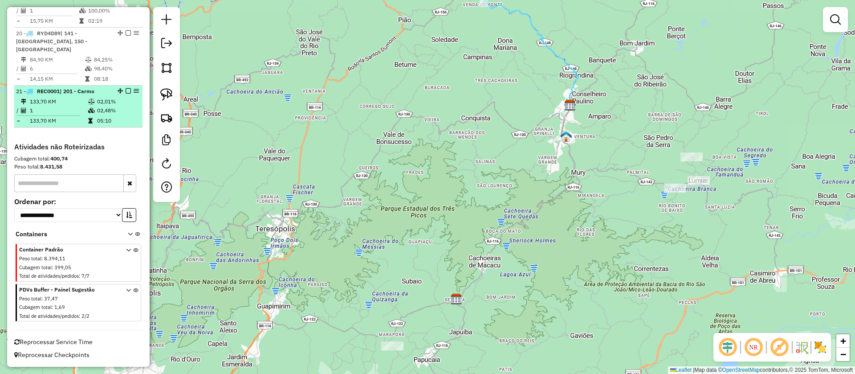
click at [61, 99] on td "133,70 KM" at bounding box center [58, 101] width 58 height 9
select select "**********"
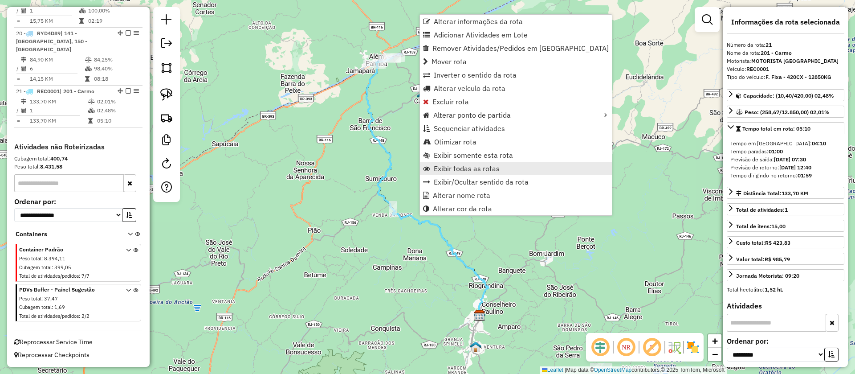
click at [460, 167] on span "Exibir todas as rotas" at bounding box center [467, 168] width 66 height 7
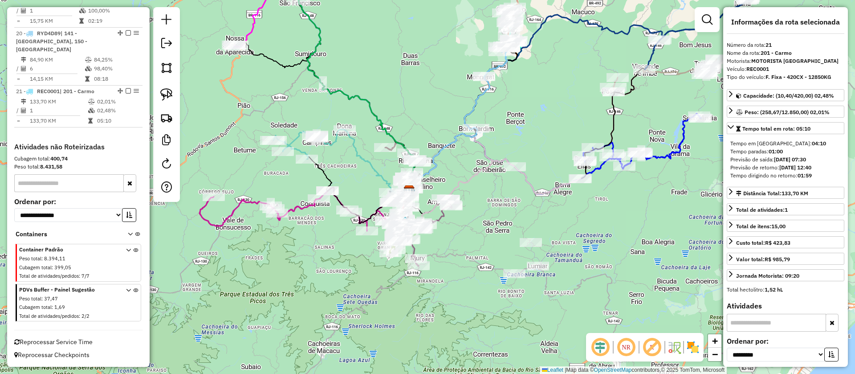
drag, startPoint x: 572, startPoint y: 263, endPoint x: 495, endPoint y: 117, distance: 164.8
click at [496, 118] on div "Janela de atendimento Grade de atendimento Capacidade Transportadoras Veículos …" at bounding box center [427, 187] width 855 height 374
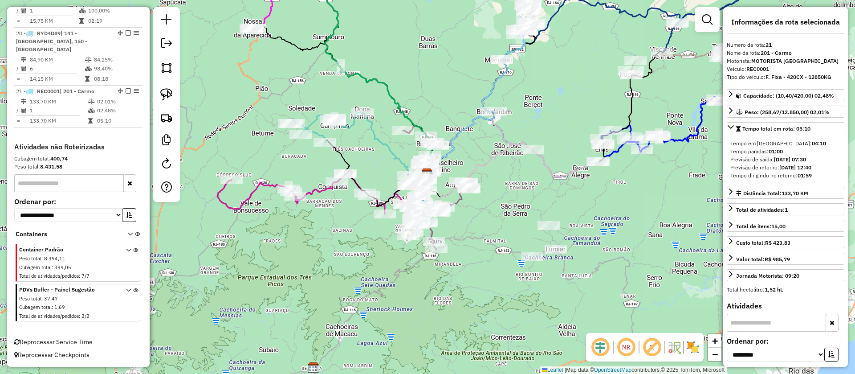
drag, startPoint x: 471, startPoint y: 217, endPoint x: 455, endPoint y: 214, distance: 16.3
click at [495, 220] on div "Janela de atendimento Grade de atendimento Capacidade Transportadoras Veículos …" at bounding box center [427, 187] width 855 height 374
click at [656, 348] on em at bounding box center [651, 346] width 21 height 21
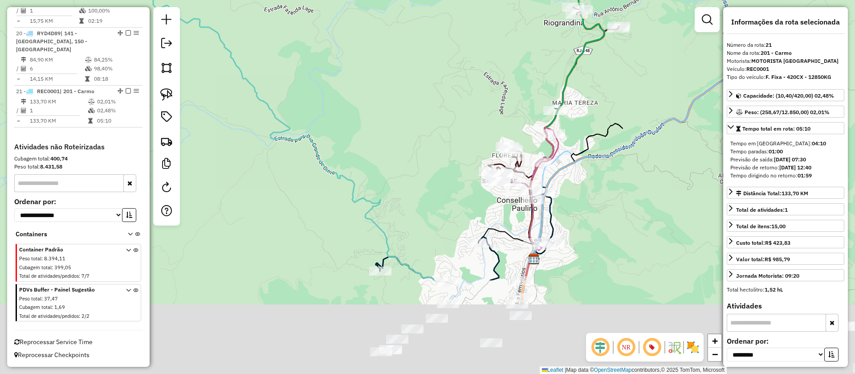
drag, startPoint x: 495, startPoint y: 216, endPoint x: 452, endPoint y: 13, distance: 207.3
click at [452, 15] on div "Janela de atendimento Grade de atendimento Capacidade Transportadoras Veículos …" at bounding box center [427, 187] width 855 height 374
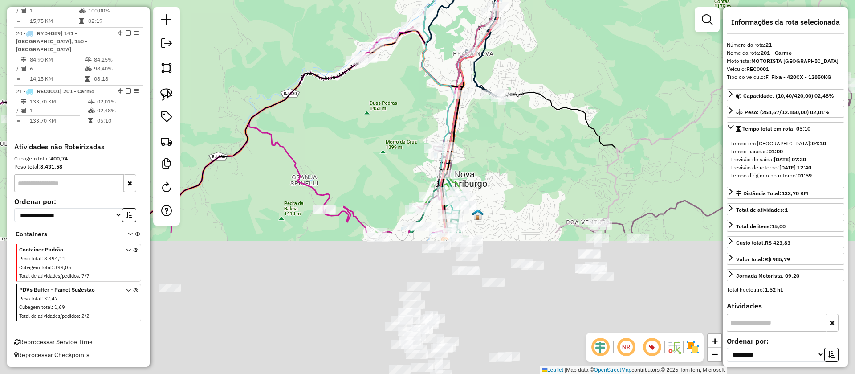
drag, startPoint x: 536, startPoint y: 174, endPoint x: 527, endPoint y: 18, distance: 155.7
click at [527, 19] on div "Janela de atendimento Grade de atendimento Capacidade Transportadoras Veículos …" at bounding box center [427, 187] width 855 height 374
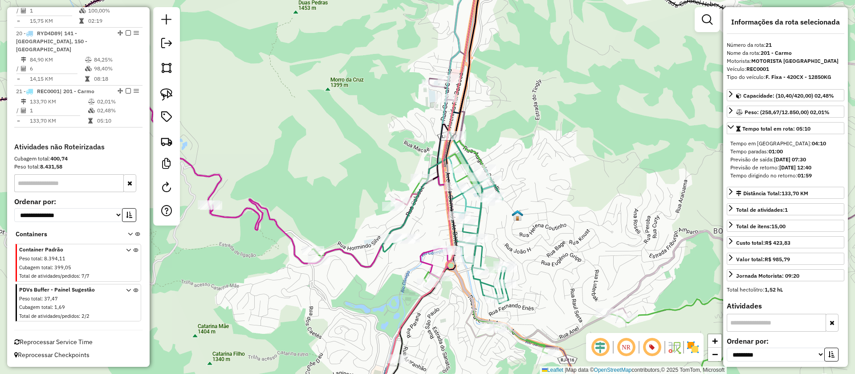
drag, startPoint x: 538, startPoint y: 229, endPoint x: 546, endPoint y: 239, distance: 12.9
click at [546, 239] on div "Janela de atendimento Grade de atendimento Capacidade Transportadoras Veículos …" at bounding box center [427, 187] width 855 height 374
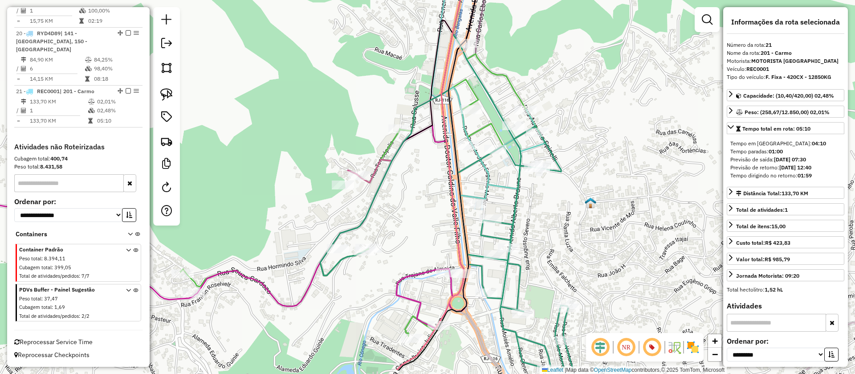
drag, startPoint x: 552, startPoint y: 241, endPoint x: 545, endPoint y: 194, distance: 46.9
click at [547, 197] on div "Janela de atendimento Grade de atendimento Capacidade Transportadoras Veículos …" at bounding box center [427, 187] width 855 height 374
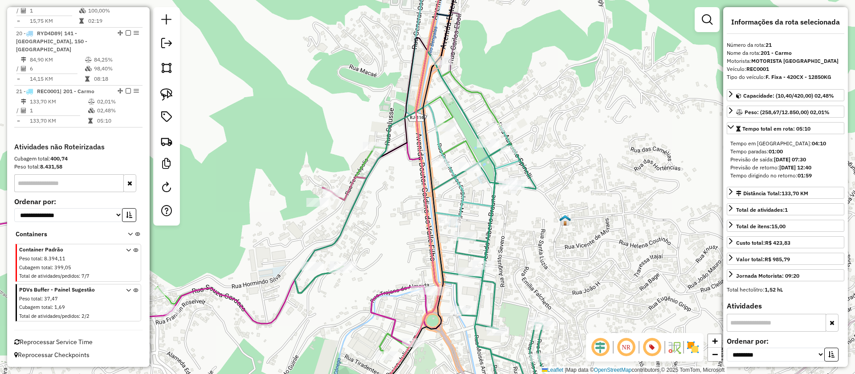
drag, startPoint x: 536, startPoint y: 207, endPoint x: 511, endPoint y: 240, distance: 41.6
click at [516, 238] on div "Janela de atendimento Grade de atendimento Capacidade Transportadoras Veículos …" at bounding box center [427, 187] width 855 height 374
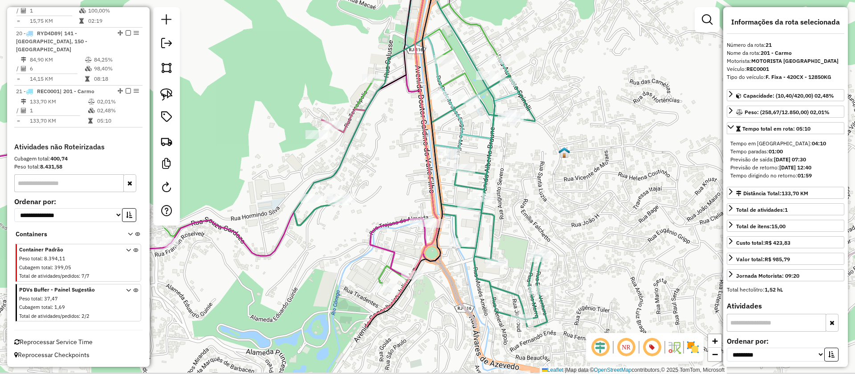
drag, startPoint x: 567, startPoint y: 158, endPoint x: 558, endPoint y: 113, distance: 46.4
click at [559, 147] on img at bounding box center [565, 153] width 12 height 12
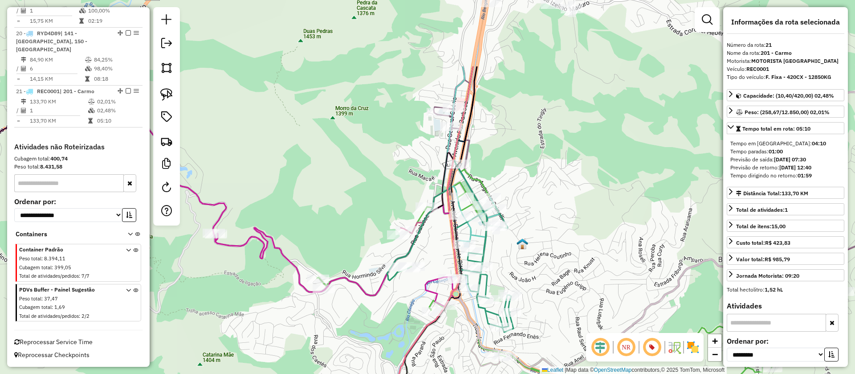
drag, startPoint x: 564, startPoint y: 166, endPoint x: 541, endPoint y: 270, distance: 106.3
click at [541, 270] on div "Janela de atendimento Grade de atendimento Capacidade Transportadoras Veículos …" at bounding box center [427, 187] width 855 height 374
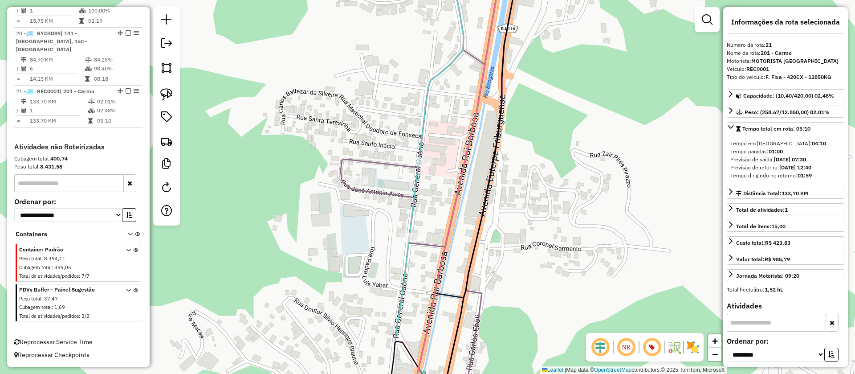
click at [417, 124] on div "Janela de atendimento Grade de atendimento Capacidade Transportadoras Veículos …" at bounding box center [427, 187] width 855 height 374
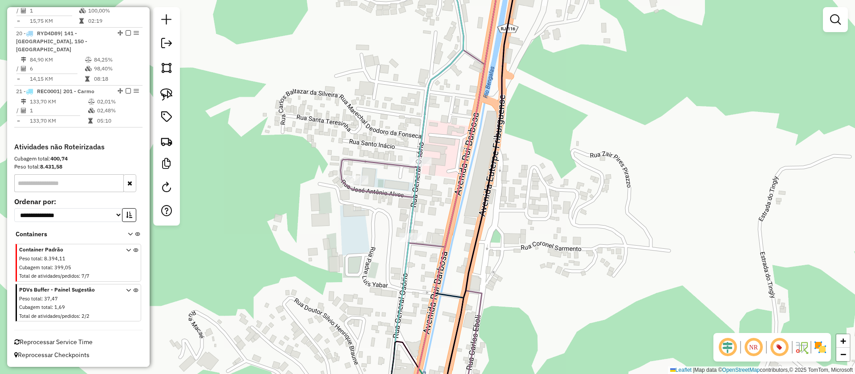
click at [424, 118] on icon at bounding box center [425, 187] width 77 height 449
select select "**********"
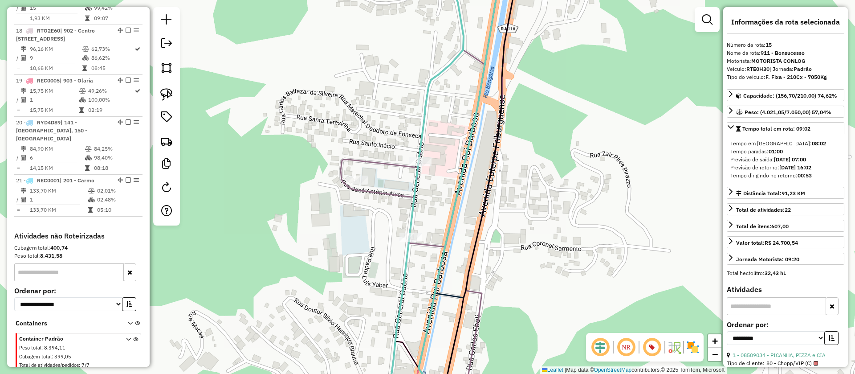
scroll to position [1049, 0]
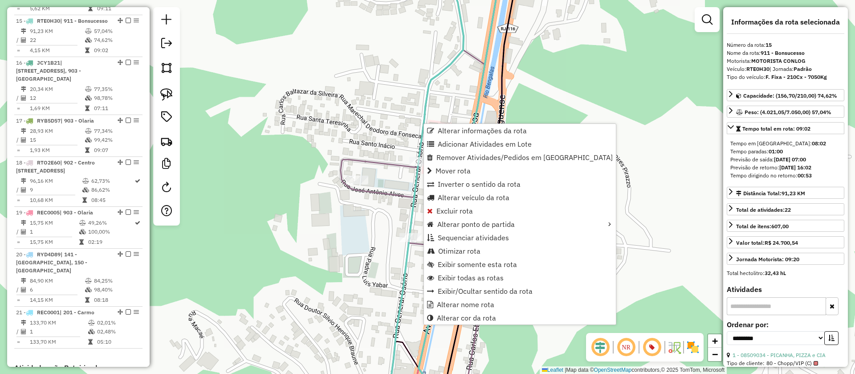
click at [386, 107] on div "Janela de atendimento Grade de atendimento Capacidade Transportadoras Veículos …" at bounding box center [427, 187] width 855 height 374
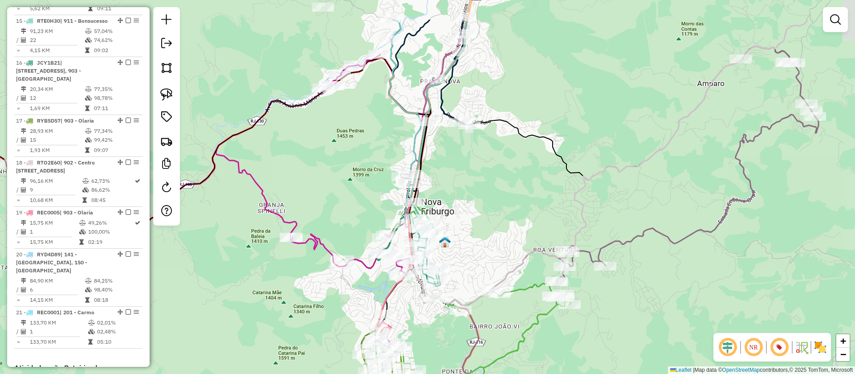
drag, startPoint x: 463, startPoint y: 135, endPoint x: 442, endPoint y: 157, distance: 30.9
click at [469, 172] on div "Janela de atendimento Grade de atendimento Capacidade Transportadoras Veículos …" at bounding box center [427, 187] width 855 height 374
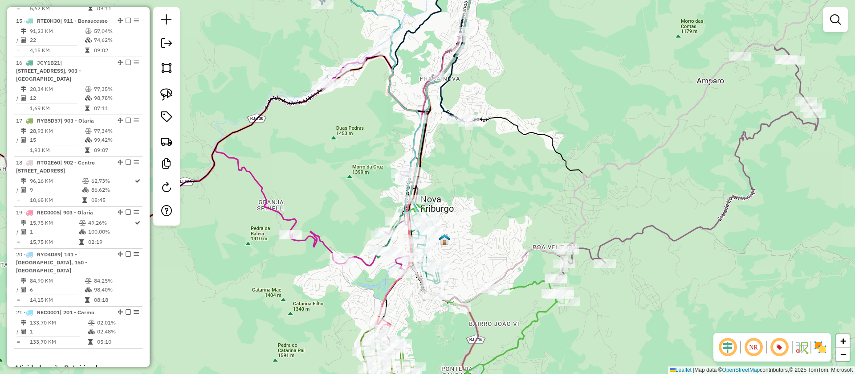
select select "**********"
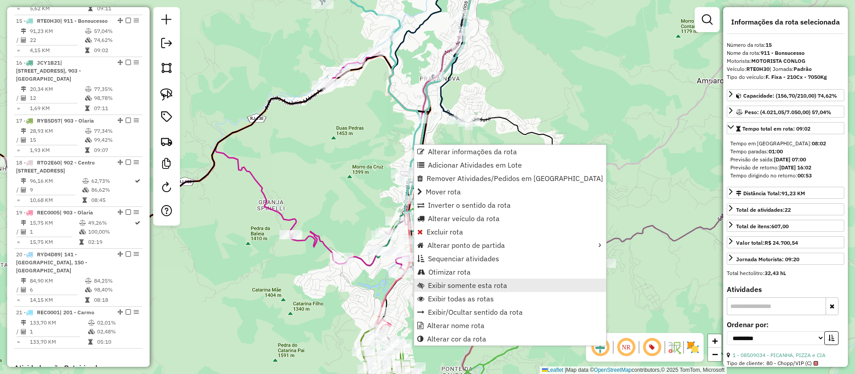
click at [459, 284] on span "Exibir somente esta rota" at bounding box center [467, 284] width 79 height 7
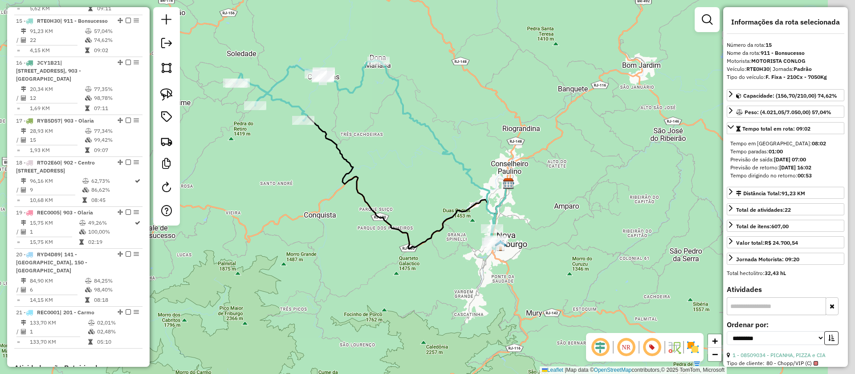
drag, startPoint x: 462, startPoint y: 183, endPoint x: 350, endPoint y: 99, distance: 139.7
click at [352, 102] on div "Janela de atendimento Grade de atendimento Capacidade Transportadoras Veículos …" at bounding box center [427, 187] width 855 height 374
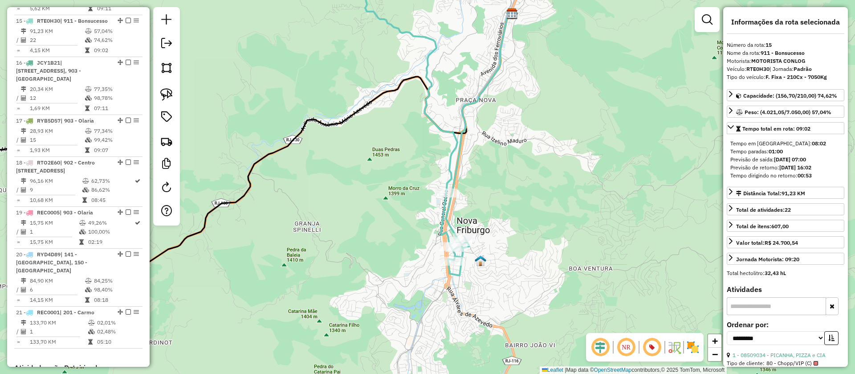
click at [650, 343] on em at bounding box center [651, 346] width 21 height 21
click at [658, 348] on em at bounding box center [651, 346] width 21 height 21
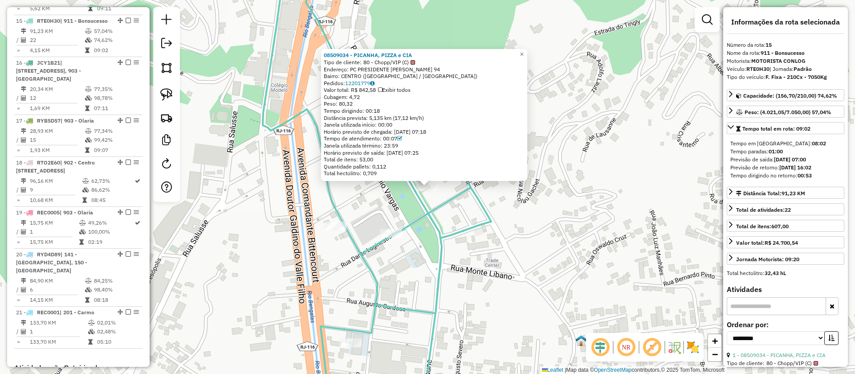
click at [510, 253] on div "08509034 - PICANHA, PIZZA e CIA Tipo de cliente: 80 - Chopp/VIP (C) Endereço: P…" at bounding box center [427, 187] width 855 height 374
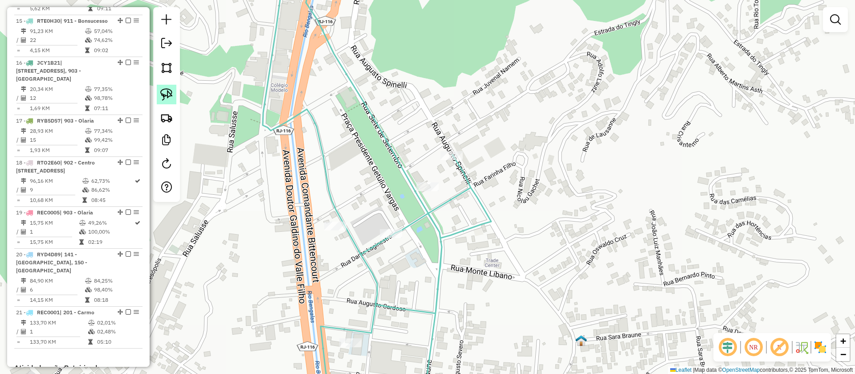
click at [168, 91] on img at bounding box center [166, 94] width 12 height 12
drag, startPoint x: 411, startPoint y: 158, endPoint x: 467, endPoint y: 188, distance: 63.6
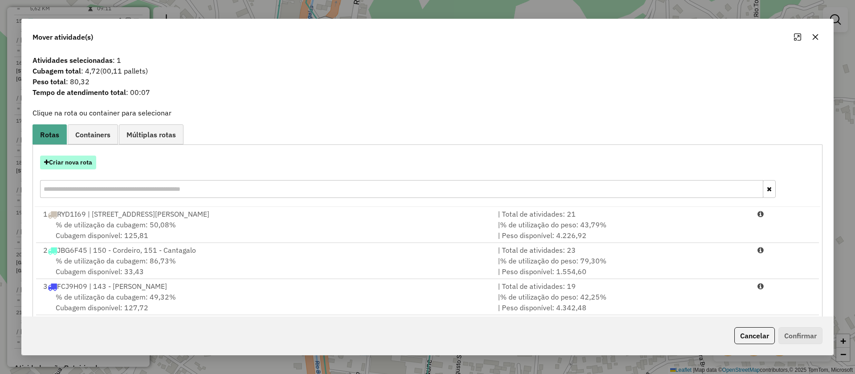
click at [78, 162] on button "Criar nova rota" at bounding box center [68, 162] width 56 height 14
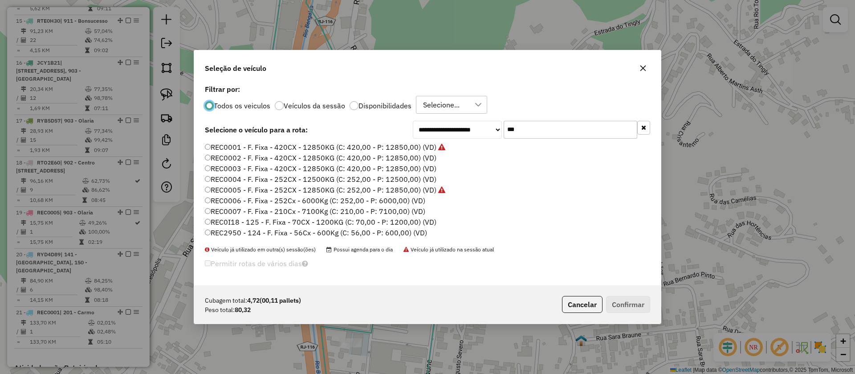
scroll to position [5, 3]
drag, startPoint x: 521, startPoint y: 131, endPoint x: 402, endPoint y: 165, distance: 124.2
click at [455, 140] on div "**********" at bounding box center [427, 183] width 467 height 203
click at [391, 160] on label "REC0002 - F. Fixa - 420CX - 12850KG (C: 420,00 - P: 12850,00) (VD)" at bounding box center [321, 157] width 232 height 11
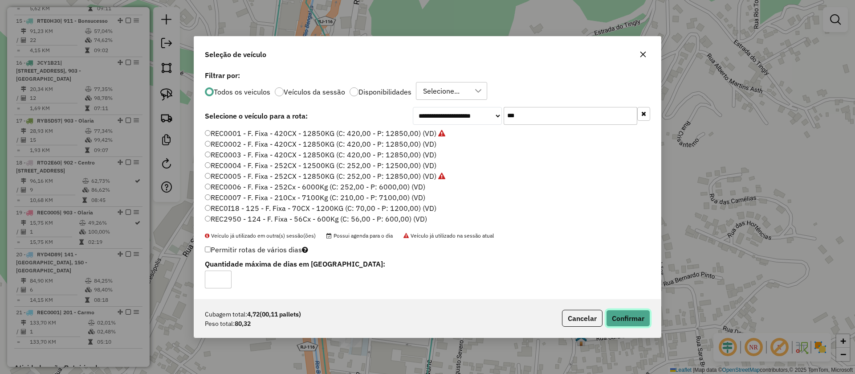
click at [636, 318] on button "Confirmar" at bounding box center [628, 318] width 44 height 17
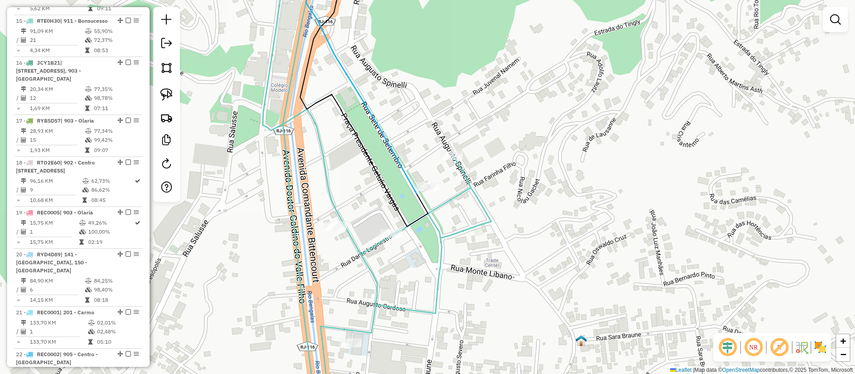
scroll to position [999, 0]
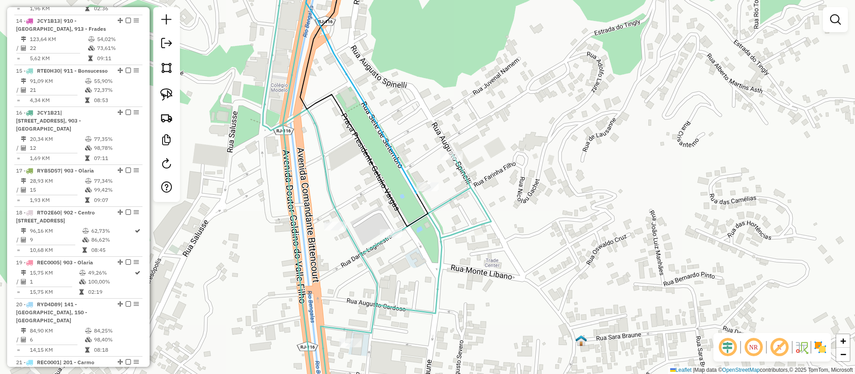
click at [403, 173] on icon at bounding box center [361, 78] width 110 height 231
select select "**********"
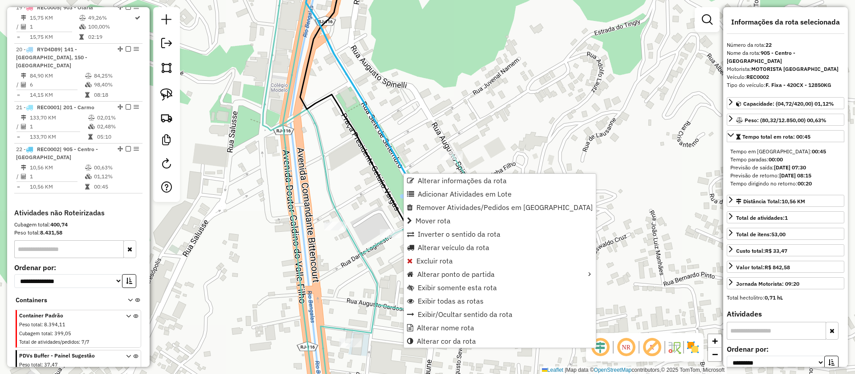
scroll to position [1320, 0]
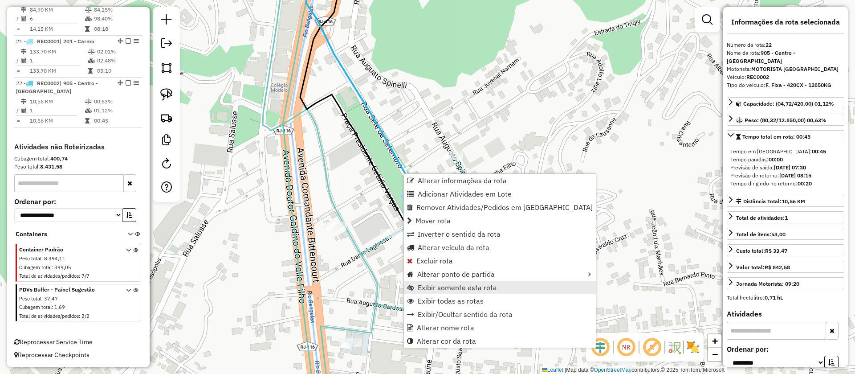
click at [442, 288] on span "Exibir somente esta rota" at bounding box center [457, 287] width 79 height 7
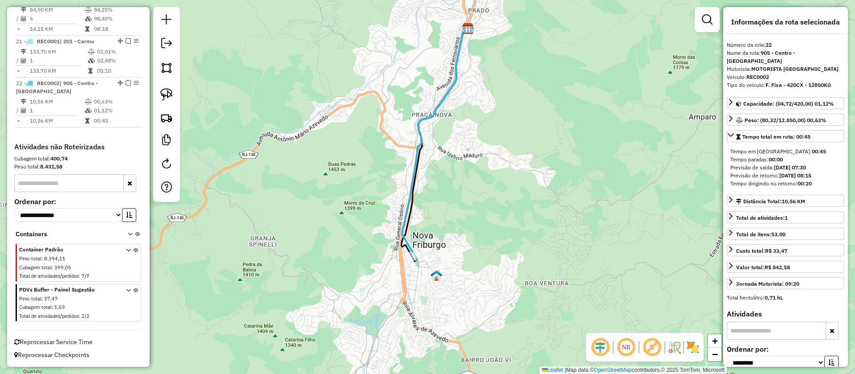
drag, startPoint x: 468, startPoint y: 279, endPoint x: 469, endPoint y: 222, distance: 57.0
click at [474, 224] on div "Janela de atendimento Grade de atendimento Capacidade Transportadoras Veículos …" at bounding box center [427, 187] width 855 height 374
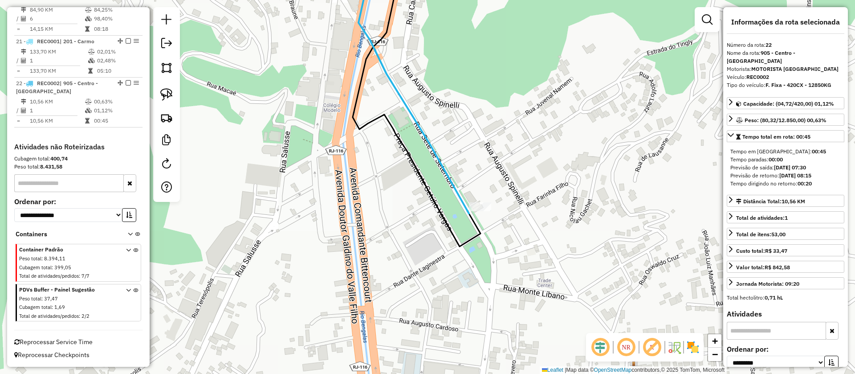
click at [456, 189] on icon at bounding box center [414, 88] width 110 height 251
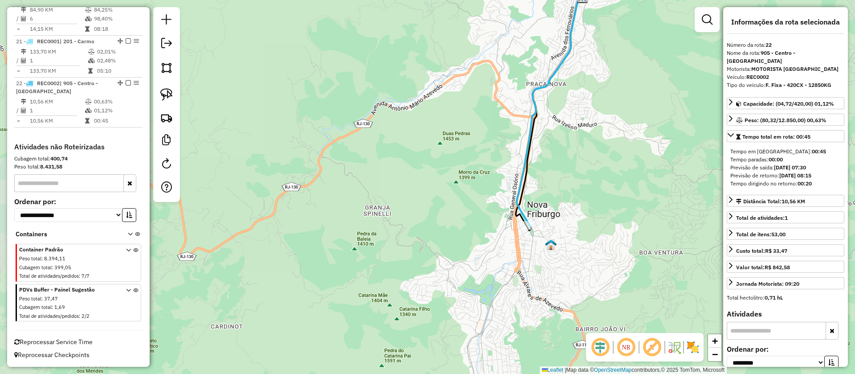
drag, startPoint x: 591, startPoint y: 159, endPoint x: 563, endPoint y: 281, distance: 125.7
click at [567, 306] on div "Janela de atendimento Grade de atendimento Capacidade Transportadoras Veículos …" at bounding box center [427, 187] width 855 height 374
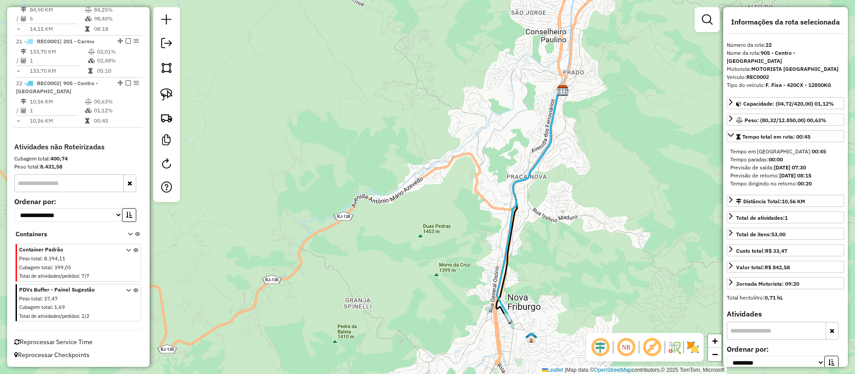
drag, startPoint x: 569, startPoint y: 169, endPoint x: 555, endPoint y: 138, distance: 34.9
click at [563, 135] on div "Janela de atendimento Grade de atendimento Capacidade Transportadoras Veículos …" at bounding box center [427, 187] width 855 height 374
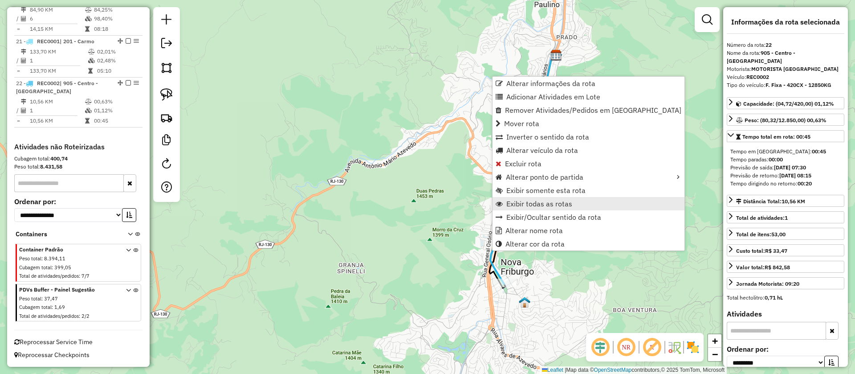
click at [533, 205] on span "Exibir todas as rotas" at bounding box center [539, 203] width 66 height 7
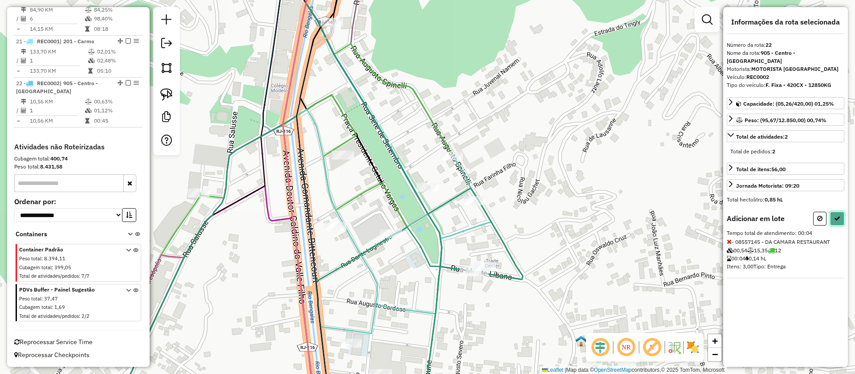
click at [837, 215] on icon at bounding box center [837, 218] width 6 height 6
select select "**********"
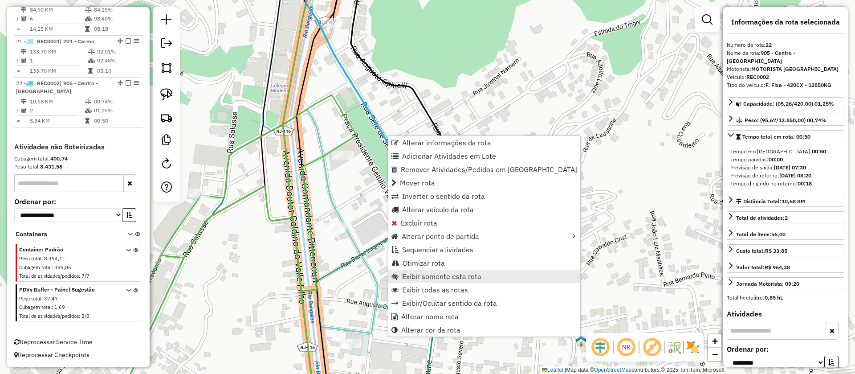
click at [424, 277] on span "Exibir somente esta rota" at bounding box center [441, 276] width 79 height 7
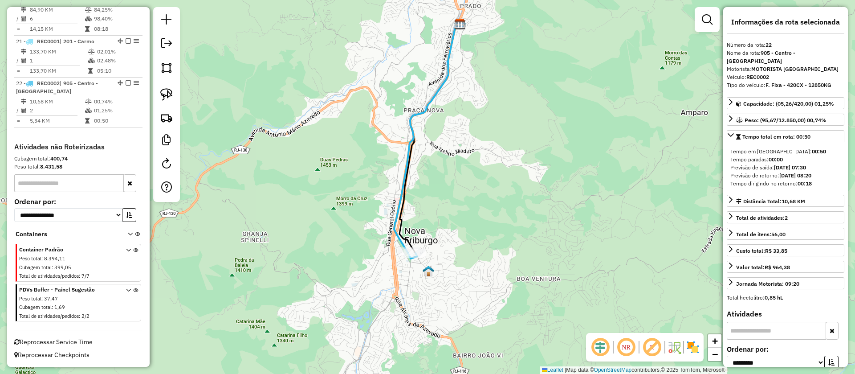
drag, startPoint x: 457, startPoint y: 244, endPoint x: 445, endPoint y: 202, distance: 43.3
click at [455, 202] on div "Janela de atendimento Grade de atendimento Capacidade Transportadoras Veículos …" at bounding box center [427, 187] width 855 height 374
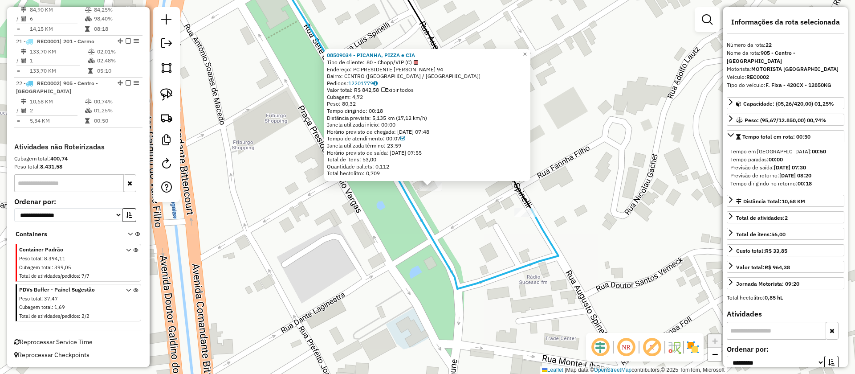
click at [466, 229] on div "08509034 - PICANHA, PIZZA e CIA Tipo de cliente: 80 - Chopp/VIP (C) Endereço: P…" at bounding box center [427, 187] width 855 height 374
click at [464, 230] on div "Rota 22 - Placa REC0002 08509034 - PICANHA, PIZZA e CIA 08509034 - PICANHA, PIZ…" at bounding box center [427, 187] width 855 height 374
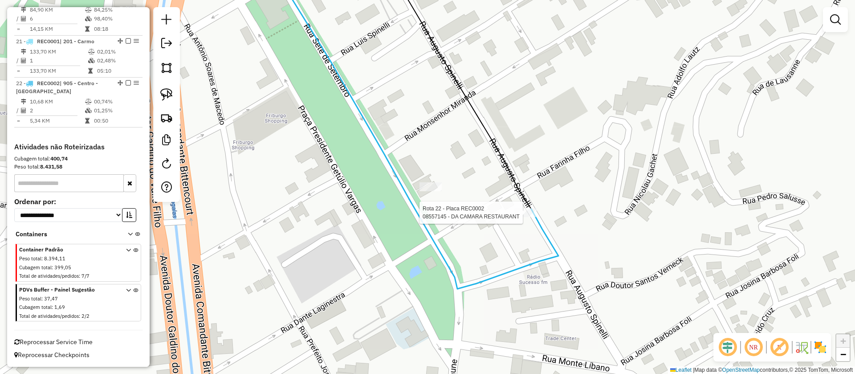
click at [525, 217] on div at bounding box center [525, 212] width 22 height 9
select select "**********"
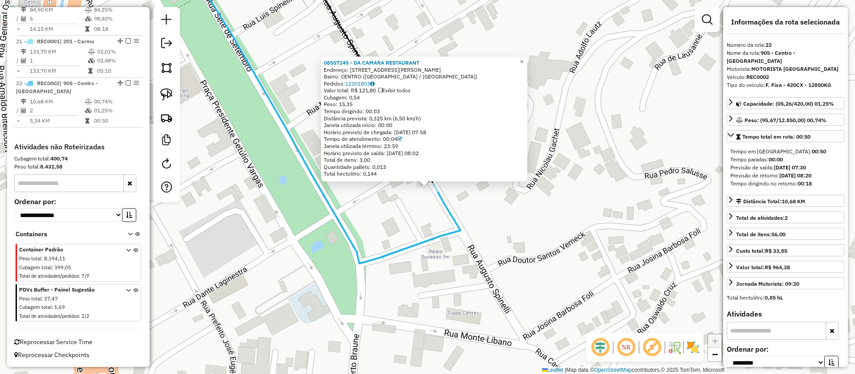
click at [467, 261] on div "08557145 - DA CAMARA RESTAURANT Endereço: R [PERSON_NAME] 116 Bairro: [GEOGRAPH…" at bounding box center [427, 187] width 855 height 374
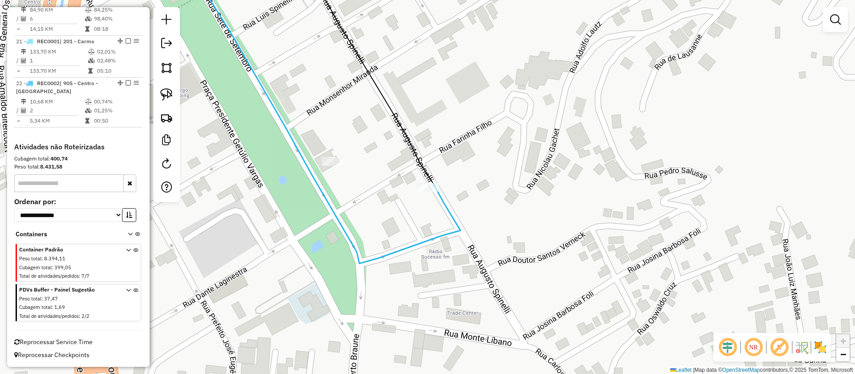
select select "**********"
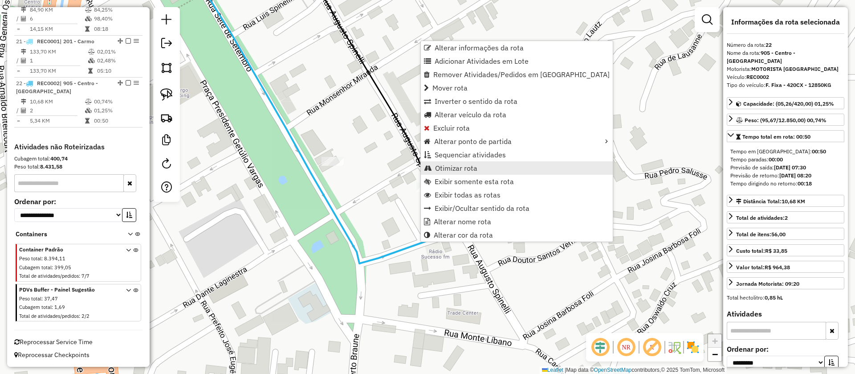
click at [452, 167] on span "Otimizar rota" at bounding box center [456, 167] width 42 height 7
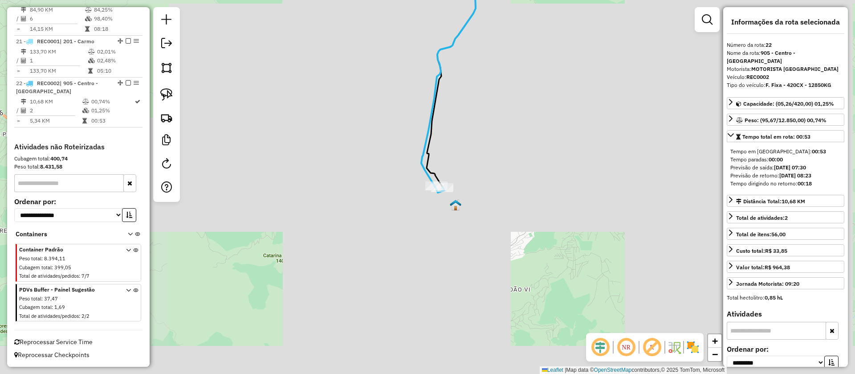
drag, startPoint x: 458, startPoint y: 280, endPoint x: 477, endPoint y: 143, distance: 137.7
click at [485, 144] on div "Janela de atendimento Grade de atendimento Capacidade Transportadoras Veículos …" at bounding box center [427, 187] width 855 height 374
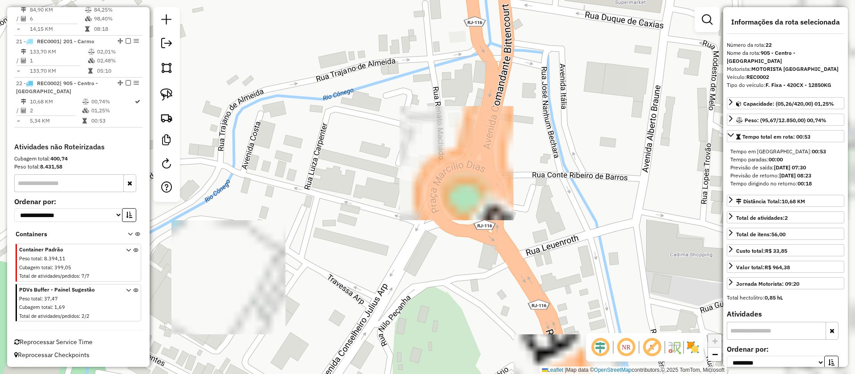
drag, startPoint x: 412, startPoint y: 195, endPoint x: 345, endPoint y: 204, distance: 66.9
click at [347, 204] on div "Janela de atendimento Grade de atendimento Capacidade Transportadoras Veículos …" at bounding box center [427, 187] width 855 height 374
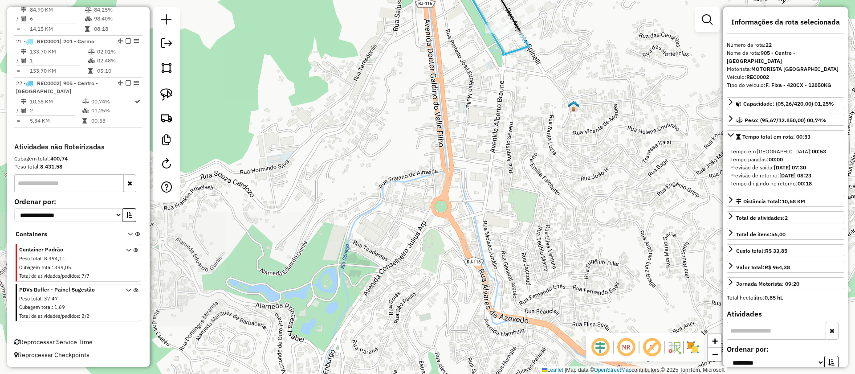
drag, startPoint x: 558, startPoint y: 201, endPoint x: 531, endPoint y: 301, distance: 103.7
click at [532, 302] on div "Janela de atendimento Grade de atendimento Capacidade Transportadoras Veículos …" at bounding box center [427, 187] width 855 height 374
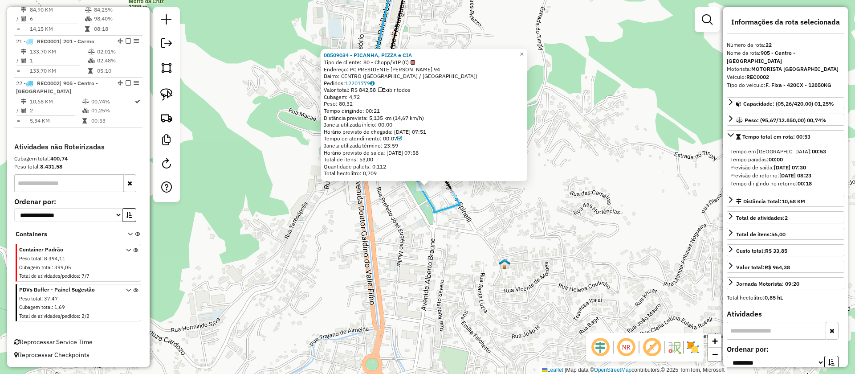
click at [465, 265] on div "08509034 - PICANHA, PIZZA e CIA Tipo de cliente: 80 - Chopp/VIP (C) Endereço: P…" at bounding box center [427, 187] width 855 height 374
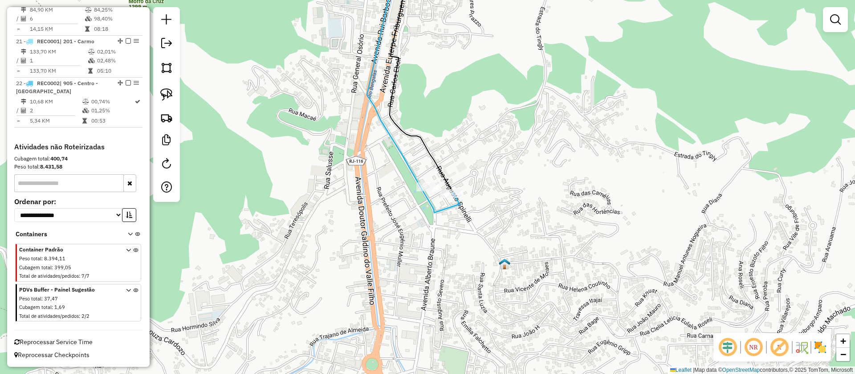
select select "**********"
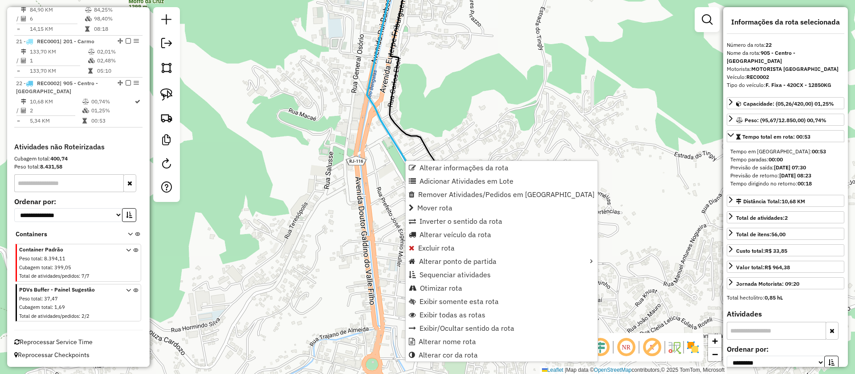
click at [457, 104] on div "Janela de atendimento Grade de atendimento Capacidade Transportadoras Veículos …" at bounding box center [427, 187] width 855 height 374
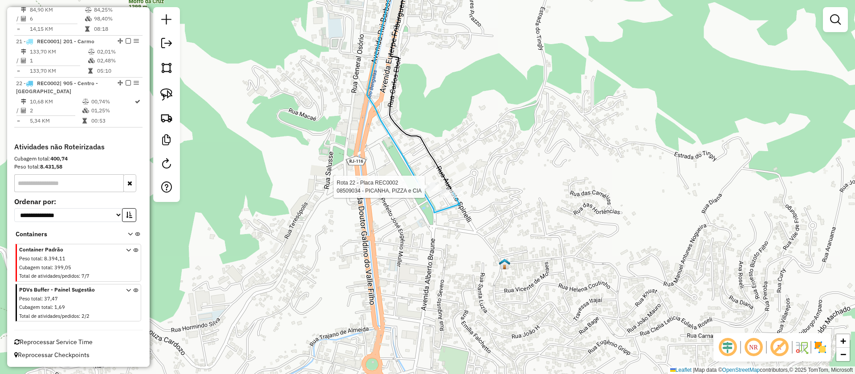
select select "**********"
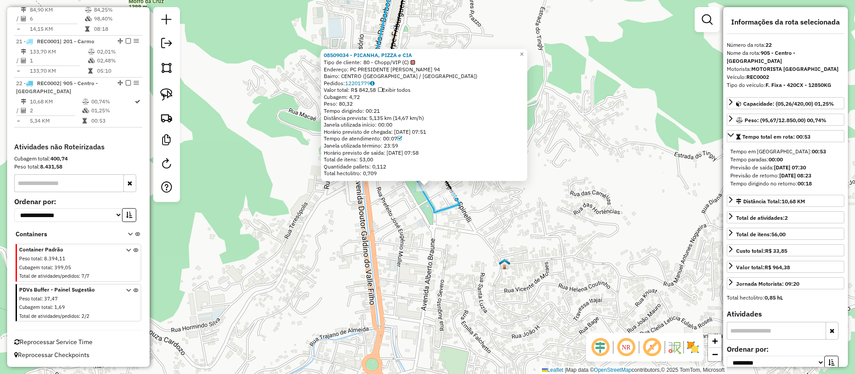
click at [434, 225] on div "Rota 22 - Placa REC0002 08509034 - PICANHA, PIZZA e CIA 08509034 - PICANHA, PIZ…" at bounding box center [427, 187] width 855 height 374
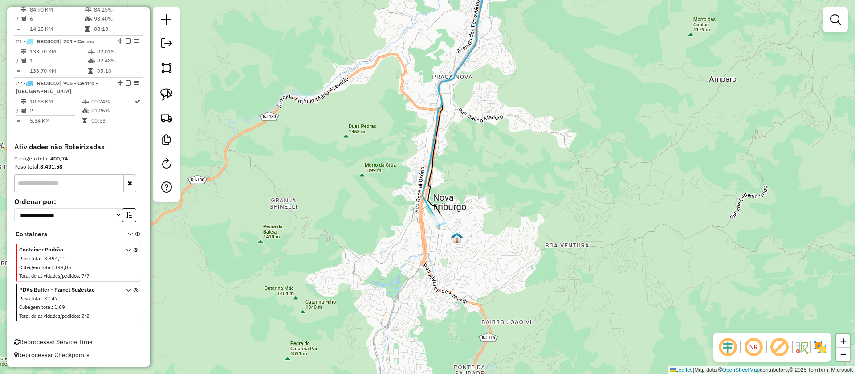
click at [423, 188] on icon at bounding box center [456, 104] width 67 height 232
select select "**********"
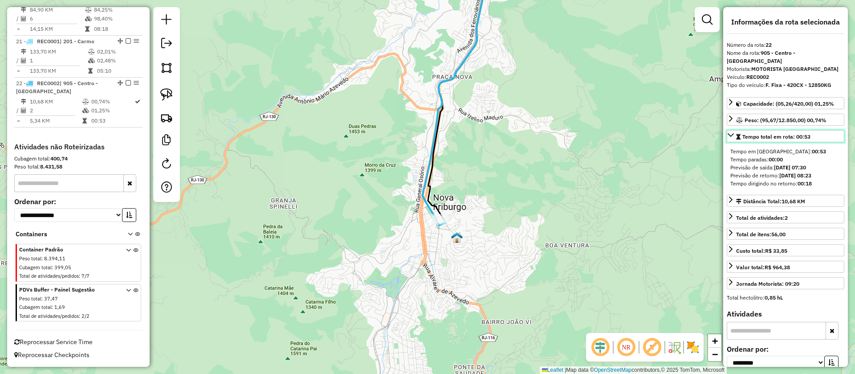
click at [729, 131] on icon at bounding box center [730, 134] width 7 height 7
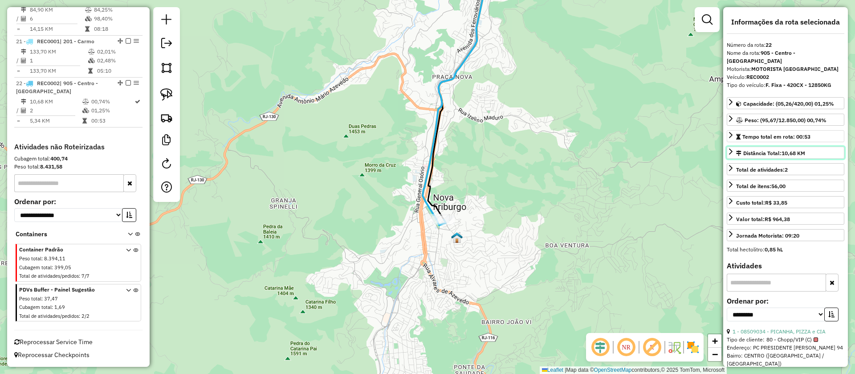
click at [734, 148] on icon at bounding box center [730, 151] width 7 height 7
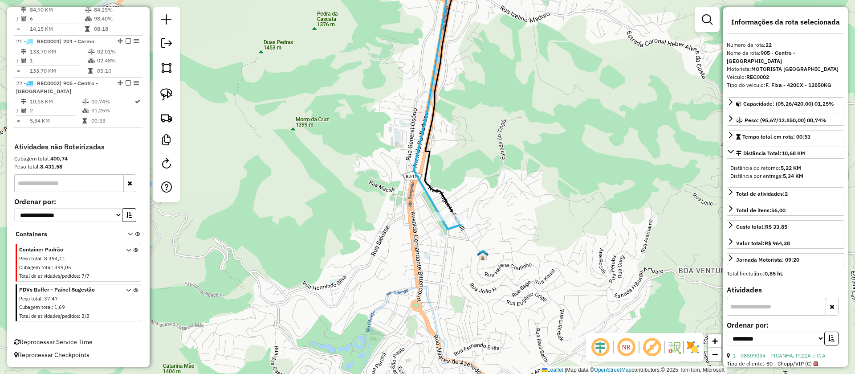
click at [653, 343] on em at bounding box center [651, 346] width 21 height 21
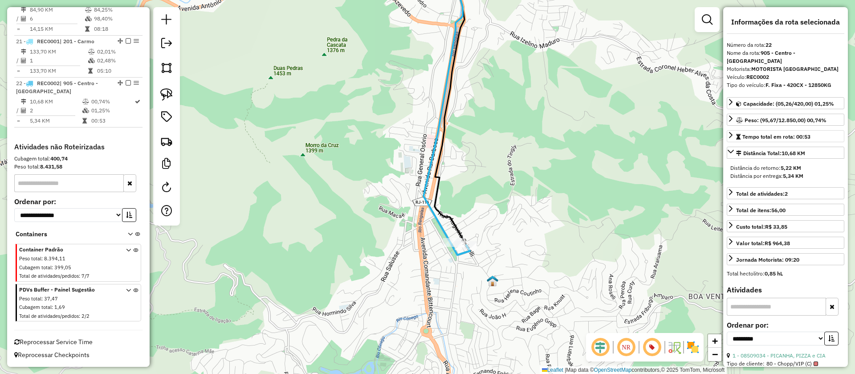
drag, startPoint x: 512, startPoint y: 209, endPoint x: 514, endPoint y: 258, distance: 49.1
click at [529, 265] on div "Janela de atendimento Grade de atendimento Capacidade Transportadoras Veículos …" at bounding box center [427, 187] width 855 height 374
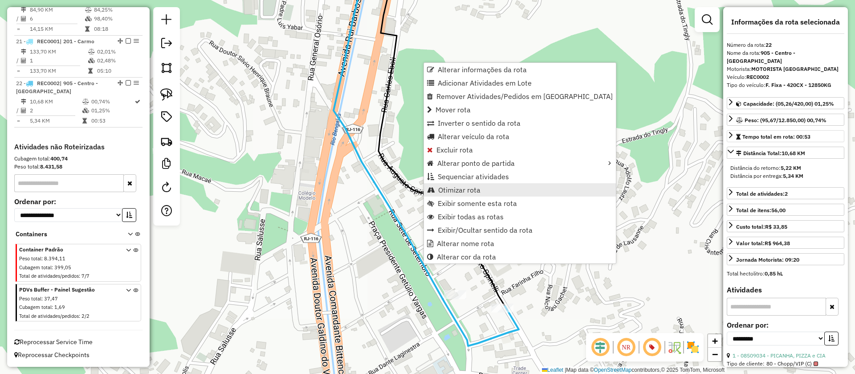
click at [465, 186] on span "Otimizar rota" at bounding box center [459, 189] width 42 height 7
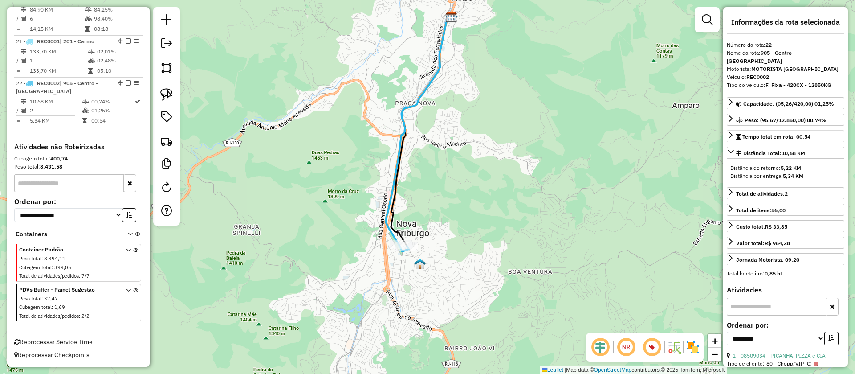
drag, startPoint x: 513, startPoint y: 236, endPoint x: 500, endPoint y: 145, distance: 92.2
click at [500, 146] on div "Janela de atendimento Grade de atendimento Capacidade Transportadoras Veículos …" at bounding box center [427, 187] width 855 height 374
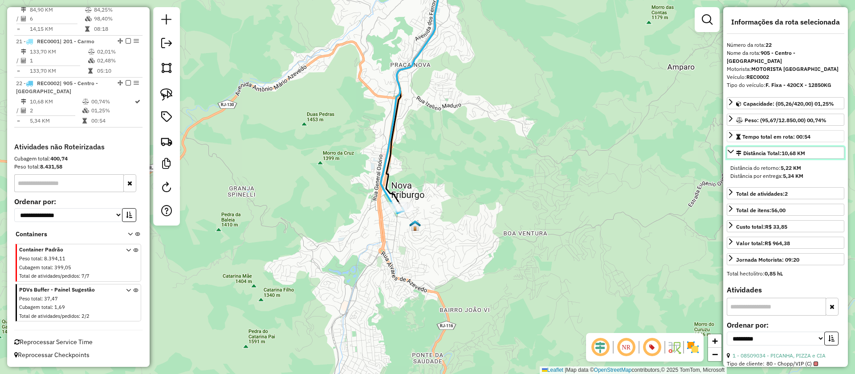
click at [731, 148] on icon at bounding box center [730, 151] width 7 height 7
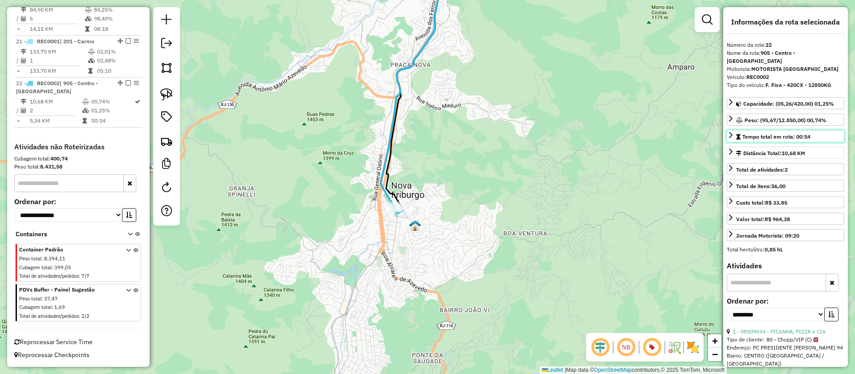
click at [732, 131] on icon at bounding box center [730, 134] width 7 height 7
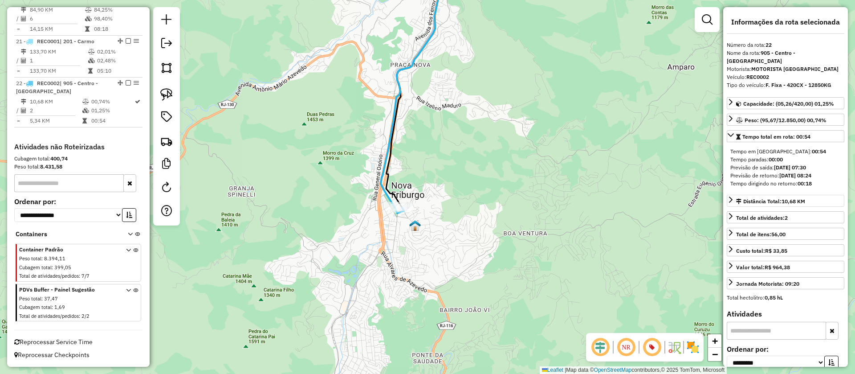
drag, startPoint x: 731, startPoint y: 176, endPoint x: 826, endPoint y: 177, distance: 94.9
click at [826, 179] on div "Tempo dirigindo no retorno: 00:18" at bounding box center [785, 183] width 110 height 8
click at [444, 213] on div "Janela de atendimento Grade de atendimento Capacidade Transportadoras Veículos …" at bounding box center [427, 187] width 855 height 374
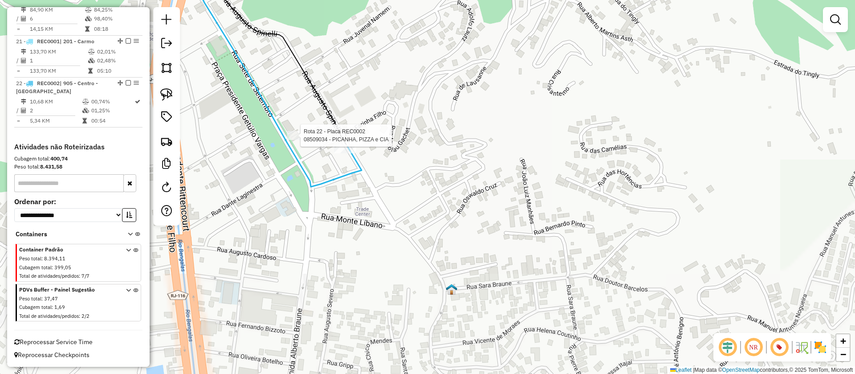
select select "**********"
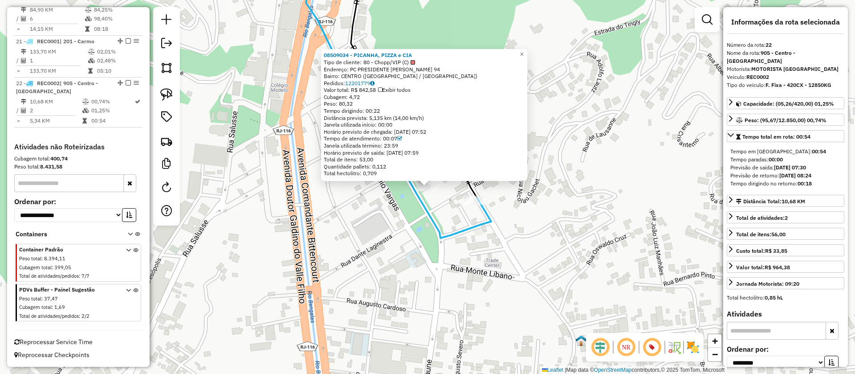
drag, startPoint x: 328, startPoint y: 109, endPoint x: 391, endPoint y: 108, distance: 63.3
click at [391, 108] on div "Tempo dirigindo: 00:22" at bounding box center [424, 110] width 201 height 7
click at [523, 285] on div "08509034 - PICANHA, PIZZA e CIA Tipo de cliente: 80 - Chopp/VIP (C) Endereço: P…" at bounding box center [427, 187] width 855 height 374
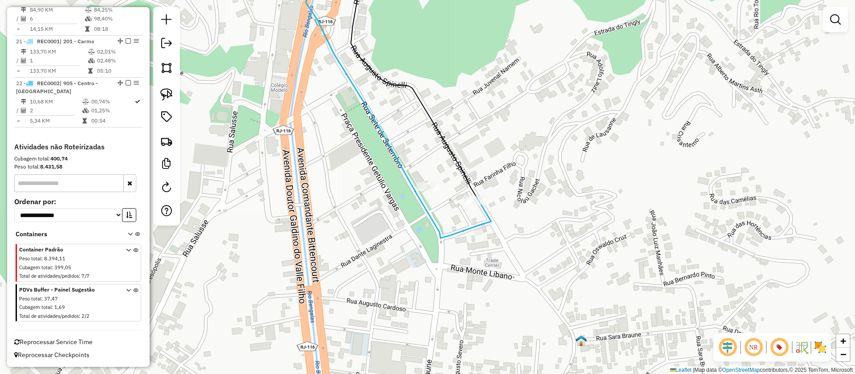
select select "**********"
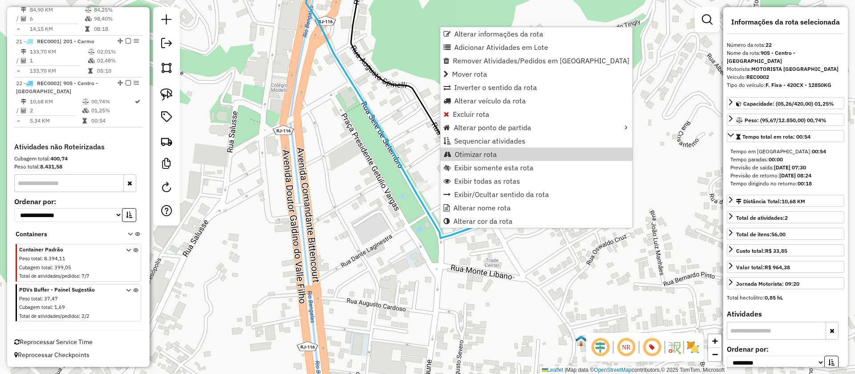
click at [383, 132] on icon at bounding box center [361, 78] width 110 height 231
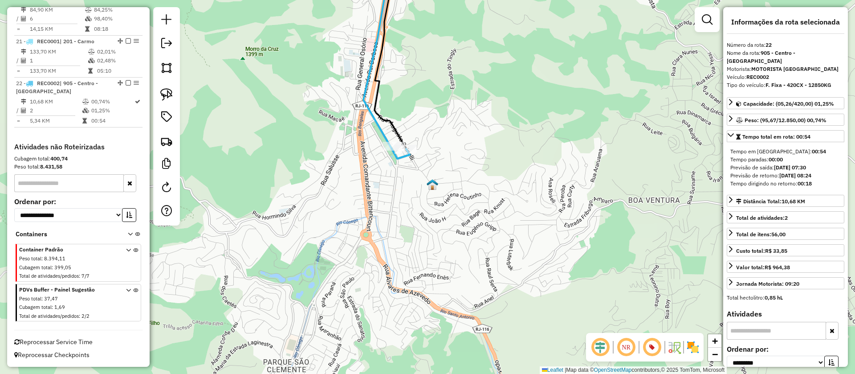
click at [453, 174] on div "Janela de atendimento Grade de atendimento Capacidade Transportadoras Veículos …" at bounding box center [427, 187] width 855 height 374
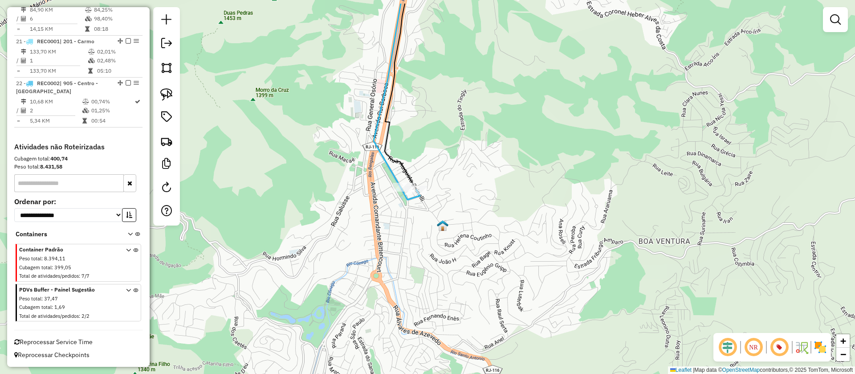
drag, startPoint x: 351, startPoint y: 159, endPoint x: 357, endPoint y: 194, distance: 34.8
click at [357, 194] on div "Janela de atendimento Grade de atendimento Capacidade Transportadoras Veículos …" at bounding box center [427, 187] width 855 height 374
click at [477, 185] on div "Janela de atendimento Grade de atendimento Capacidade Transportadoras Veículos …" at bounding box center [427, 187] width 855 height 374
select select "**********"
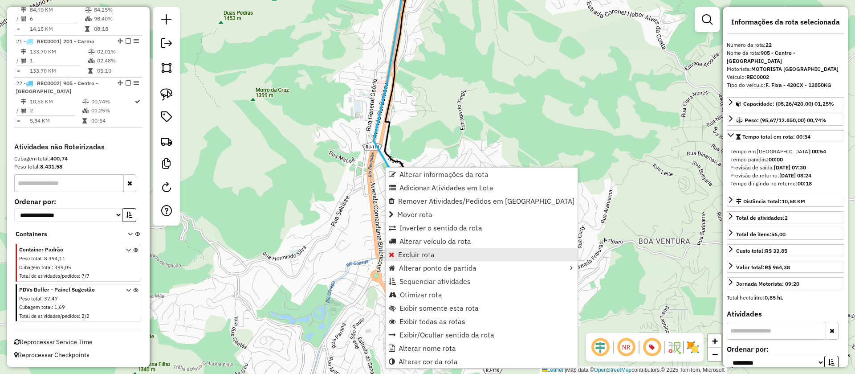
click at [403, 256] on span "Excluir rota" at bounding box center [416, 254] width 37 height 7
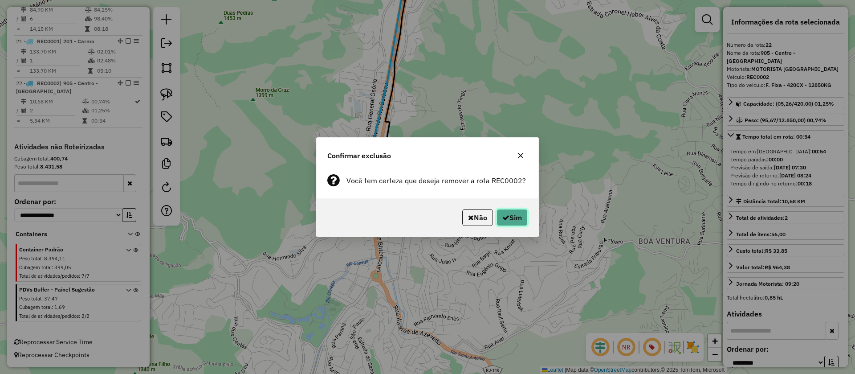
click at [512, 216] on button "Sim" at bounding box center [512, 217] width 31 height 17
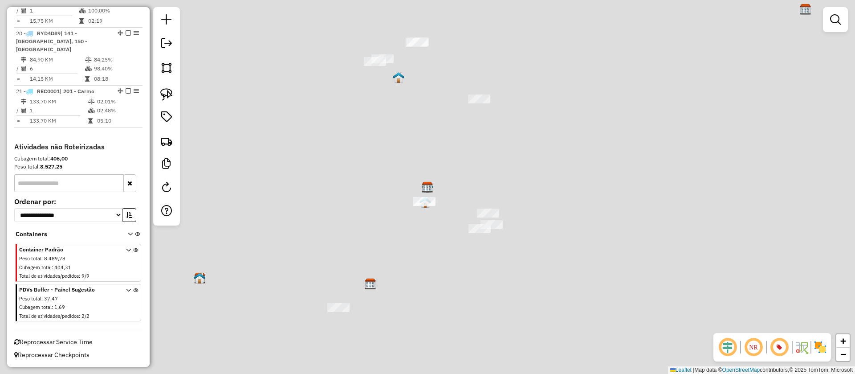
scroll to position [1270, 0]
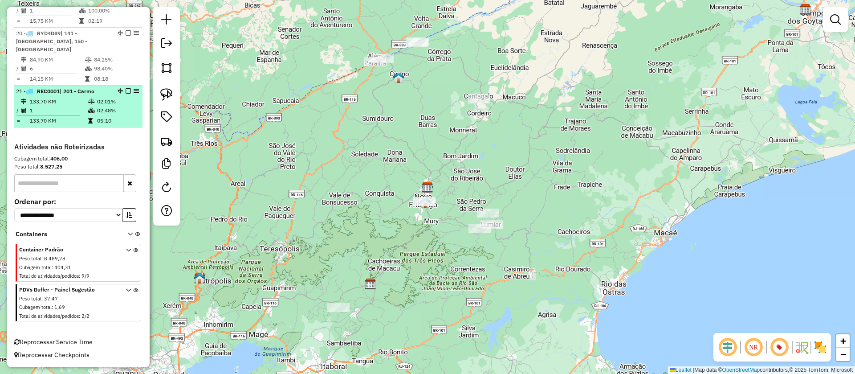
click at [75, 108] on td "1" at bounding box center [58, 110] width 58 height 9
select select "**********"
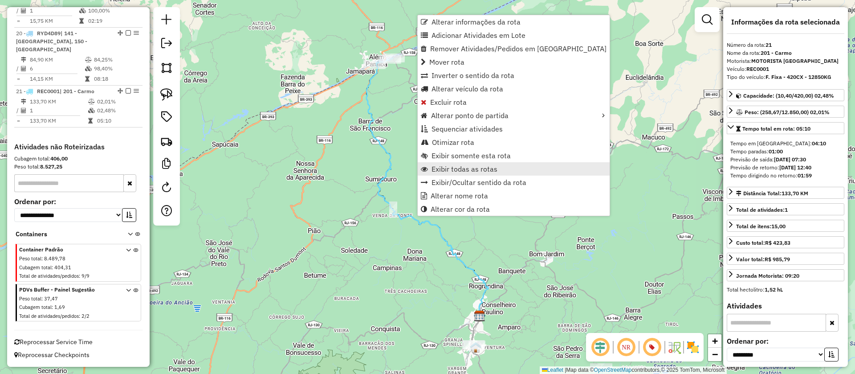
click at [453, 167] on span "Exibir todas as rotas" at bounding box center [465, 168] width 66 height 7
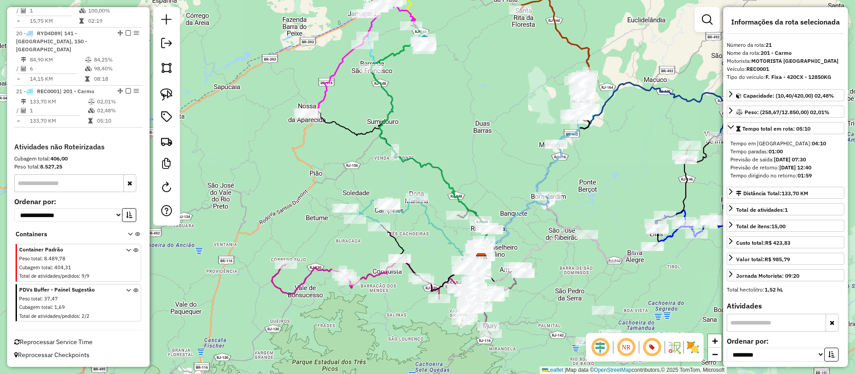
drag, startPoint x: 555, startPoint y: 259, endPoint x: 545, endPoint y: 158, distance: 101.5
click at [551, 201] on icon at bounding box center [566, 231] width 171 height 60
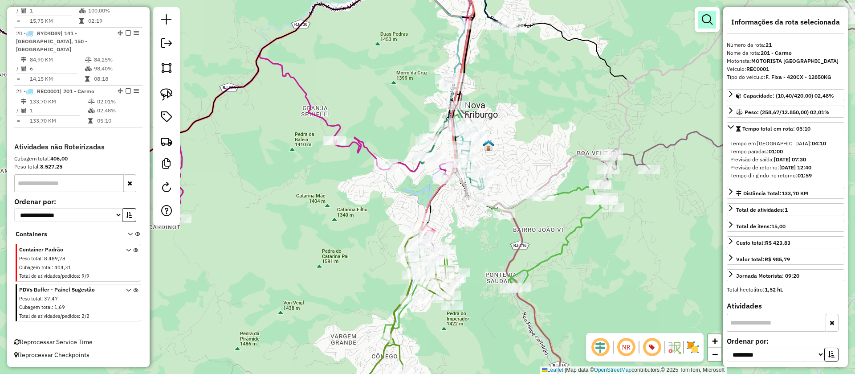
click at [699, 16] on link at bounding box center [707, 20] width 18 height 18
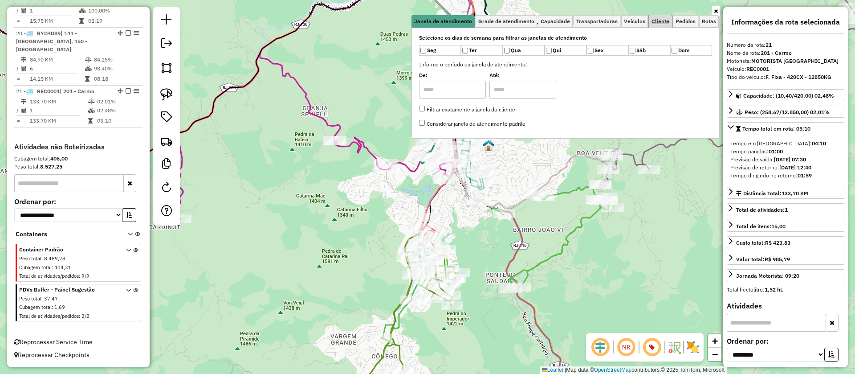
click at [664, 20] on span "Cliente" at bounding box center [661, 21] width 18 height 5
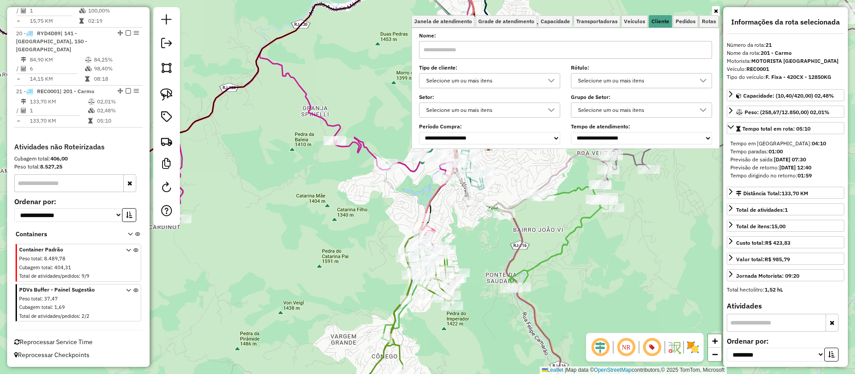
click at [608, 82] on div "Selecione um ou mais itens" at bounding box center [635, 80] width 120 height 14
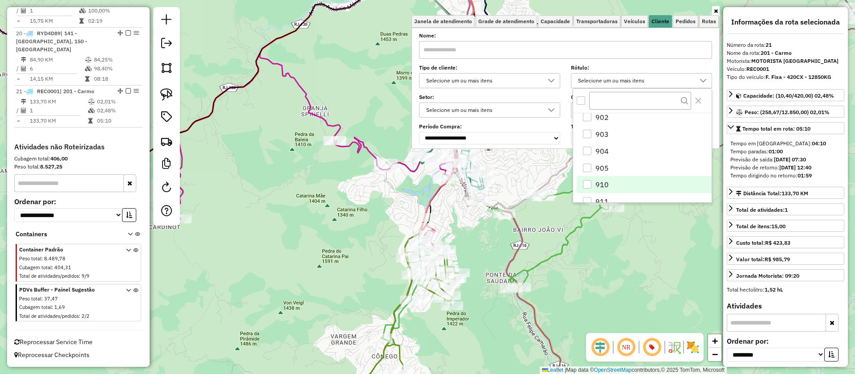
scroll to position [523, 0]
click at [600, 150] on li "903" at bounding box center [644, 152] width 135 height 17
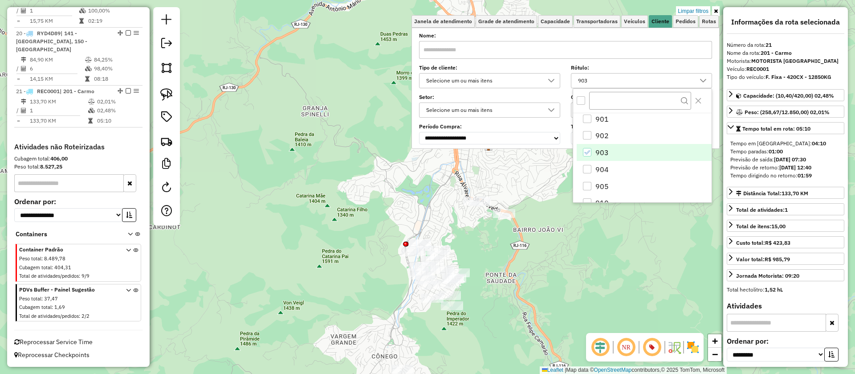
click at [471, 249] on div "Limpar filtros Janela de atendimento Grade de atendimento Capacidade Transporta…" at bounding box center [427, 187] width 855 height 374
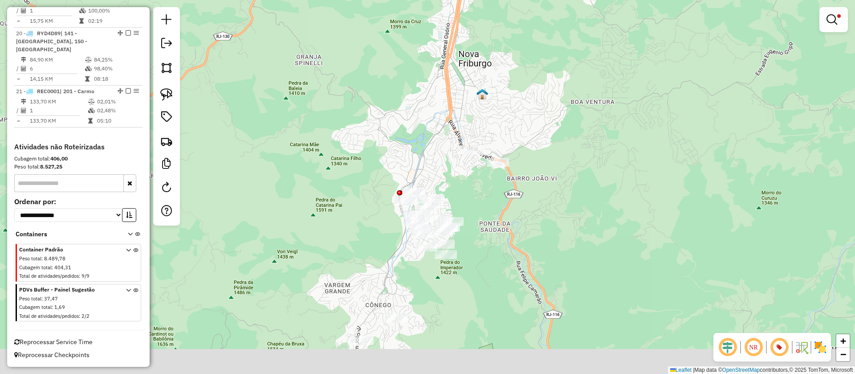
drag, startPoint x: 484, startPoint y: 250, endPoint x: 472, endPoint y: 180, distance: 71.0
click at [474, 187] on div "Limpar filtros Janela de atendimento Grade de atendimento Capacidade Transporta…" at bounding box center [427, 187] width 855 height 374
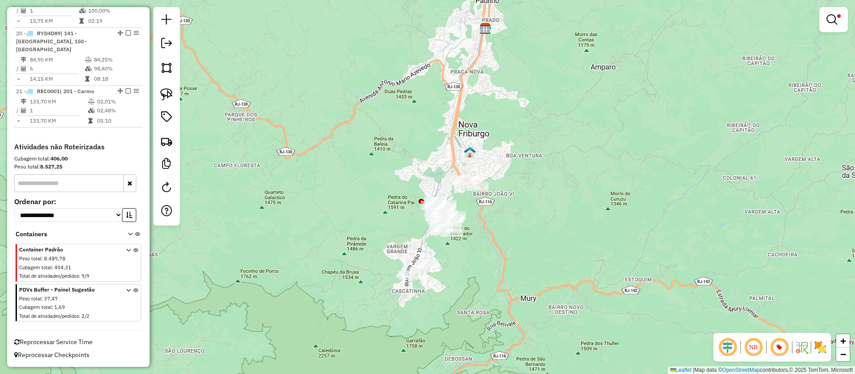
drag, startPoint x: 497, startPoint y: 216, endPoint x: 489, endPoint y: 220, distance: 9.2
click at [493, 229] on div "Limpar filtros Janela de atendimento Grade de atendimento Capacidade Transporta…" at bounding box center [427, 187] width 855 height 374
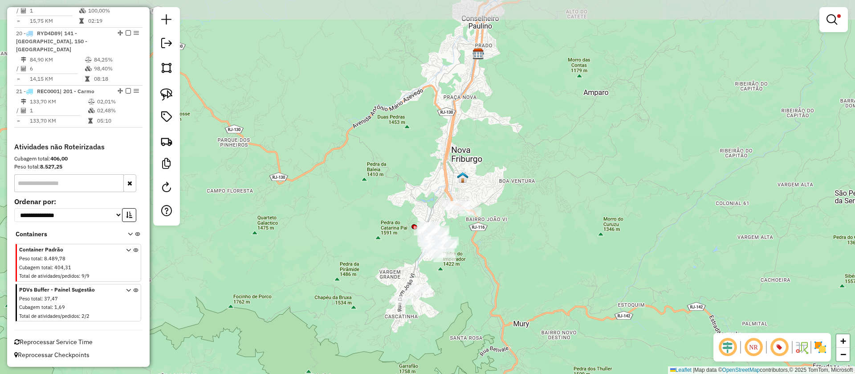
drag, startPoint x: 484, startPoint y: 122, endPoint x: 482, endPoint y: 130, distance: 8.3
click at [482, 130] on div "Limpar filtros Janela de atendimento Grade de atendimento Capacidade Transporta…" at bounding box center [427, 187] width 855 height 374
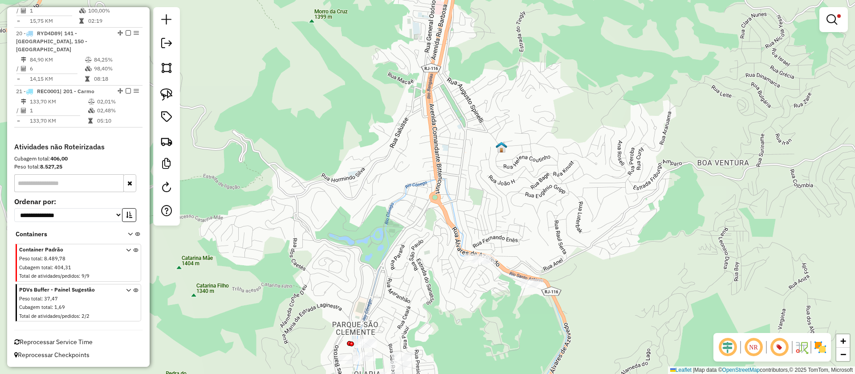
click at [505, 147] on img at bounding box center [502, 147] width 12 height 12
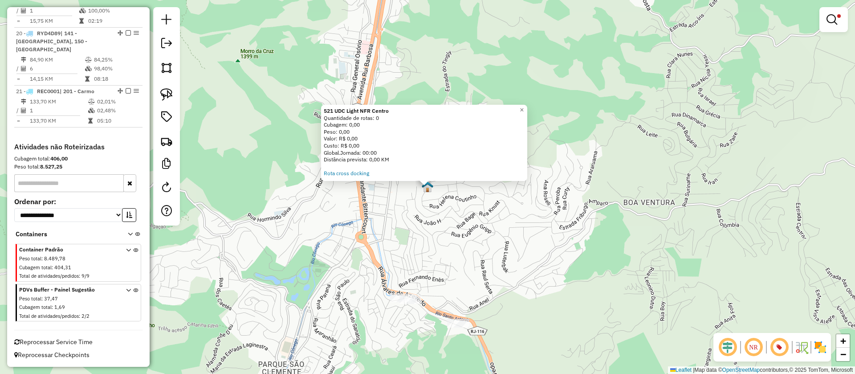
click at [449, 236] on div "521 UDC Light NFR Centro Quantidade de rotas: 0 Cubagem: 0,00 Peso: 0,00 Valor:…" at bounding box center [427, 187] width 855 height 374
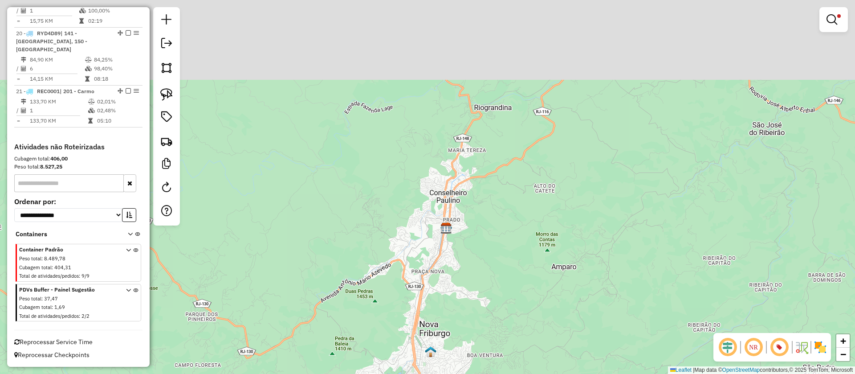
drag, startPoint x: 497, startPoint y: 194, endPoint x: 477, endPoint y: 299, distance: 107.3
click at [477, 299] on div "Limpar filtros Janela de atendimento Grade de atendimento Capacidade Transporta…" at bounding box center [427, 187] width 855 height 374
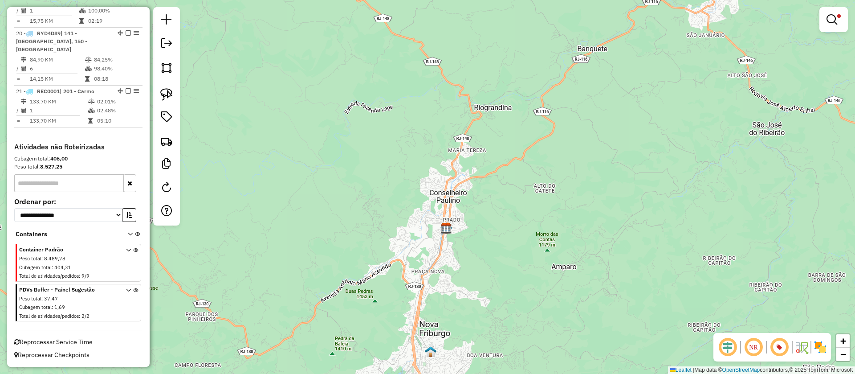
click at [445, 227] on img at bounding box center [446, 228] width 12 height 12
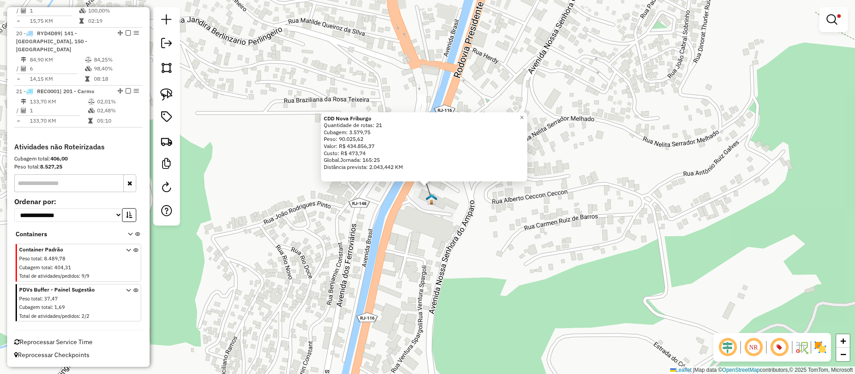
click at [416, 236] on div "CDD Nova Friburgo Quantidade de rotas: 21 Cubagem: 3.579,75 Peso: 90.025,62 Val…" at bounding box center [427, 187] width 855 height 374
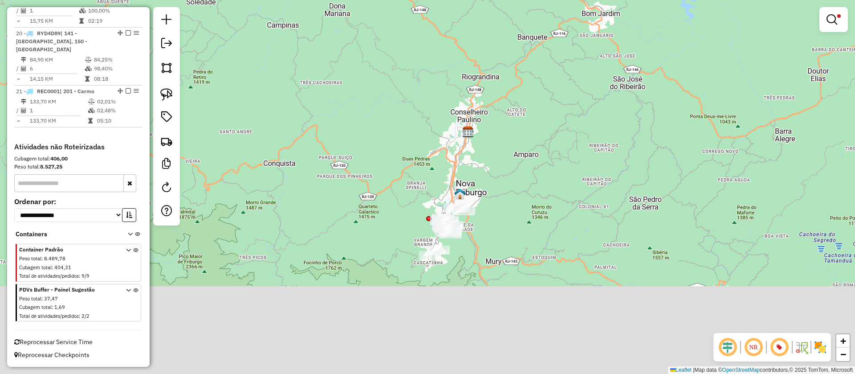
drag, startPoint x: 505, startPoint y: 172, endPoint x: 506, endPoint y: 156, distance: 16.1
click at [506, 156] on div "Limpar filtros Janela de atendimento Grade de atendimento Capacidade Transporta…" at bounding box center [427, 187] width 855 height 374
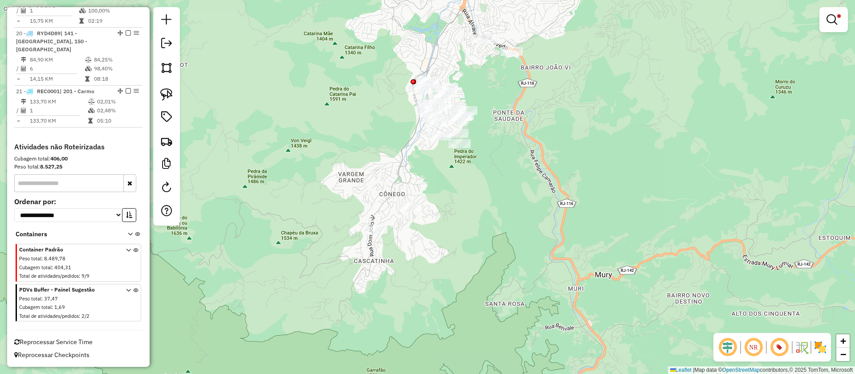
click at [778, 345] on em at bounding box center [779, 346] width 21 height 21
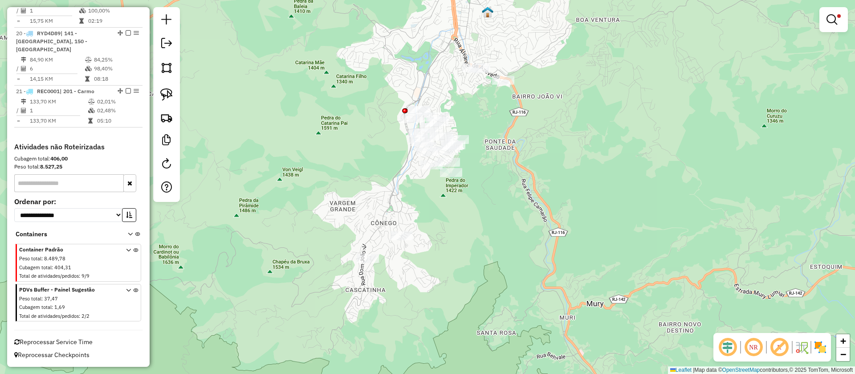
drag, startPoint x: 512, startPoint y: 185, endPoint x: 502, endPoint y: 204, distance: 21.7
click at [506, 203] on div "Limpar filtros Janela de atendimento Grade de atendimento Capacidade Transporta…" at bounding box center [427, 187] width 855 height 374
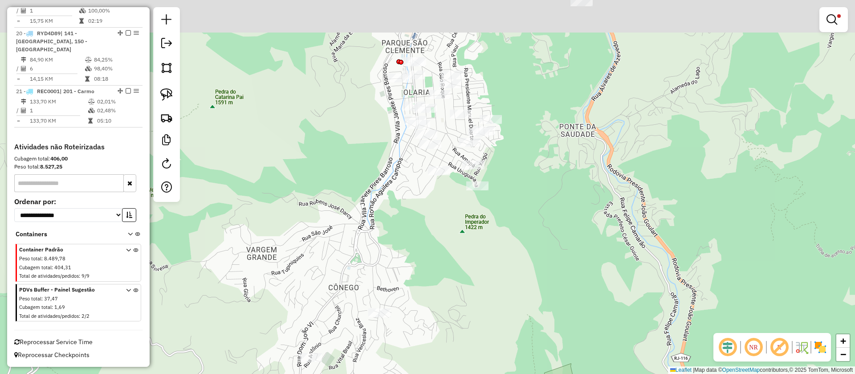
drag, startPoint x: 434, startPoint y: 288, endPoint x: 426, endPoint y: 315, distance: 27.8
click at [425, 327] on div "Limpar filtros Janela de atendimento Grade de atendimento Capacidade Transporta…" at bounding box center [427, 187] width 855 height 374
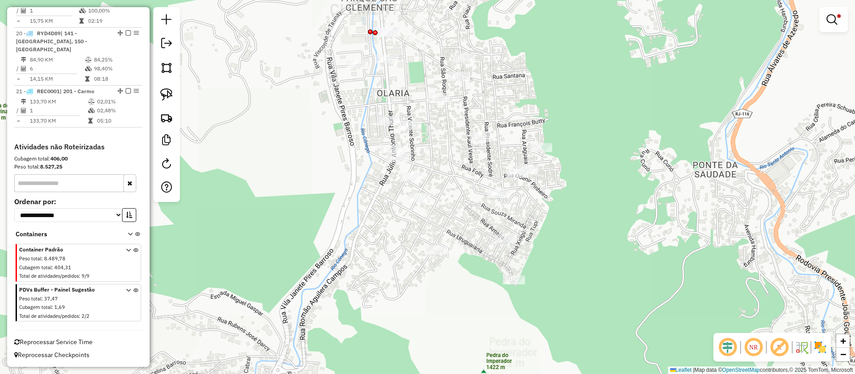
drag, startPoint x: 442, startPoint y: 182, endPoint x: 407, endPoint y: 195, distance: 37.7
click at [409, 195] on div "Limpar filtros Janela de atendimento Grade de atendimento Capacidade Transporta…" at bounding box center [427, 187] width 855 height 374
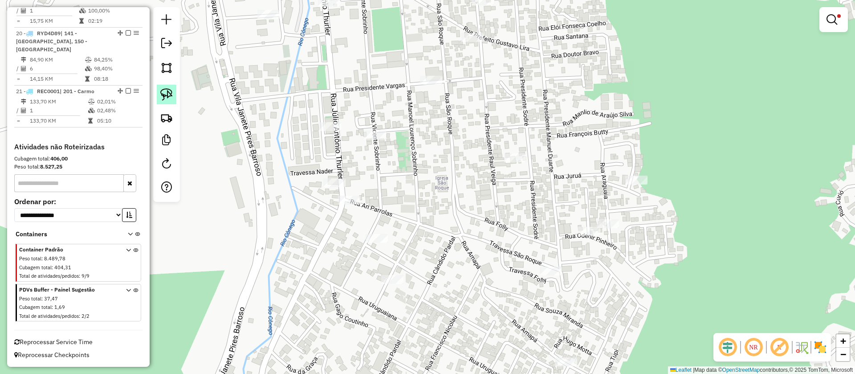
click at [167, 91] on img at bounding box center [166, 94] width 12 height 12
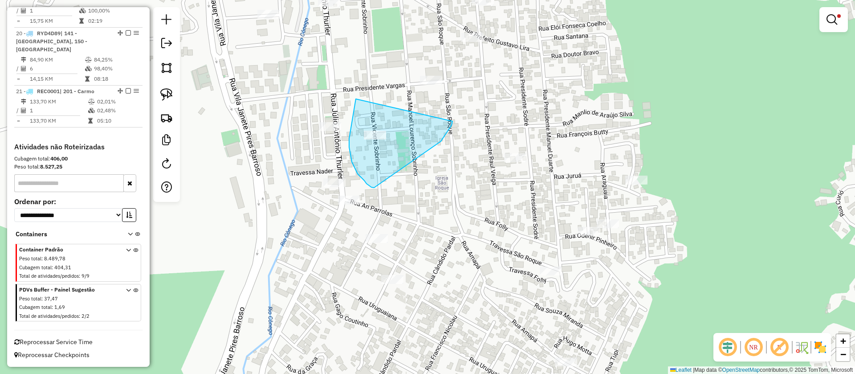
drag, startPoint x: 356, startPoint y: 99, endPoint x: 453, endPoint y: 121, distance: 99.2
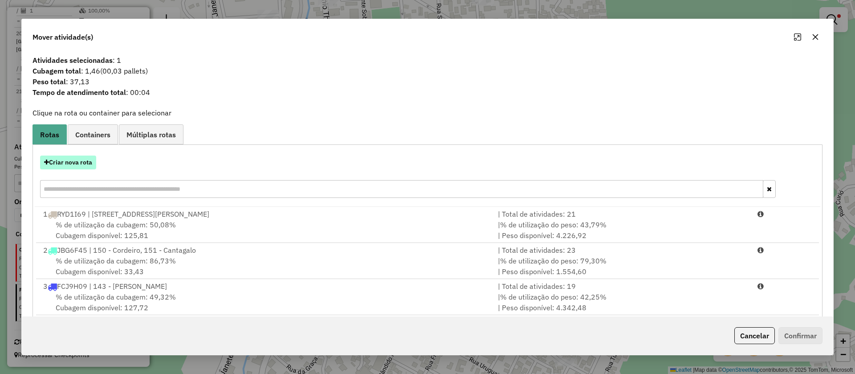
click at [76, 162] on button "Criar nova rota" at bounding box center [68, 162] width 56 height 14
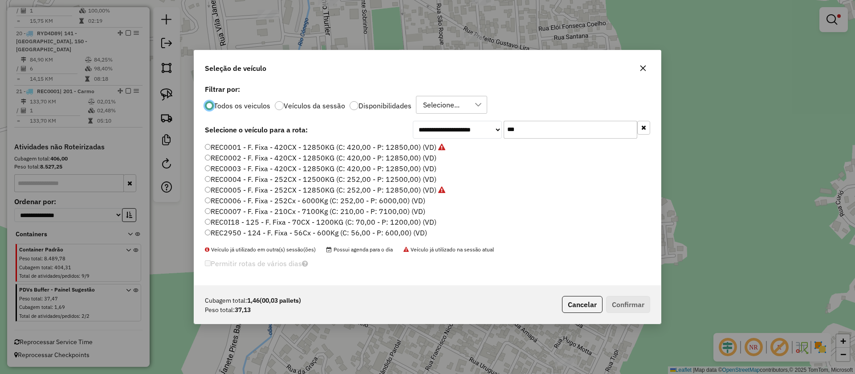
scroll to position [5, 3]
drag, startPoint x: 529, startPoint y: 129, endPoint x: 387, endPoint y: 147, distance: 143.7
click at [393, 147] on div "**********" at bounding box center [427, 183] width 467 height 203
click at [337, 148] on label "REC0001 - F. Fixa - 420CX - 12850KG (C: 420,00 - P: 12850,00) (VD)" at bounding box center [325, 147] width 241 height 11
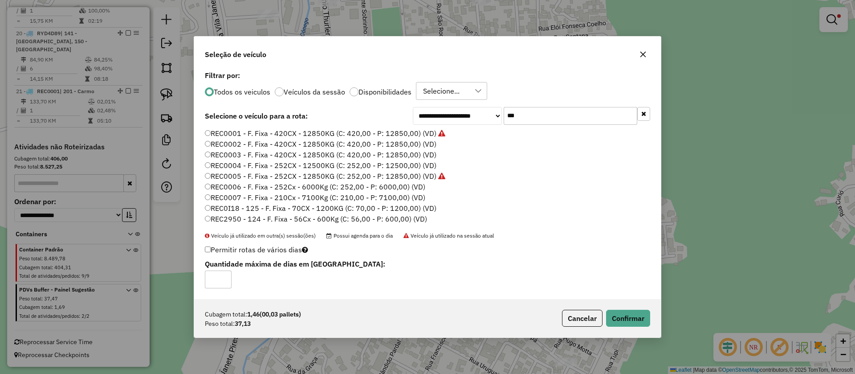
click at [336, 143] on label "REC0002 - F. Fixa - 420CX - 12850KG (C: 420,00 - P: 12850,00) (VD)" at bounding box center [321, 144] width 232 height 11
click at [622, 323] on button "Confirmar" at bounding box center [628, 318] width 44 height 17
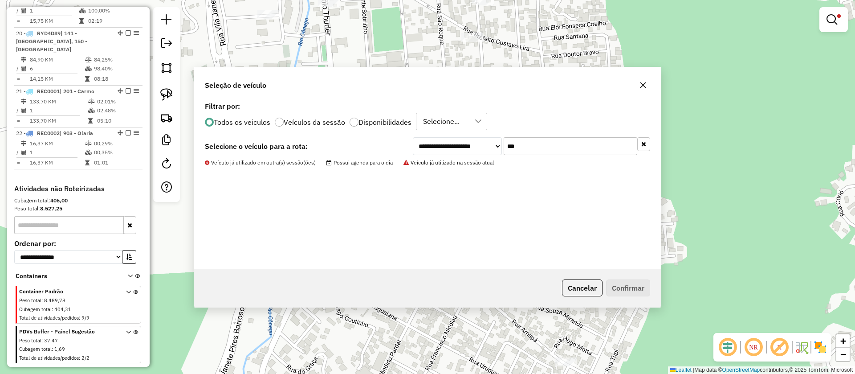
scroll to position [1312, 0]
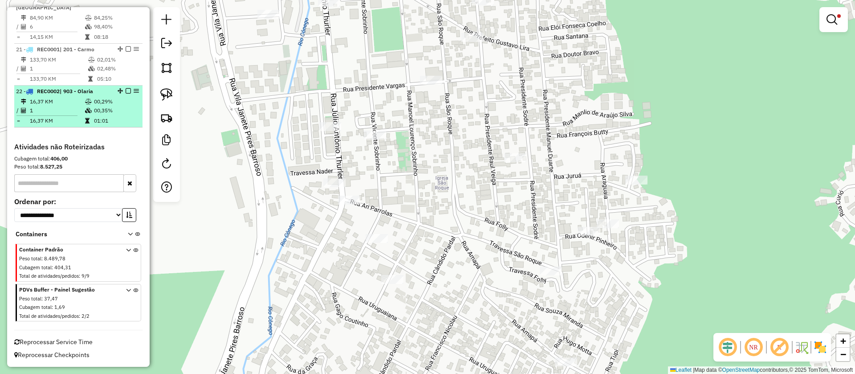
click at [86, 114] on td at bounding box center [89, 110] width 9 height 9
select select "**********"
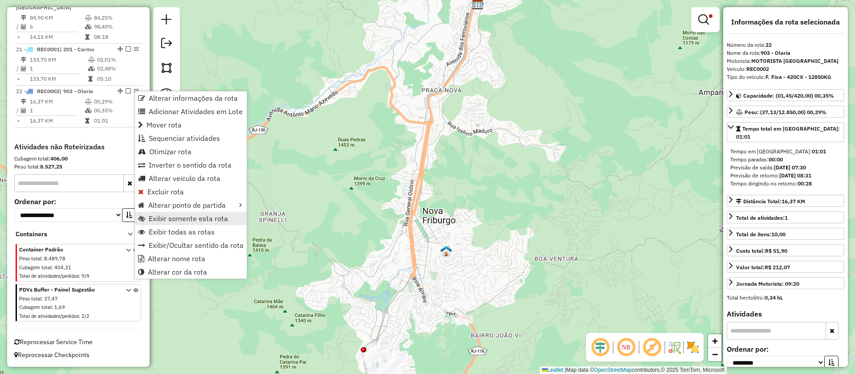
click at [172, 220] on span "Exibir somente esta rota" at bounding box center [188, 218] width 79 height 7
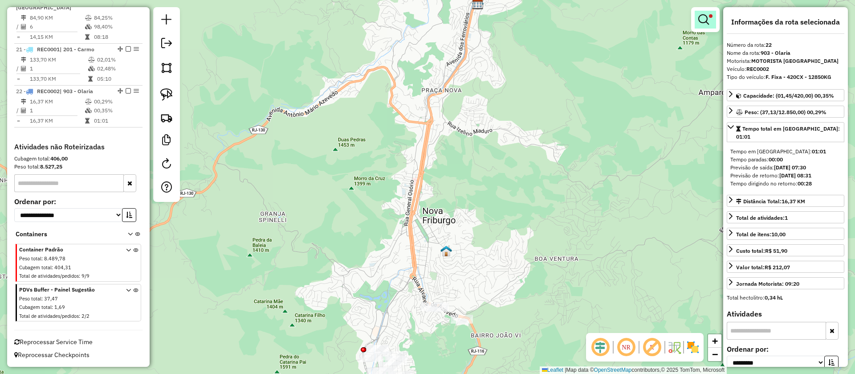
click at [703, 21] on em at bounding box center [703, 19] width 11 height 11
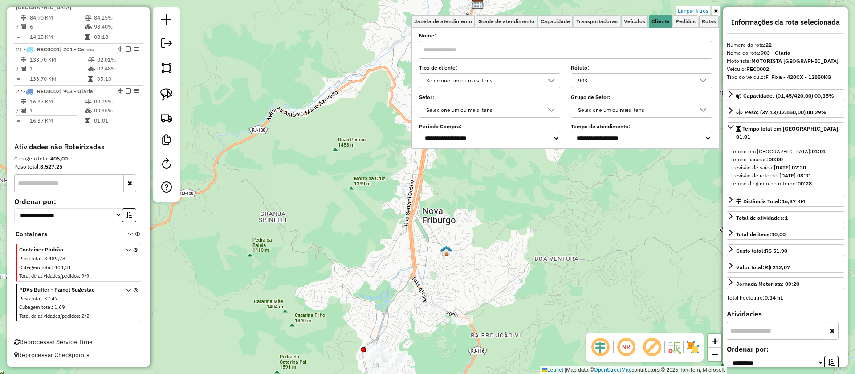
drag, startPoint x: 691, startPoint y: 12, endPoint x: 532, endPoint y: 233, distance: 273.2
click at [691, 11] on link "Limpar filtros" at bounding box center [693, 11] width 34 height 10
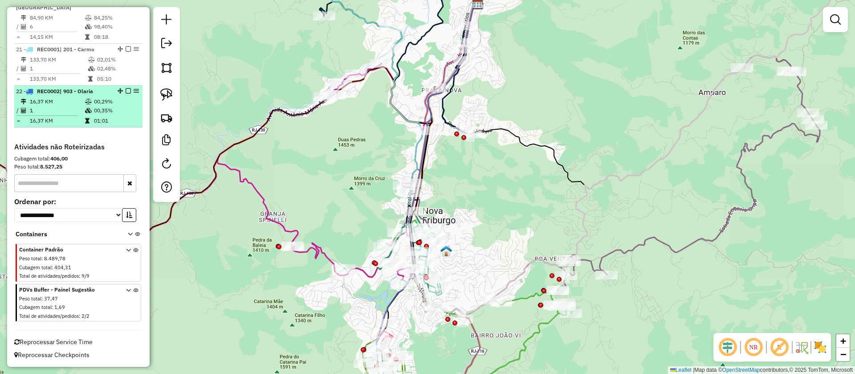
select select "**********"
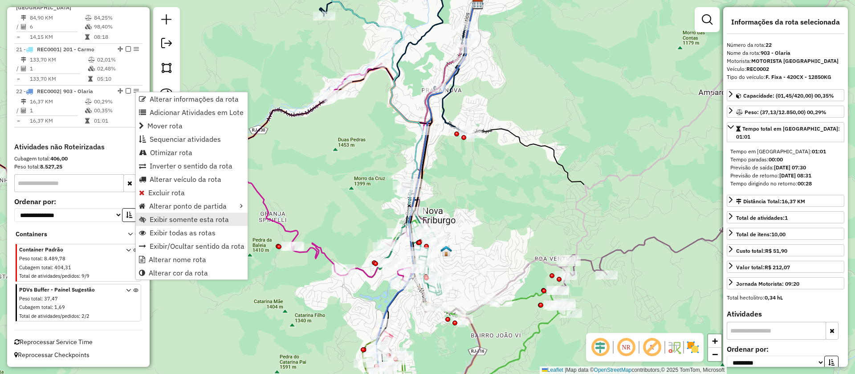
click at [179, 218] on span "Exibir somente esta rota" at bounding box center [189, 219] width 79 height 7
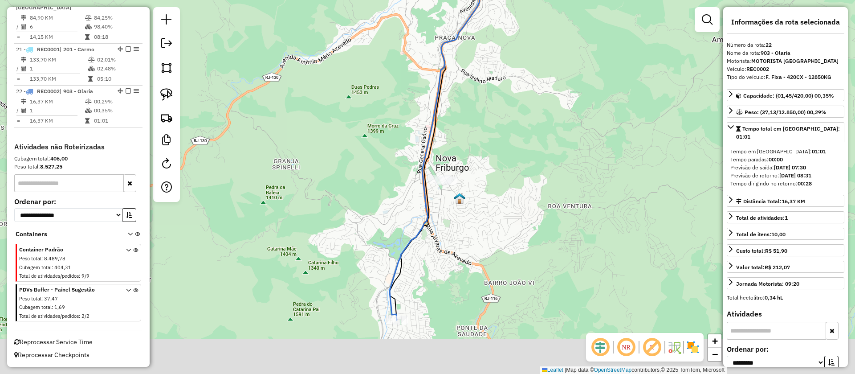
drag, startPoint x: 505, startPoint y: 215, endPoint x: 512, endPoint y: 120, distance: 95.6
click at [512, 121] on div "Janela de atendimento Grade de atendimento Capacidade Transportadoras Veículos …" at bounding box center [427, 187] width 855 height 374
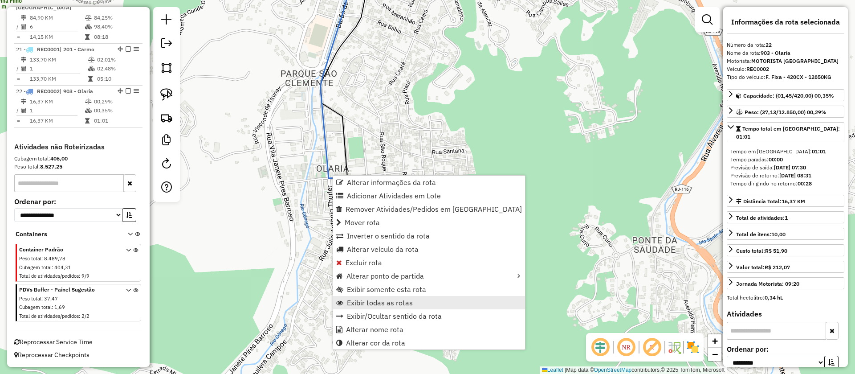
click at [372, 299] on span "Exibir todas as rotas" at bounding box center [380, 302] width 66 height 7
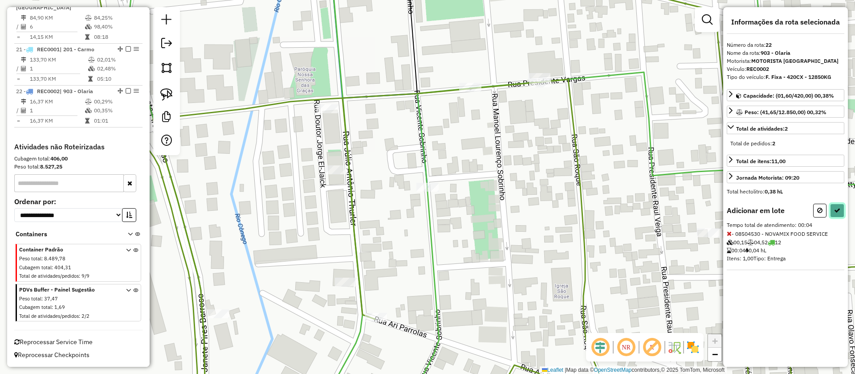
click at [840, 206] on button at bounding box center [837, 211] width 14 height 14
select select "**********"
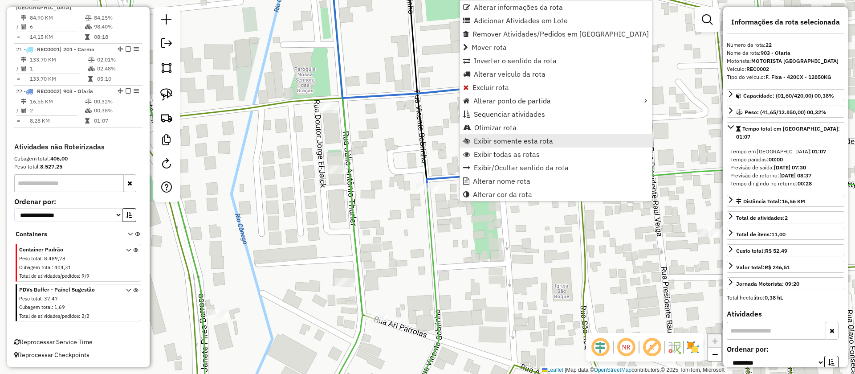
click at [501, 143] on span "Exibir somente esta rota" at bounding box center [513, 140] width 79 height 7
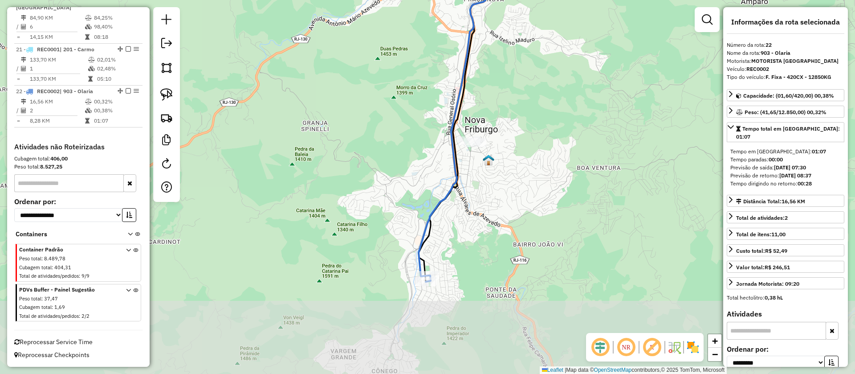
drag, startPoint x: 506, startPoint y: 200, endPoint x: 493, endPoint y: 128, distance: 73.3
click at [538, 82] on div "Janela de atendimento Grade de atendimento Capacidade Transportadoras Veículos …" at bounding box center [427, 187] width 855 height 374
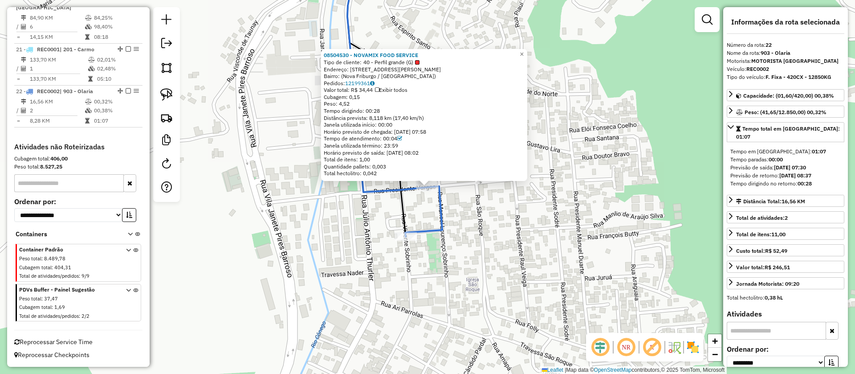
drag, startPoint x: 328, startPoint y: 110, endPoint x: 402, endPoint y: 115, distance: 74.1
click at [388, 109] on div "Tempo dirigindo: 00:28" at bounding box center [424, 110] width 201 height 7
click at [538, 232] on div "08504530 - NOVAMIX FOOD SERVICE Tipo de cliente: 40 - Perfil grande (G) Endereç…" at bounding box center [427, 187] width 855 height 374
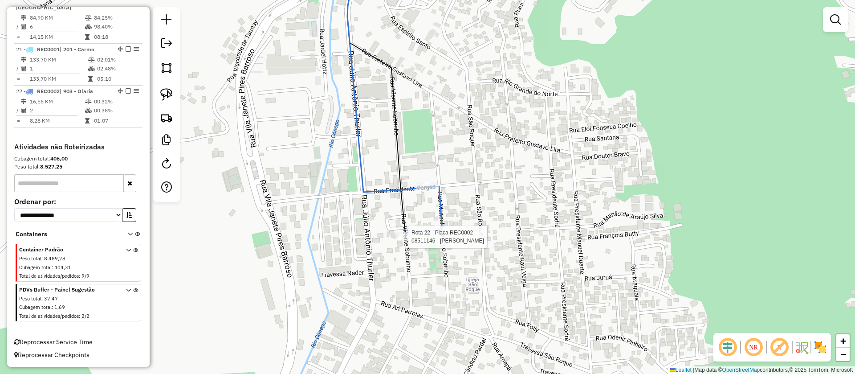
select select "**********"
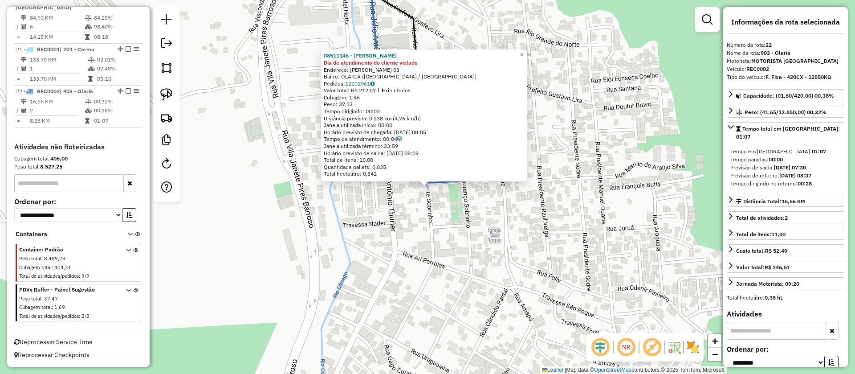
click at [479, 225] on div "08511146 - [PERSON_NAME] DE SOUZ Dia de atendimento do cliente violado Endereço…" at bounding box center [427, 187] width 855 height 374
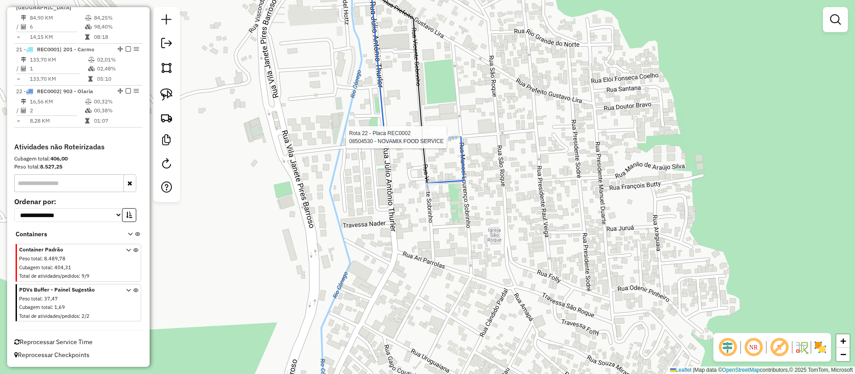
select select "**********"
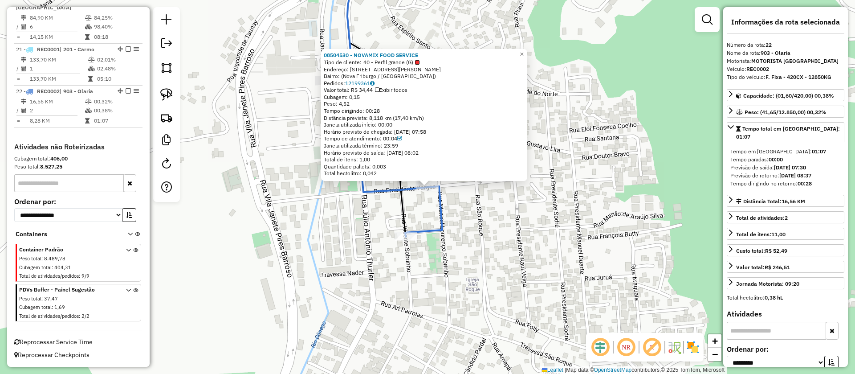
drag, startPoint x: 327, startPoint y: 111, endPoint x: 392, endPoint y: 108, distance: 65.1
click at [392, 108] on div "Tempo dirigindo: 00:28" at bounding box center [424, 110] width 201 height 7
click at [731, 126] on icon at bounding box center [730, 126] width 7 height 7
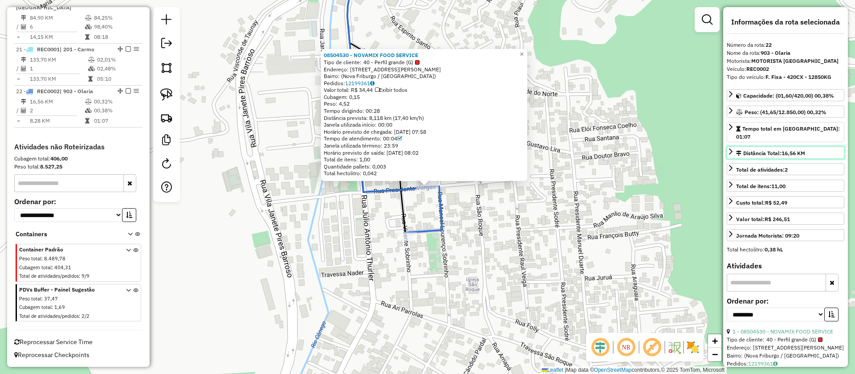
click at [733, 148] on icon at bounding box center [730, 151] width 7 height 7
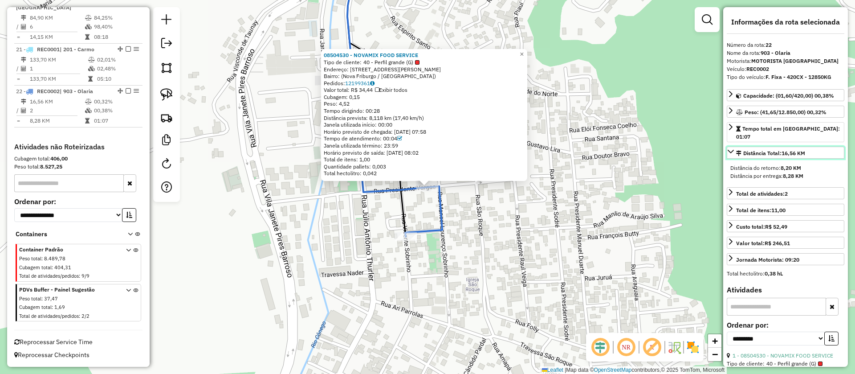
click at [731, 150] on icon at bounding box center [731, 152] width 6 height 4
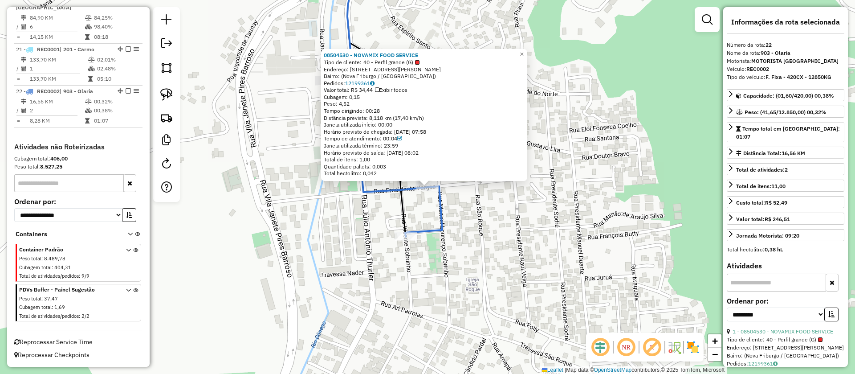
click at [474, 257] on div "08504530 - NOVAMIX FOOD SERVICE Tipo de cliente: 40 - Perfil grande (G) Endereç…" at bounding box center [427, 187] width 855 height 374
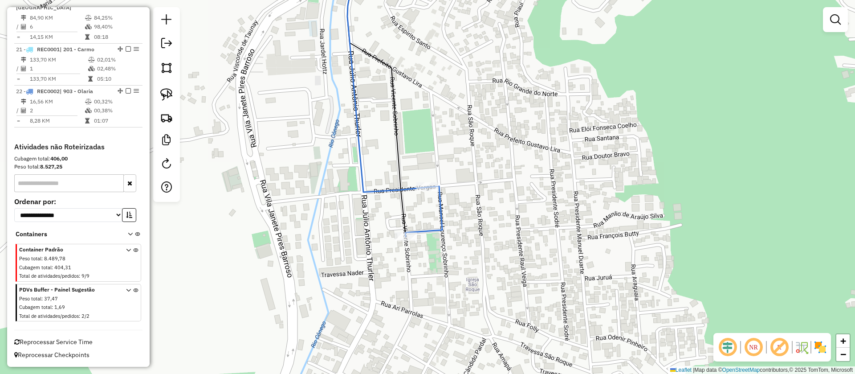
select select "**********"
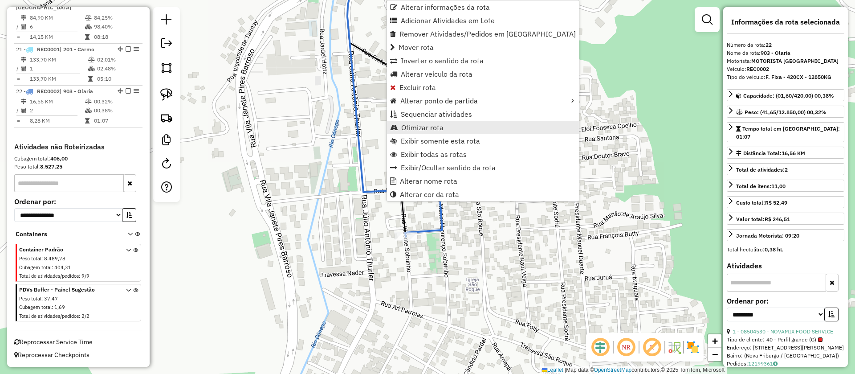
click at [419, 127] on span "Otimizar rota" at bounding box center [422, 127] width 42 height 7
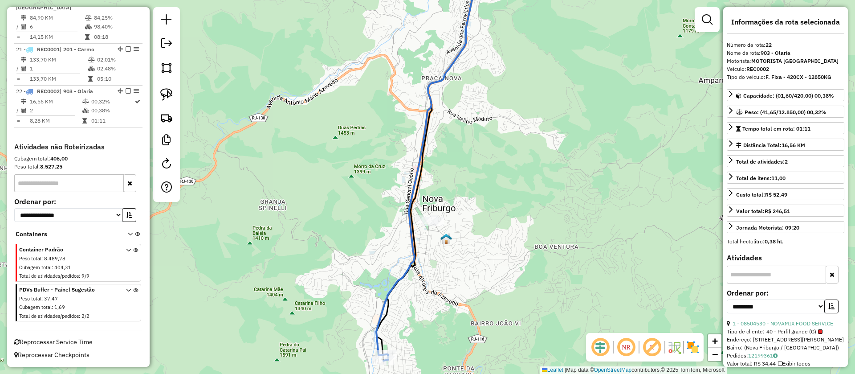
drag, startPoint x: 511, startPoint y: 216, endPoint x: 495, endPoint y: 128, distance: 89.3
click at [497, 129] on div "Janela de atendimento Grade de atendimento Capacidade Transportadoras Veículos …" at bounding box center [427, 187] width 855 height 374
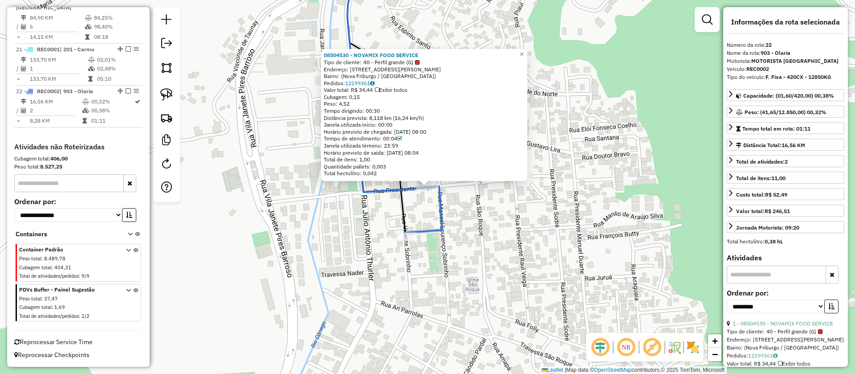
drag, startPoint x: 371, startPoint y: 108, endPoint x: 404, endPoint y: 104, distance: 33.6
click at [398, 107] on div "Tempo dirigindo: 00:30" at bounding box center [424, 110] width 201 height 7
click at [464, 236] on div "Rota 22 - Placa REC0002 08504530 - NOVAMIX FOOD SERVICE 08504530 - NOVAMIX FOOD…" at bounding box center [427, 187] width 855 height 374
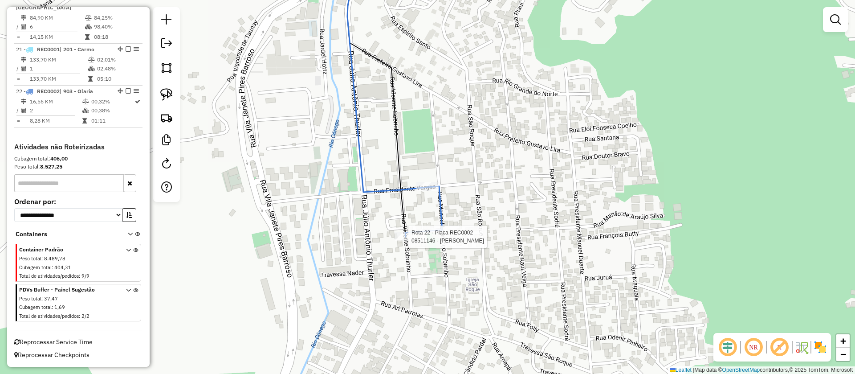
select select "**********"
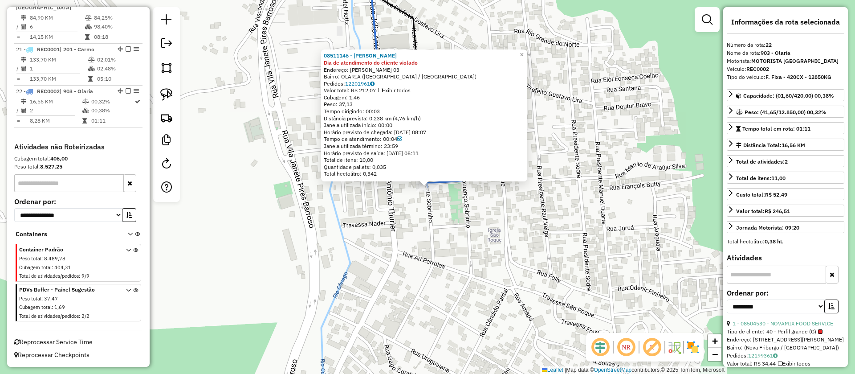
drag, startPoint x: 466, startPoint y: 230, endPoint x: 466, endPoint y: 225, distance: 4.9
click at [466, 229] on div "08511146 - [PERSON_NAME] DE SOUZ Dia de atendimento do cliente violado Endereço…" at bounding box center [427, 187] width 855 height 374
click at [536, 170] on div "08511146 - [PERSON_NAME] DE SOUZ Dia de atendimento do cliente violado Endereço…" at bounding box center [427, 187] width 855 height 374
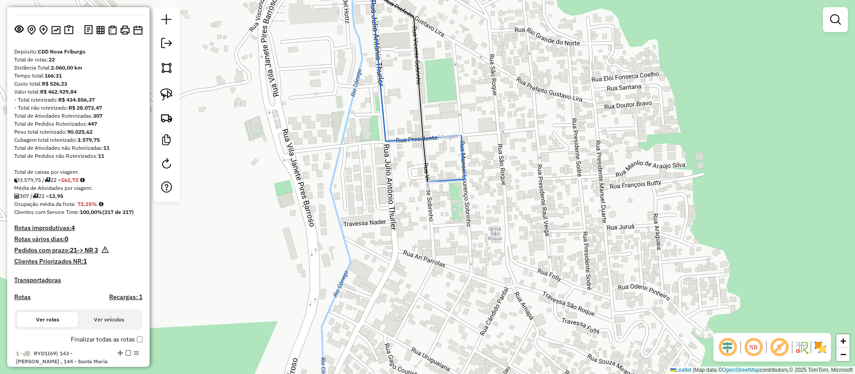
scroll to position [0, 0]
